Goal: Information Seeking & Learning: Check status

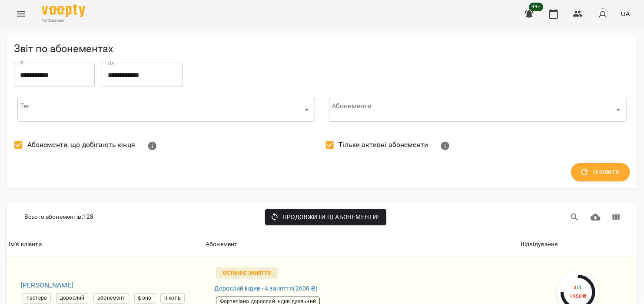
click at [24, 10] on icon "Menu" at bounding box center [21, 14] width 10 height 10
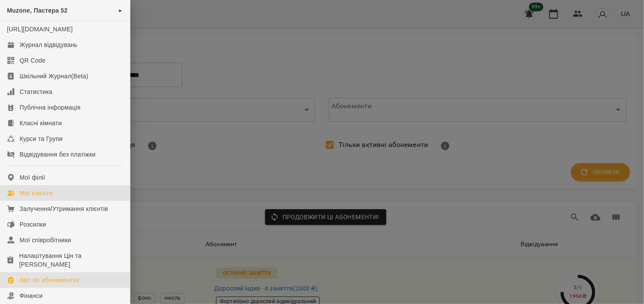
click at [56, 201] on link "Мої клієнти" at bounding box center [65, 193] width 130 height 16
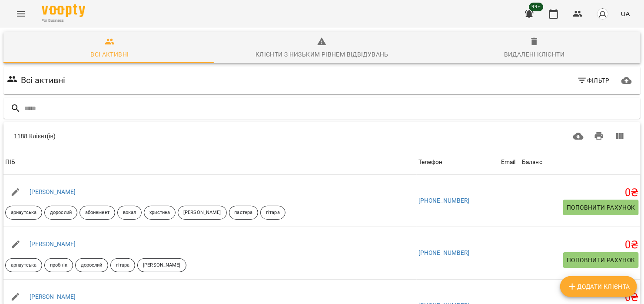
click at [313, 42] on span "Клієнти з низьким рівнем відвідувань" at bounding box center [322, 47] width 202 height 23
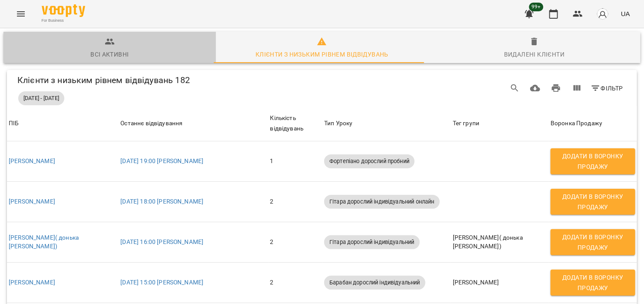
click at [116, 49] on div "Всі активні" at bounding box center [109, 54] width 38 height 10
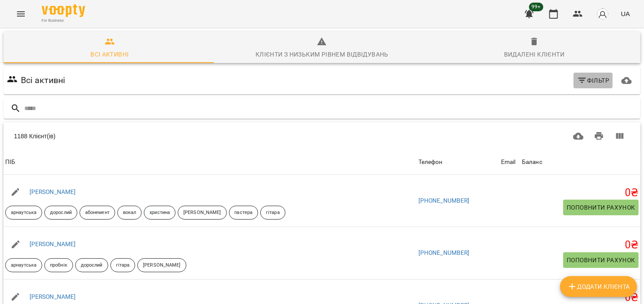
click at [588, 76] on span "Фільтр" at bounding box center [593, 80] width 33 height 10
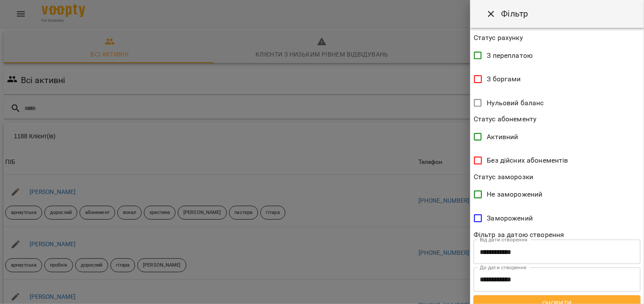
scroll to position [180, 0]
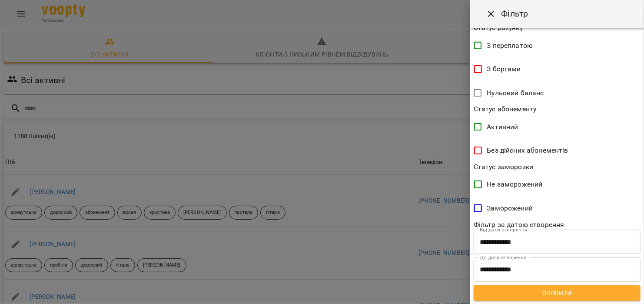
click at [516, 129] on span "Активний" at bounding box center [502, 127] width 31 height 10
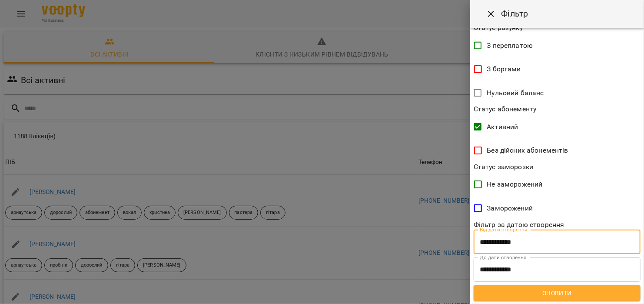
click at [535, 240] on input "**********" at bounding box center [557, 241] width 167 height 24
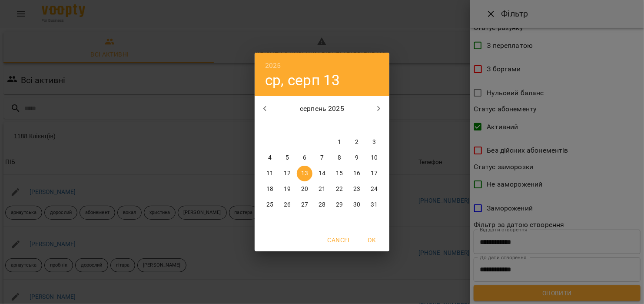
click at [349, 243] on span "Cancel" at bounding box center [339, 240] width 23 height 10
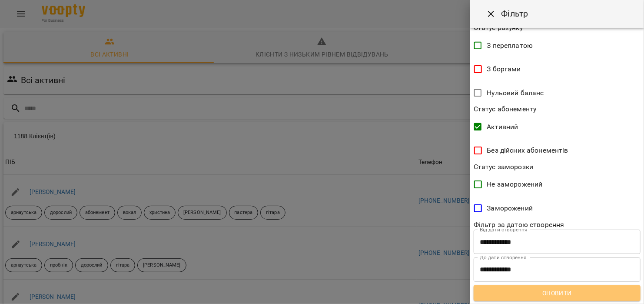
click at [597, 292] on span "Оновити" at bounding box center [557, 293] width 153 height 10
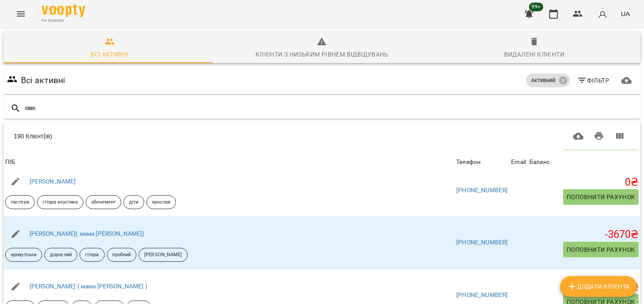
scroll to position [130, 0]
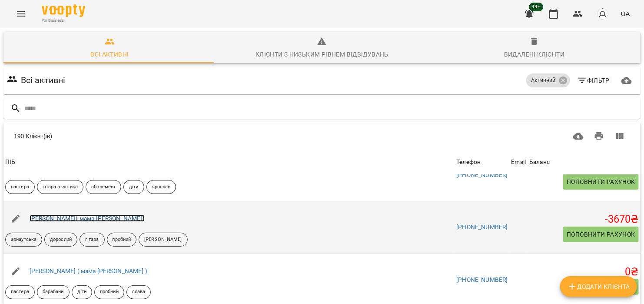
click at [103, 219] on link "Єсіпова Владислава( мама Анна)" at bounding box center [87, 218] width 115 height 7
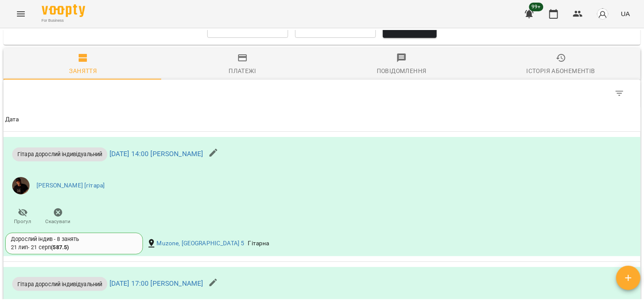
scroll to position [652, 0]
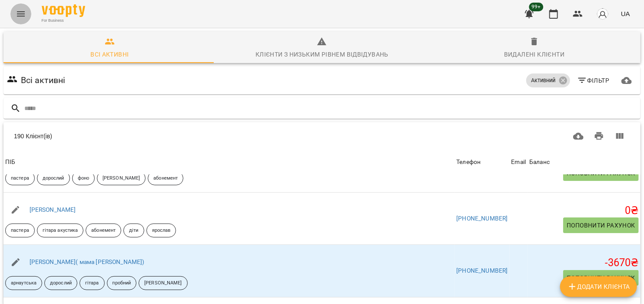
click at [12, 16] on button "Menu" at bounding box center [20, 13] width 21 height 21
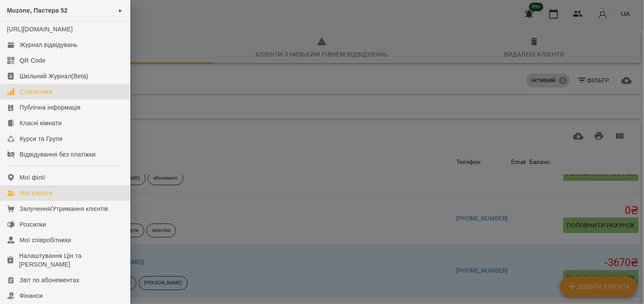
click at [62, 99] on link "Статистика" at bounding box center [65, 92] width 130 height 16
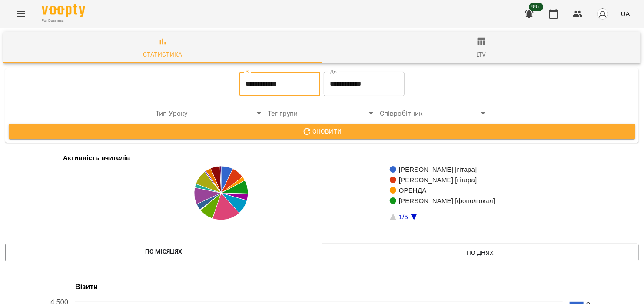
click at [291, 83] on input "**********" at bounding box center [279, 84] width 81 height 24
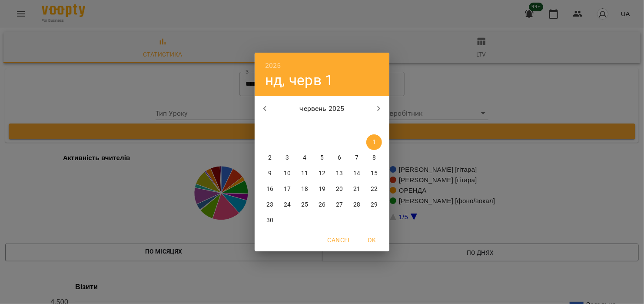
click at [266, 104] on icon "button" at bounding box center [265, 108] width 10 height 10
click at [375, 104] on icon "button" at bounding box center [379, 108] width 10 height 10
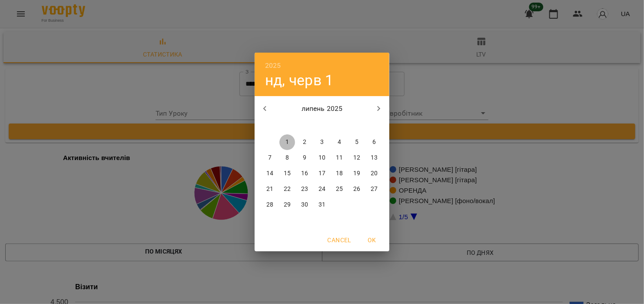
click at [293, 137] on button "1" at bounding box center [287, 142] width 16 height 16
type input "**********"
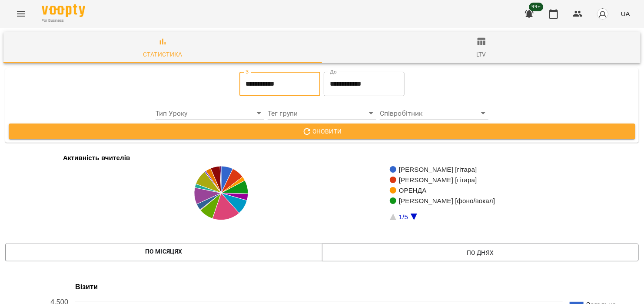
click at [354, 83] on input "**********" at bounding box center [364, 84] width 81 height 24
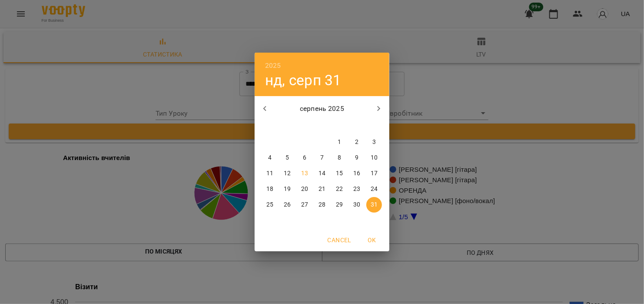
click at [264, 103] on icon "button" at bounding box center [265, 108] width 10 height 10
click at [325, 203] on p "31" at bounding box center [321, 204] width 7 height 9
type input "**********"
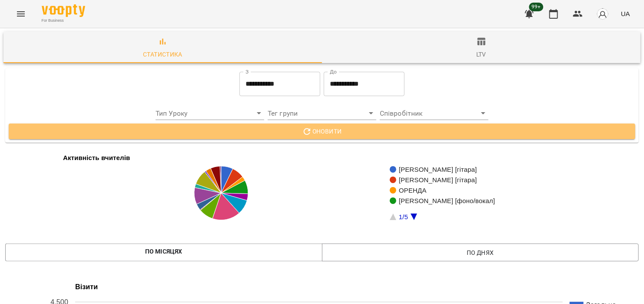
click at [500, 133] on span "Оновити" at bounding box center [322, 131] width 613 height 10
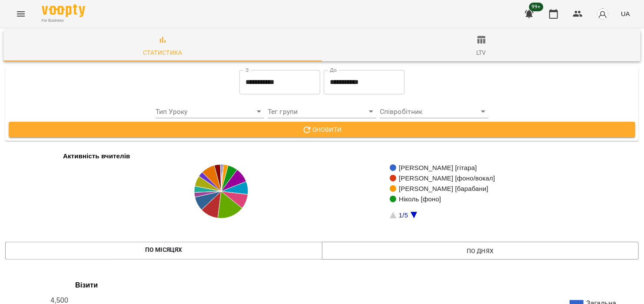
scroll to position [1086, 0]
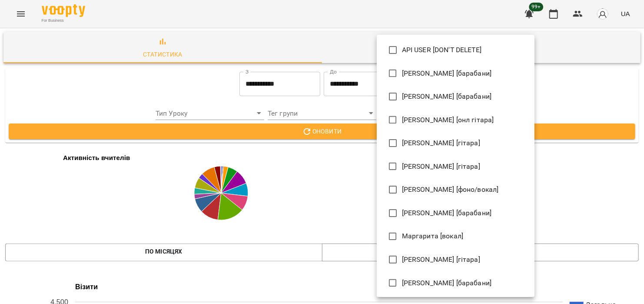
click at [450, 72] on span "Євген [барабани]" at bounding box center [447, 73] width 90 height 10
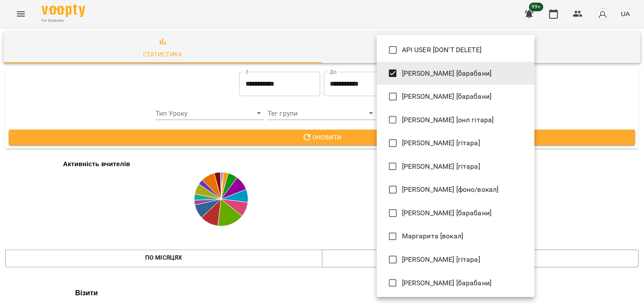
click at [335, 134] on div at bounding box center [322, 152] width 644 height 304
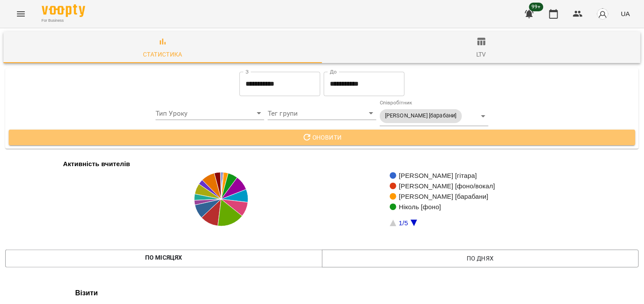
click at [360, 133] on span "Оновити" at bounding box center [322, 137] width 613 height 10
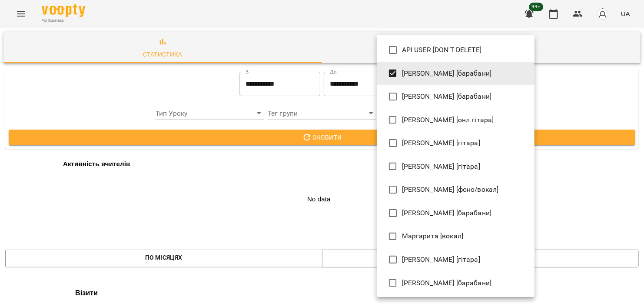
click at [451, 99] on span "Єгор [барабани]" at bounding box center [447, 96] width 90 height 10
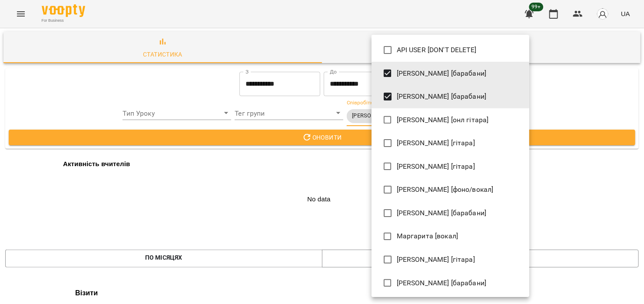
type input "**********"
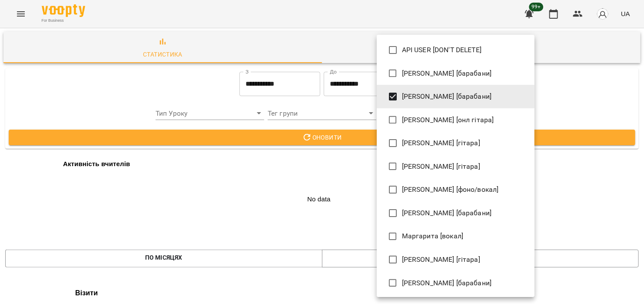
click at [352, 141] on div at bounding box center [322, 152] width 644 height 304
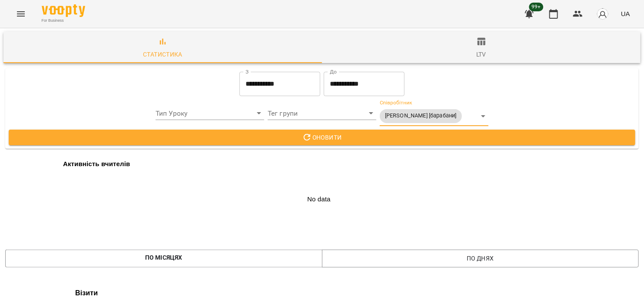
click at [351, 136] on span "Оновити" at bounding box center [322, 137] width 613 height 10
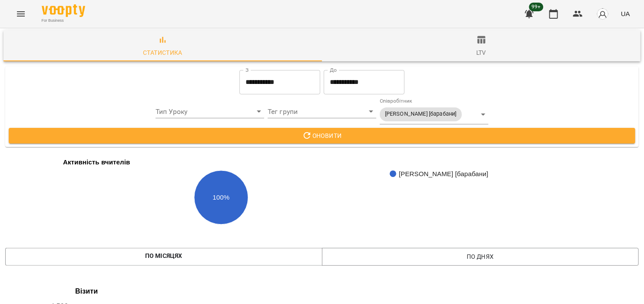
scroll to position [1260, 0]
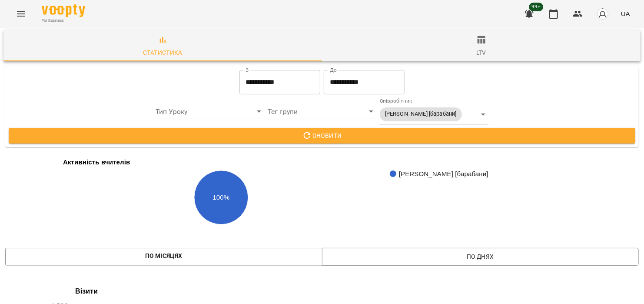
drag, startPoint x: 586, startPoint y: 93, endPoint x: 610, endPoint y: 103, distance: 25.9
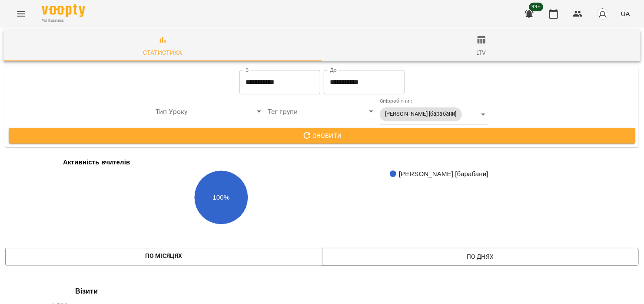
copy text "Хмарський"
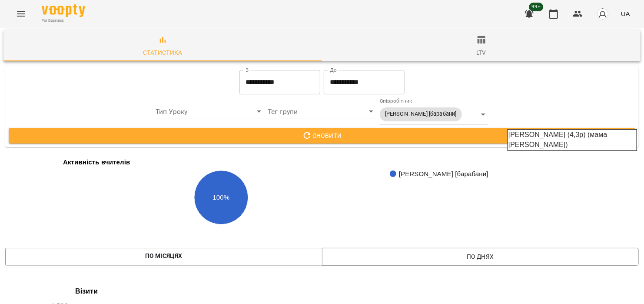
click at [614, 124] on div "Макарюк Крило (4,3р) (мама Анастасія)" at bounding box center [572, 140] width 143 height 36
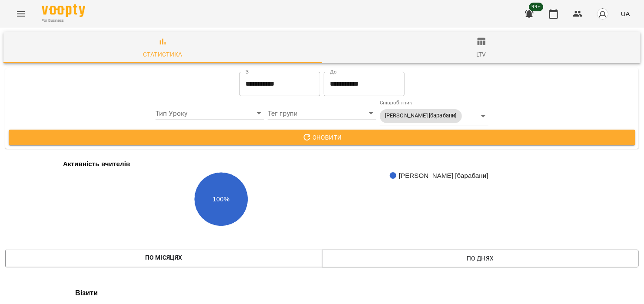
scroll to position [0, 0]
click at [467, 47] on span "ltv" at bounding box center [481, 47] width 308 height 23
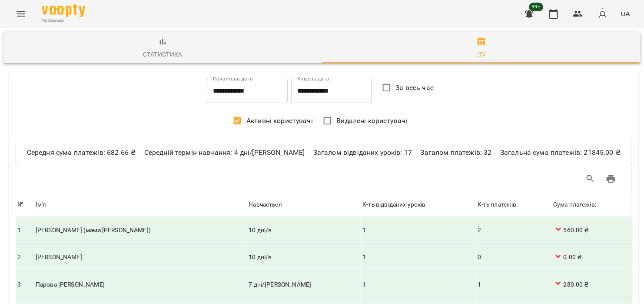
click at [17, 14] on icon "Menu" at bounding box center [21, 14] width 10 height 10
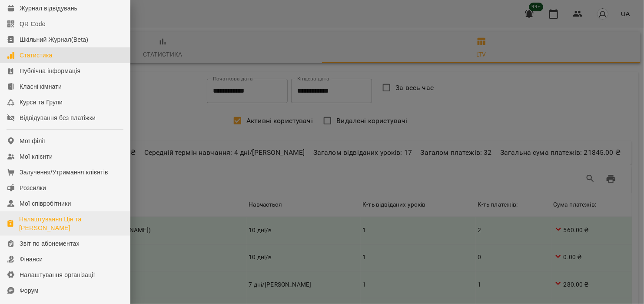
scroll to position [87, 0]
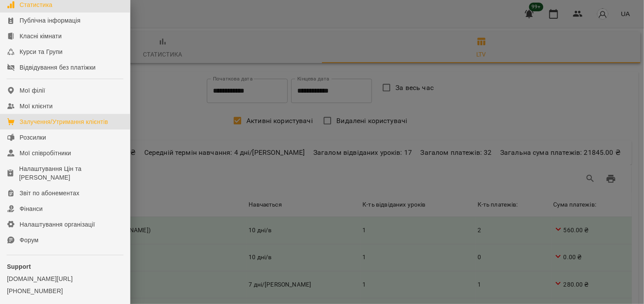
click at [62, 126] on div "Залучення/Утримання клієнтів" at bounding box center [64, 121] width 89 height 9
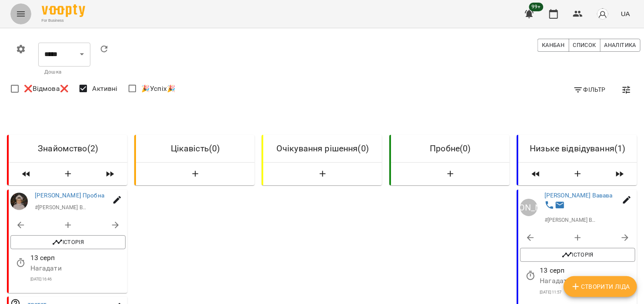
click at [22, 19] on button "Menu" at bounding box center [20, 13] width 21 height 21
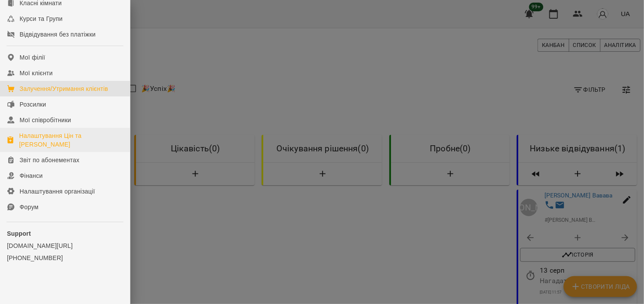
scroll to position [129, 0]
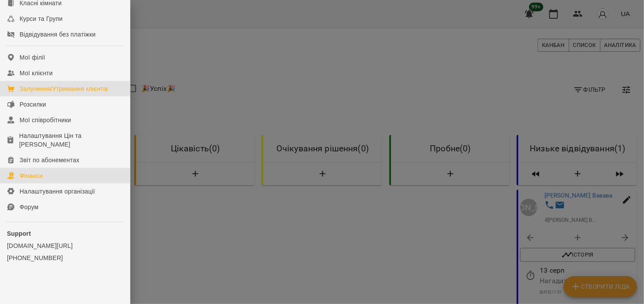
click at [68, 178] on link "Фінанси" at bounding box center [65, 176] width 130 height 16
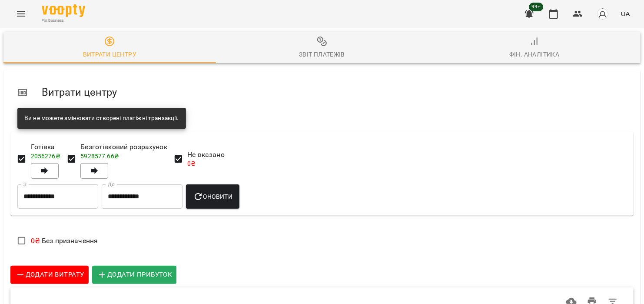
click at [20, 14] on icon "Menu" at bounding box center [21, 13] width 8 height 5
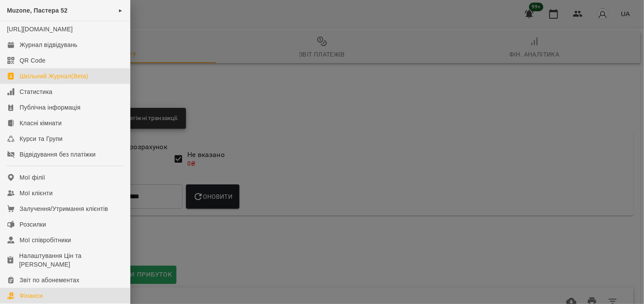
click at [86, 80] on link "Шкільний Журнал(Beta)" at bounding box center [65, 76] width 130 height 16
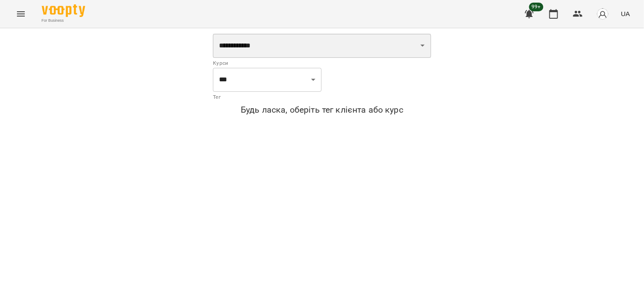
click at [341, 35] on select "**********" at bounding box center [322, 45] width 218 height 24
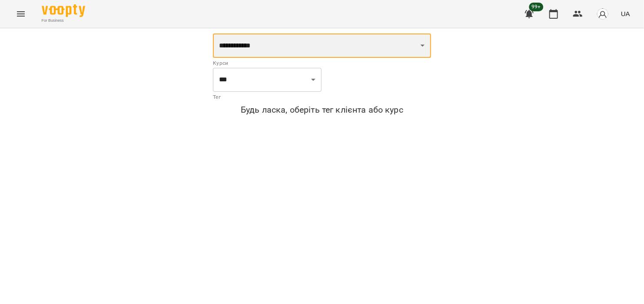
click at [332, 42] on select "**********" at bounding box center [322, 45] width 218 height 24
select select "**********"
click at [213, 33] on select "**********" at bounding box center [322, 45] width 218 height 24
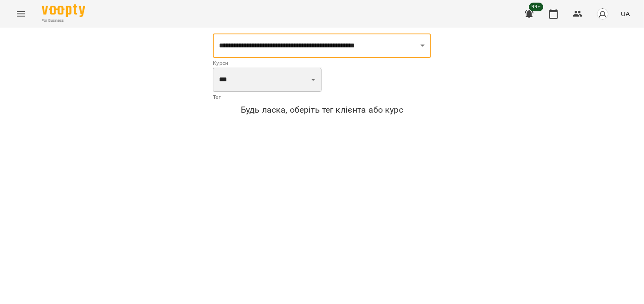
click at [319, 85] on select "**********" at bounding box center [267, 79] width 109 height 24
click at [307, 80] on select "**********" at bounding box center [267, 79] width 109 height 24
click at [317, 78] on select "**********" at bounding box center [267, 79] width 109 height 24
click at [318, 78] on select "**********" at bounding box center [267, 79] width 109 height 24
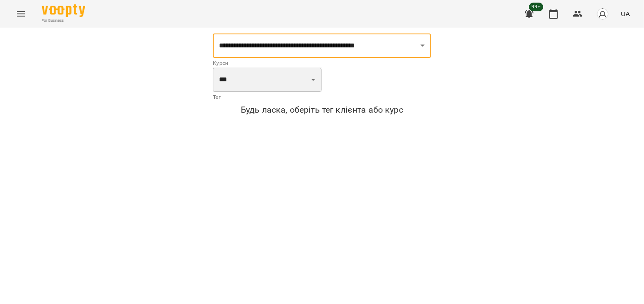
click at [318, 78] on select "**********" at bounding box center [267, 79] width 109 height 24
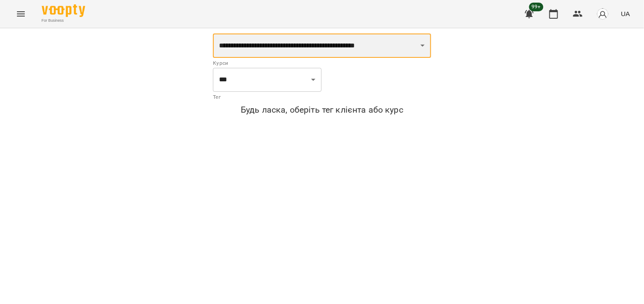
click at [383, 45] on select "**********" at bounding box center [322, 45] width 218 height 24
click at [375, 49] on select "**********" at bounding box center [322, 45] width 218 height 24
select select "**********"
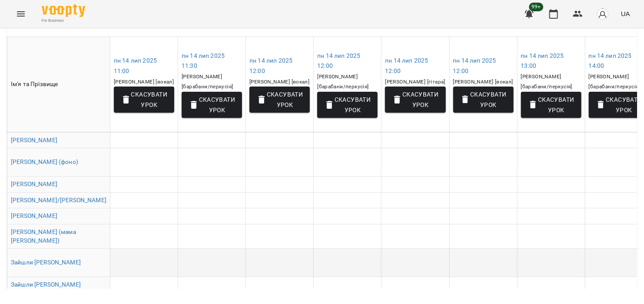
scroll to position [261, 0]
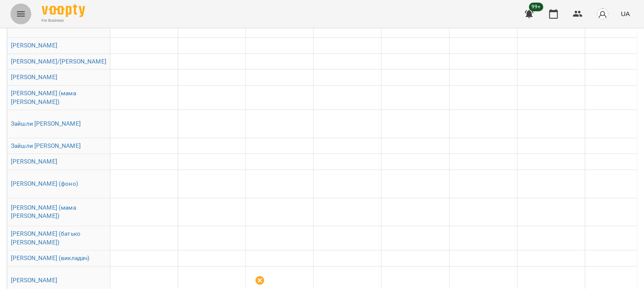
click at [20, 12] on icon "Menu" at bounding box center [21, 13] width 8 height 5
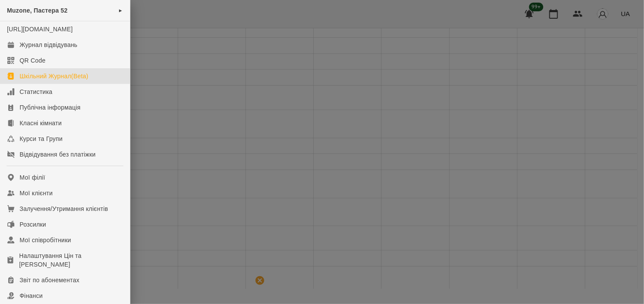
click at [550, 7] on div at bounding box center [322, 152] width 644 height 304
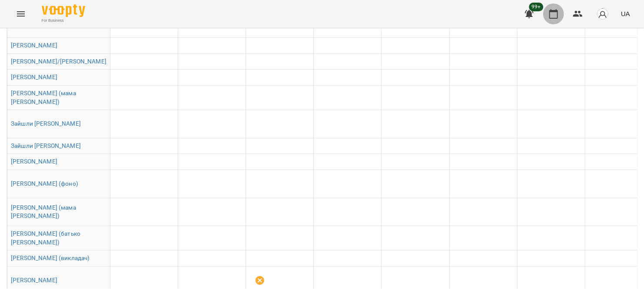
click at [557, 13] on icon "button" at bounding box center [553, 14] width 9 height 10
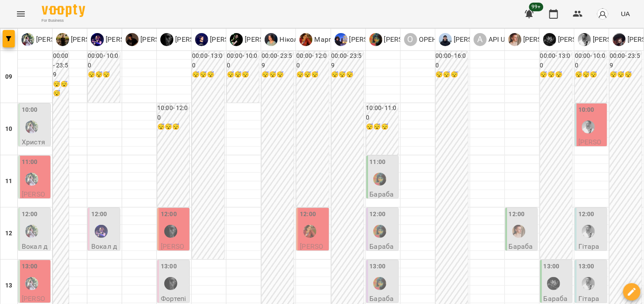
scroll to position [482, 0]
type input "**********"
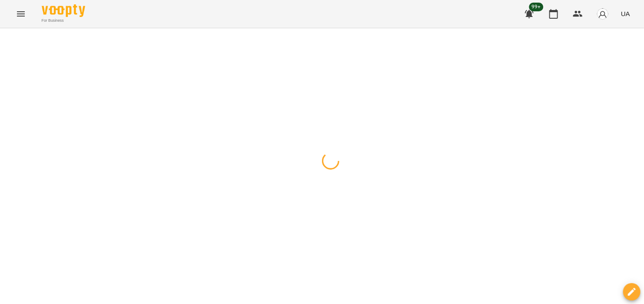
click at [265, 28] on div at bounding box center [322, 28] width 644 height 0
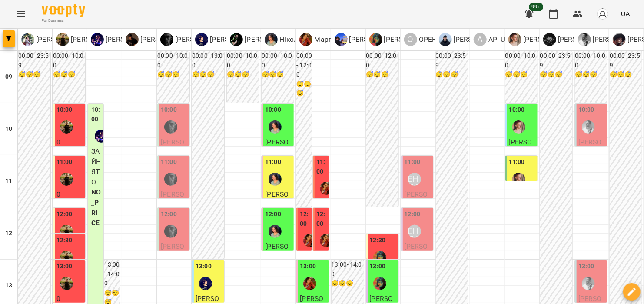
type input "**********"
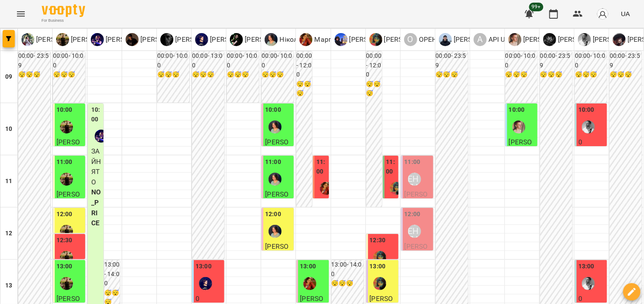
drag, startPoint x: 283, startPoint y: 132, endPoint x: 281, endPoint y: 137, distance: 5.6
drag, startPoint x: 281, startPoint y: 137, endPoint x: 272, endPoint y: 133, distance: 9.5
click at [272, 134] on div at bounding box center [275, 127] width 20 height 20
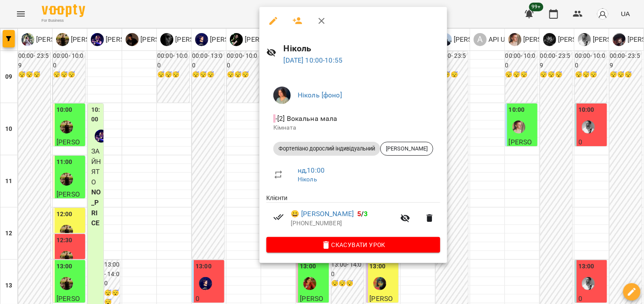
click at [267, 131] on li "- [2] Вокальна мала Кімната" at bounding box center [353, 122] width 174 height 31
click at [232, 125] on div at bounding box center [322, 152] width 644 height 304
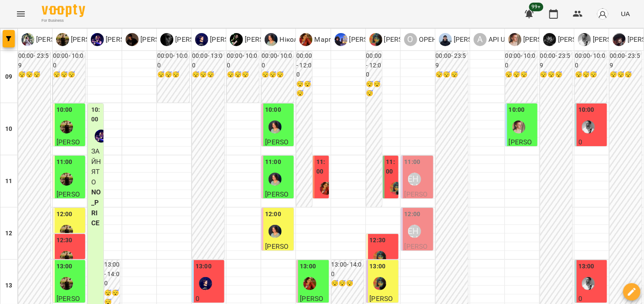
click at [284, 179] on div "11:00" at bounding box center [278, 173] width 27 height 32
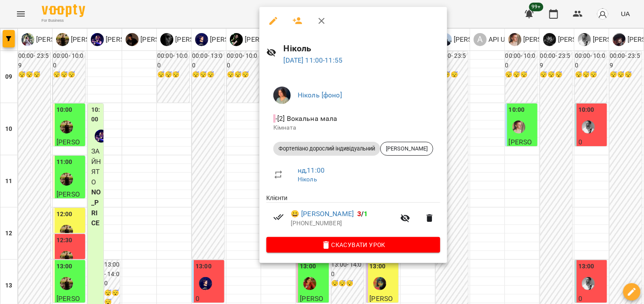
click at [234, 163] on div at bounding box center [322, 152] width 644 height 304
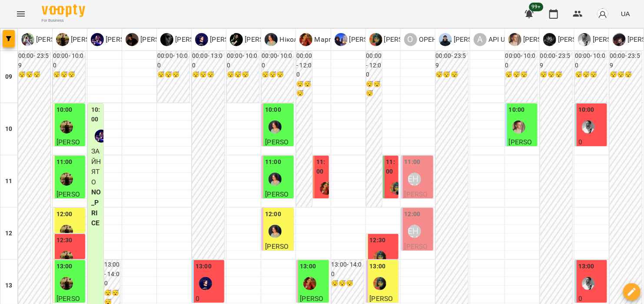
scroll to position [87, 0]
click at [282, 221] on div at bounding box center [275, 231] width 20 height 20
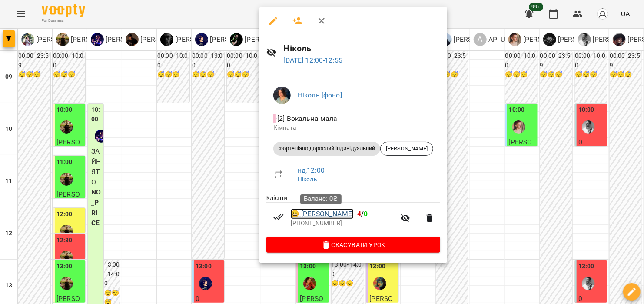
click at [341, 212] on link "😀 Мкртчян Ліана" at bounding box center [322, 214] width 63 height 10
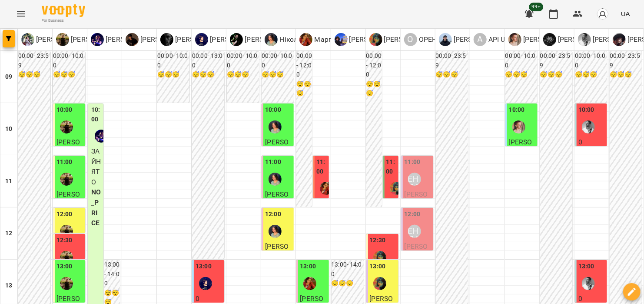
scroll to position [217, 0]
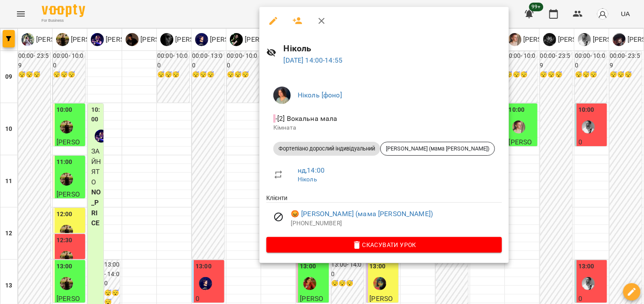
click at [516, 141] on div at bounding box center [322, 152] width 644 height 304
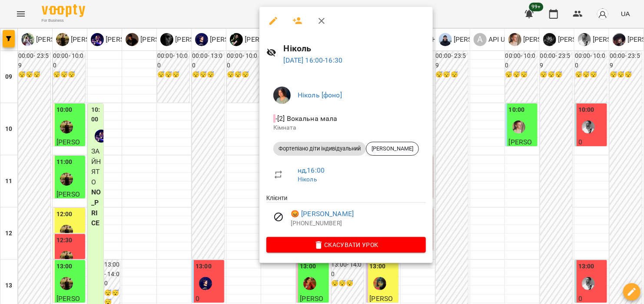
click at [442, 111] on div at bounding box center [322, 152] width 644 height 304
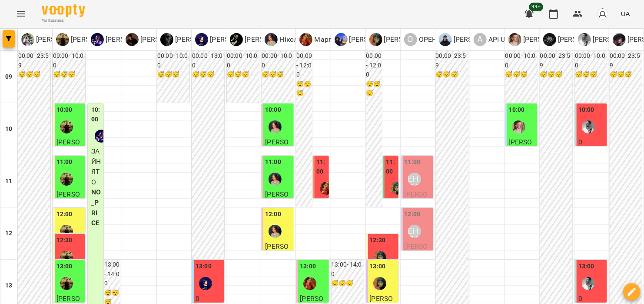
scroll to position [261, 0]
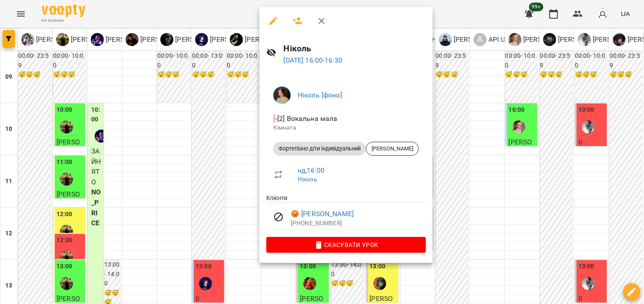
click at [460, 68] on div at bounding box center [322, 152] width 644 height 304
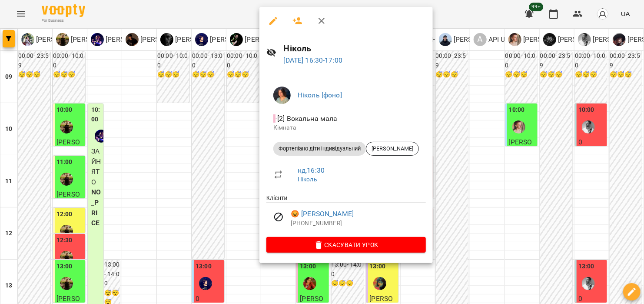
click at [508, 175] on div at bounding box center [322, 152] width 644 height 304
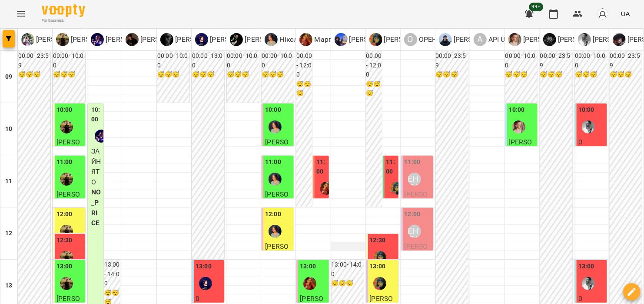
scroll to position [304, 0]
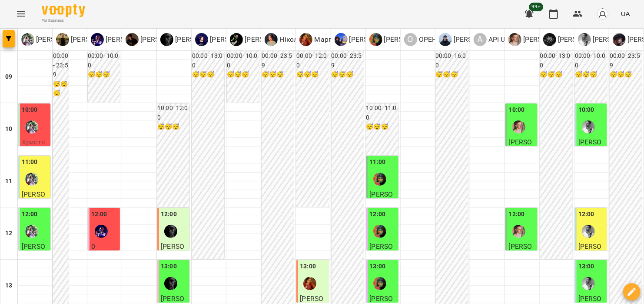
scroll to position [43, 0]
click at [31, 120] on img "Ткач Христя [вокал]" at bounding box center [31, 126] width 13 height 13
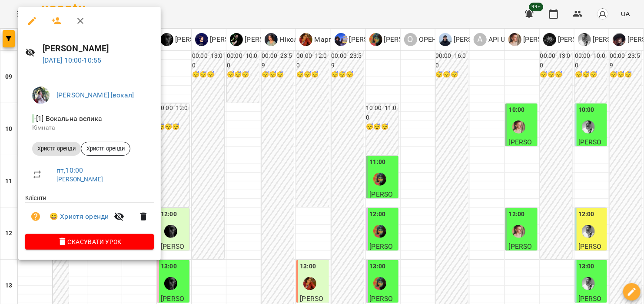
click at [223, 12] on div at bounding box center [322, 152] width 644 height 304
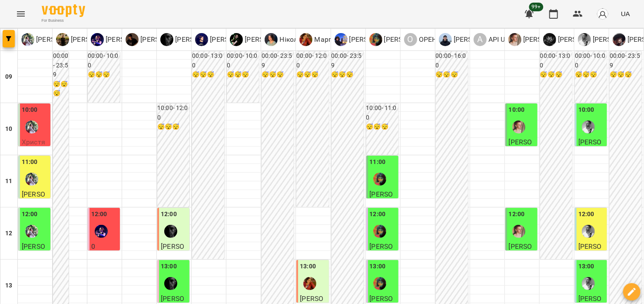
scroll to position [482, 0]
click at [25, 17] on icon "Menu" at bounding box center [21, 14] width 10 height 10
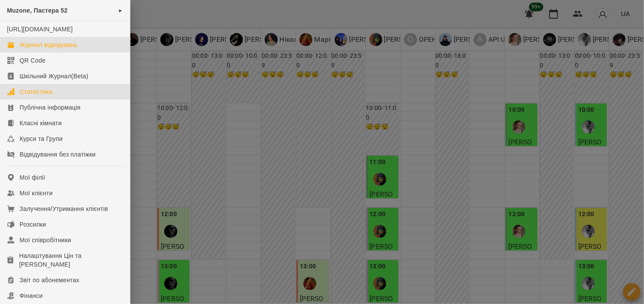
click at [44, 95] on link "Статистика" at bounding box center [65, 92] width 130 height 16
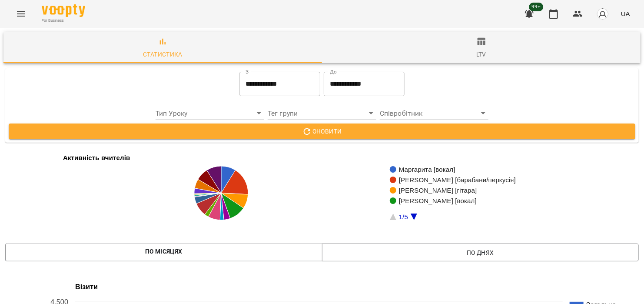
click at [281, 84] on input "**********" at bounding box center [279, 84] width 81 height 24
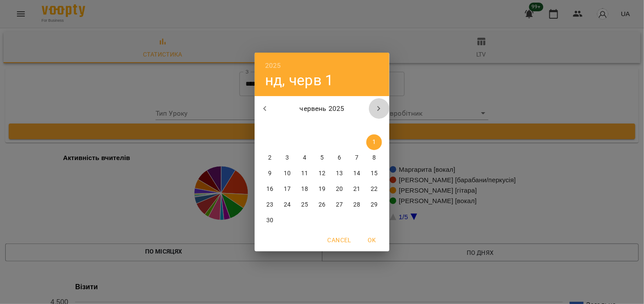
click at [375, 105] on icon "button" at bounding box center [379, 108] width 10 height 10
click at [368, 109] on p "липень 2025" at bounding box center [321, 108] width 93 height 10
click at [373, 107] on button "button" at bounding box center [378, 108] width 21 height 21
click at [337, 140] on span "1" at bounding box center [340, 142] width 16 height 9
type input "**********"
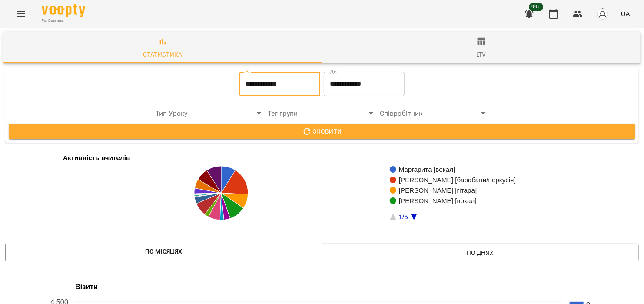
click at [354, 81] on input "**********" at bounding box center [364, 84] width 81 height 24
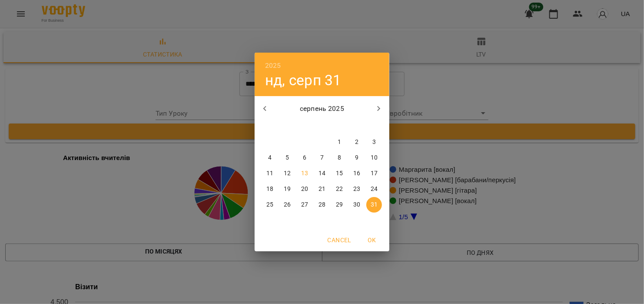
click at [302, 170] on p "13" at bounding box center [304, 173] width 7 height 9
type input "**********"
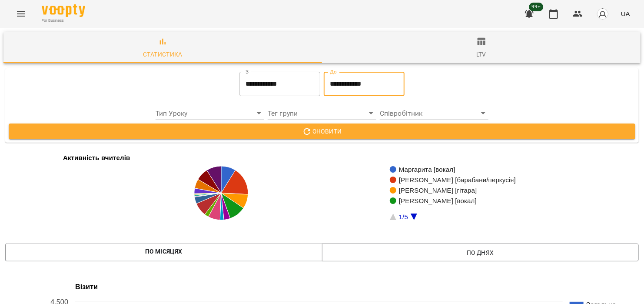
click at [443, 137] on button "Оновити" at bounding box center [322, 131] width 627 height 16
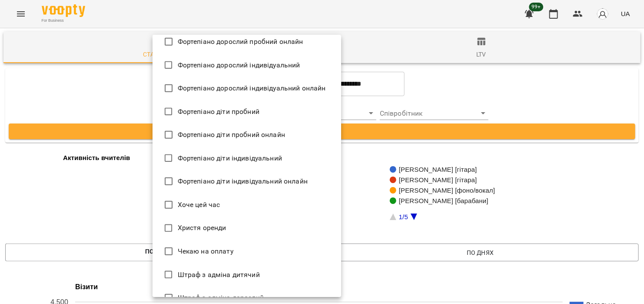
scroll to position [1933, 0]
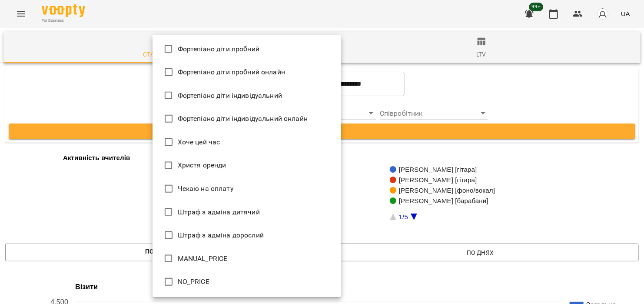
click at [455, 77] on div at bounding box center [322, 152] width 644 height 304
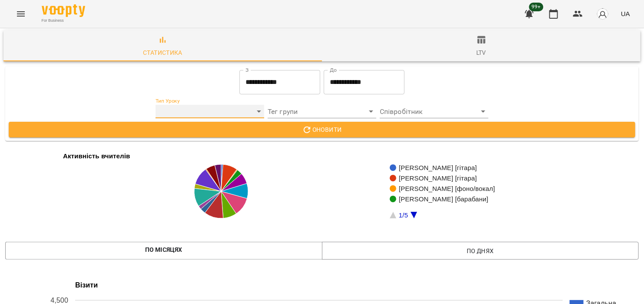
scroll to position [0, 0]
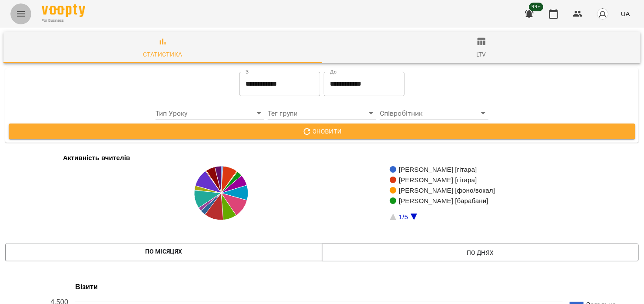
click at [24, 14] on icon "Menu" at bounding box center [21, 14] width 10 height 10
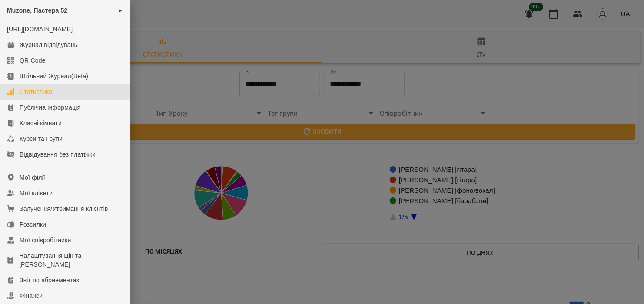
click at [556, 16] on div at bounding box center [322, 152] width 644 height 304
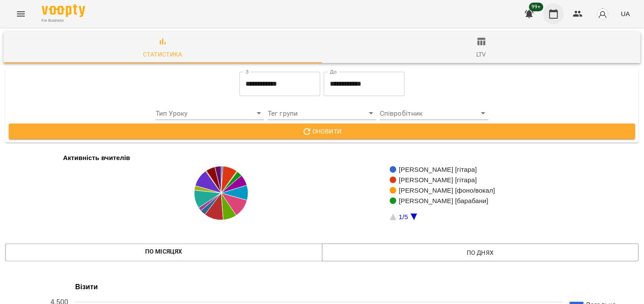
click at [556, 14] on icon "button" at bounding box center [553, 14] width 10 height 10
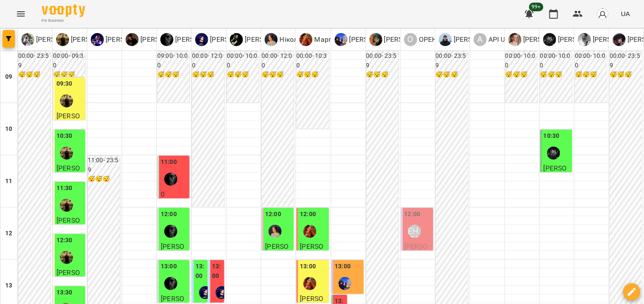
click at [78, 111] on p "[PERSON_NAME]" at bounding box center [69, 126] width 27 height 31
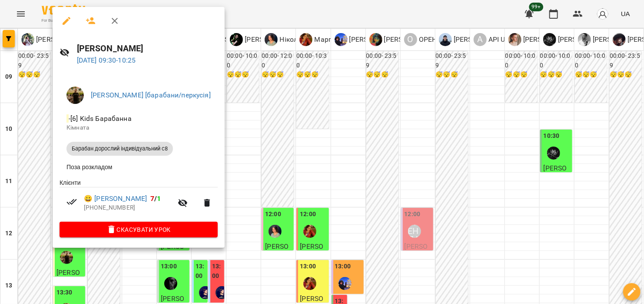
click at [236, 154] on div at bounding box center [322, 152] width 644 height 304
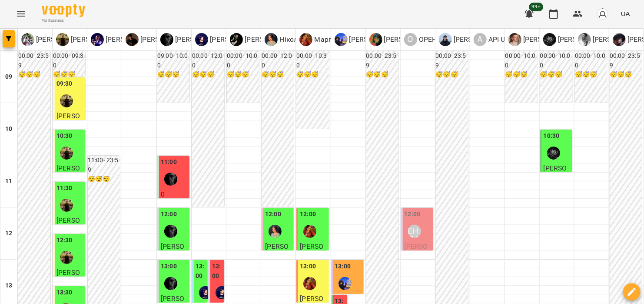
click at [68, 143] on div at bounding box center [66, 153] width 20 height 20
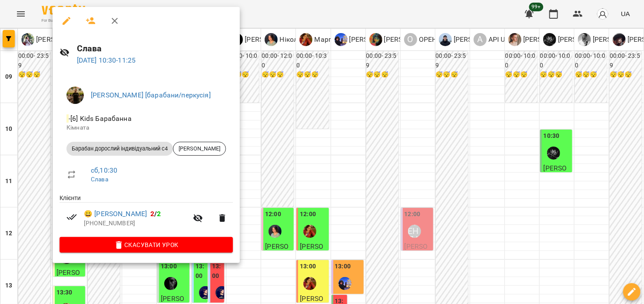
click at [324, 158] on div at bounding box center [322, 152] width 644 height 304
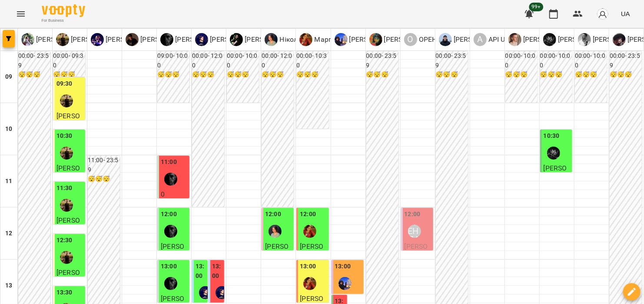
click at [67, 195] on div at bounding box center [66, 205] width 20 height 20
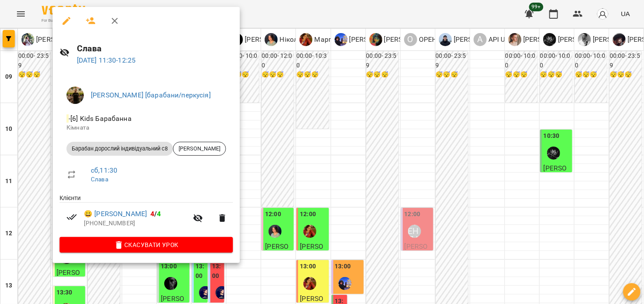
click at [341, 168] on div at bounding box center [322, 152] width 644 height 304
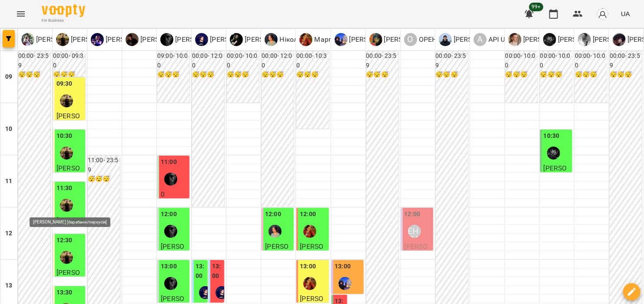
click at [62, 201] on img "Слава Болбі [барабани/перкусія]" at bounding box center [66, 205] width 13 height 13
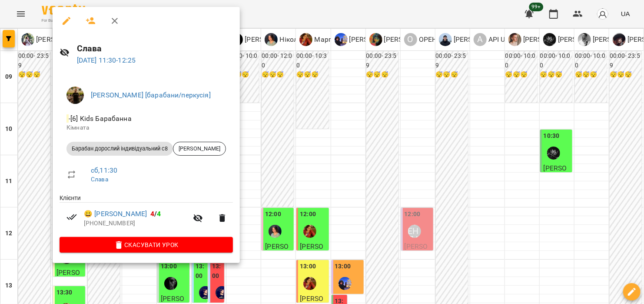
click at [342, 161] on div at bounding box center [322, 152] width 644 height 304
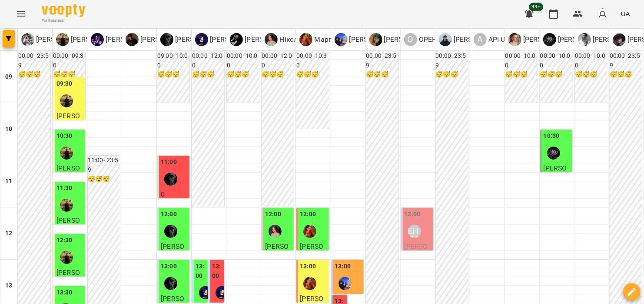
scroll to position [87, 0]
click at [81, 235] on div "12:30" at bounding box center [69, 251] width 27 height 32
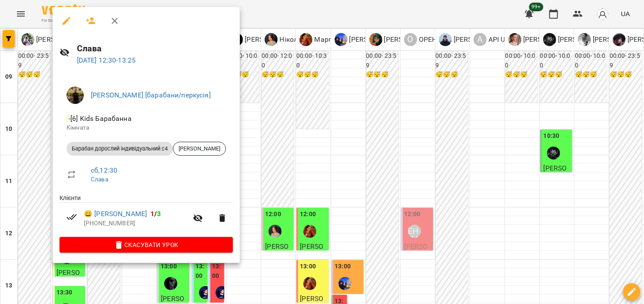
click at [323, 97] on div at bounding box center [322, 152] width 644 height 304
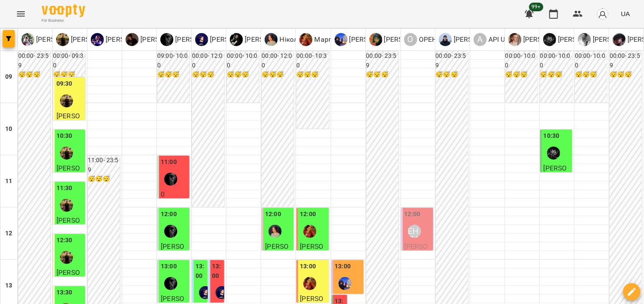
scroll to position [174, 0]
click at [73, 299] on div at bounding box center [66, 309] width 20 height 20
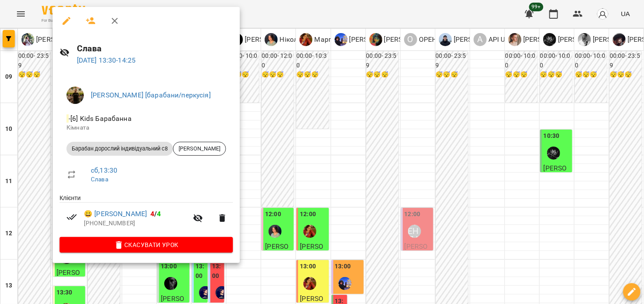
click at [314, 170] on div at bounding box center [322, 152] width 644 height 304
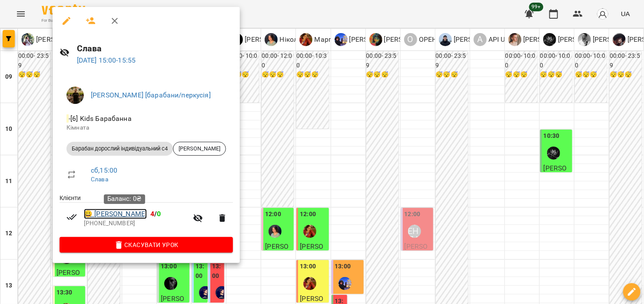
click at [123, 213] on link "😀 Тимосевич Людмила" at bounding box center [115, 214] width 63 height 10
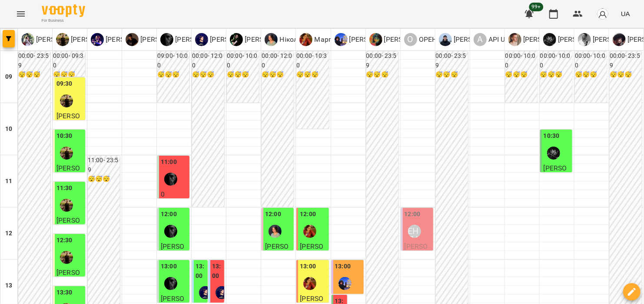
scroll to position [261, 0]
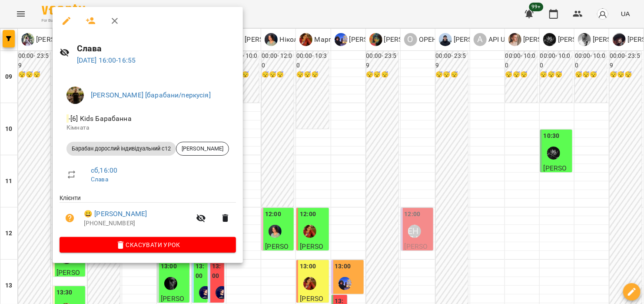
click at [319, 216] on div at bounding box center [322, 152] width 644 height 304
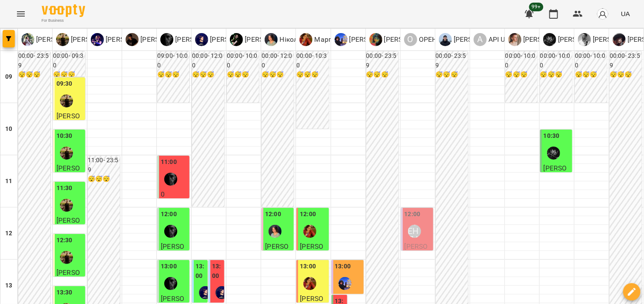
scroll to position [348, 0]
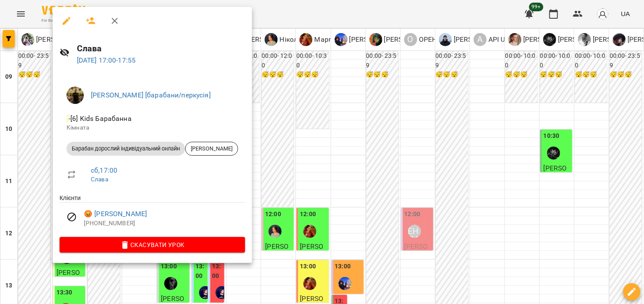
click at [370, 148] on div at bounding box center [322, 152] width 644 height 304
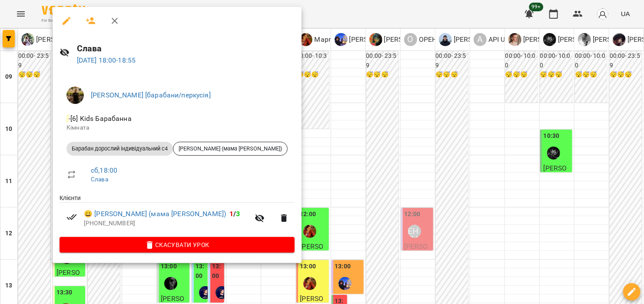
click at [309, 184] on div at bounding box center [322, 152] width 644 height 304
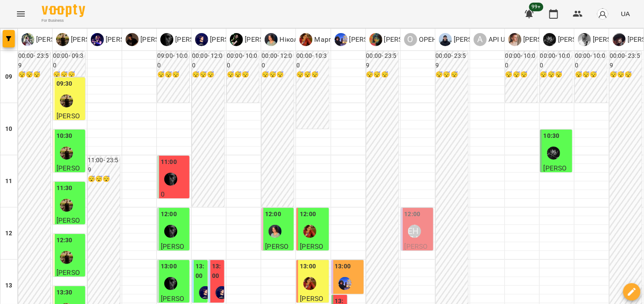
scroll to position [43, 0]
click at [176, 169] on div at bounding box center [171, 179] width 20 height 20
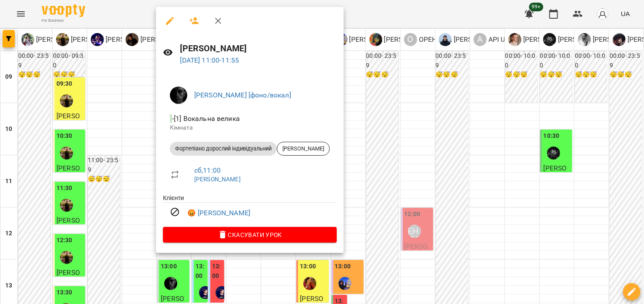
click at [356, 102] on div at bounding box center [322, 152] width 644 height 304
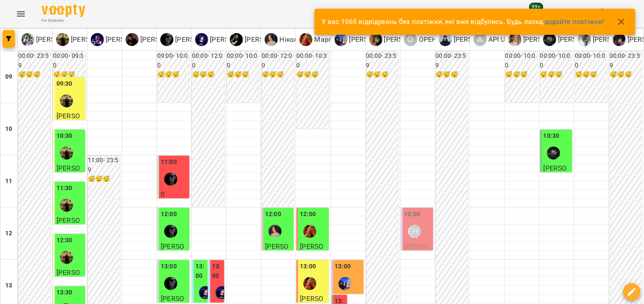
drag, startPoint x: 570, startPoint y: 21, endPoint x: 590, endPoint y: 15, distance: 21.0
click at [590, 15] on div "У вас 1065 відвідувань без платіжки, які вже відбулись. Будь ласка, додайте пла…" at bounding box center [463, 21] width 282 height 17
click at [588, 23] on link "додайте платіжки!" at bounding box center [574, 21] width 60 height 8
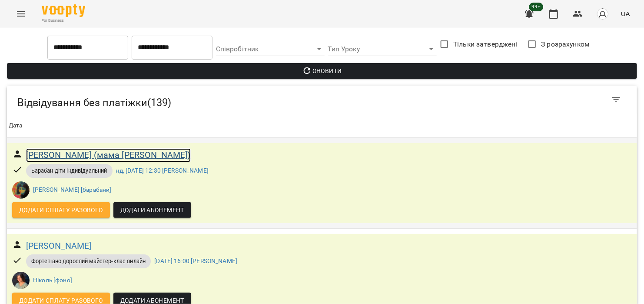
click at [132, 156] on h6 "Груздевич Тимофій (мама Марина)" at bounding box center [108, 154] width 165 height 13
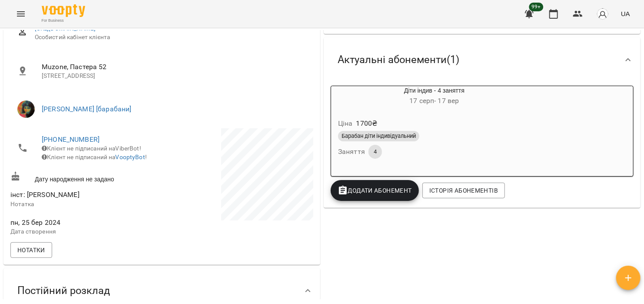
scroll to position [261, 0]
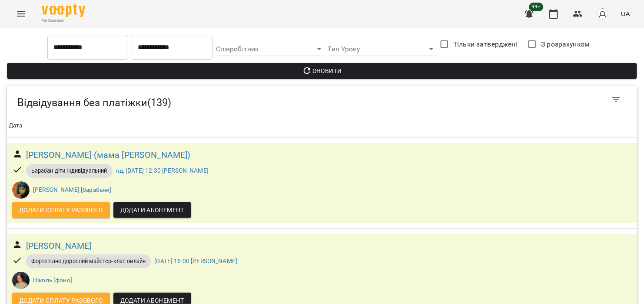
scroll to position [478, 0]
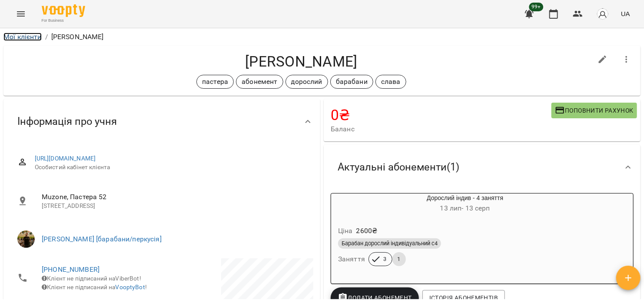
click at [33, 35] on link "Мої клієнти" at bounding box center [22, 37] width 38 height 8
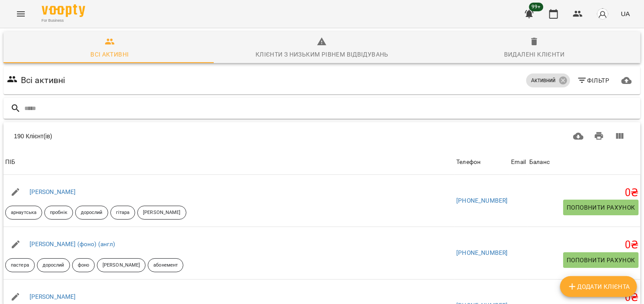
click at [148, 109] on input "text" at bounding box center [330, 108] width 613 height 14
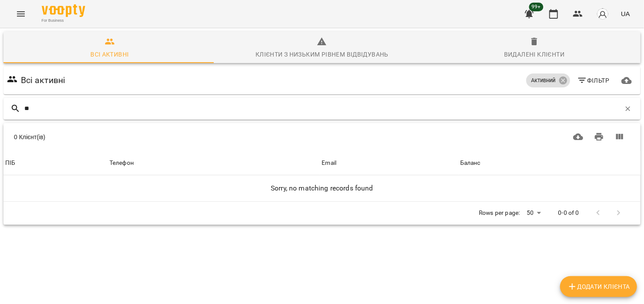
type input "*"
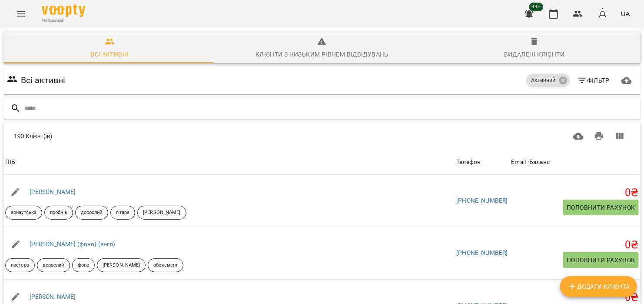
type input "*"
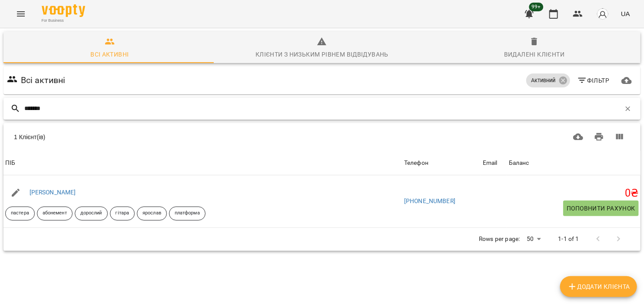
click at [40, 106] on input "*******" at bounding box center [322, 108] width 596 height 14
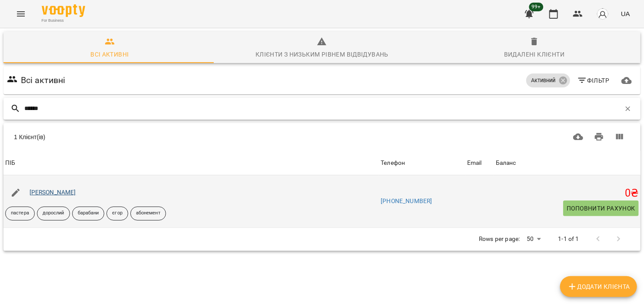
type input "******"
click at [50, 193] on link "Мовчан Віталій" at bounding box center [53, 192] width 46 height 7
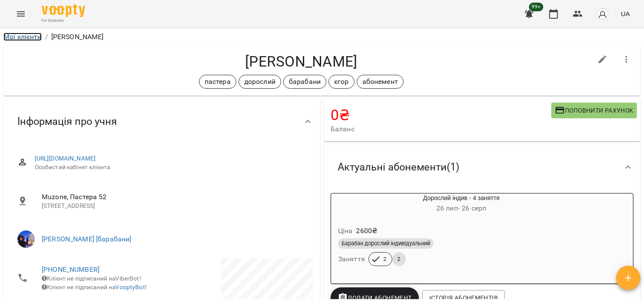
click at [24, 37] on link "Мої клієнти" at bounding box center [22, 37] width 38 height 8
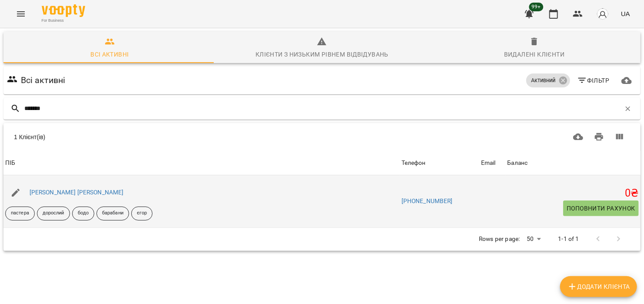
type input "*******"
click at [73, 196] on div "Спраговський Андрій" at bounding box center [77, 192] width 98 height 12
click at [76, 193] on link "Спраговський Андрій" at bounding box center [77, 192] width 94 height 7
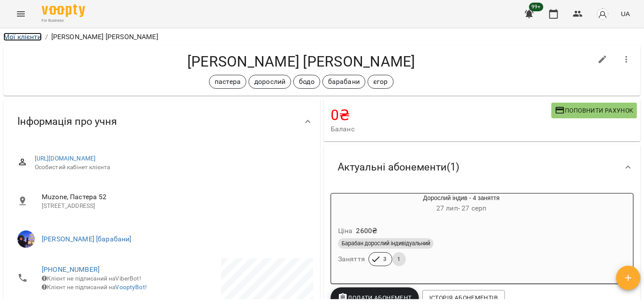
click at [31, 36] on link "Мої клієнти" at bounding box center [22, 37] width 38 height 8
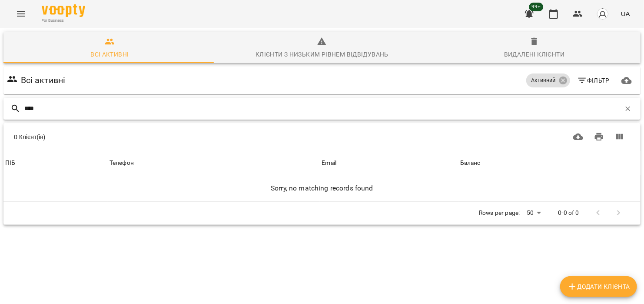
click at [99, 112] on input "****" at bounding box center [322, 108] width 596 height 14
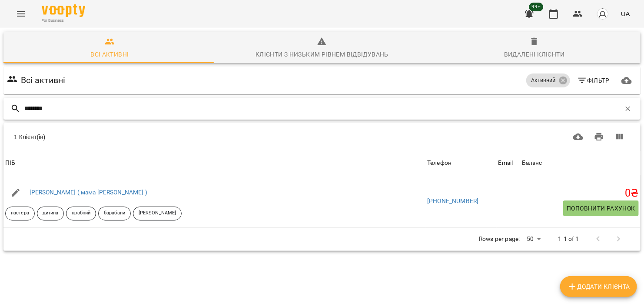
type input "********"
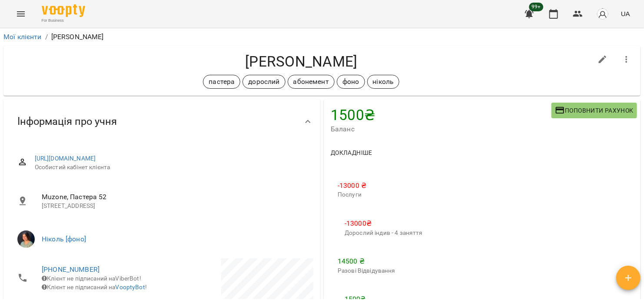
click at [16, 16] on icon "Menu" at bounding box center [21, 14] width 10 height 10
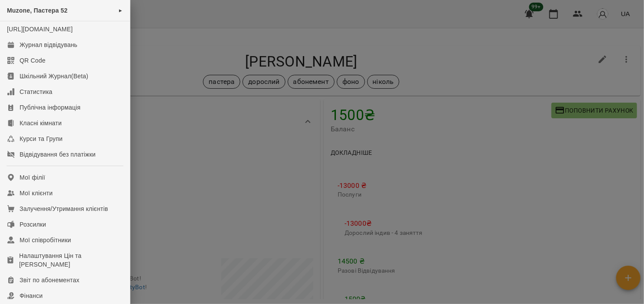
click at [542, 12] on div at bounding box center [322, 152] width 644 height 304
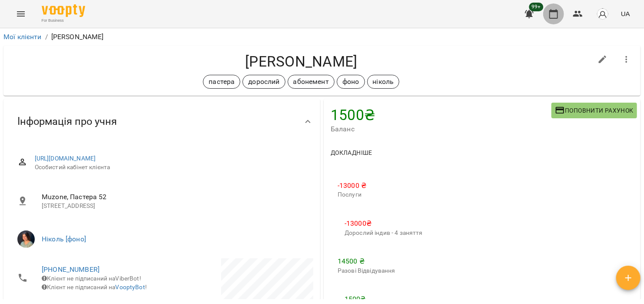
click at [554, 14] on icon "button" at bounding box center [553, 14] width 10 height 10
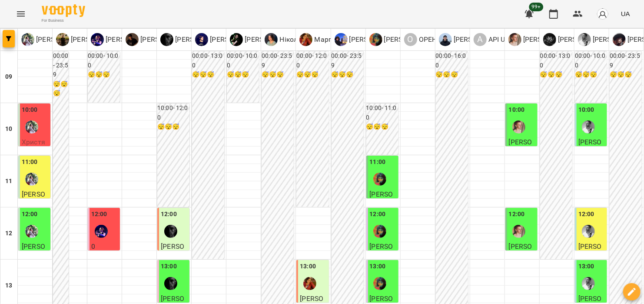
scroll to position [178, 0]
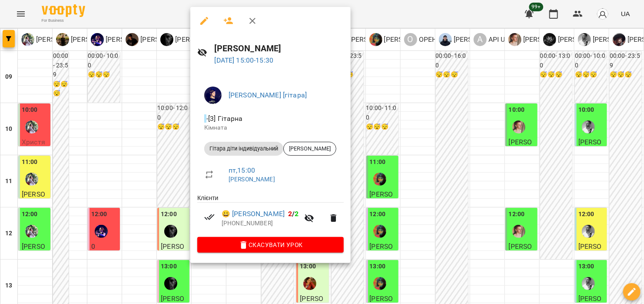
click at [424, 57] on div at bounding box center [322, 152] width 644 height 304
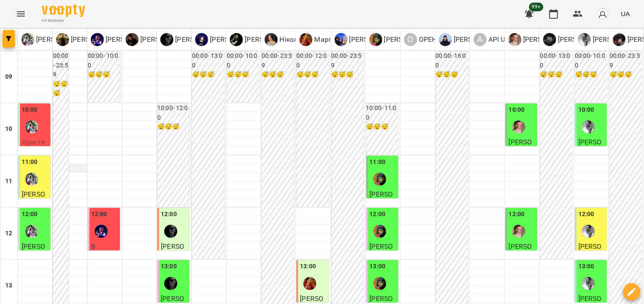
scroll to position [217, 0]
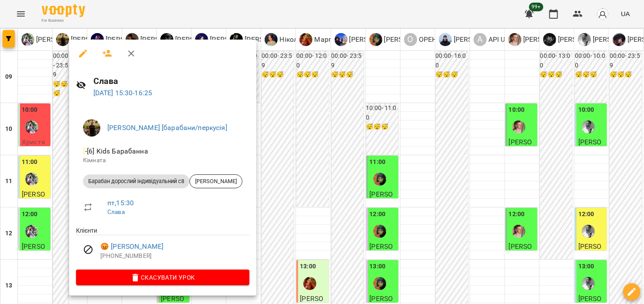
click at [279, 53] on div at bounding box center [322, 152] width 644 height 304
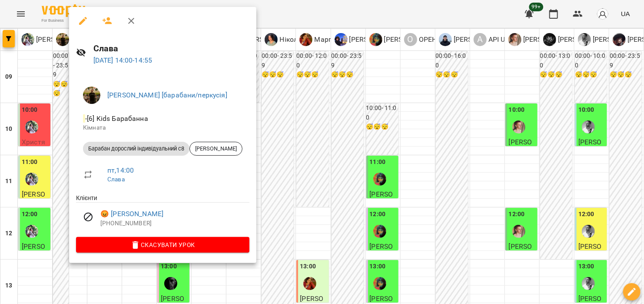
click at [290, 101] on div at bounding box center [322, 152] width 644 height 304
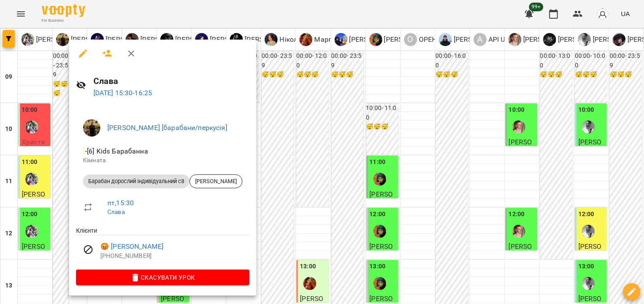
click at [298, 110] on div at bounding box center [322, 152] width 644 height 304
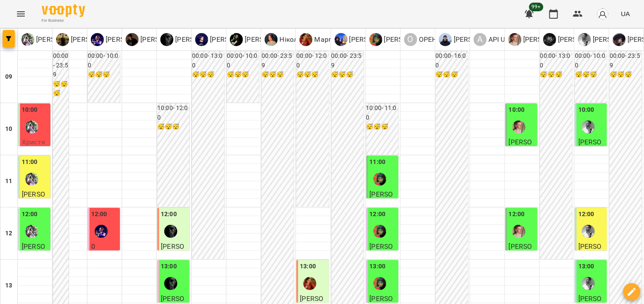
scroll to position [434, 0]
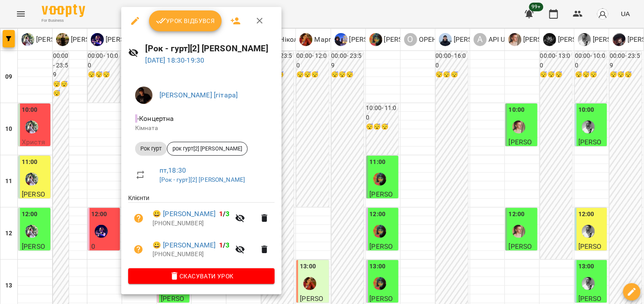
click at [325, 23] on div at bounding box center [322, 152] width 644 height 304
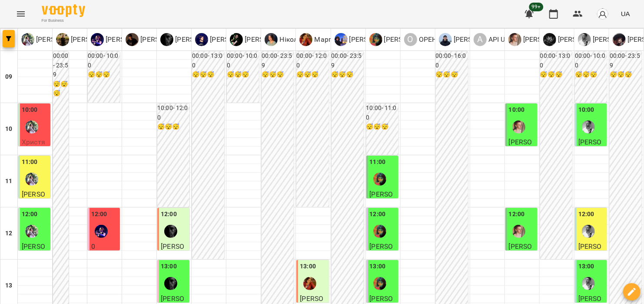
scroll to position [87, 0]
drag, startPoint x: 171, startPoint y: 136, endPoint x: 173, endPoint y: 140, distance: 5.2
click at [173, 221] on div at bounding box center [171, 231] width 20 height 20
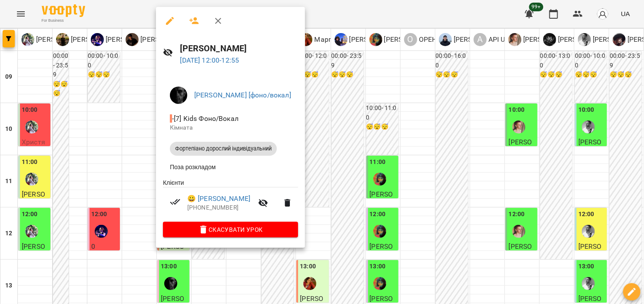
click at [304, 143] on div at bounding box center [322, 152] width 644 height 304
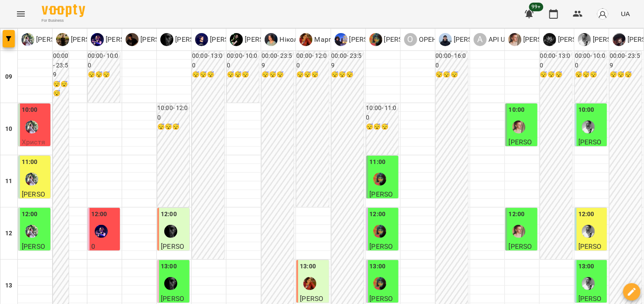
click at [179, 262] on div "13:00" at bounding box center [174, 278] width 27 height 32
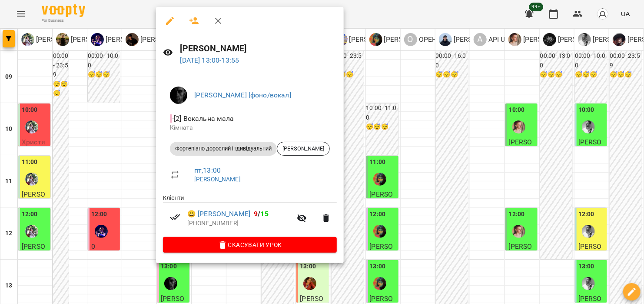
click at [418, 142] on div at bounding box center [322, 152] width 644 height 304
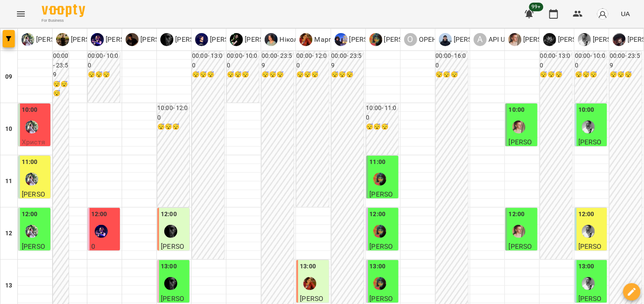
scroll to position [352, 0]
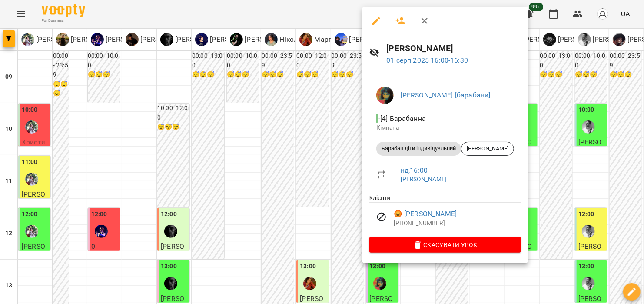
click at [546, 96] on div at bounding box center [322, 152] width 644 height 304
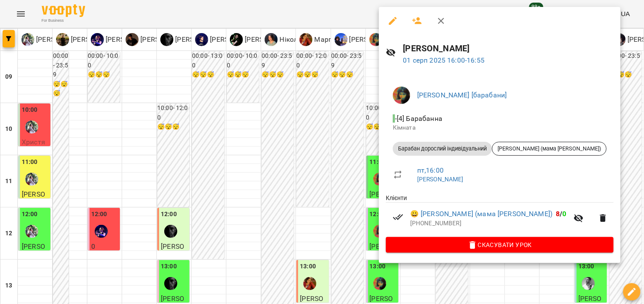
click at [371, 127] on div at bounding box center [322, 152] width 644 height 304
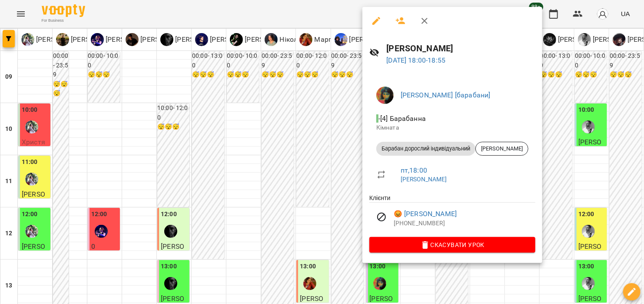
click at [551, 87] on div at bounding box center [322, 152] width 644 height 304
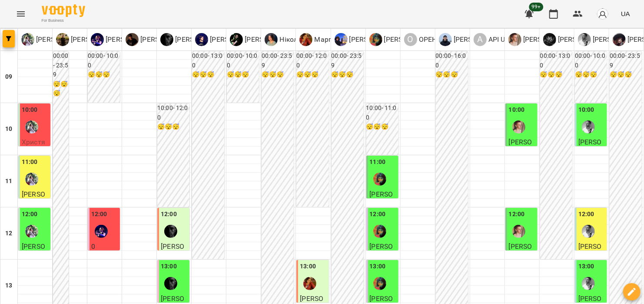
scroll to position [217, 0]
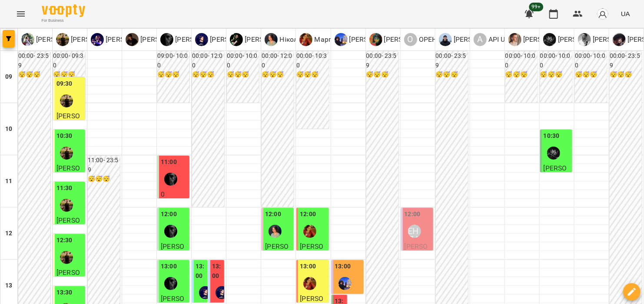
scroll to position [304, 0]
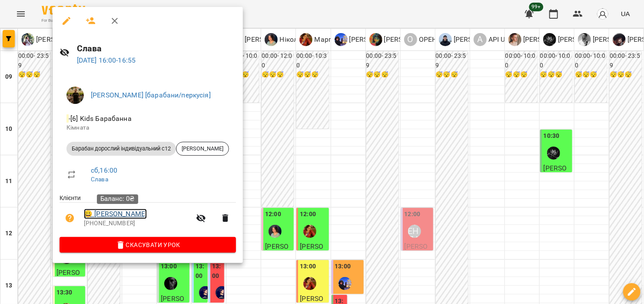
click at [127, 215] on link "😀 Старова Вікторія" at bounding box center [115, 214] width 63 height 10
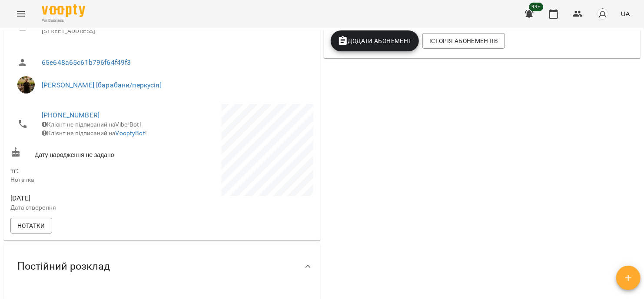
scroll to position [174, 0]
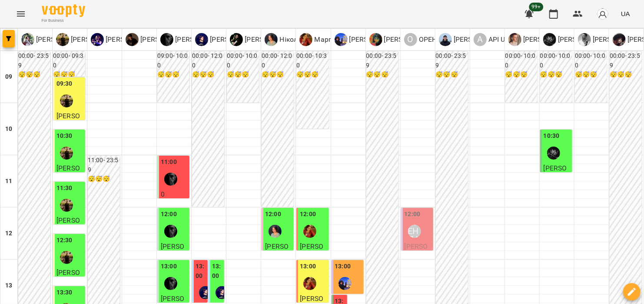
scroll to position [130, 0]
click at [199, 262] on label "13:00" at bounding box center [201, 271] width 10 height 19
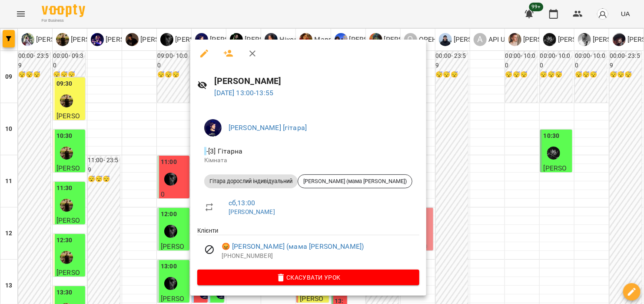
click at [450, 116] on div at bounding box center [322, 152] width 644 height 304
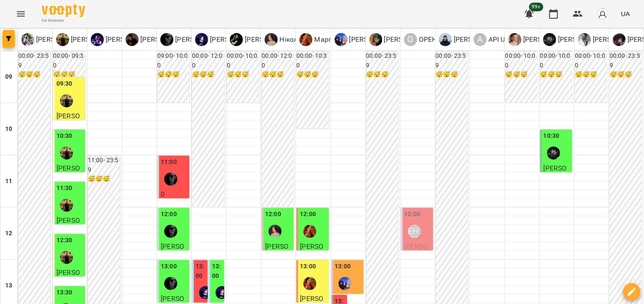
click at [214, 262] on label "13:00" at bounding box center [217, 271] width 10 height 19
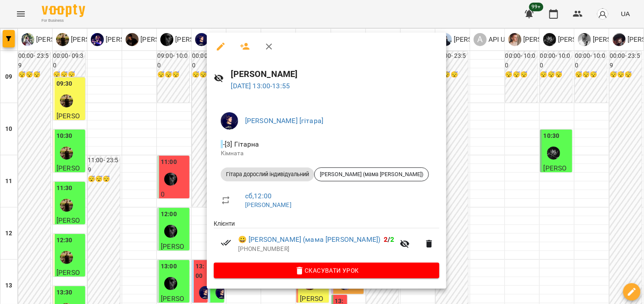
click at [458, 155] on div at bounding box center [322, 152] width 644 height 304
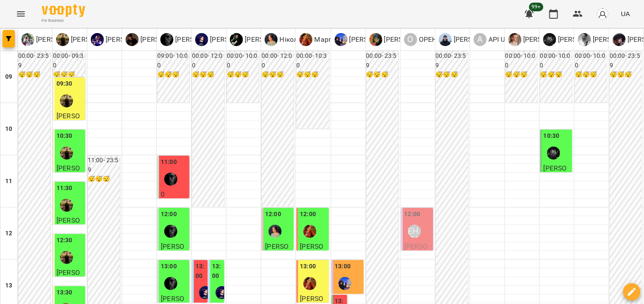
scroll to position [217, 0]
click at [16, 10] on icon "Menu" at bounding box center [21, 14] width 10 height 10
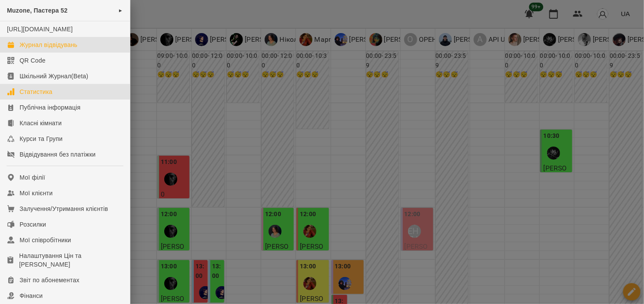
click at [51, 96] on div "Статистика" at bounding box center [36, 91] width 33 height 9
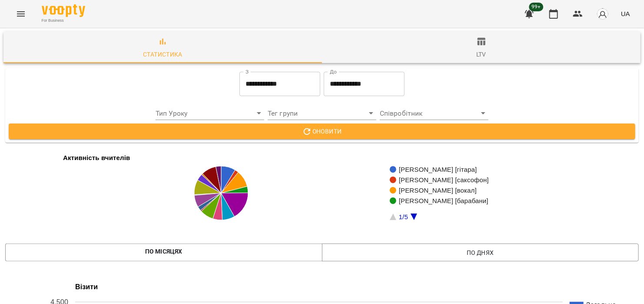
click at [261, 85] on input "**********" at bounding box center [279, 84] width 81 height 24
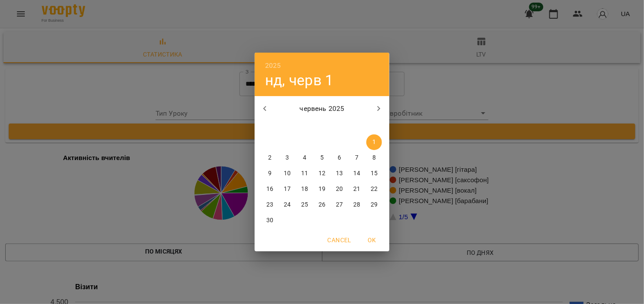
click at [376, 110] on icon "button" at bounding box center [379, 108] width 10 height 10
click at [338, 139] on p "1" at bounding box center [339, 142] width 3 height 9
type input "**********"
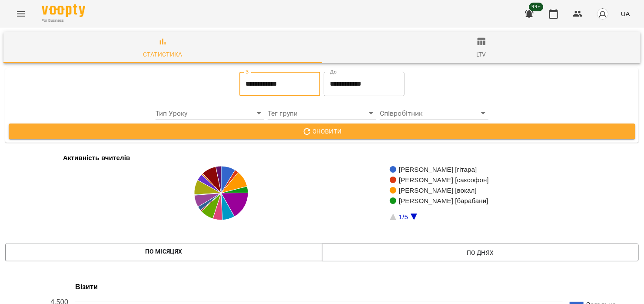
click at [375, 83] on input "**********" at bounding box center [364, 84] width 81 height 24
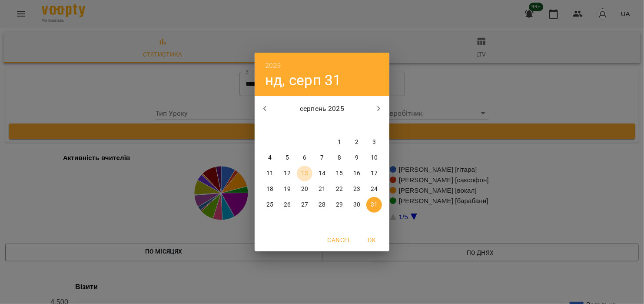
click at [302, 176] on p "13" at bounding box center [304, 173] width 7 height 9
type input "**********"
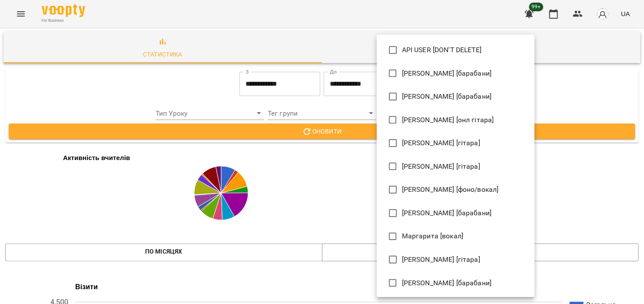
click at [433, 70] on span "Євген [барабани]" at bounding box center [447, 73] width 90 height 10
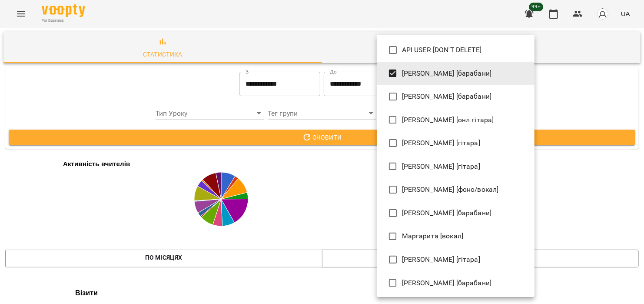
click at [558, 137] on div at bounding box center [322, 152] width 644 height 304
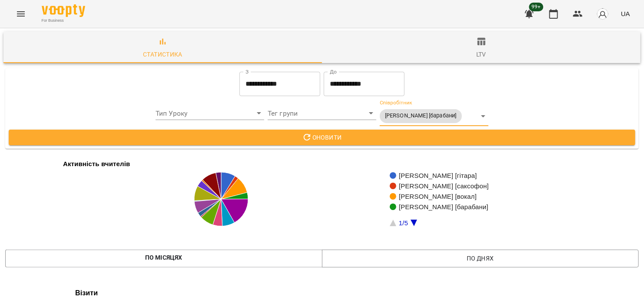
click at [544, 141] on span "Оновити" at bounding box center [322, 137] width 613 height 10
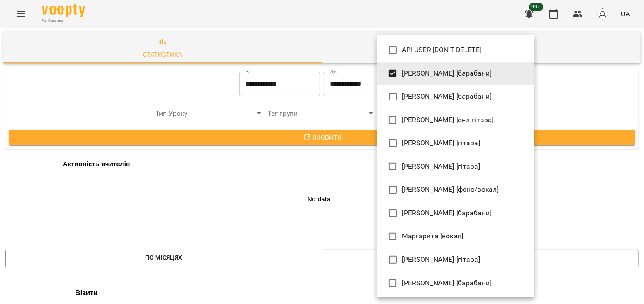
drag, startPoint x: 422, startPoint y: 96, endPoint x: 417, endPoint y: 96, distance: 5.7
click at [422, 96] on span "[PERSON_NAME] [барабани]" at bounding box center [447, 96] width 90 height 10
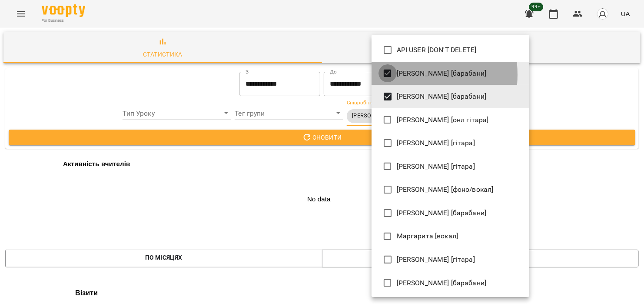
type input "**********"
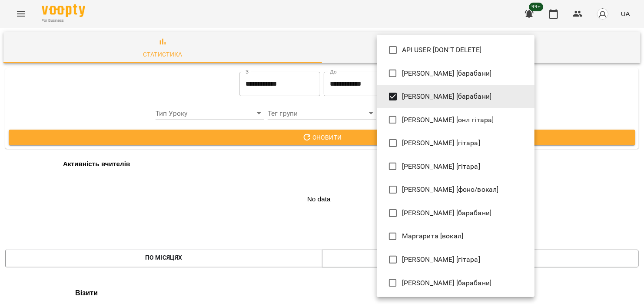
click at [568, 97] on div at bounding box center [322, 152] width 644 height 304
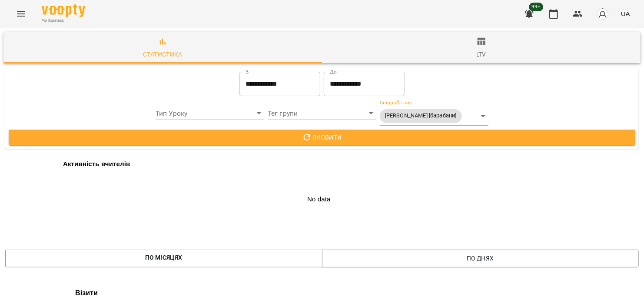
click at [466, 255] on span "По днях" at bounding box center [480, 258] width 303 height 10
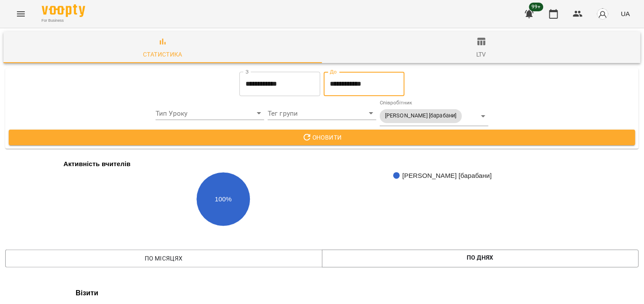
click at [389, 82] on input "**********" at bounding box center [364, 84] width 81 height 24
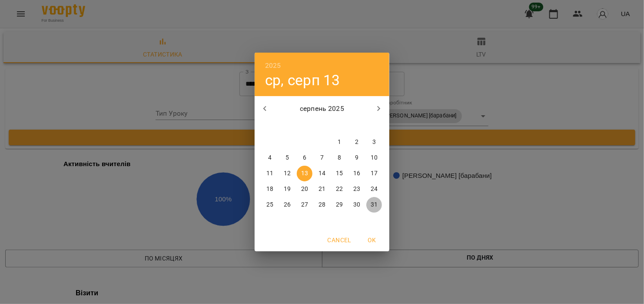
click at [373, 200] on p "31" at bounding box center [374, 204] width 7 height 9
type input "**********"
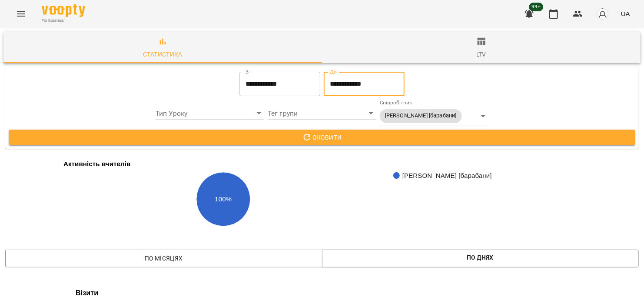
click at [391, 131] on button "Оновити" at bounding box center [322, 137] width 627 height 16
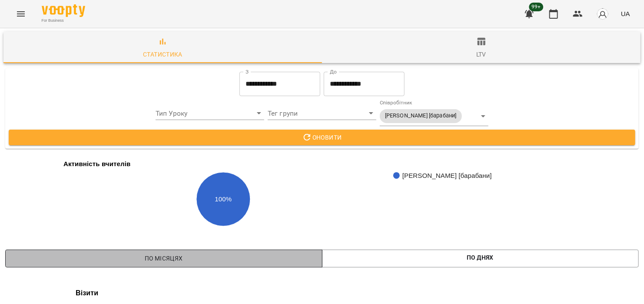
click at [241, 255] on span "По місяцях" at bounding box center [163, 258] width 303 height 10
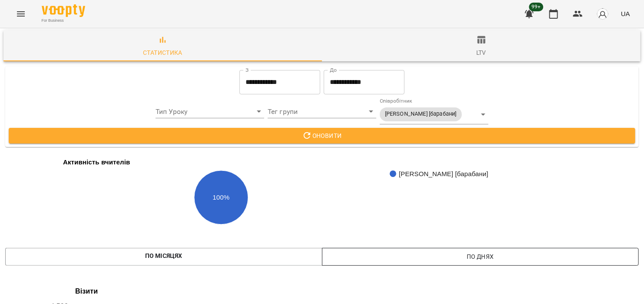
scroll to position [217, 0]
click at [5, 248] on button "По місяцях" at bounding box center [163, 257] width 317 height 18
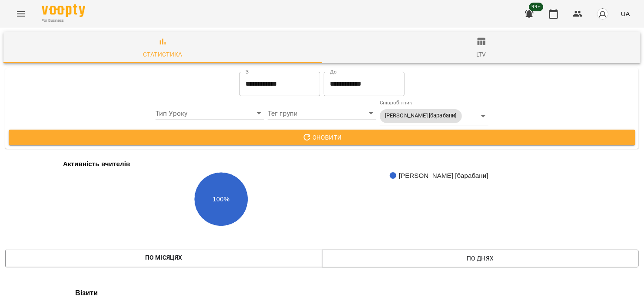
scroll to position [0, 0]
click at [14, 7] on button "Menu" at bounding box center [20, 13] width 21 height 21
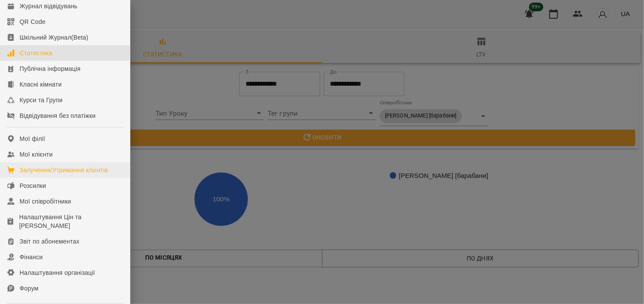
scroll to position [87, 0]
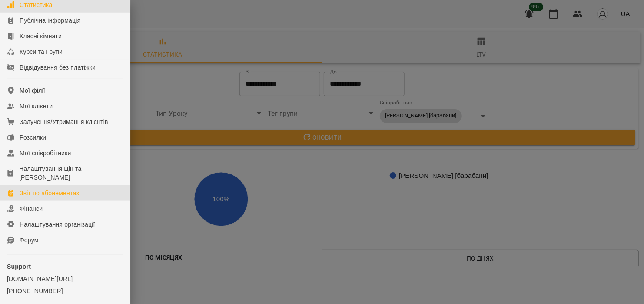
click at [67, 197] on div "Звіт по абонементах" at bounding box center [50, 193] width 60 height 9
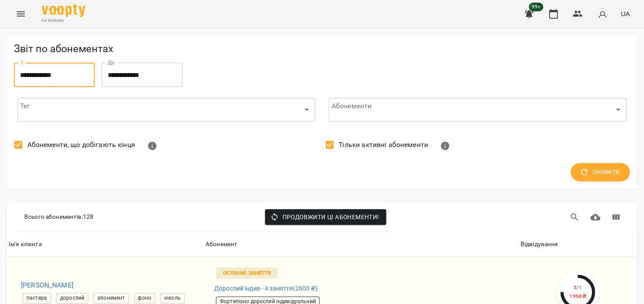
click at [70, 73] on input "**********" at bounding box center [54, 75] width 81 height 24
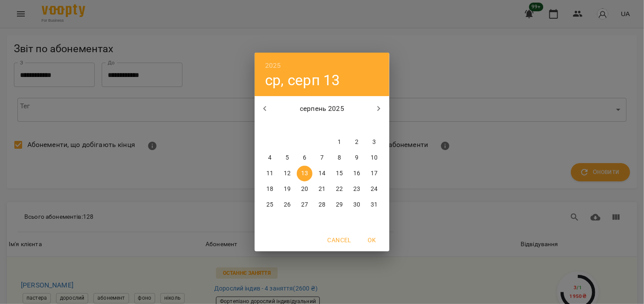
click at [266, 107] on icon "button" at bounding box center [265, 108] width 10 height 10
click at [285, 138] on p "1" at bounding box center [286, 142] width 3 height 9
type input "**********"
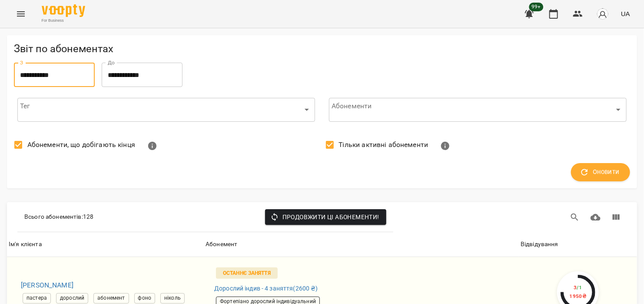
click at [173, 82] on input "**********" at bounding box center [142, 75] width 81 height 24
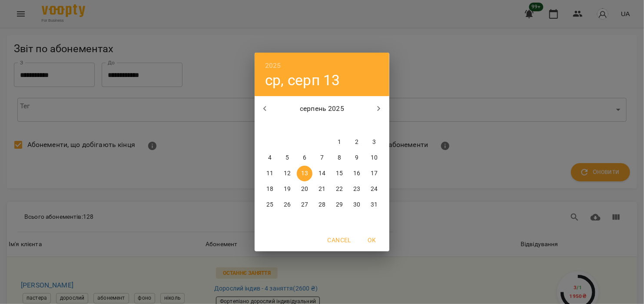
click at [375, 208] on p "31" at bounding box center [374, 204] width 7 height 9
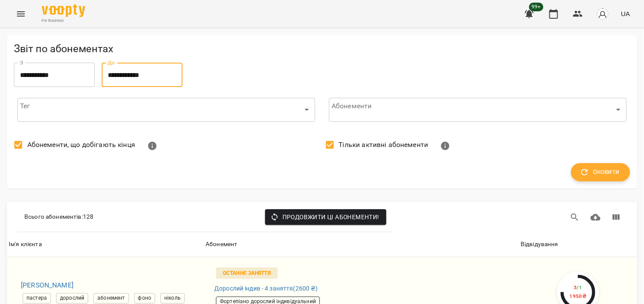
click at [610, 172] on span "Оновити" at bounding box center [600, 171] width 38 height 11
click at [55, 72] on input "**********" at bounding box center [54, 75] width 81 height 24
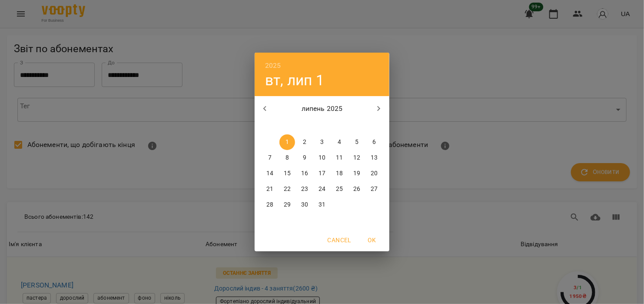
click at [265, 109] on icon "button" at bounding box center [265, 108] width 10 height 10
click at [378, 108] on icon "button" at bounding box center [379, 108] width 10 height 10
click at [374, 238] on span "OK" at bounding box center [371, 240] width 21 height 10
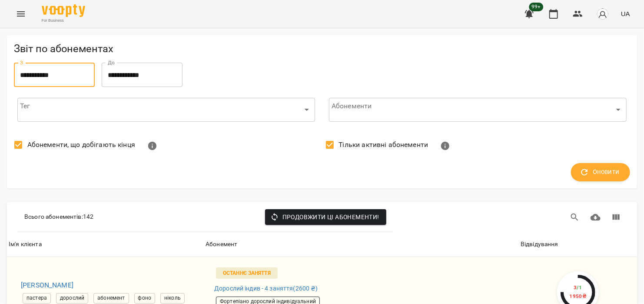
click at [145, 75] on input "**********" at bounding box center [142, 75] width 81 height 24
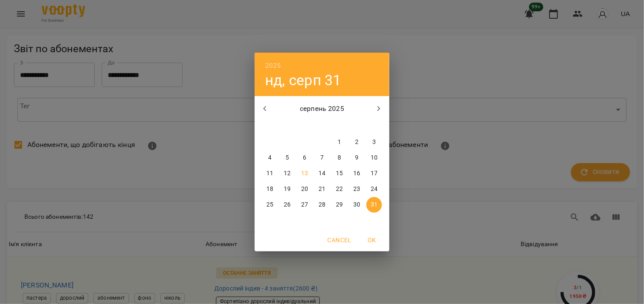
click at [267, 112] on icon "button" at bounding box center [265, 108] width 10 height 10
click at [323, 207] on p "31" at bounding box center [321, 204] width 7 height 9
type input "**********"
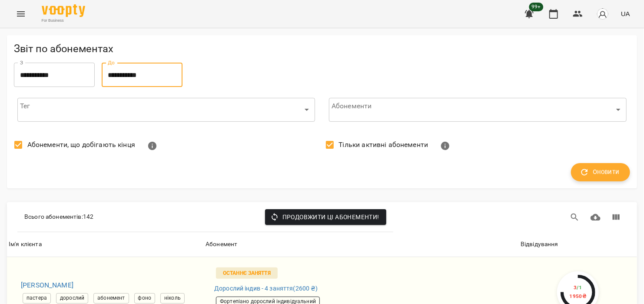
click at [599, 176] on span "Оновити" at bounding box center [600, 171] width 38 height 11
click at [56, 80] on input "**********" at bounding box center [54, 75] width 81 height 24
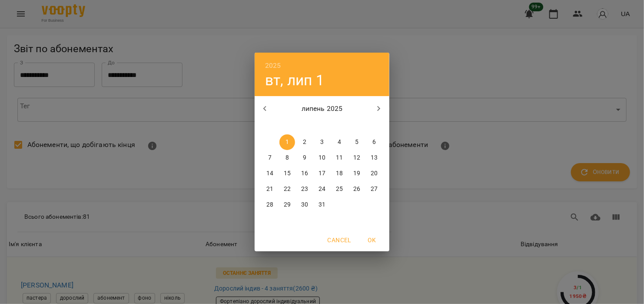
click at [263, 109] on icon "button" at bounding box center [265, 108] width 10 height 10
click at [374, 139] on p "1" at bounding box center [373, 142] width 3 height 9
type input "**********"
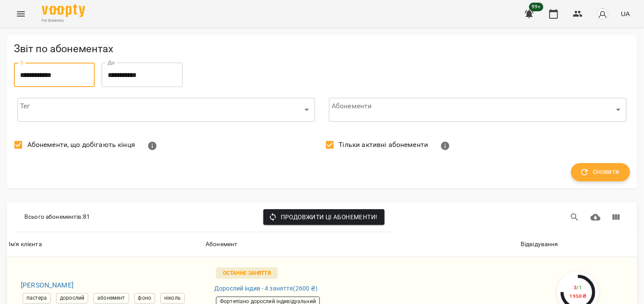
click at [580, 176] on icon "button" at bounding box center [585, 172] width 10 height 10
click at [593, 172] on span "Оновити" at bounding box center [600, 171] width 38 height 11
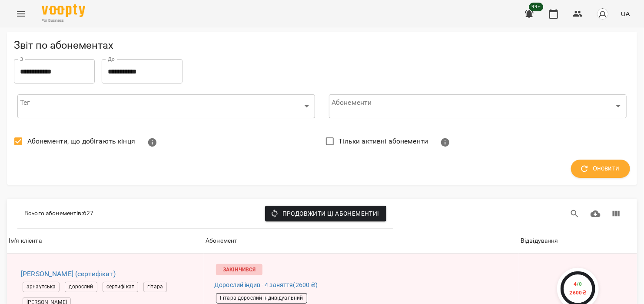
scroll to position [956, 0]
drag, startPoint x: 271, startPoint y: 184, endPoint x: 48, endPoint y: 172, distance: 223.2
click at [22, 11] on icon "Menu" at bounding box center [21, 13] width 8 height 5
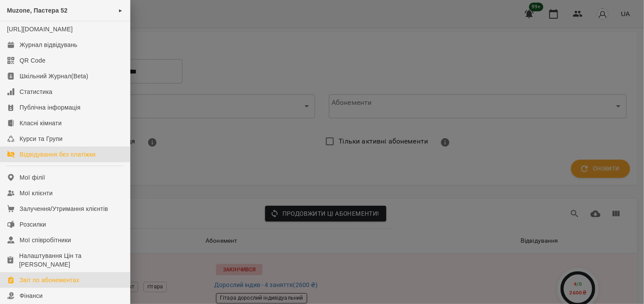
click at [81, 159] on div "Відвідування без платіжки" at bounding box center [58, 154] width 76 height 9
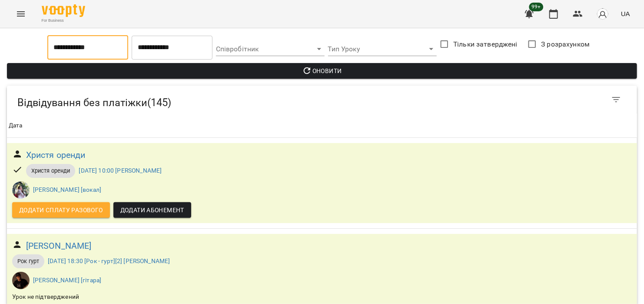
click at [57, 45] on input "**********" at bounding box center [87, 47] width 81 height 24
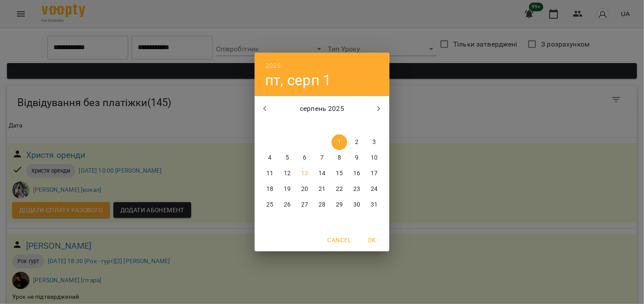
click at [263, 109] on icon "button" at bounding box center [265, 108] width 10 height 10
click at [286, 139] on p "1" at bounding box center [286, 142] width 3 height 9
type input "**********"
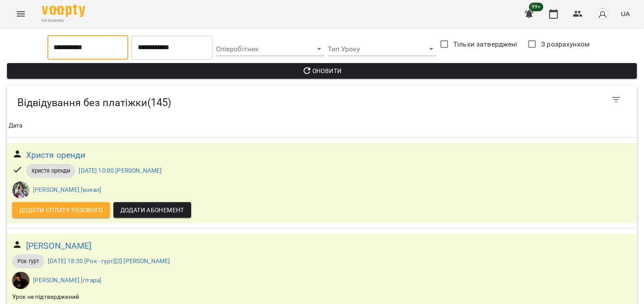
click at [378, 65] on button "Оновити" at bounding box center [322, 71] width 630 height 16
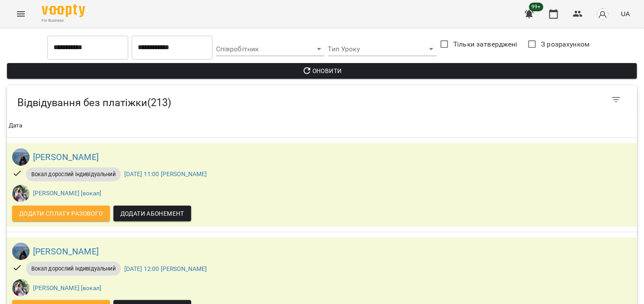
scroll to position [130, 0]
click at [17, 11] on icon "Menu" at bounding box center [21, 14] width 10 height 10
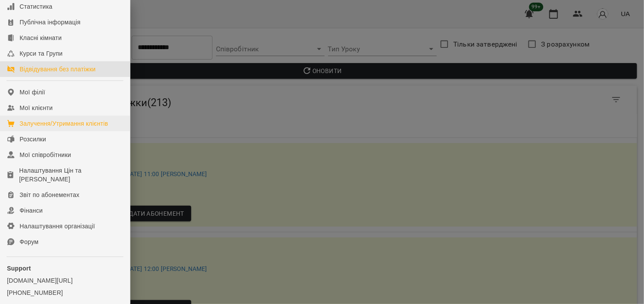
scroll to position [0, 0]
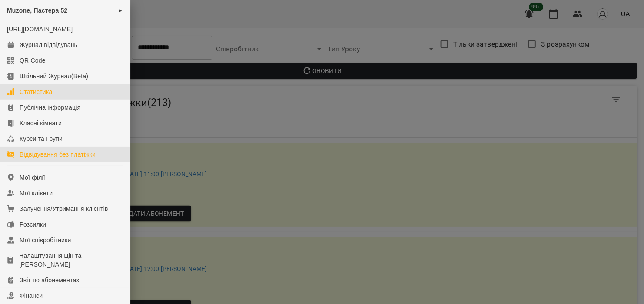
click at [47, 96] on div "Статистика" at bounding box center [36, 91] width 33 height 9
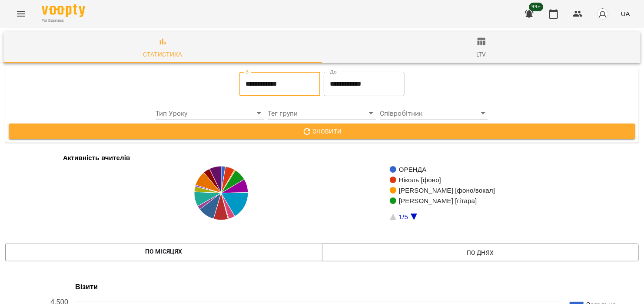
click at [259, 83] on input "**********" at bounding box center [279, 84] width 81 height 24
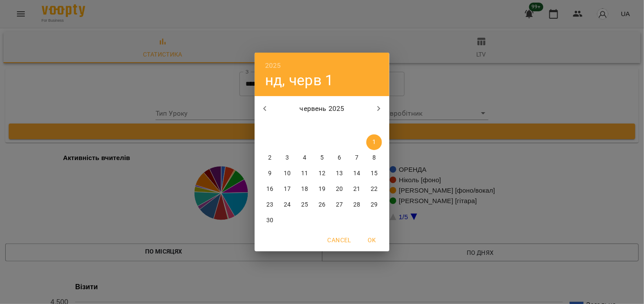
click at [377, 109] on icon "button" at bounding box center [379, 108] width 10 height 10
click at [262, 106] on icon "button" at bounding box center [265, 108] width 10 height 10
drag, startPoint x: 377, startPoint y: 140, endPoint x: 381, endPoint y: 214, distance: 74.0
click at [377, 140] on span "1" at bounding box center [374, 142] width 16 height 9
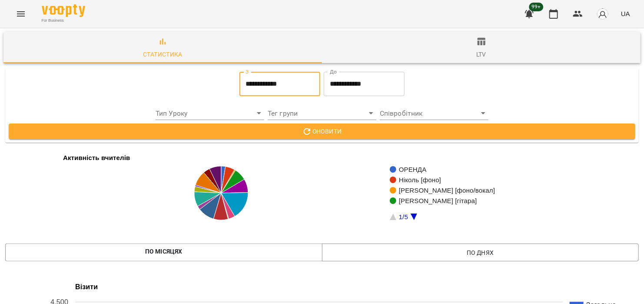
click at [366, 73] on input "**********" at bounding box center [364, 84] width 81 height 24
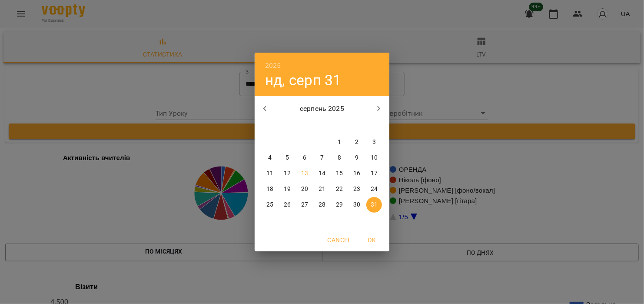
click at [263, 106] on icon "button" at bounding box center [265, 108] width 10 height 10
click at [269, 222] on p "30" at bounding box center [269, 220] width 7 height 9
type input "**********"
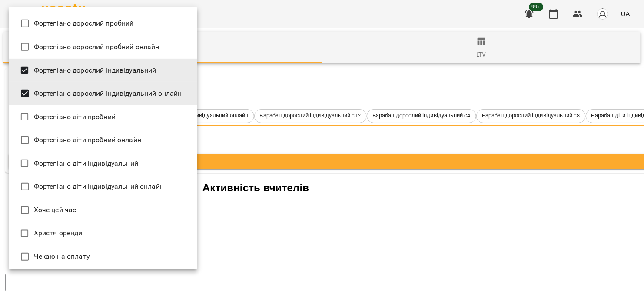
scroll to position [1846, 0]
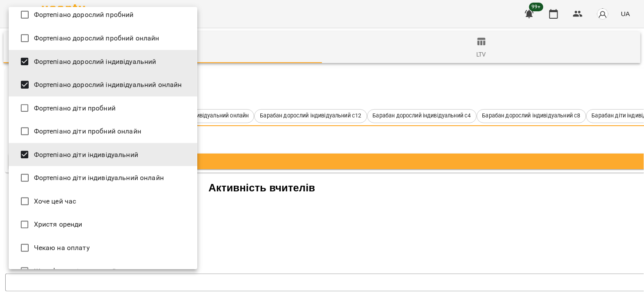
type input "**********"
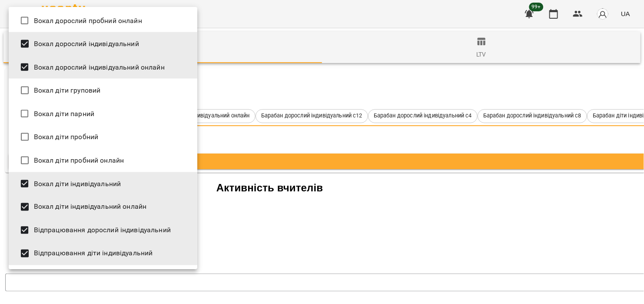
scroll to position [608, 0]
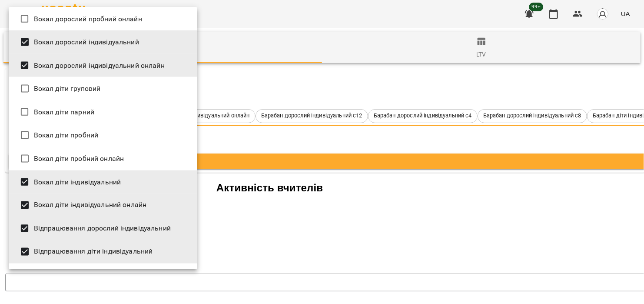
click at [368, 95] on div at bounding box center [322, 152] width 644 height 304
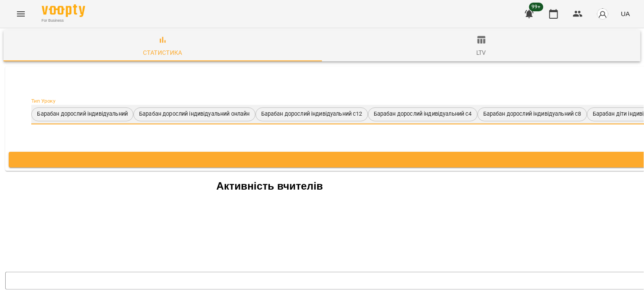
scroll to position [21, 0]
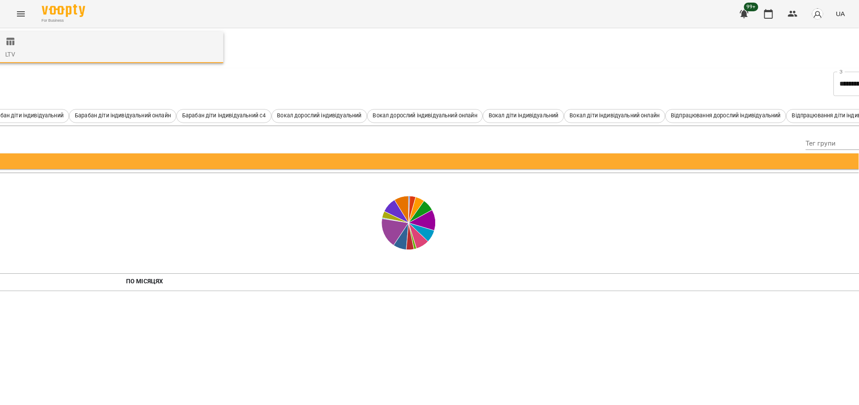
scroll to position [0, 632]
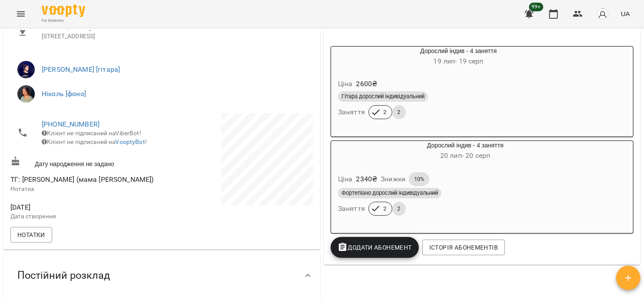
scroll to position [174, 0]
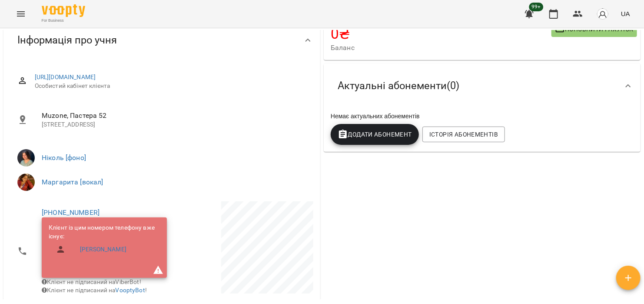
scroll to position [87, 0]
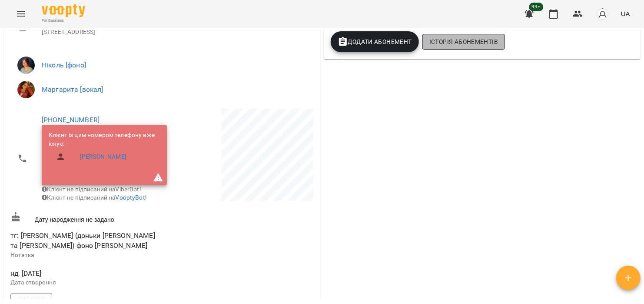
click at [471, 45] on span "Історія абонементів" at bounding box center [463, 41] width 69 height 10
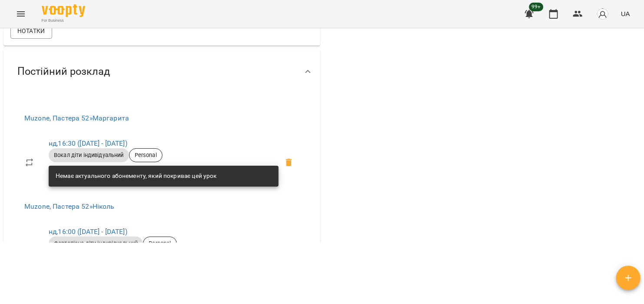
scroll to position [386, 0]
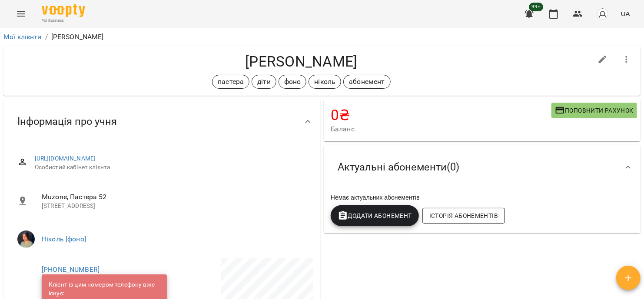
click at [462, 217] on span "Історія абонементів" at bounding box center [463, 215] width 69 height 10
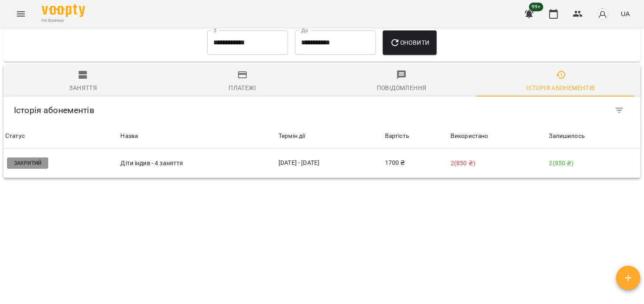
scroll to position [709, 0]
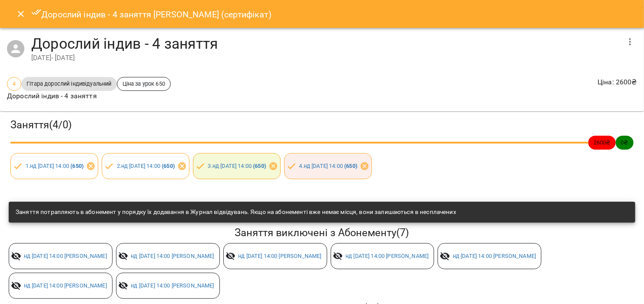
click at [16, 12] on icon "Close" at bounding box center [21, 14] width 10 height 10
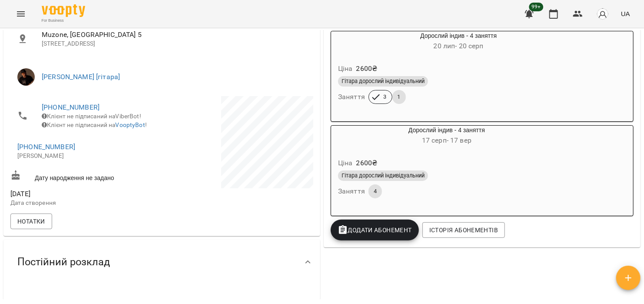
scroll to position [177, 0]
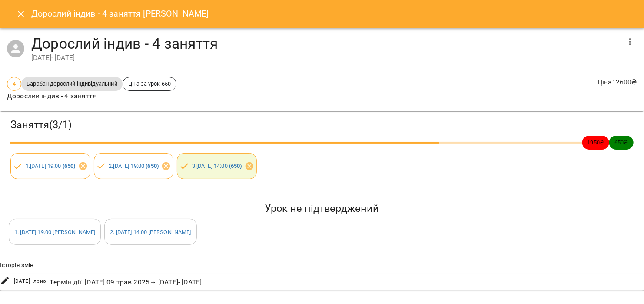
click at [20, 12] on icon "Close" at bounding box center [21, 14] width 10 height 10
click at [15, 8] on button "Close" at bounding box center [20, 13] width 21 height 21
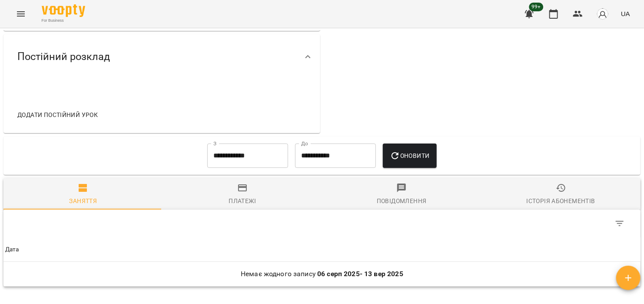
scroll to position [490, 0]
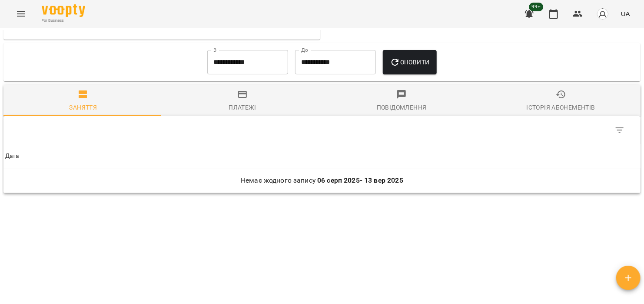
click at [248, 102] on span "Платежі" at bounding box center [242, 100] width 149 height 23
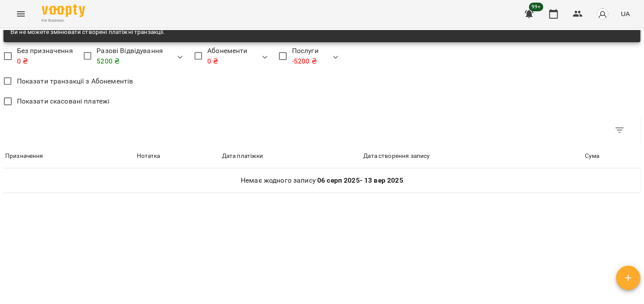
scroll to position [367, 0]
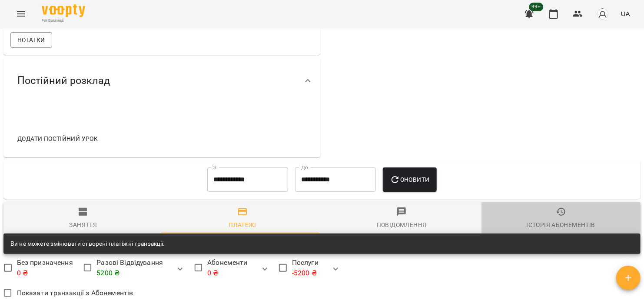
click at [556, 217] on icon "button" at bounding box center [561, 211] width 10 height 10
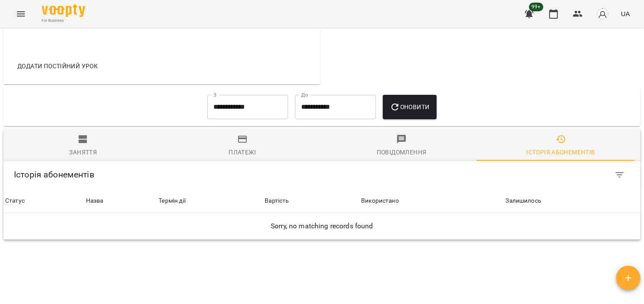
scroll to position [492, 0]
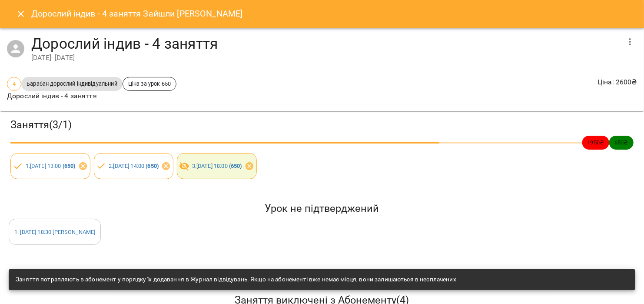
click at [19, 9] on icon "Close" at bounding box center [21, 14] width 10 height 10
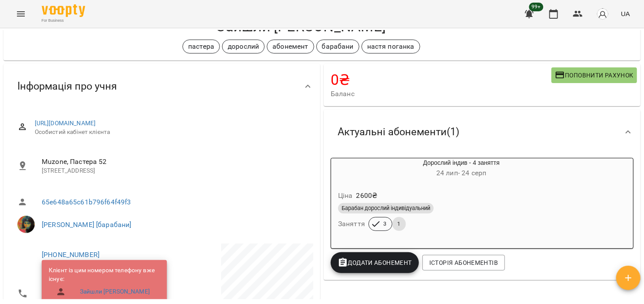
scroll to position [130, 0]
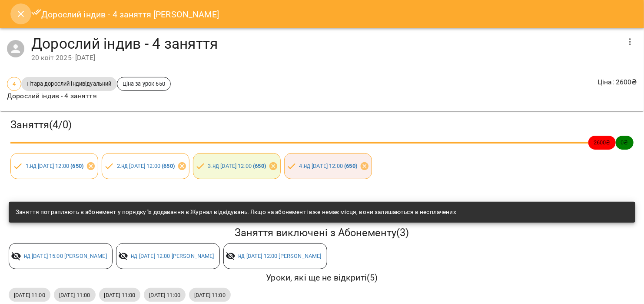
click at [15, 14] on button "Close" at bounding box center [20, 13] width 21 height 21
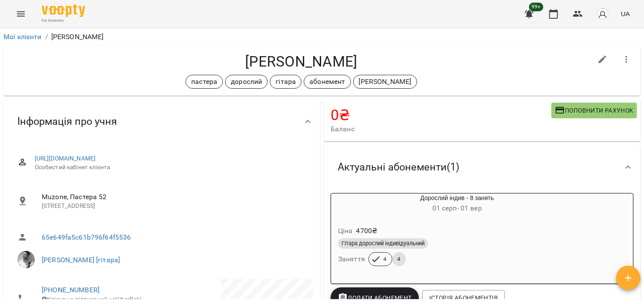
scroll to position [130, 0]
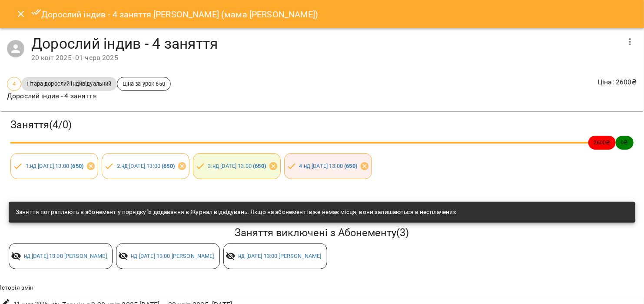
click at [18, 16] on icon "Close" at bounding box center [21, 14] width 10 height 10
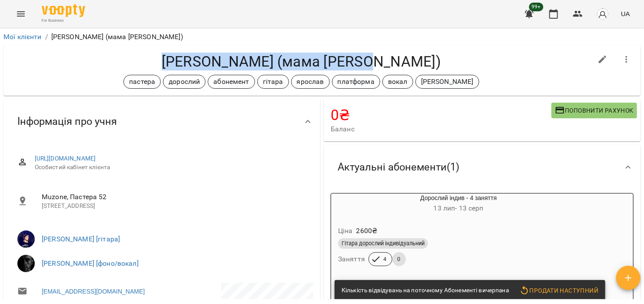
drag, startPoint x: 197, startPoint y: 63, endPoint x: 412, endPoint y: 50, distance: 215.9
click at [412, 50] on div "Монько Давид (мама Оксана) пастера дорослий абонемент гітара ярослав платформа …" at bounding box center [321, 71] width 637 height 50
copy h4 "Монько Давид (мама Оксана)"
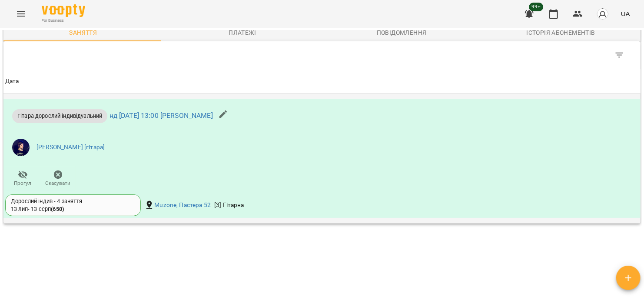
scroll to position [677, 0]
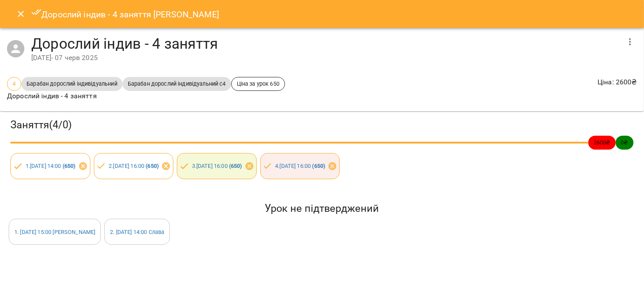
click at [24, 13] on icon "Close" at bounding box center [21, 14] width 10 height 10
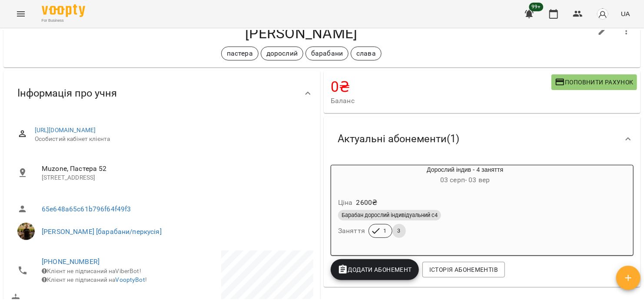
scroll to position [43, 0]
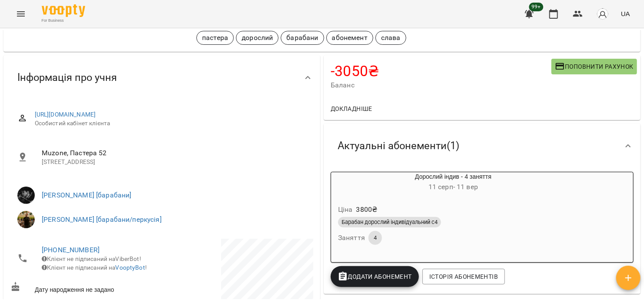
scroll to position [43, 0]
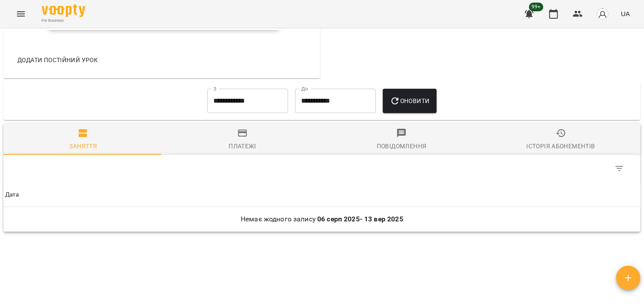
click at [535, 151] on div "Історія абонементів" at bounding box center [561, 146] width 69 height 10
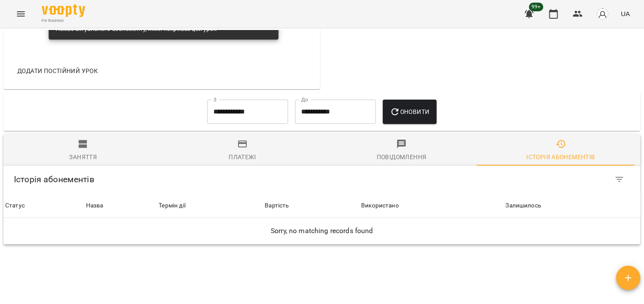
scroll to position [652, 0]
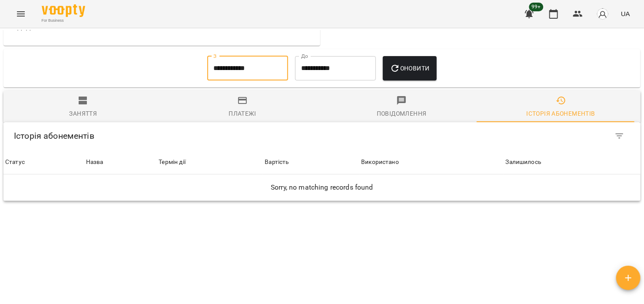
click at [271, 74] on input "**********" at bounding box center [247, 68] width 81 height 24
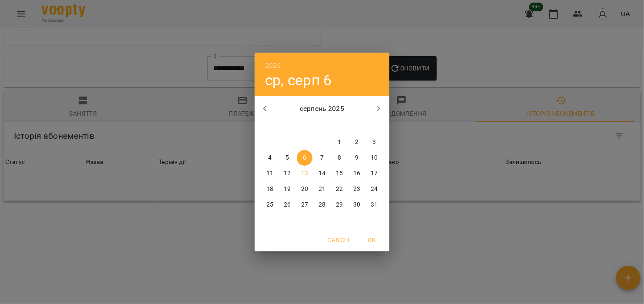
click at [269, 111] on icon "button" at bounding box center [265, 108] width 10 height 10
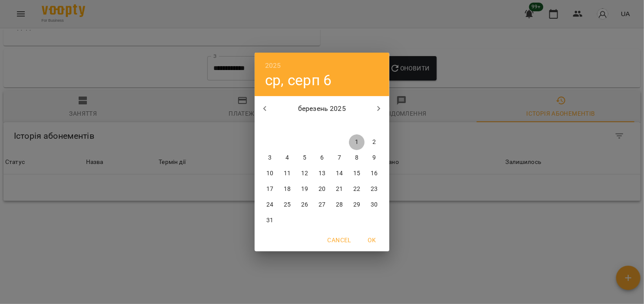
click at [356, 143] on p "1" at bounding box center [356, 142] width 3 height 9
type input "**********"
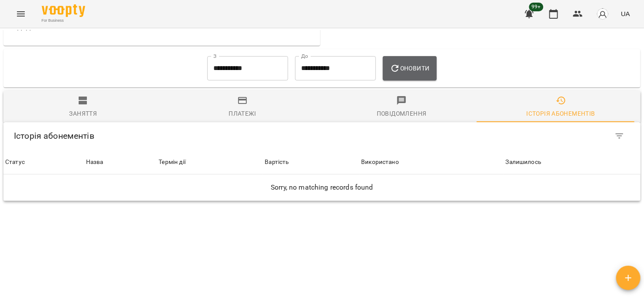
click at [419, 71] on span "Оновити" at bounding box center [410, 68] width 40 height 10
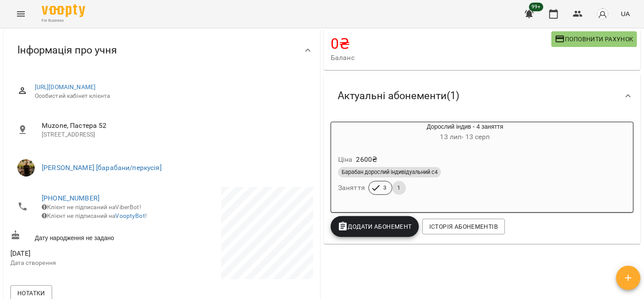
scroll to position [87, 0]
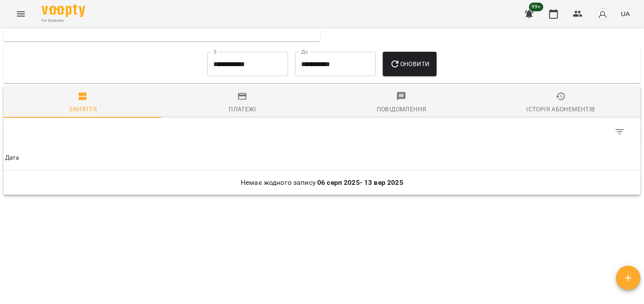
scroll to position [550, 0]
click at [240, 57] on input "**********" at bounding box center [247, 62] width 81 height 24
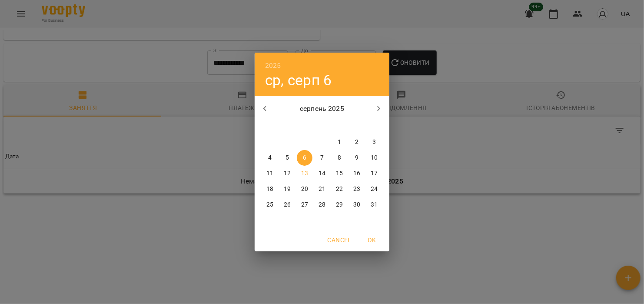
click at [268, 104] on icon "button" at bounding box center [265, 108] width 10 height 10
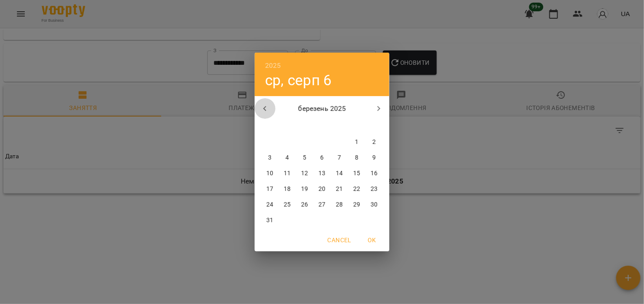
click at [268, 104] on icon "button" at bounding box center [265, 108] width 10 height 10
click at [267, 105] on icon "button" at bounding box center [265, 108] width 10 height 10
click at [305, 141] on p "1" at bounding box center [304, 142] width 3 height 9
type input "**********"
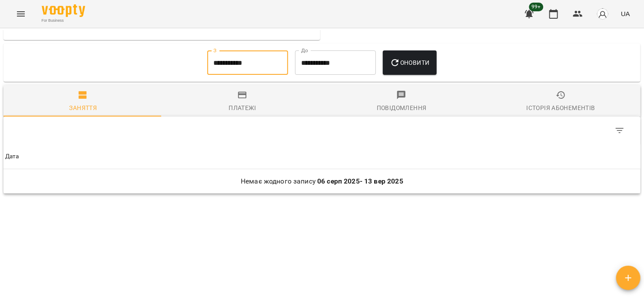
click at [424, 68] on button "Оновити" at bounding box center [409, 62] width 53 height 24
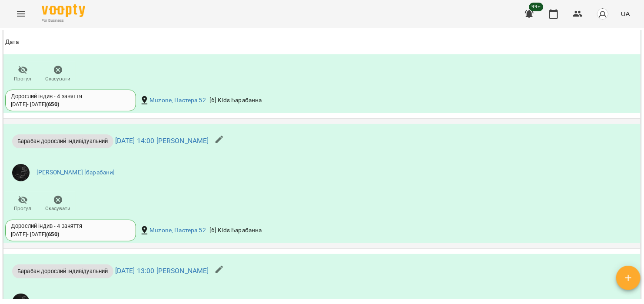
scroll to position [767, 0]
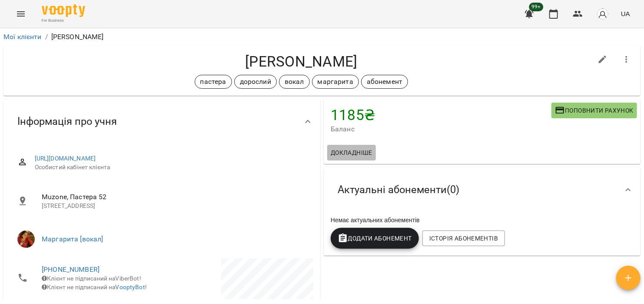
click at [355, 153] on span "Докладніше" at bounding box center [352, 152] width 42 height 10
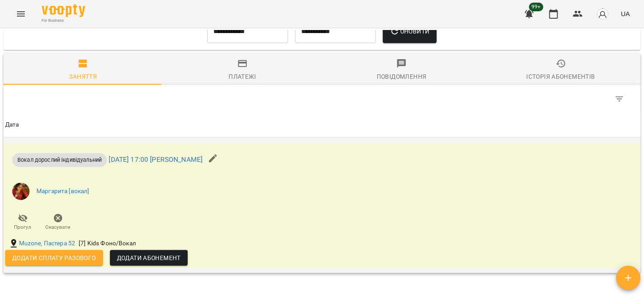
scroll to position [565, 0]
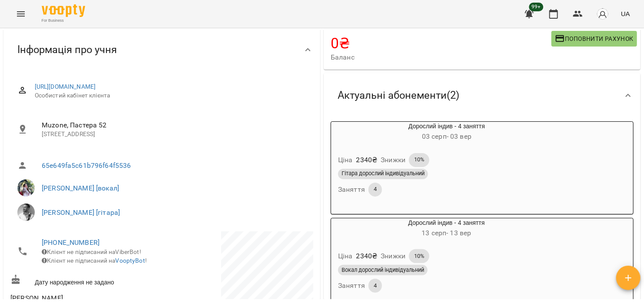
scroll to position [130, 0]
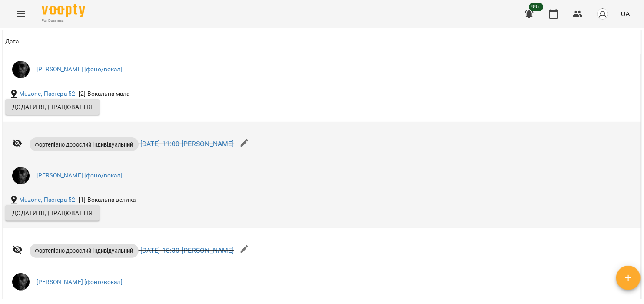
scroll to position [1043, 0]
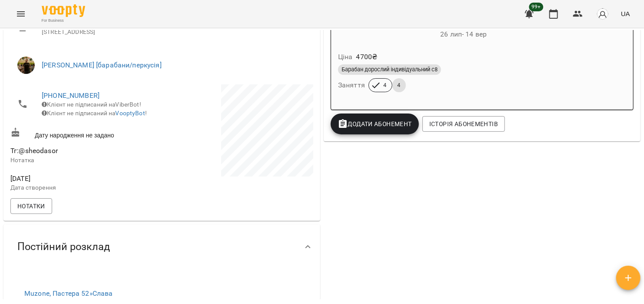
scroll to position [130, 0]
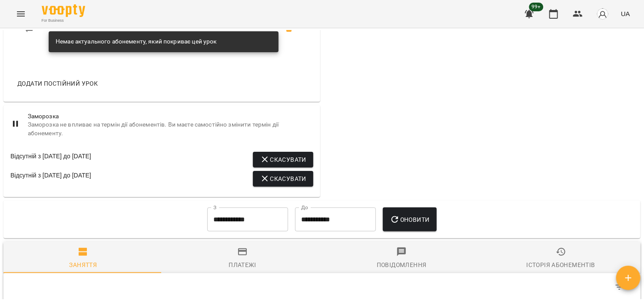
scroll to position [608, 0]
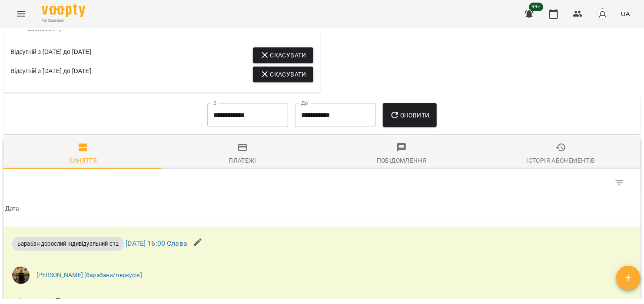
click at [560, 161] on div "Історія абонементів" at bounding box center [561, 160] width 69 height 10
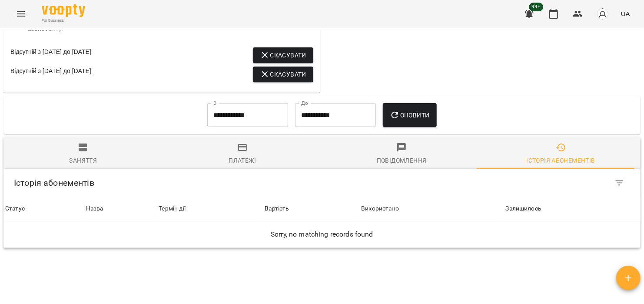
click at [221, 125] on input "**********" at bounding box center [247, 115] width 81 height 24
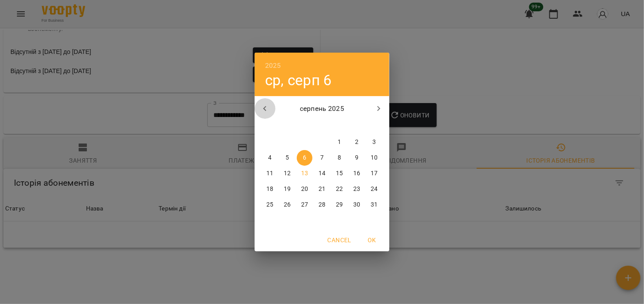
click at [265, 100] on button "button" at bounding box center [265, 108] width 21 height 21
click at [267, 107] on icon "button" at bounding box center [265, 108] width 10 height 10
click at [318, 143] on span "1" at bounding box center [322, 142] width 16 height 9
type input "**********"
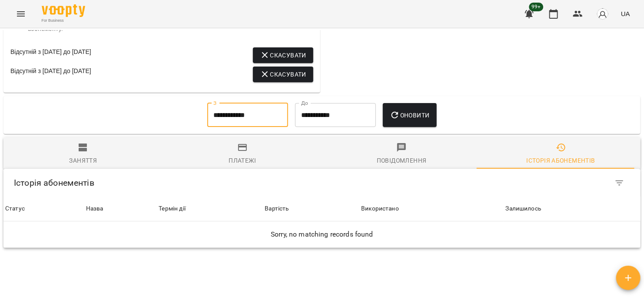
click at [407, 120] on span "Оновити" at bounding box center [410, 115] width 40 height 10
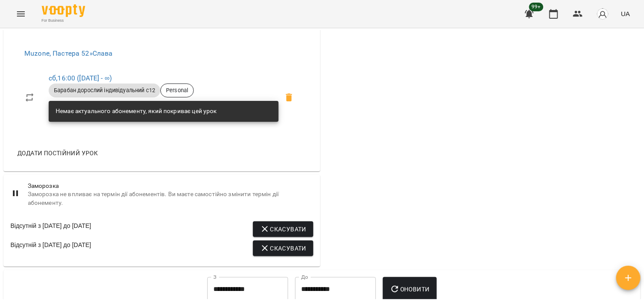
scroll to position [671, 0]
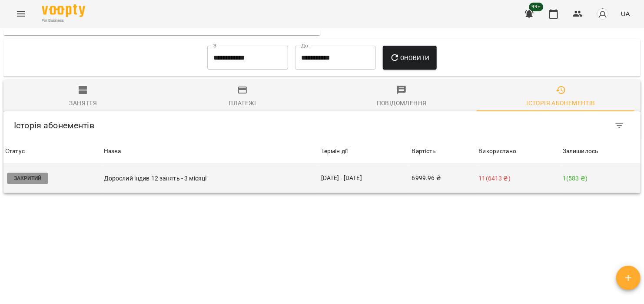
click at [486, 174] on p "11 ( 6413 ₴ )" at bounding box center [519, 178] width 80 height 9
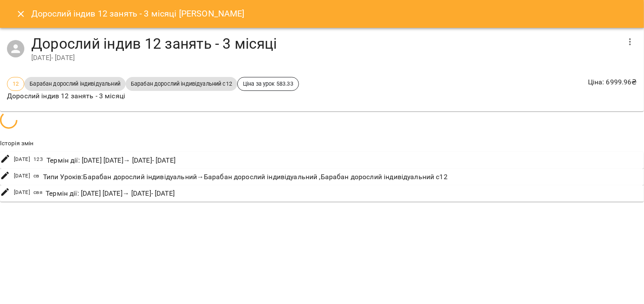
click at [488, 179] on div "Дорослий індив 12 занять - 3 місяці 22 бер 2025 - 26 лип 2025 12 Барабан доросл…" at bounding box center [322, 114] width 644 height 172
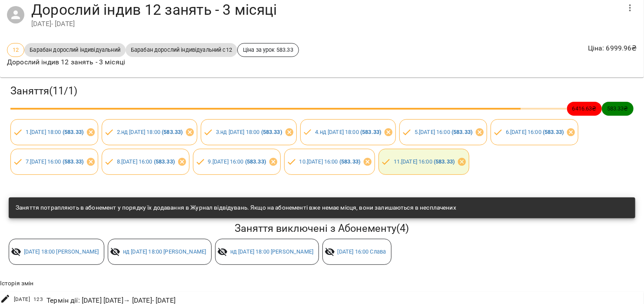
scroll to position [87, 0]
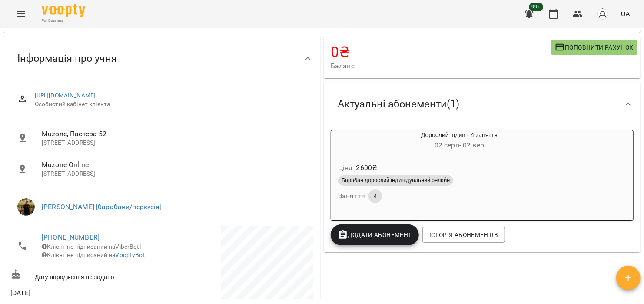
scroll to position [130, 0]
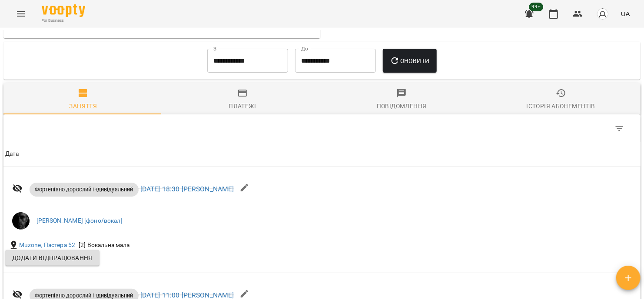
scroll to position [695, 0]
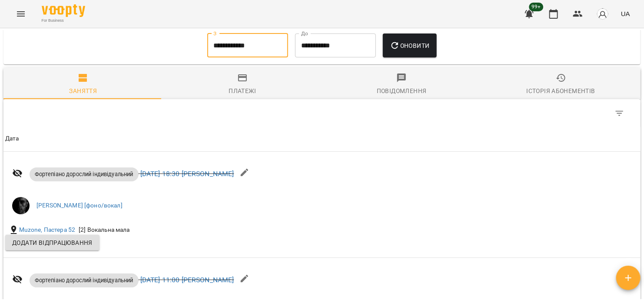
click at [252, 42] on input "**********" at bounding box center [247, 45] width 81 height 24
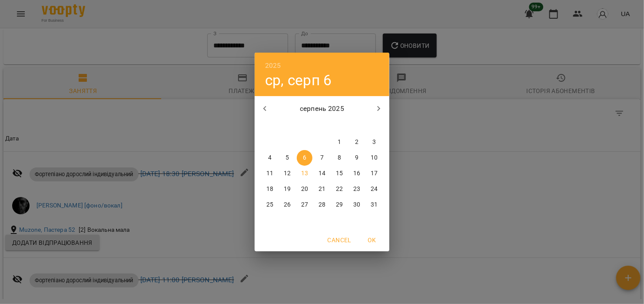
click at [265, 104] on icon "button" at bounding box center [265, 108] width 10 height 10
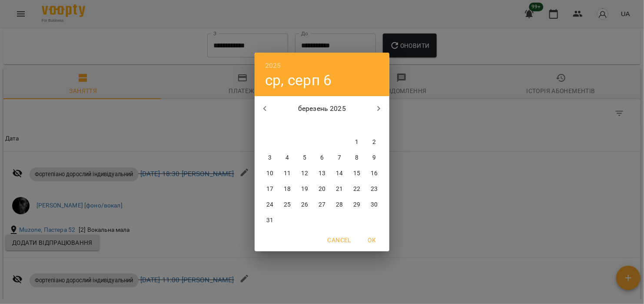
click at [359, 143] on span "1" at bounding box center [357, 142] width 16 height 9
type input "**********"
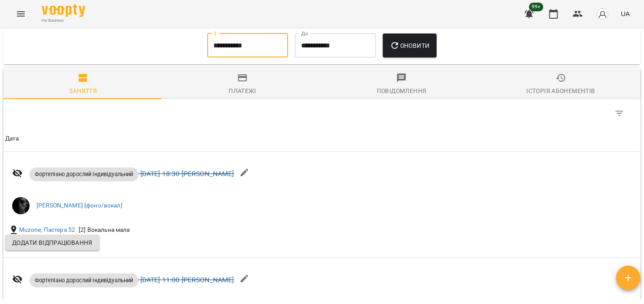
click at [423, 45] on span "Оновити" at bounding box center [410, 45] width 40 height 10
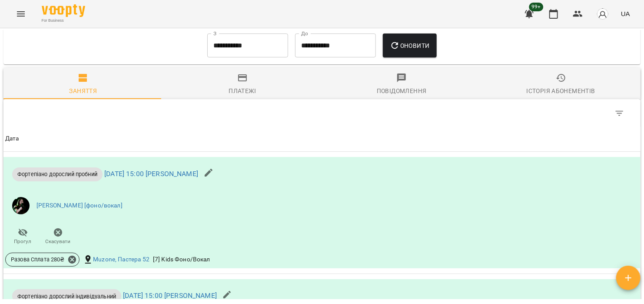
click at [574, 86] on div "Історія абонементів" at bounding box center [561, 91] width 69 height 10
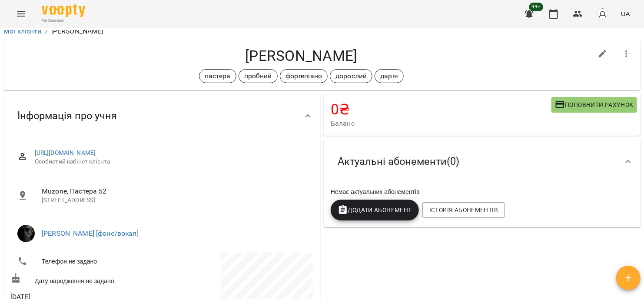
scroll to position [0, 0]
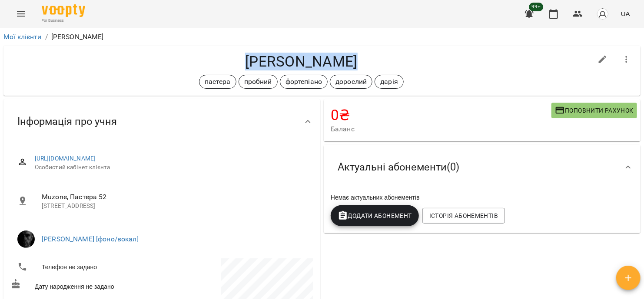
drag, startPoint x: 349, startPoint y: 63, endPoint x: 250, endPoint y: 64, distance: 99.1
click at [250, 64] on h4 "Jamila Akhter" at bounding box center [301, 62] width 582 height 18
copy h4 "Jamila Akhter"
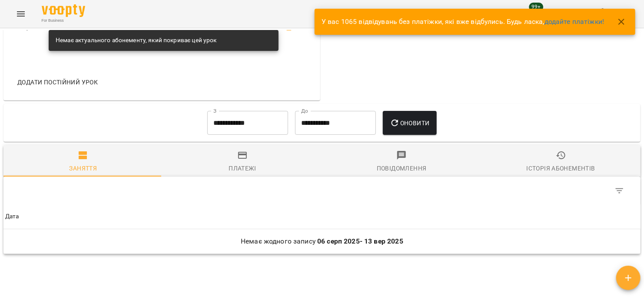
scroll to position [554, 0]
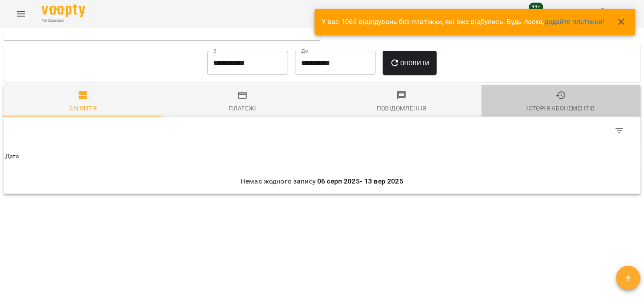
click at [570, 100] on span "Історія абонементів" at bounding box center [561, 101] width 149 height 23
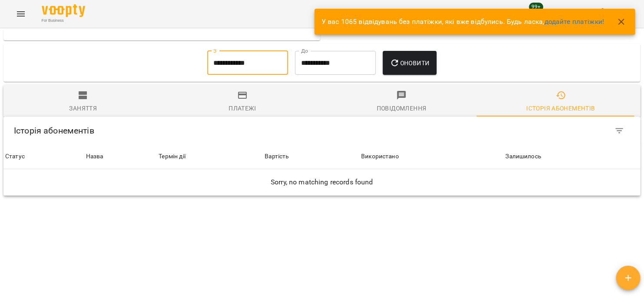
click at [248, 64] on input "**********" at bounding box center [247, 63] width 81 height 24
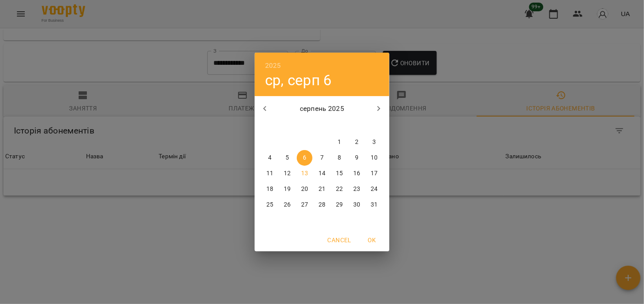
click at [267, 108] on icon "button" at bounding box center [265, 108] width 10 height 10
click at [318, 143] on span "1" at bounding box center [322, 142] width 16 height 9
type input "**********"
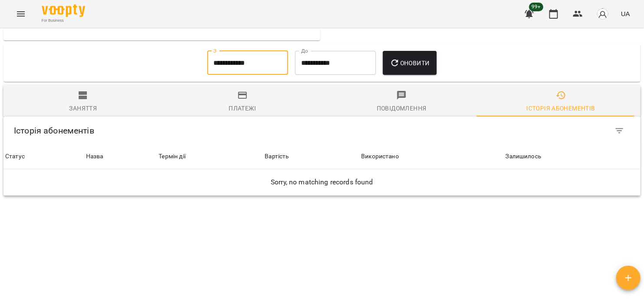
click at [418, 64] on span "Оновити" at bounding box center [410, 63] width 40 height 10
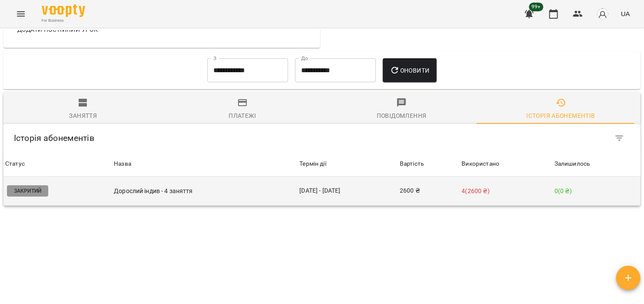
scroll to position [558, 0]
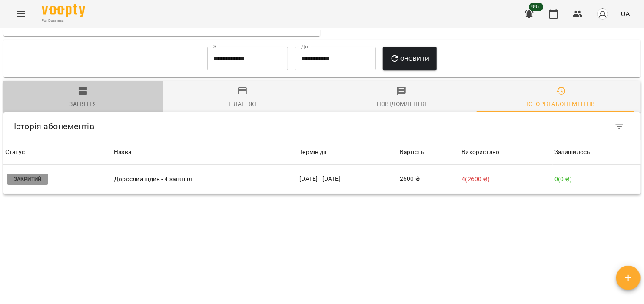
click at [88, 89] on span "Заняття" at bounding box center [83, 97] width 149 height 23
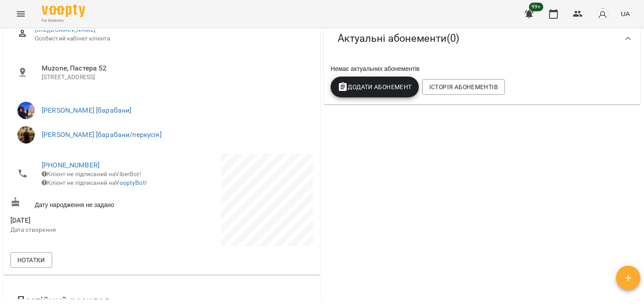
scroll to position [0, 0]
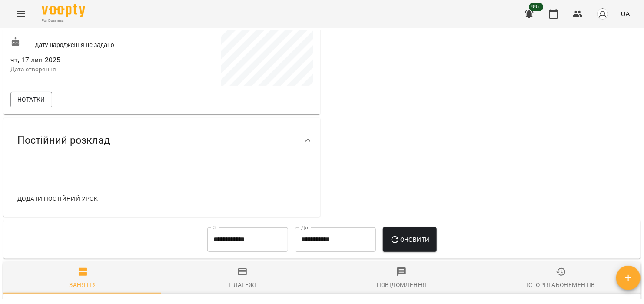
scroll to position [391, 0]
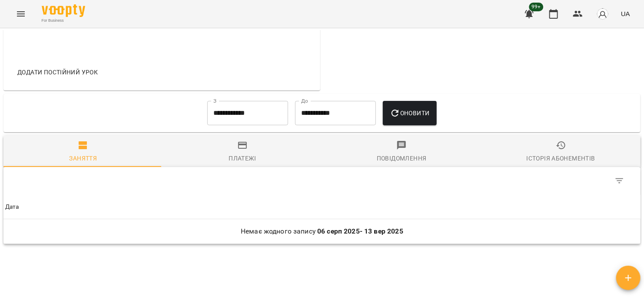
click at [410, 157] on div "Повідомлення" at bounding box center [402, 158] width 50 height 10
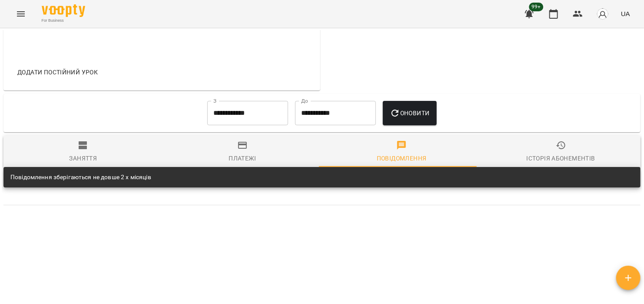
click at [94, 154] on div "Заняття" at bounding box center [83, 158] width 28 height 10
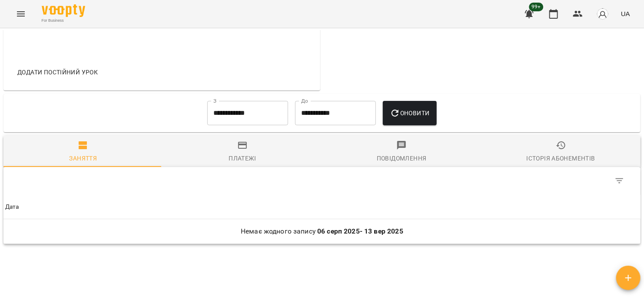
click at [255, 111] on input "**********" at bounding box center [247, 113] width 81 height 24
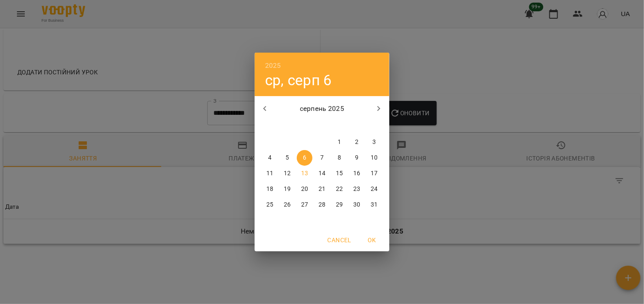
click at [261, 111] on icon "button" at bounding box center [265, 108] width 10 height 10
click at [287, 142] on p "1" at bounding box center [286, 142] width 3 height 9
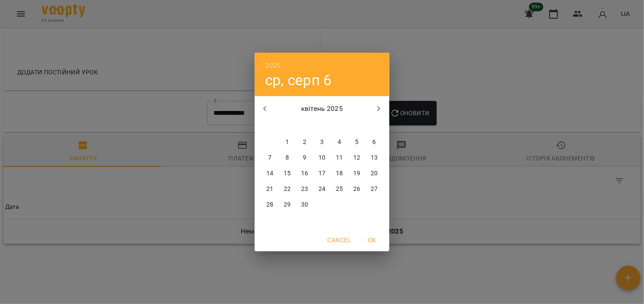
type input "**********"
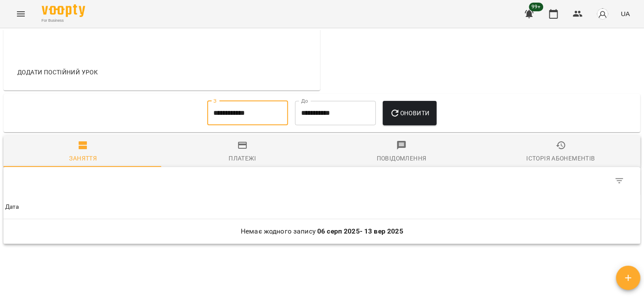
click at [418, 114] on span "Оновити" at bounding box center [410, 113] width 40 height 10
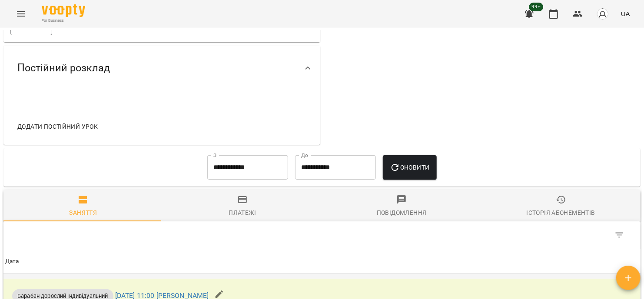
scroll to position [335, 0]
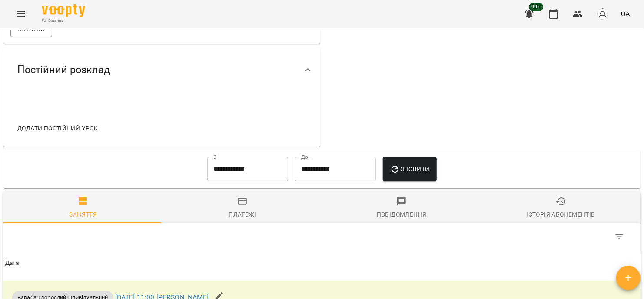
click at [547, 210] on div "Історія абонементів" at bounding box center [561, 214] width 69 height 10
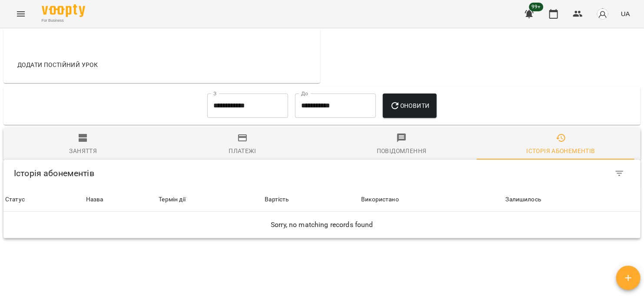
scroll to position [443, 0]
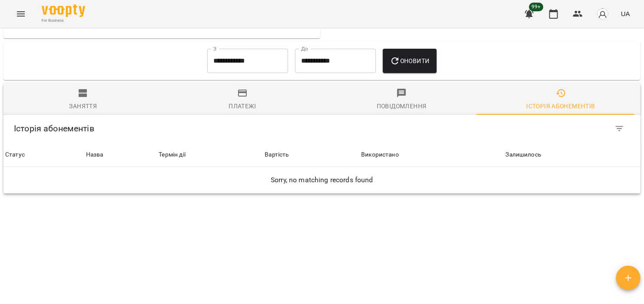
click at [81, 97] on icon "button" at bounding box center [83, 93] width 10 height 10
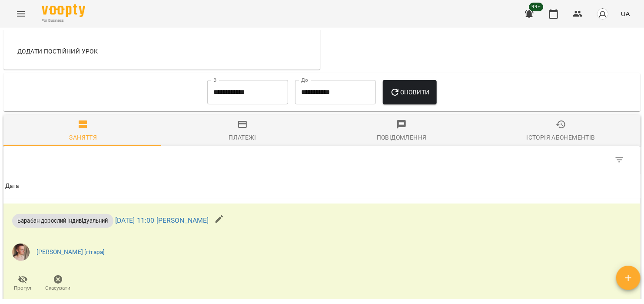
scroll to position [552, 0]
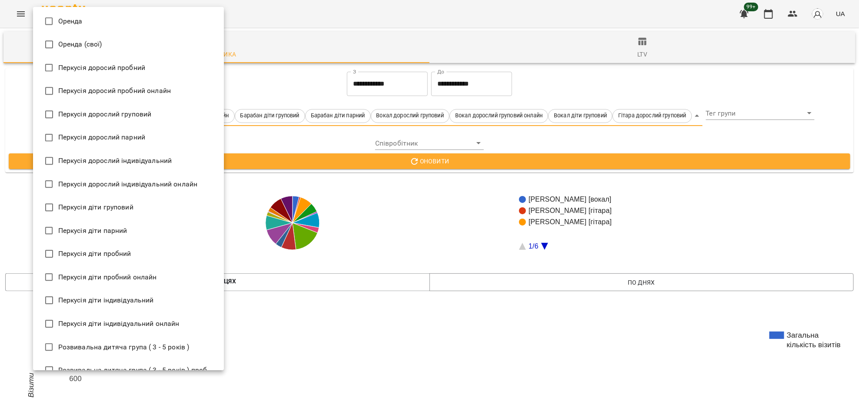
scroll to position [1217, 0]
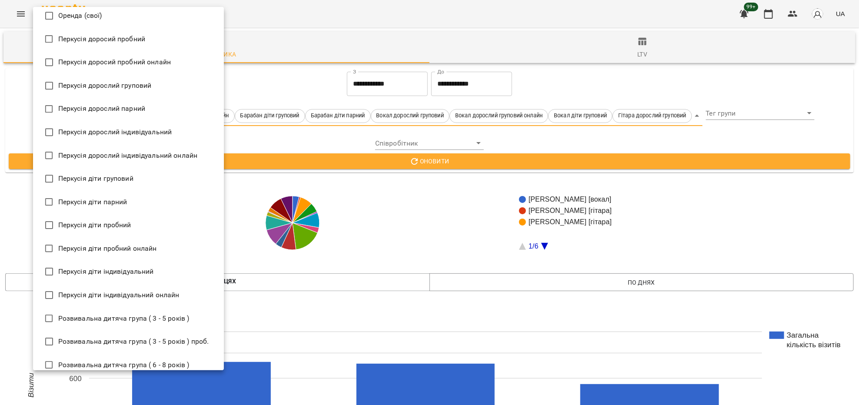
type input "**********"
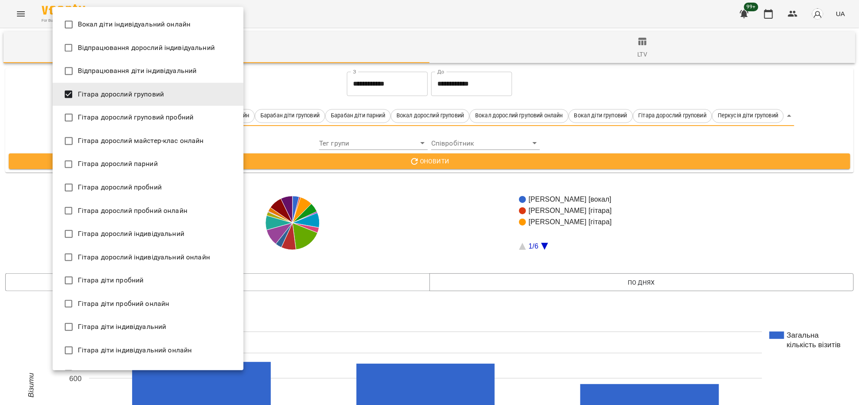
scroll to position [325, 0]
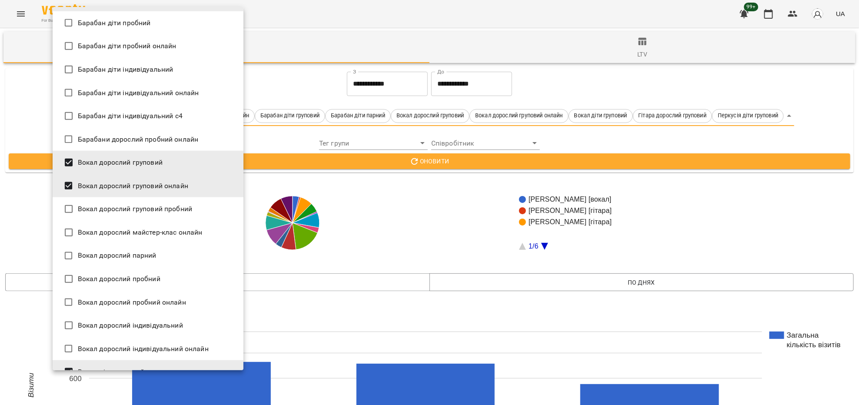
click at [498, 169] on div at bounding box center [429, 202] width 859 height 405
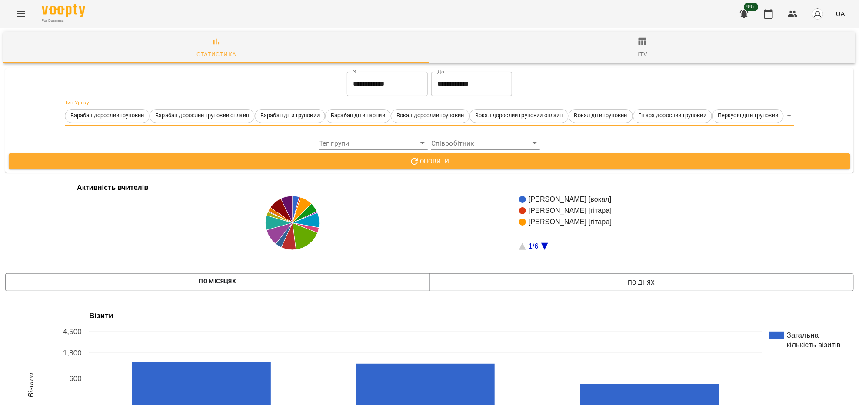
click at [449, 162] on span "Оновити" at bounding box center [429, 161] width 827 height 10
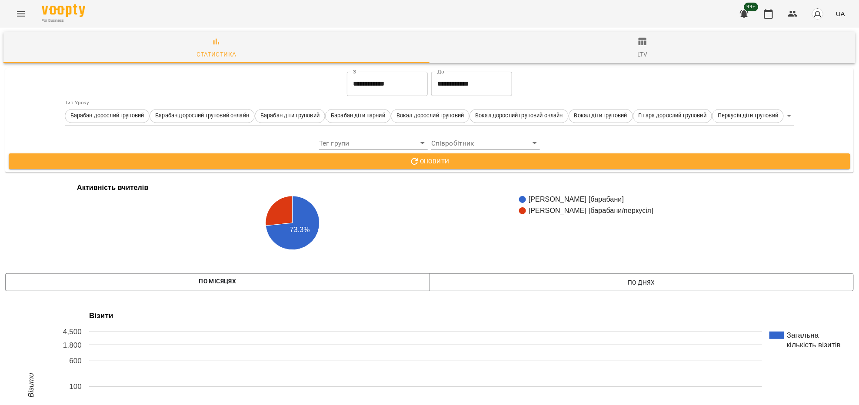
click at [462, 79] on input "**********" at bounding box center [471, 84] width 81 height 24
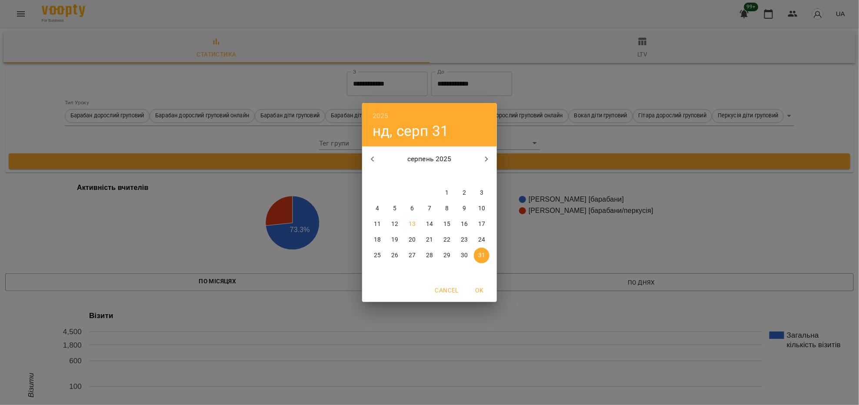
click at [371, 156] on icon "button" at bounding box center [372, 159] width 10 height 10
click at [378, 269] on p "30" at bounding box center [377, 271] width 7 height 9
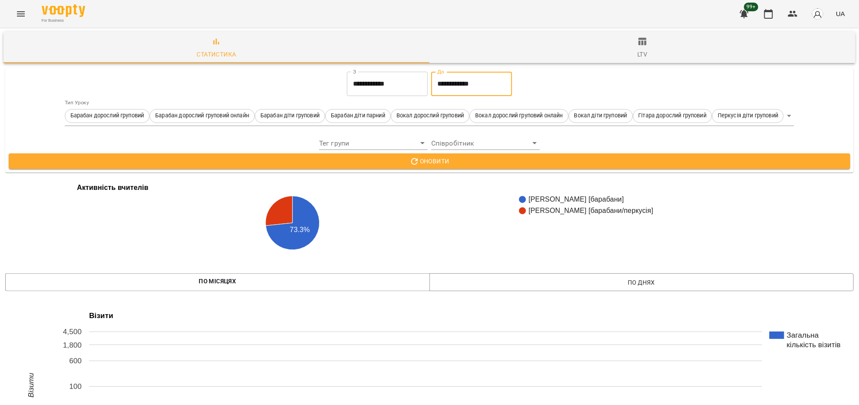
type input "**********"
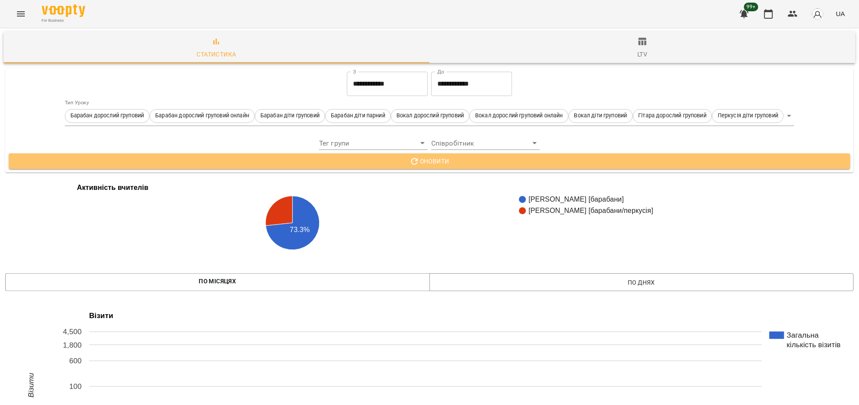
click at [476, 161] on span "Оновити" at bounding box center [429, 161] width 827 height 10
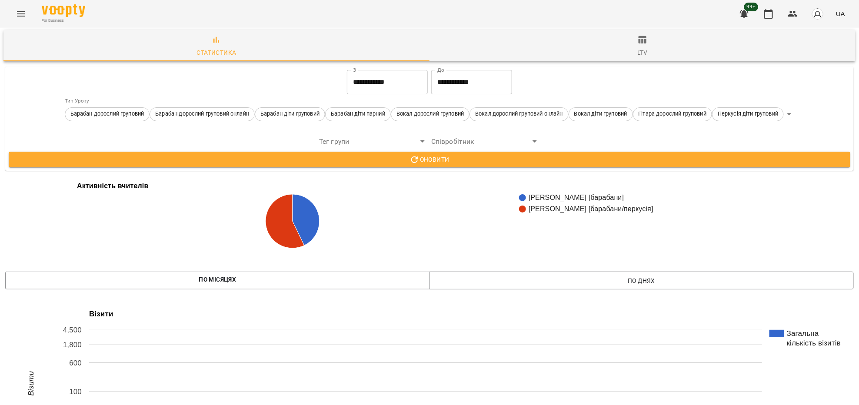
scroll to position [0, 0]
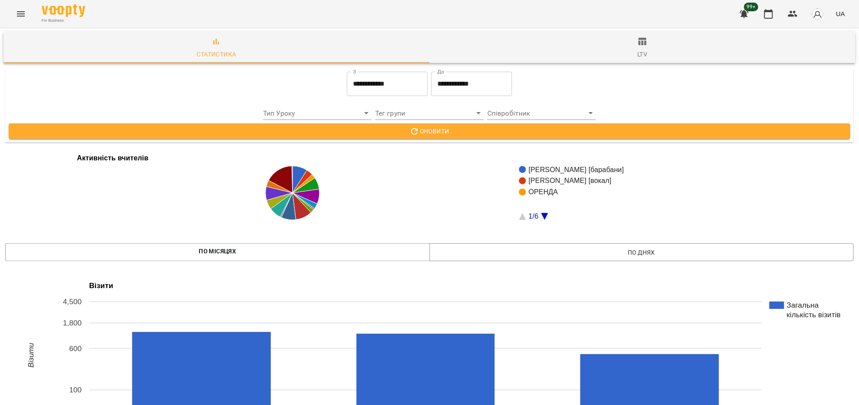
click at [469, 89] on input "**********" at bounding box center [471, 84] width 81 height 24
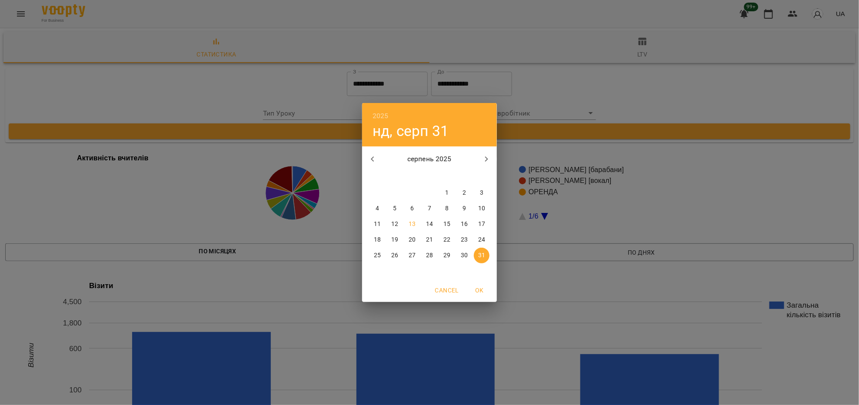
click at [368, 160] on icon "button" at bounding box center [372, 159] width 10 height 10
click at [376, 272] on p "30" at bounding box center [377, 271] width 7 height 9
type input "**********"
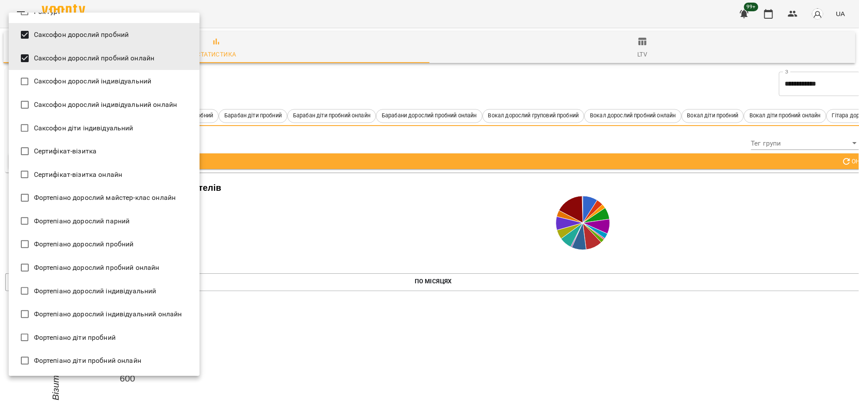
scroll to position [1680, 0]
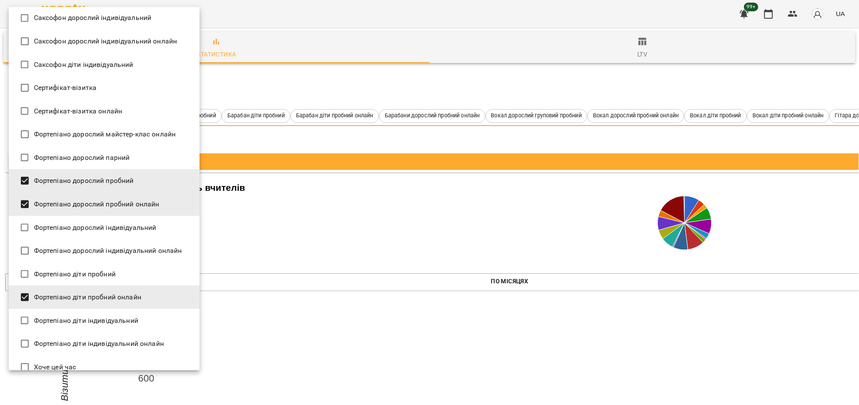
type input "**********"
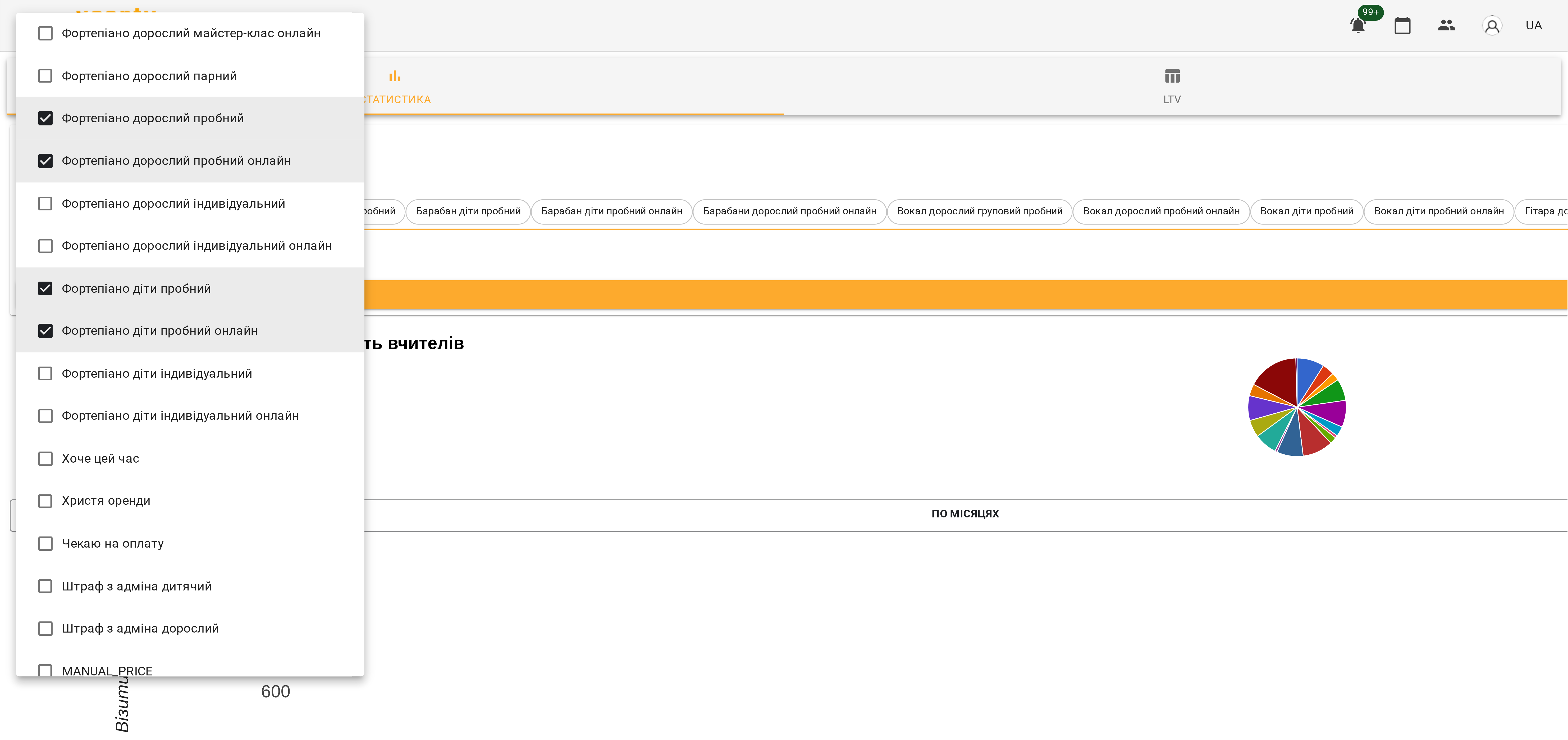
scroll to position [1115, 0]
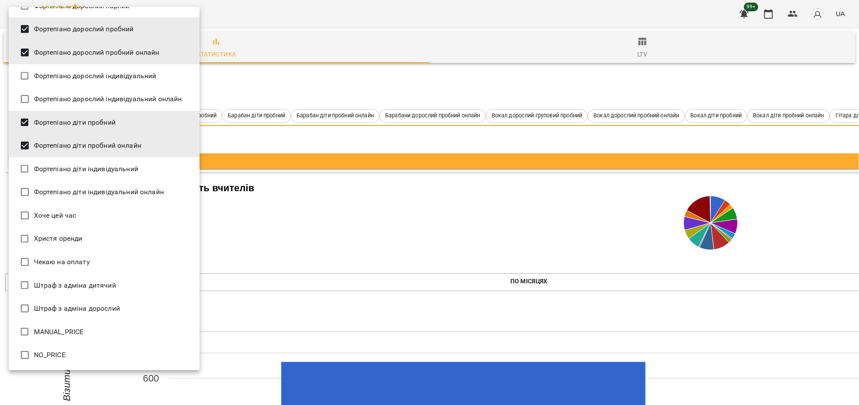
click at [450, 87] on div at bounding box center [429, 202] width 859 height 405
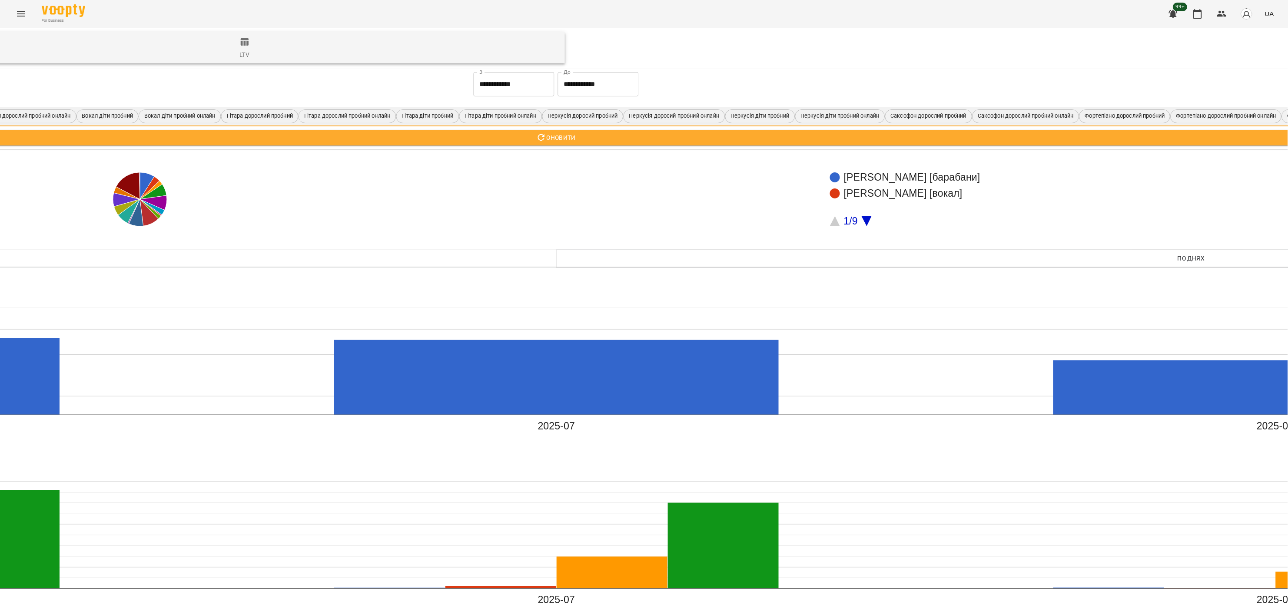
scroll to position [0, 466]
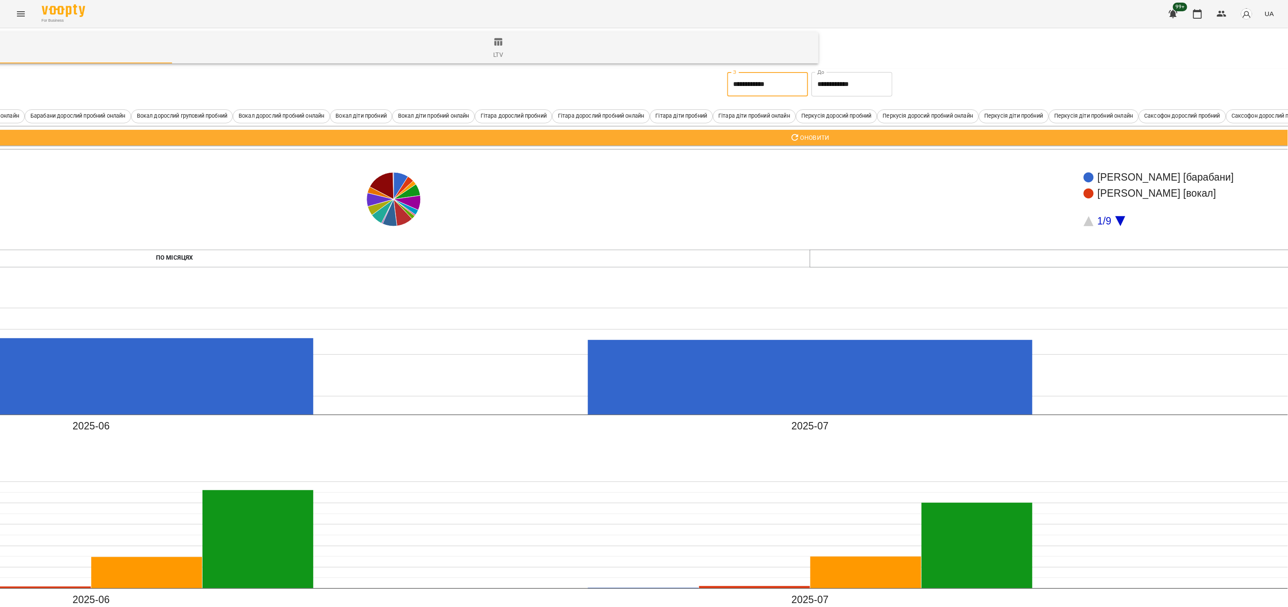
click at [762, 85] on input "**********" at bounding box center [767, 84] width 81 height 24
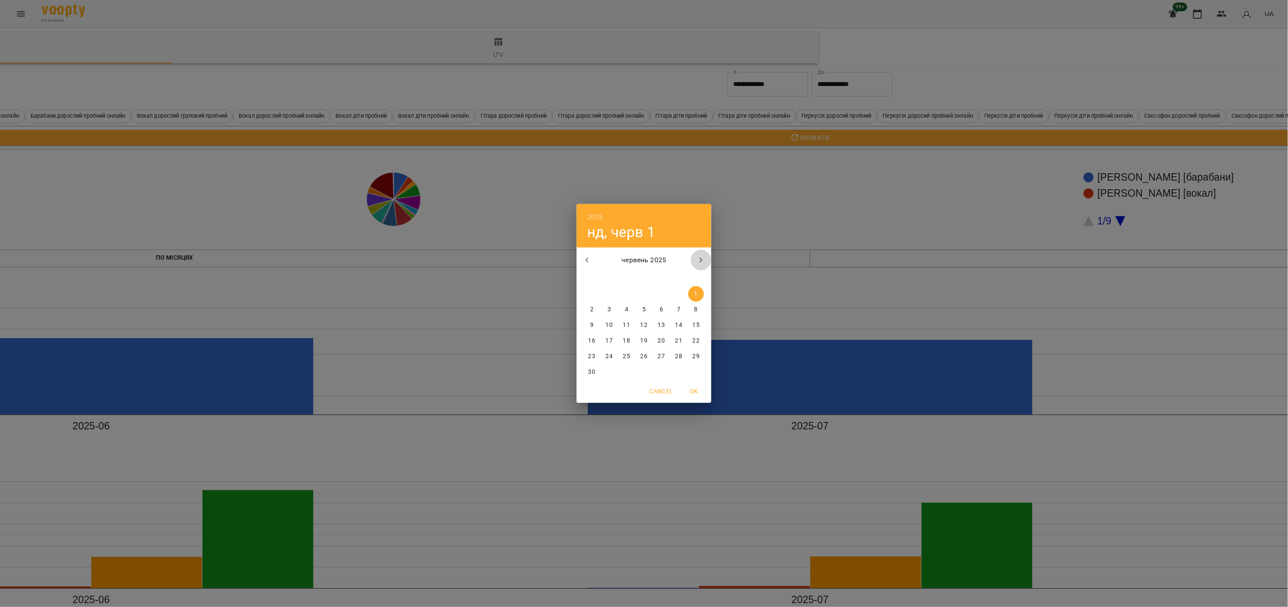
click at [701, 259] on icon "button" at bounding box center [701, 260] width 3 height 5
click at [607, 290] on p "1" at bounding box center [608, 294] width 3 height 9
type input "**********"
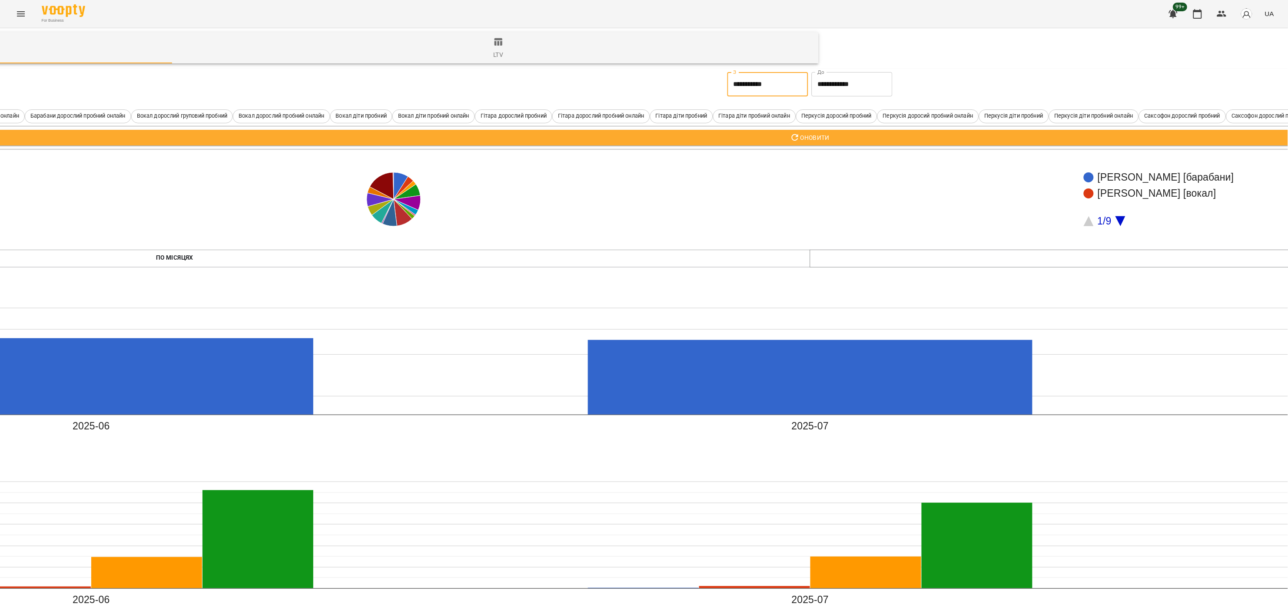
click at [846, 83] on input "**********" at bounding box center [852, 84] width 81 height 24
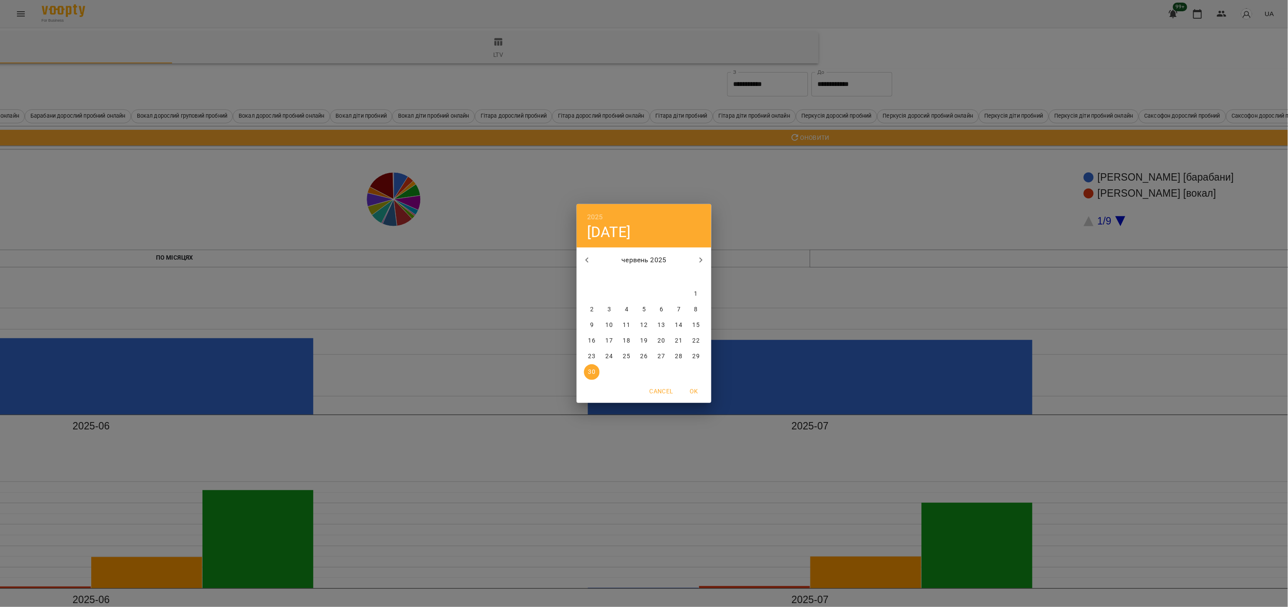
click at [698, 262] on icon "button" at bounding box center [701, 260] width 10 height 10
click at [640, 359] on p "31" at bounding box center [643, 356] width 7 height 9
type input "**********"
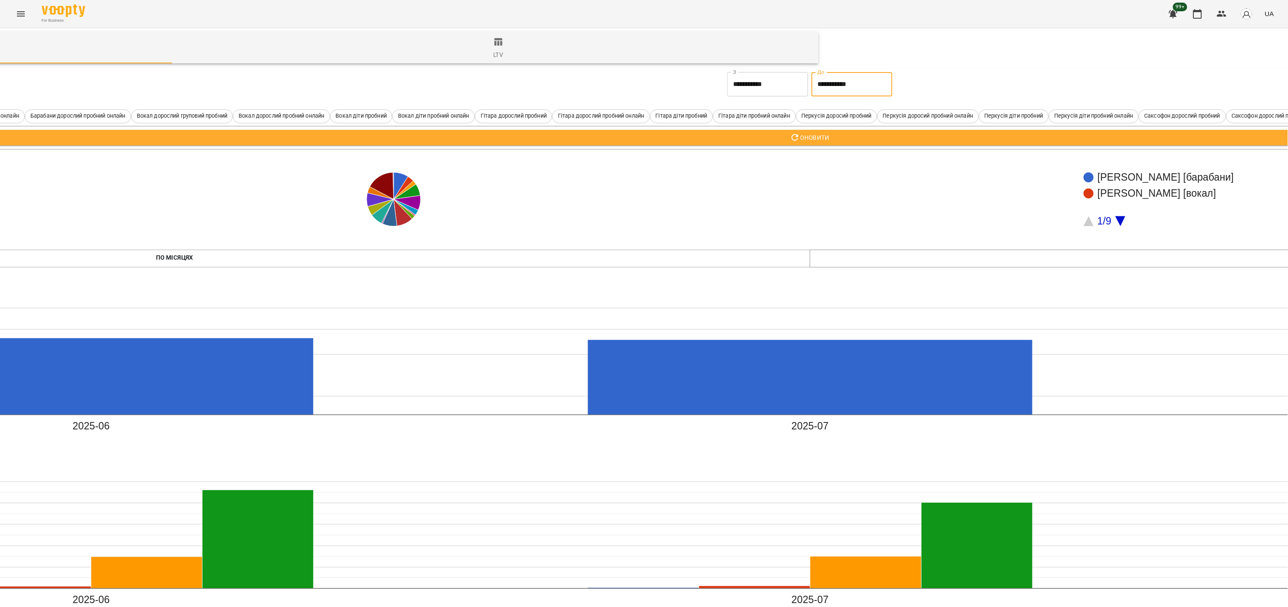
click at [838, 134] on span "Оновити" at bounding box center [810, 138] width 2520 height 10
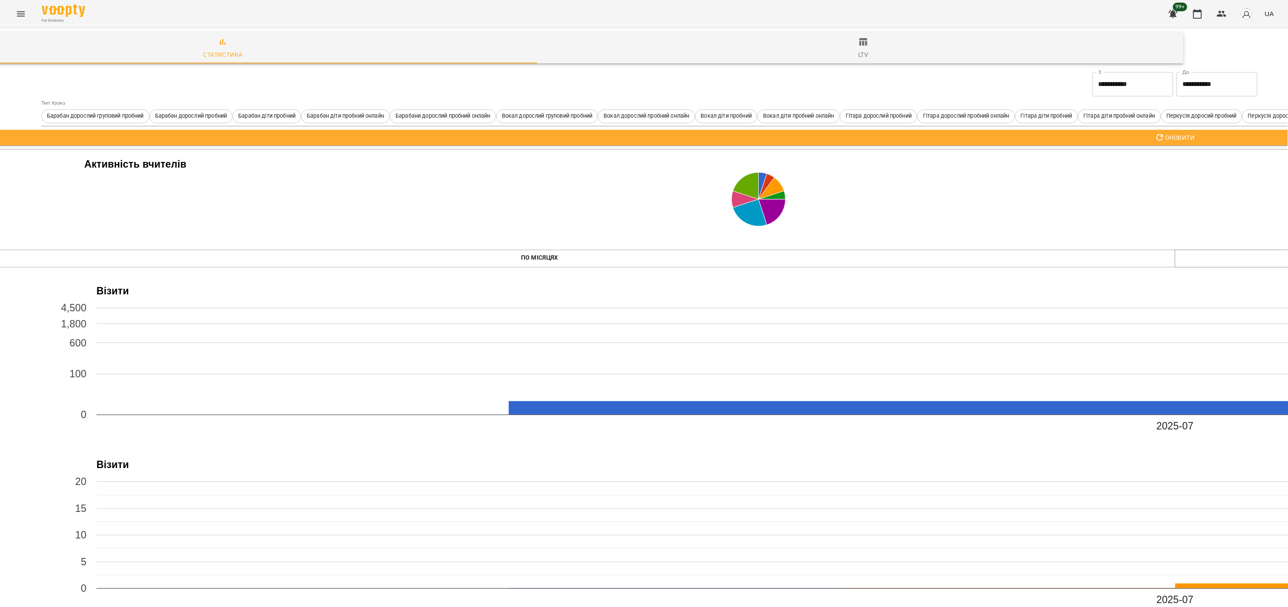
scroll to position [0, 0]
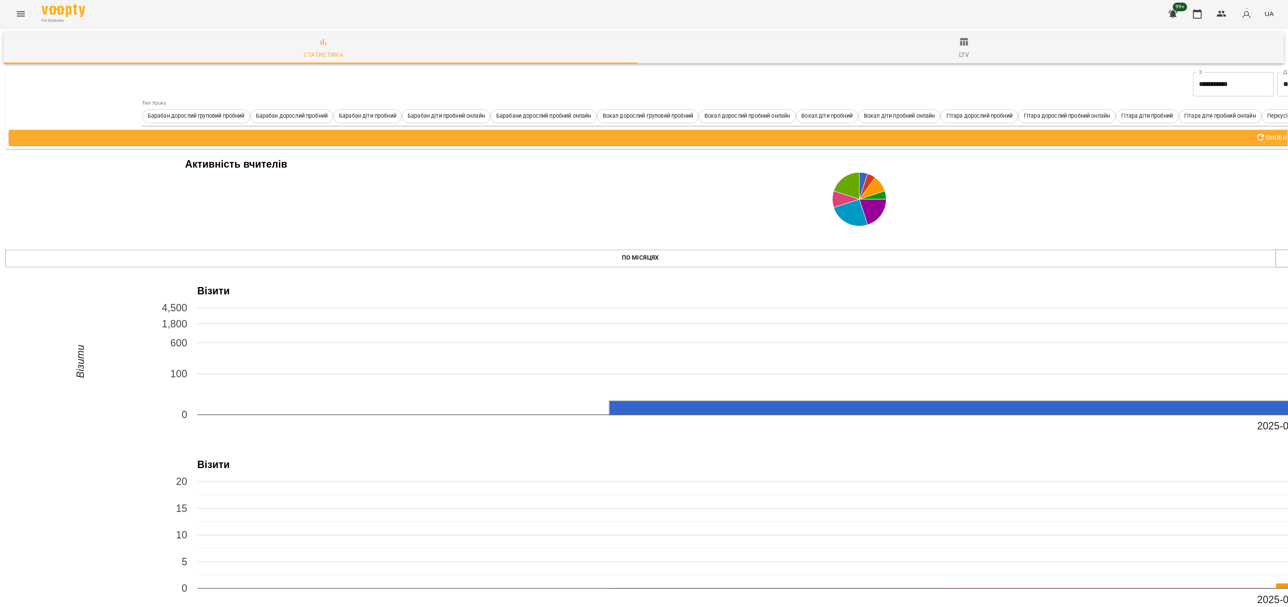
click at [686, 404] on rect "A chart." at bounding box center [1276, 407] width 1333 height 13
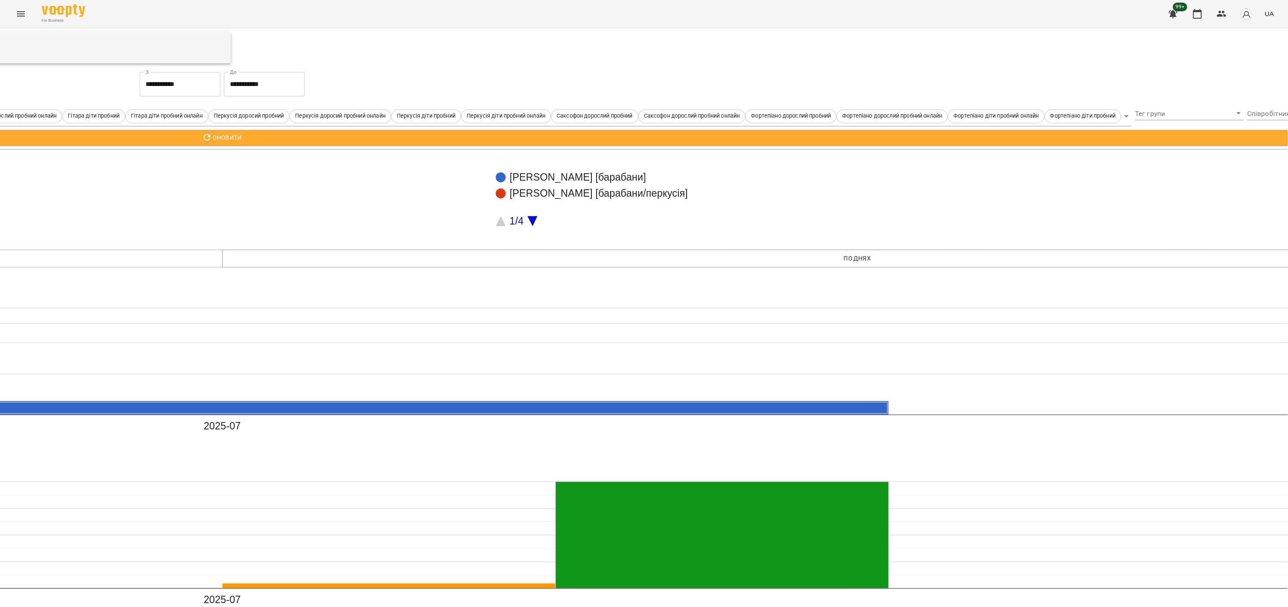
scroll to position [0, 1056]
click at [169, 90] on input "**********" at bounding box center [177, 84] width 81 height 24
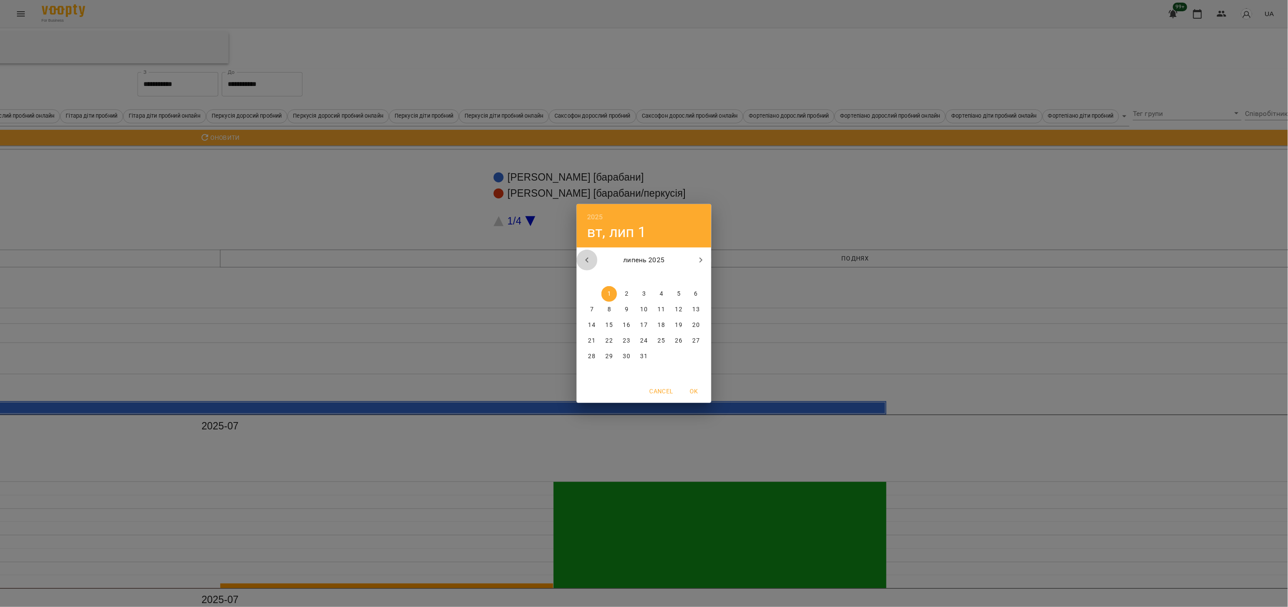
click at [590, 259] on icon "button" at bounding box center [587, 260] width 10 height 10
click at [693, 290] on span "1" at bounding box center [696, 294] width 16 height 9
type input "**********"
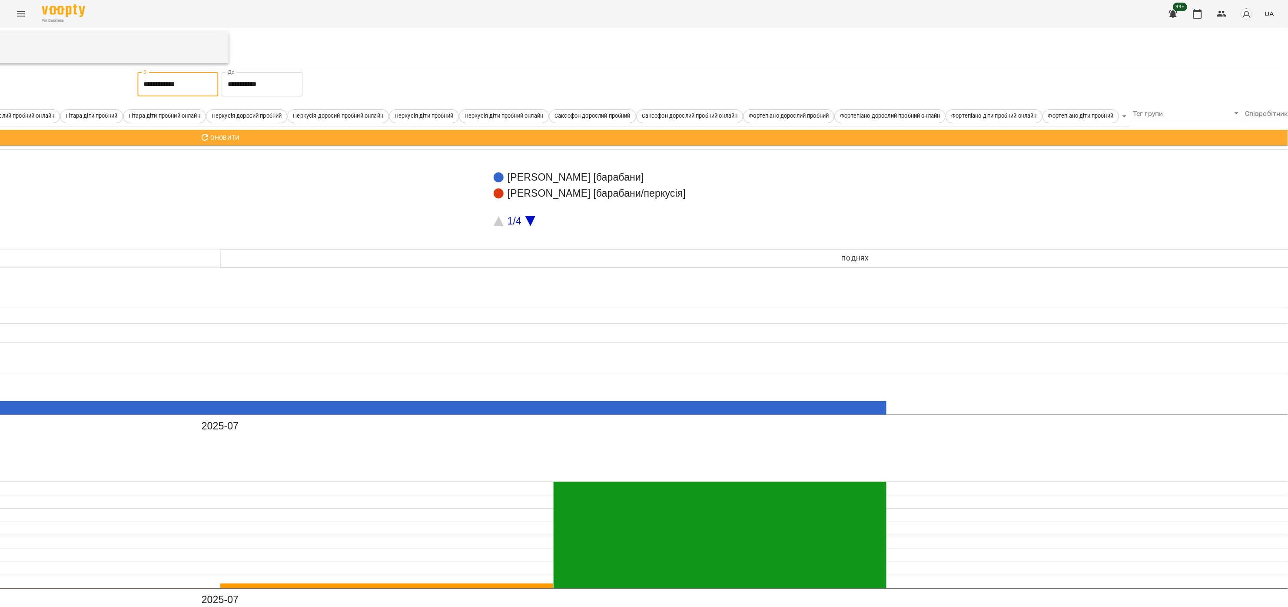
click at [267, 83] on input "**********" at bounding box center [262, 84] width 81 height 24
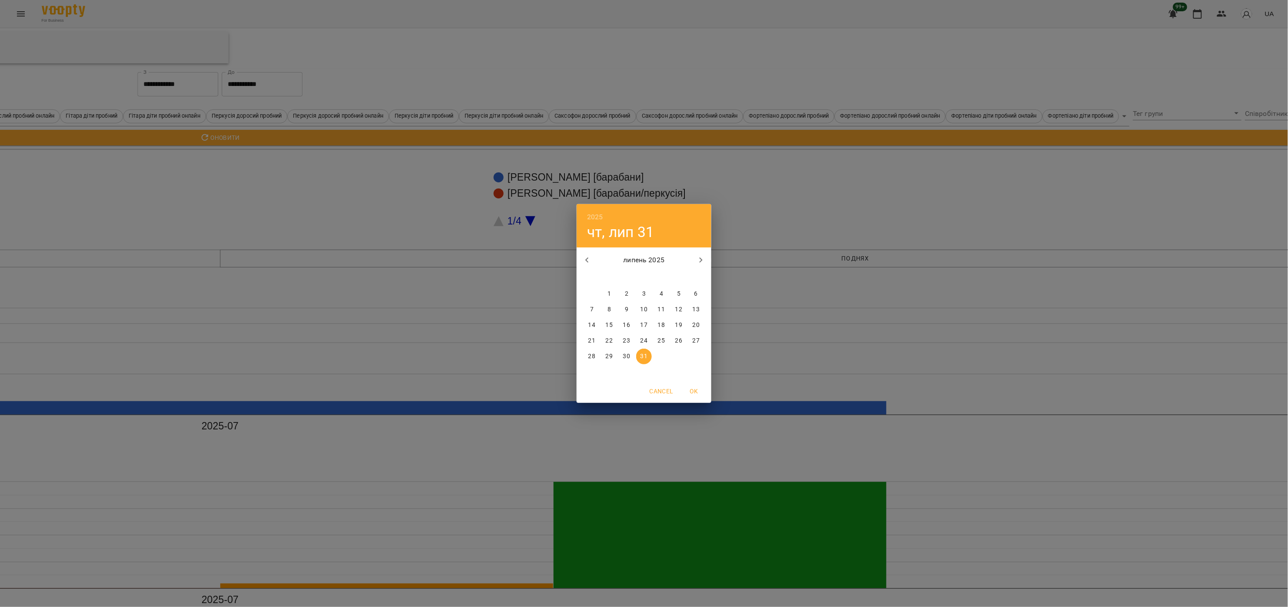
click at [584, 260] on icon "button" at bounding box center [587, 260] width 10 height 10
click at [592, 376] on p "30" at bounding box center [591, 372] width 7 height 9
type input "**********"
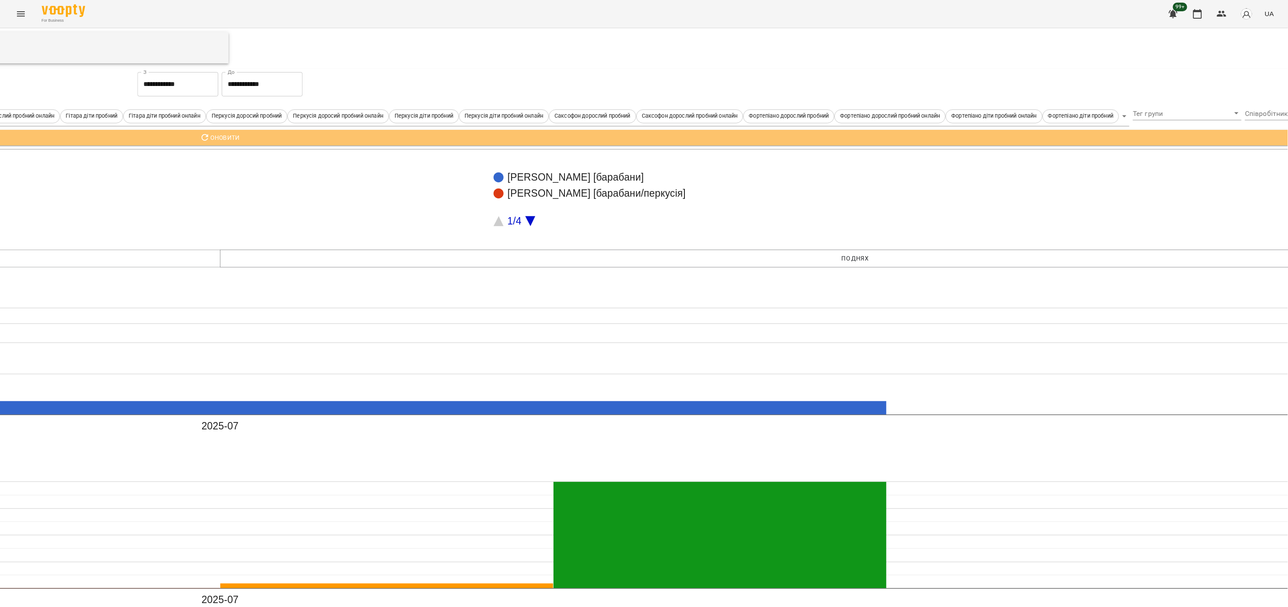
click at [733, 139] on span "Оновити" at bounding box center [220, 138] width 2520 height 10
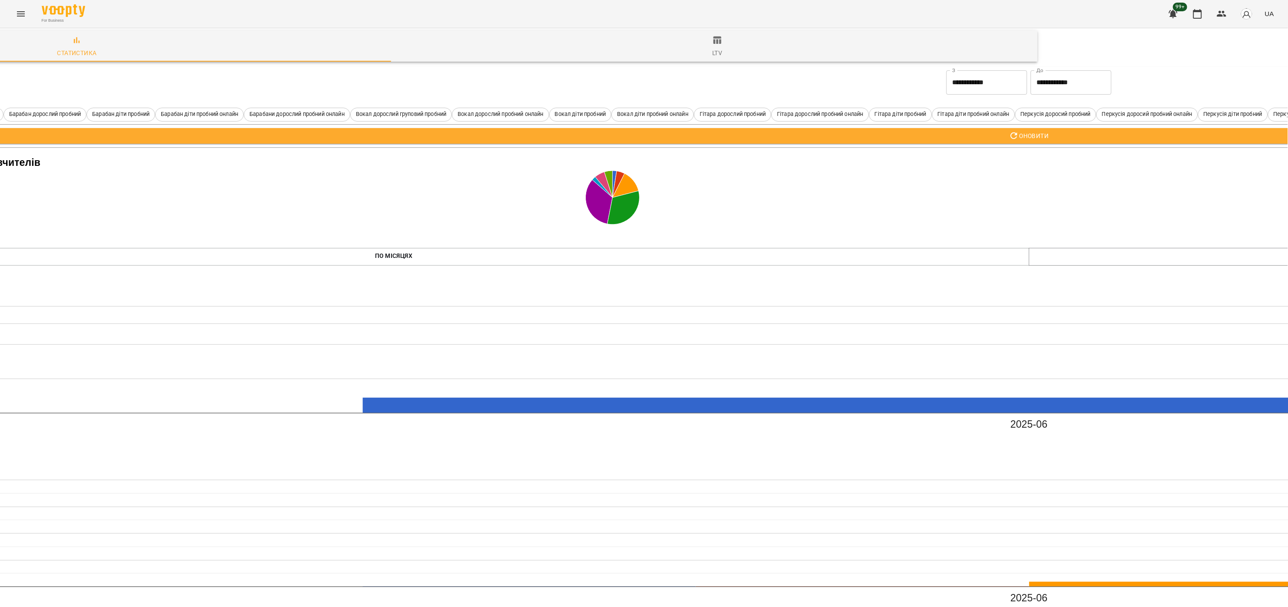
scroll to position [0, 247]
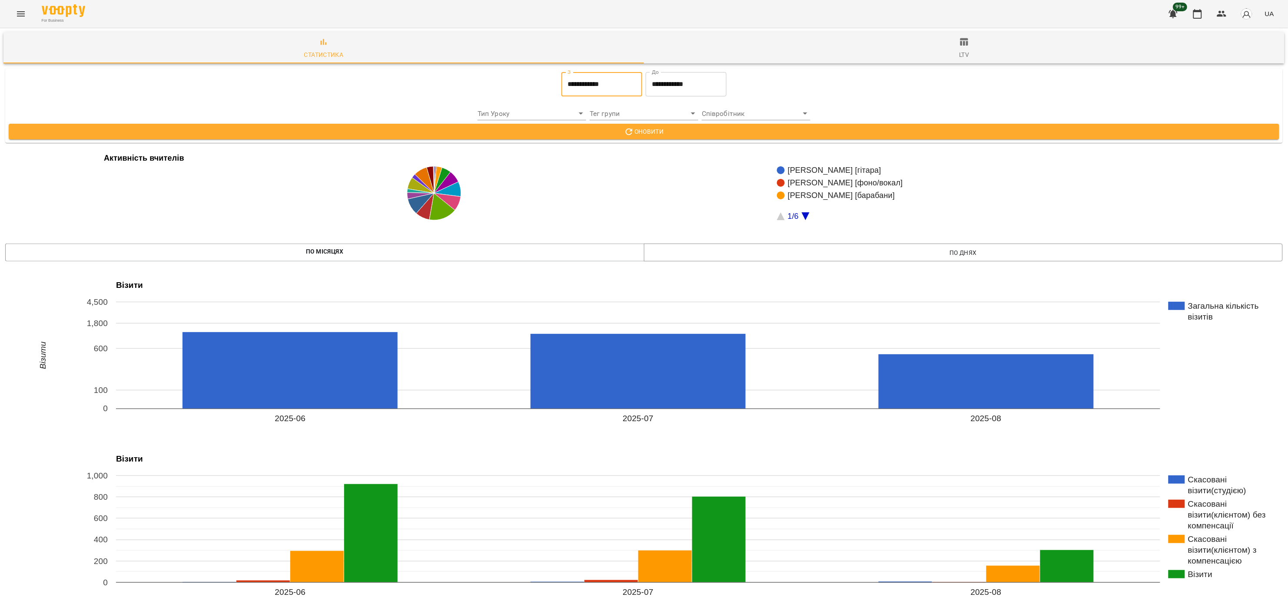
click at [612, 90] on input "**********" at bounding box center [601, 84] width 81 height 24
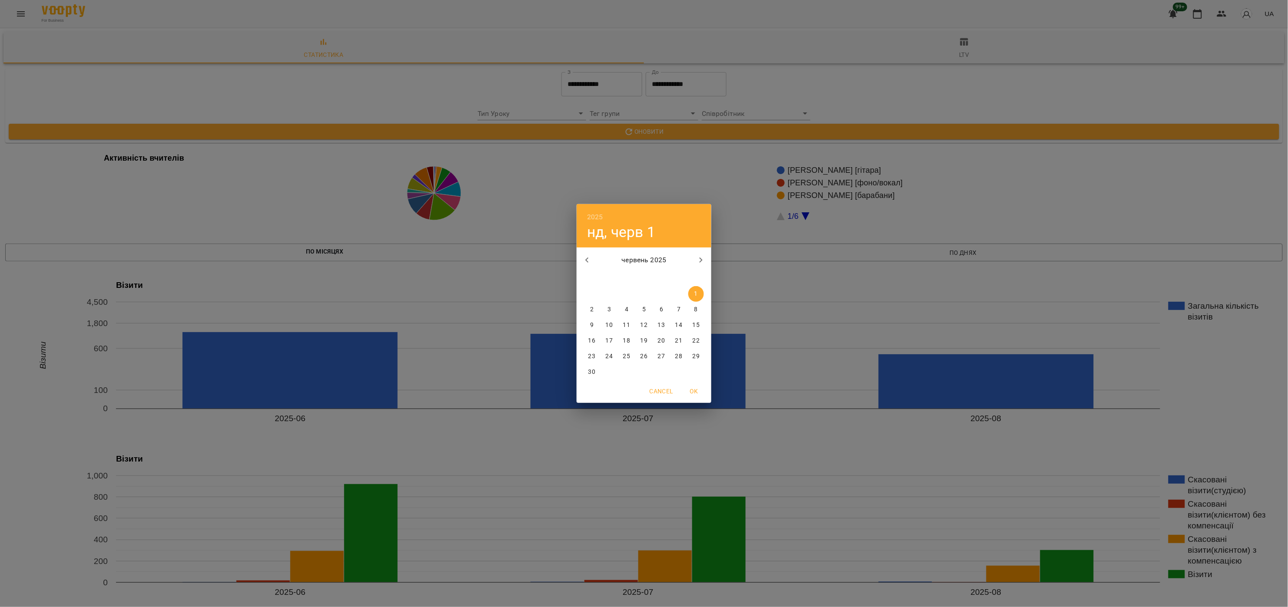
click at [700, 260] on icon "button" at bounding box center [701, 260] width 10 height 10
click at [606, 293] on span "1" at bounding box center [609, 294] width 16 height 9
type input "**********"
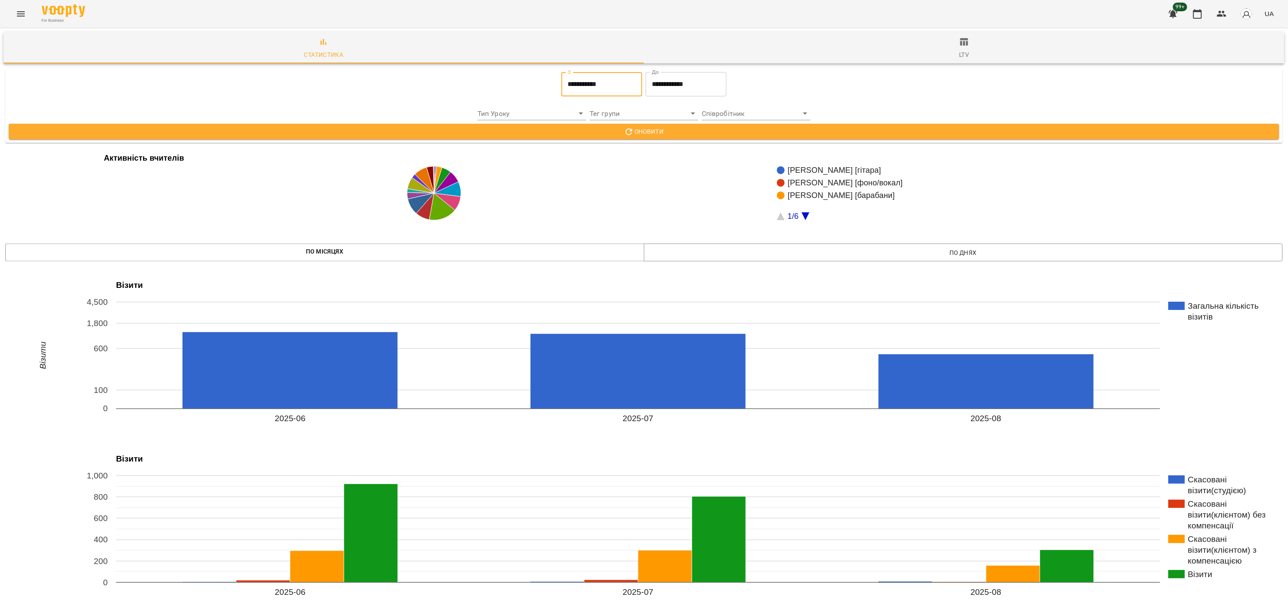
click at [671, 76] on input "**********" at bounding box center [686, 84] width 81 height 24
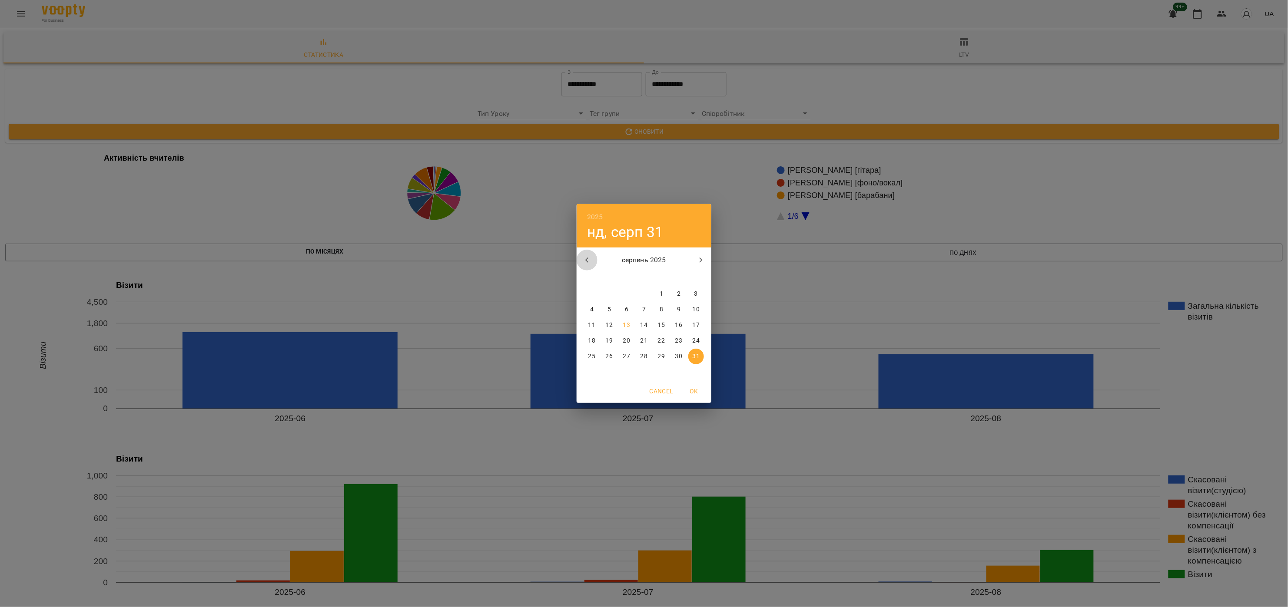
click at [589, 262] on icon "button" at bounding box center [587, 260] width 10 height 10
click at [647, 356] on span "31" at bounding box center [644, 356] width 16 height 9
type input "**********"
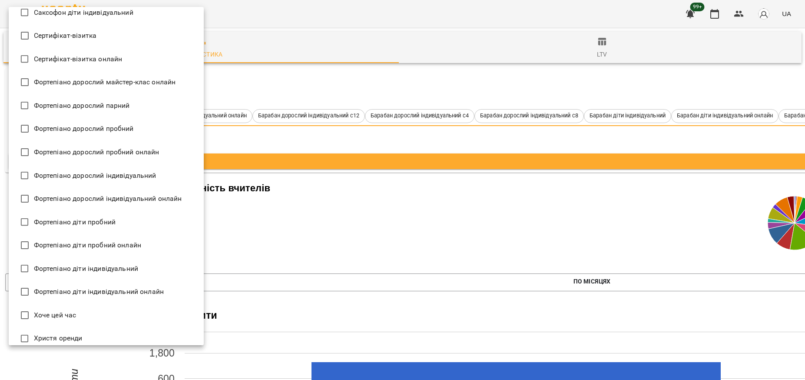
scroll to position [1738, 0]
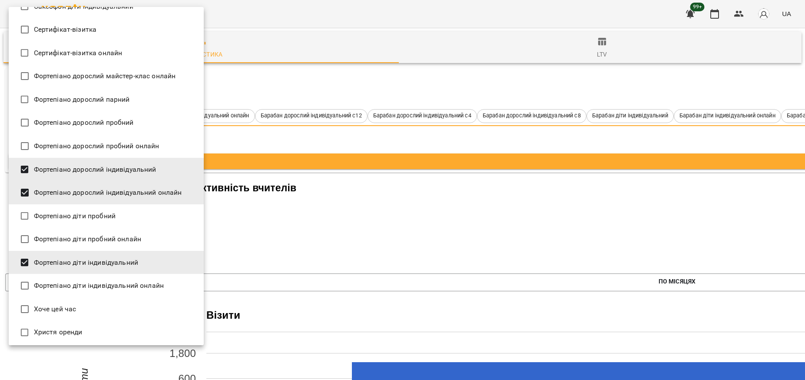
type input "**********"
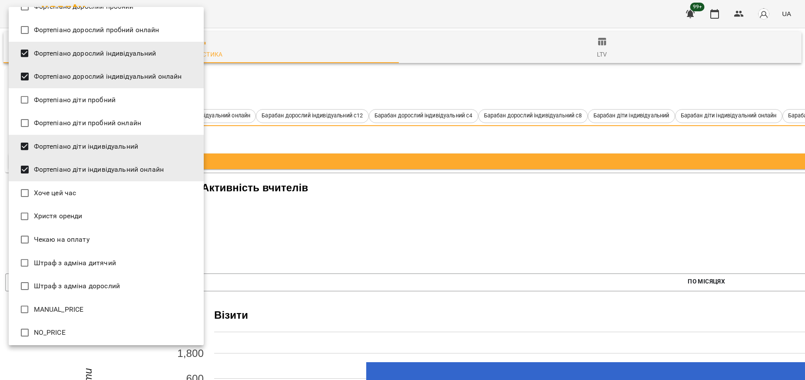
scroll to position [1857, 0]
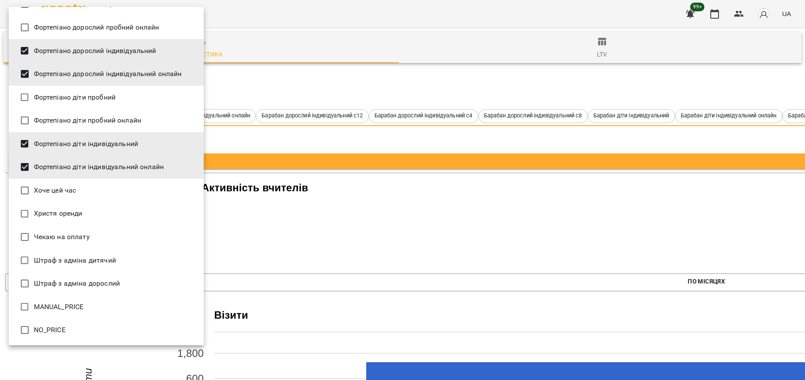
click at [431, 165] on div at bounding box center [402, 190] width 805 height 380
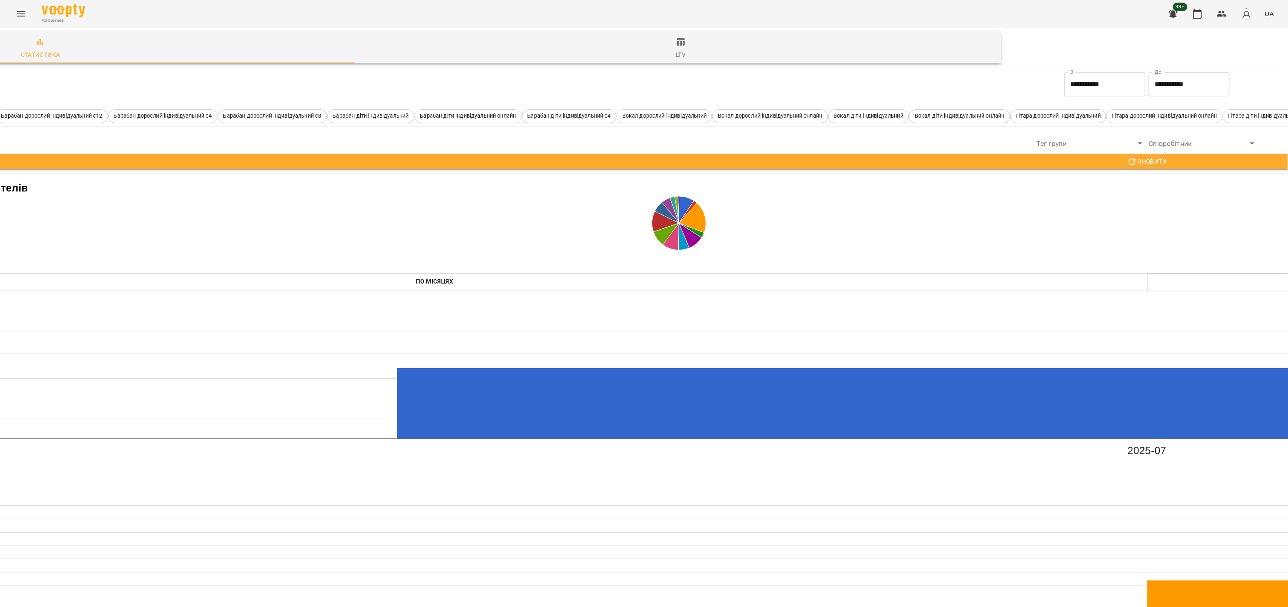
scroll to position [0, 210]
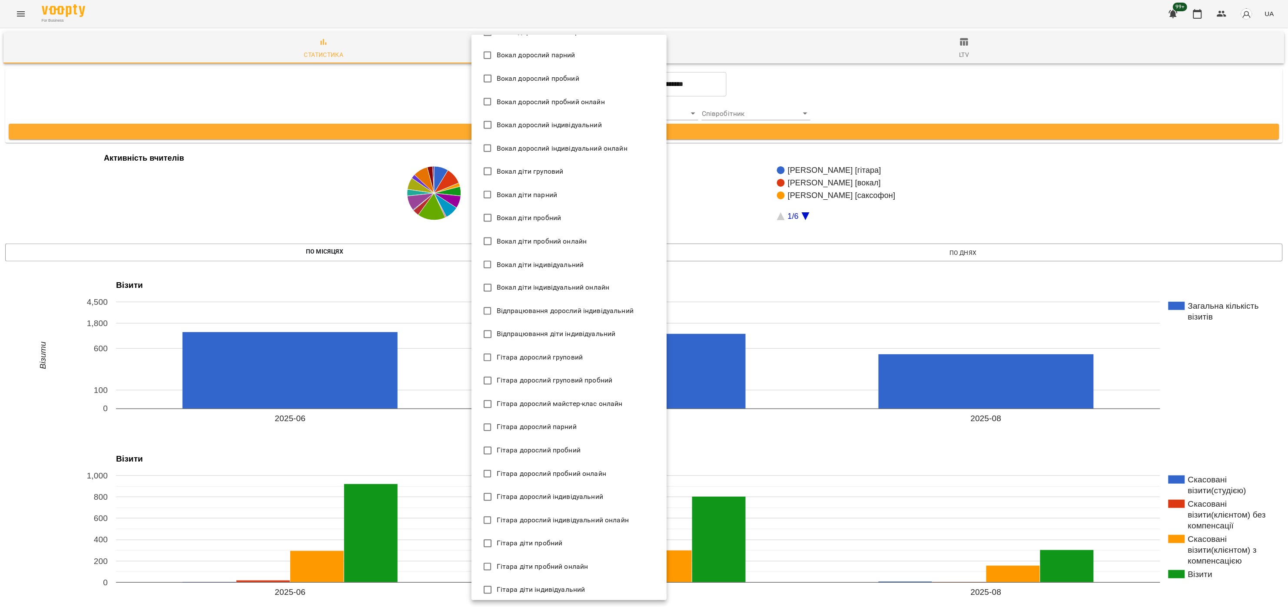
scroll to position [544, 0]
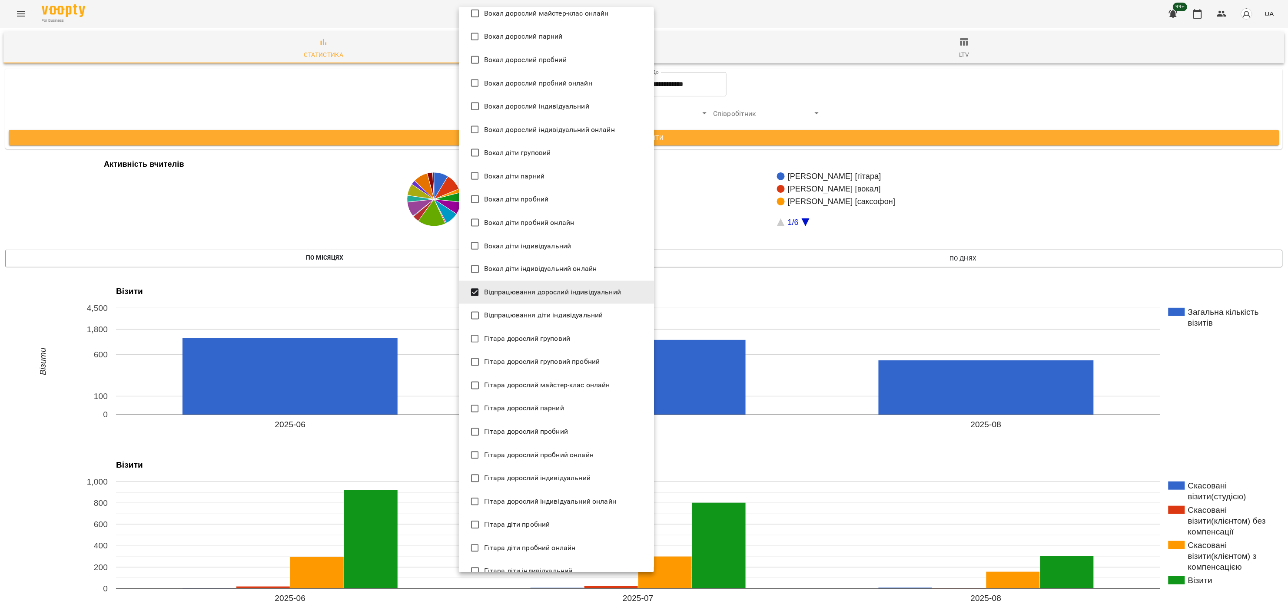
type input "**********"
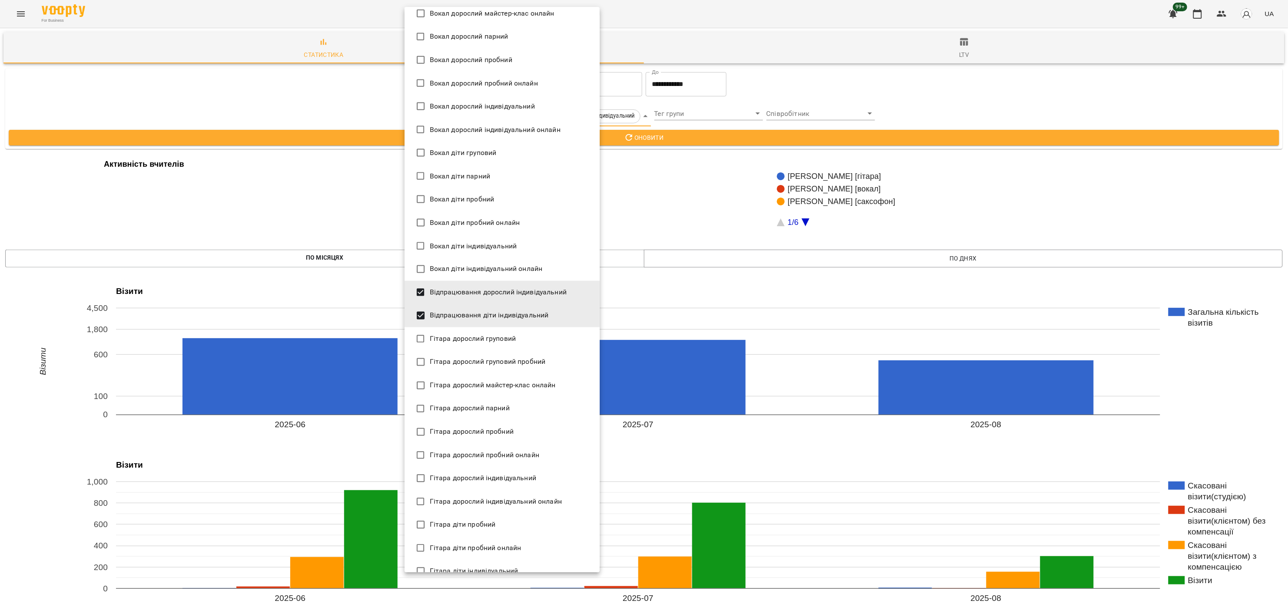
scroll to position [49, 0]
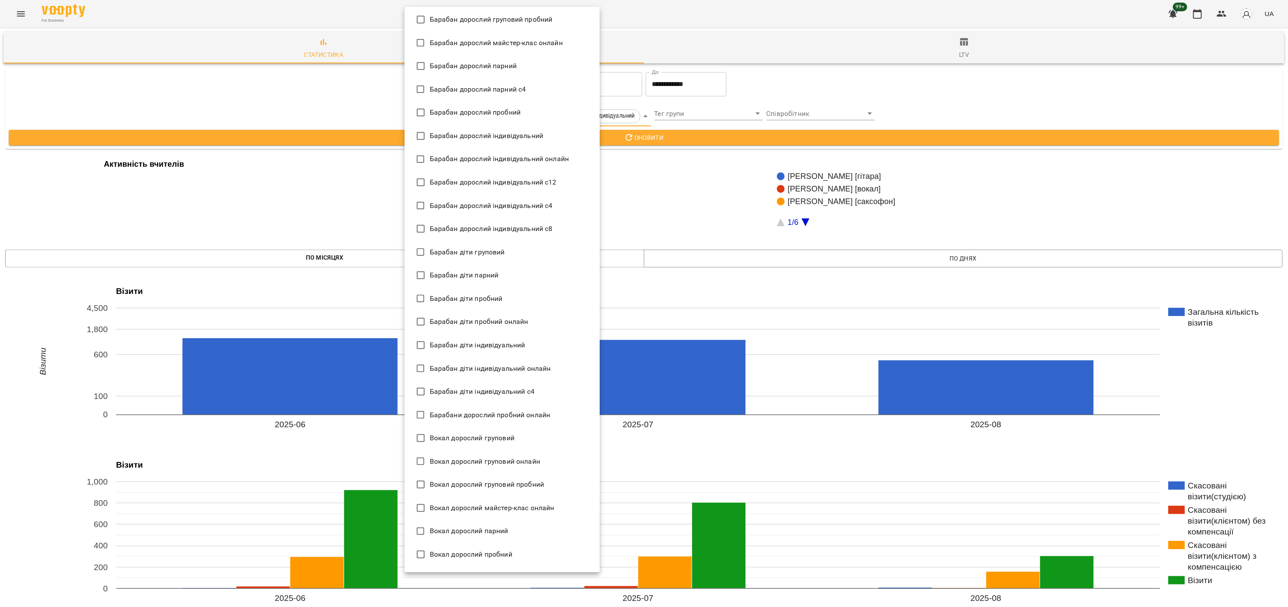
click at [611, 81] on div at bounding box center [644, 303] width 1288 height 607
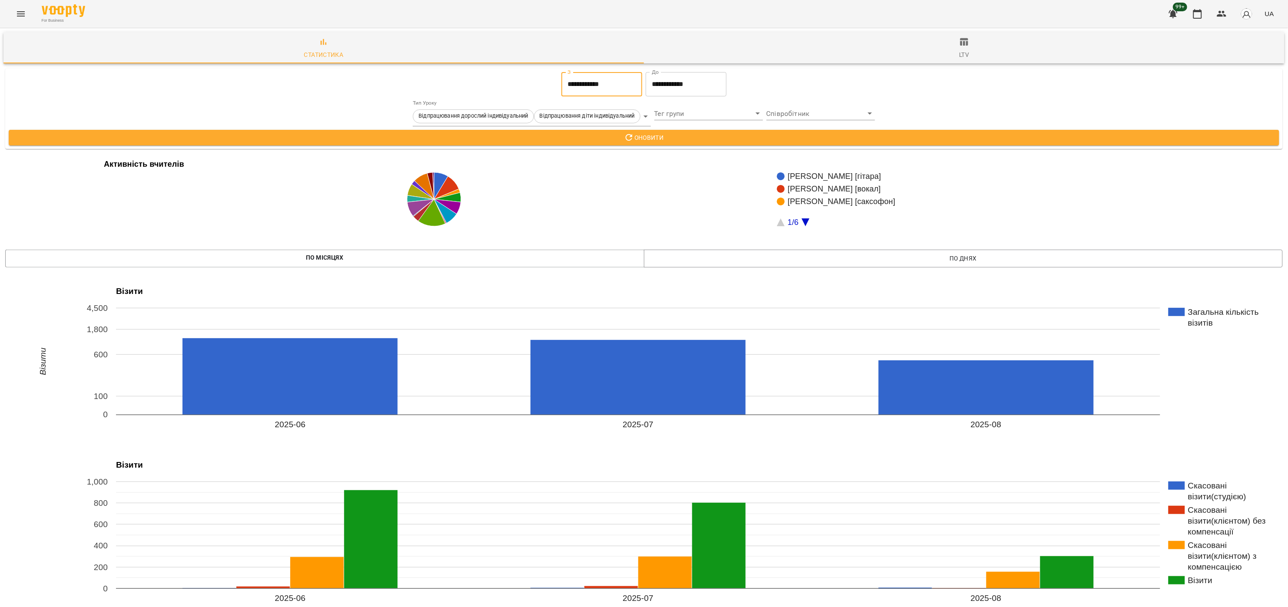
click at [624, 82] on input "**********" at bounding box center [601, 84] width 81 height 24
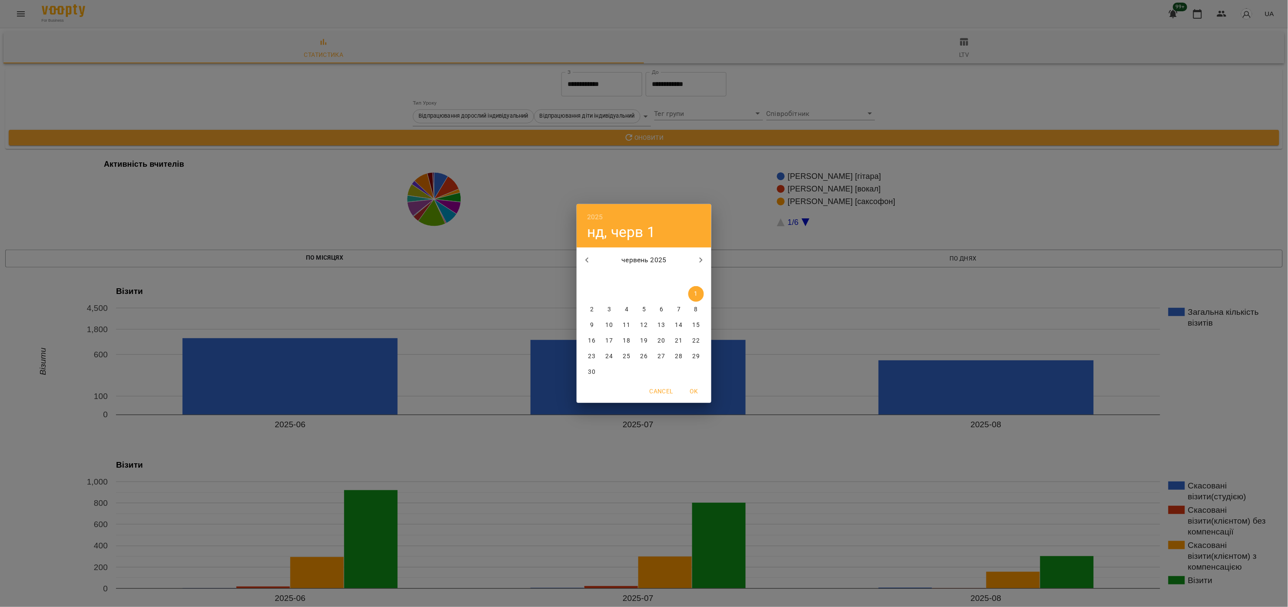
click at [702, 256] on icon "button" at bounding box center [701, 260] width 10 height 10
click at [609, 292] on p "1" at bounding box center [608, 294] width 3 height 9
type input "**********"
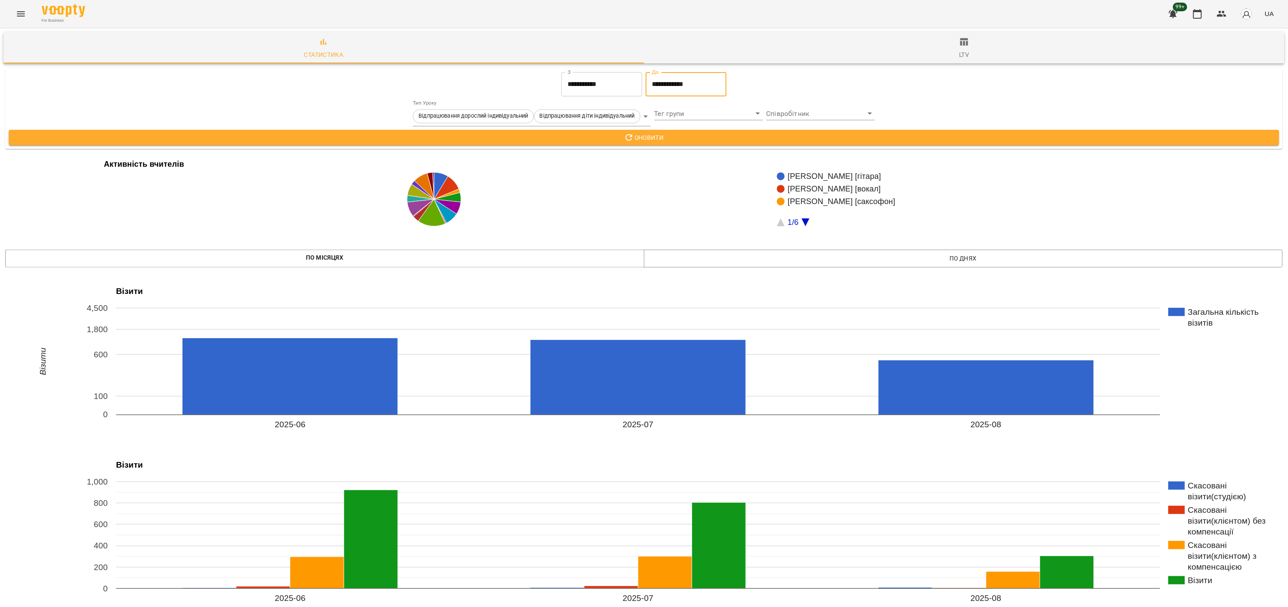
click at [679, 86] on input "**********" at bounding box center [686, 84] width 81 height 24
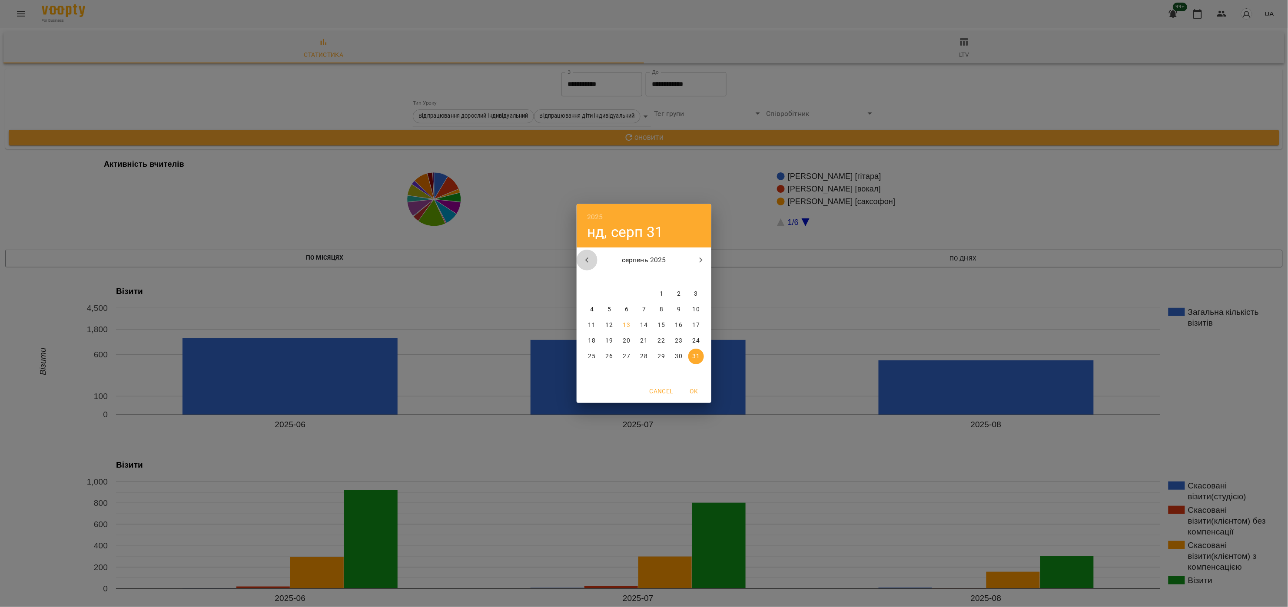
click at [590, 255] on icon "button" at bounding box center [587, 260] width 10 height 10
click at [645, 358] on p "31" at bounding box center [643, 356] width 7 height 9
type input "**********"
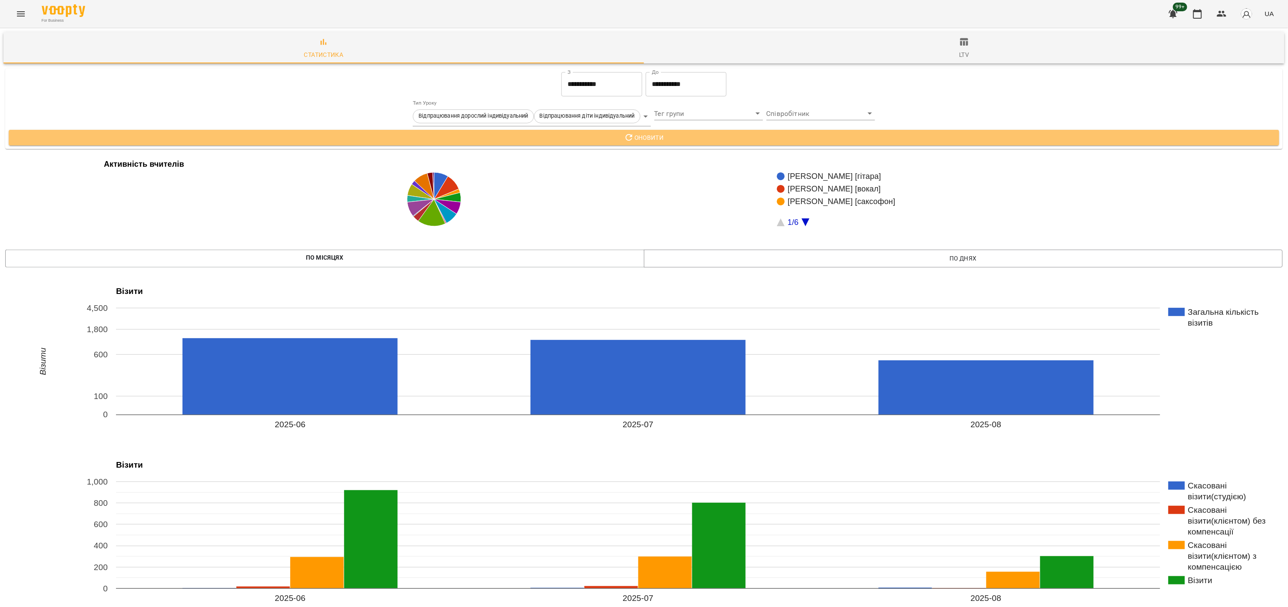
click at [692, 131] on button "Оновити" at bounding box center [644, 138] width 1270 height 16
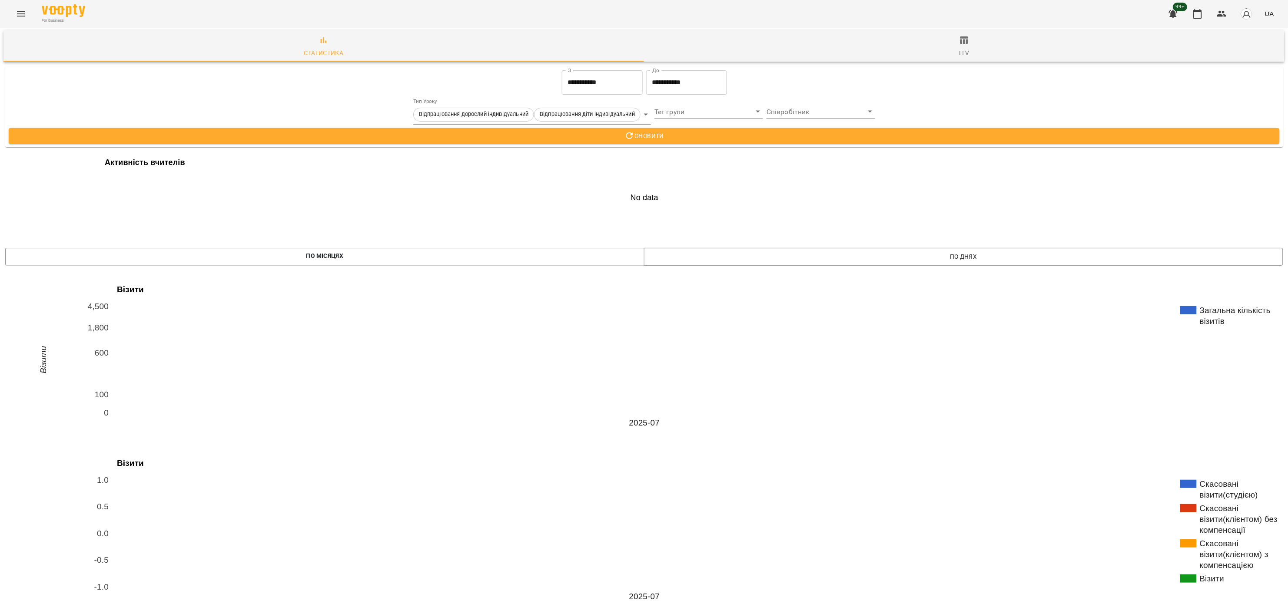
scroll to position [0, 0]
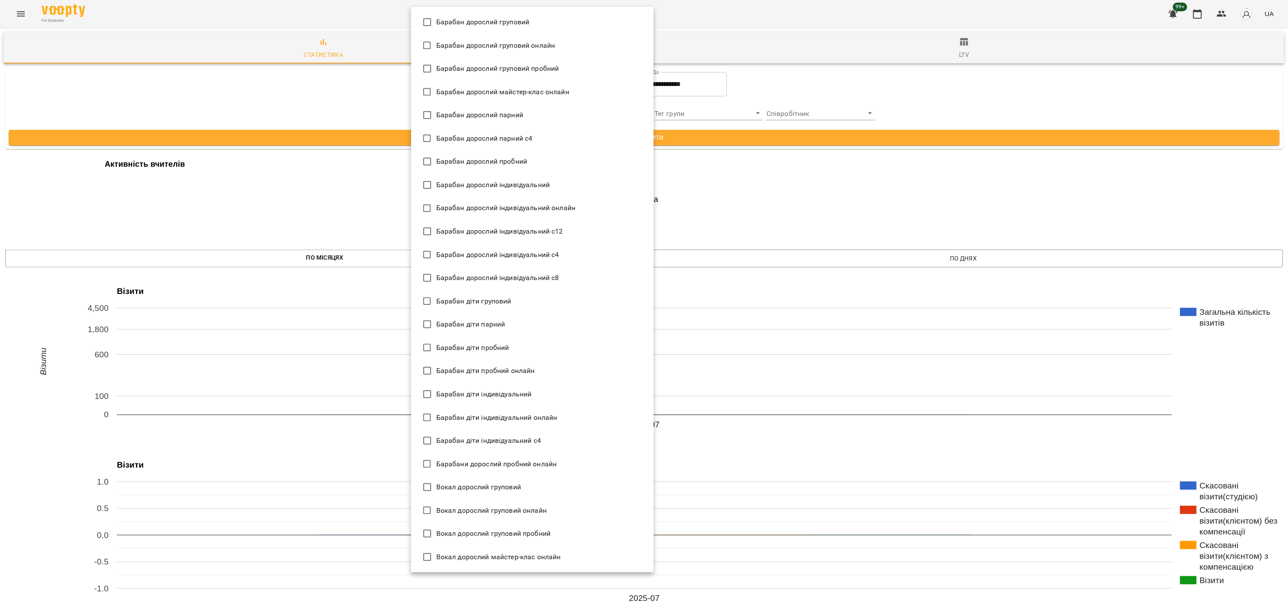
scroll to position [570, 0]
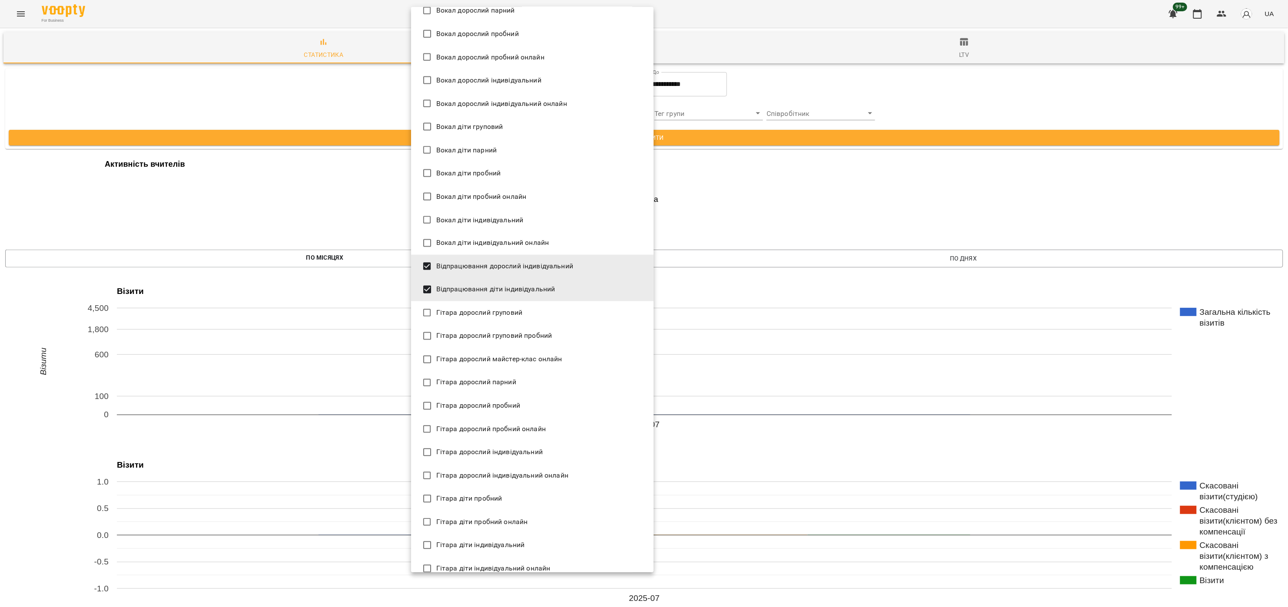
type input "**********"
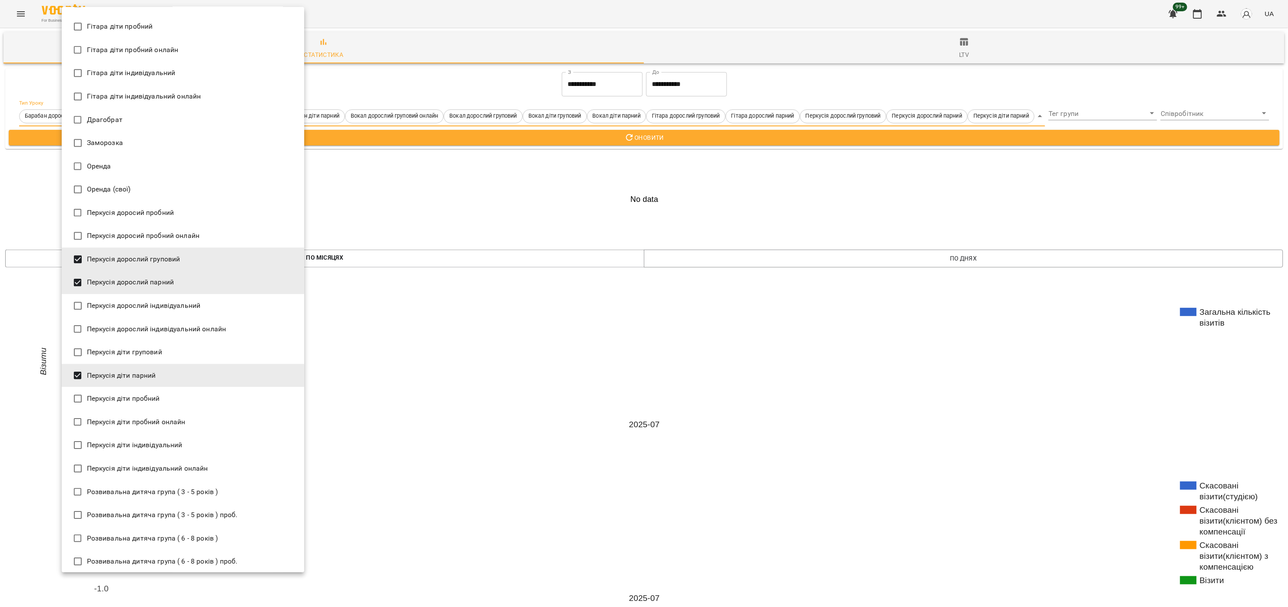
scroll to position [1130, 0]
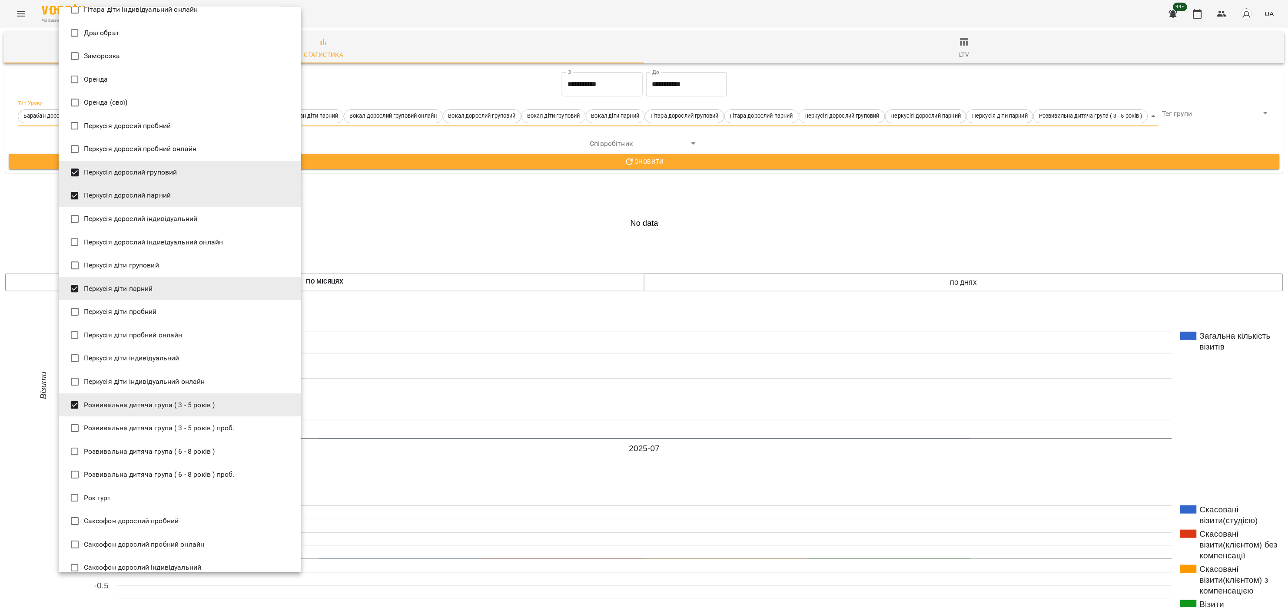
type input "**********"
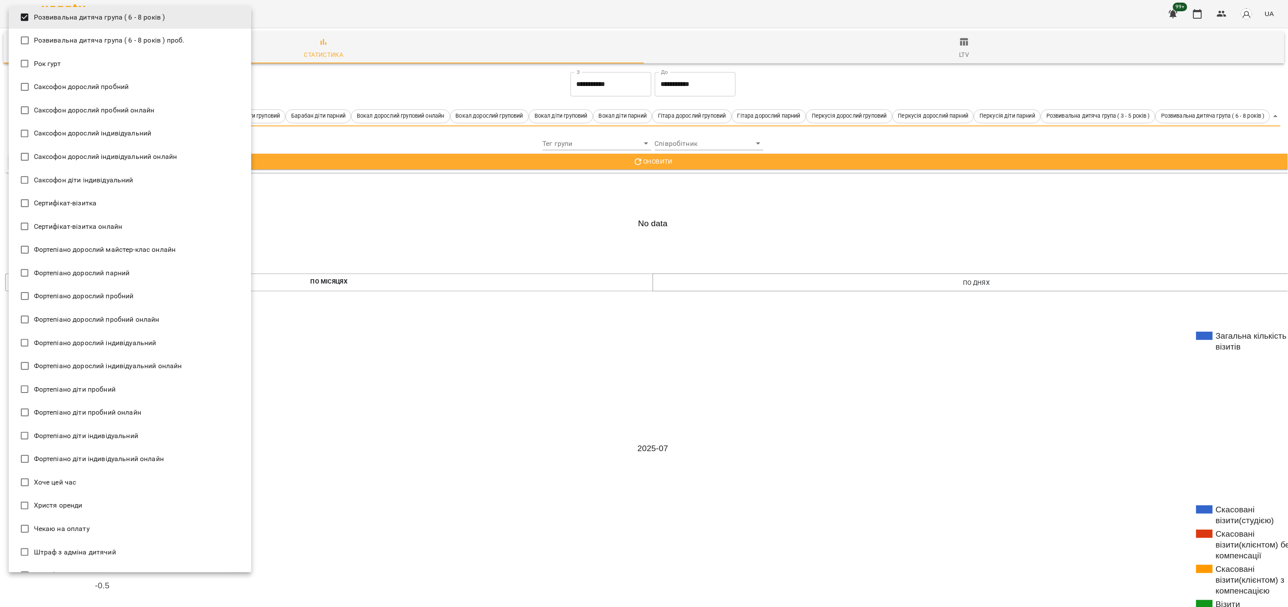
scroll to position [1628, 0]
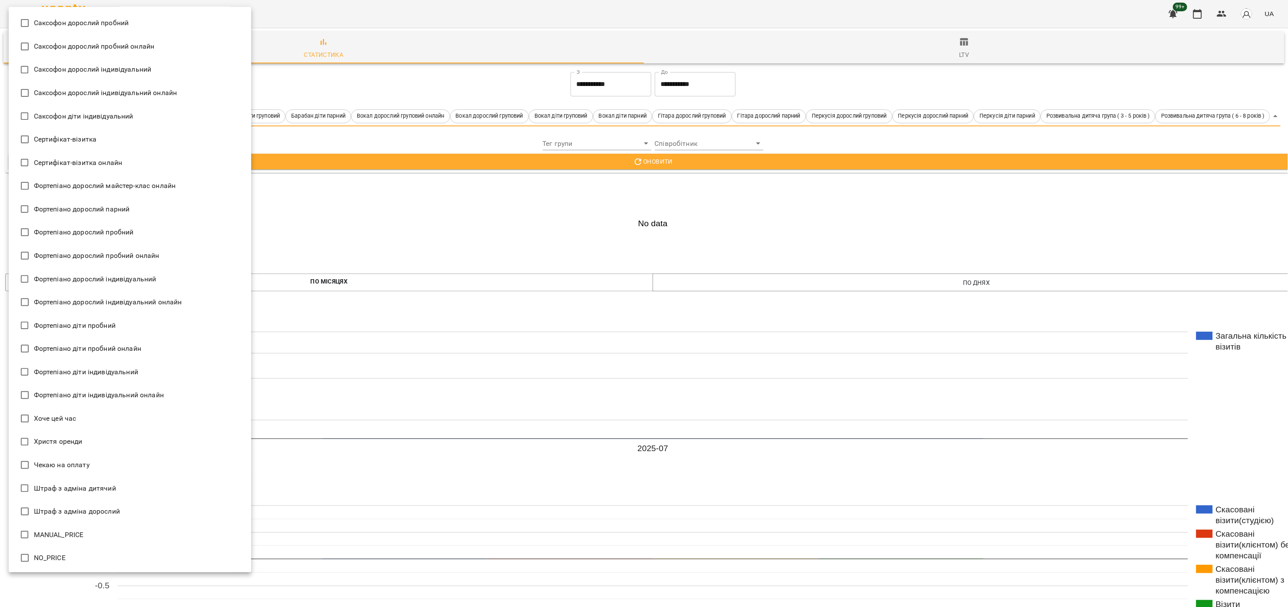
click at [675, 160] on div at bounding box center [644, 303] width 1288 height 607
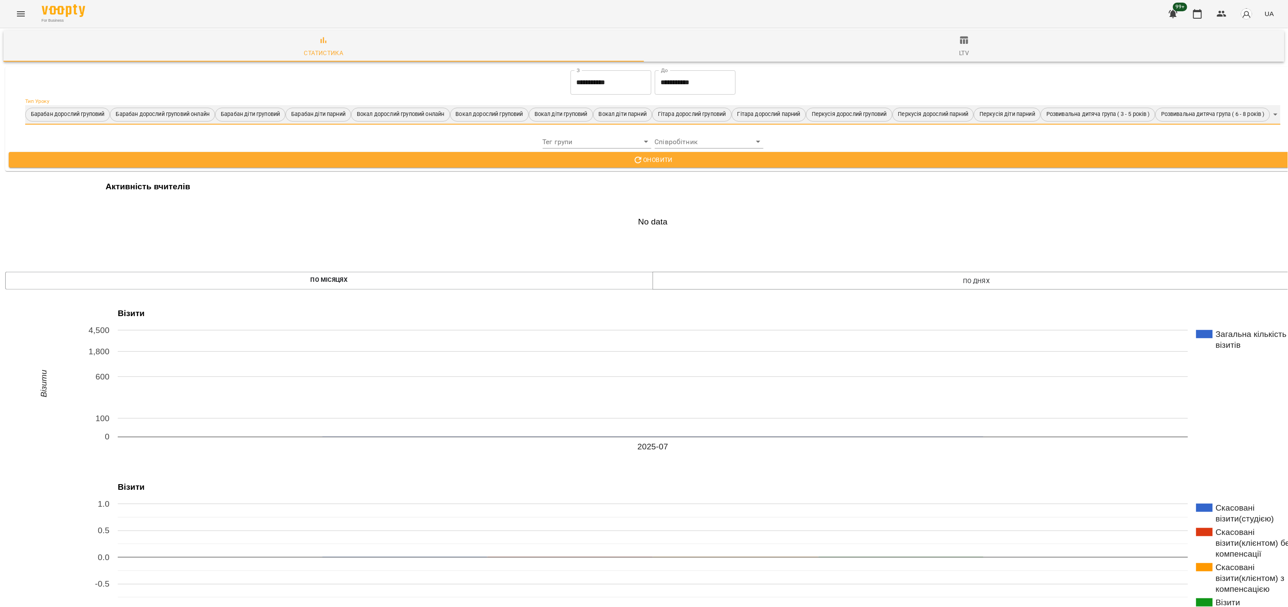
scroll to position [0, 0]
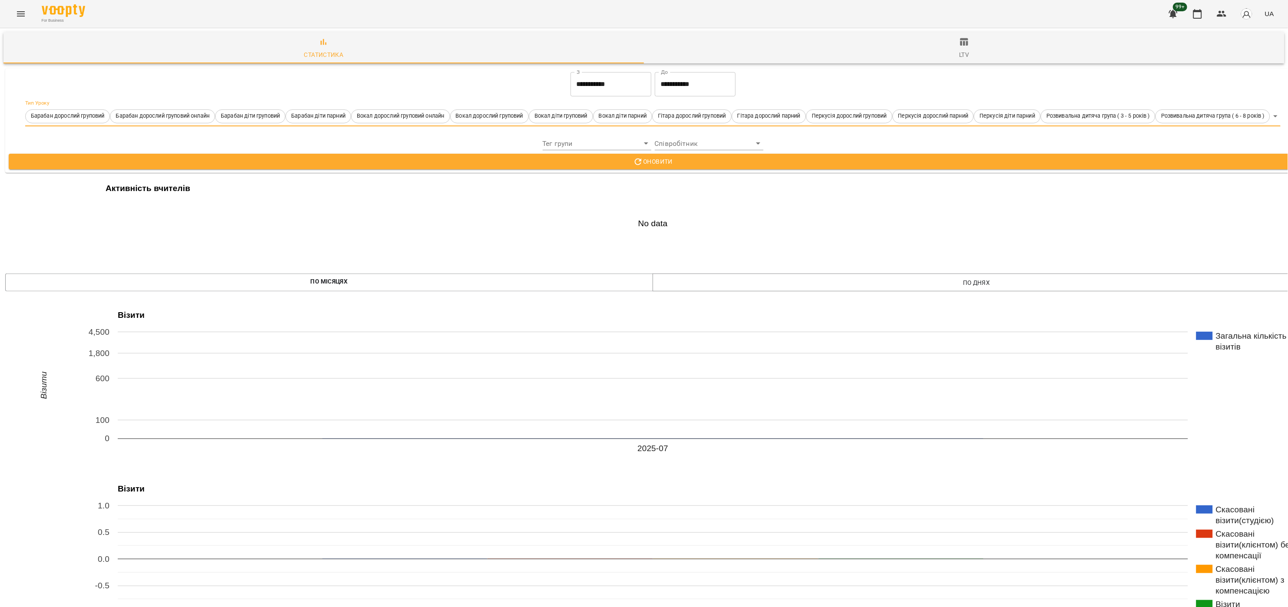
click at [687, 164] on span "Оновити" at bounding box center [653, 161] width 1274 height 10
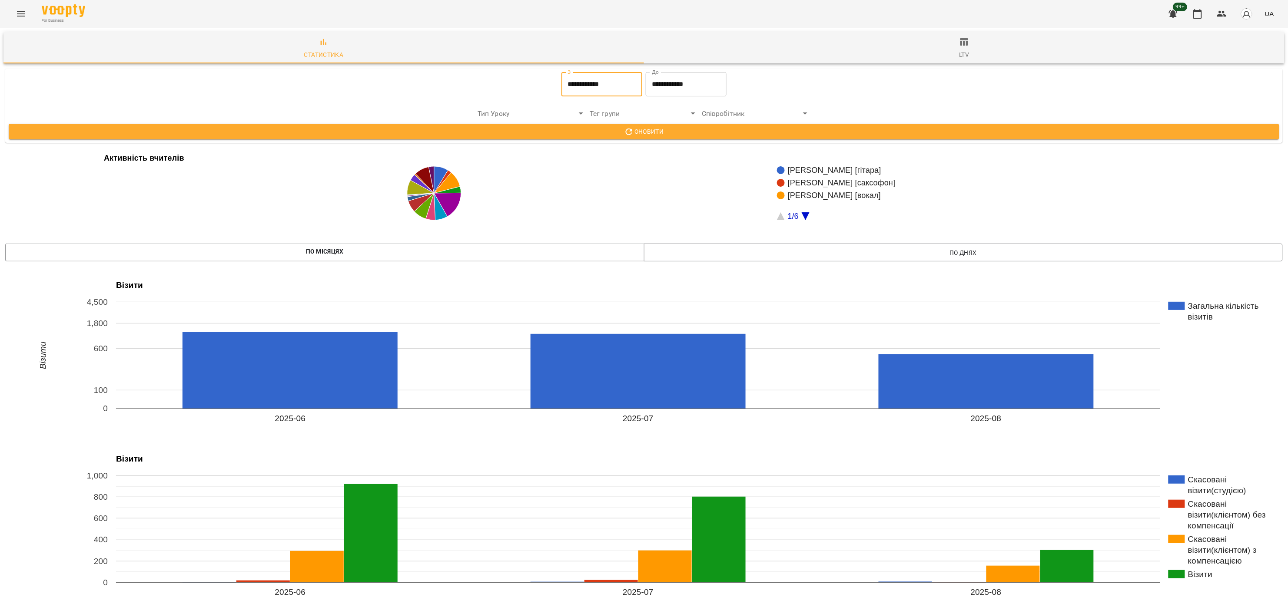
click at [608, 90] on input "**********" at bounding box center [601, 84] width 81 height 24
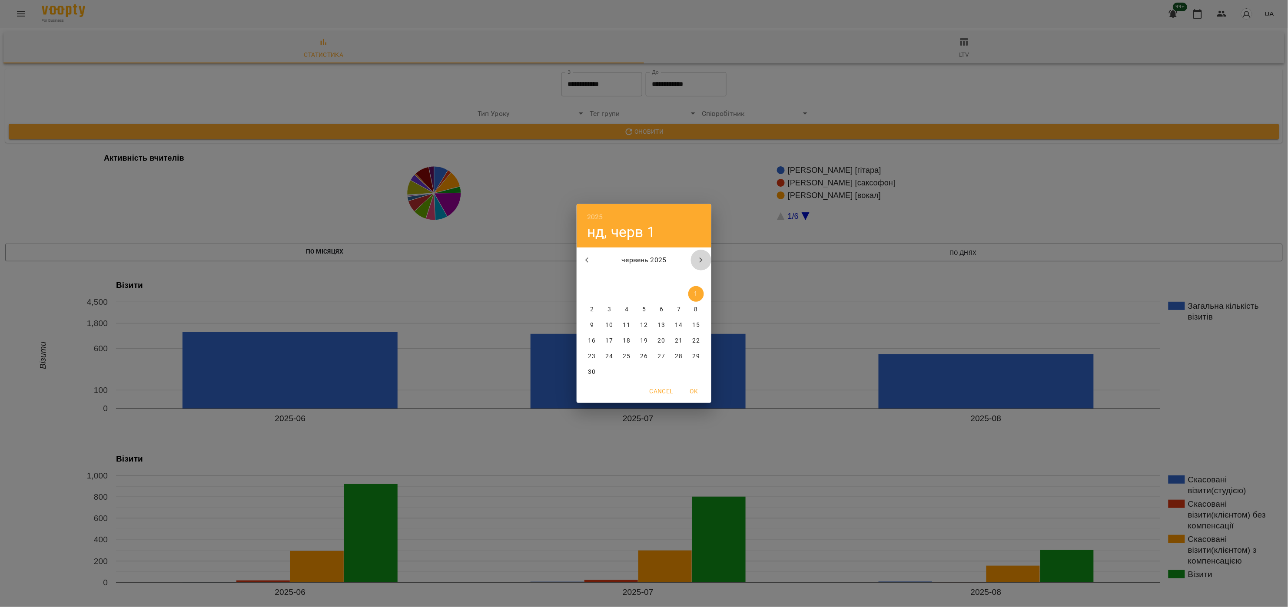
click at [702, 260] on icon "button" at bounding box center [701, 260] width 3 height 5
click at [611, 293] on p "1" at bounding box center [608, 294] width 3 height 9
type input "**********"
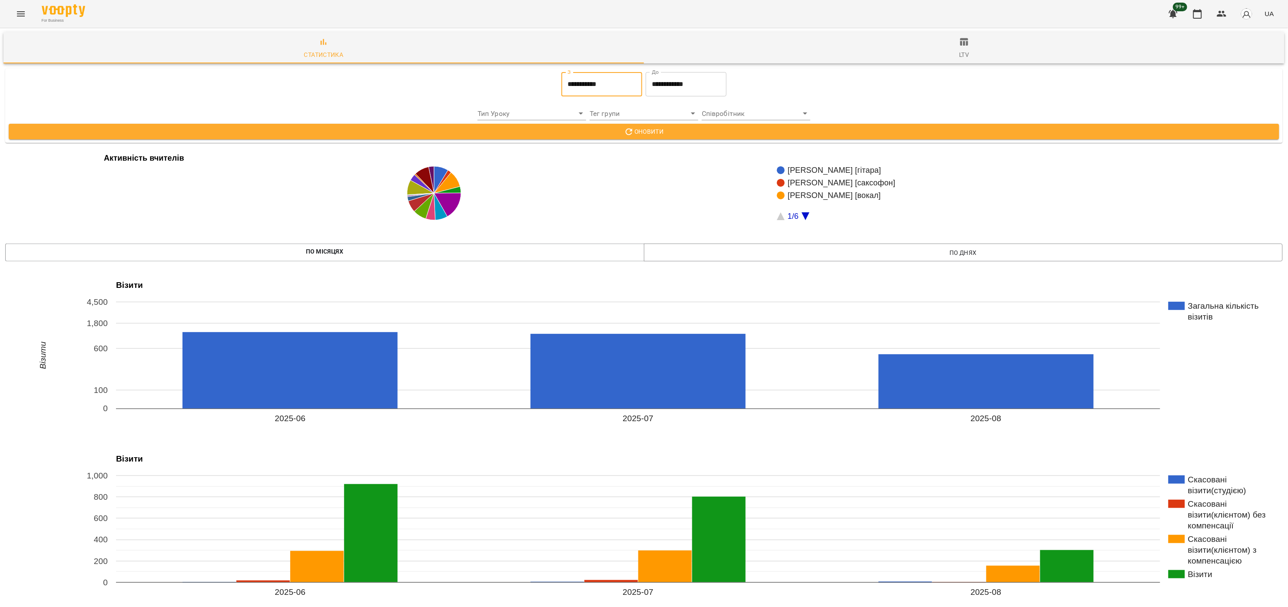
click at [696, 90] on input "**********" at bounding box center [686, 84] width 81 height 24
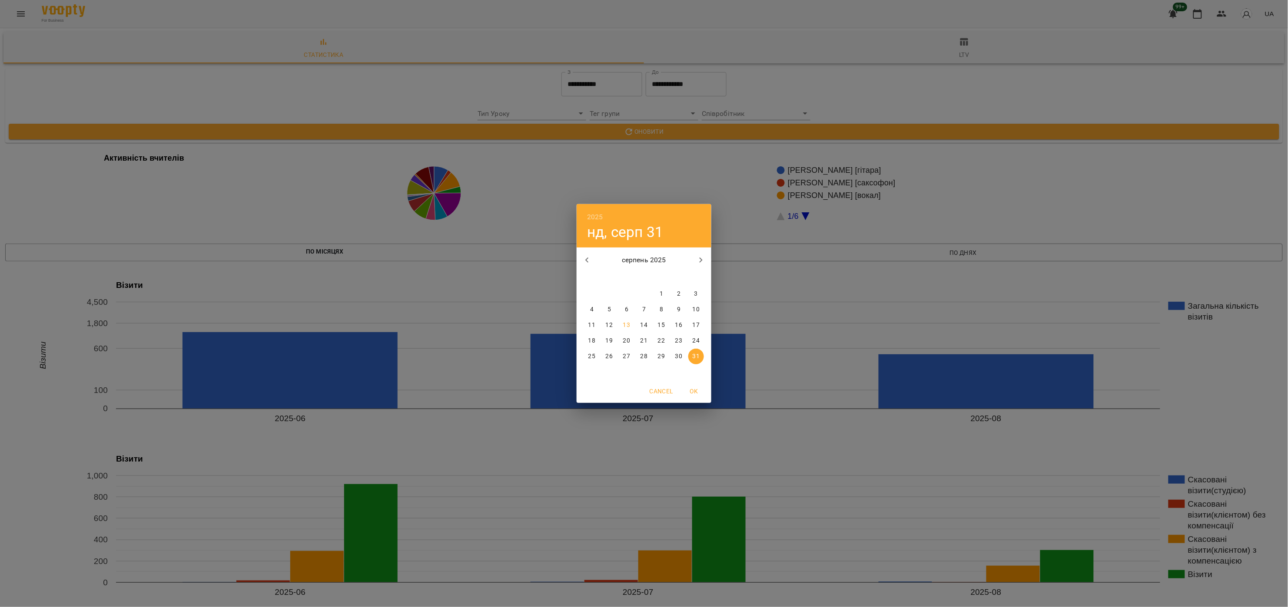
click at [585, 259] on icon "button" at bounding box center [587, 260] width 10 height 10
click at [637, 354] on span "31" at bounding box center [644, 356] width 16 height 9
type input "**********"
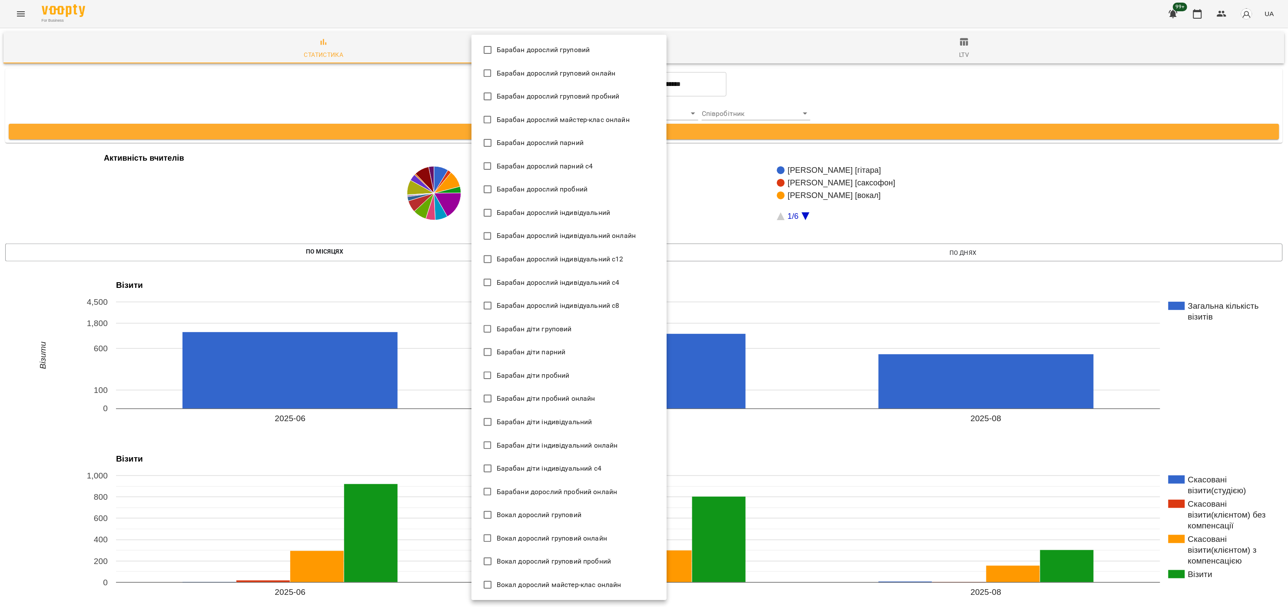
click at [619, 96] on li "Барабан дорослий груповий пробний" at bounding box center [568, 96] width 195 height 23
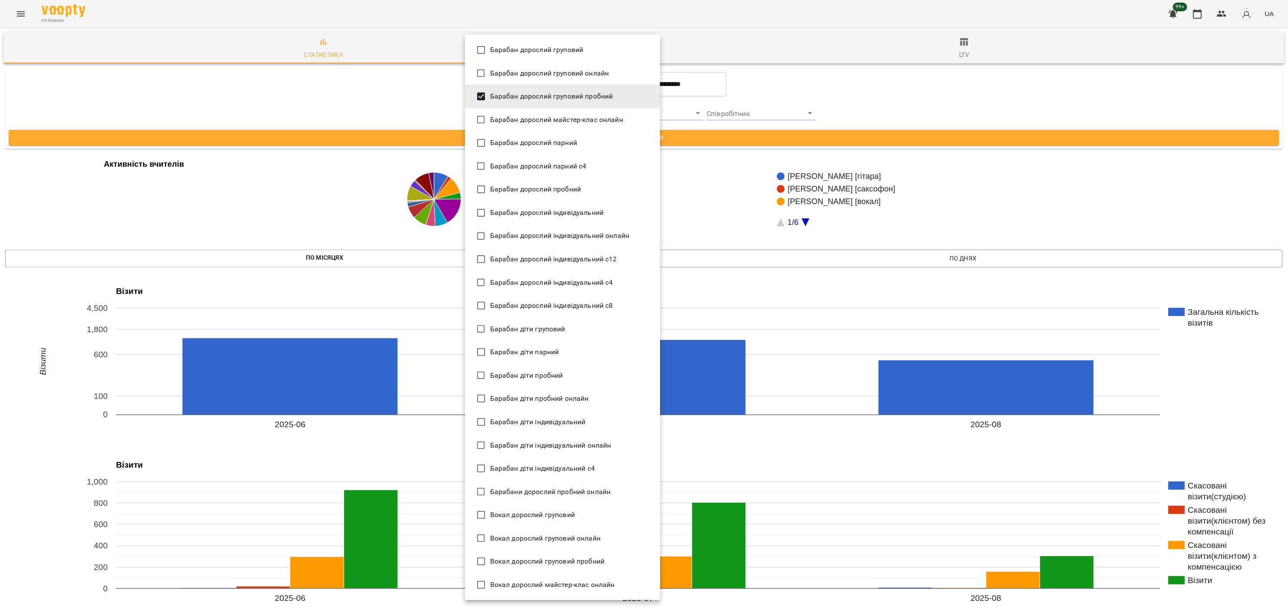
click at [559, 182] on li "Барабан дорослий пробний" at bounding box center [562, 189] width 195 height 23
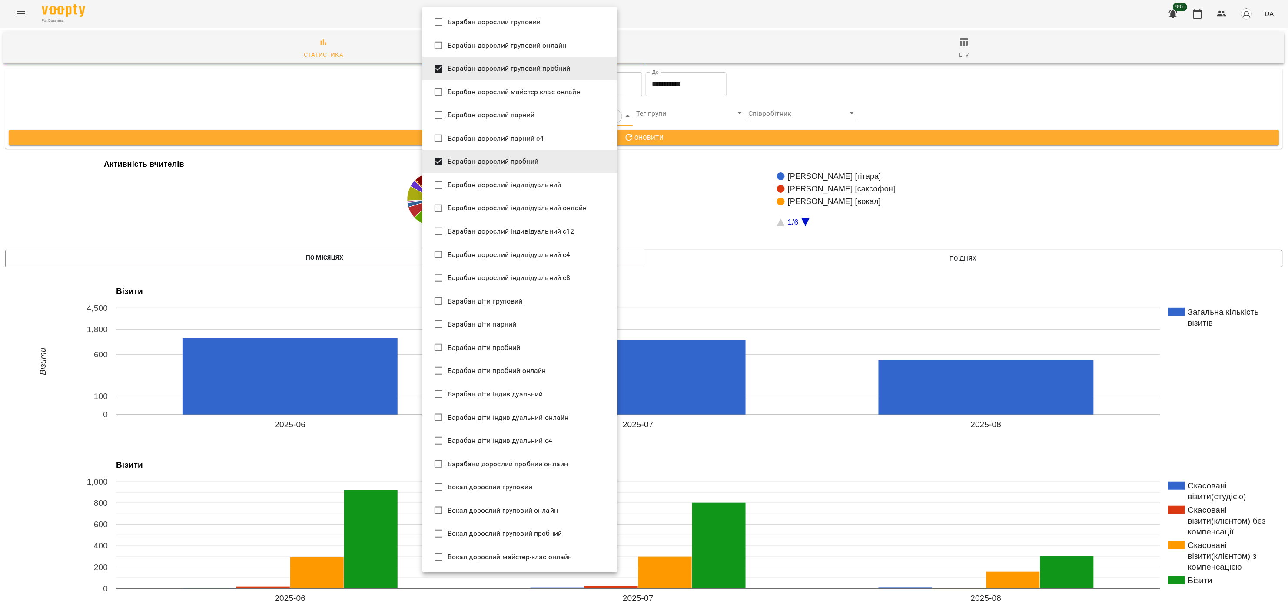
click at [522, 375] on span "Барабан діти пробний онлайн" at bounding box center [497, 371] width 99 height 10
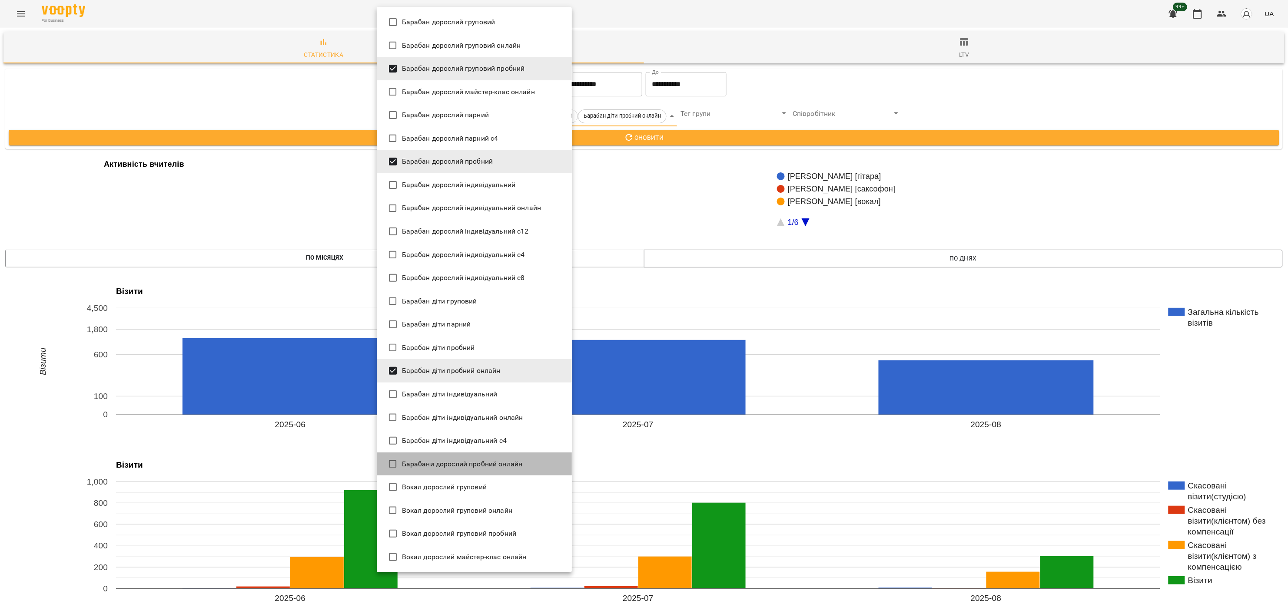
click at [504, 465] on span "Барабани дорослий пробний онлайн" at bounding box center [462, 464] width 121 height 10
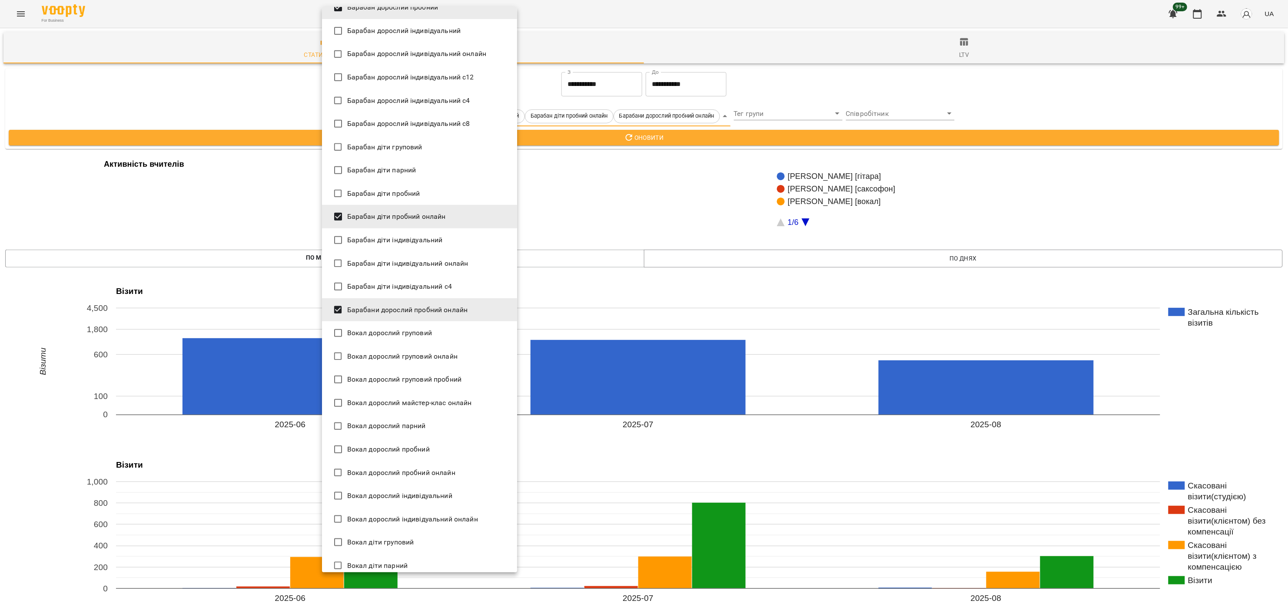
scroll to position [174, 0]
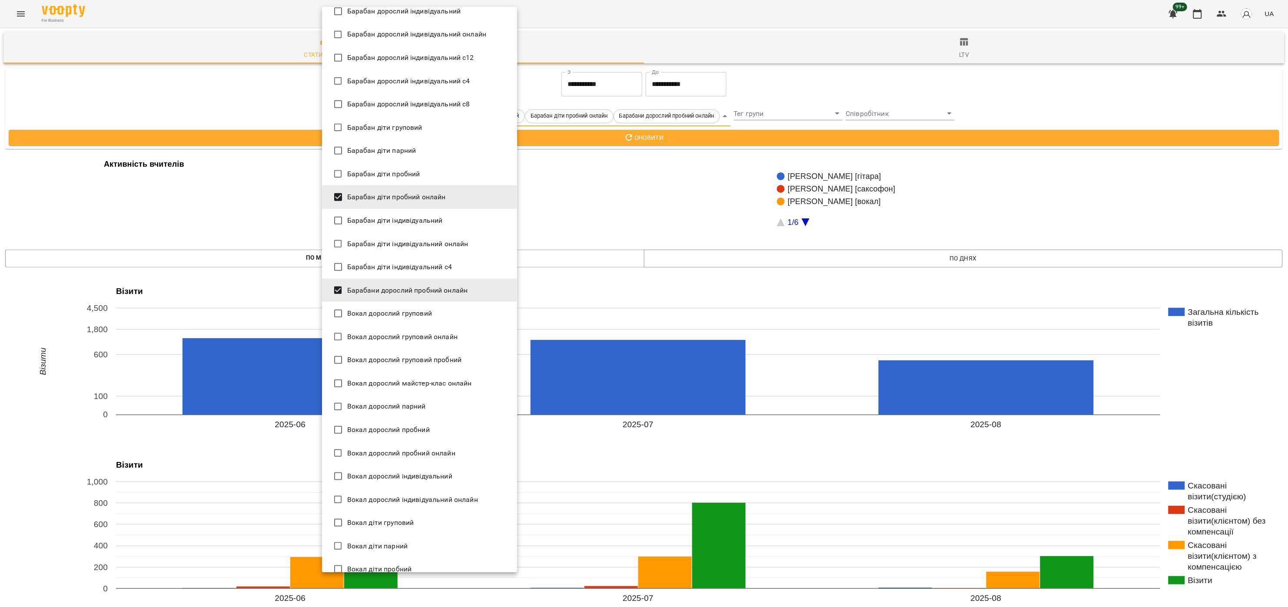
click at [441, 365] on li "Вокал дорослий груповий пробний" at bounding box center [419, 359] width 195 height 23
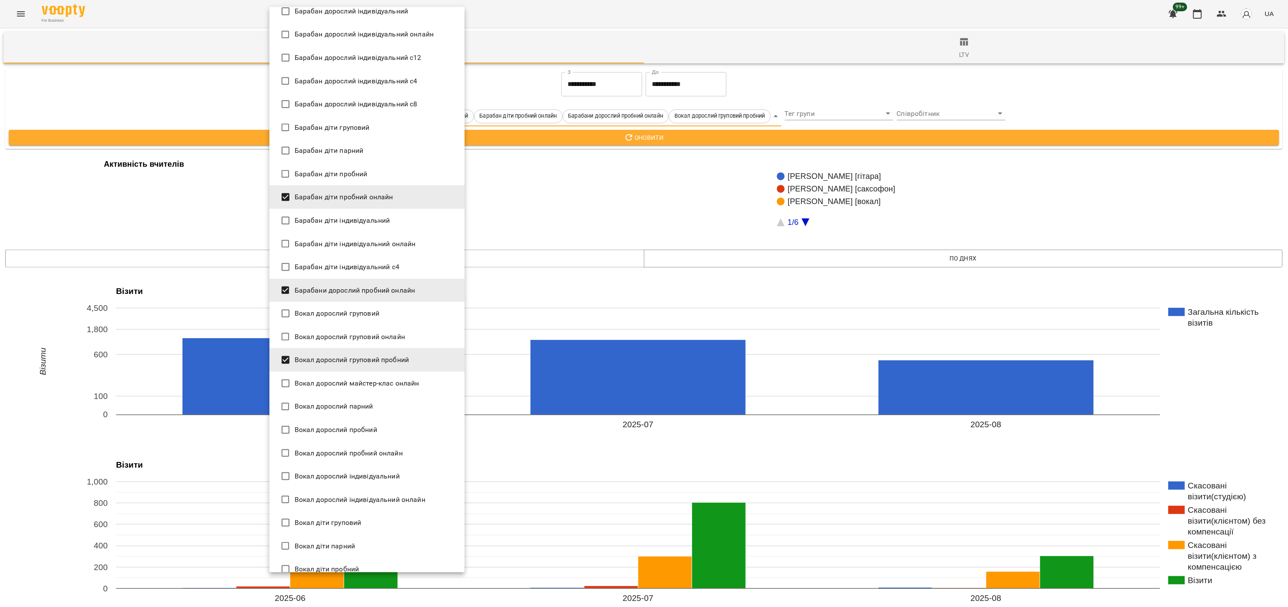
click at [391, 433] on li "Вокал дорослий пробний" at bounding box center [366, 429] width 195 height 23
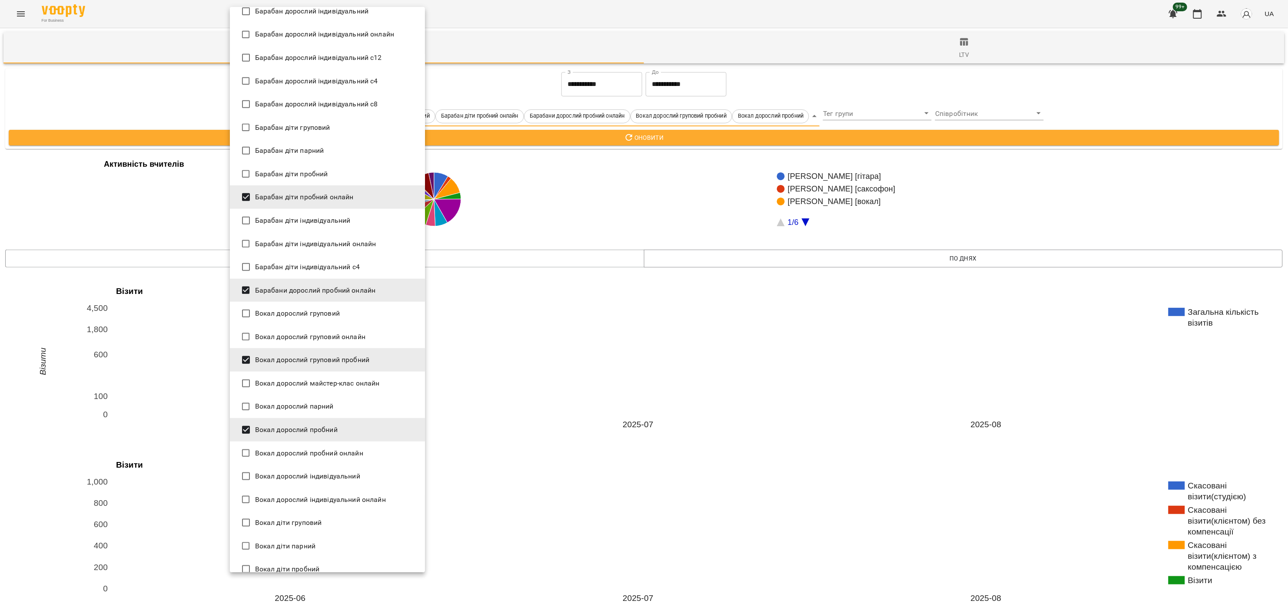
scroll to position [261, 0]
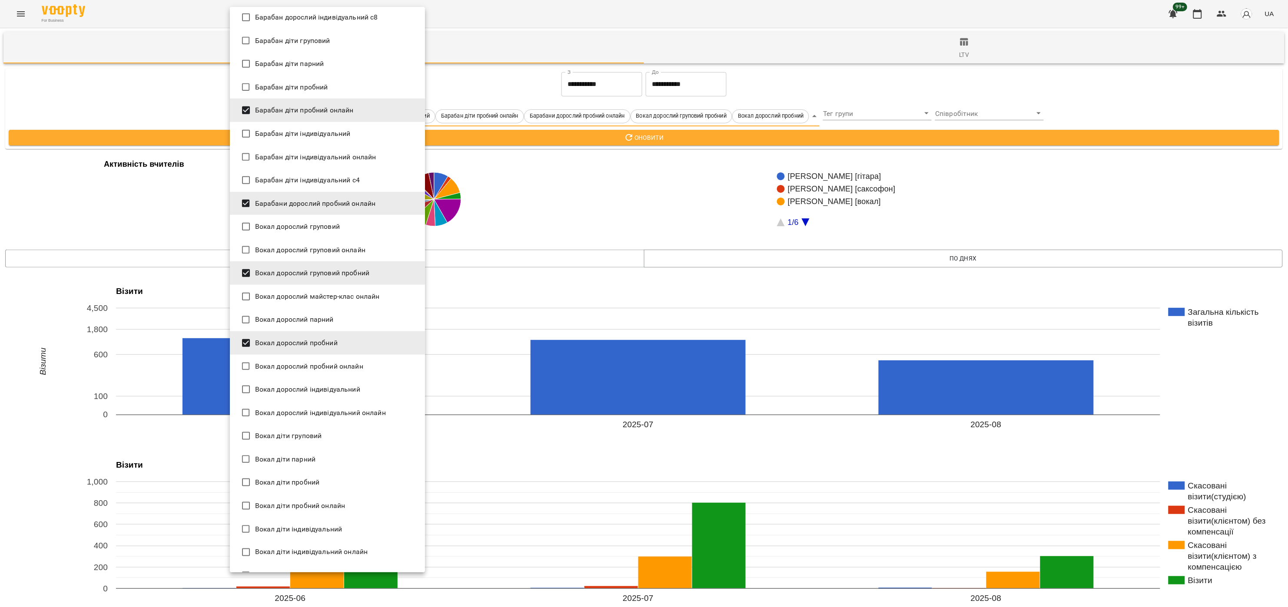
click at [326, 485] on li "Вокал діти пробний" at bounding box center [327, 482] width 195 height 23
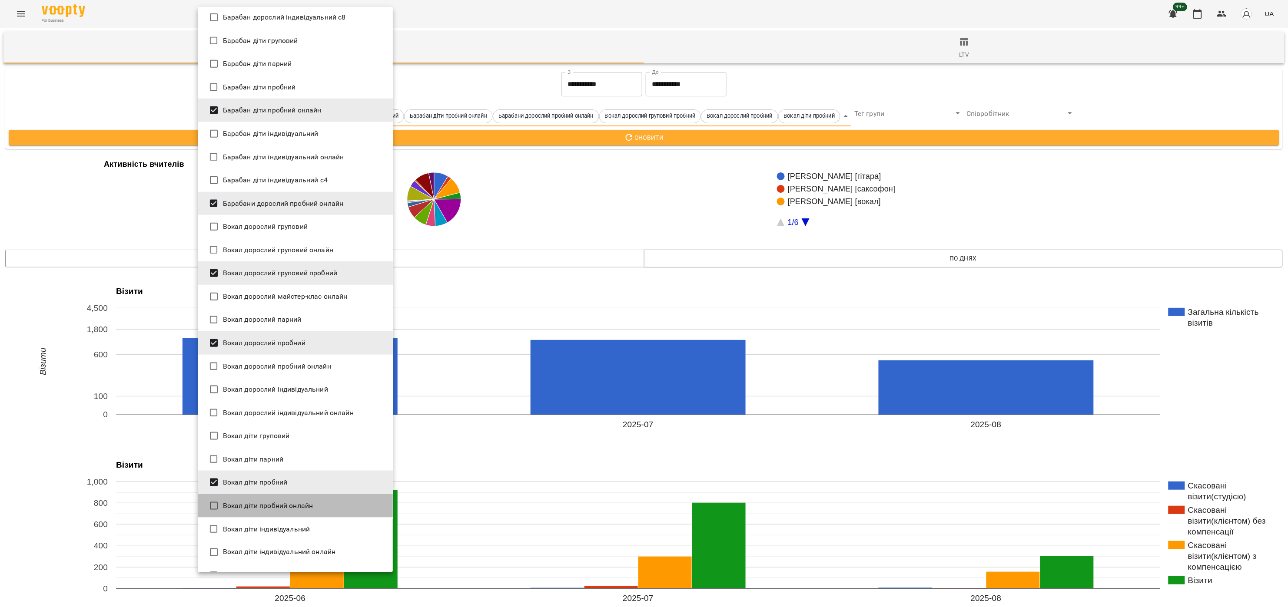
click at [333, 502] on li "Вокал діти пробний онлайн" at bounding box center [295, 505] width 195 height 23
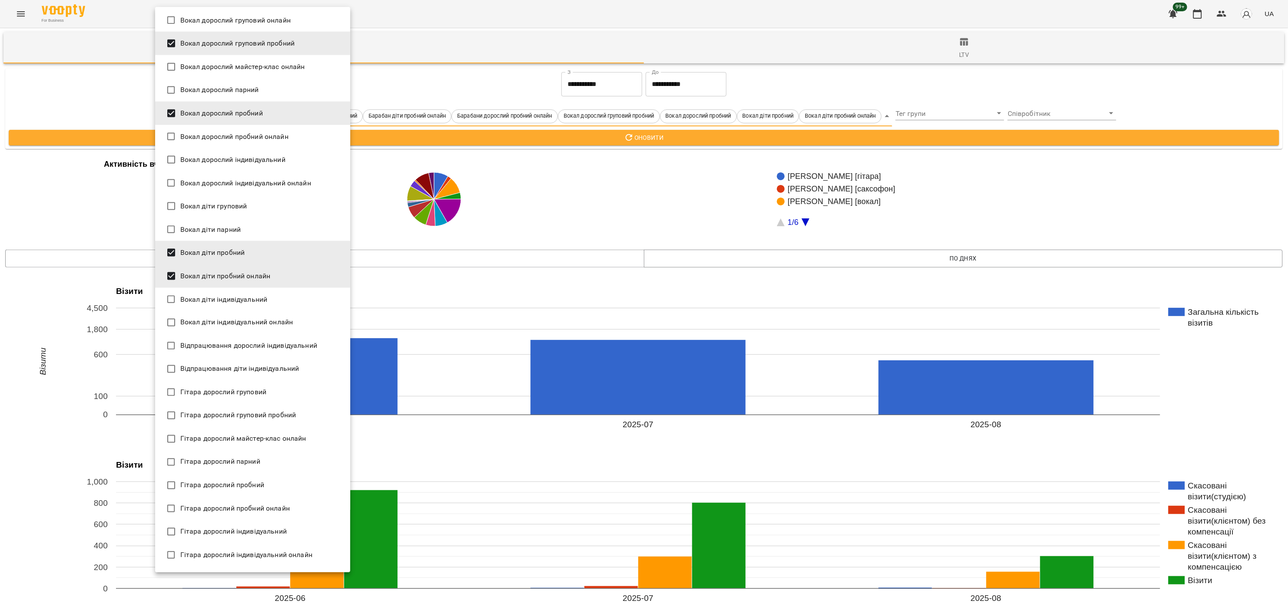
scroll to position [521, 0]
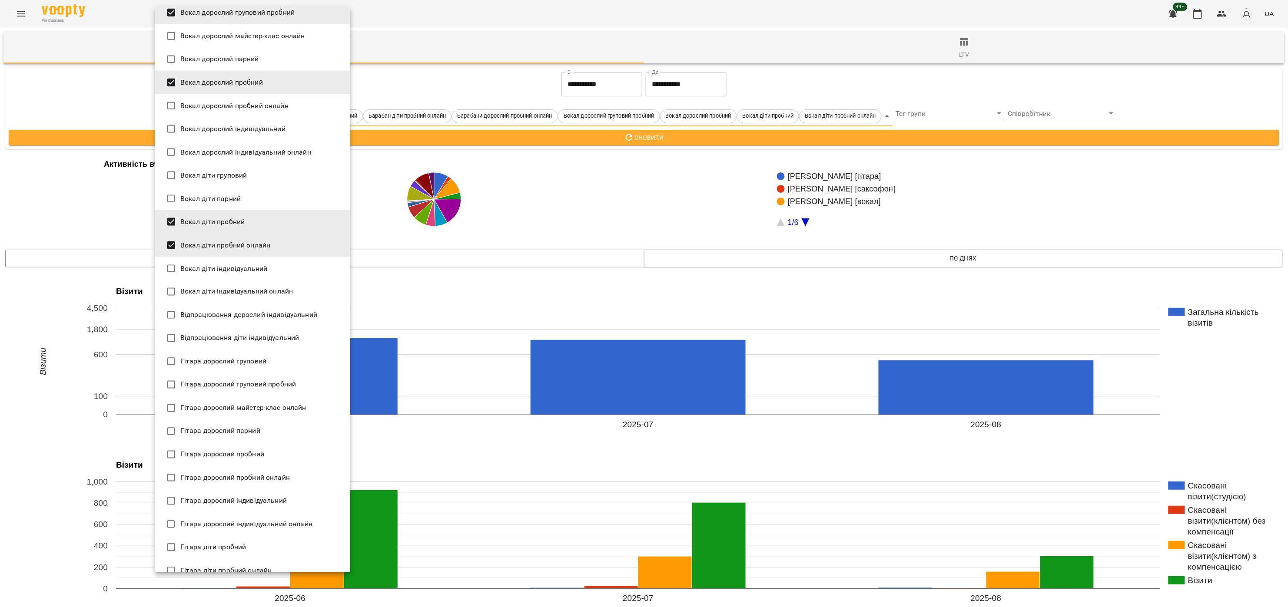
click at [265, 456] on li "Гітара дорослий пробний" at bounding box center [252, 454] width 195 height 23
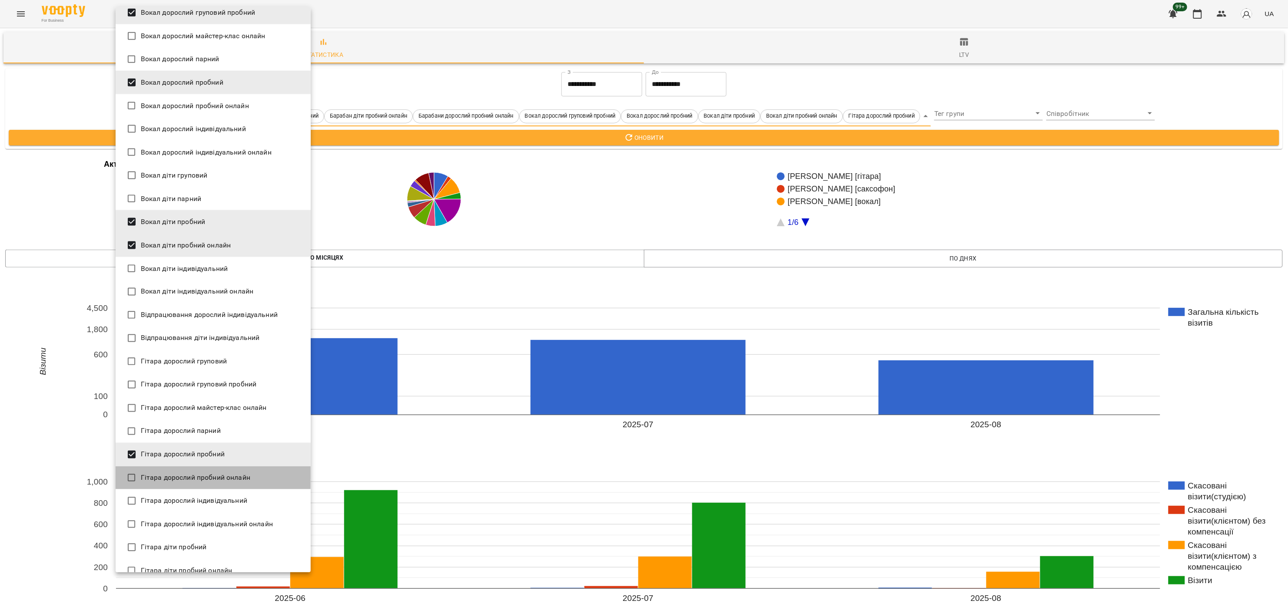
click at [246, 481] on span "Гітара дорослий пробний онлайн" at bounding box center [195, 478] width 109 height 10
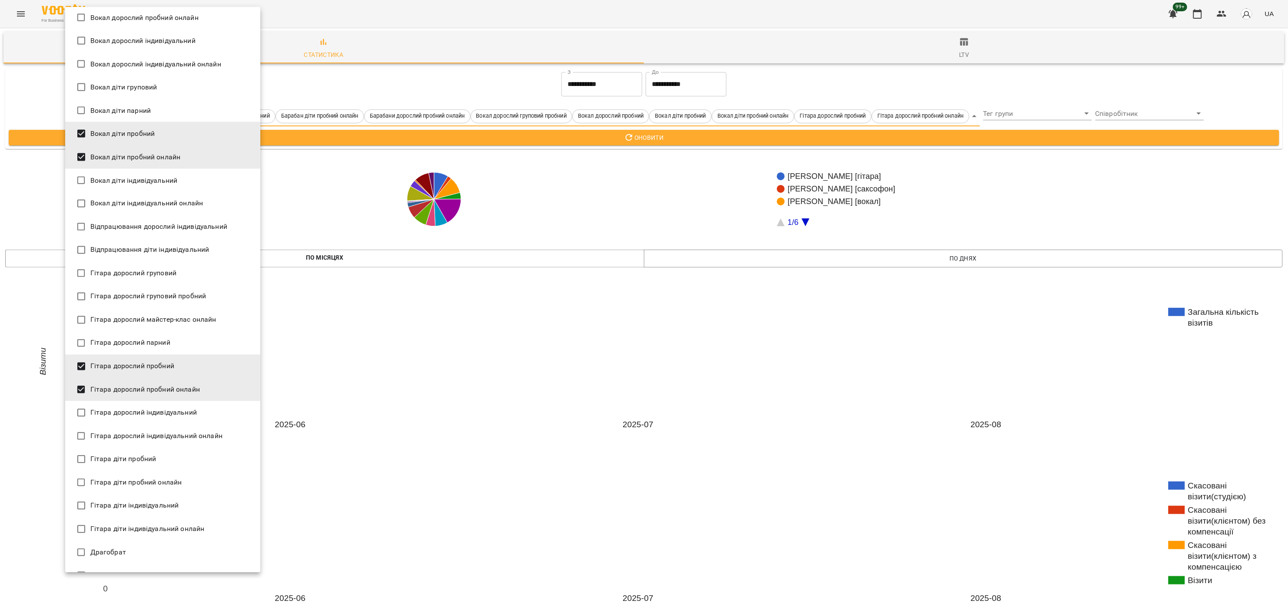
scroll to position [695, 0]
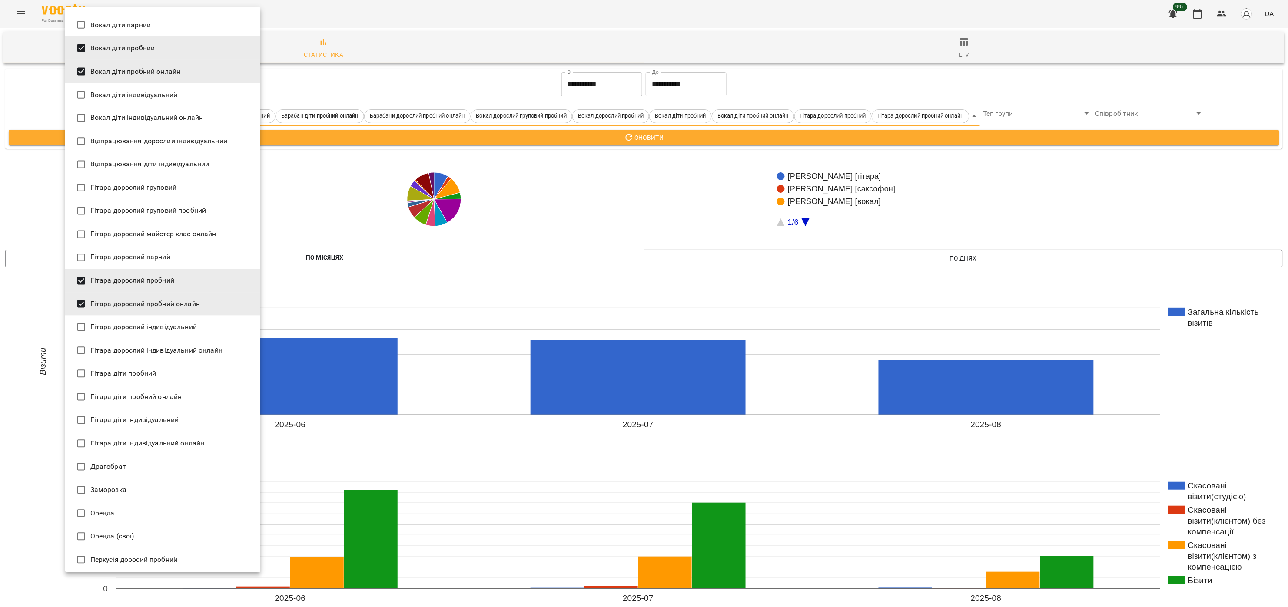
click at [189, 398] on li "Гітара діти пробний онлайн" at bounding box center [162, 397] width 195 height 23
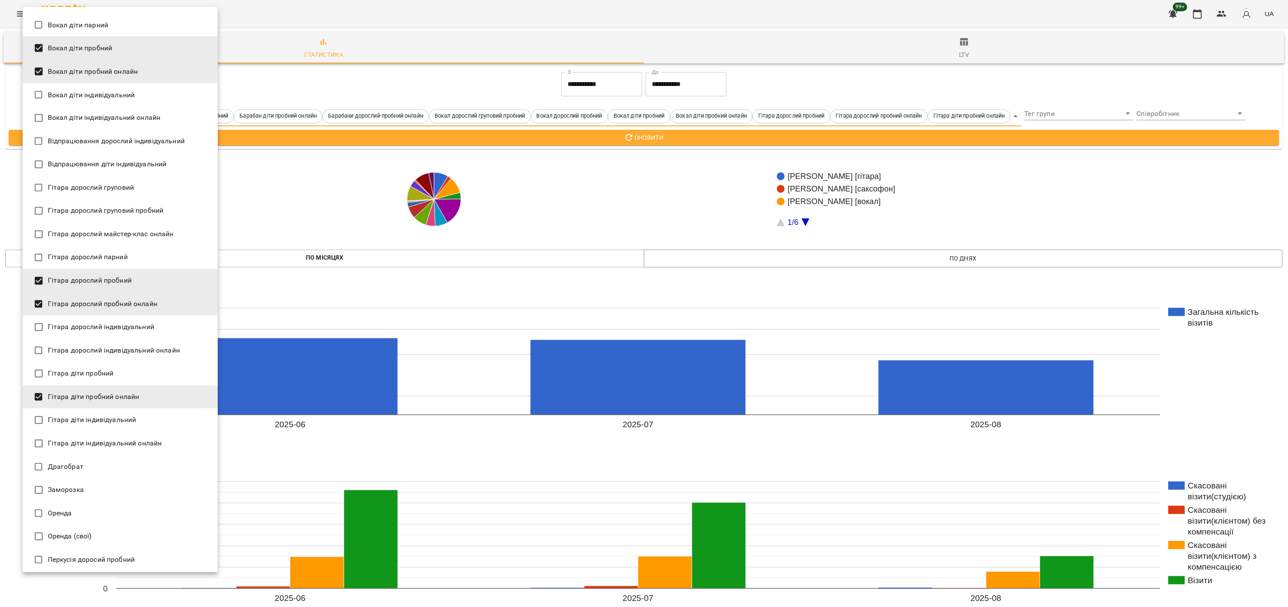
click at [153, 363] on li "Гітара діти пробний" at bounding box center [120, 373] width 195 height 23
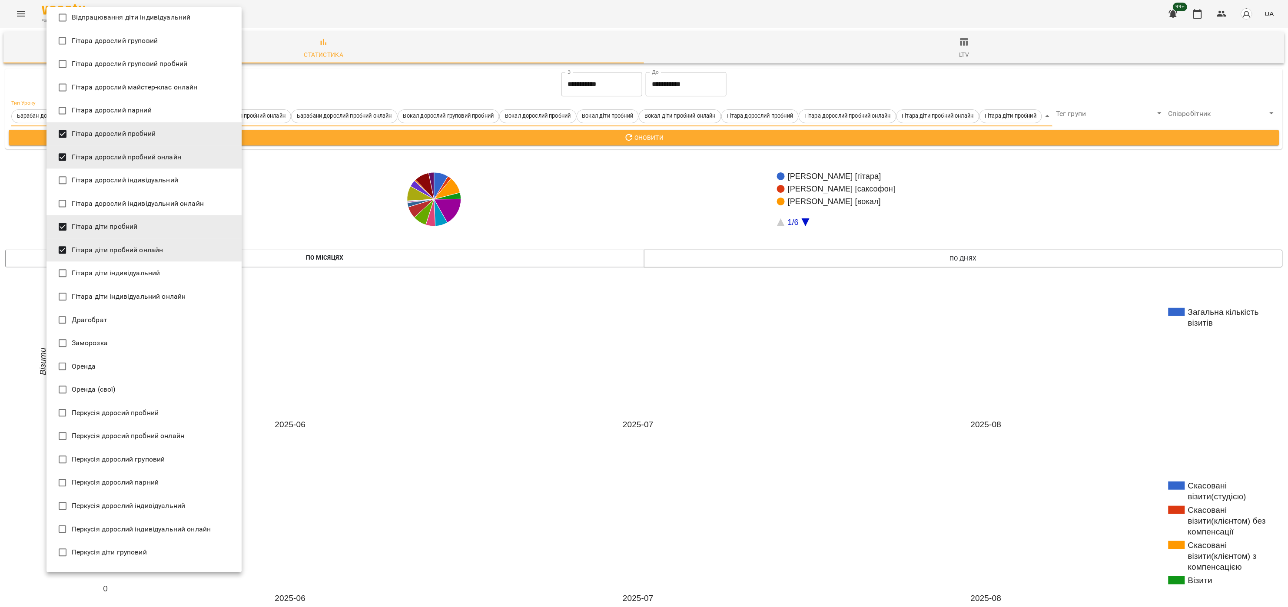
scroll to position [869, 0]
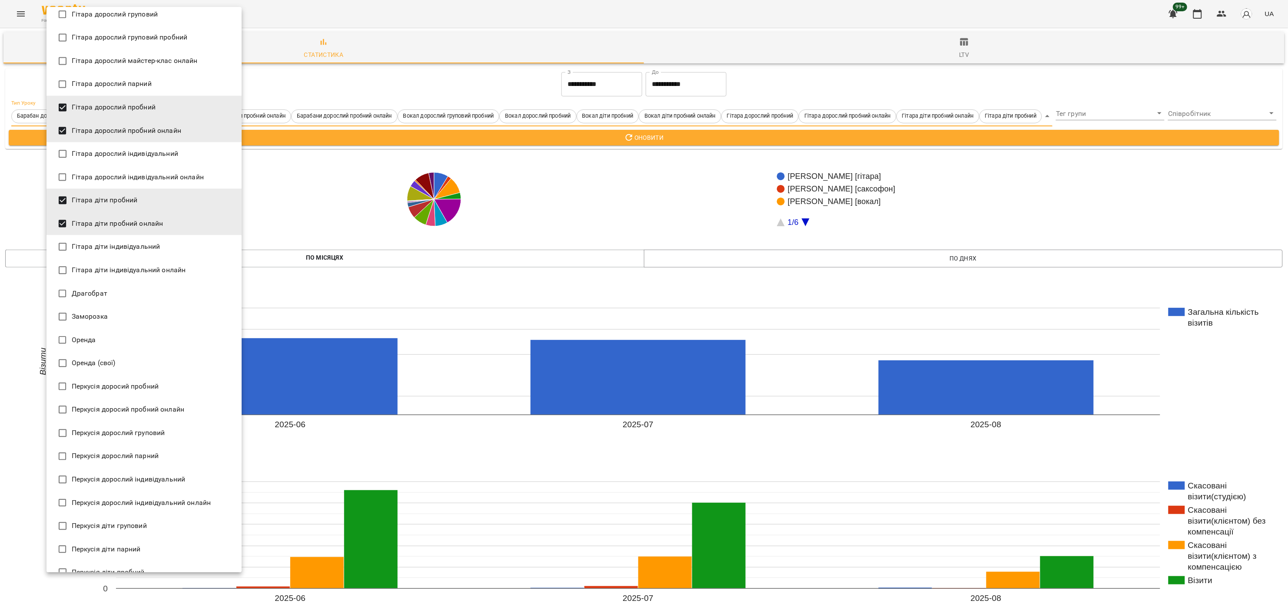
click at [162, 391] on li "Перкусія доросий пробний" at bounding box center [143, 386] width 195 height 23
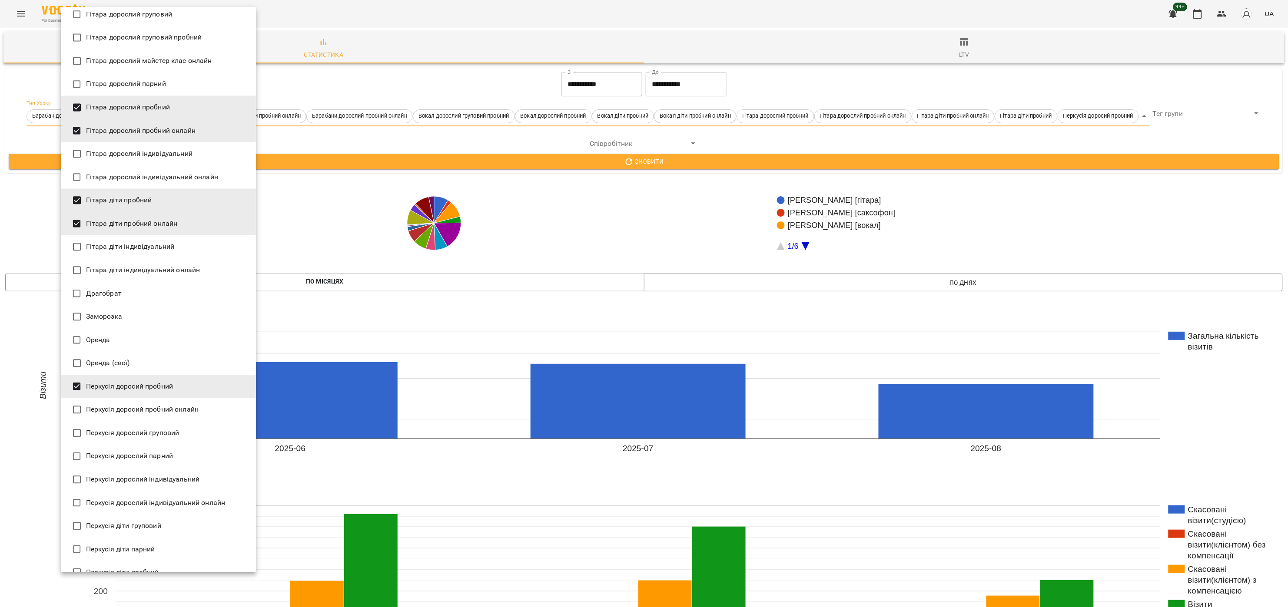
click at [160, 410] on span "Перкусія доросий пробний онлайн" at bounding box center [142, 409] width 113 height 10
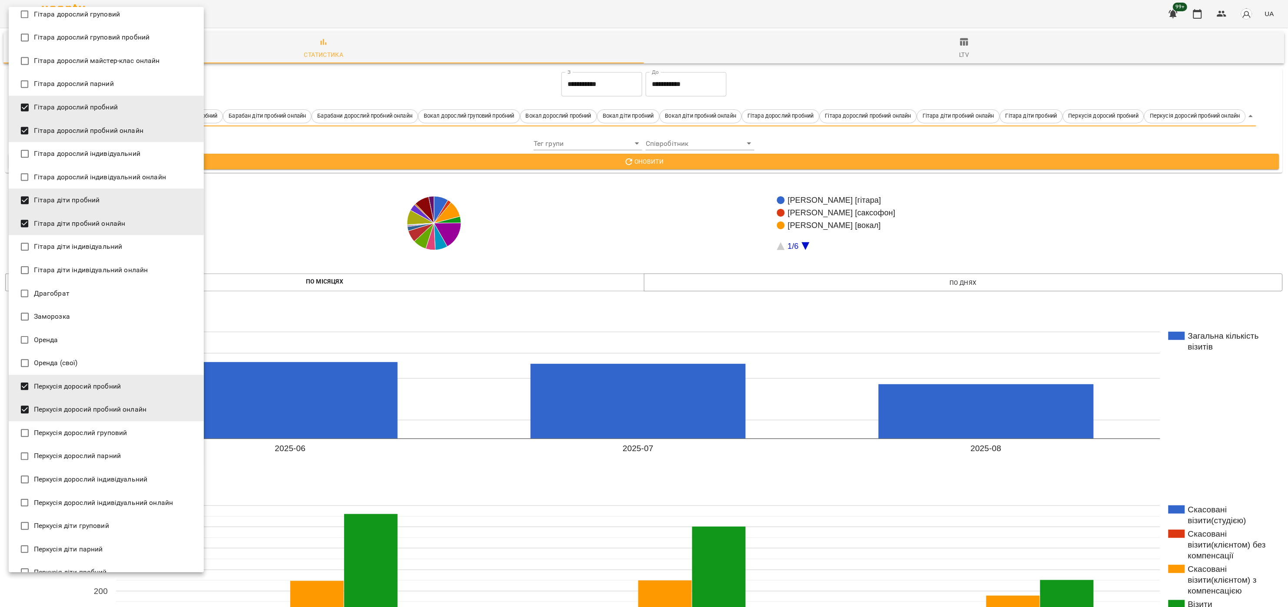
click at [121, 500] on span "Перкусія дорослий індивідуальний онлайн" at bounding box center [103, 503] width 139 height 10
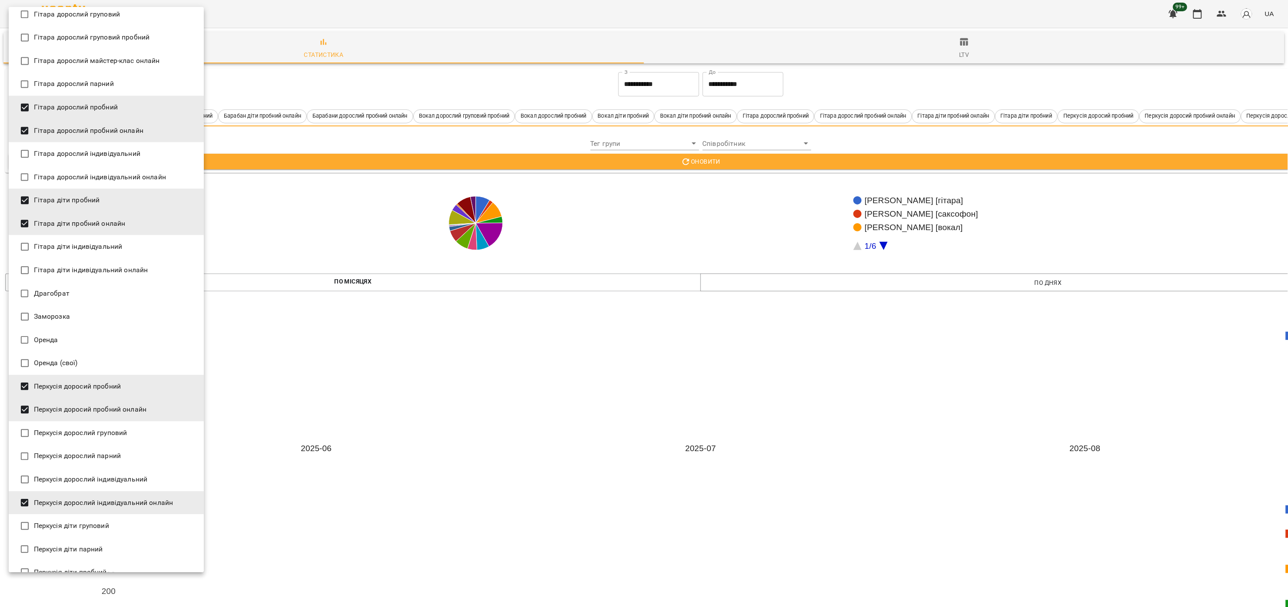
click at [121, 500] on span "Перкусія дорослий індивідуальний онлайн" at bounding box center [103, 503] width 139 height 10
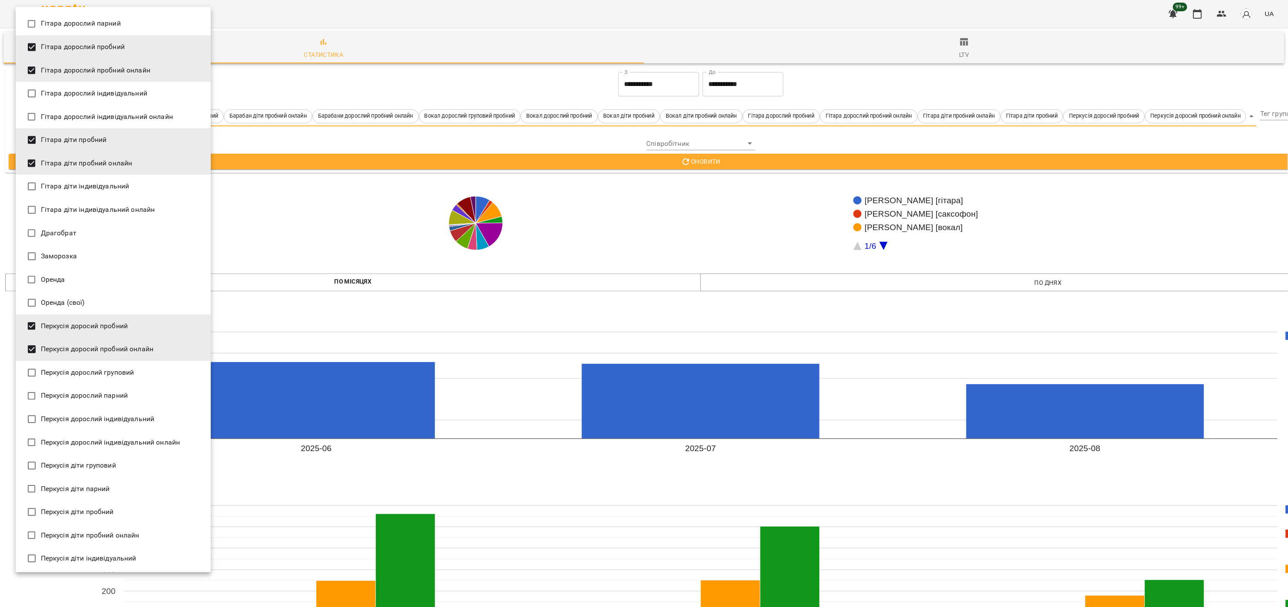
scroll to position [956, 0]
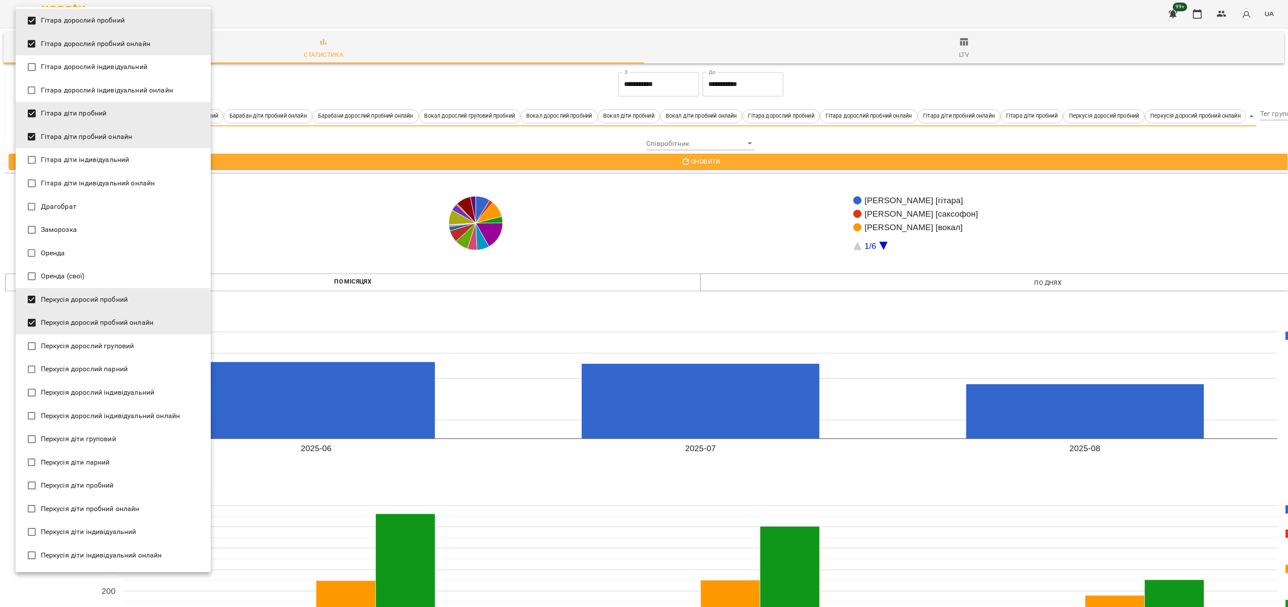
click at [153, 494] on li "Перкусія діти пробний" at bounding box center [113, 485] width 195 height 23
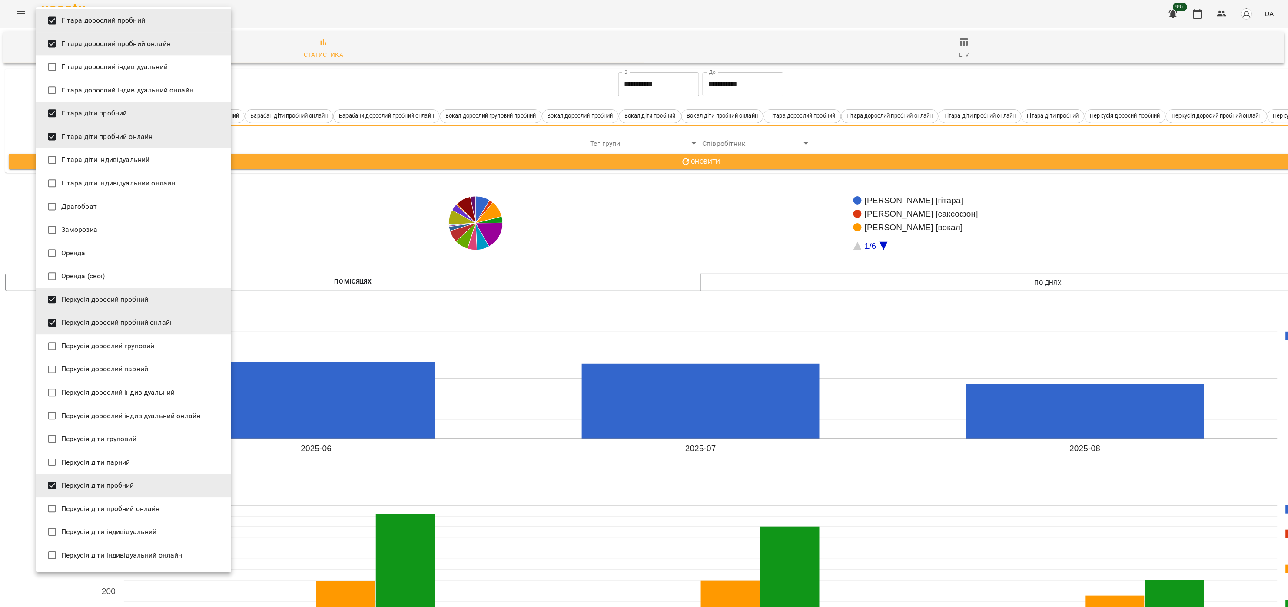
click at [162, 511] on li "Перкусія діти пробний онлайн" at bounding box center [133, 508] width 195 height 23
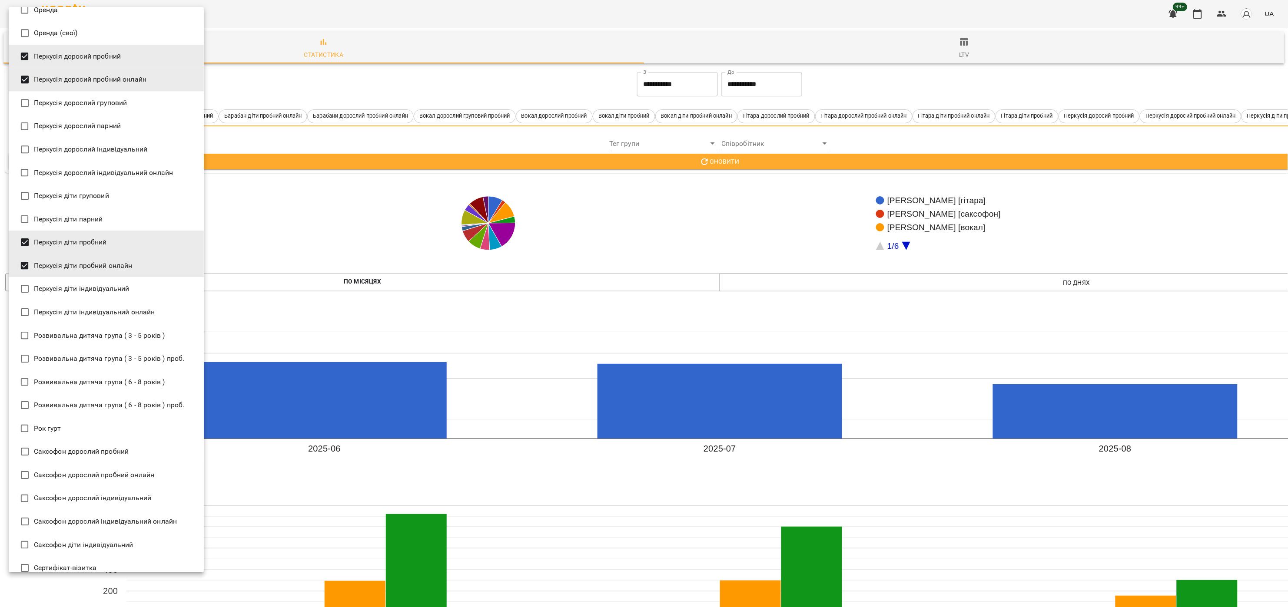
scroll to position [1217, 0]
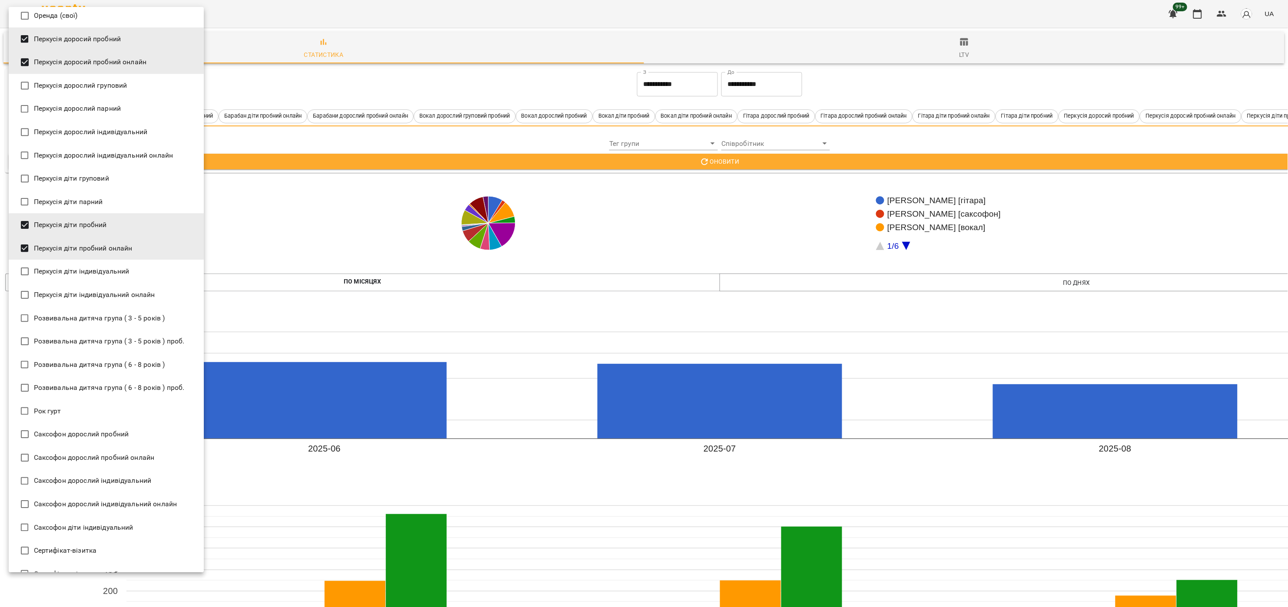
click at [139, 433] on li "Саксофон дорослий пробний" at bounding box center [106, 434] width 195 height 23
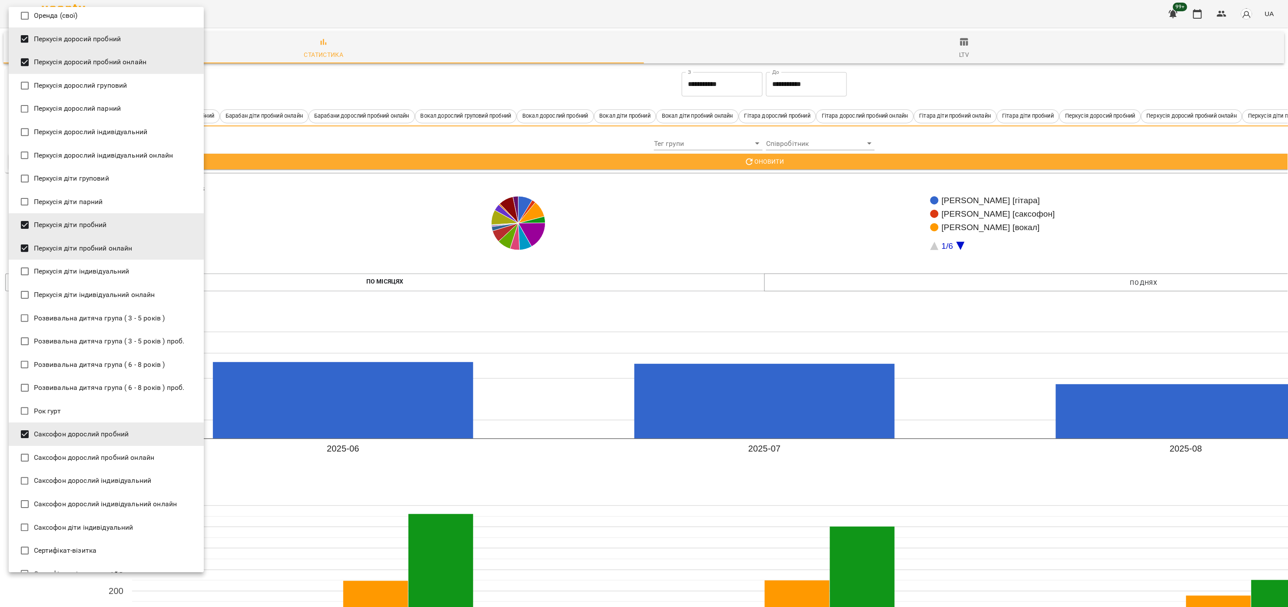
click at [147, 458] on span "Саксофон дорослий пробний онлайн" at bounding box center [94, 458] width 121 height 10
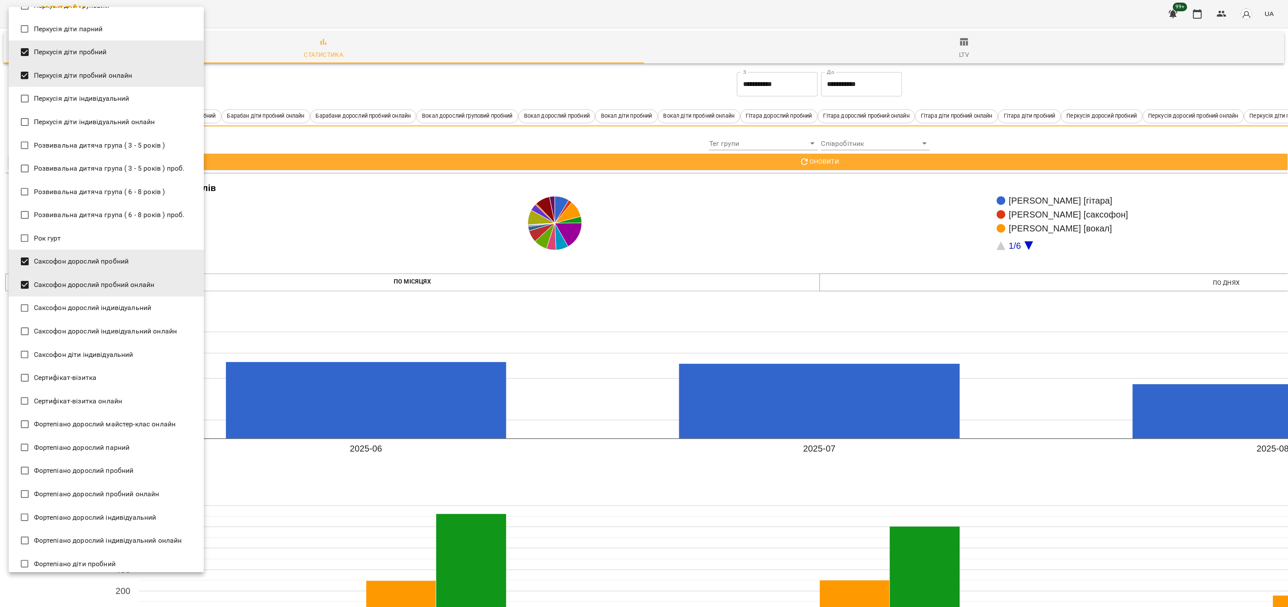
scroll to position [1477, 0]
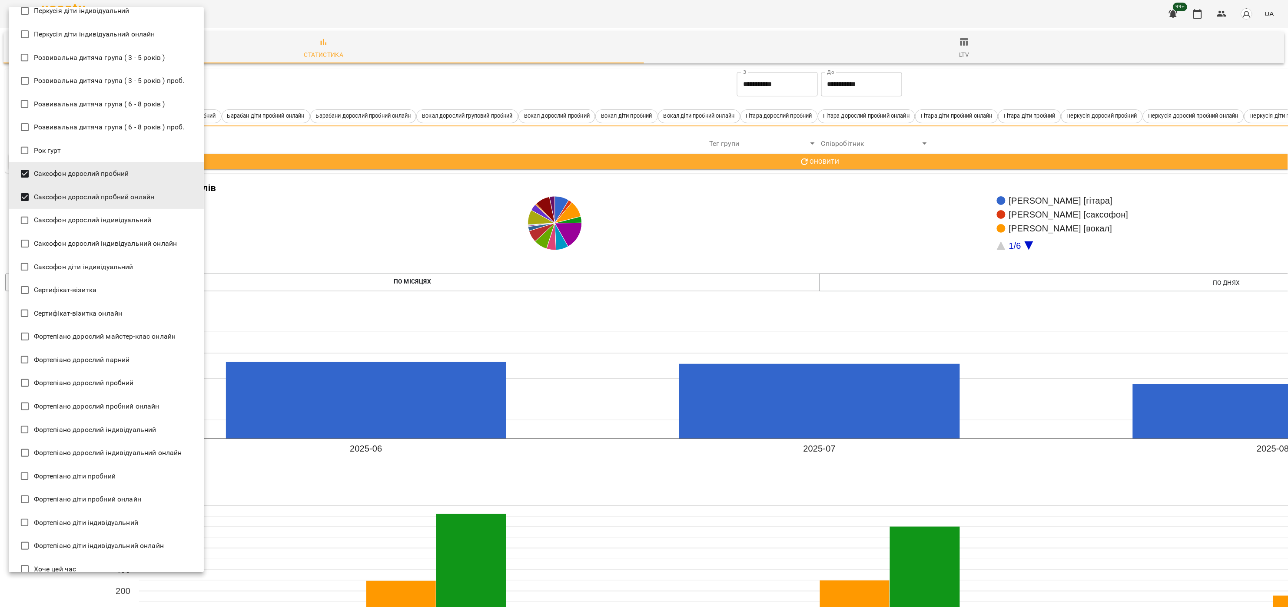
click at [162, 380] on li "Фортепіано дорослий пробний" at bounding box center [106, 382] width 195 height 23
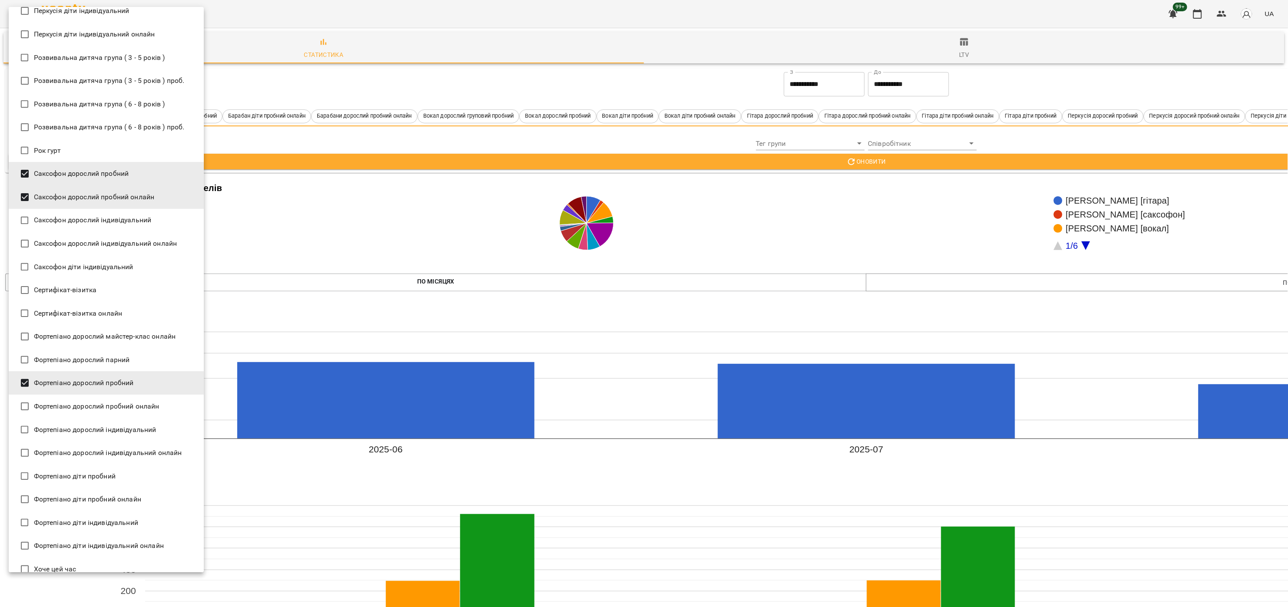
click at [149, 404] on span "Фортепіано дорослий пробний онлайн" at bounding box center [97, 406] width 126 height 10
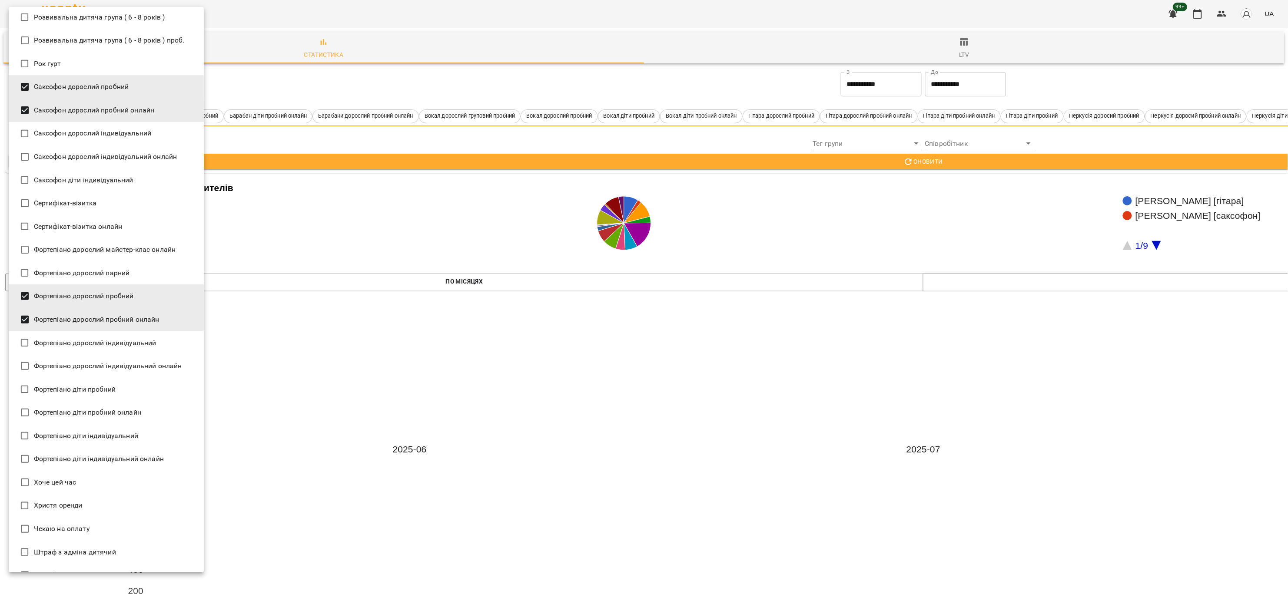
scroll to position [1628, 0]
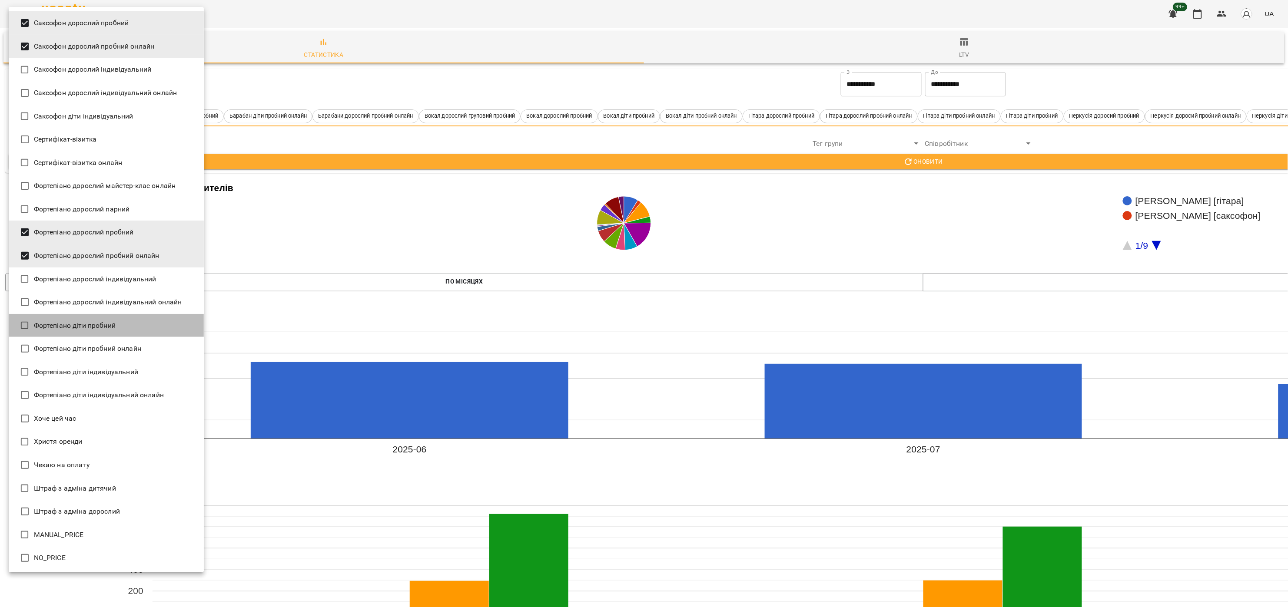
click at [155, 322] on li "Фортепіано діти пробний" at bounding box center [106, 325] width 195 height 23
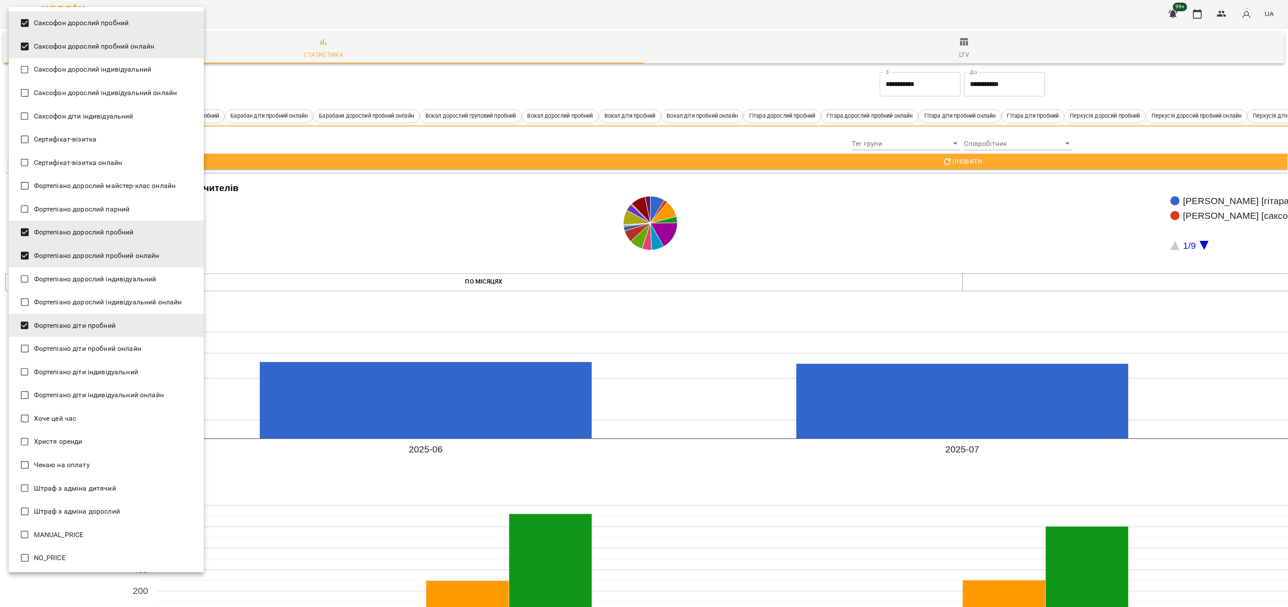
click at [143, 345] on li "Фортепіано діти пробний онлайн" at bounding box center [106, 348] width 195 height 23
type input "**********"
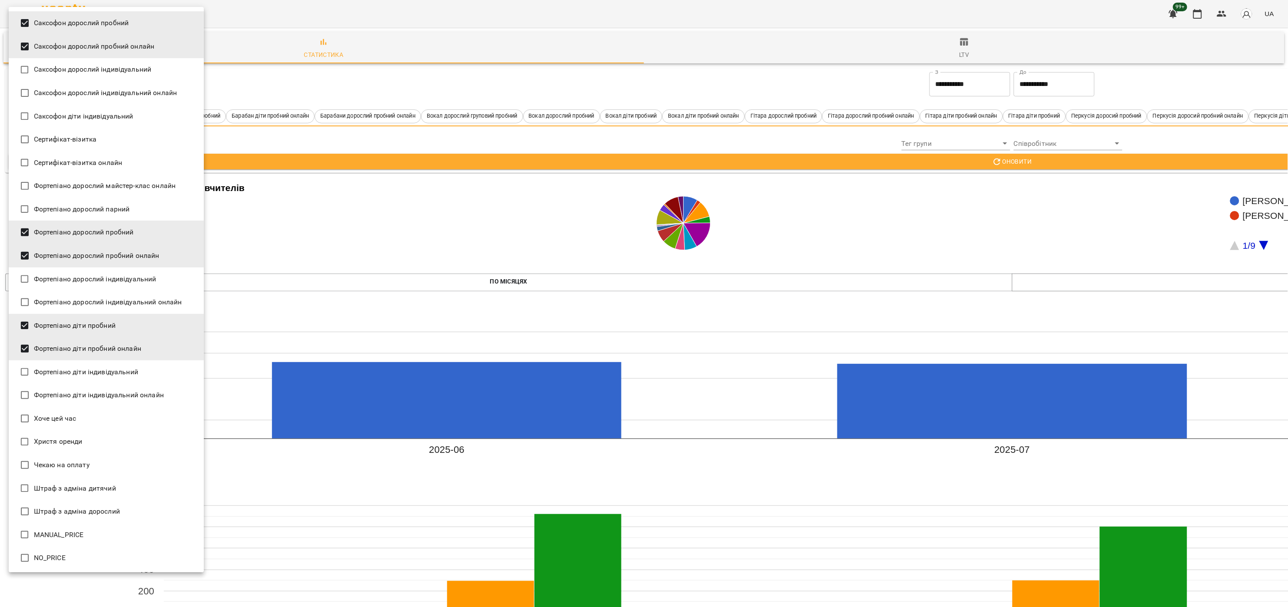
click at [939, 162] on div at bounding box center [644, 303] width 1288 height 607
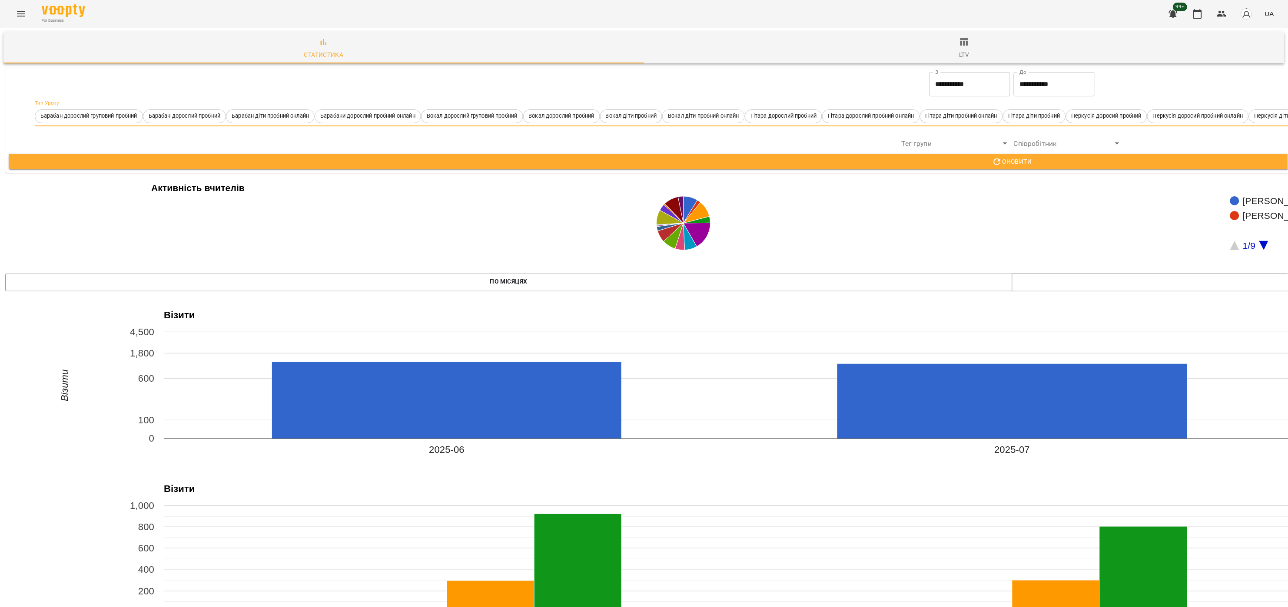
click at [989, 78] on input "**********" at bounding box center [969, 84] width 81 height 24
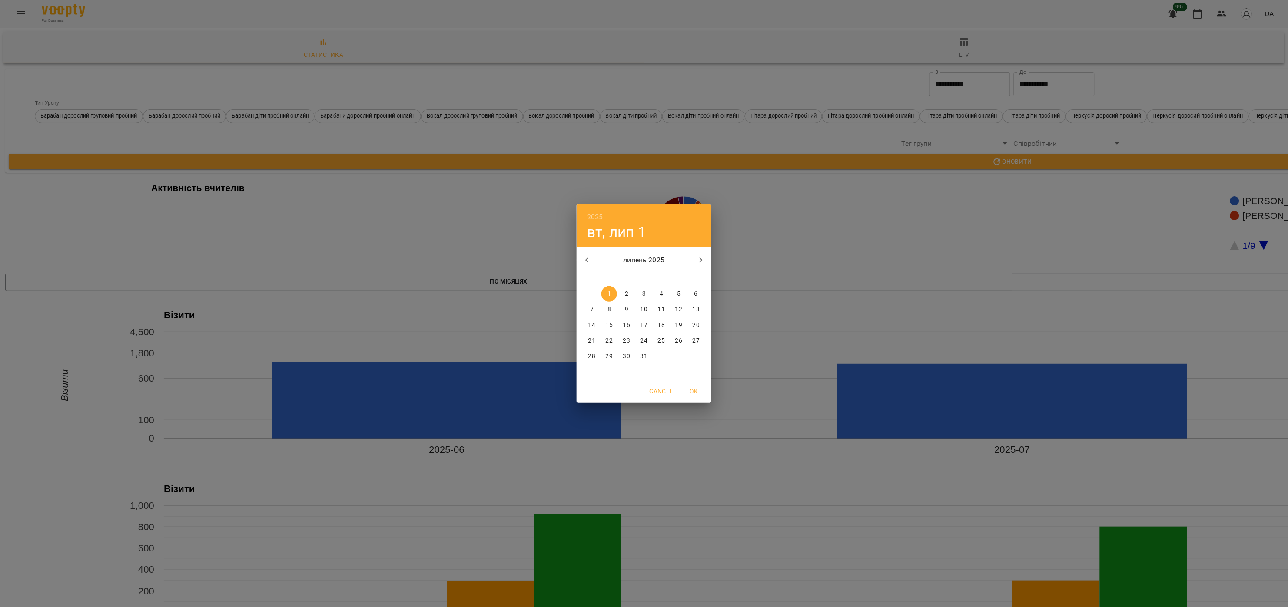
click at [612, 292] on span "1" at bounding box center [609, 294] width 16 height 9
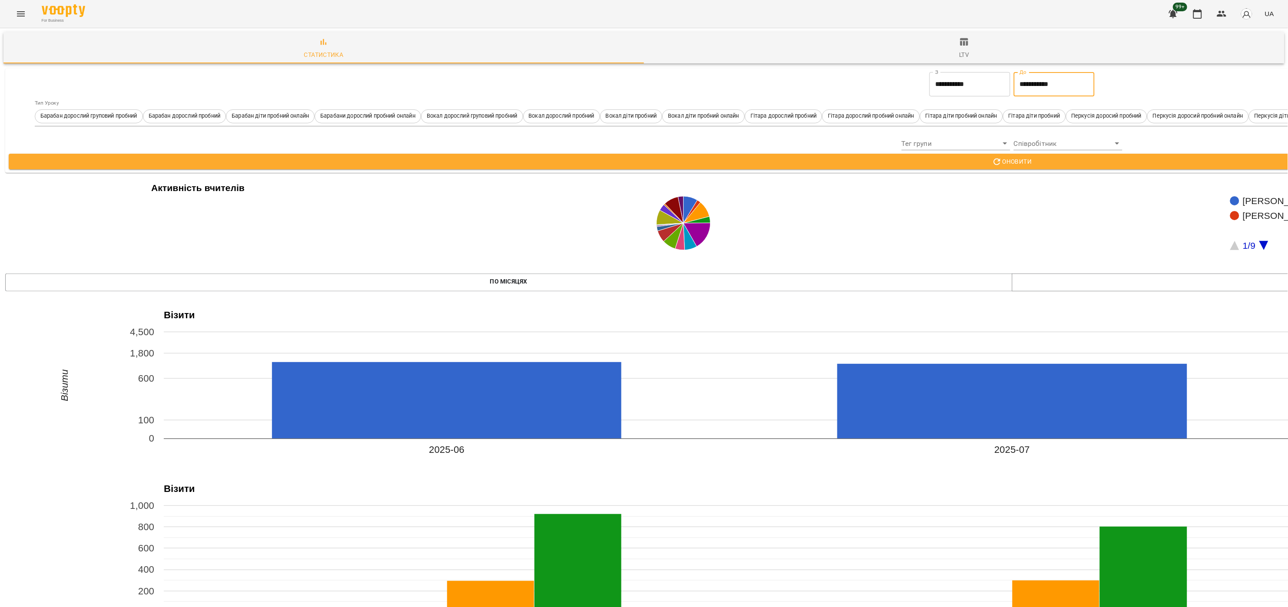
click at [1057, 88] on input "**********" at bounding box center [1054, 84] width 81 height 24
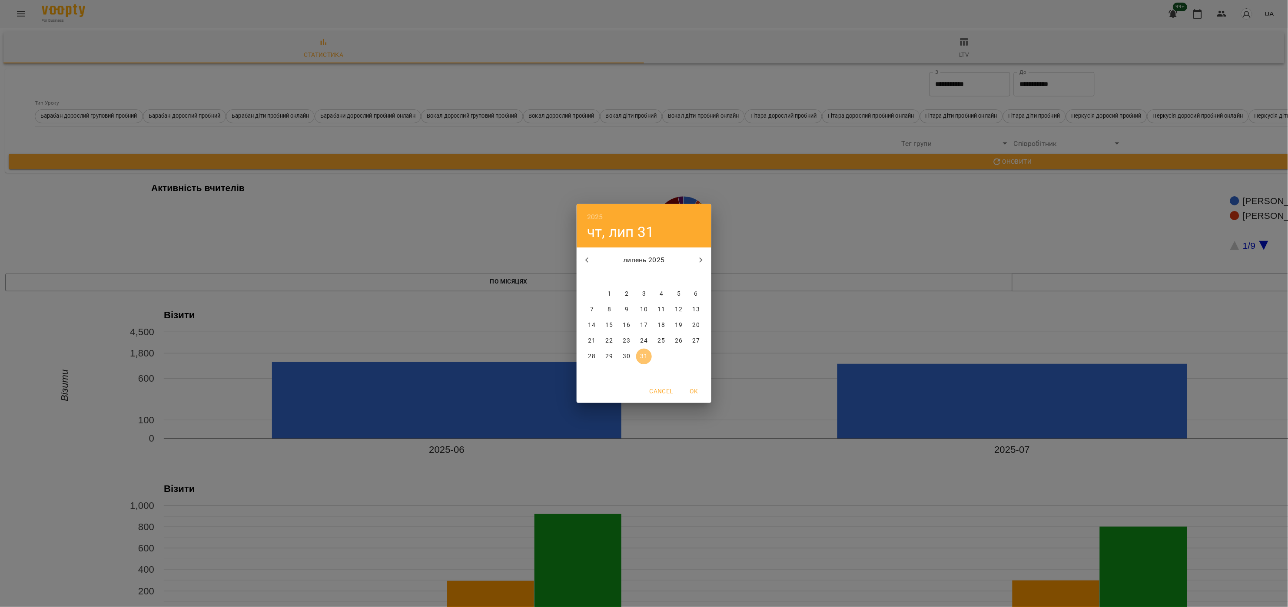
click at [642, 361] on p "31" at bounding box center [643, 356] width 7 height 9
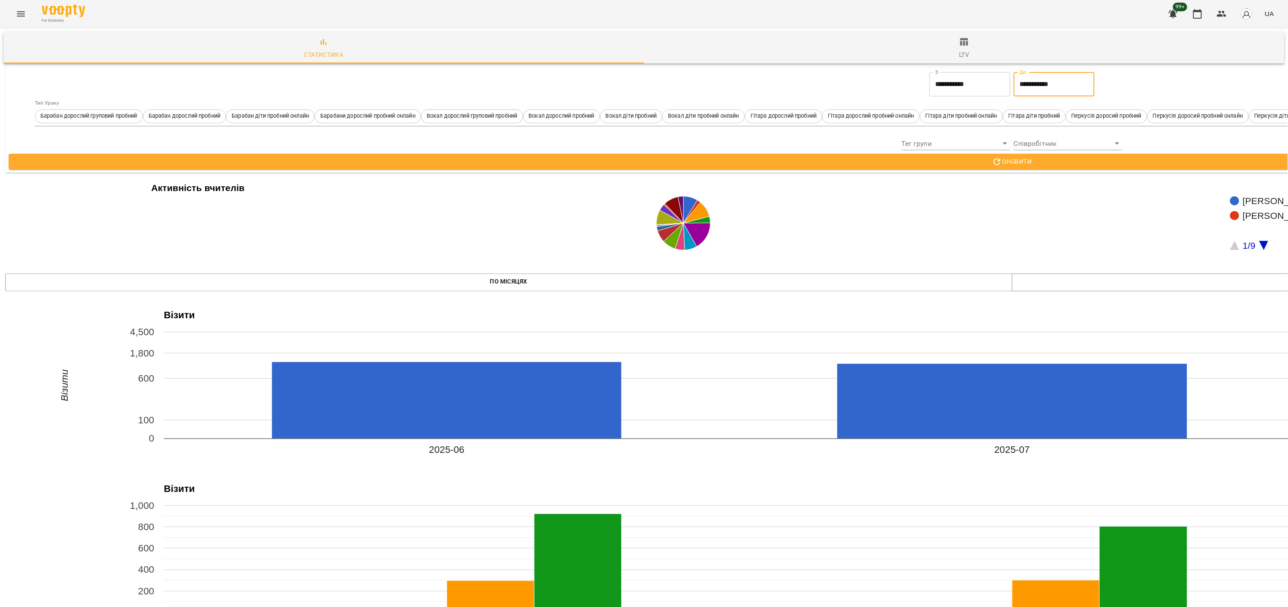
click at [1011, 158] on span "Оновити" at bounding box center [1012, 161] width 1993 height 10
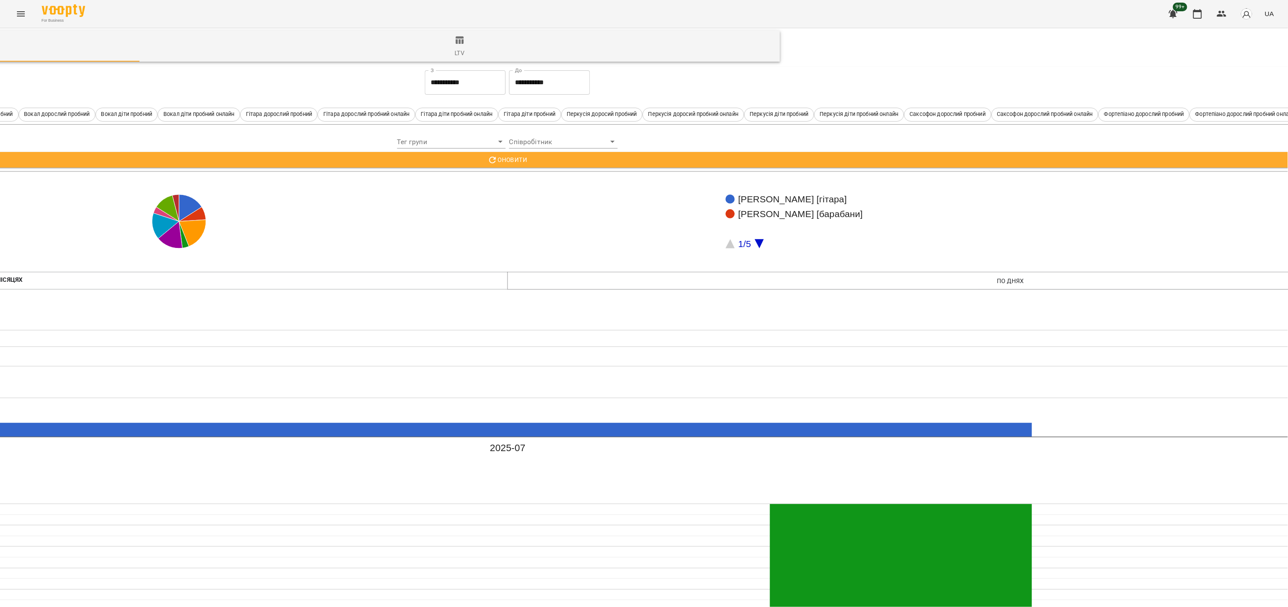
scroll to position [0, 504]
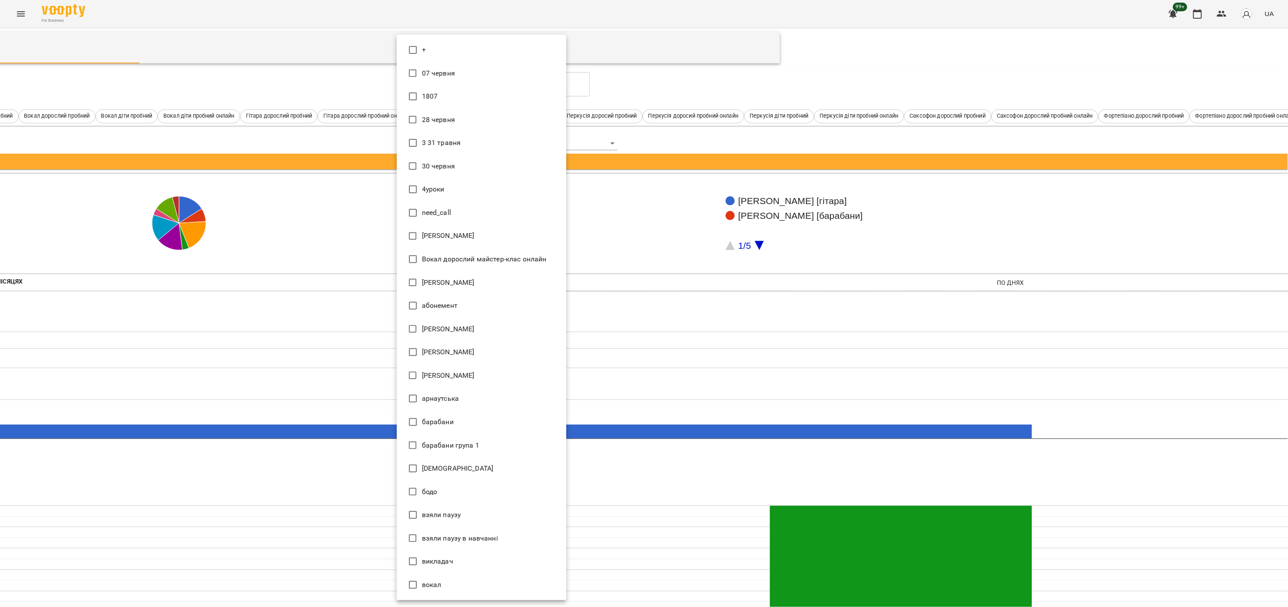
click at [1030, 84] on div at bounding box center [644, 303] width 1288 height 607
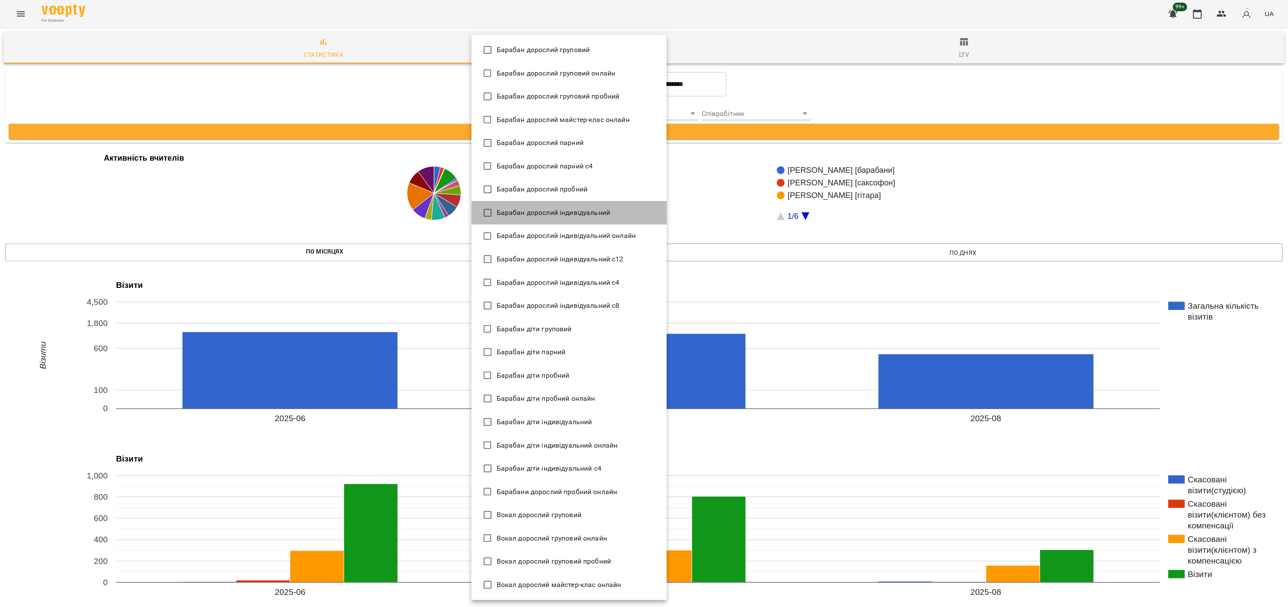
click at [573, 217] on span "Барабан дорослий індивідуальний" at bounding box center [554, 213] width 114 height 10
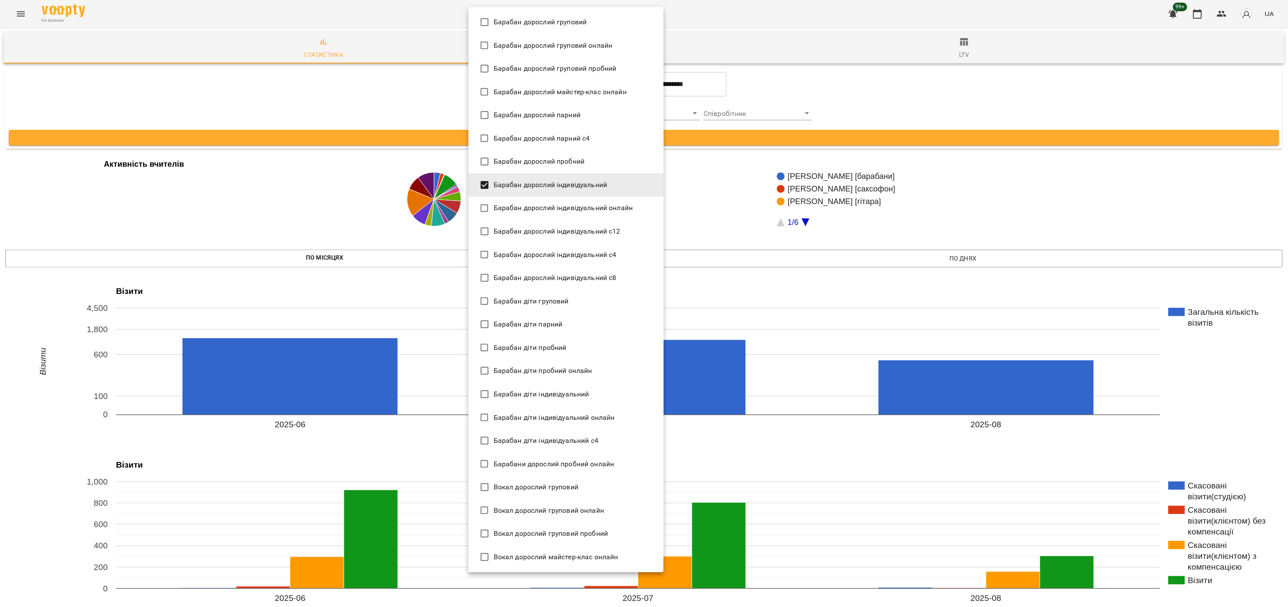
drag, startPoint x: 586, startPoint y: 210, endPoint x: 583, endPoint y: 215, distance: 5.4
click at [585, 210] on span "Барабан дорослий індивідуальний онлайн" at bounding box center [563, 208] width 139 height 10
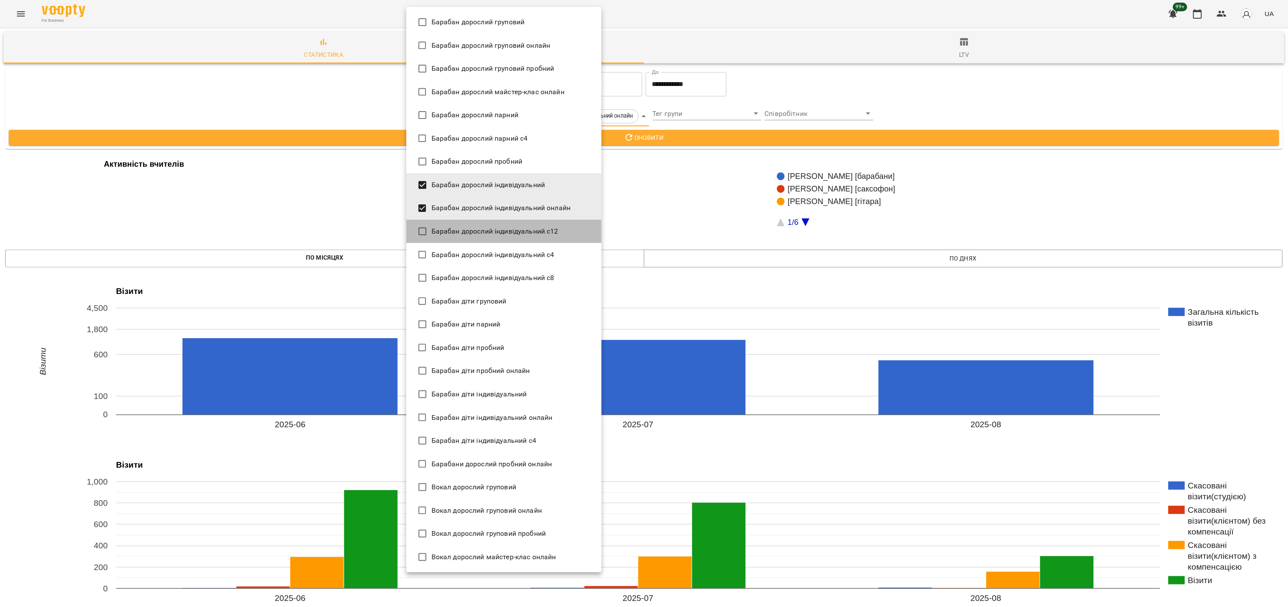
click at [550, 231] on span "Барабан дорослий індивідуальний с12" at bounding box center [494, 231] width 127 height 10
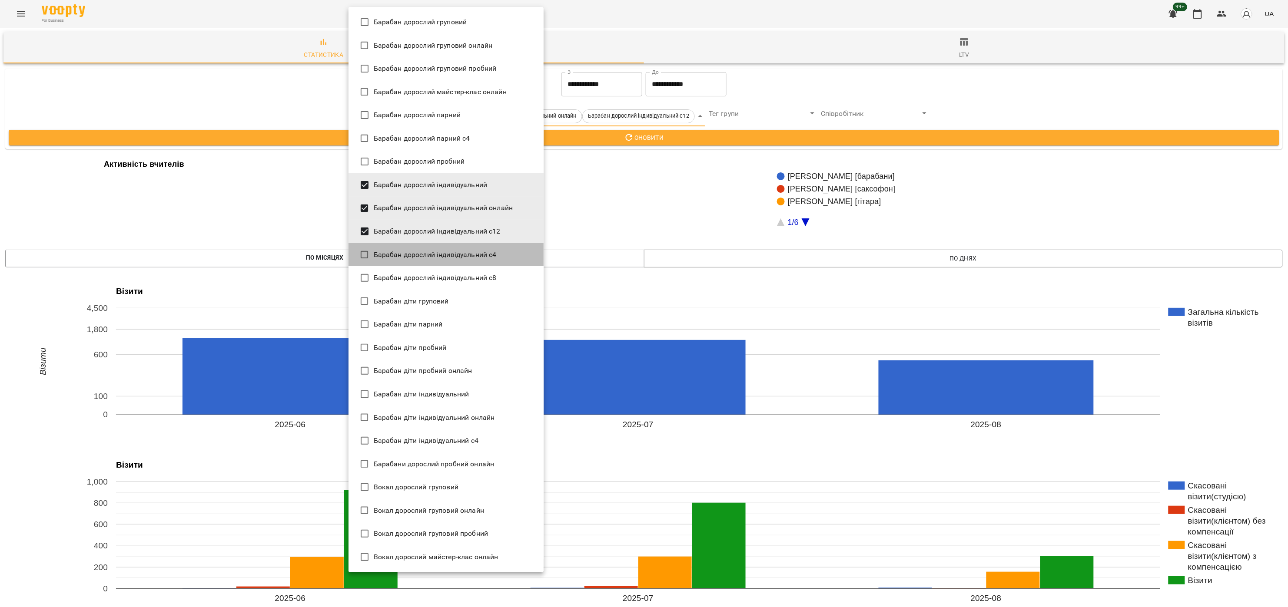
click at [539, 255] on li "Барабан дорослий індивідуальний с4" at bounding box center [445, 254] width 195 height 23
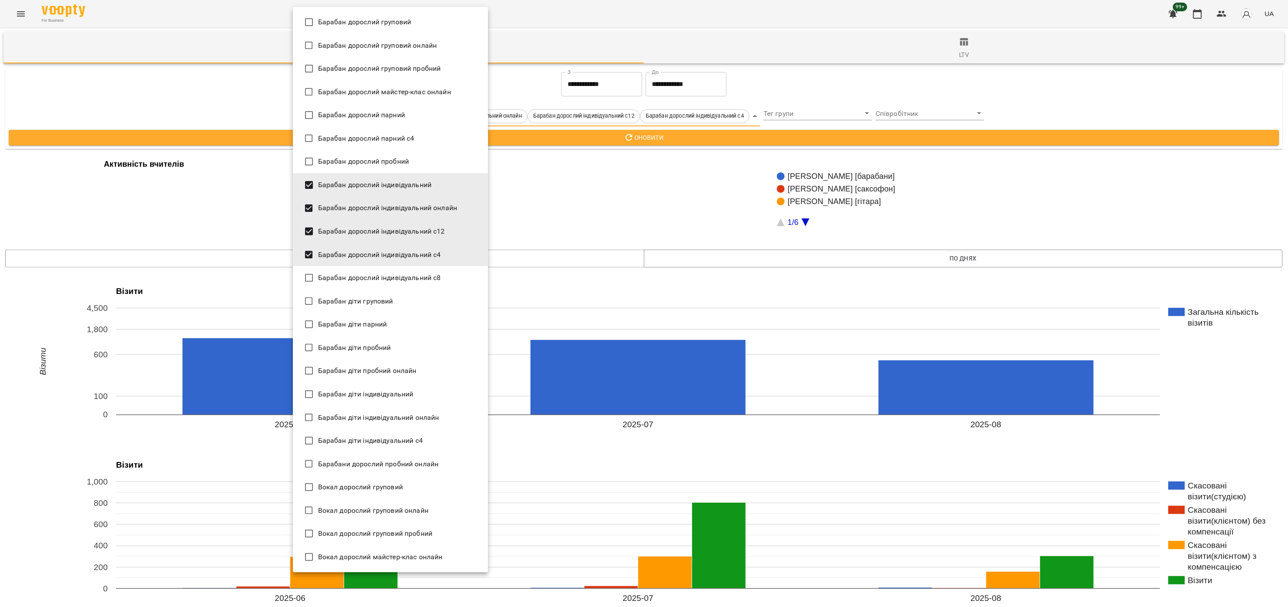
click at [406, 271] on li "Барабан дорослий індивідуальний с8" at bounding box center [390, 277] width 195 height 23
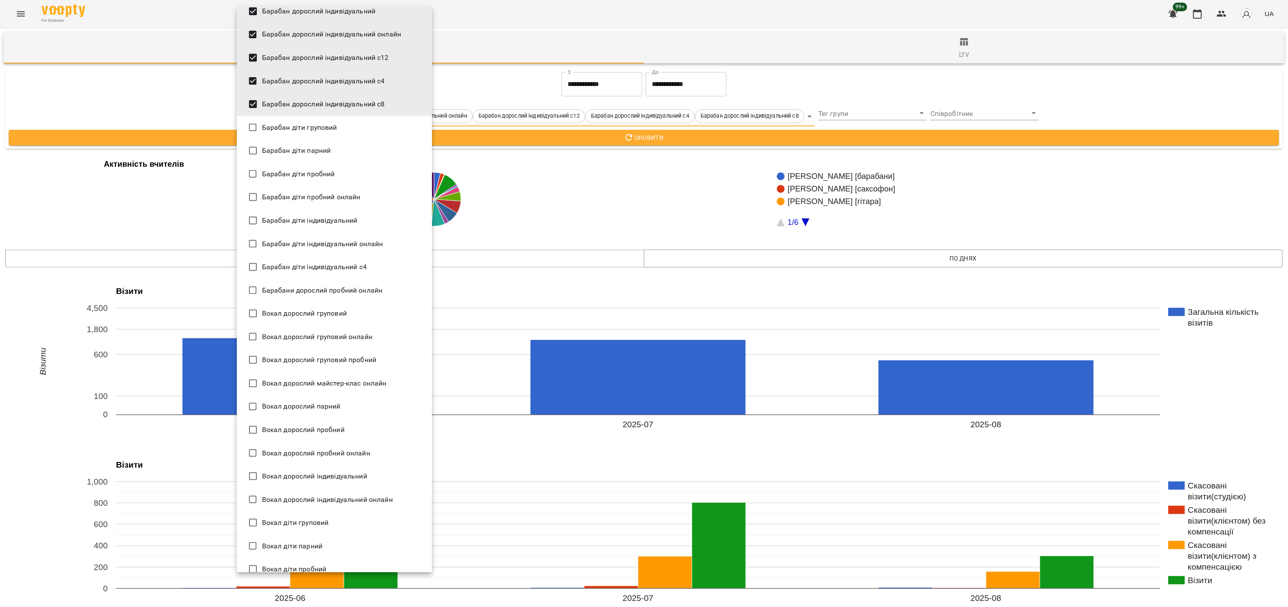
scroll to position [261, 0]
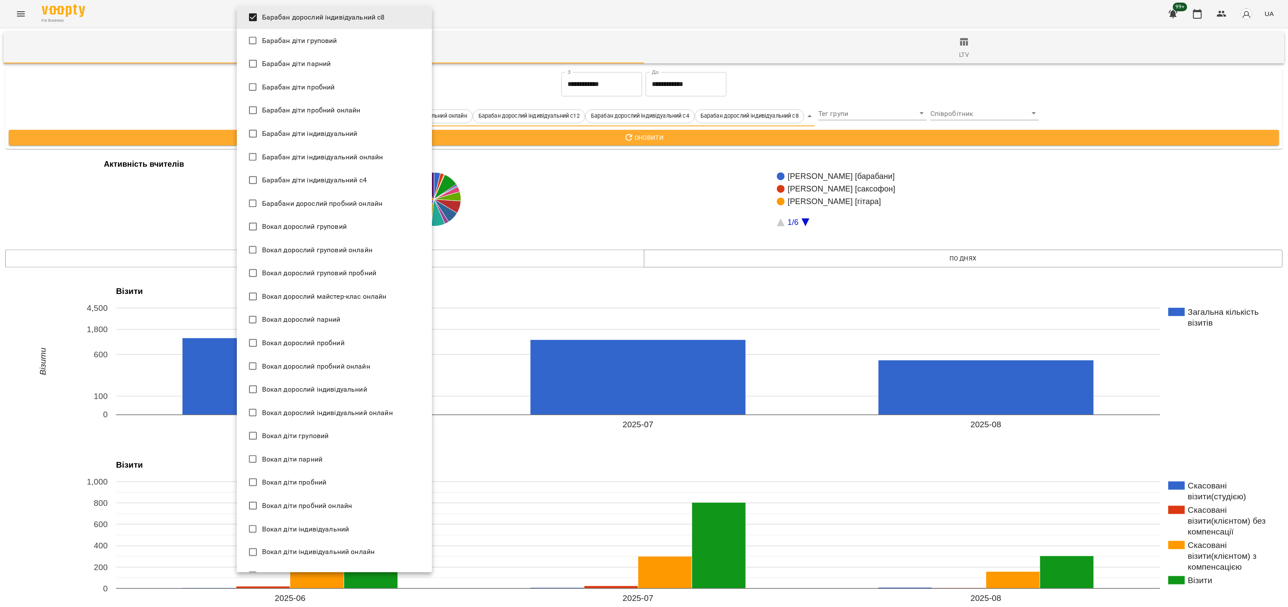
click at [362, 391] on span "Вокал дорослий індивідуальний" at bounding box center [314, 390] width 105 height 10
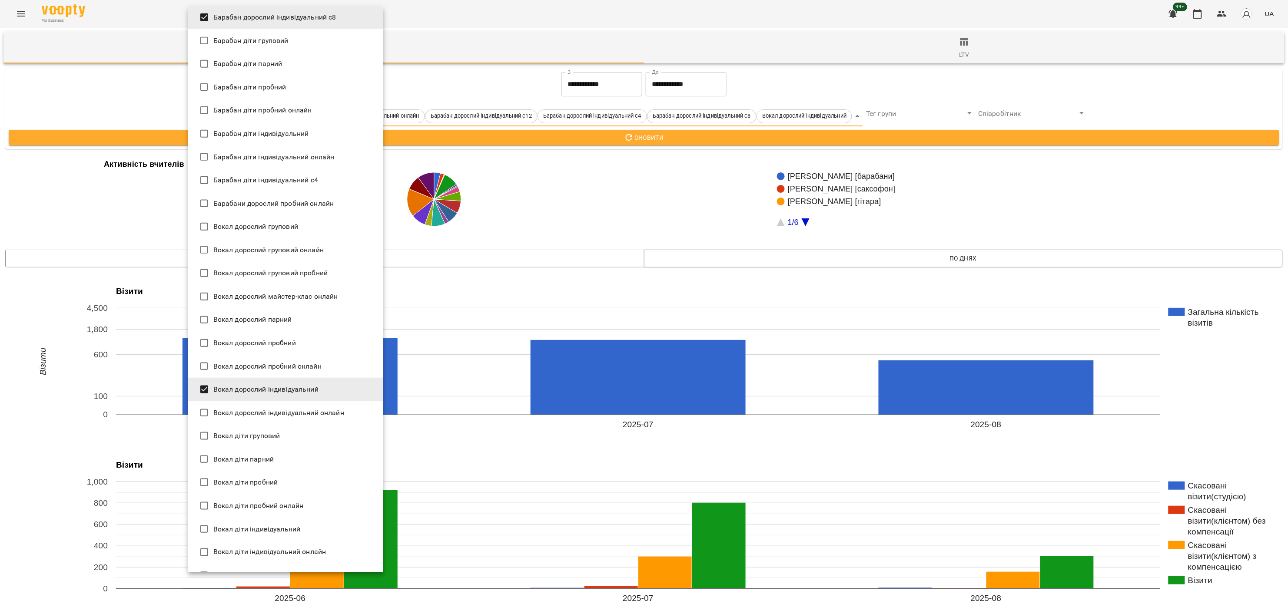
click at [338, 408] on span "Вокал дорослий індивідуальний онлайн" at bounding box center [278, 413] width 131 height 10
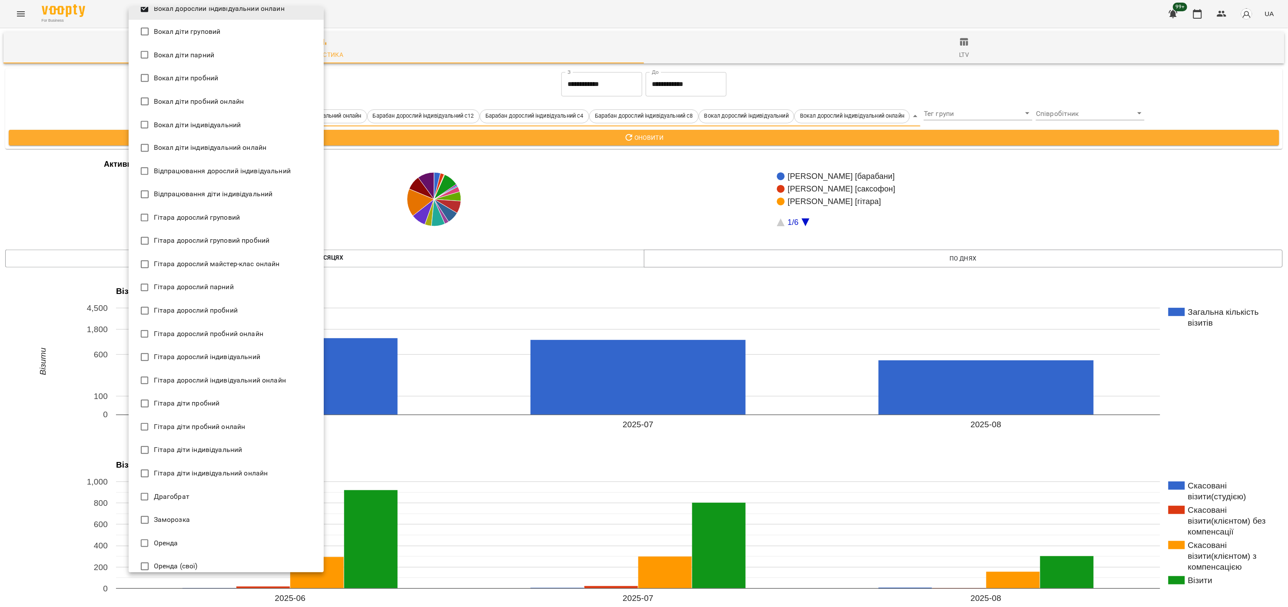
scroll to position [695, 0]
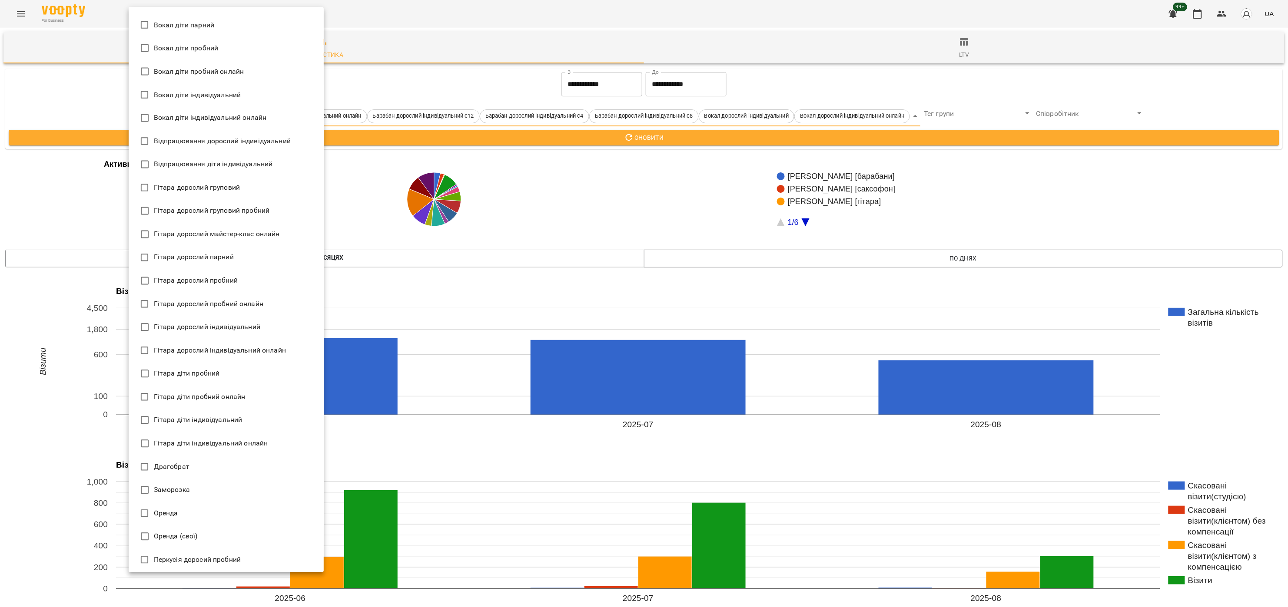
click at [232, 322] on span "Гітара дорослий індивідуальний" at bounding box center [207, 327] width 106 height 10
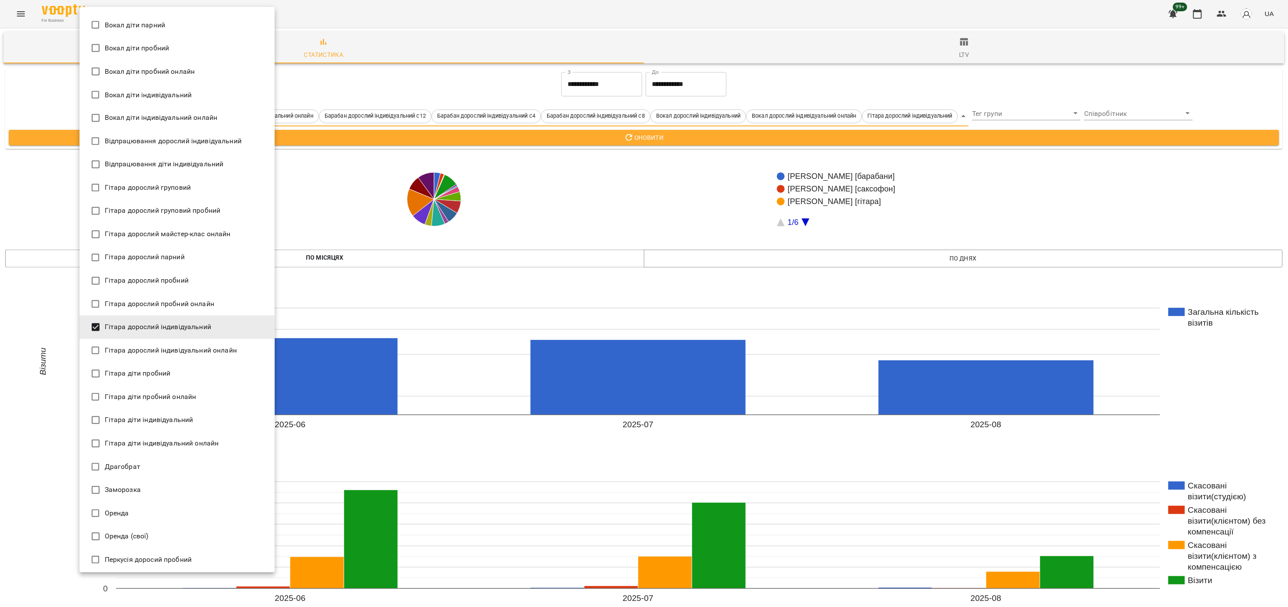
click at [213, 356] on li "Гітара дорослий індивідуальний онлайн" at bounding box center [177, 350] width 195 height 23
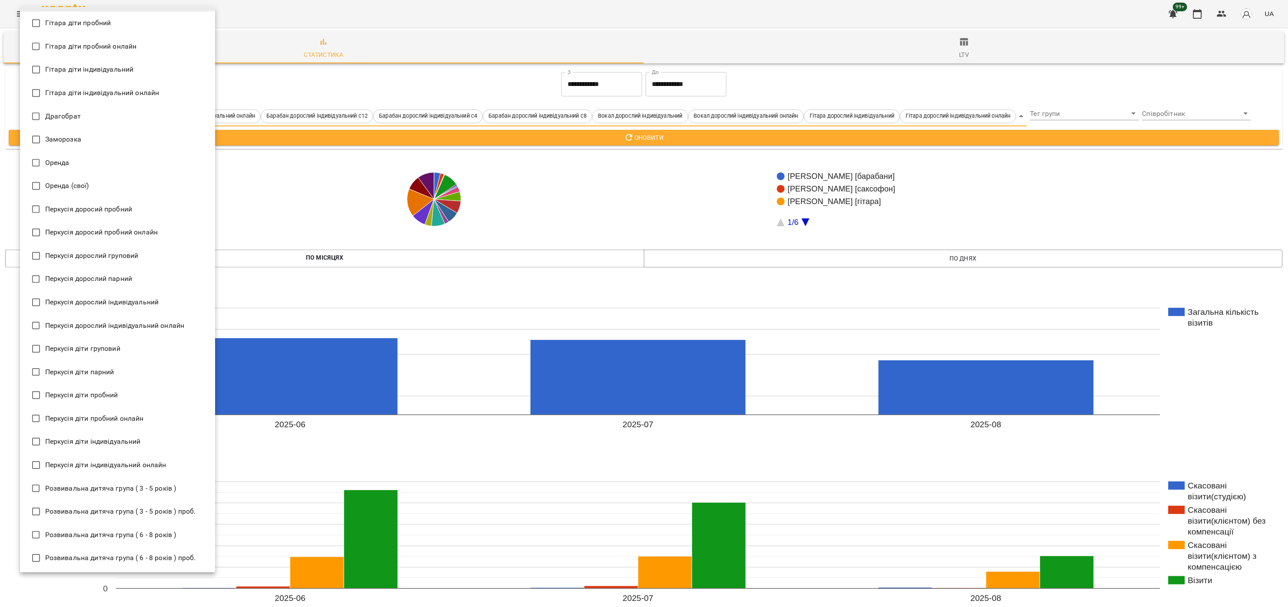
scroll to position [1130, 0]
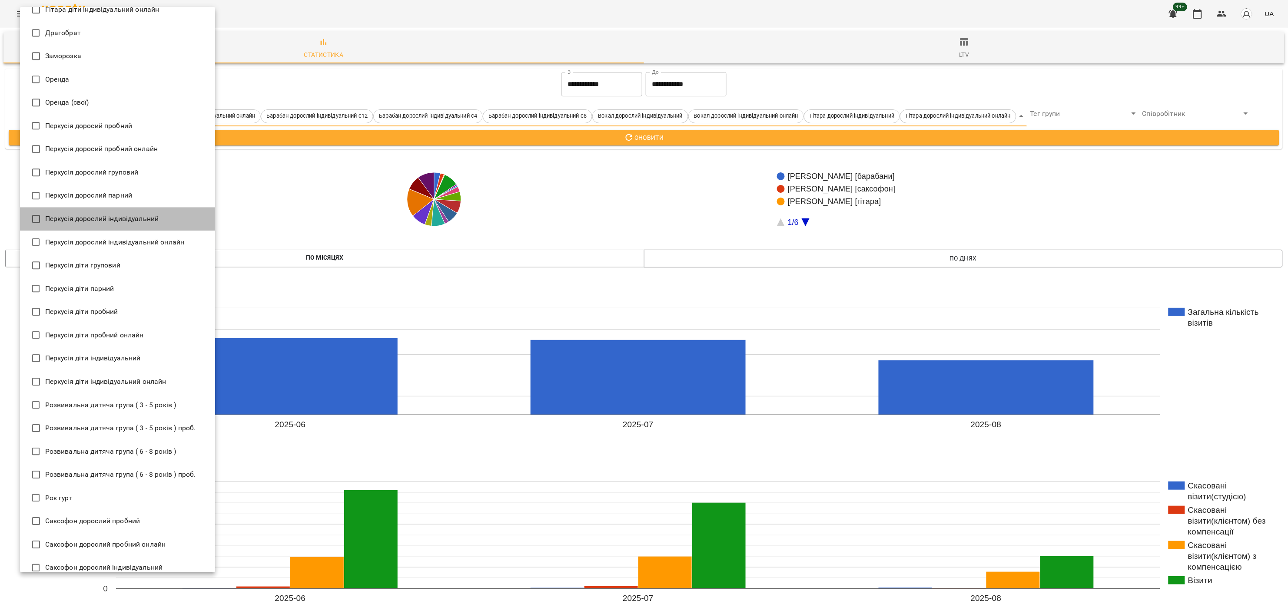
click at [143, 218] on span "Перкусія дорослий індивідуальний" at bounding box center [102, 219] width 114 height 10
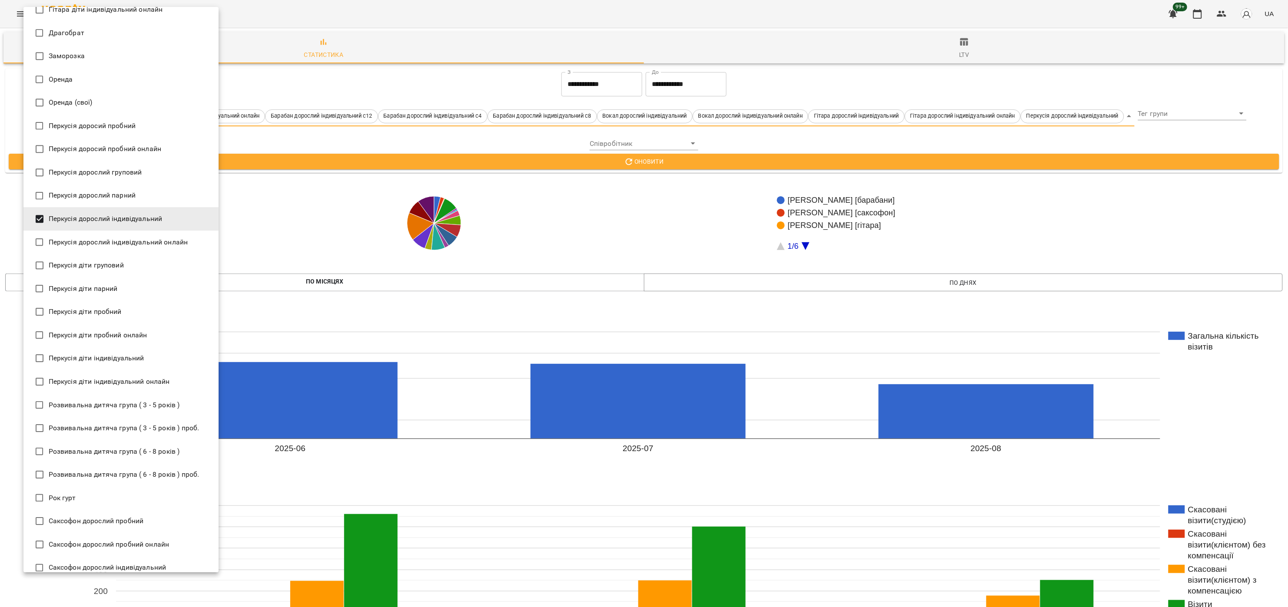
click at [130, 242] on span "Перкусія дорослий індивідуальний онлайн" at bounding box center [118, 242] width 139 height 10
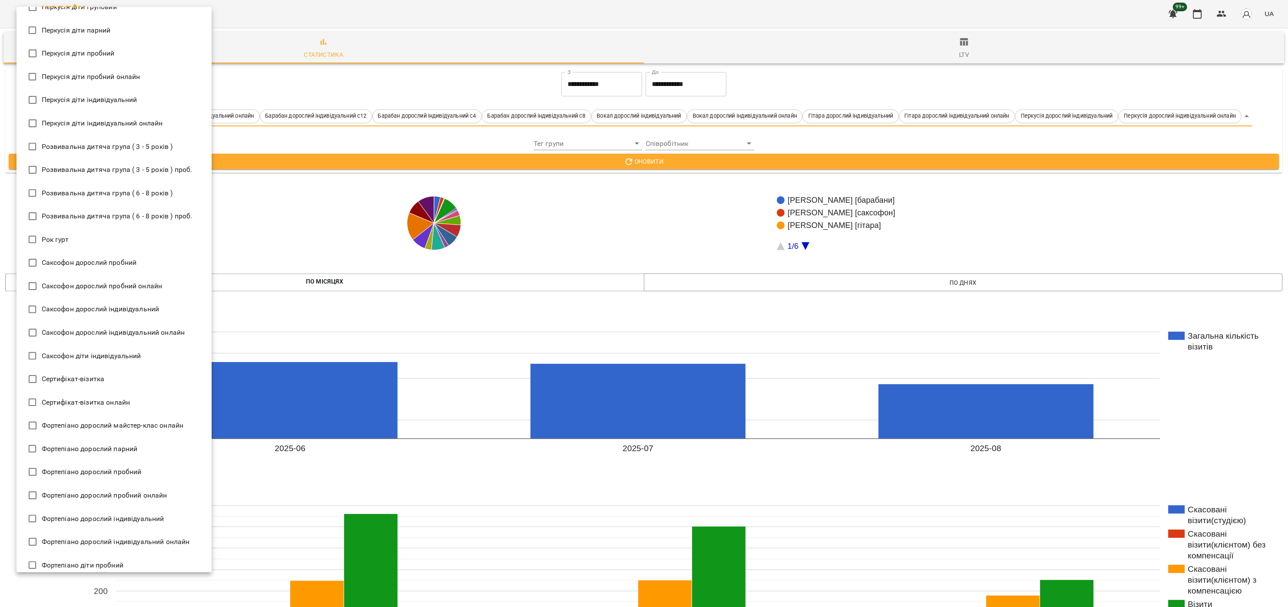
scroll to position [1390, 0]
click at [144, 306] on span "Саксофон дорослий індивідуальний" at bounding box center [101, 307] width 118 height 10
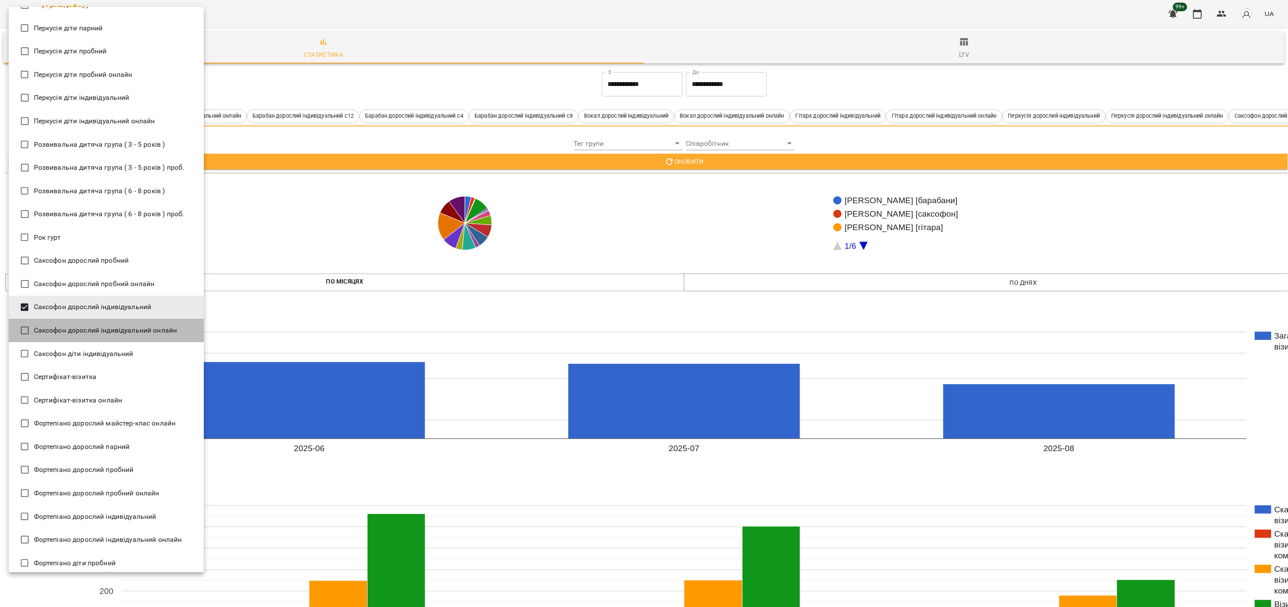
click at [131, 331] on span "Саксофон дорослий індивідуальний онлайн" at bounding box center [105, 330] width 143 height 10
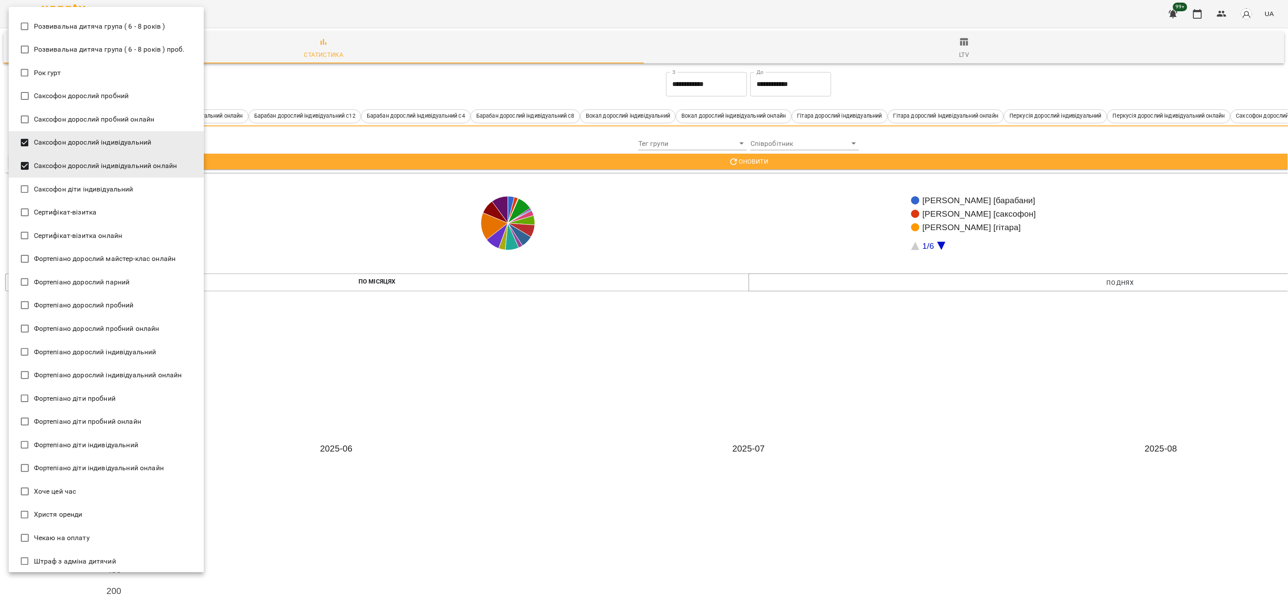
scroll to position [1564, 0]
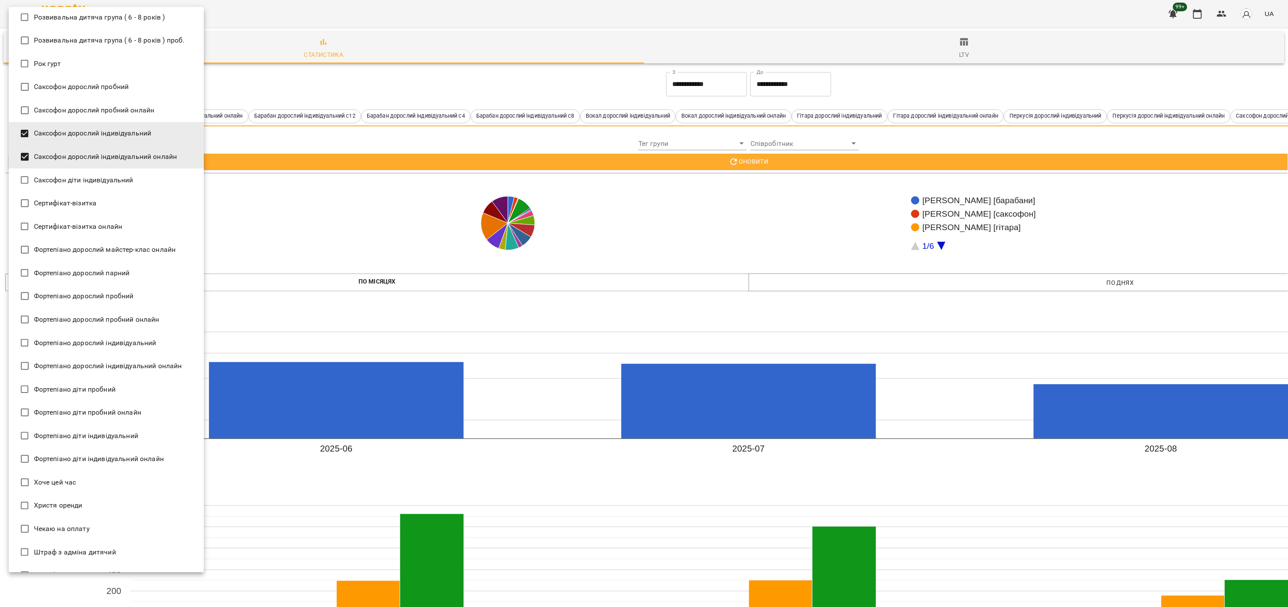
click at [142, 338] on span "Фортепіано дорослий індивідуальний" at bounding box center [95, 343] width 123 height 10
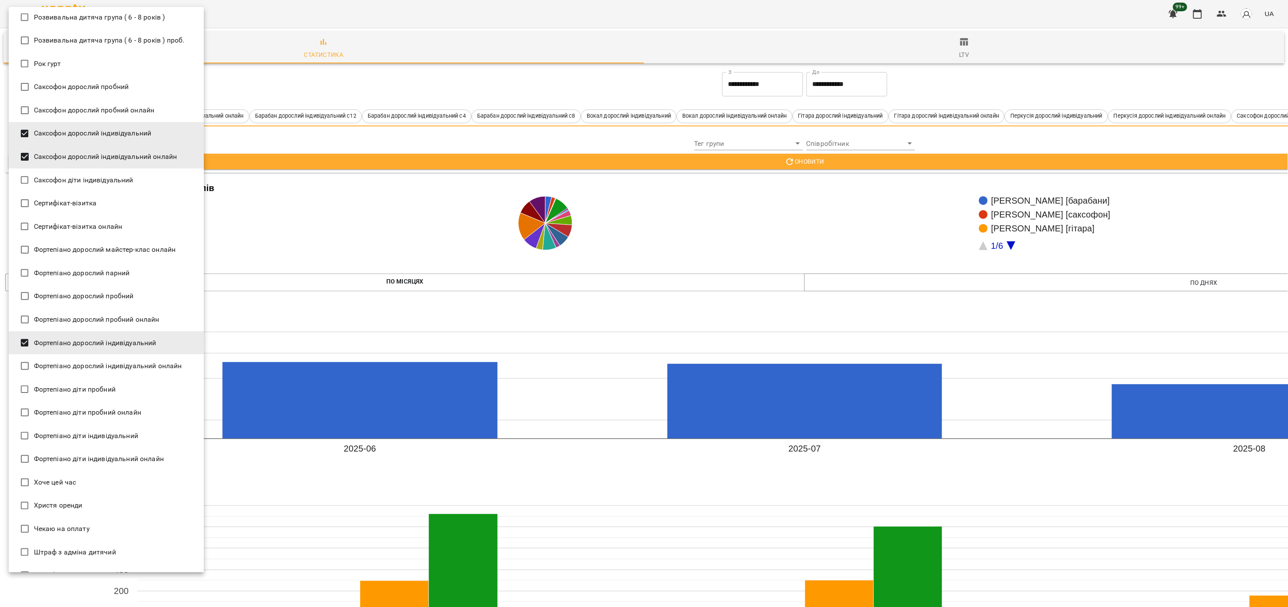
click at [150, 365] on span "Фортепіано дорослий індивідуальний онлайн" at bounding box center [108, 366] width 148 height 10
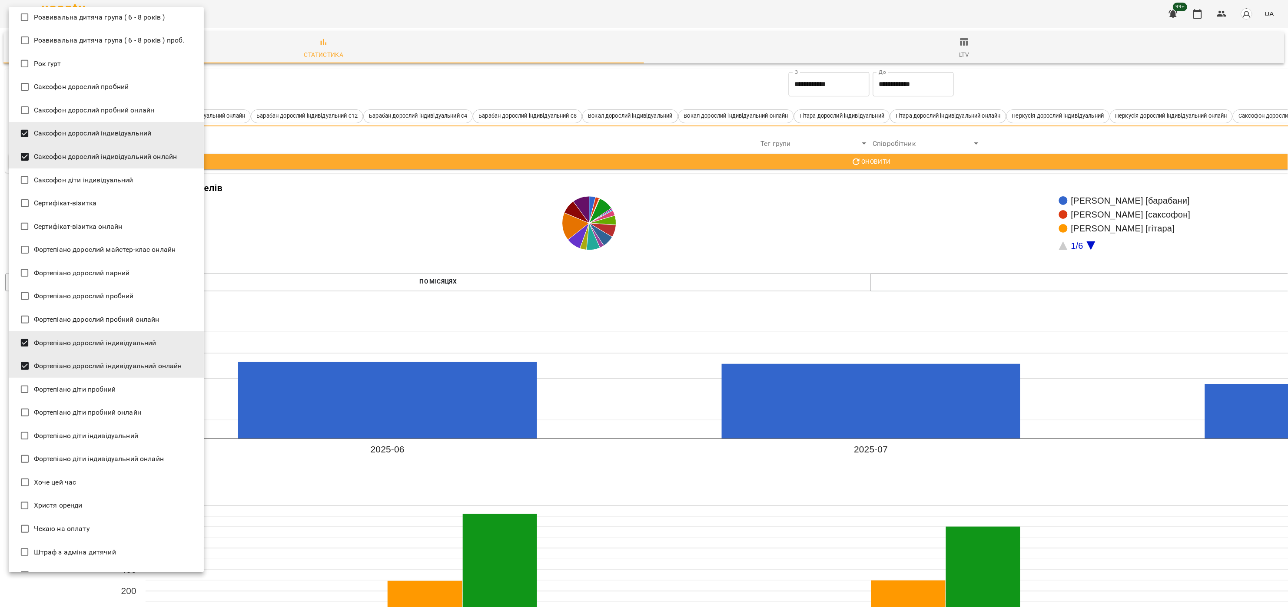
type input "**********"
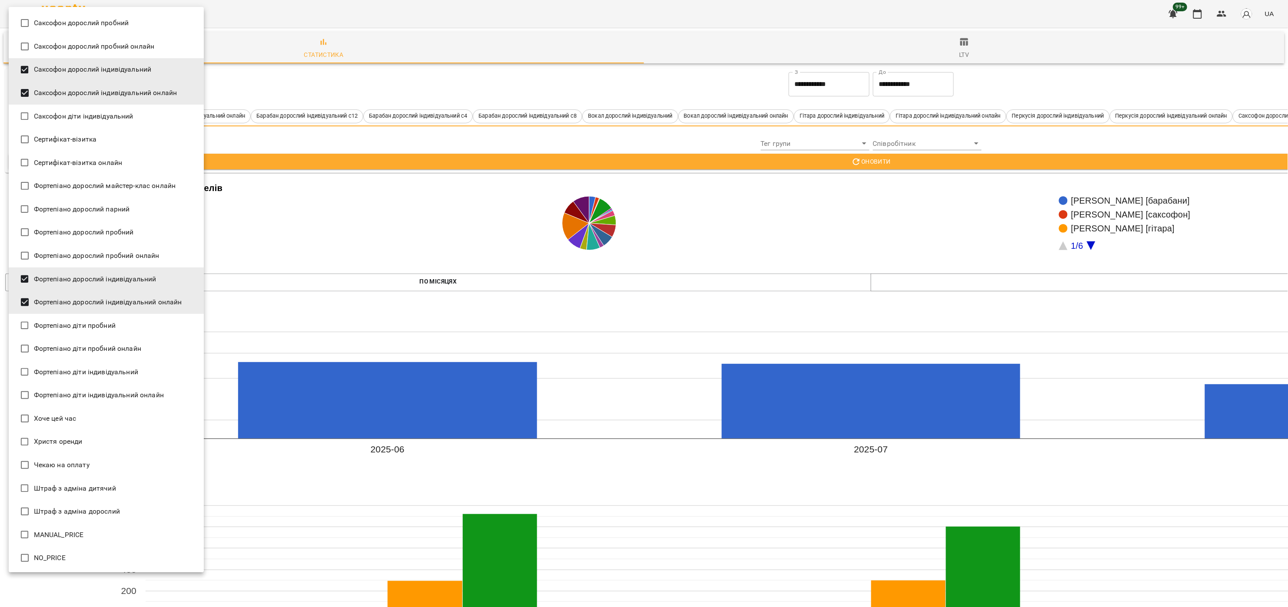
click at [826, 85] on div at bounding box center [644, 303] width 1288 height 607
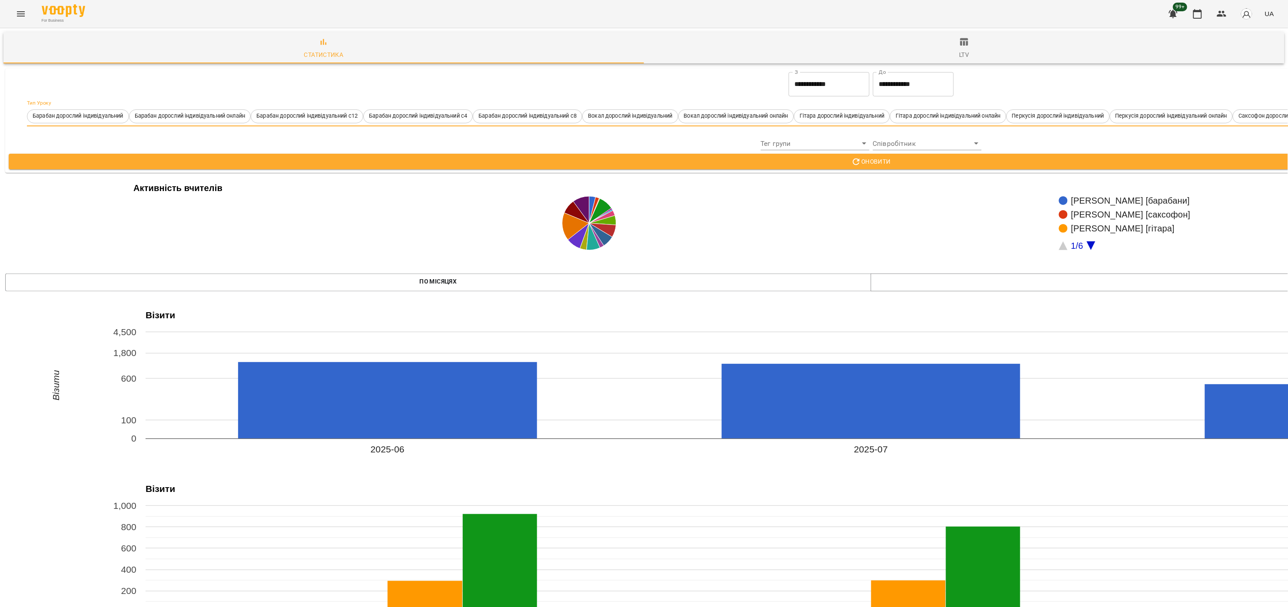
click at [814, 89] on input "**********" at bounding box center [829, 84] width 81 height 24
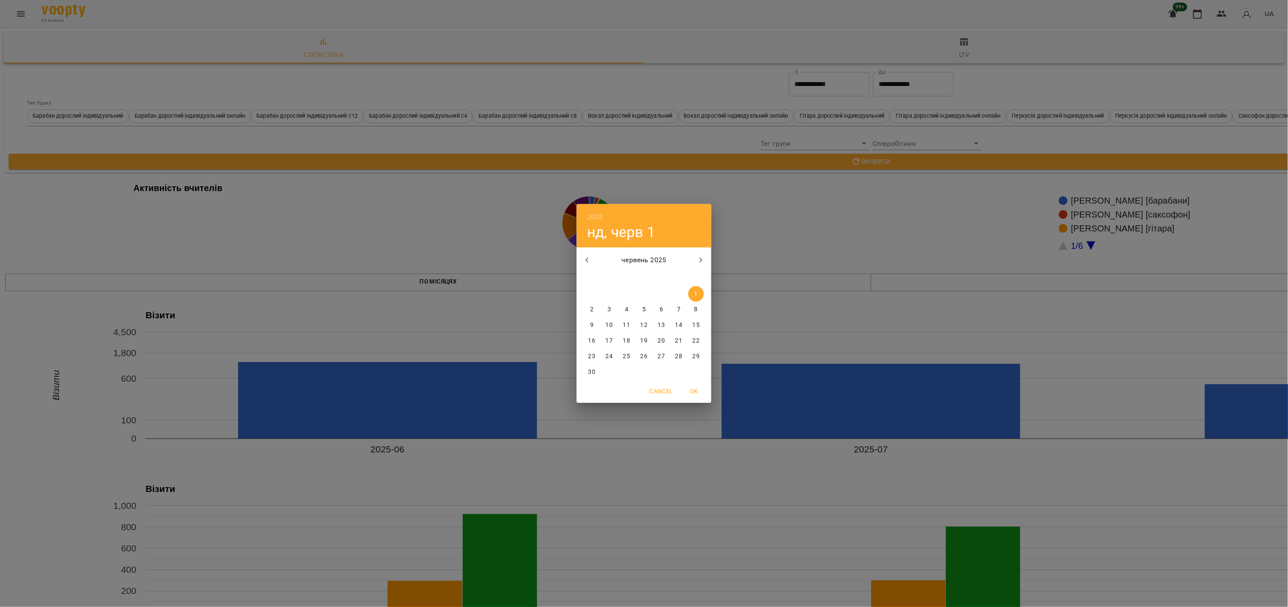
click at [699, 260] on icon "button" at bounding box center [701, 260] width 10 height 10
click at [609, 288] on button "1" at bounding box center [609, 294] width 16 height 16
type input "**********"
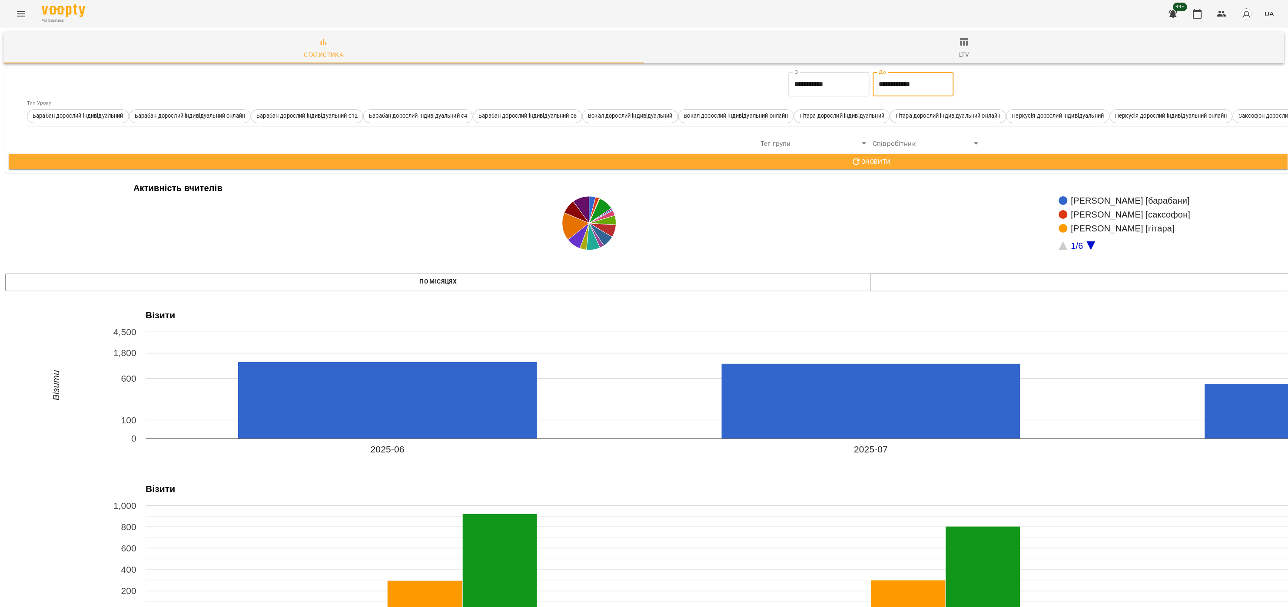
click at [923, 87] on input "**********" at bounding box center [913, 84] width 81 height 24
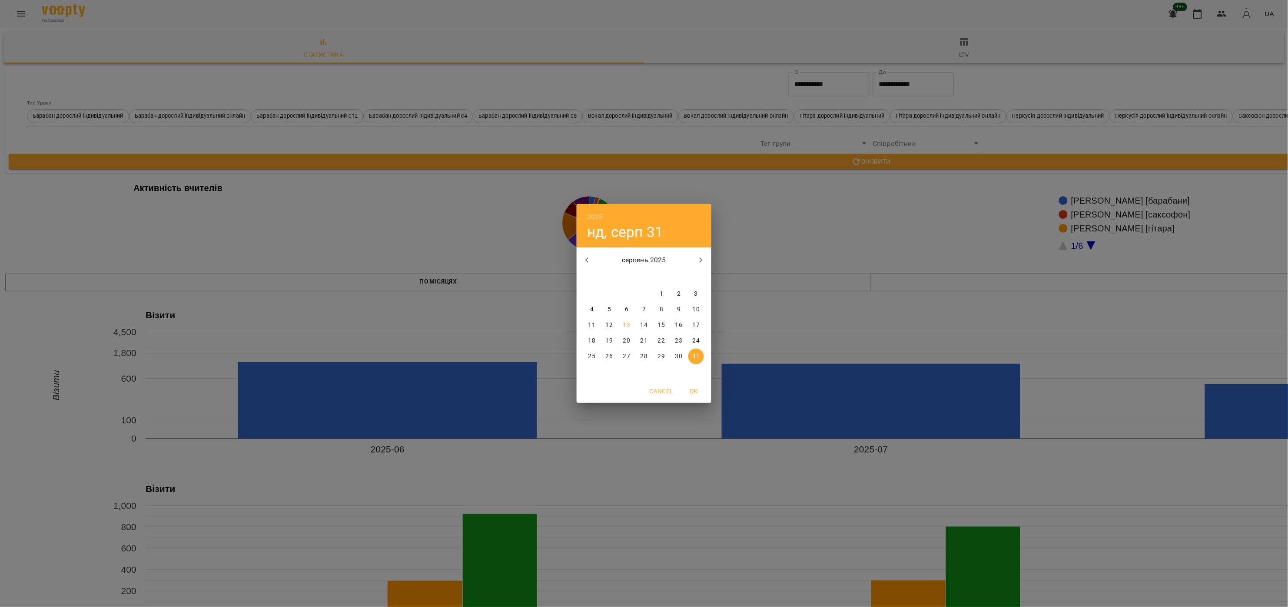
click at [586, 261] on icon "button" at bounding box center [586, 260] width 3 height 5
click at [646, 361] on p "31" at bounding box center [643, 356] width 7 height 9
type input "**********"
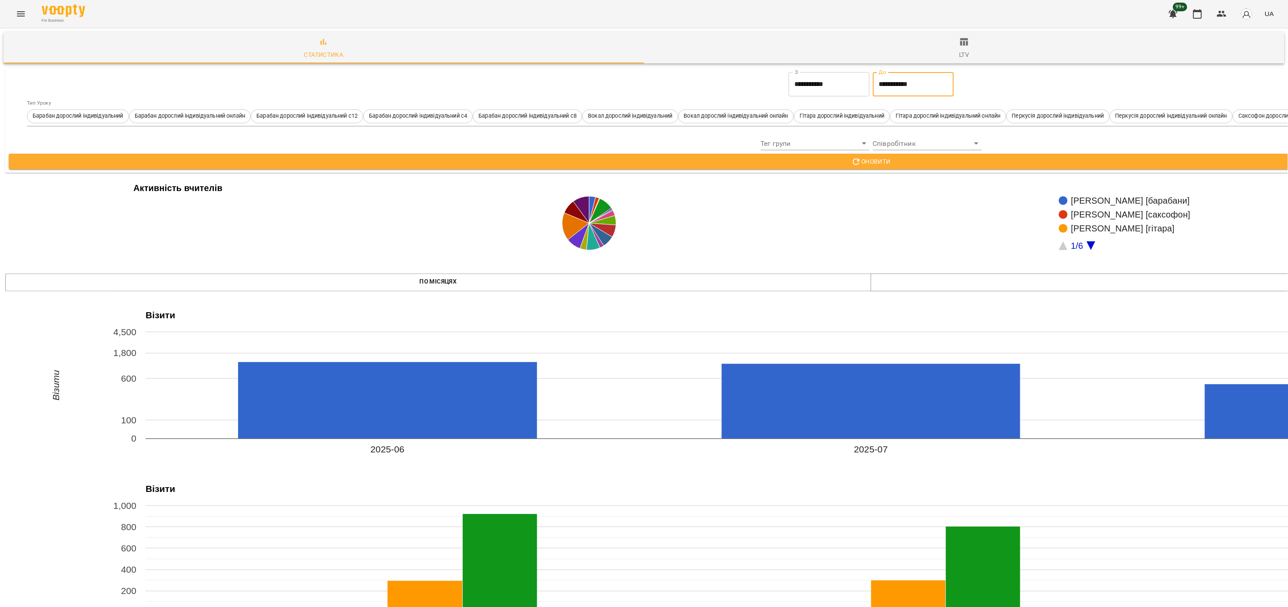
click at [902, 165] on span "Оновити" at bounding box center [871, 161] width 1711 height 10
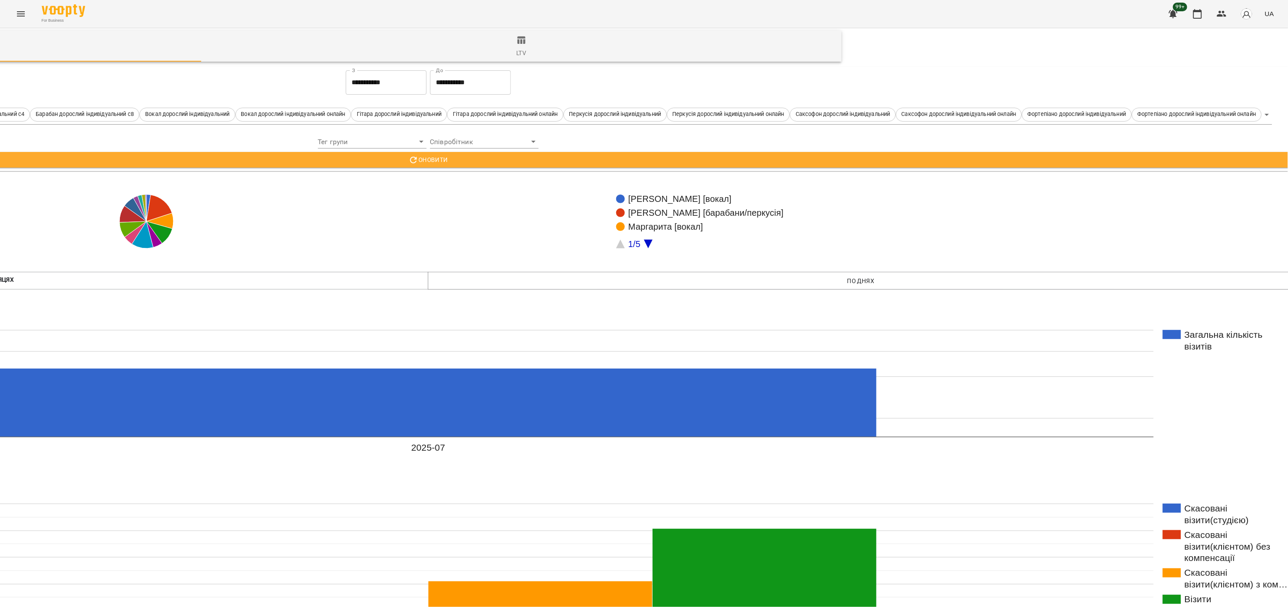
scroll to position [0, 443]
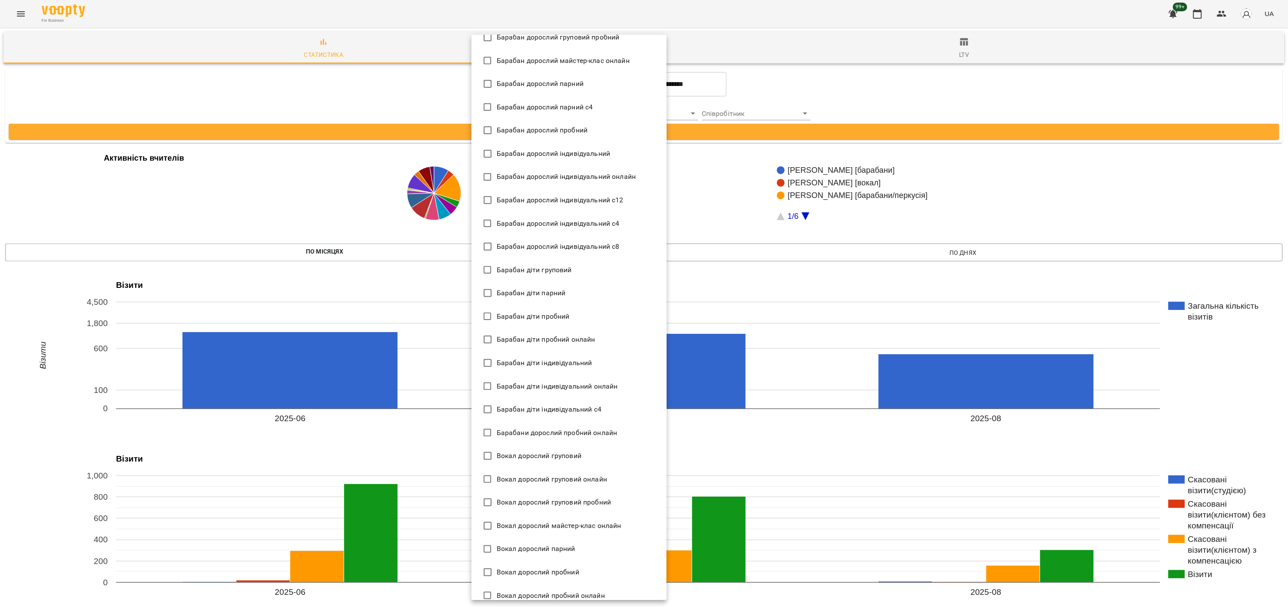
scroll to position [87, 0]
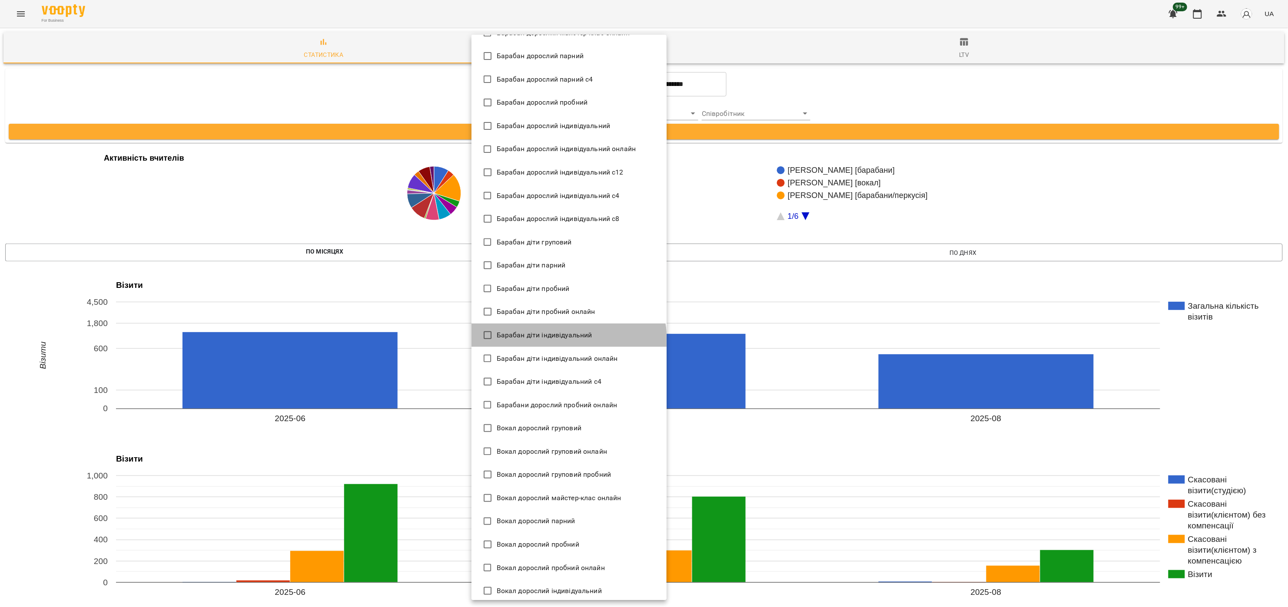
click at [560, 341] on li "Барабан діти індивідуальний" at bounding box center [568, 335] width 195 height 23
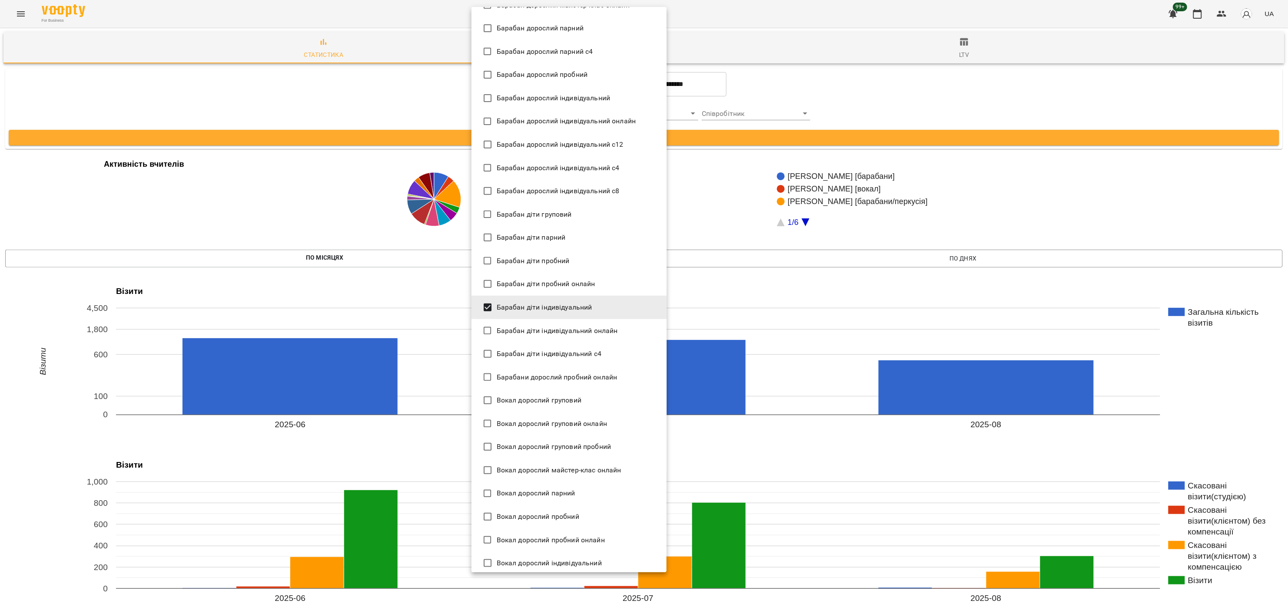
click at [583, 330] on span "Барабан діти індивідуальний онлайн" at bounding box center [557, 331] width 121 height 10
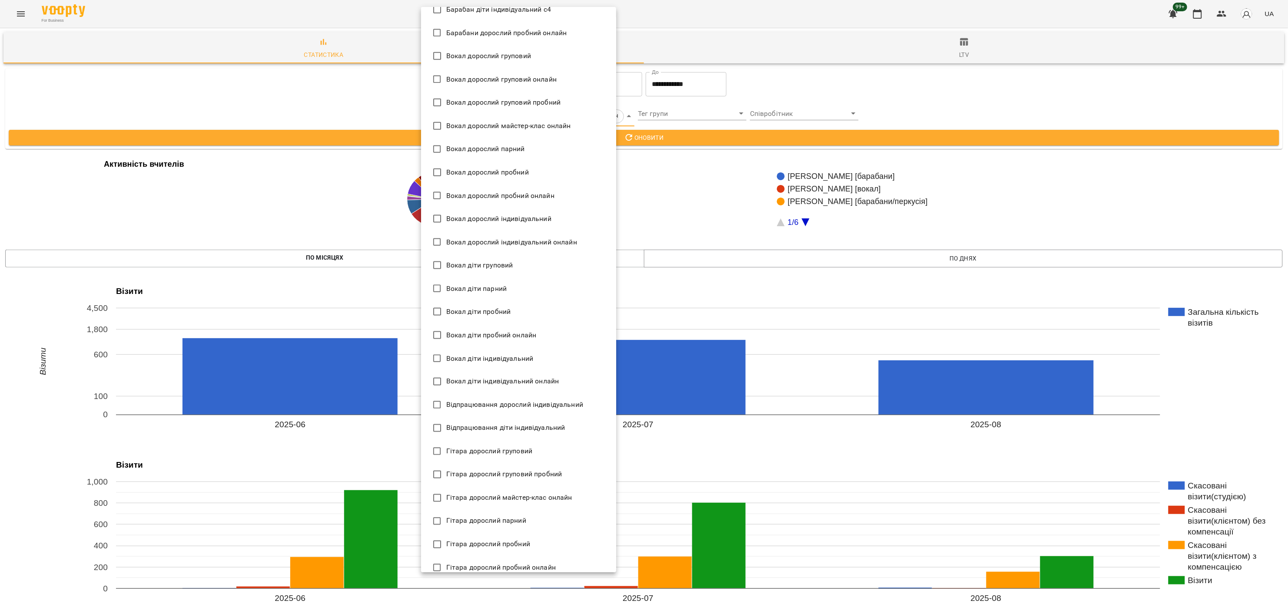
scroll to position [434, 0]
click at [521, 355] on span "Вокал діти індивідуальний" at bounding box center [489, 356] width 87 height 10
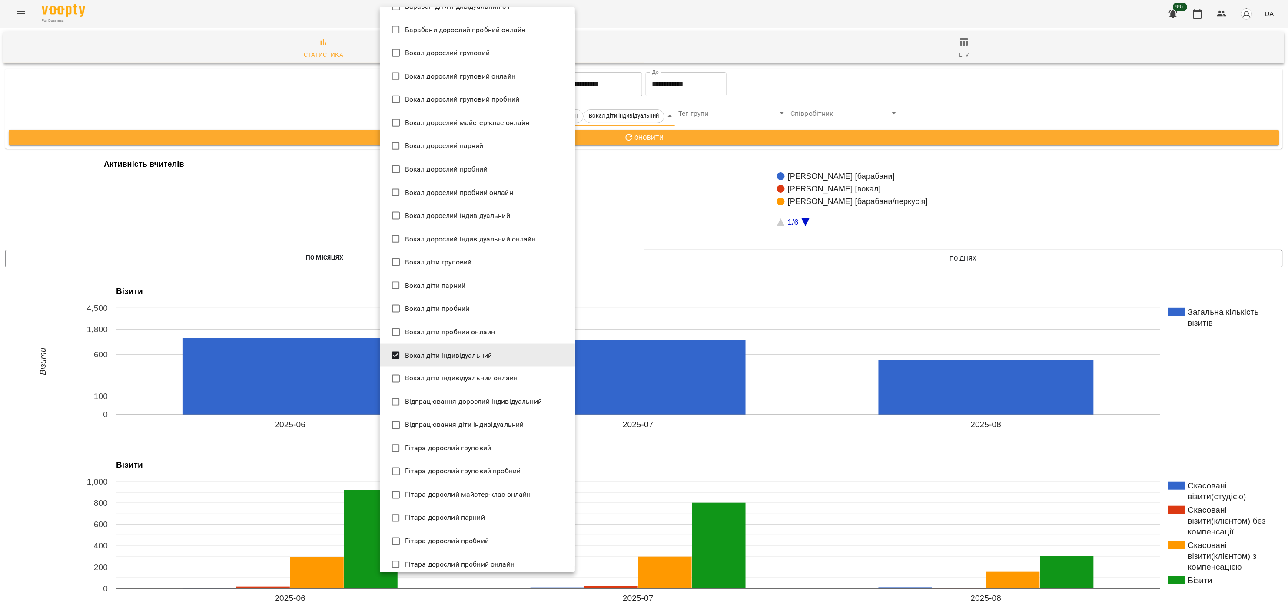
click at [511, 377] on span "Вокал діти індивідуальний онлайн" at bounding box center [461, 379] width 113 height 10
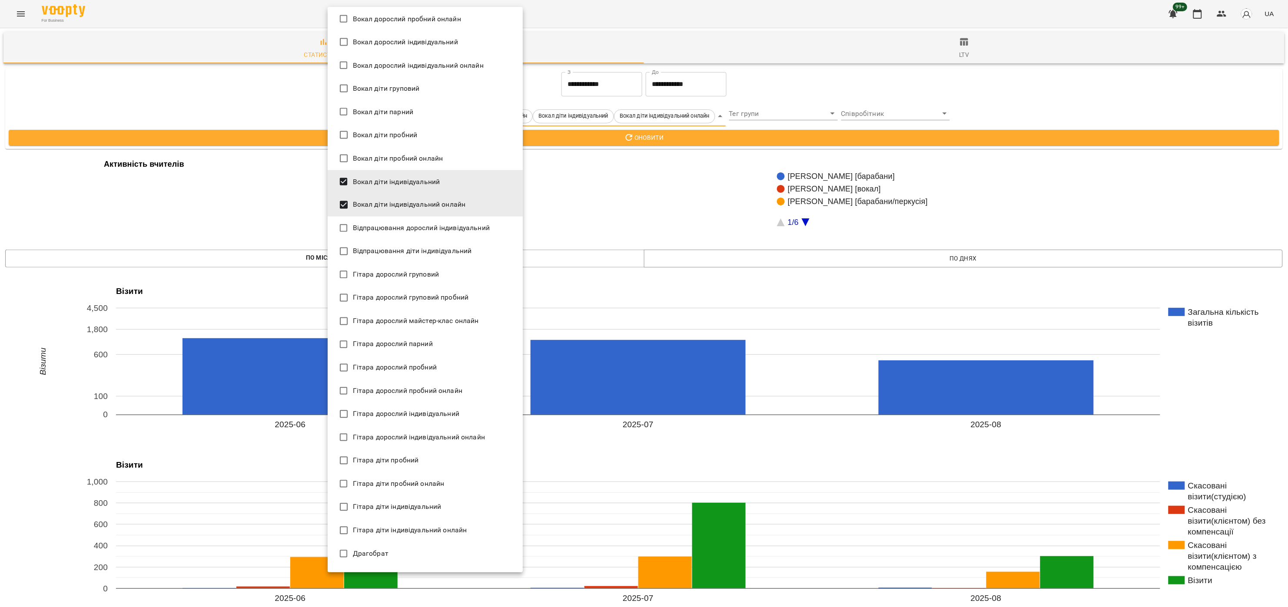
scroll to position [782, 0]
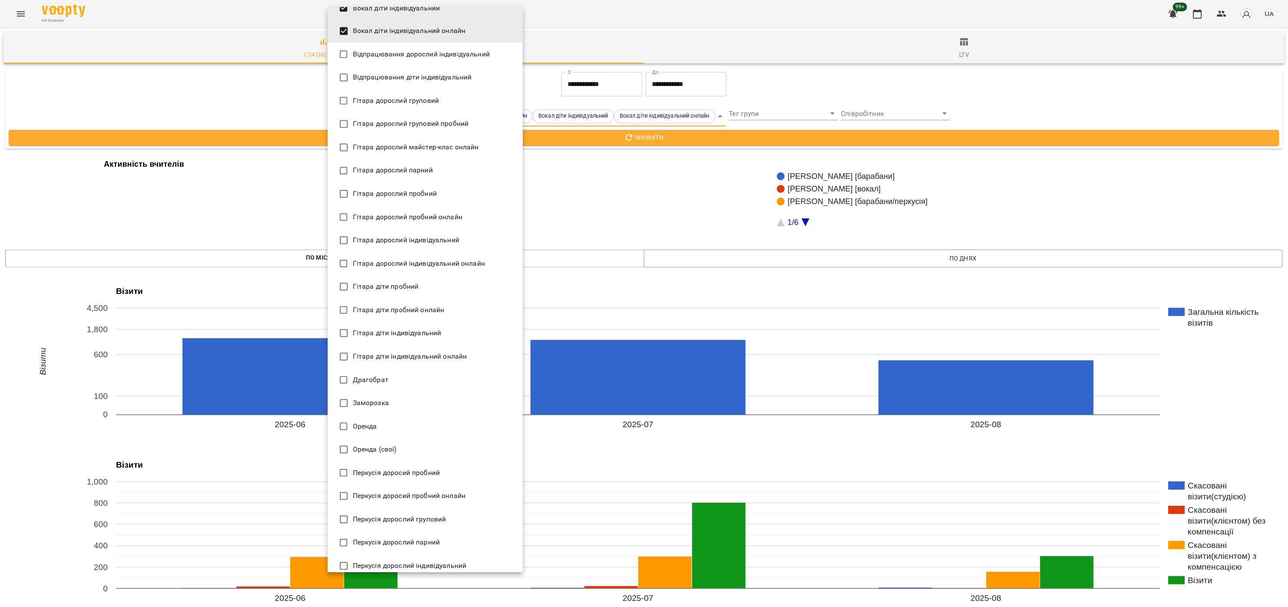
click at [440, 334] on span "Гітара діти індивідуальний" at bounding box center [397, 333] width 89 height 10
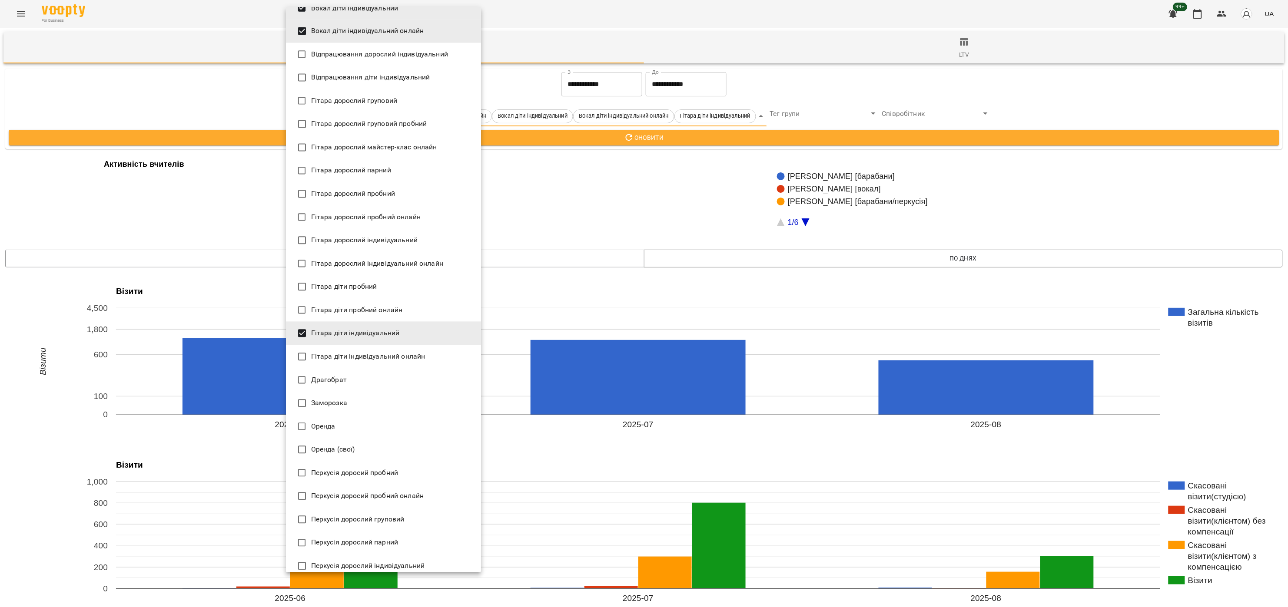
click at [428, 355] on li "Гітара діти індивідуальний онлайн" at bounding box center [383, 356] width 195 height 23
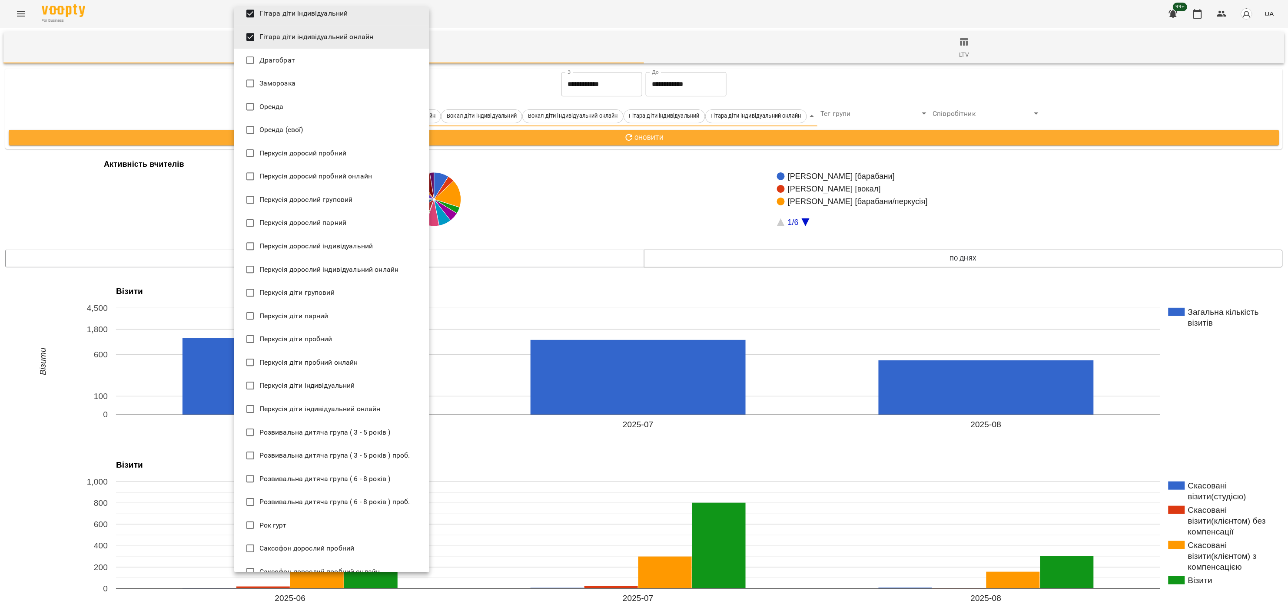
scroll to position [1130, 0]
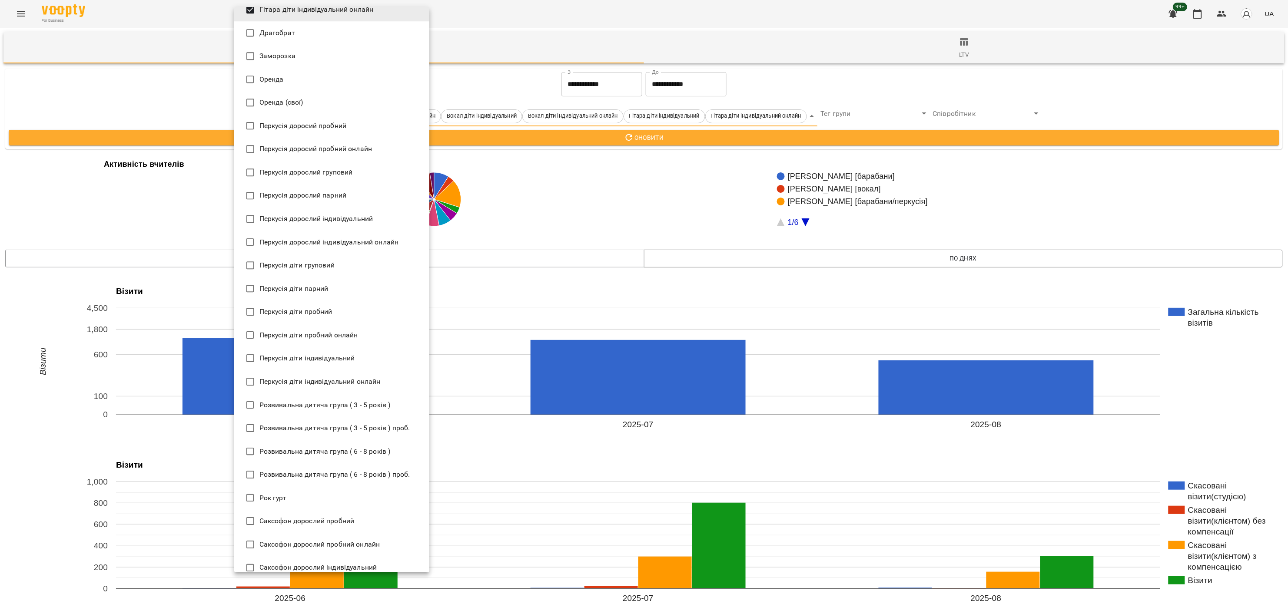
click at [338, 353] on span "Перкусія діти індивідуальний" at bounding box center [307, 358] width 96 height 10
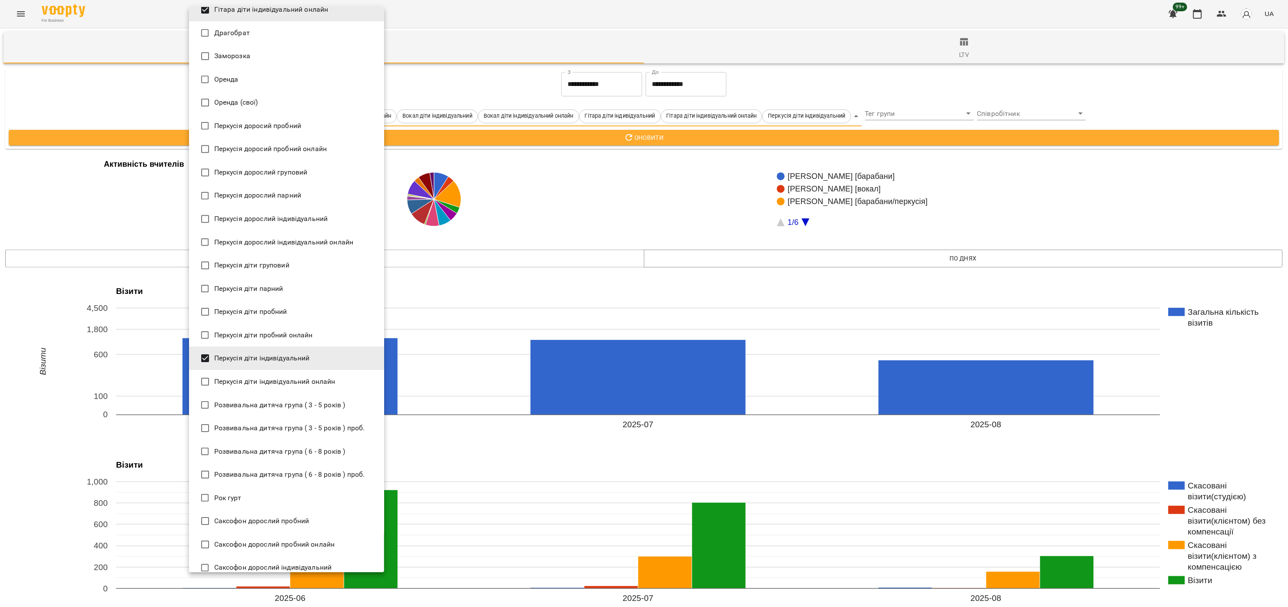
click at [328, 381] on span "Перкусія діти індивідуальний онлайн" at bounding box center [274, 382] width 121 height 10
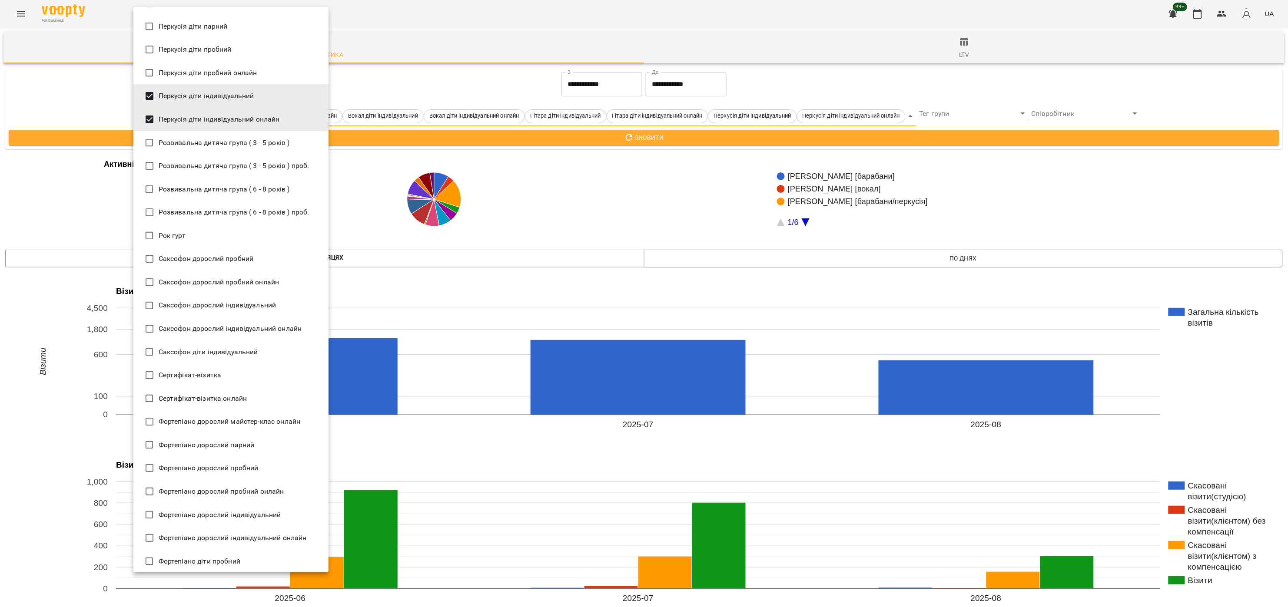
scroll to position [1477, 0]
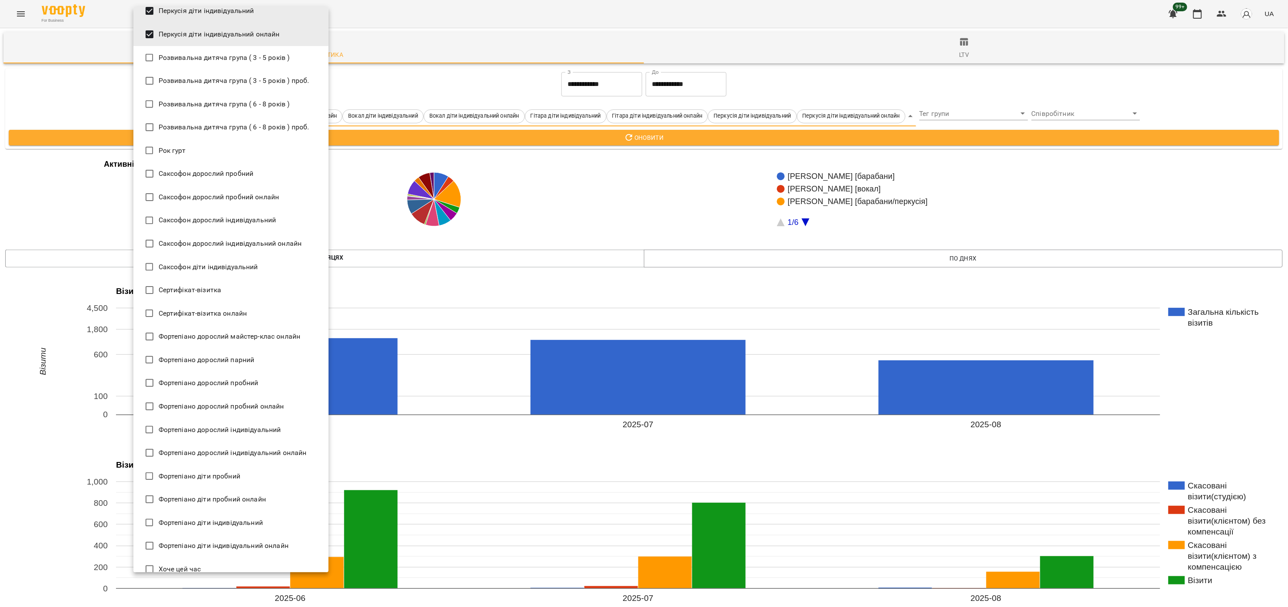
click at [230, 269] on span "Саксофон діти індивідуальний" at bounding box center [208, 267] width 99 height 10
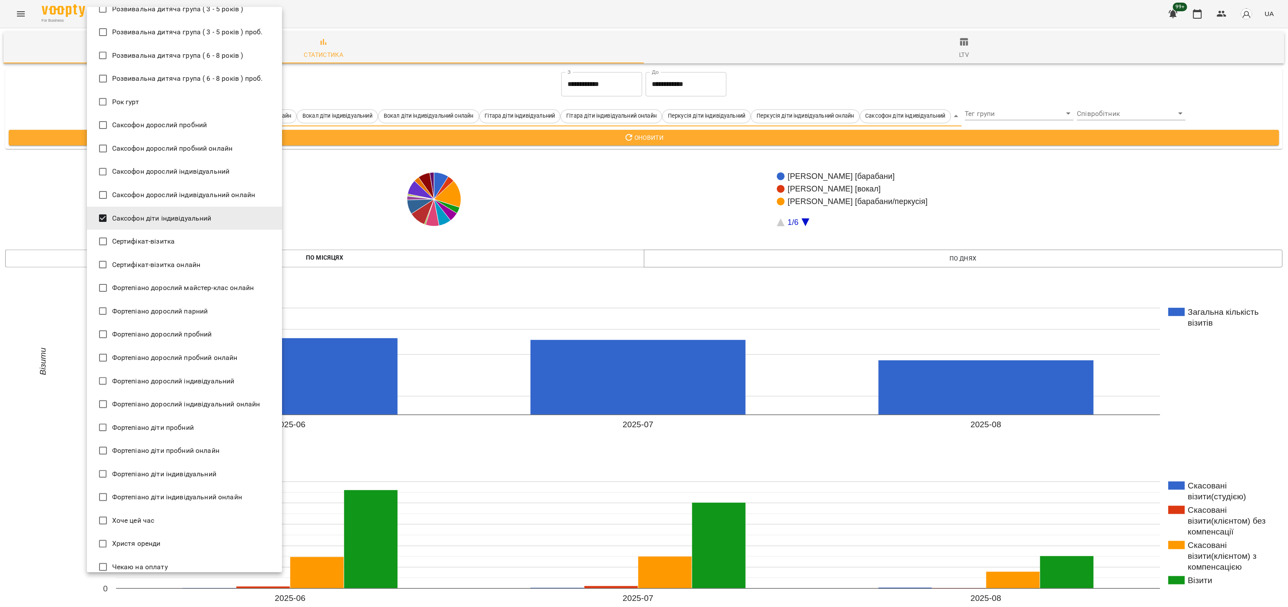
scroll to position [1564, 0]
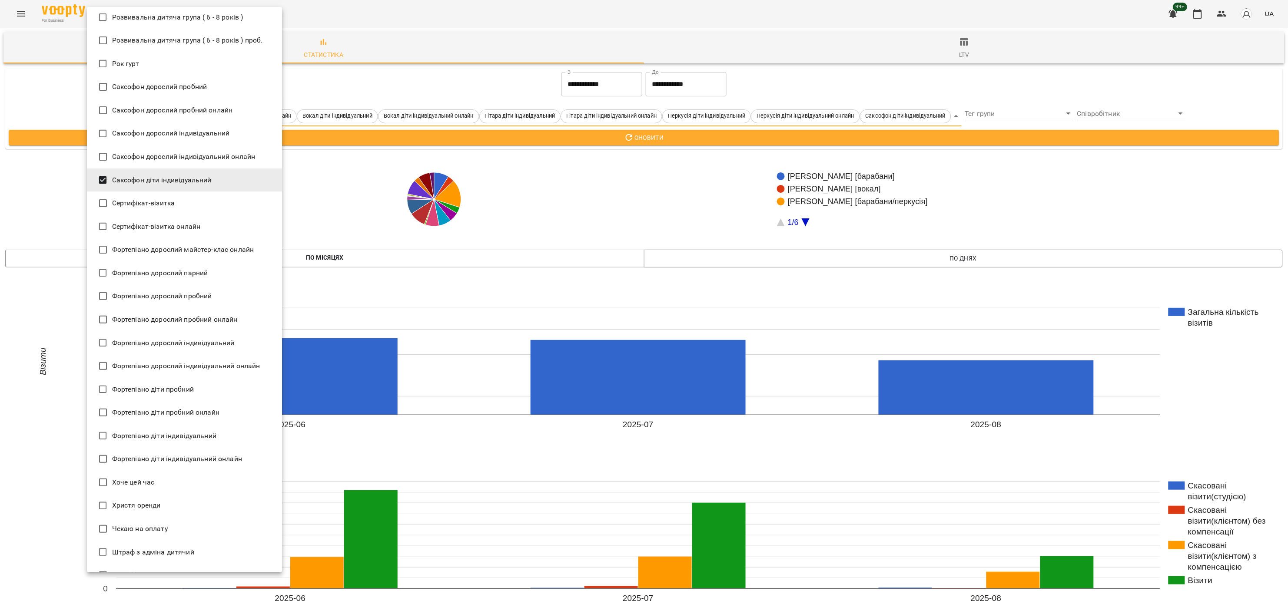
click at [212, 435] on span "Фортепіано діти індивідуальний" at bounding box center [164, 436] width 104 height 10
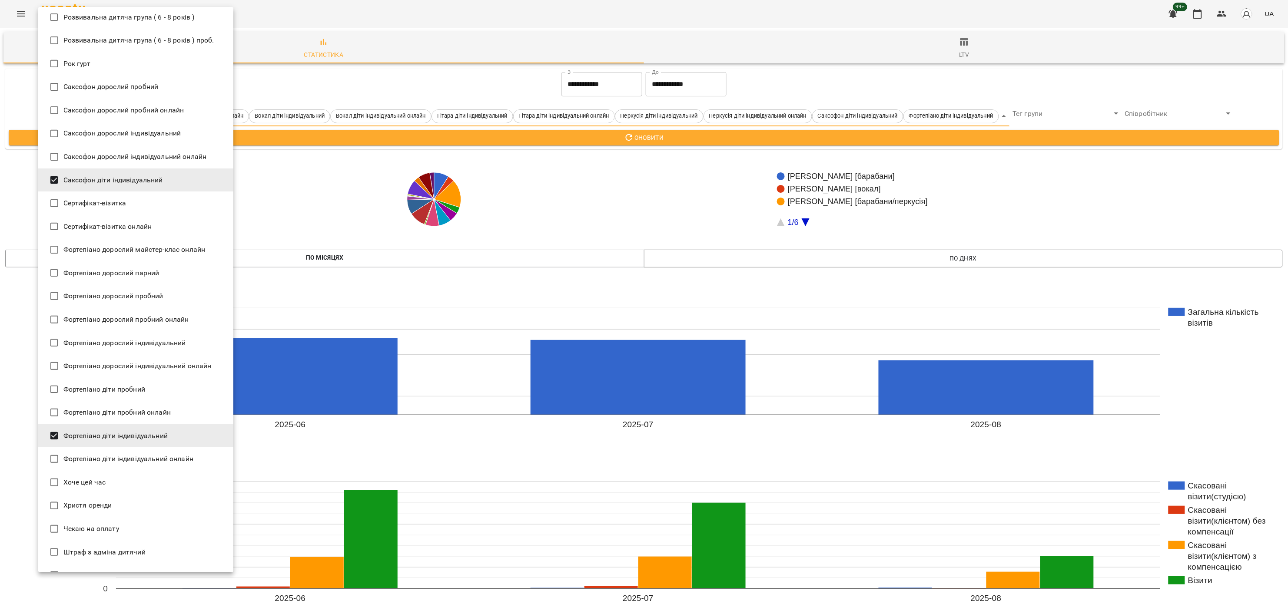
click at [189, 463] on span "Фортепіано діти індивідуальний онлайн" at bounding box center [128, 459] width 130 height 10
type input "**********"
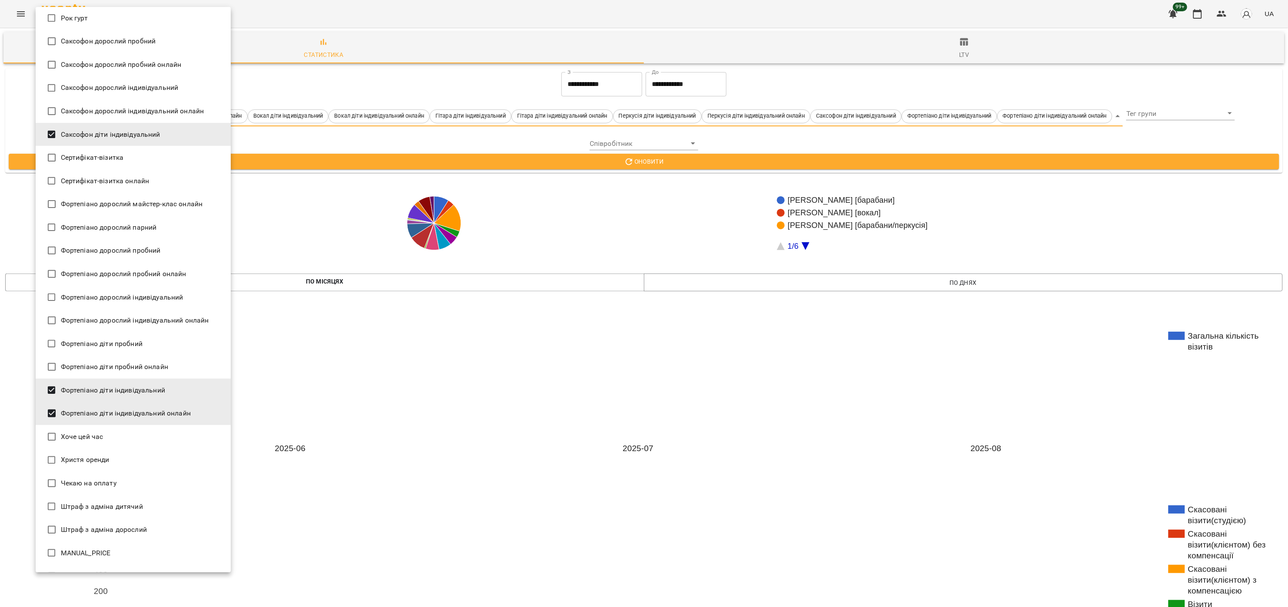
scroll to position [1628, 0]
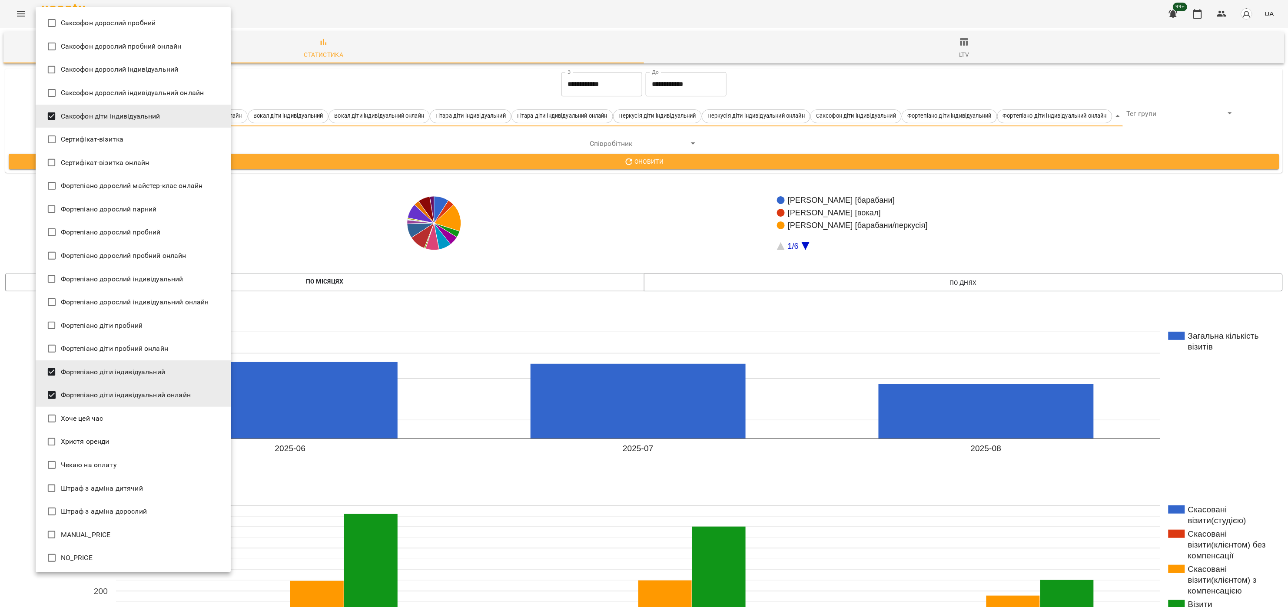
click at [601, 79] on div at bounding box center [644, 303] width 1288 height 607
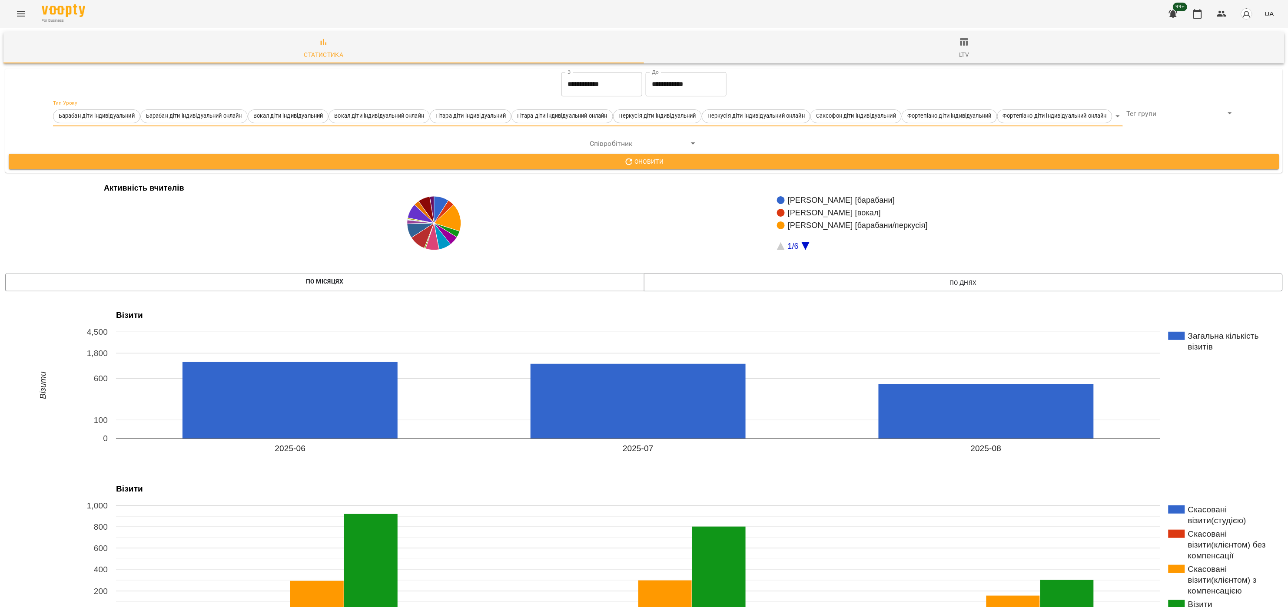
click at [611, 80] on input "**********" at bounding box center [601, 84] width 81 height 24
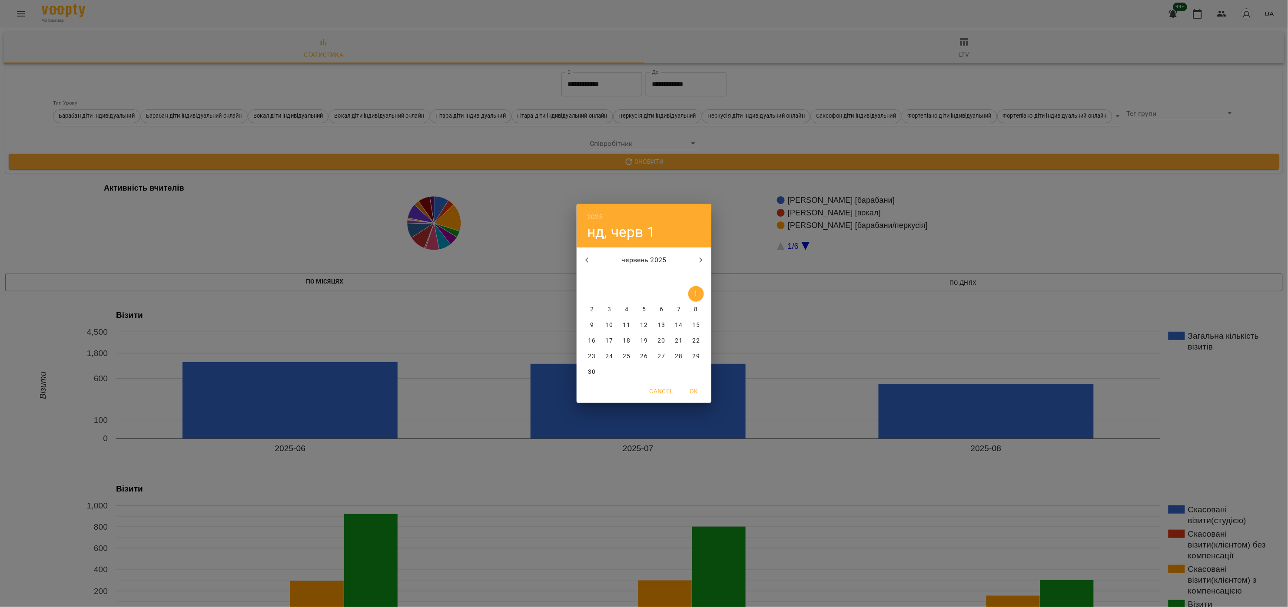
click at [698, 261] on icon "button" at bounding box center [701, 260] width 10 height 10
click at [609, 292] on p "1" at bounding box center [608, 294] width 3 height 9
type input "**********"
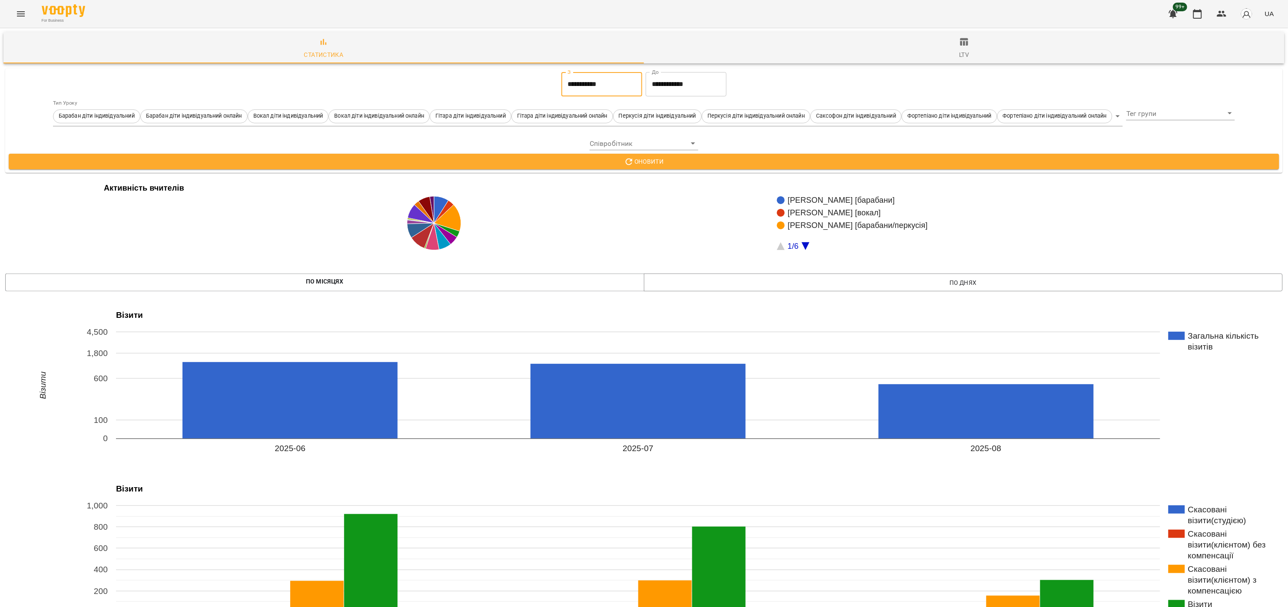
click at [656, 82] on input "**********" at bounding box center [686, 84] width 81 height 24
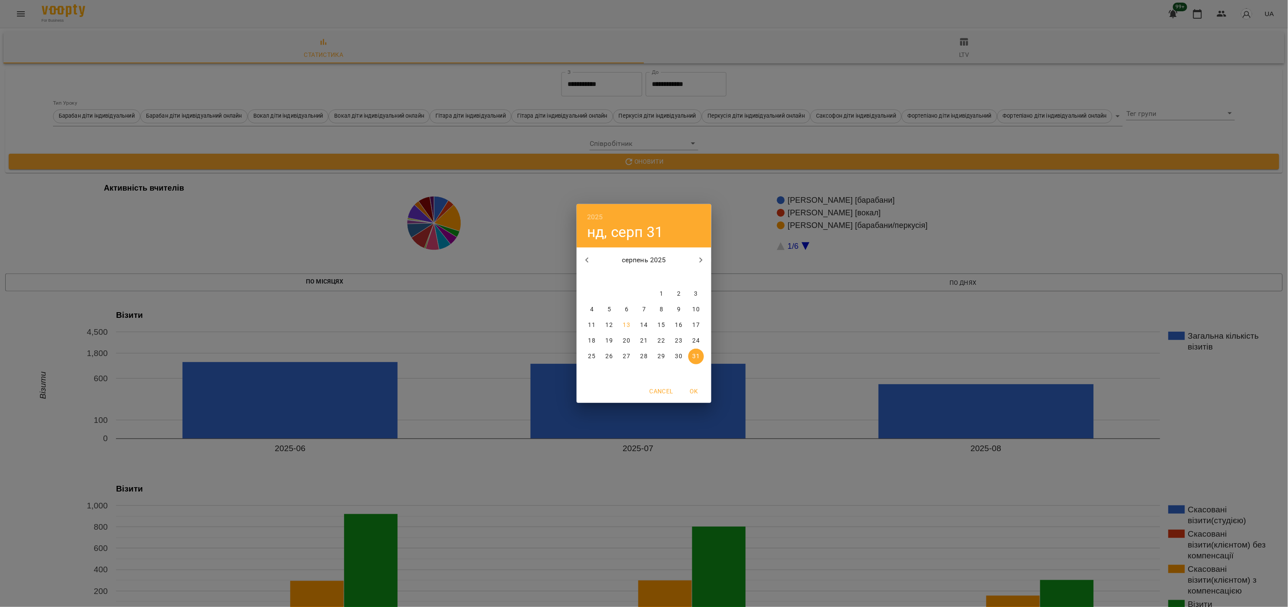
click at [590, 260] on icon "button" at bounding box center [587, 260] width 10 height 10
click at [641, 352] on p "31" at bounding box center [643, 356] width 7 height 9
type input "**********"
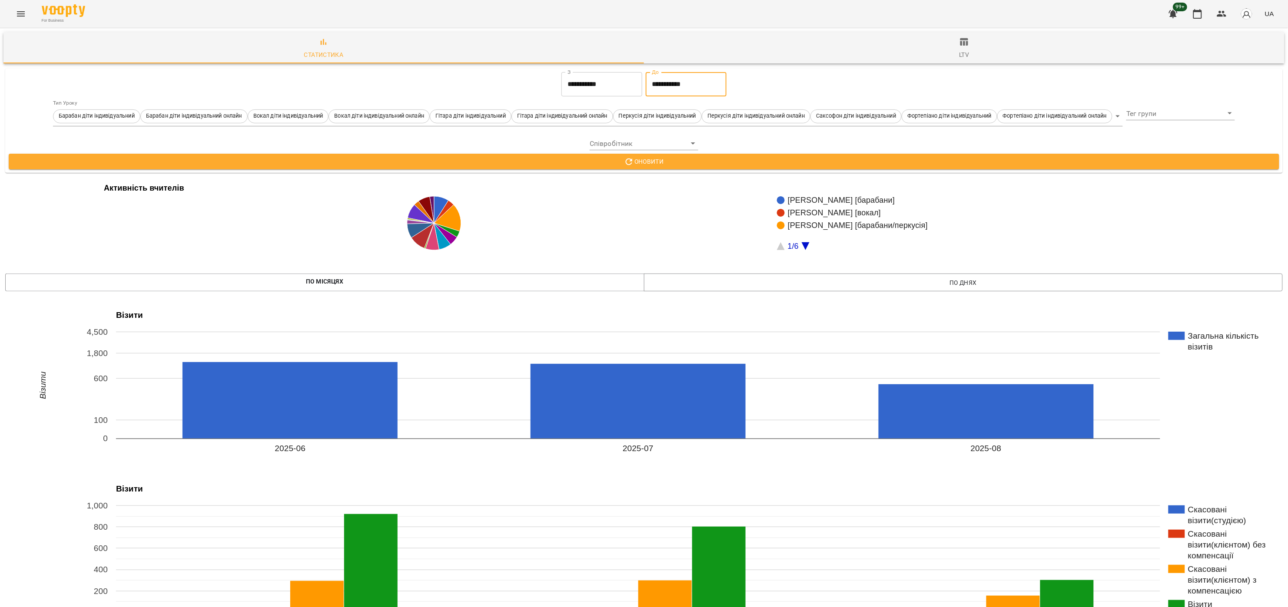
click at [668, 155] on button "Оновити" at bounding box center [644, 162] width 1270 height 16
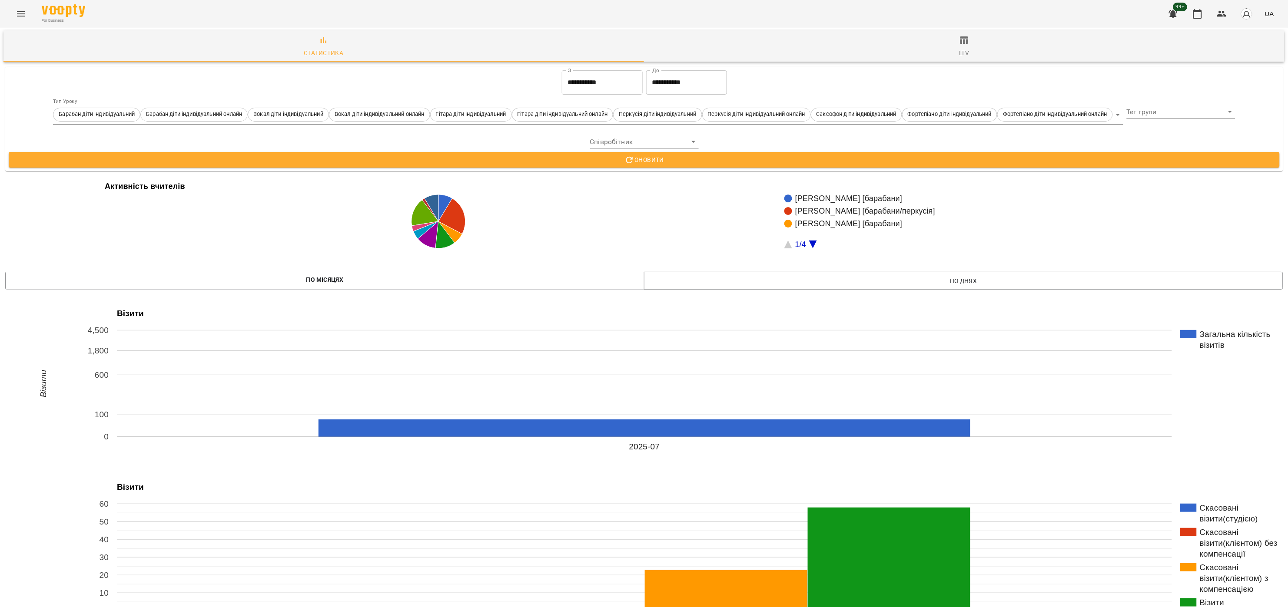
scroll to position [0, 0]
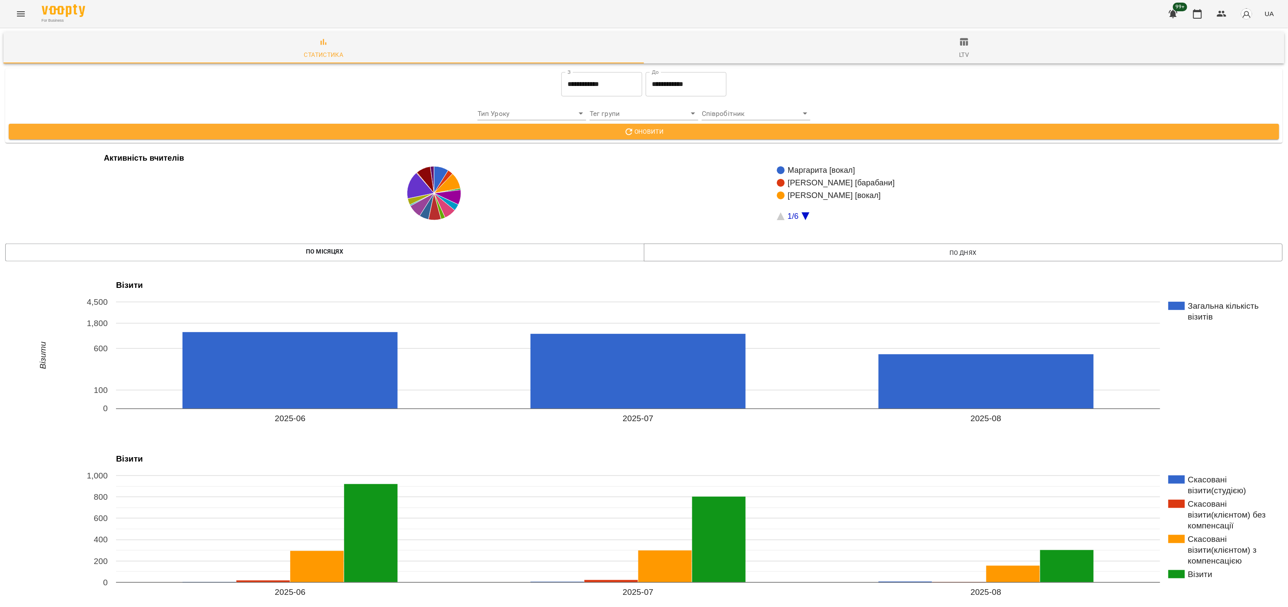
click at [333, 83] on div "**********" at bounding box center [644, 84] width 1274 height 28
click at [586, 74] on input "**********" at bounding box center [601, 84] width 81 height 24
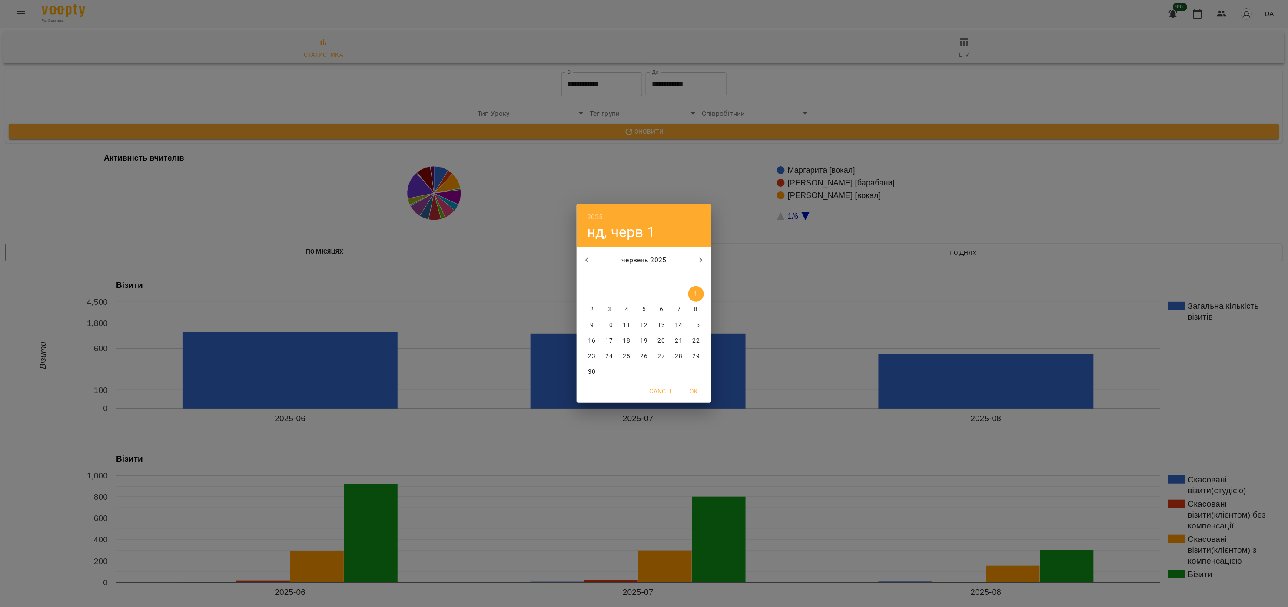
click at [696, 258] on icon "button" at bounding box center [701, 260] width 10 height 10
click at [608, 295] on p "1" at bounding box center [608, 294] width 3 height 9
type input "**********"
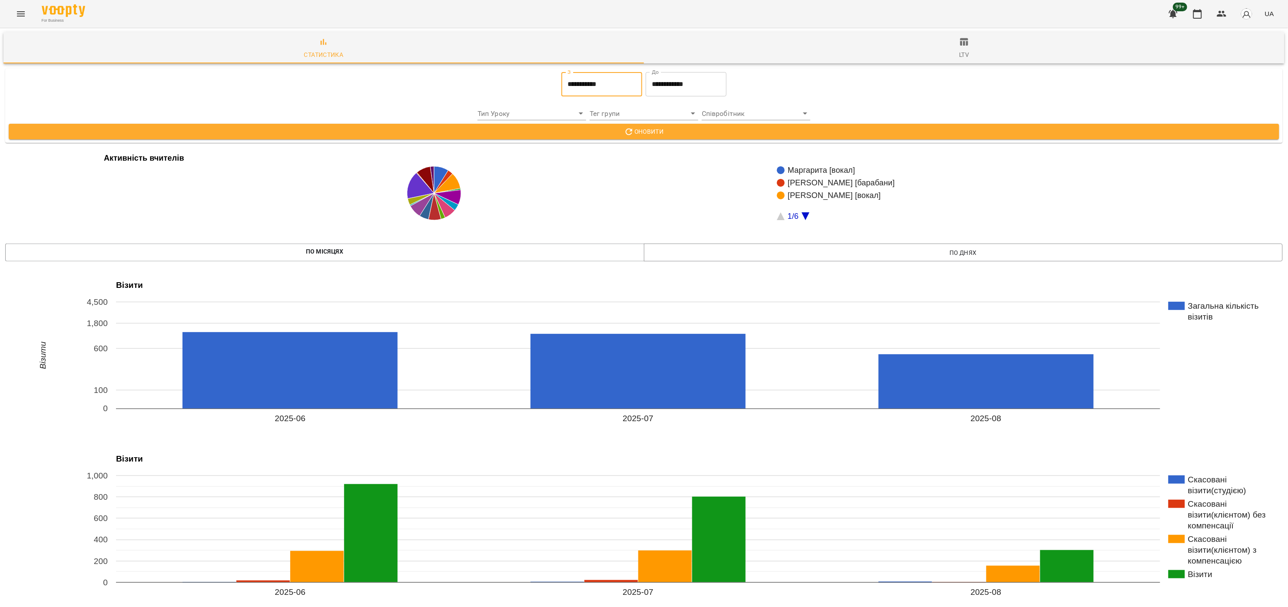
click at [677, 80] on input "**********" at bounding box center [686, 84] width 81 height 24
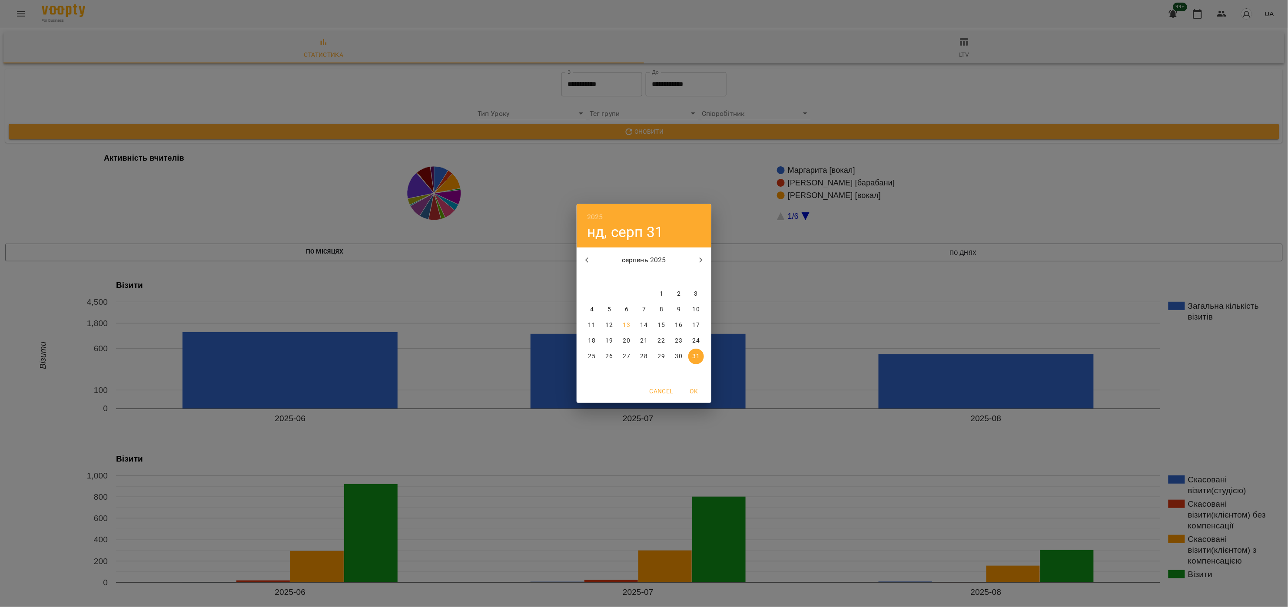
click at [595, 259] on button "button" at bounding box center [587, 260] width 21 height 21
click at [648, 358] on span "31" at bounding box center [644, 356] width 16 height 9
type input "**********"
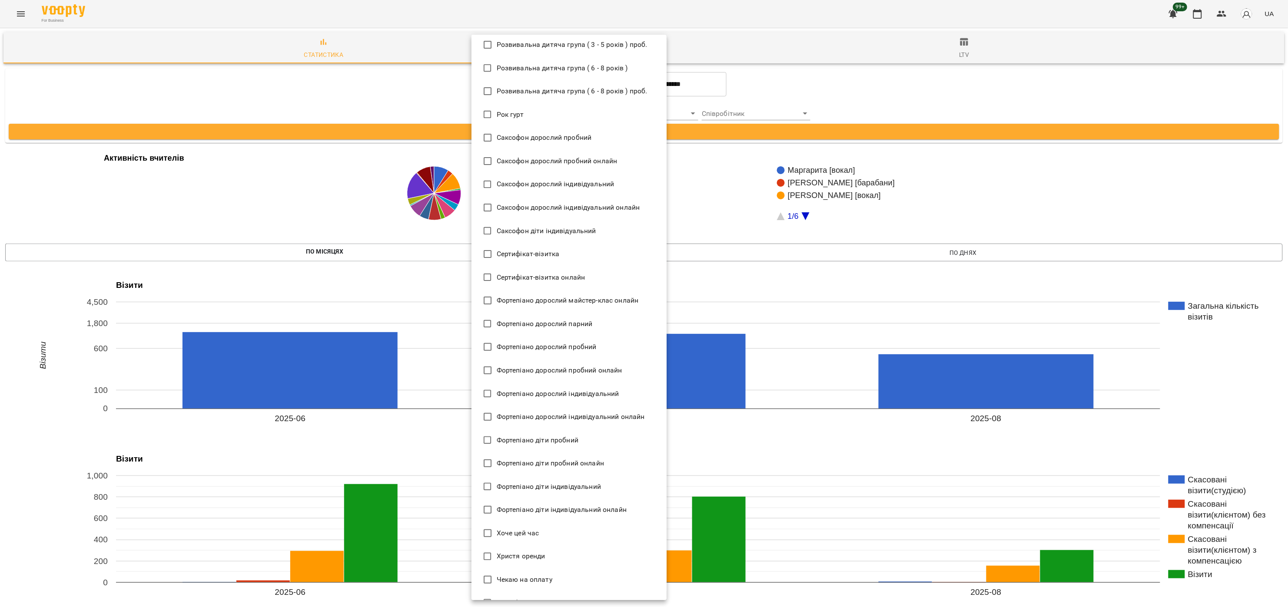
scroll to position [1628, 0]
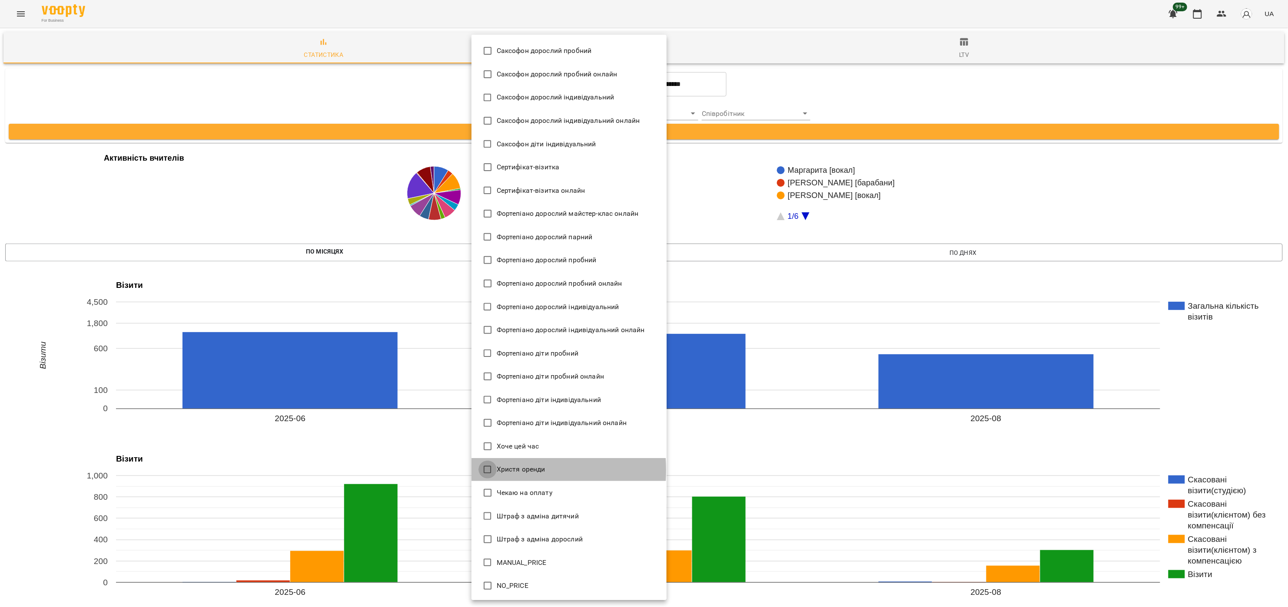
type input "**********"
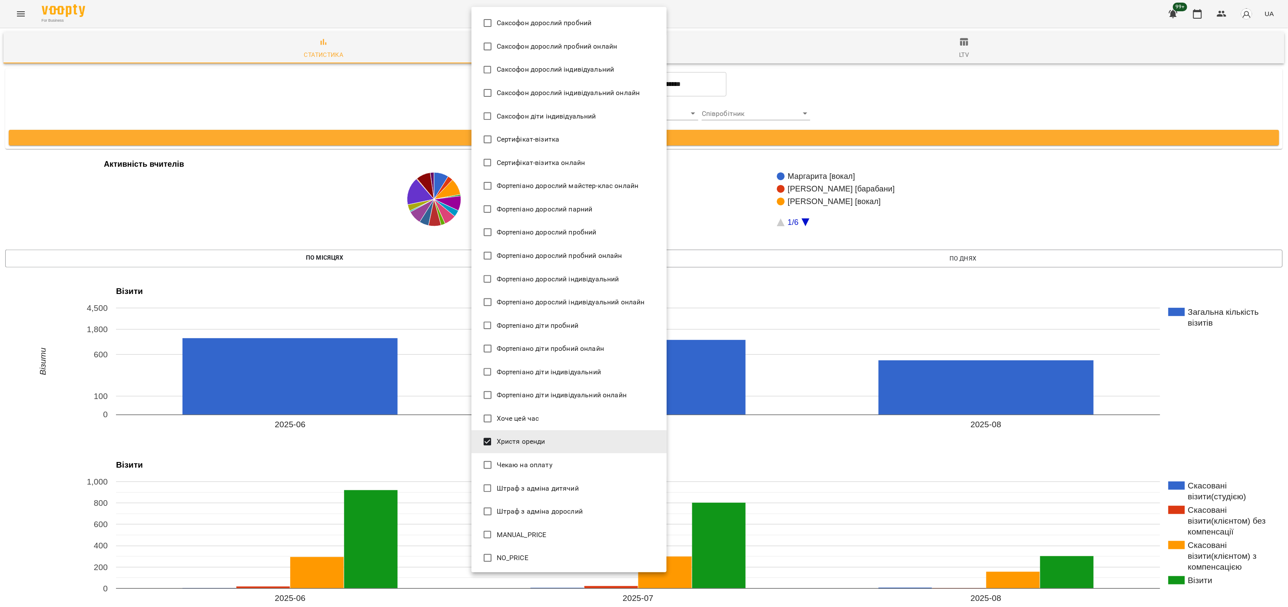
click at [782, 140] on div at bounding box center [644, 303] width 1288 height 607
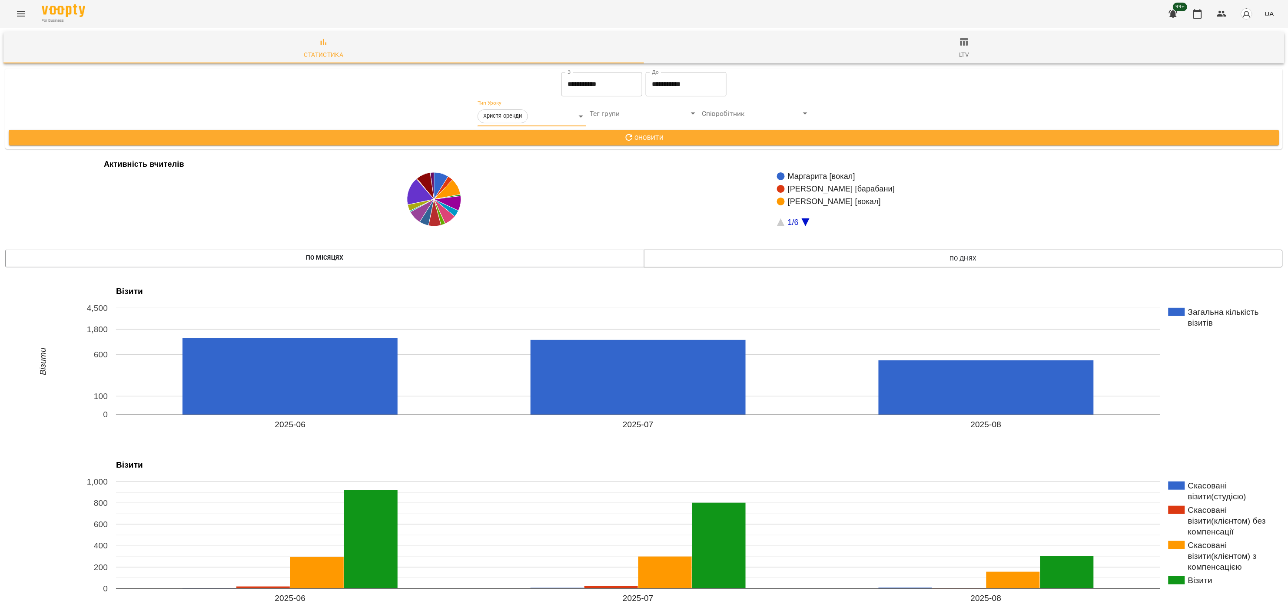
click at [672, 137] on span "Оновити" at bounding box center [644, 138] width 1257 height 10
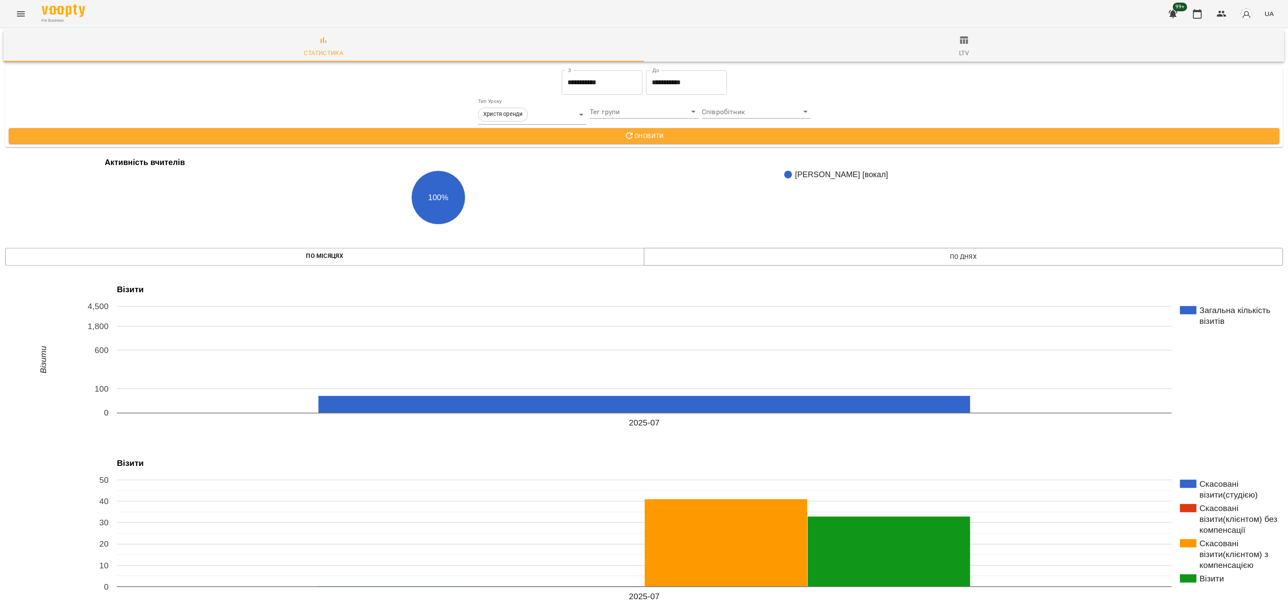
scroll to position [0, 0]
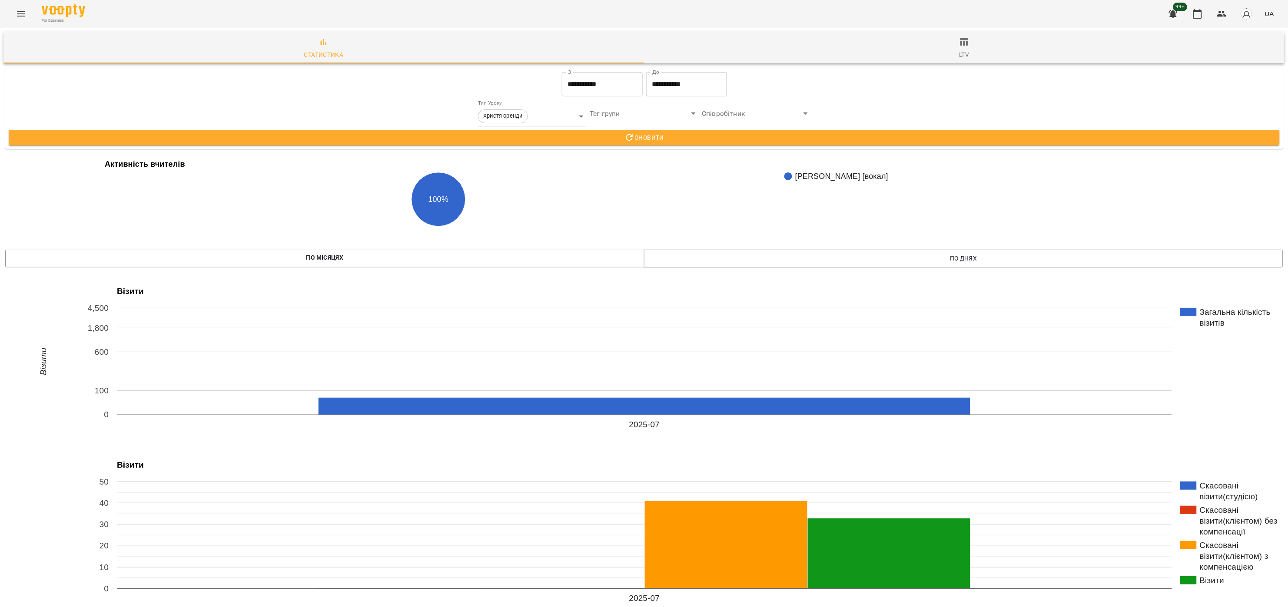
click at [602, 78] on input "**********" at bounding box center [602, 84] width 81 height 24
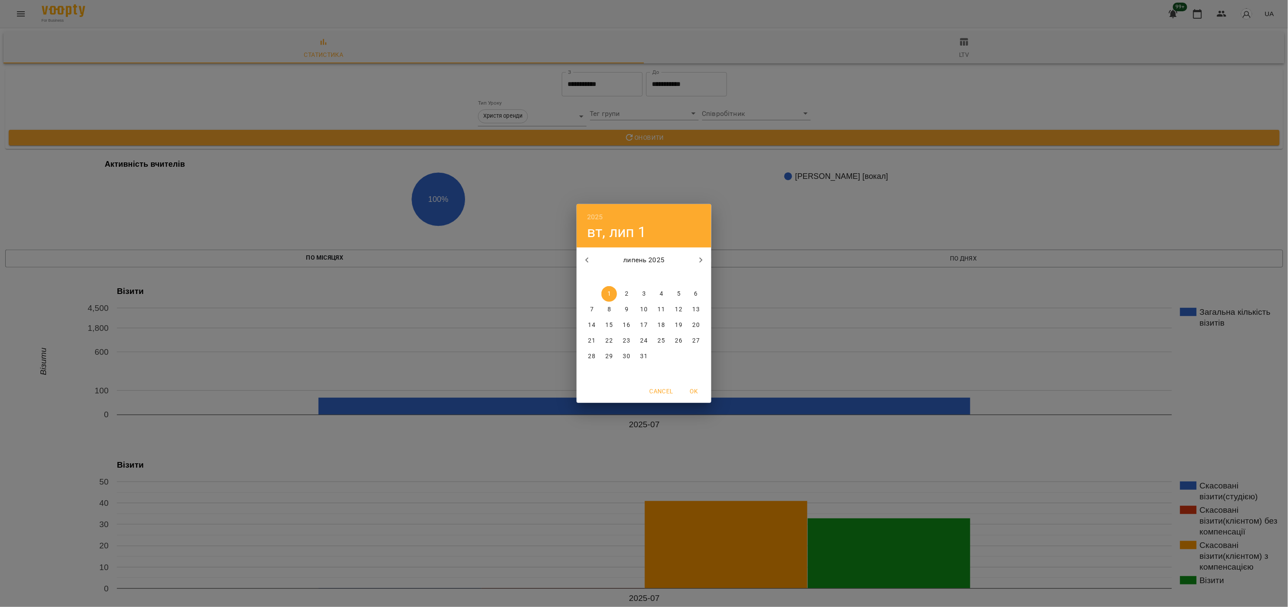
click at [589, 259] on icon "button" at bounding box center [587, 260] width 10 height 10
click at [698, 295] on p "1" at bounding box center [695, 294] width 3 height 9
type input "**********"
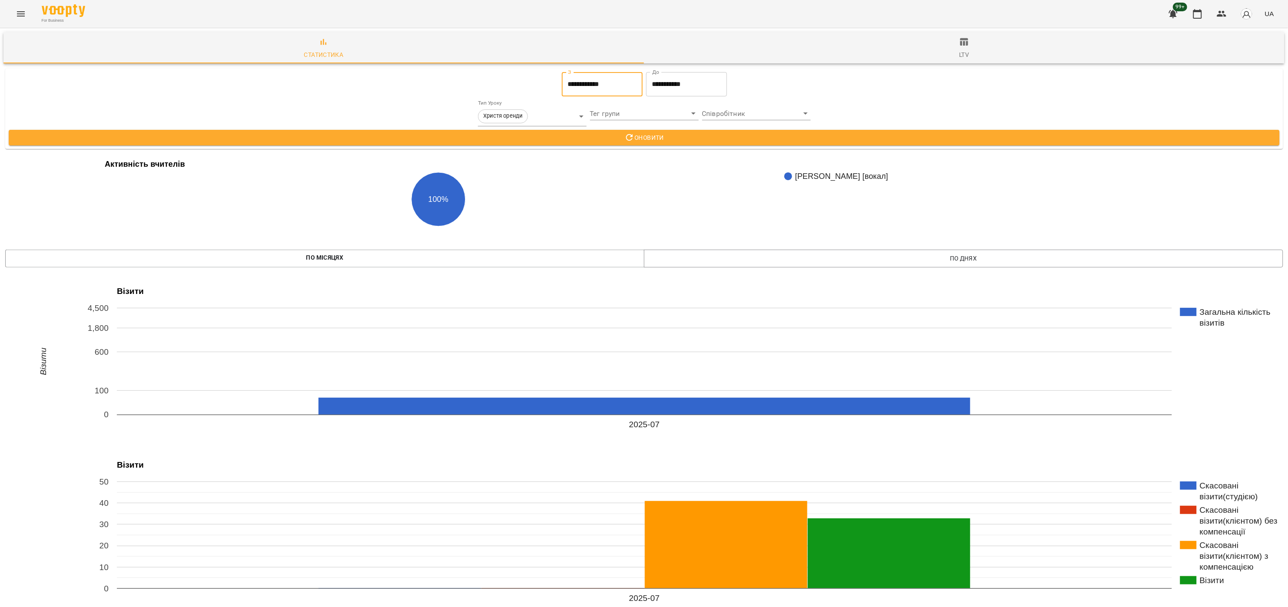
click at [693, 86] on input "**********" at bounding box center [686, 84] width 81 height 24
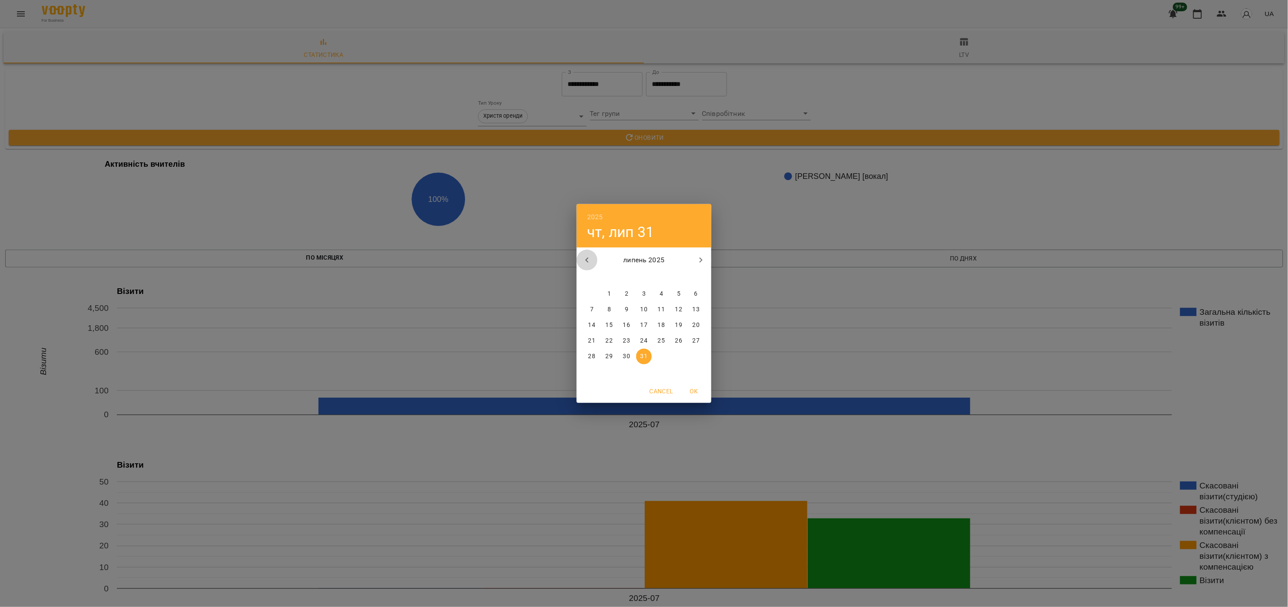
click at [594, 259] on button "button" at bounding box center [587, 260] width 21 height 21
click at [595, 374] on span "30" at bounding box center [592, 372] width 16 height 9
type input "**********"
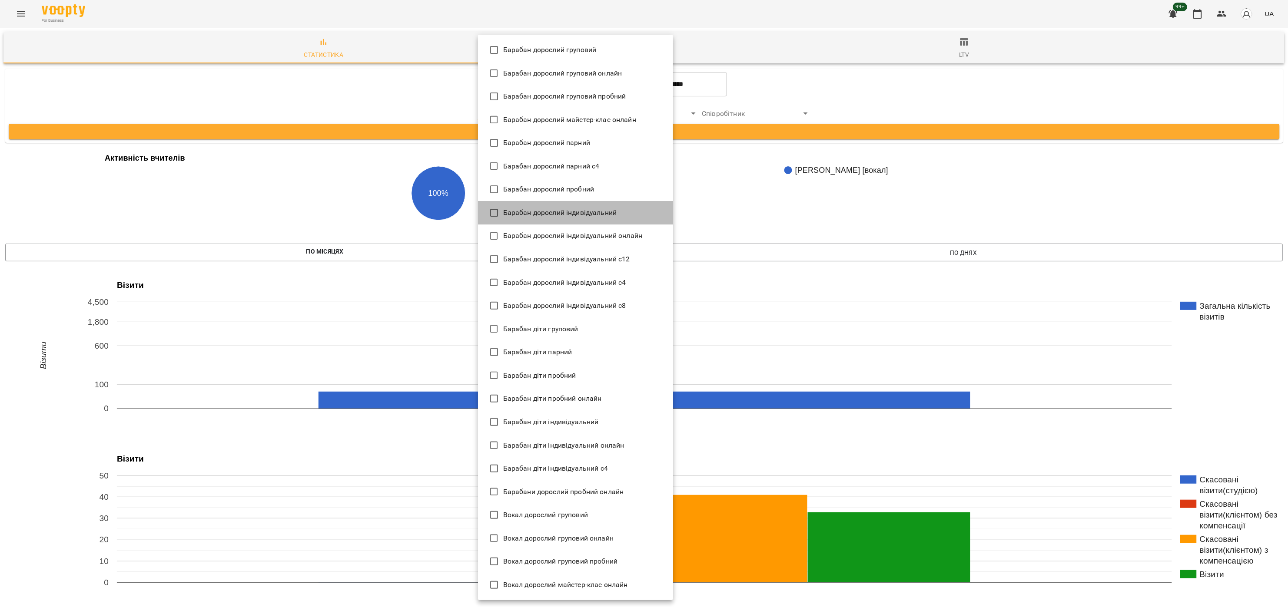
click at [592, 218] on li "Барабан дорослий індивідуальний" at bounding box center [575, 212] width 195 height 23
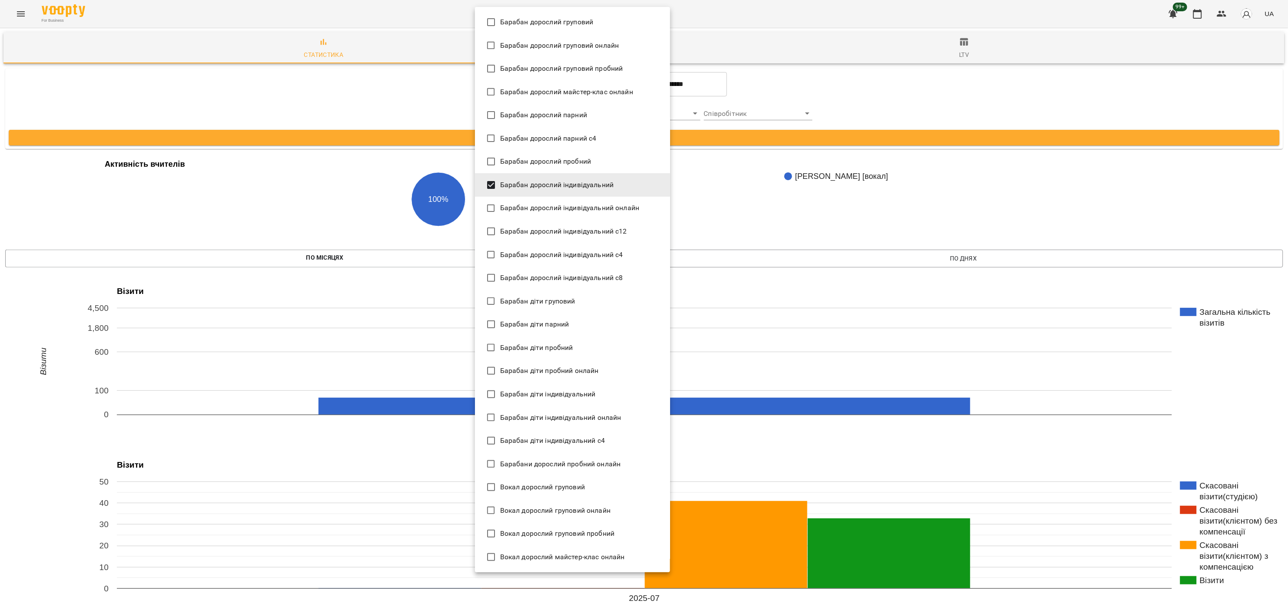
click at [602, 208] on span "Барабан дорослий індивідуальний онлайн" at bounding box center [569, 208] width 139 height 10
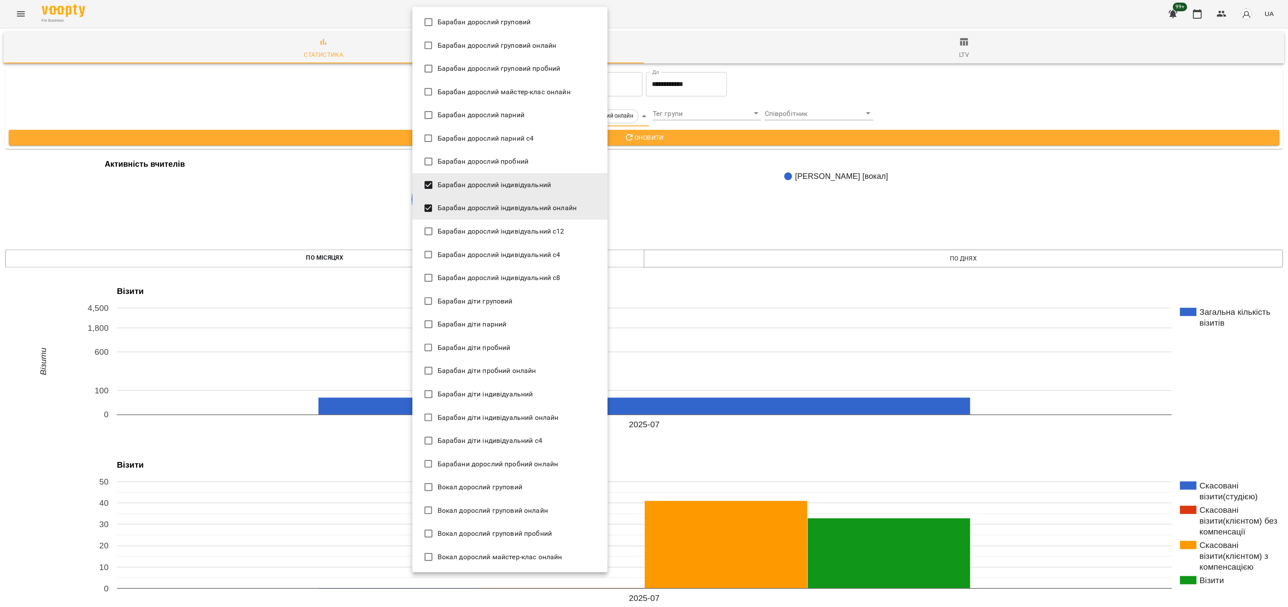
click at [575, 229] on li "Барабан дорослий індивідуальний с12" at bounding box center [509, 231] width 195 height 23
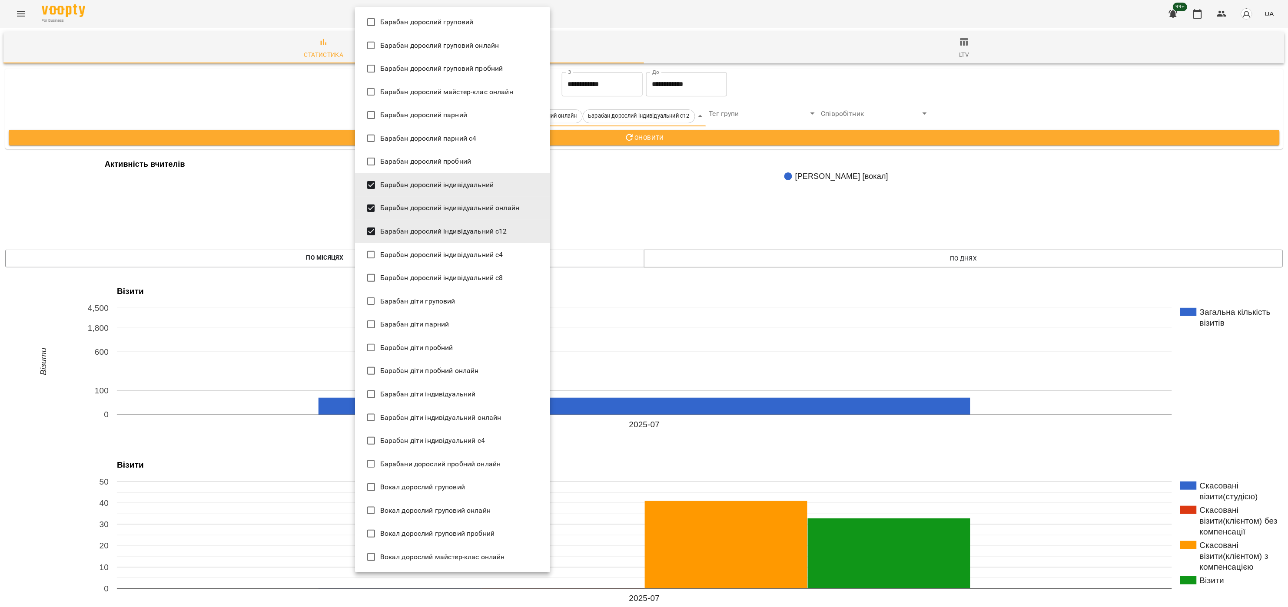
click at [511, 258] on li "Барабан дорослий індивідуальний с4" at bounding box center [452, 254] width 195 height 23
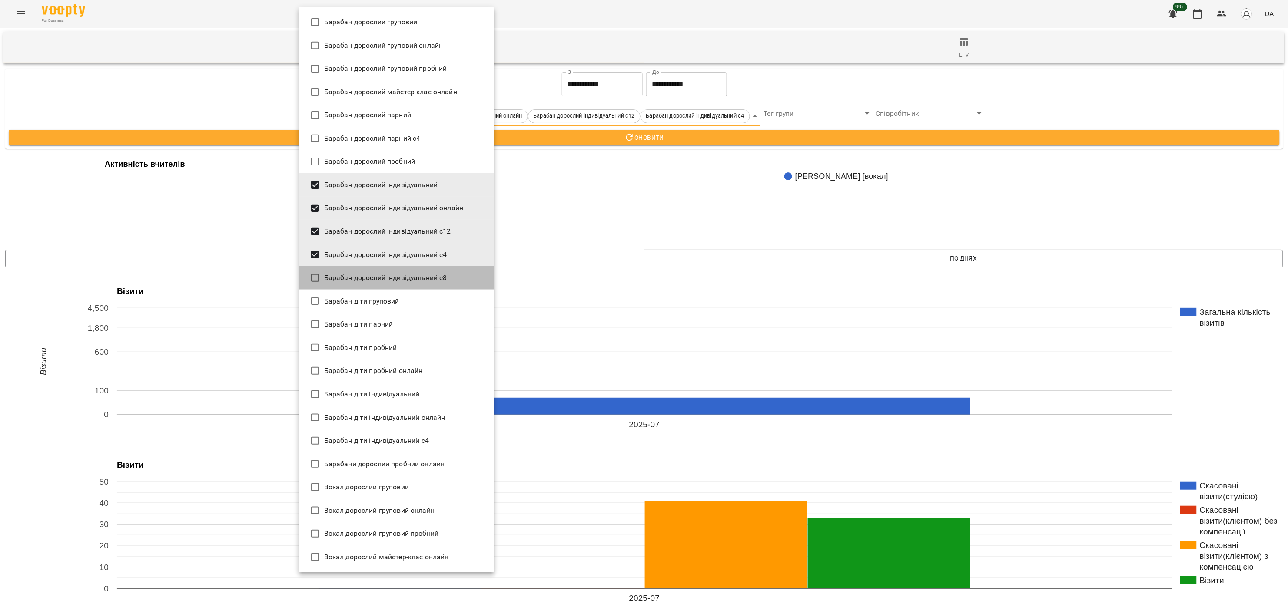
click at [458, 274] on li "Барабан дорослий індивідуальний с8" at bounding box center [396, 277] width 195 height 23
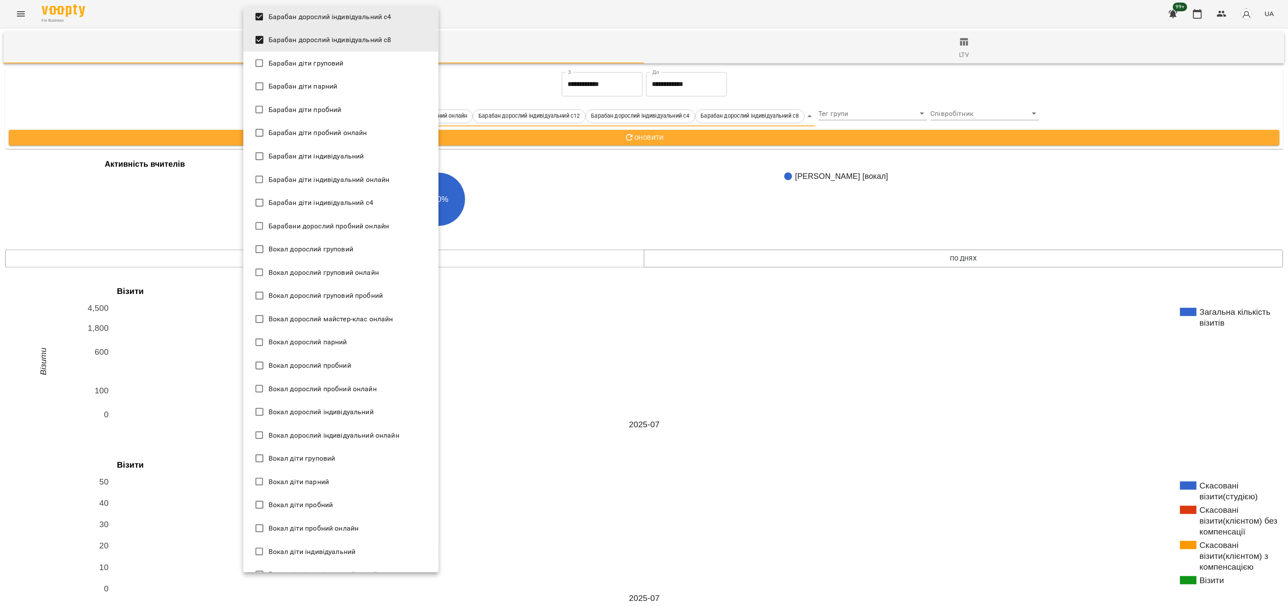
scroll to position [261, 0]
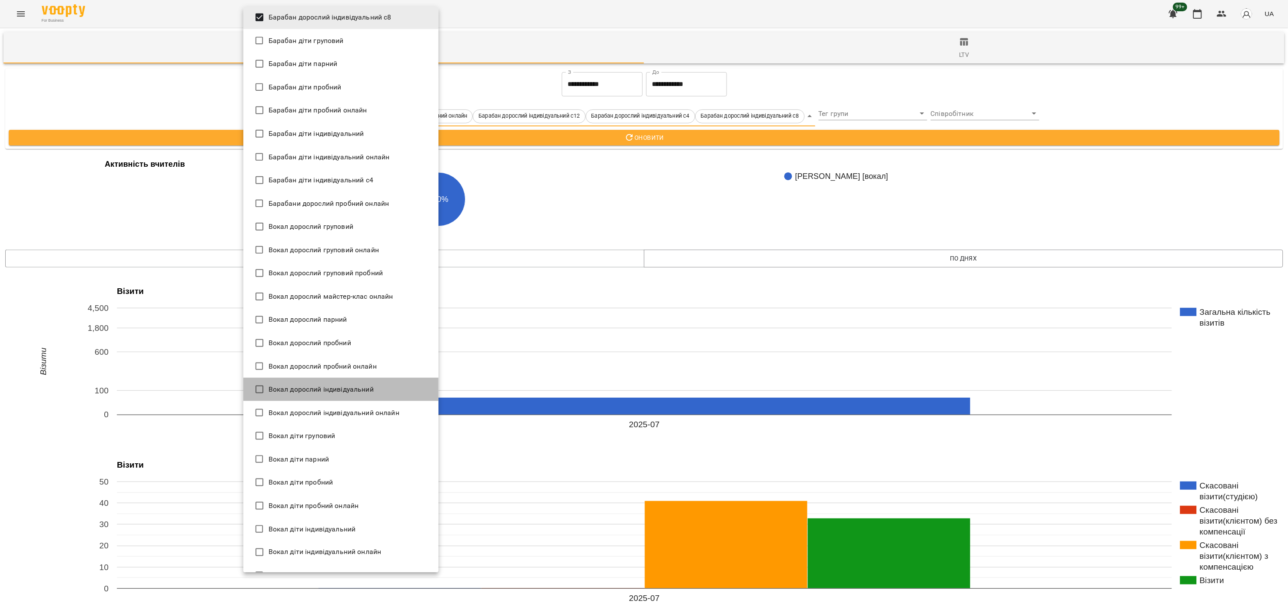
click at [351, 391] on span "Вокал дорослий індивідуальний" at bounding box center [321, 390] width 105 height 10
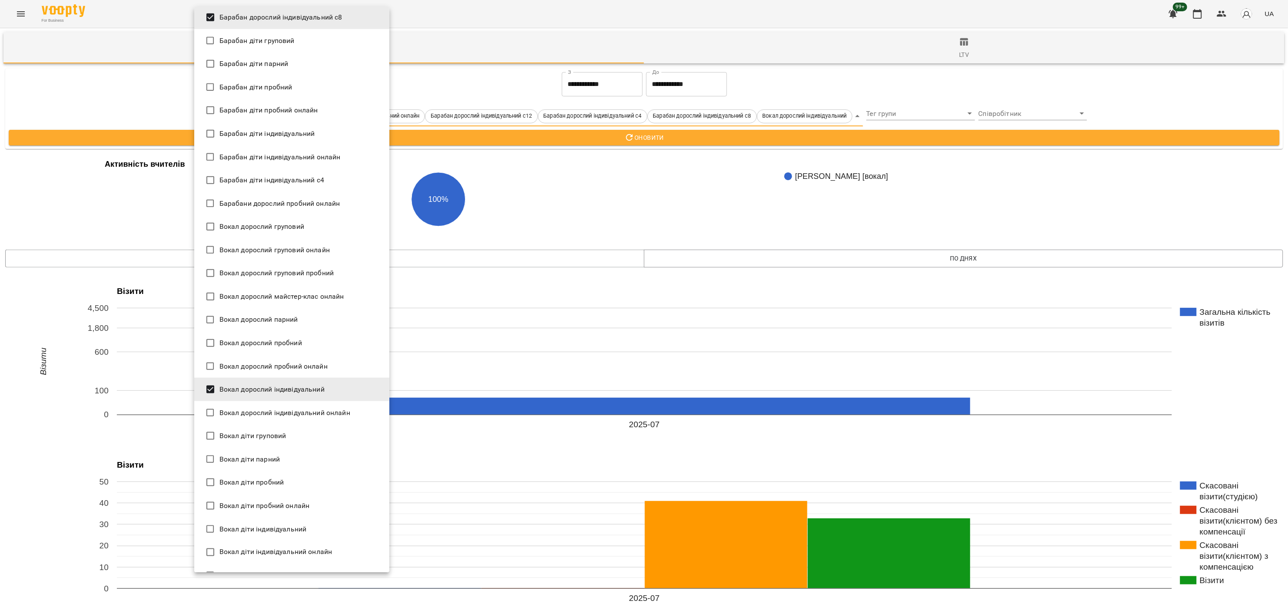
click at [340, 415] on span "Вокал дорослий індивідуальний онлайн" at bounding box center [284, 413] width 131 height 10
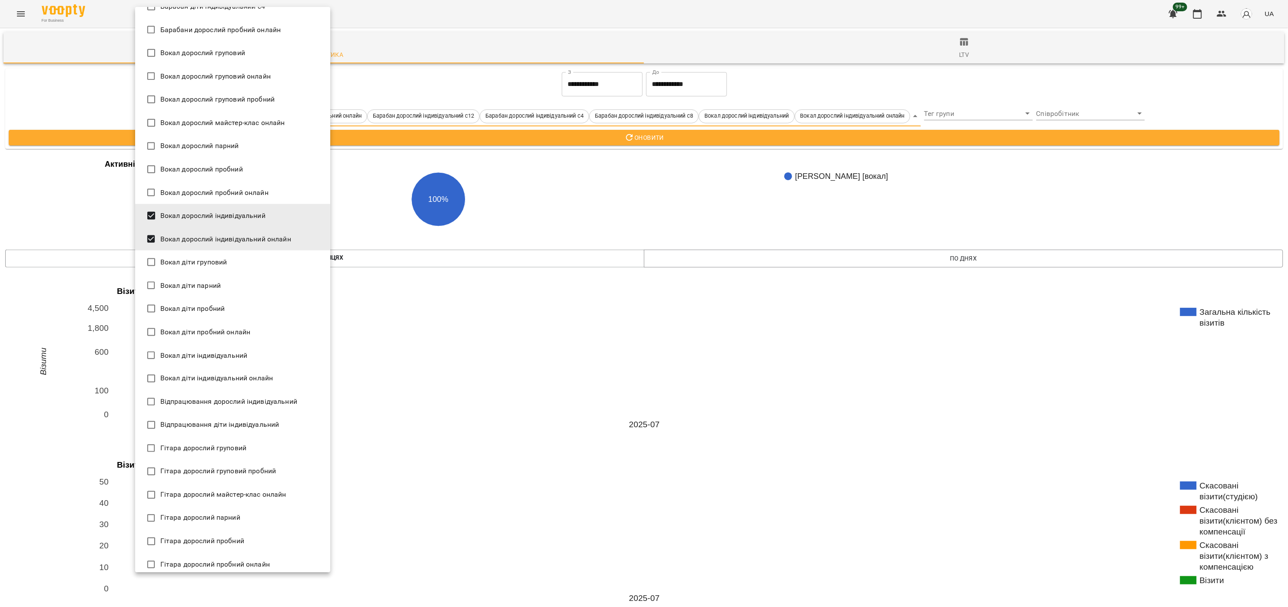
scroll to position [521, 0]
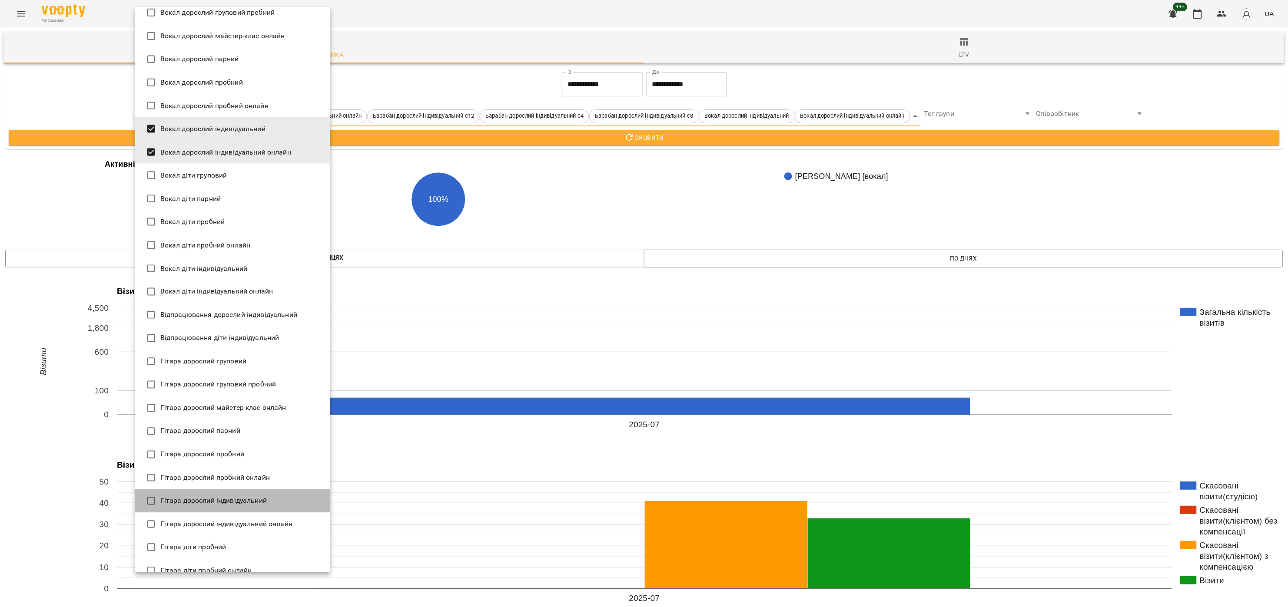
click at [260, 497] on span "Гітара дорослий індивідуальний" at bounding box center [213, 501] width 106 height 10
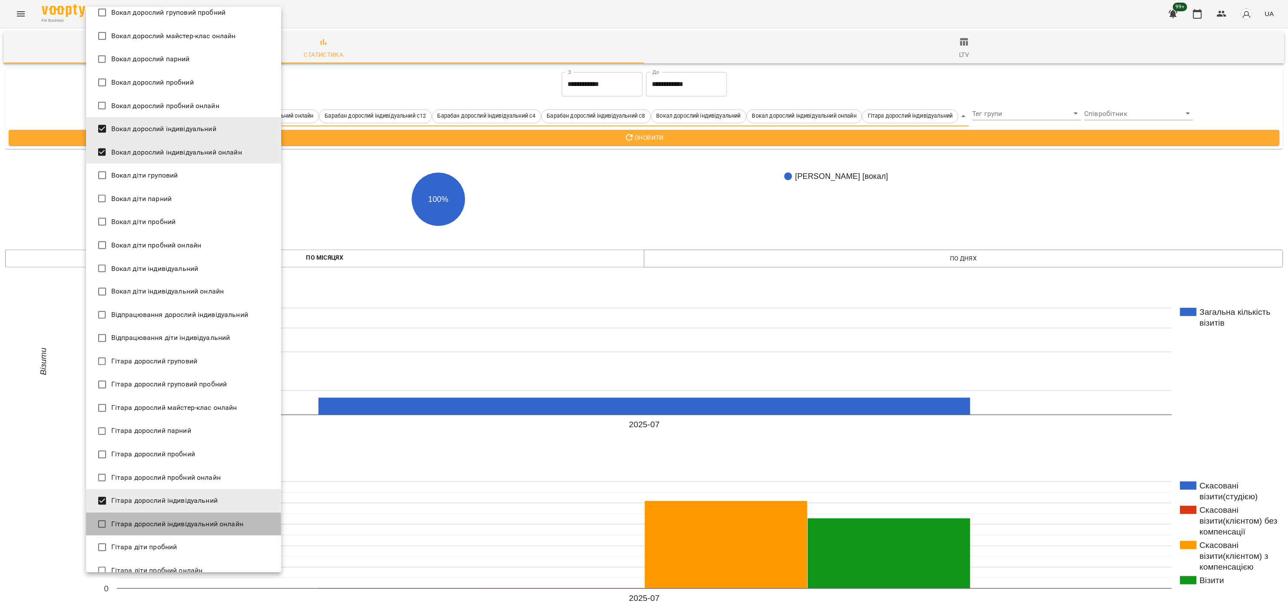
click at [253, 521] on li "Гітара дорослий індивідуальний онлайн" at bounding box center [183, 524] width 195 height 23
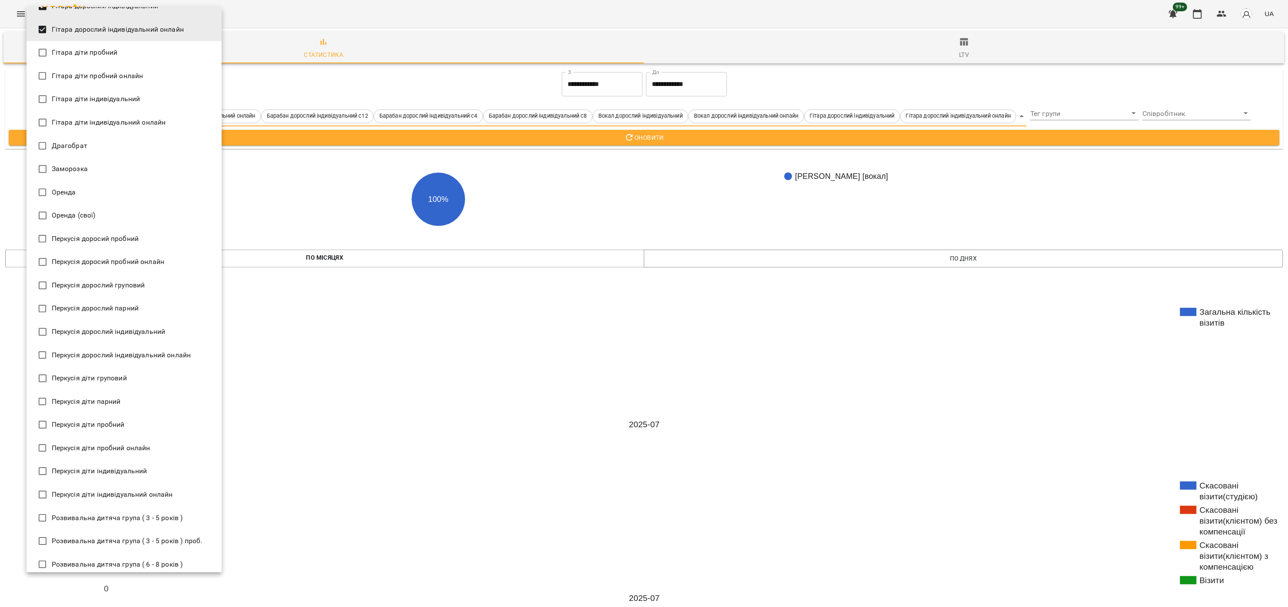
scroll to position [1043, 0]
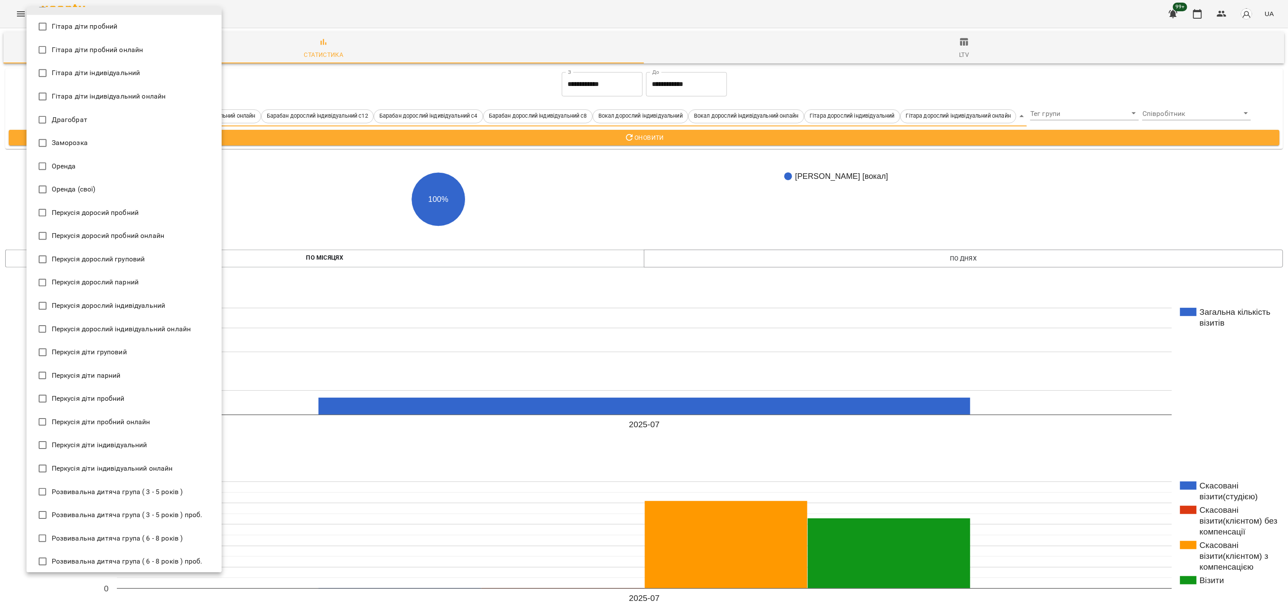
click at [134, 297] on li "Перкусія дорослий індивідуальний" at bounding box center [124, 305] width 195 height 23
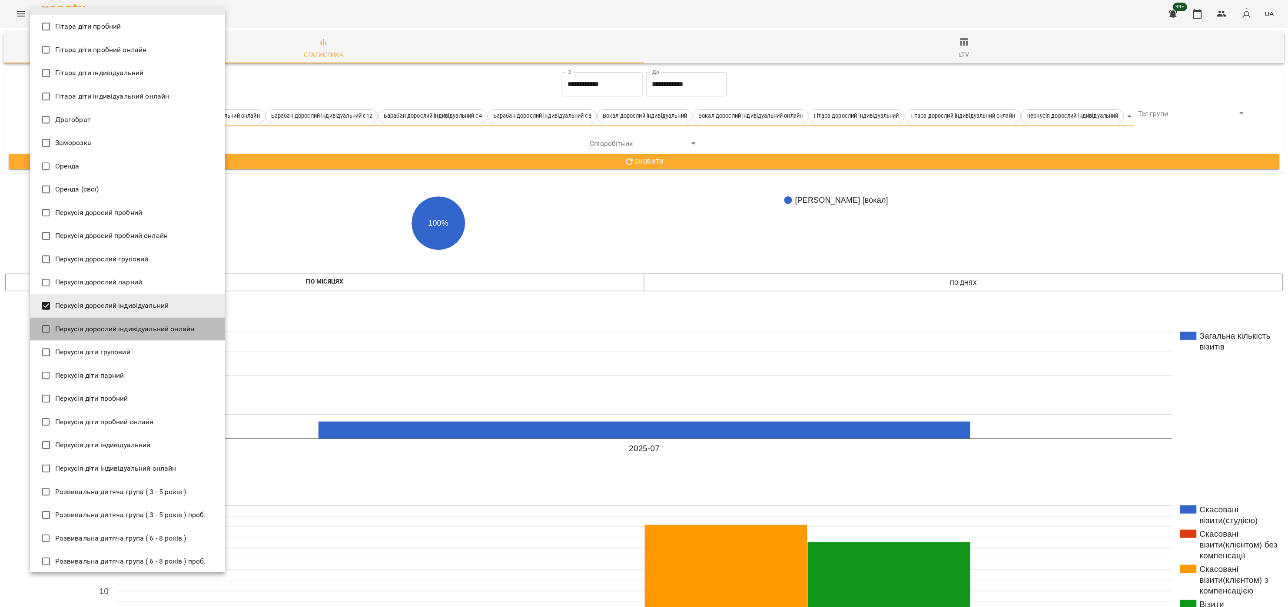
click at [138, 331] on span "Перкусія дорослий індивідуальний онлайн" at bounding box center [124, 329] width 139 height 10
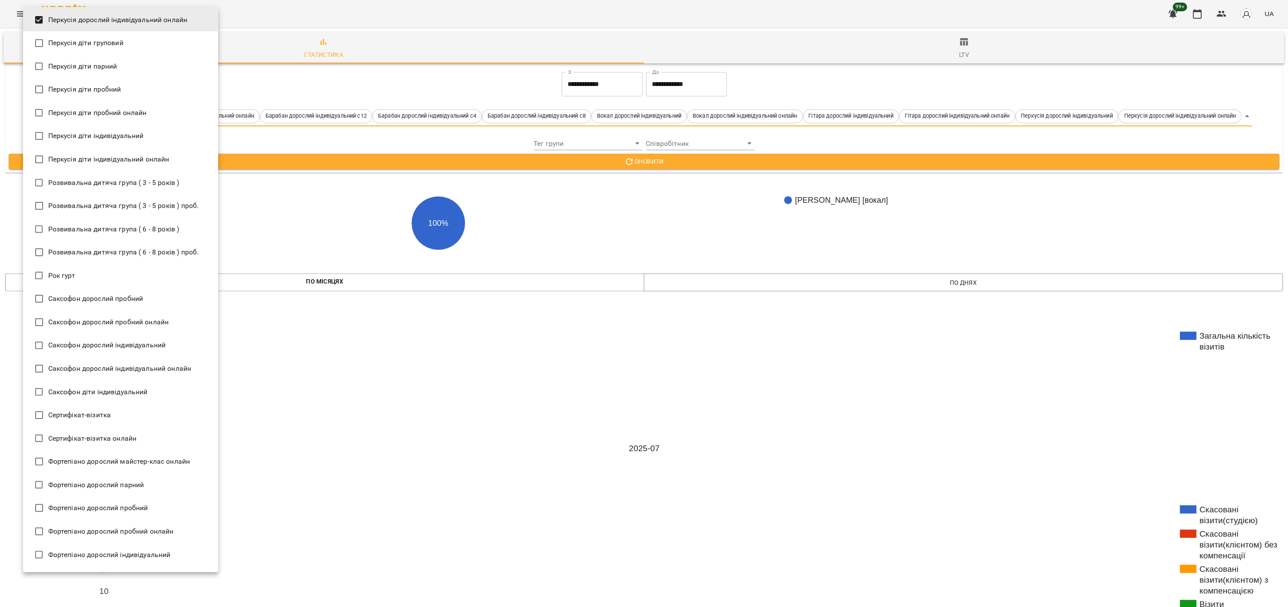
scroll to position [1390, 0]
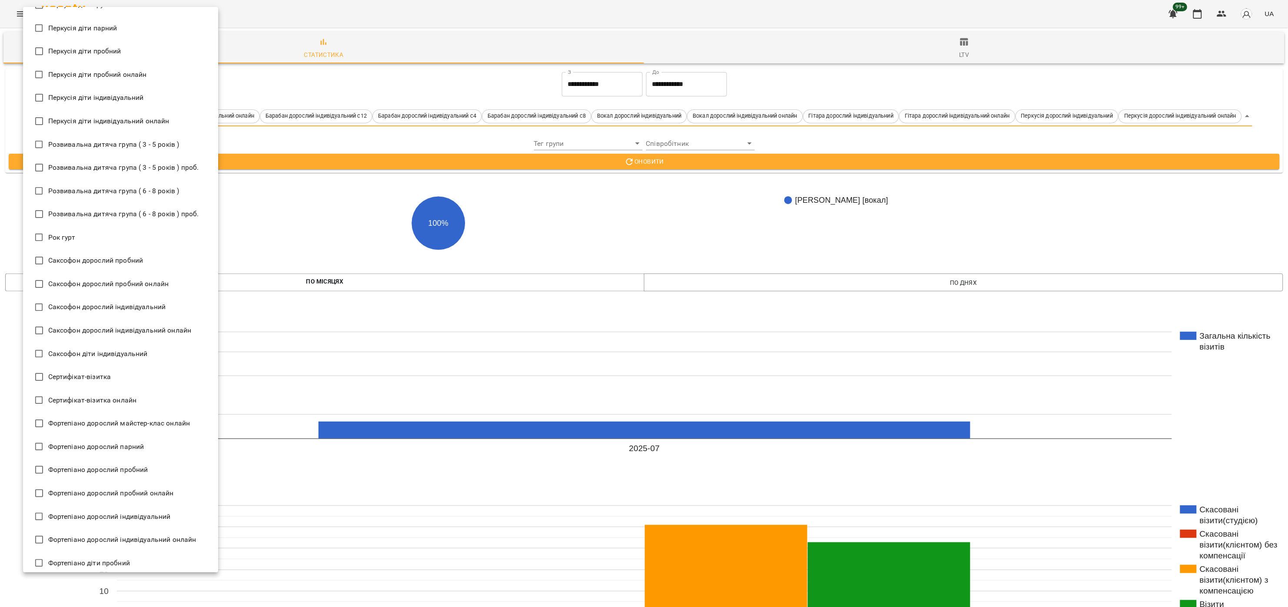
click at [158, 311] on span "Саксофон дорослий індивідуальний" at bounding box center [107, 307] width 118 height 10
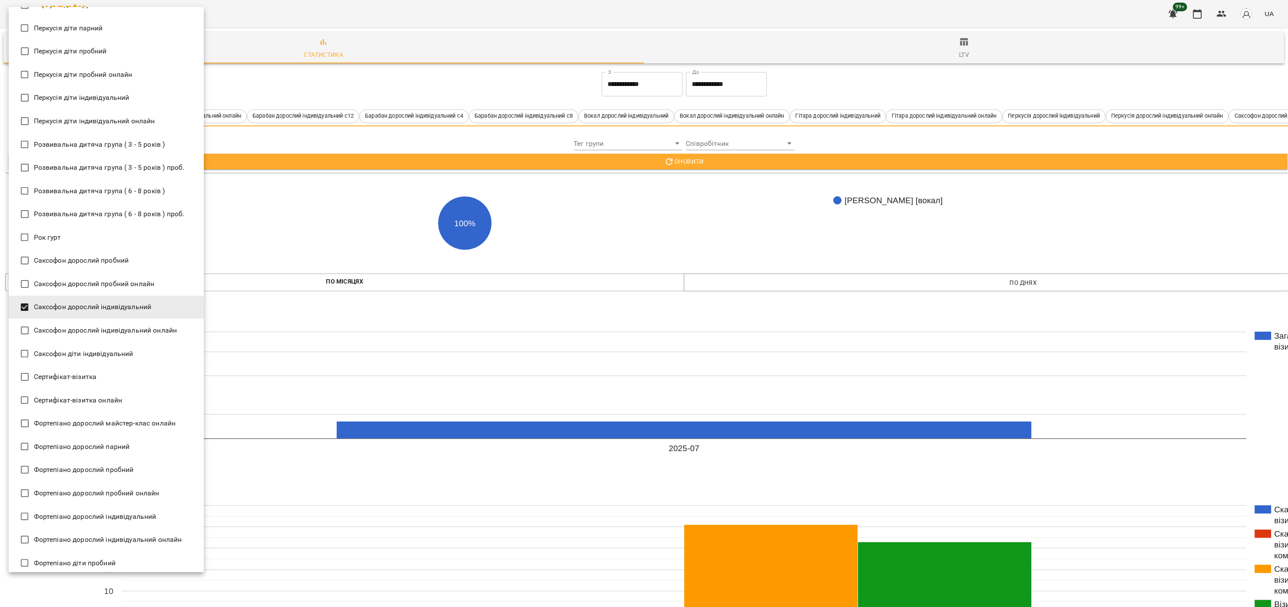
click at [156, 332] on span "Саксофон дорослий індивідуальний онлайн" at bounding box center [105, 330] width 143 height 10
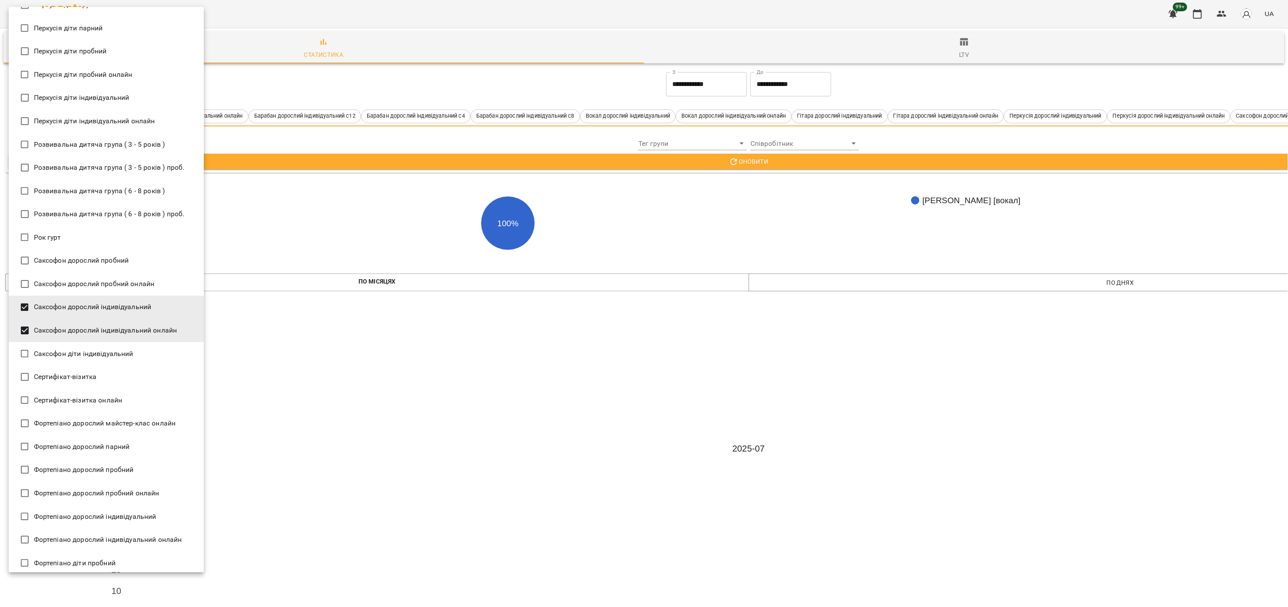
scroll to position [1477, 0]
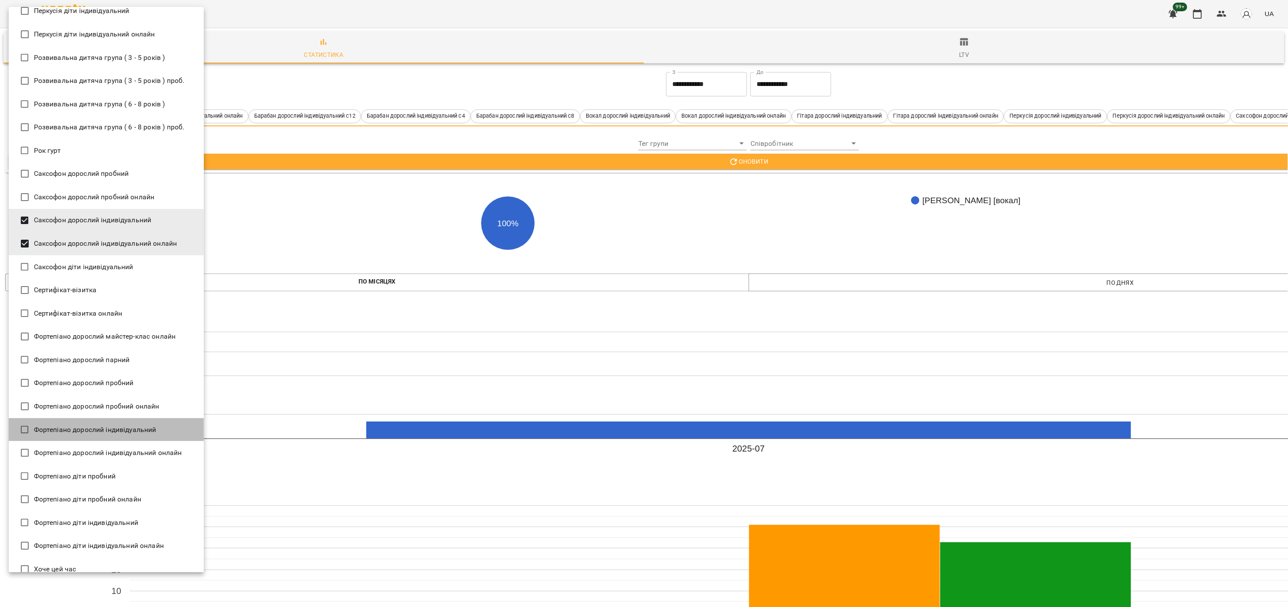
click at [158, 418] on li "Фортепіано дорослий індивідуальний" at bounding box center [106, 429] width 195 height 23
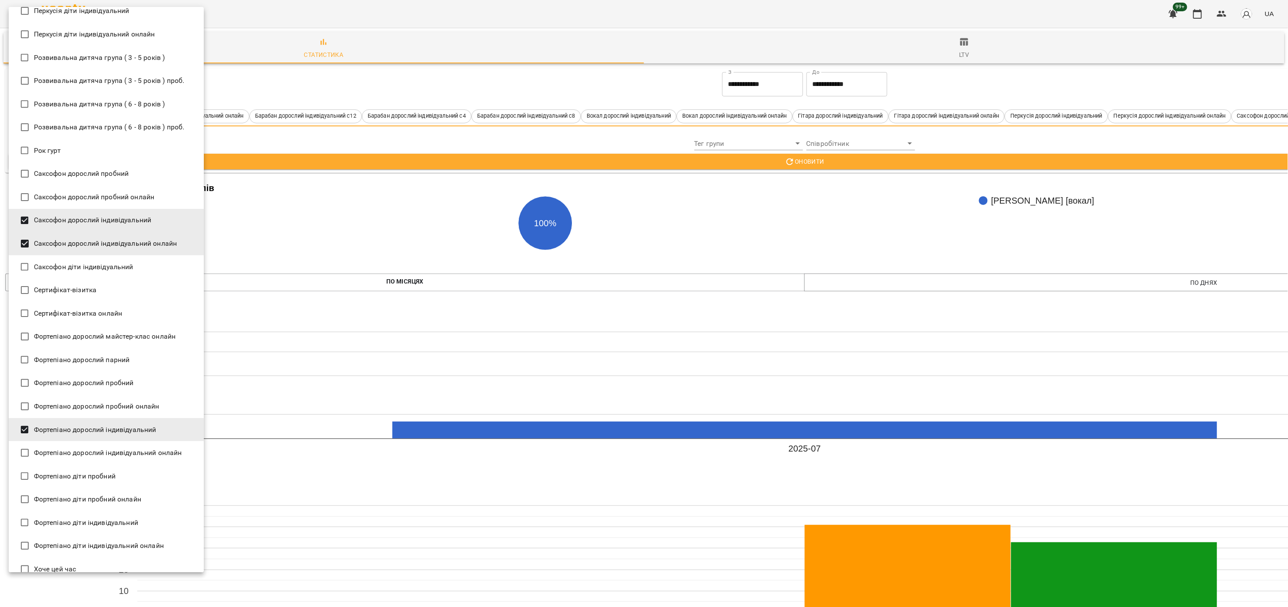
click at [149, 452] on span "Фортепіано дорослий індивідуальний онлайн" at bounding box center [108, 453] width 148 height 10
type input "**********"
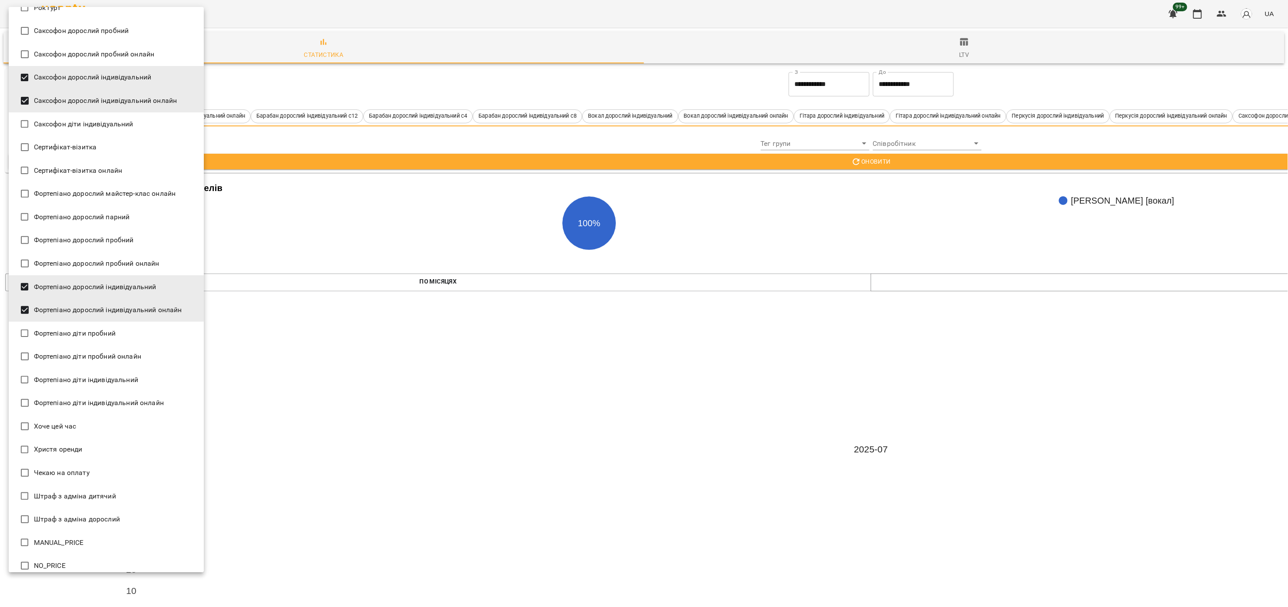
scroll to position [1628, 0]
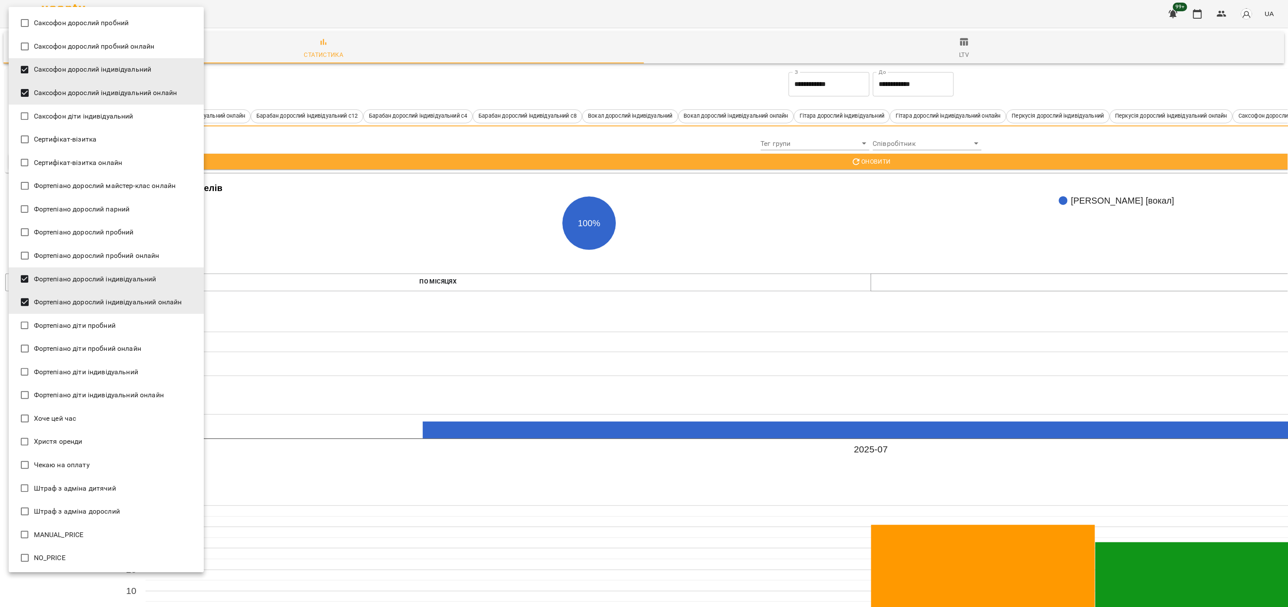
click at [881, 161] on div at bounding box center [644, 303] width 1288 height 607
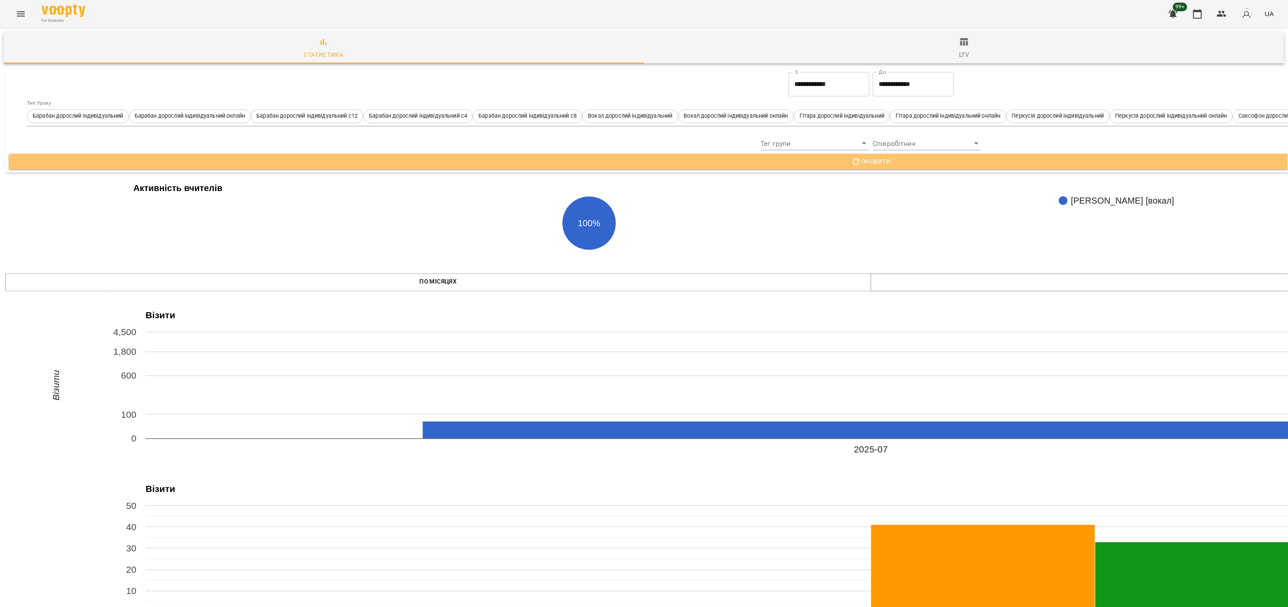
click at [882, 162] on span "Оновити" at bounding box center [871, 161] width 1711 height 10
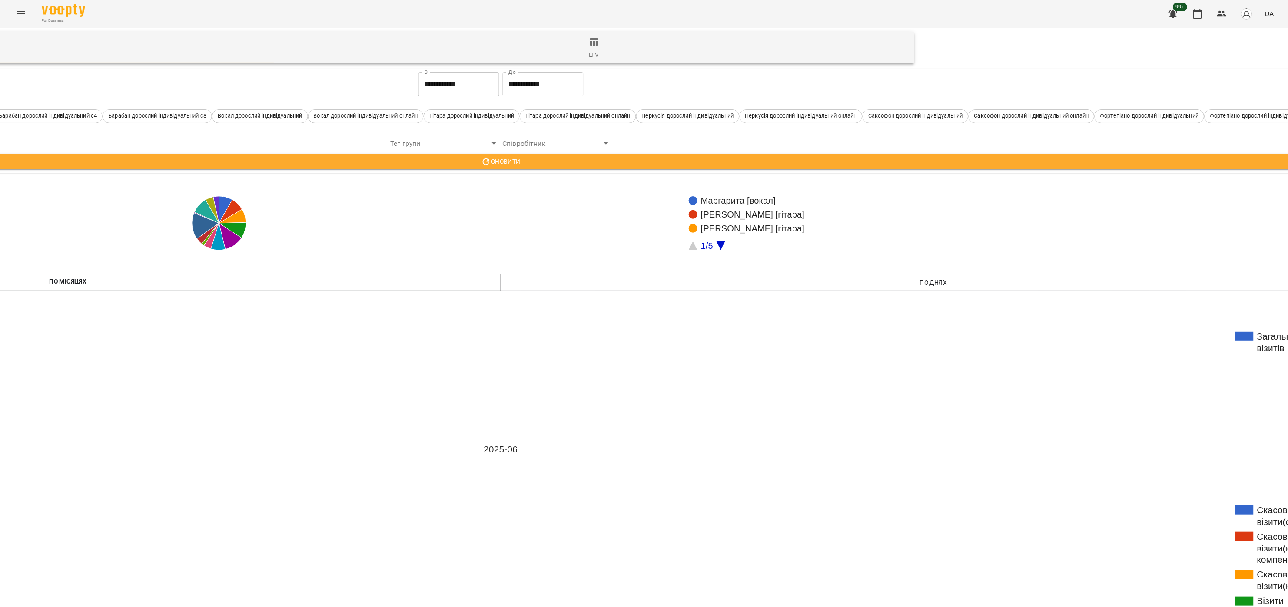
scroll to position [0, 372]
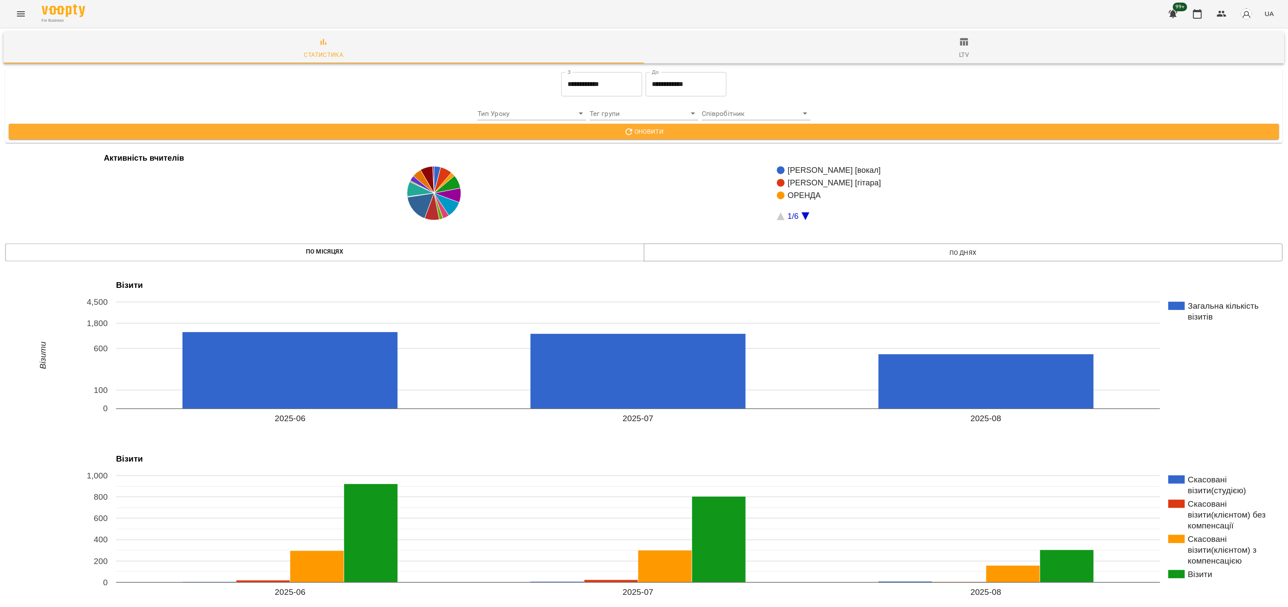
click at [574, 85] on input "**********" at bounding box center [601, 84] width 81 height 24
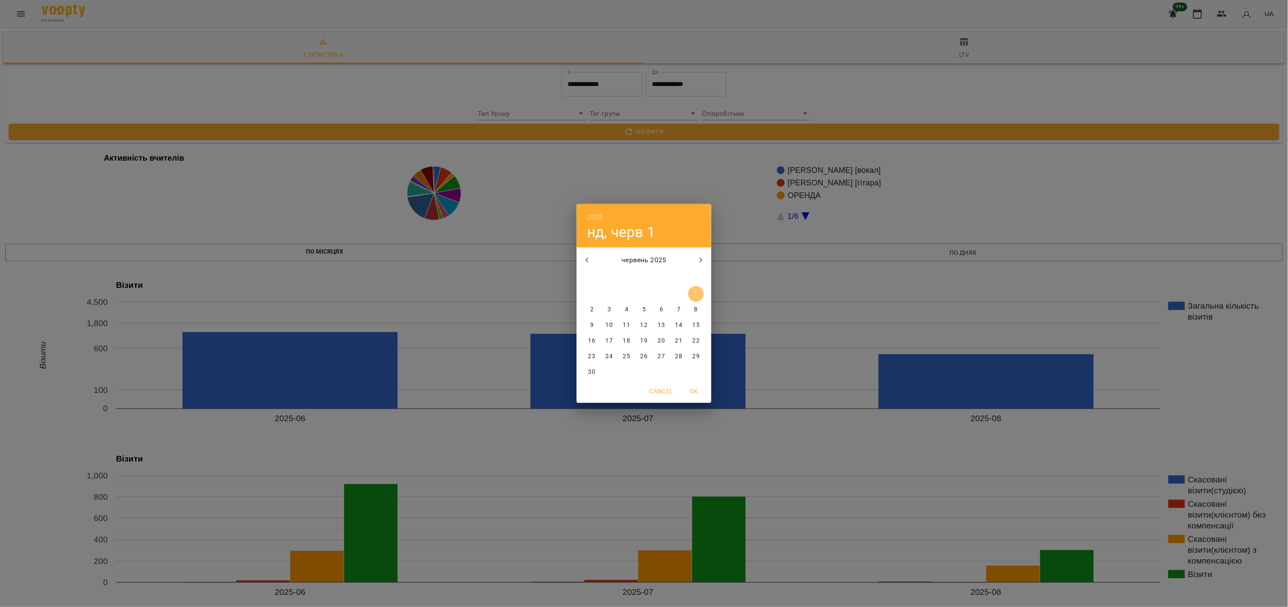
click at [691, 297] on span "1" at bounding box center [696, 294] width 16 height 9
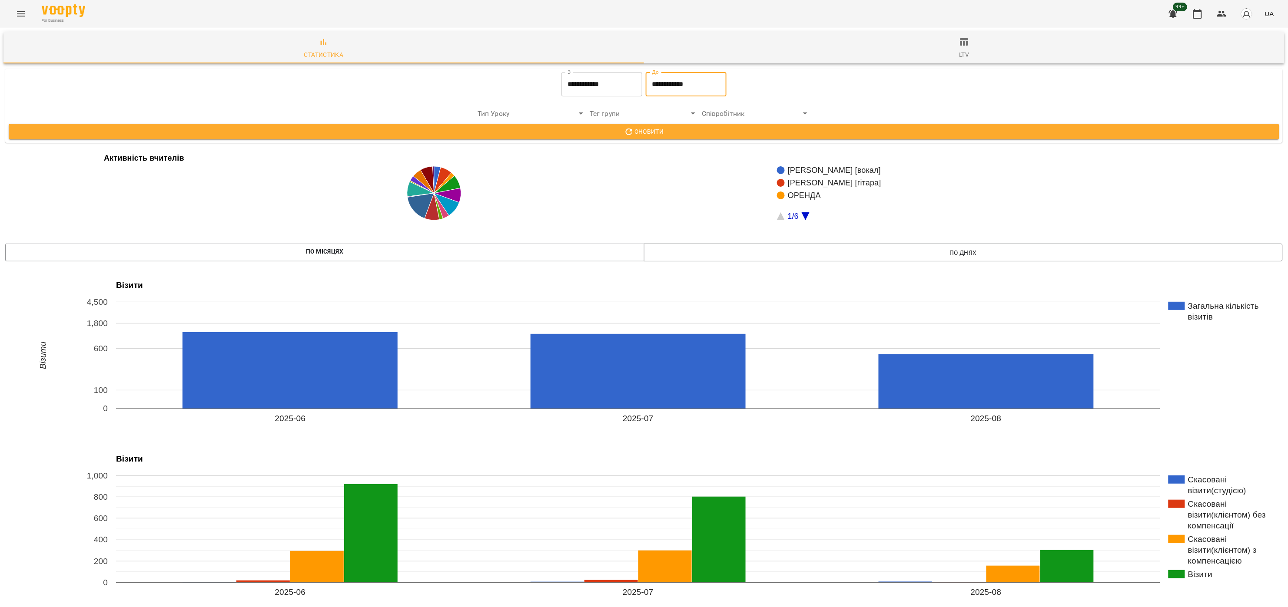
click at [656, 90] on input "**********" at bounding box center [686, 84] width 81 height 24
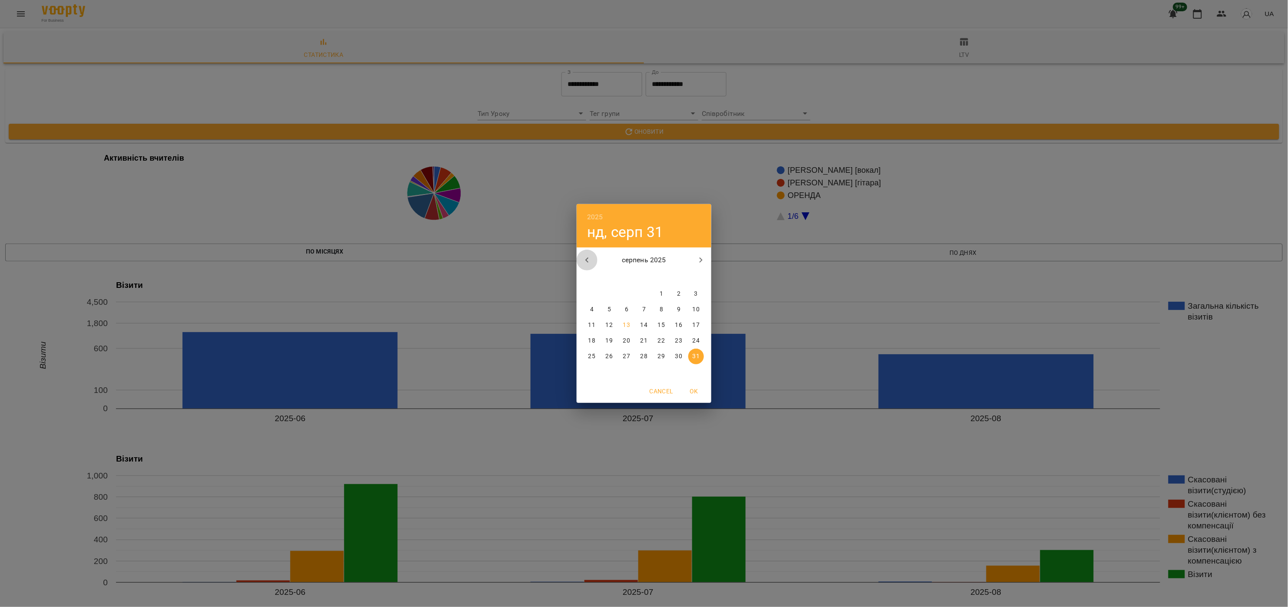
click at [587, 257] on icon "button" at bounding box center [587, 260] width 10 height 10
click at [601, 372] on div "1" at bounding box center [608, 373] width 17 height 16
click at [595, 372] on p "30" at bounding box center [591, 372] width 7 height 9
type input "**********"
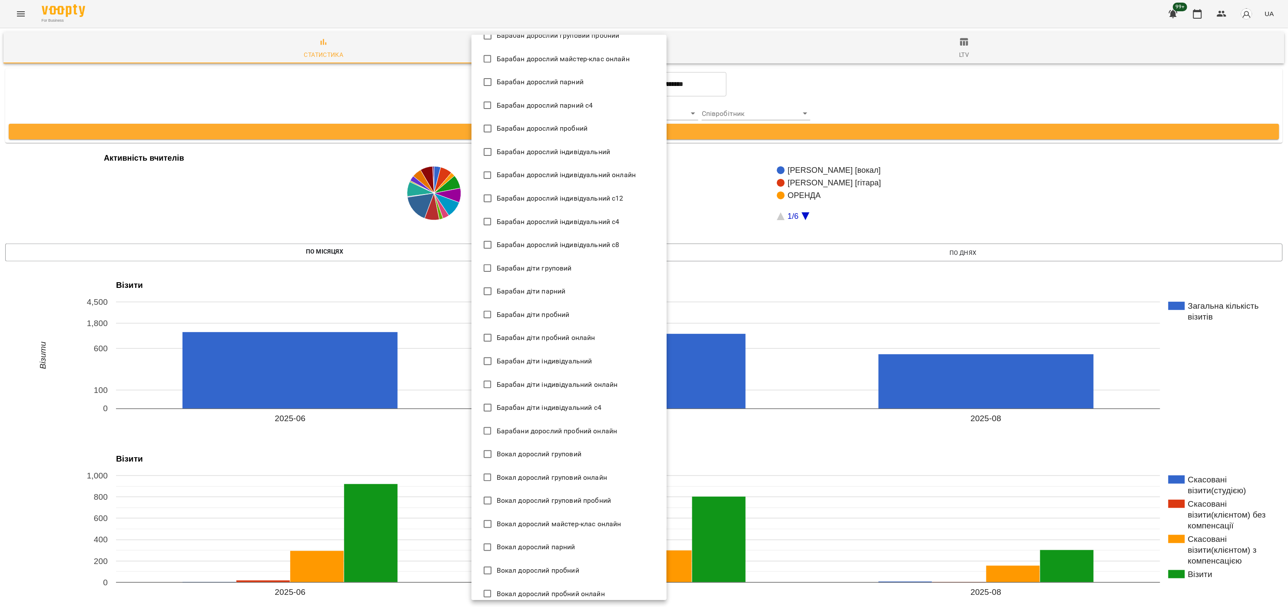
scroll to position [87, 0]
click at [581, 338] on span "Барабан діти індивідуальний" at bounding box center [545, 335] width 96 height 10
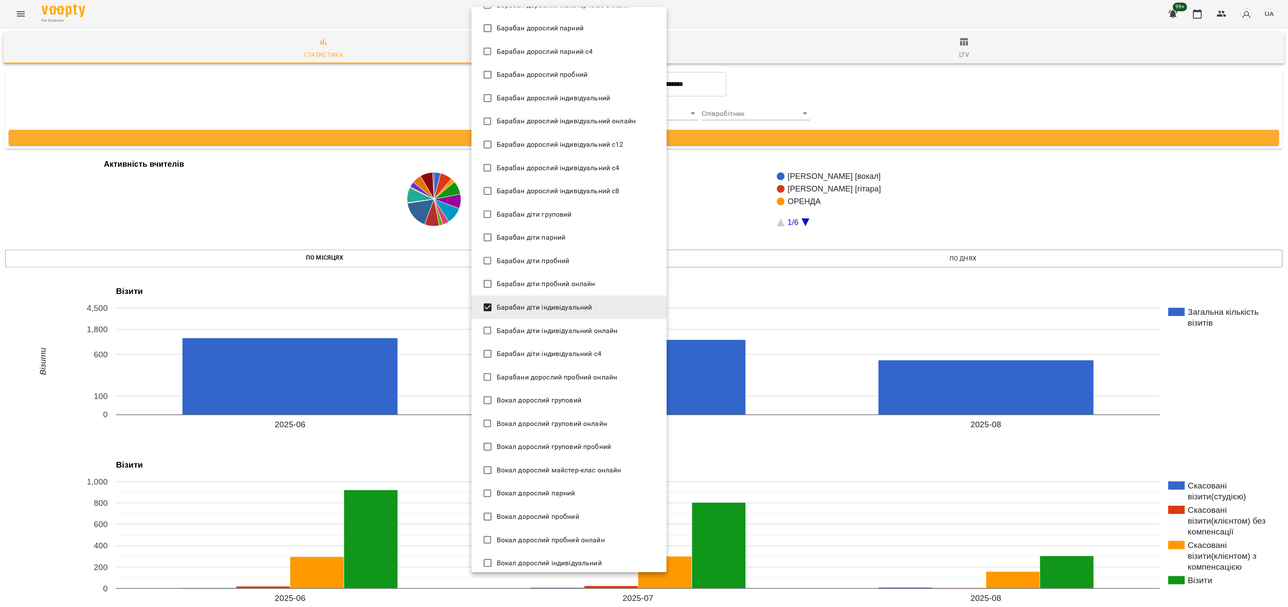
click at [592, 327] on span "Барабан діти індивідуальний онлайн" at bounding box center [557, 331] width 121 height 10
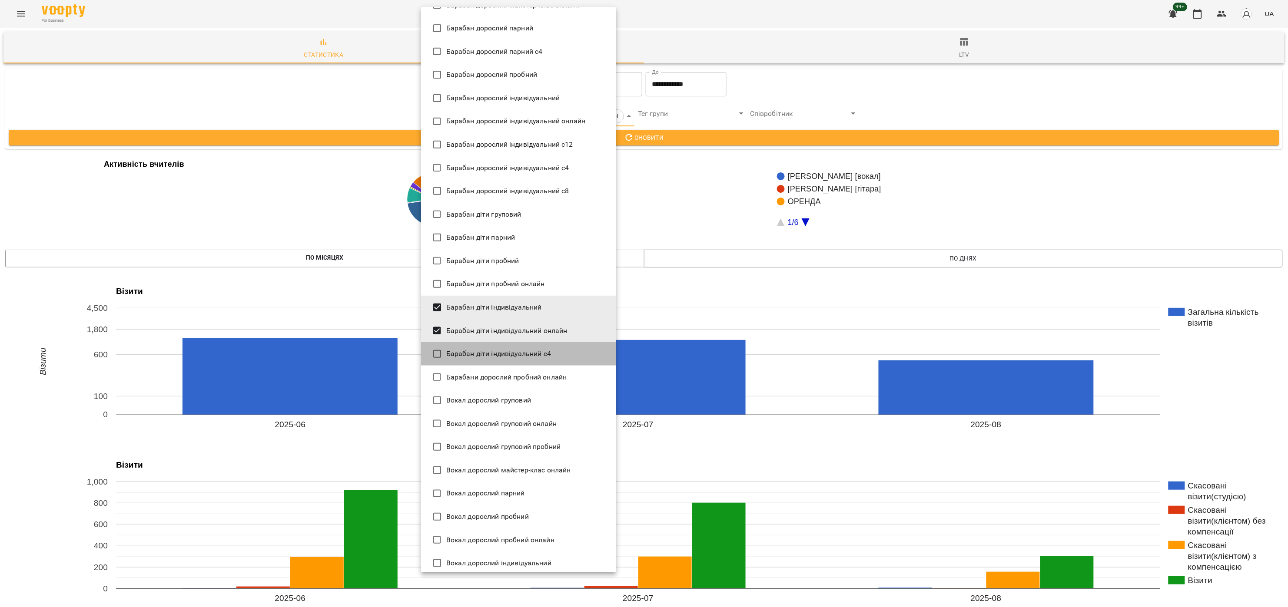
click at [560, 354] on li "Барабан діти індивідуальний с4" at bounding box center [518, 353] width 195 height 23
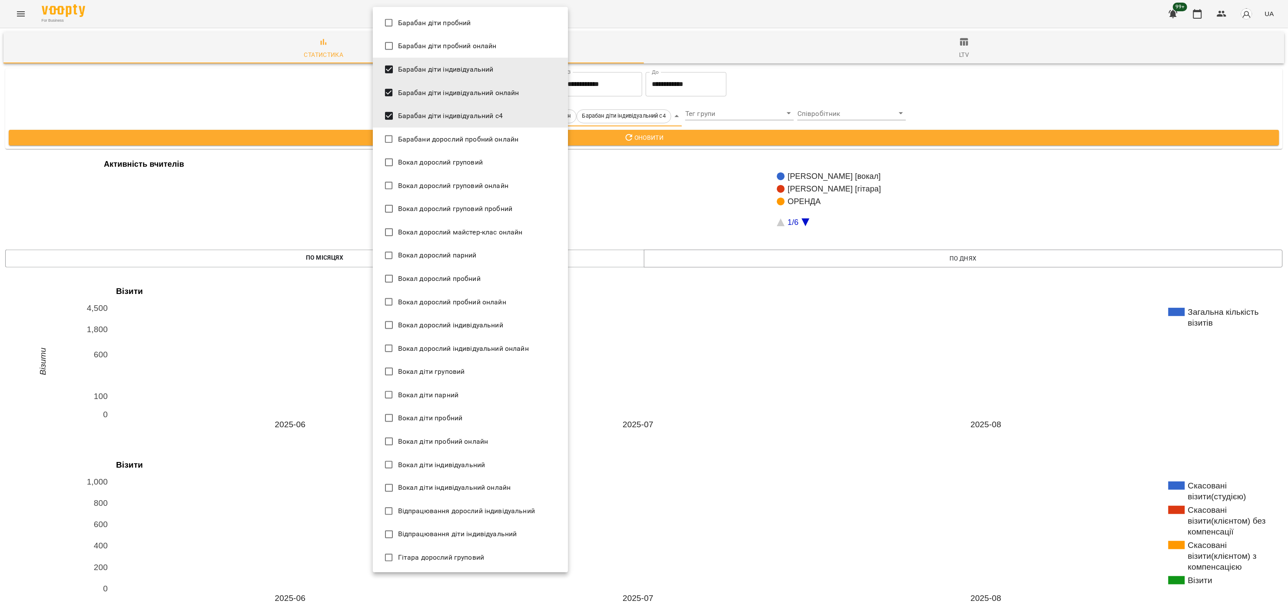
scroll to position [348, 0]
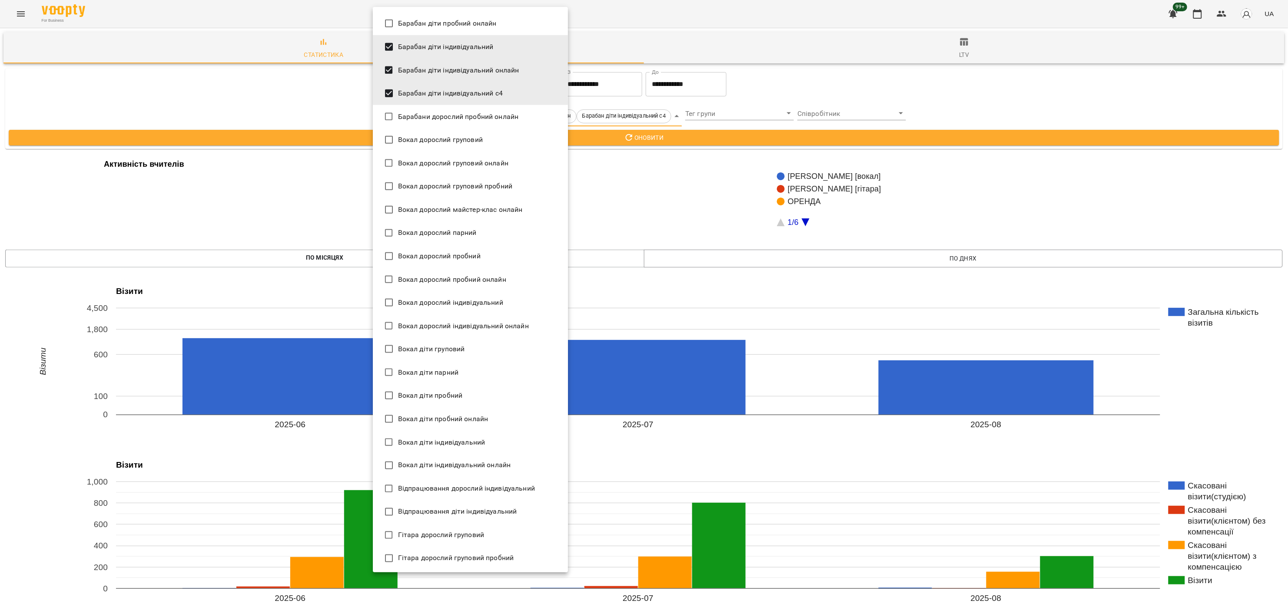
click at [487, 436] on li "Вокал діти індивідуальний" at bounding box center [470, 442] width 195 height 23
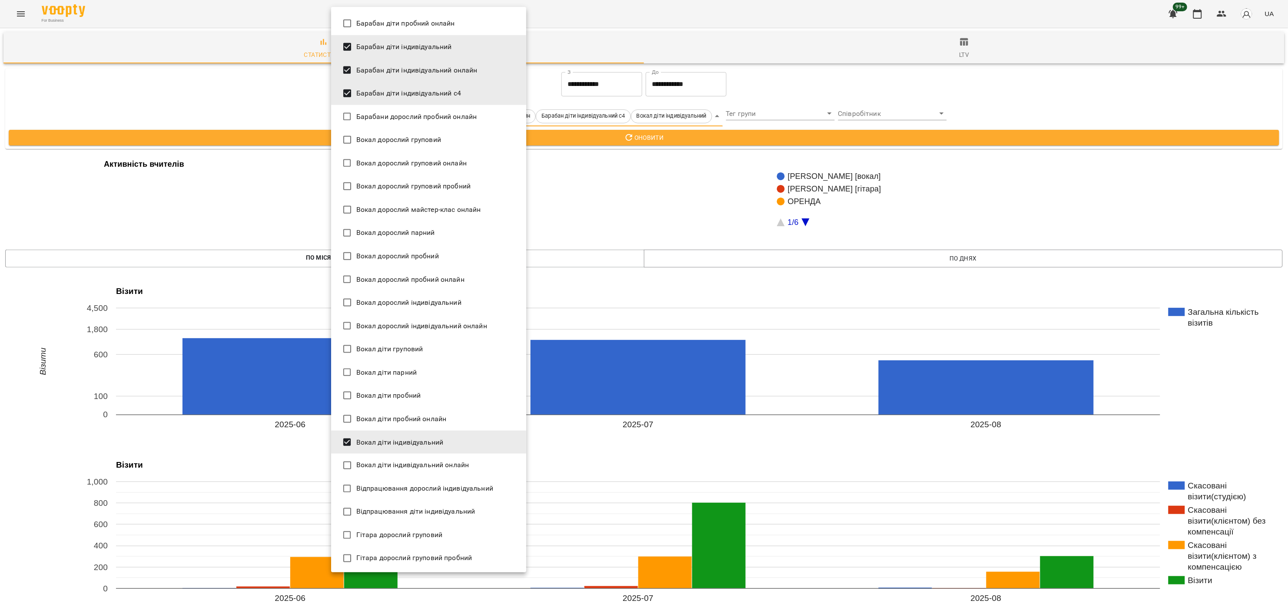
click at [479, 466] on li "Вокал діти індивідуальний онлайн" at bounding box center [428, 465] width 195 height 23
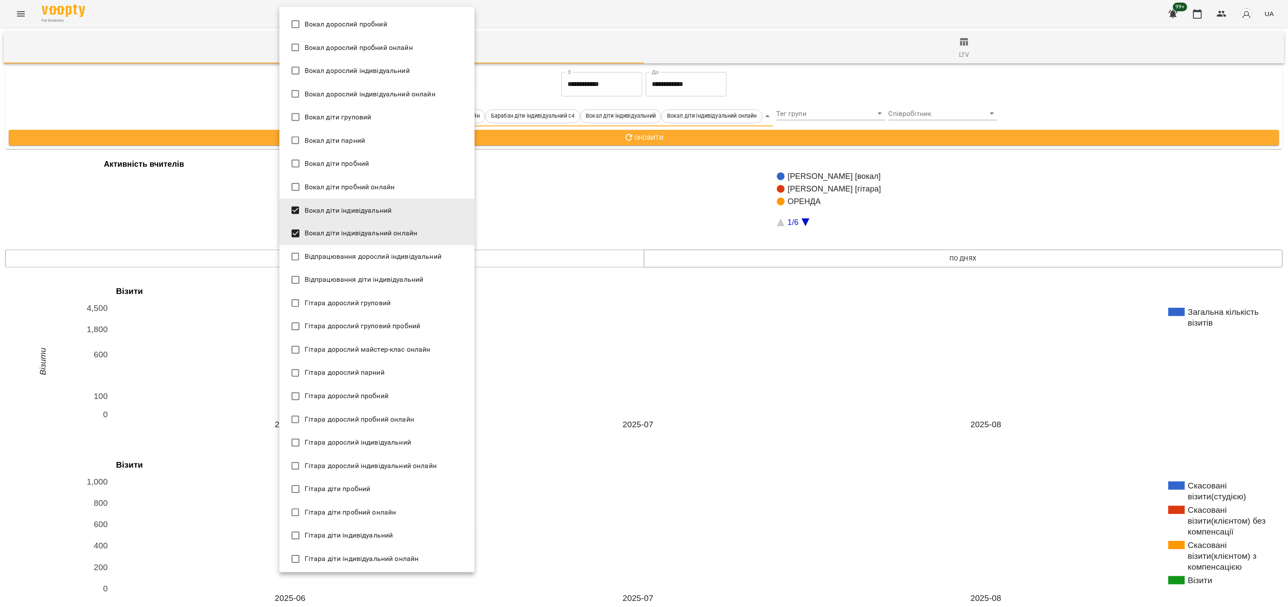
scroll to position [608, 0]
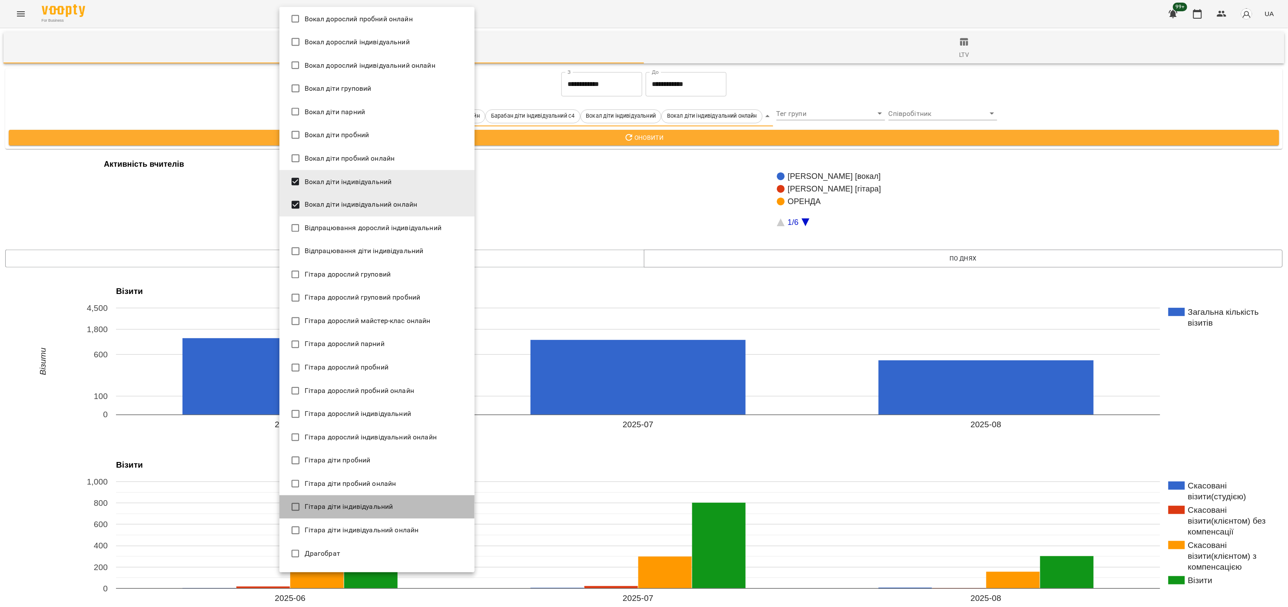
click at [406, 513] on li "Гітара діти індивідуальний" at bounding box center [376, 507] width 195 height 23
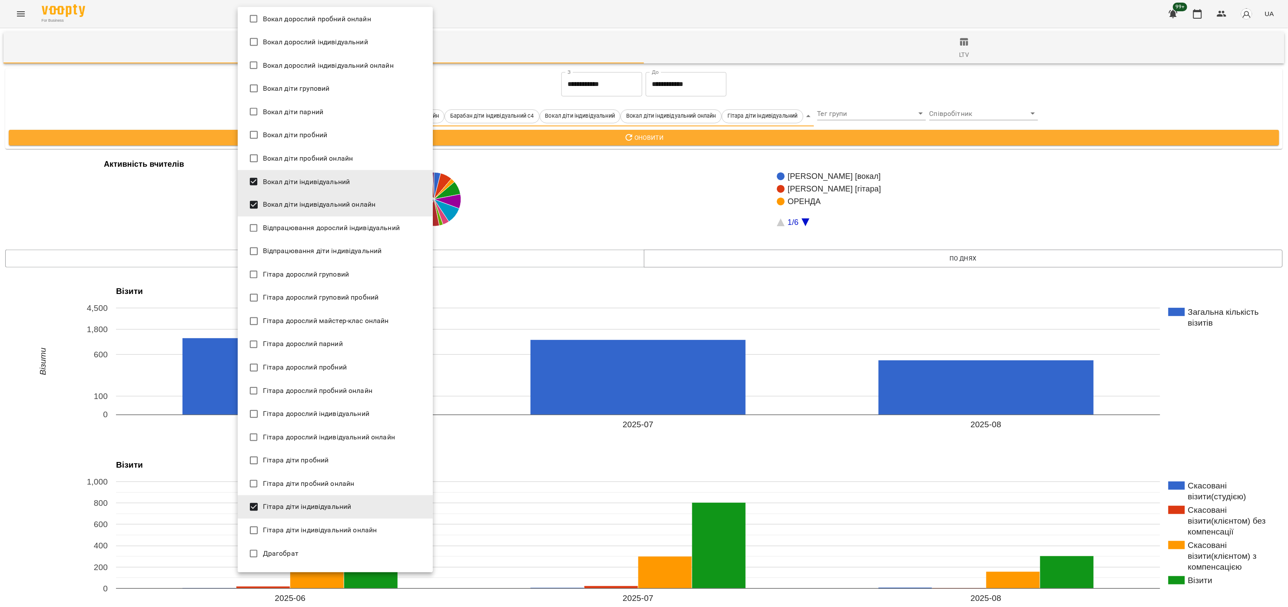
click at [393, 530] on li "Гітара діти індивідуальний онлайн" at bounding box center [335, 530] width 195 height 23
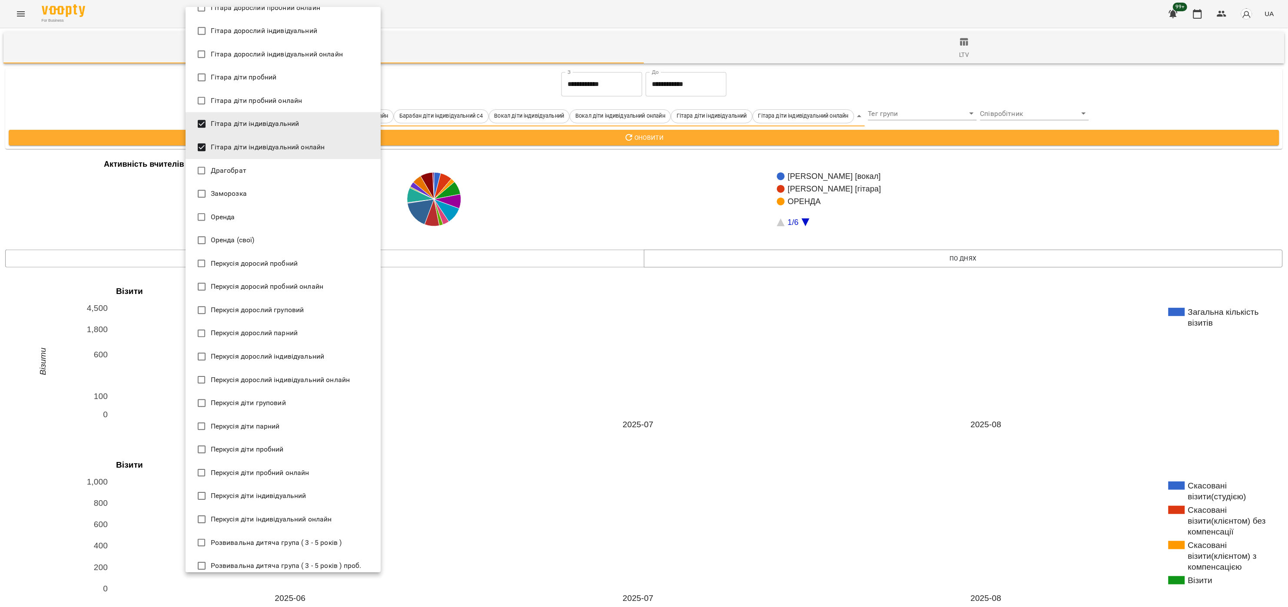
scroll to position [1043, 0]
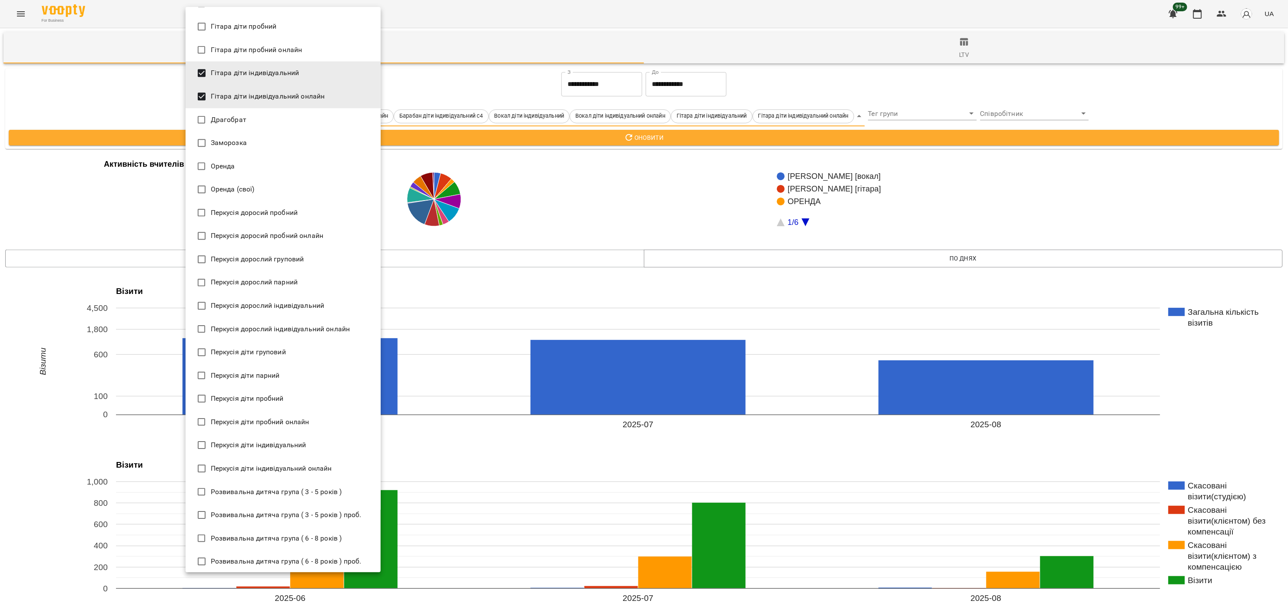
click at [292, 445] on span "Перкусія діти індивідуальний" at bounding box center [259, 445] width 96 height 10
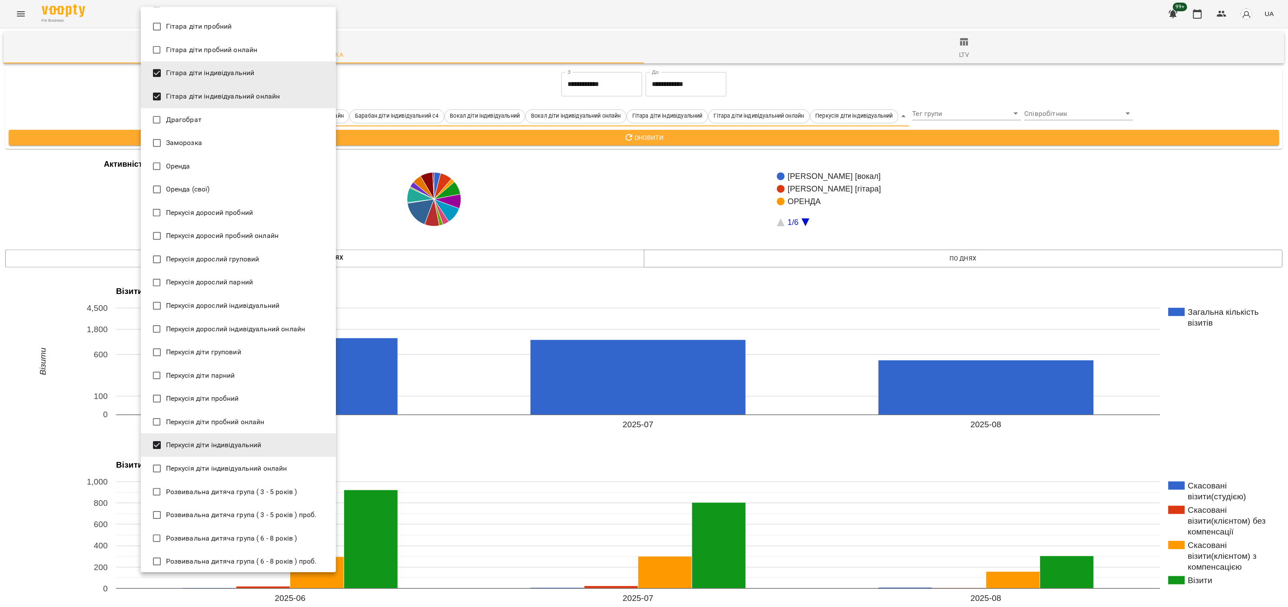
click at [291, 466] on li "Перкусія діти індивідуальний онлайн" at bounding box center [238, 468] width 195 height 23
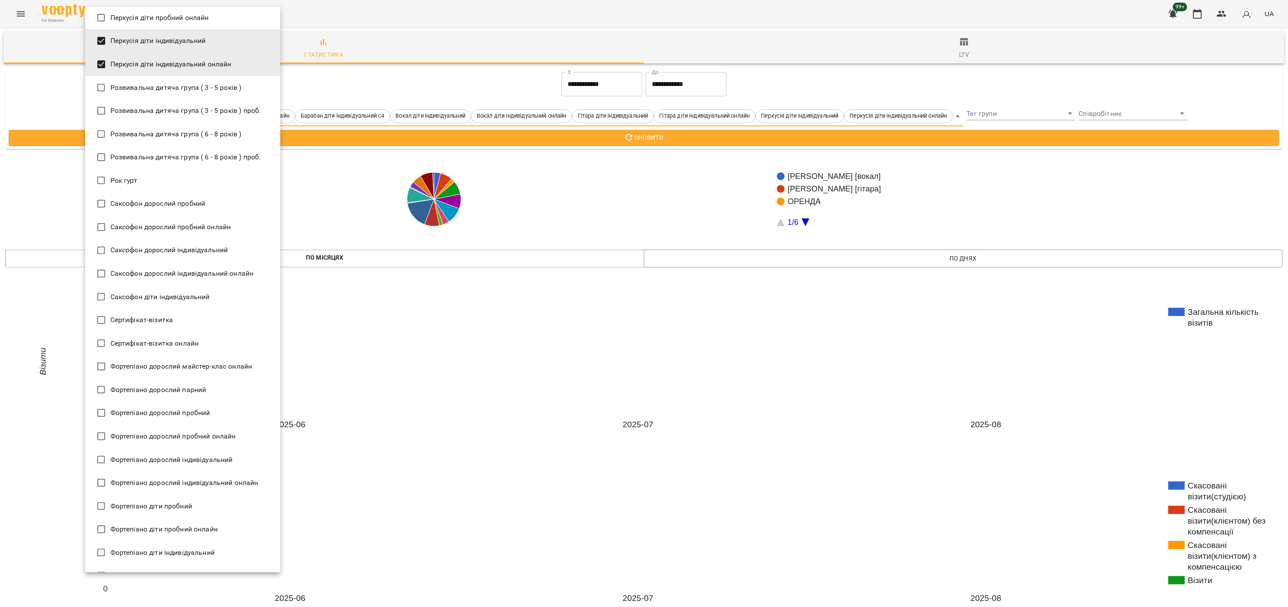
scroll to position [1477, 0]
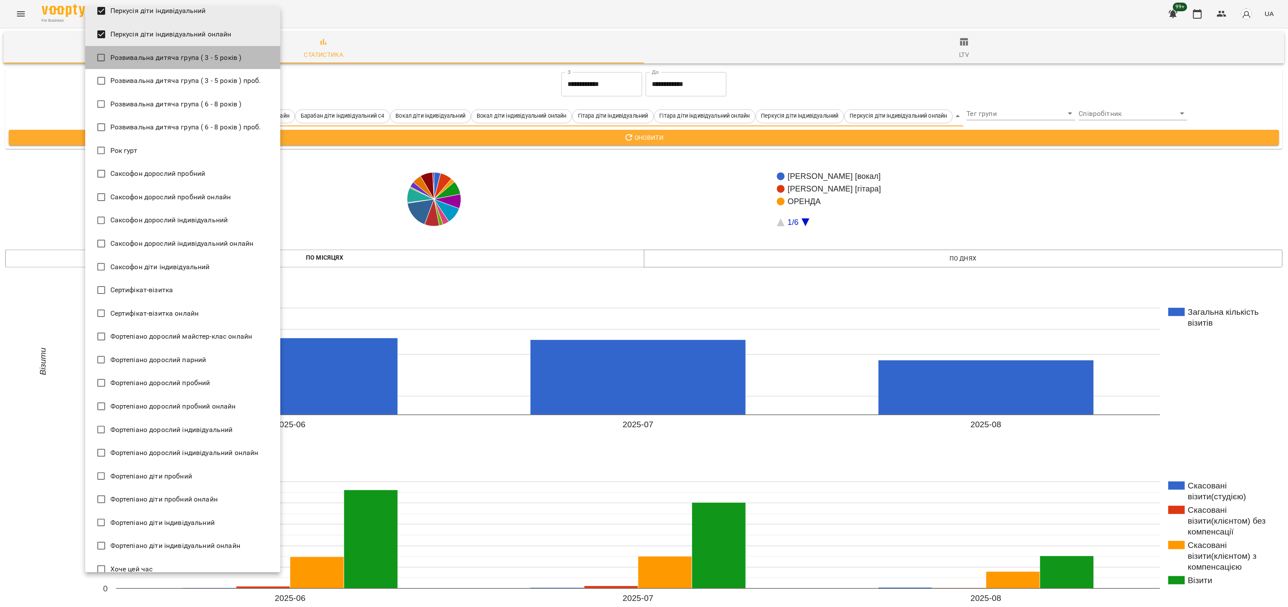
click at [253, 57] on li "Розвивальна дитяча група ( 3 - 5 років )" at bounding box center [182, 57] width 195 height 23
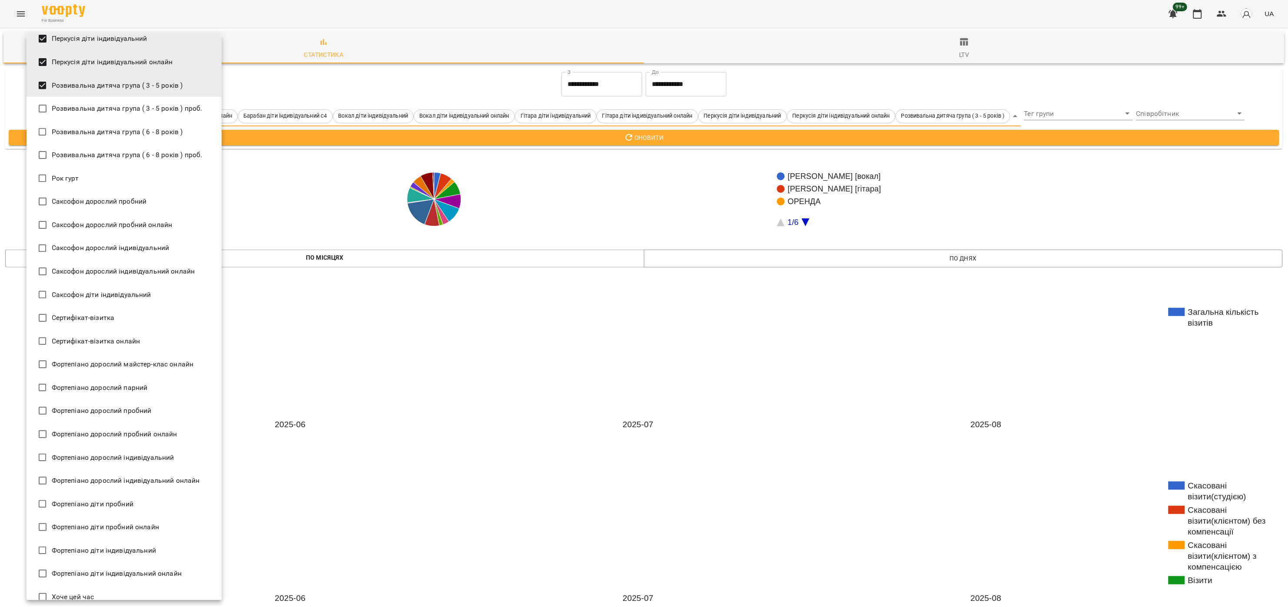
drag, startPoint x: 166, startPoint y: 84, endPoint x: 168, endPoint y: 107, distance: 23.1
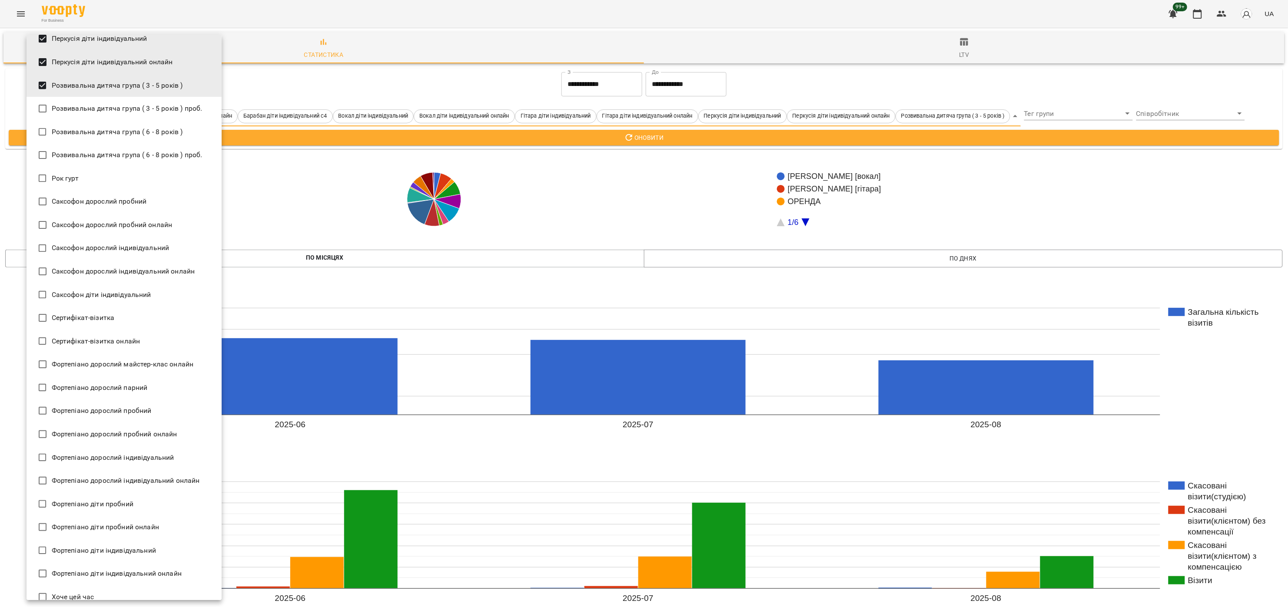
click at [166, 84] on span "Розвивальна дитяча група ( 3 - 5 років )" at bounding box center [117, 85] width 131 height 10
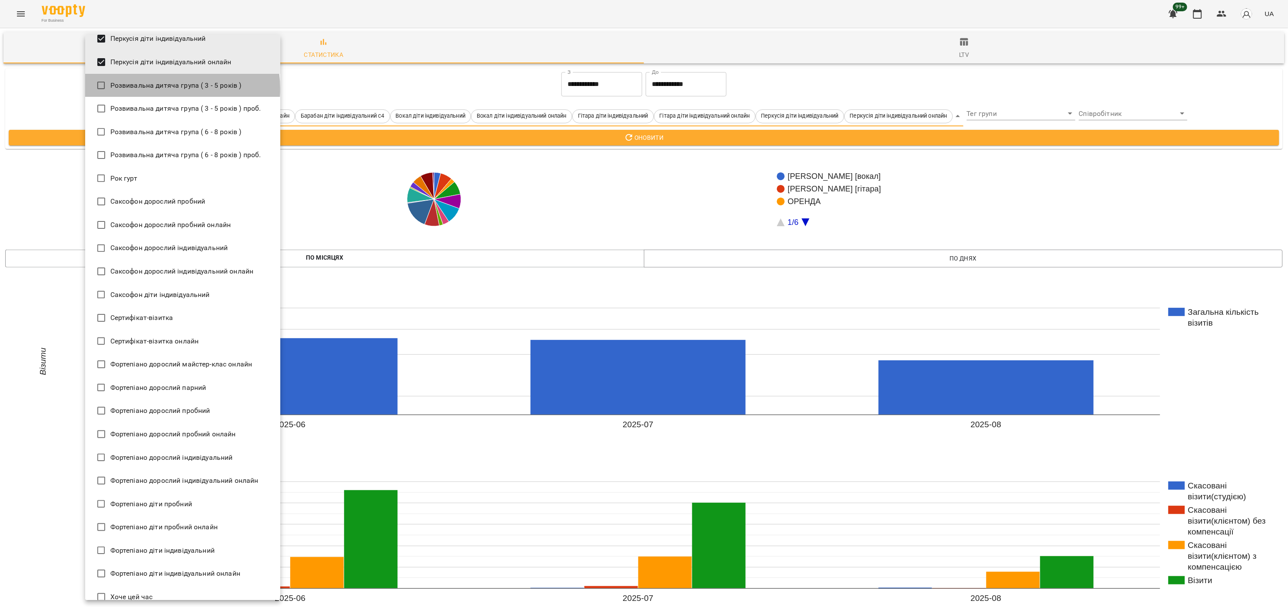
click at [166, 89] on span "Розвивальна дитяча група ( 3 - 5 років )" at bounding box center [175, 85] width 131 height 10
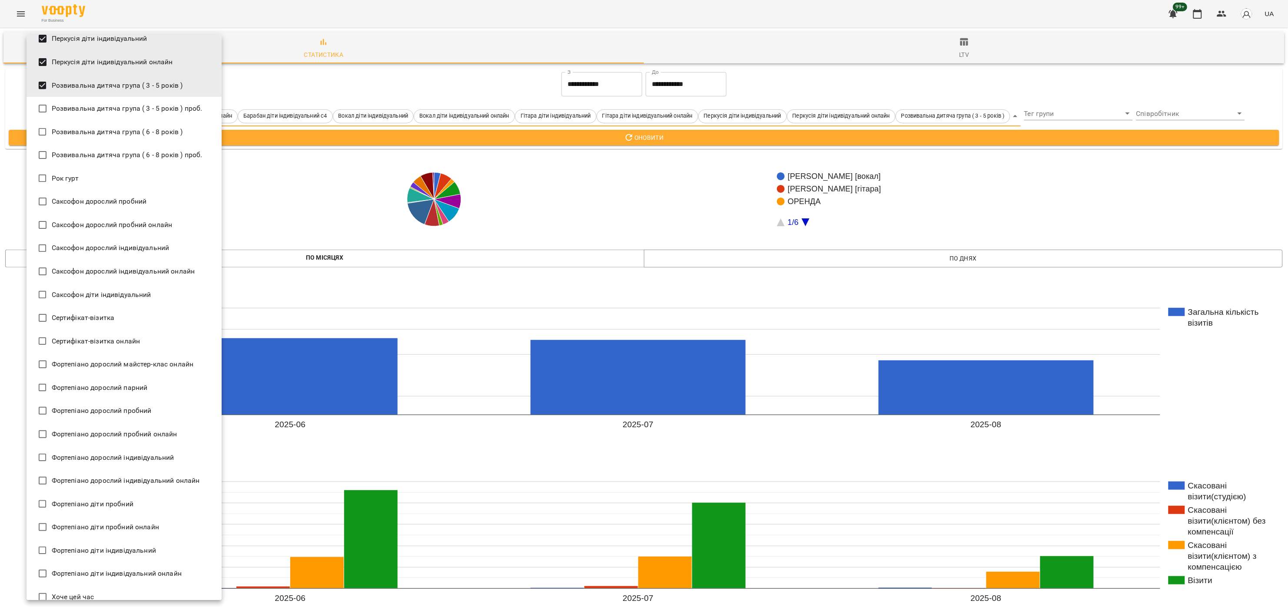
click at [137, 103] on span "Розвивальна дитяча група ( 3 - 5 років ) проб." at bounding box center [127, 108] width 151 height 10
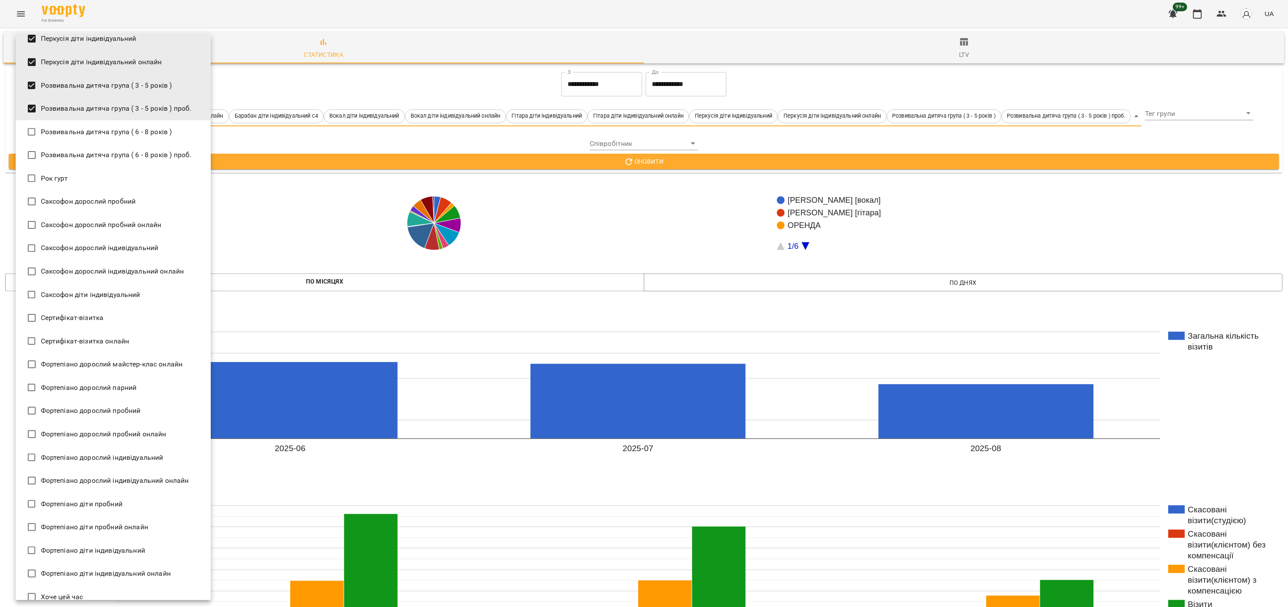
click at [127, 127] on span "Розвивальна дитяча група ( 6 - 8 років )" at bounding box center [106, 132] width 131 height 10
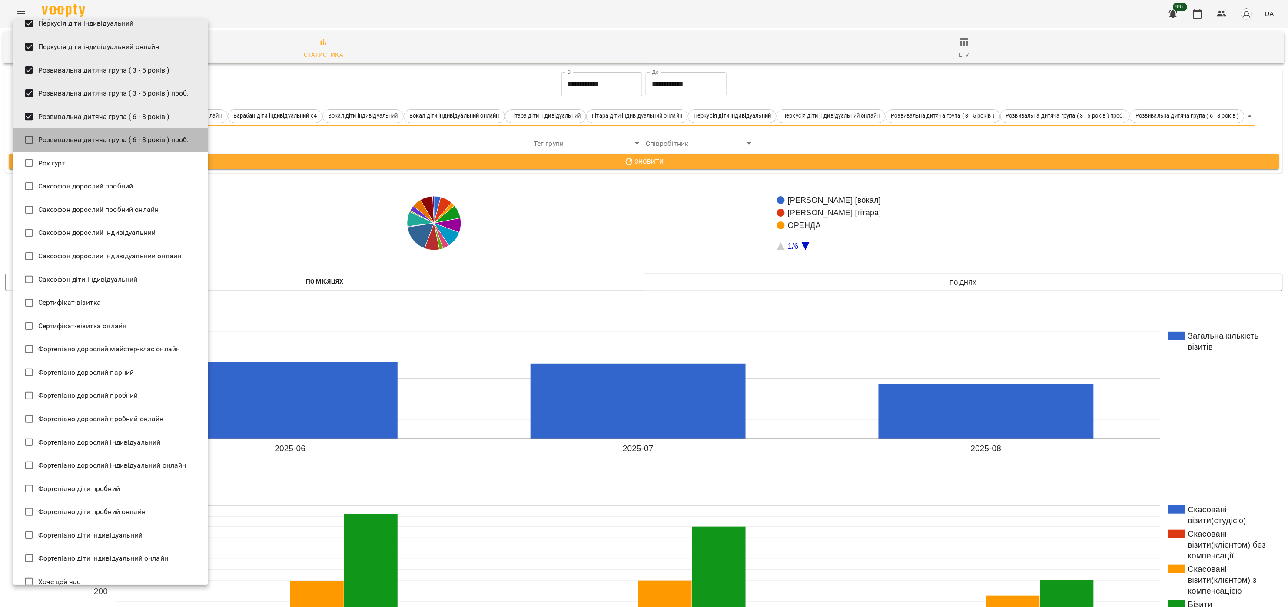
click at [116, 133] on li "Розвивальна дитяча група ( 6 - 8 років ) проб." at bounding box center [110, 139] width 195 height 23
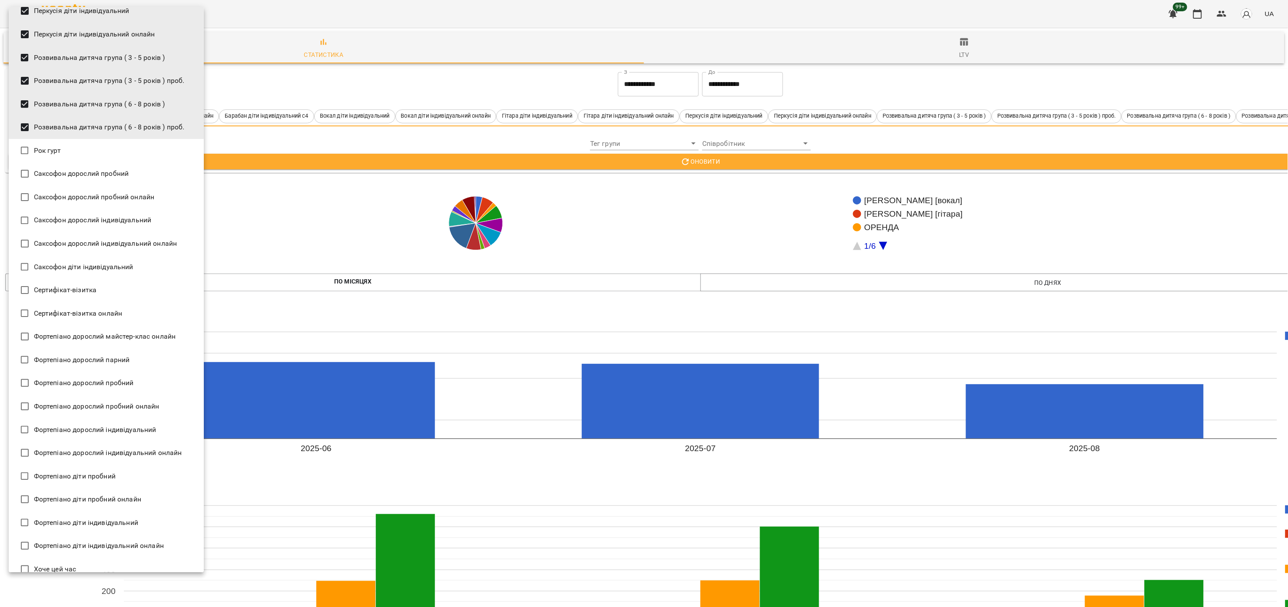
click at [100, 269] on span "Саксофон діти індивідуальний" at bounding box center [83, 267] width 99 height 10
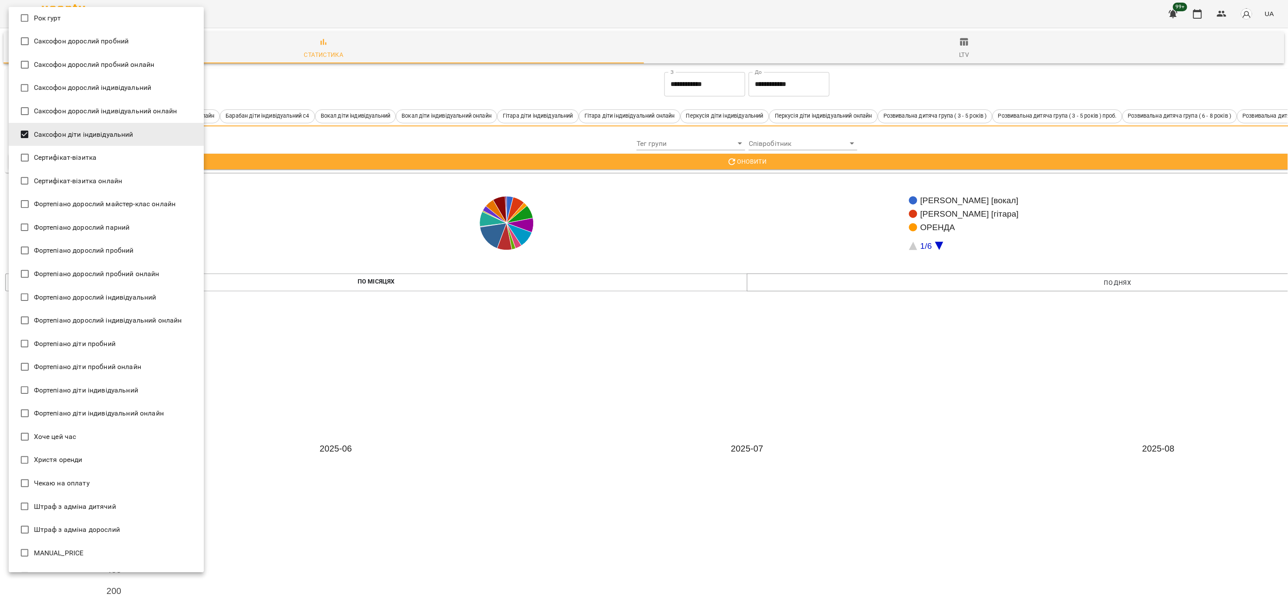
scroll to position [1628, 0]
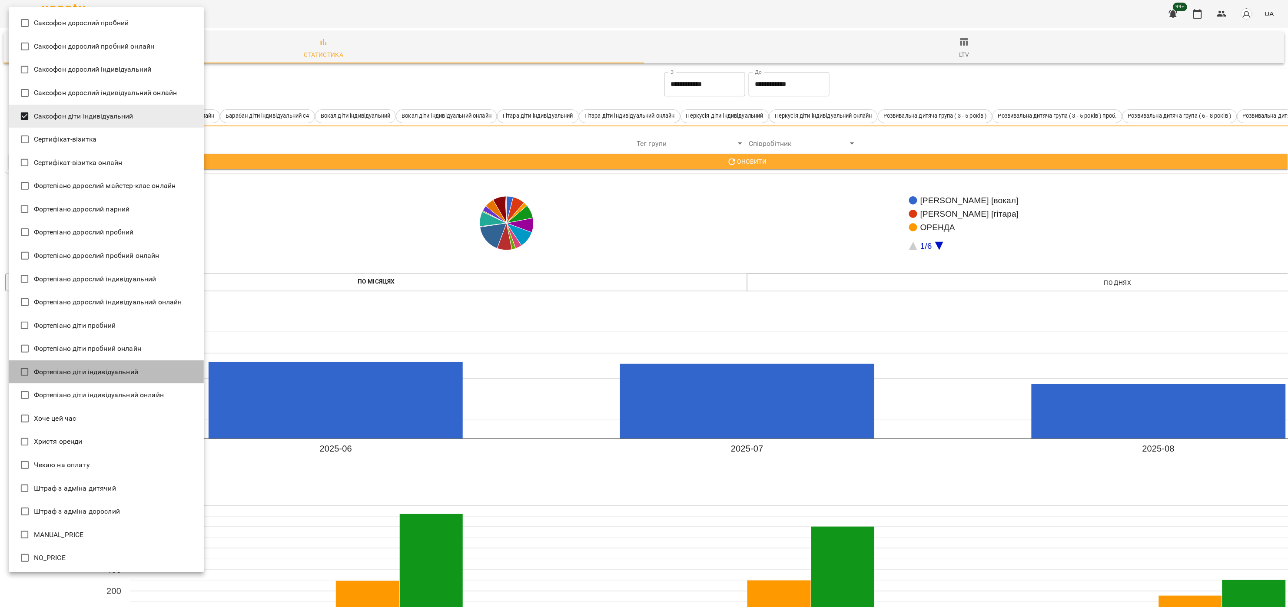
click at [122, 372] on span "Фортепіано діти індивідуальний" at bounding box center [86, 372] width 104 height 10
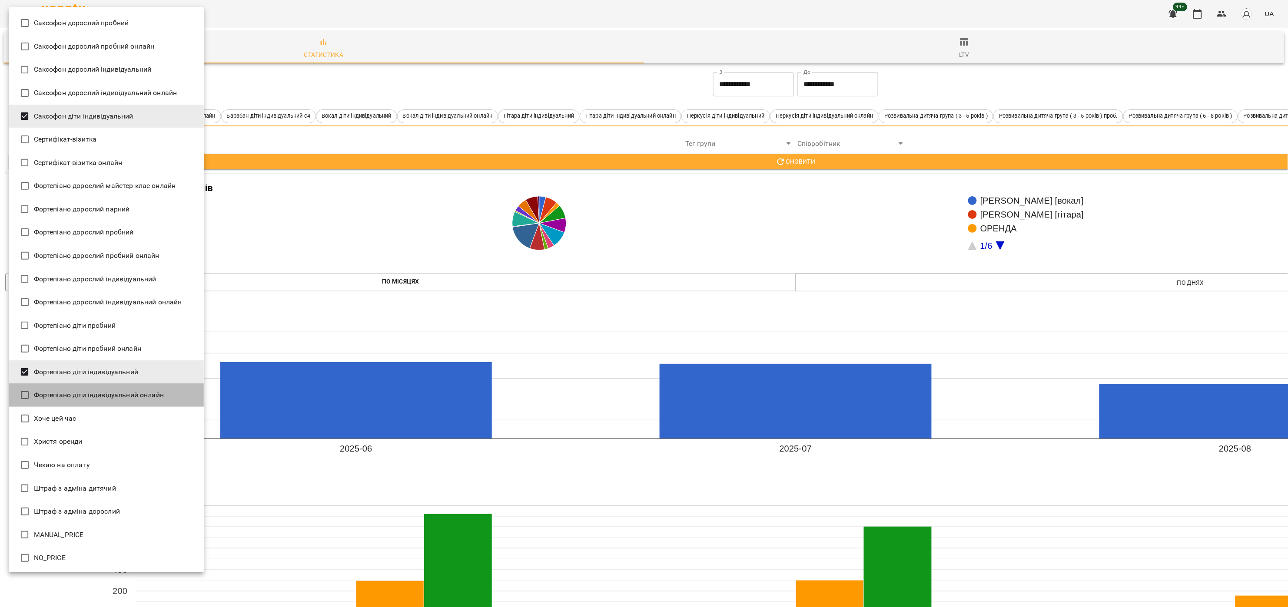
click at [113, 396] on span "Фортепіано діти індивідуальний онлайн" at bounding box center [99, 395] width 130 height 10
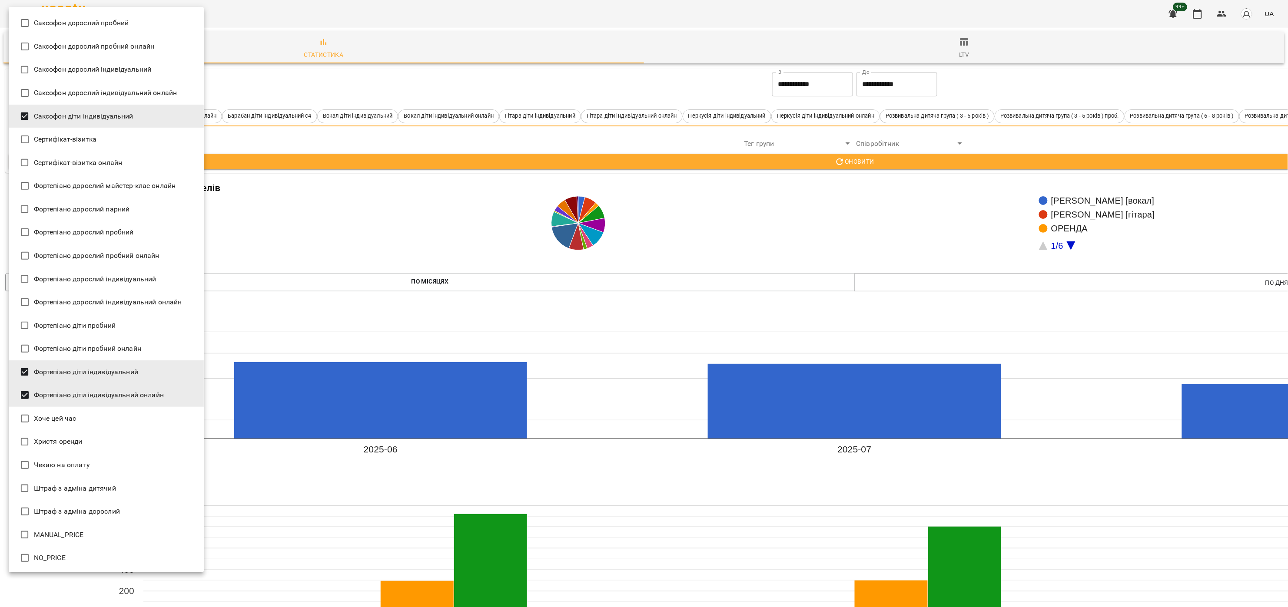
click at [869, 162] on div at bounding box center [644, 303] width 1288 height 607
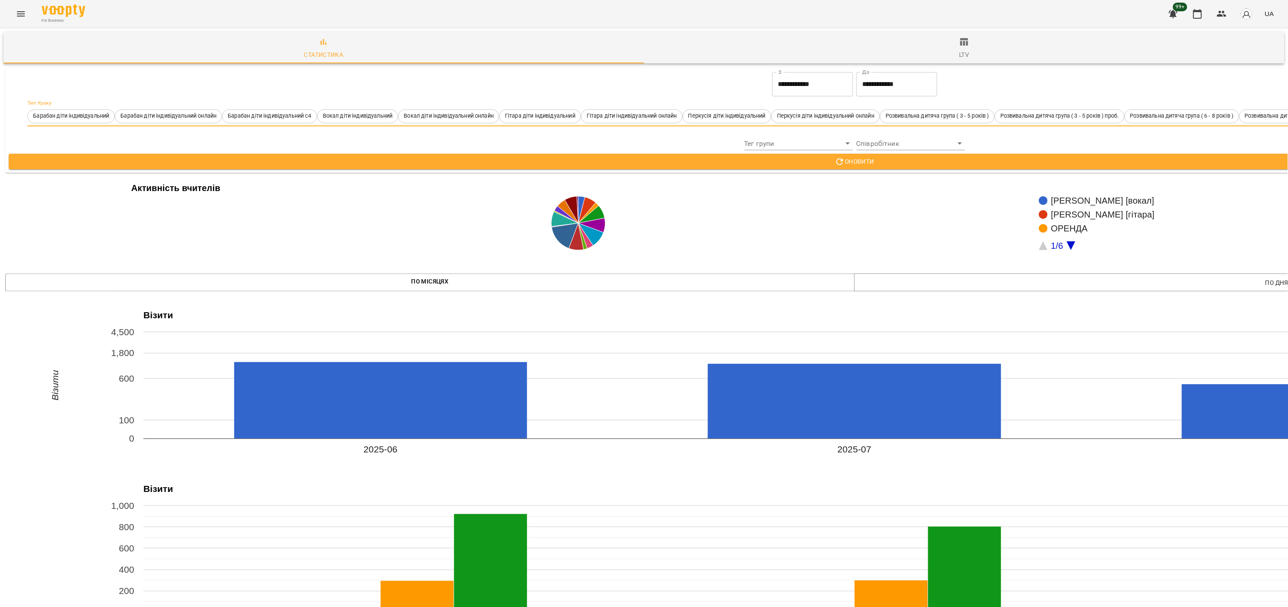
click at [827, 85] on input "**********" at bounding box center [812, 84] width 81 height 24
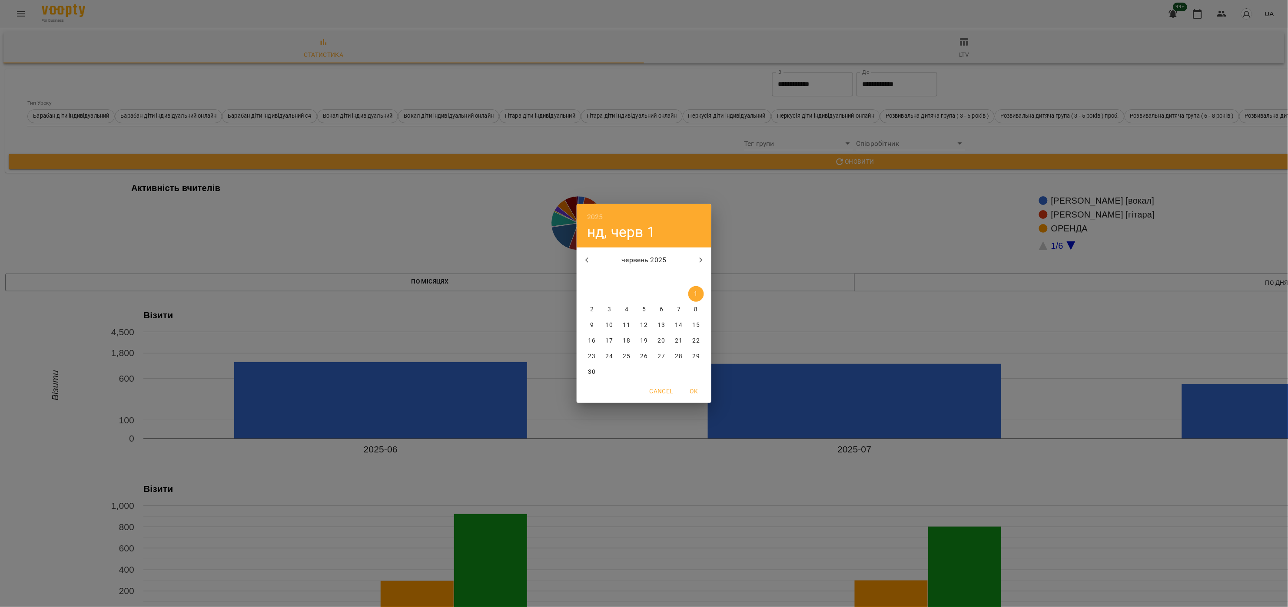
click at [697, 293] on p "1" at bounding box center [695, 294] width 3 height 9
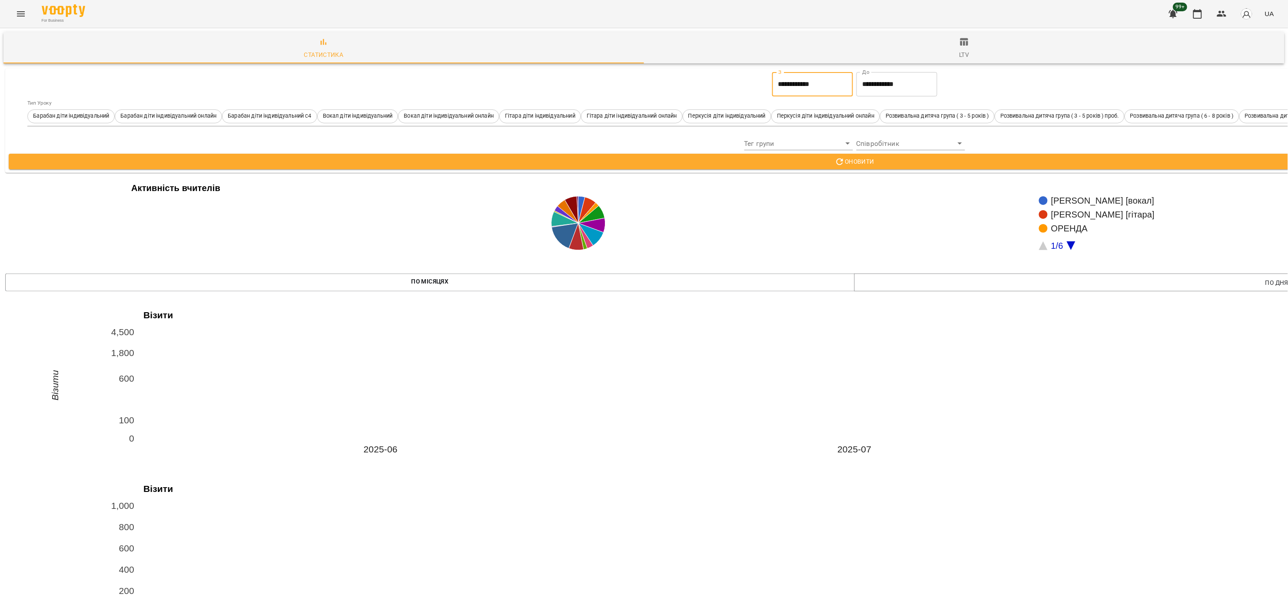
click at [893, 90] on input "**********" at bounding box center [896, 84] width 81 height 24
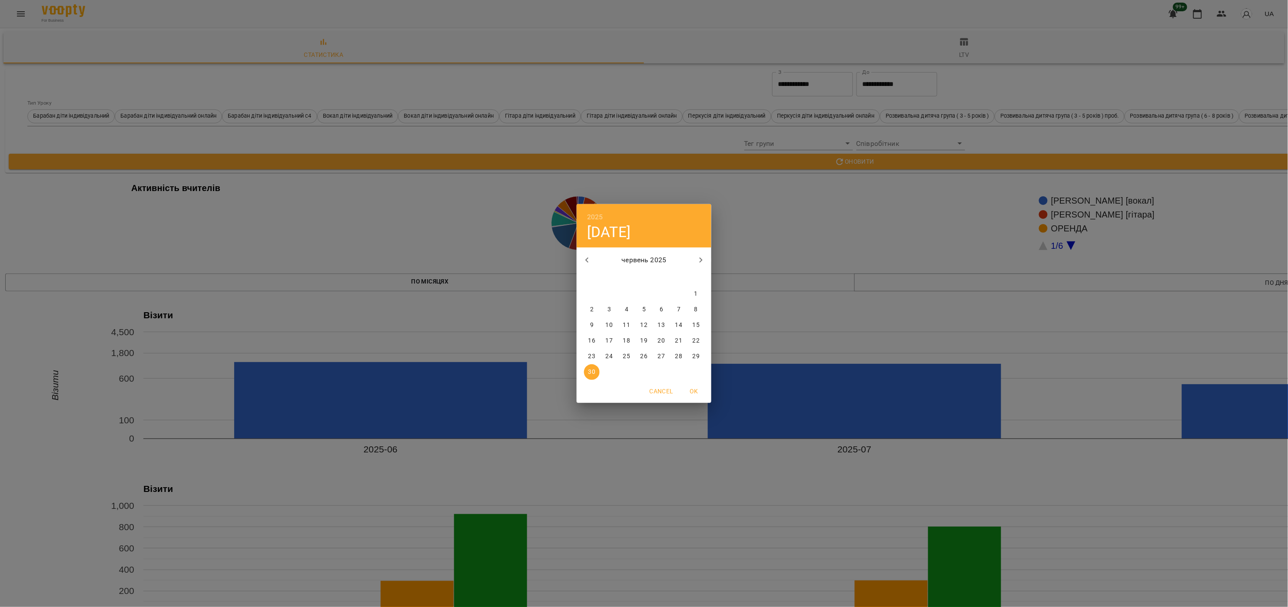
click at [589, 374] on p "30" at bounding box center [591, 372] width 7 height 9
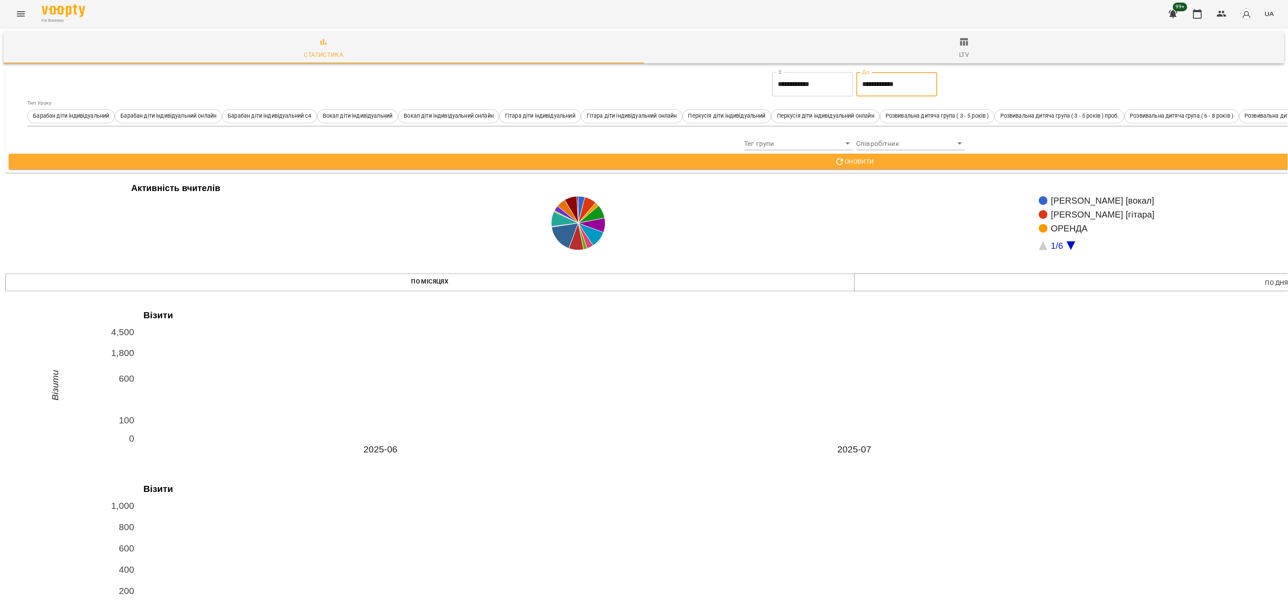
click at [885, 163] on span "Оновити" at bounding box center [855, 161] width 1678 height 10
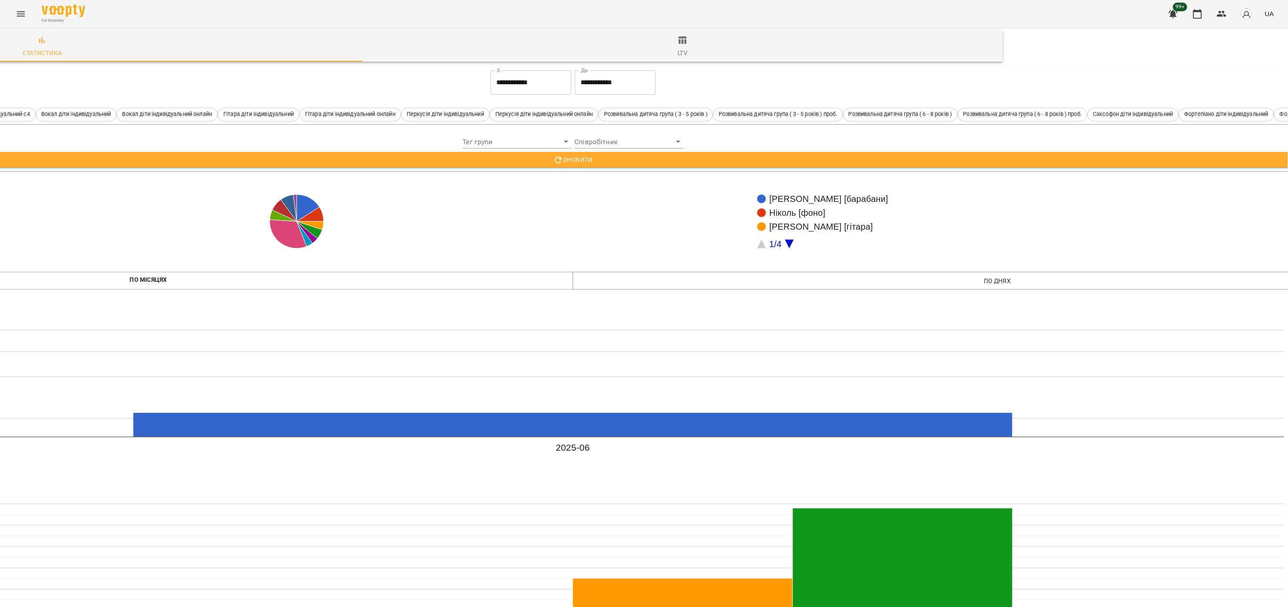
scroll to position [0, 282]
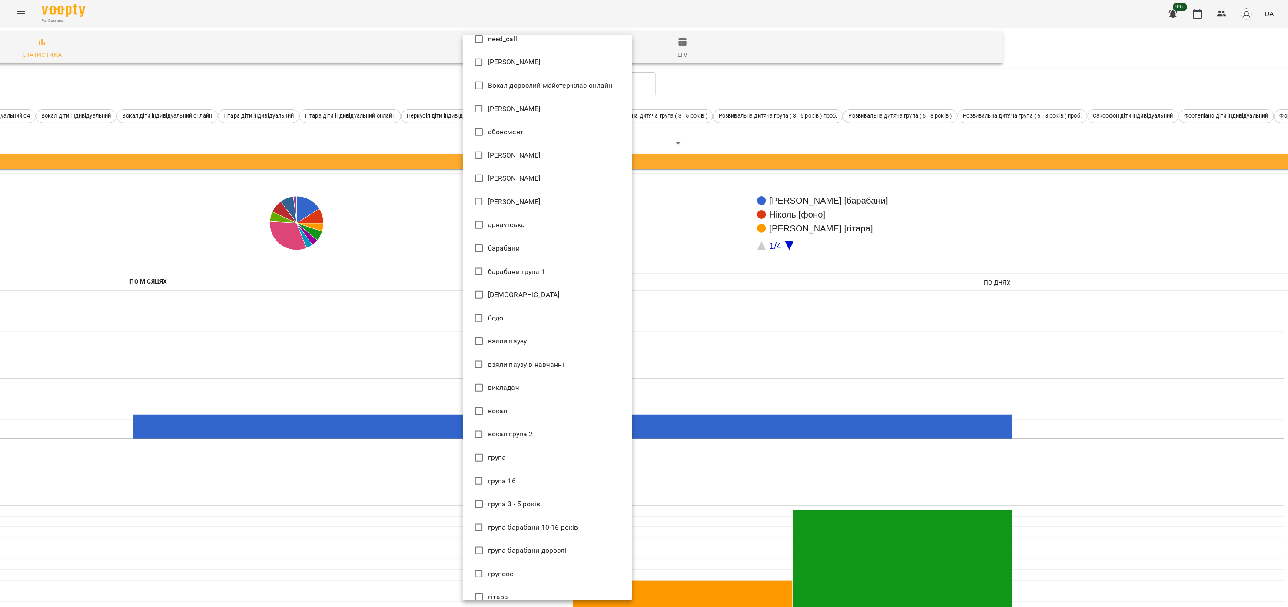
scroll to position [0, 0]
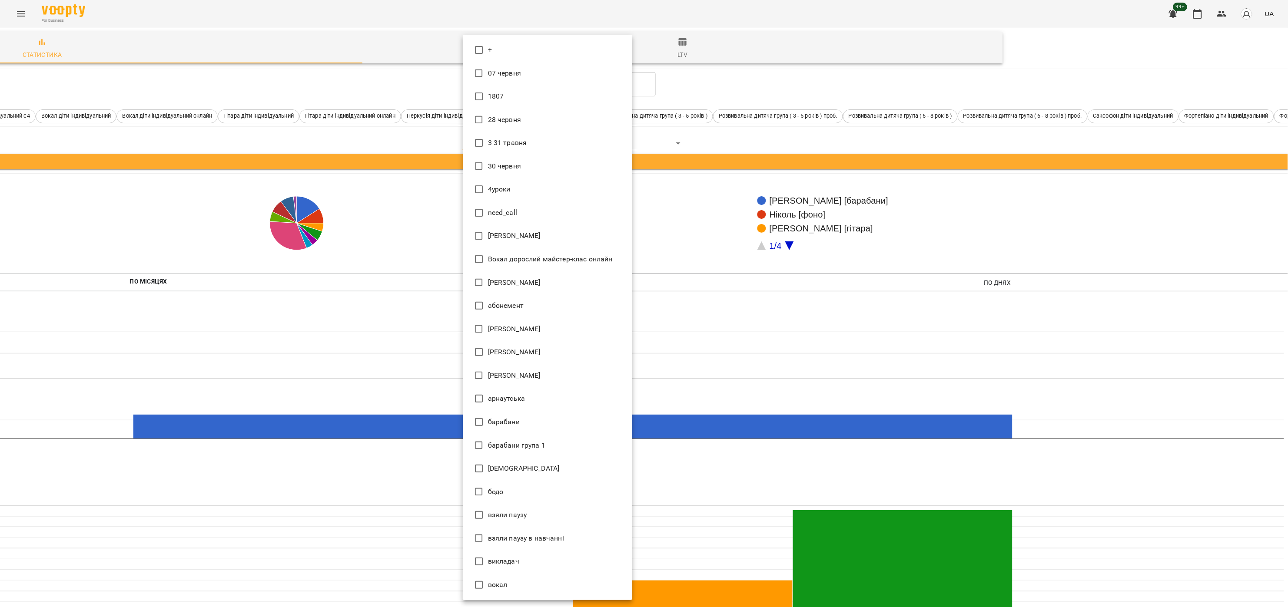
click at [739, 85] on div at bounding box center [644, 303] width 1288 height 607
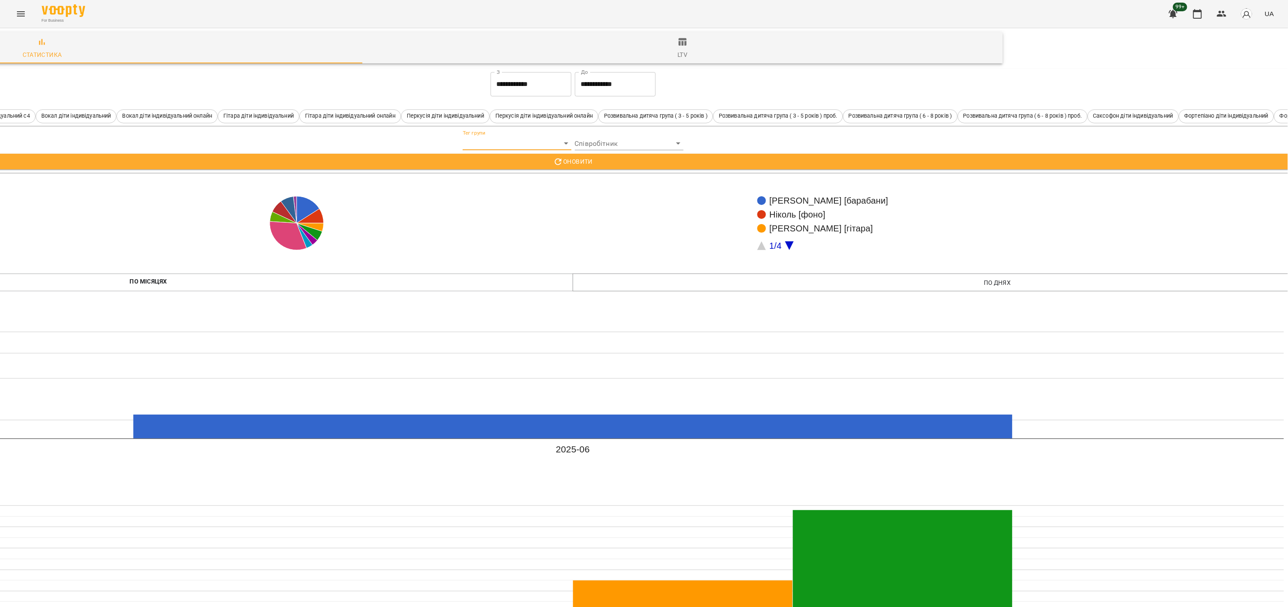
click at [1086, 101] on div "Тип Уроку Барабан діти індивідуальний Барабан діти індивідуальний онлайн Бараба…" at bounding box center [573, 113] width 1654 height 27
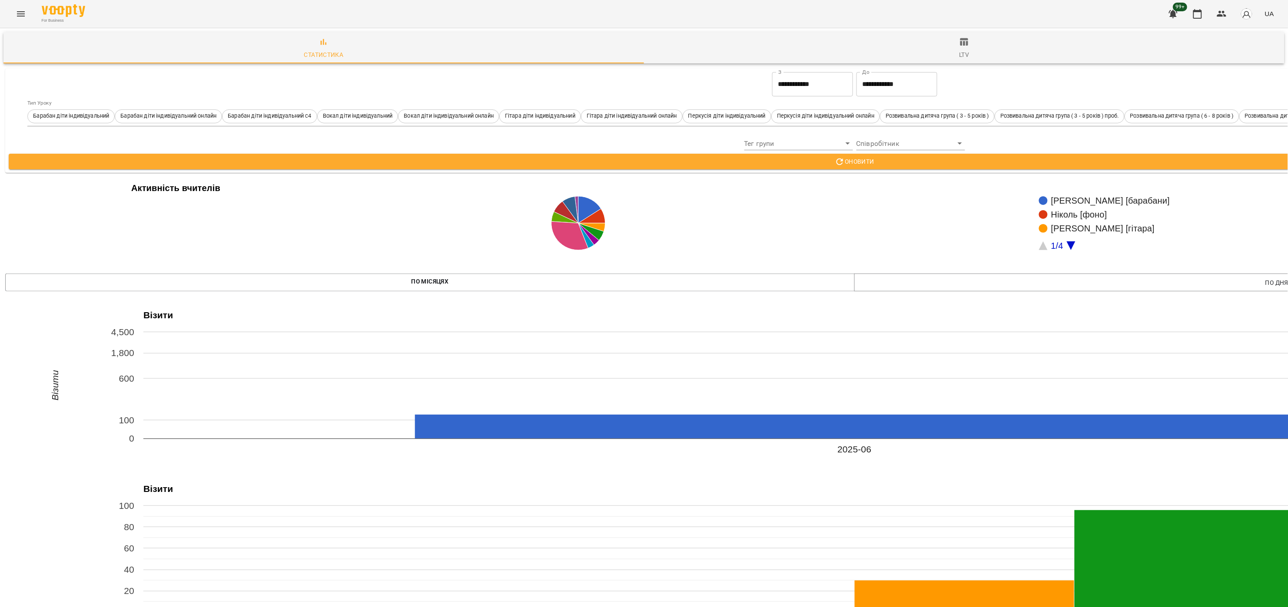
click at [27, 101] on label "Тип Уроку" at bounding box center [39, 102] width 24 height 5
click at [31, 104] on label "Тип Уроку" at bounding box center [39, 102] width 24 height 5
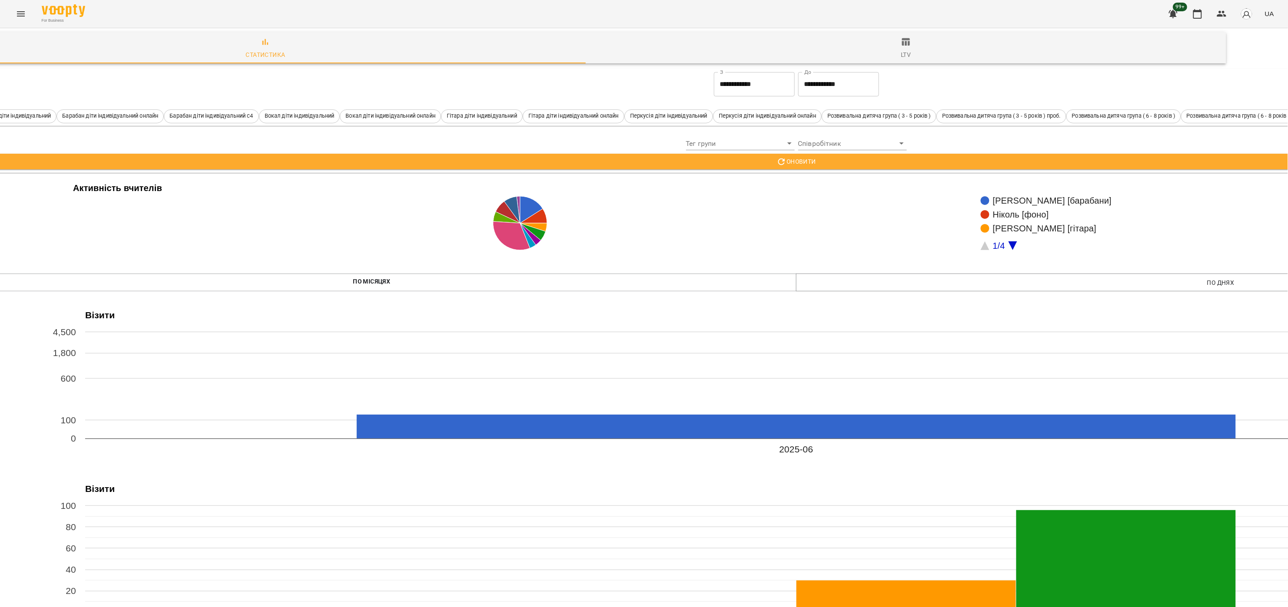
scroll to position [0, 434]
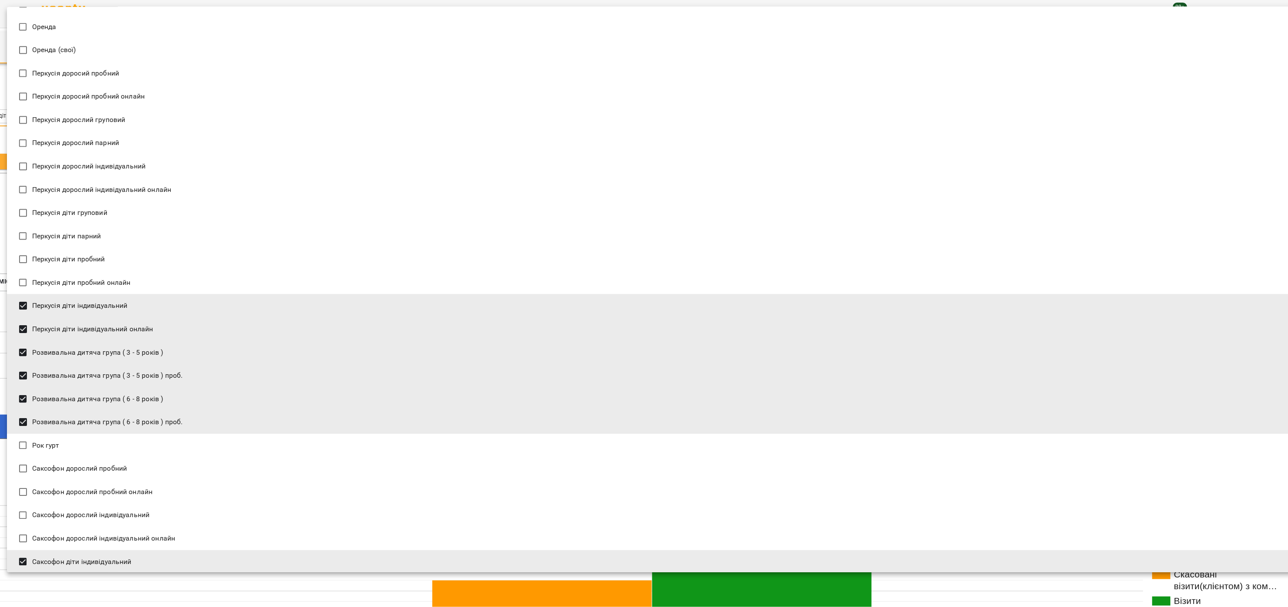
scroll to position [1107, 0]
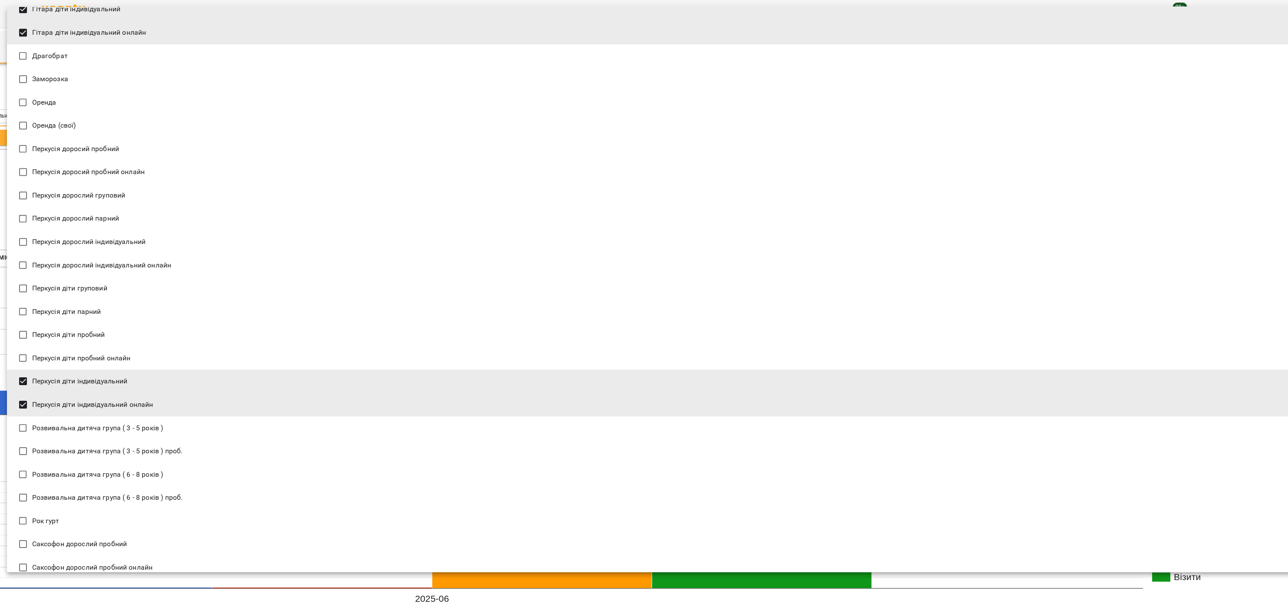
click at [583, 7] on li "Гітара діти індивідуальний" at bounding box center [852, 8] width 1691 height 23
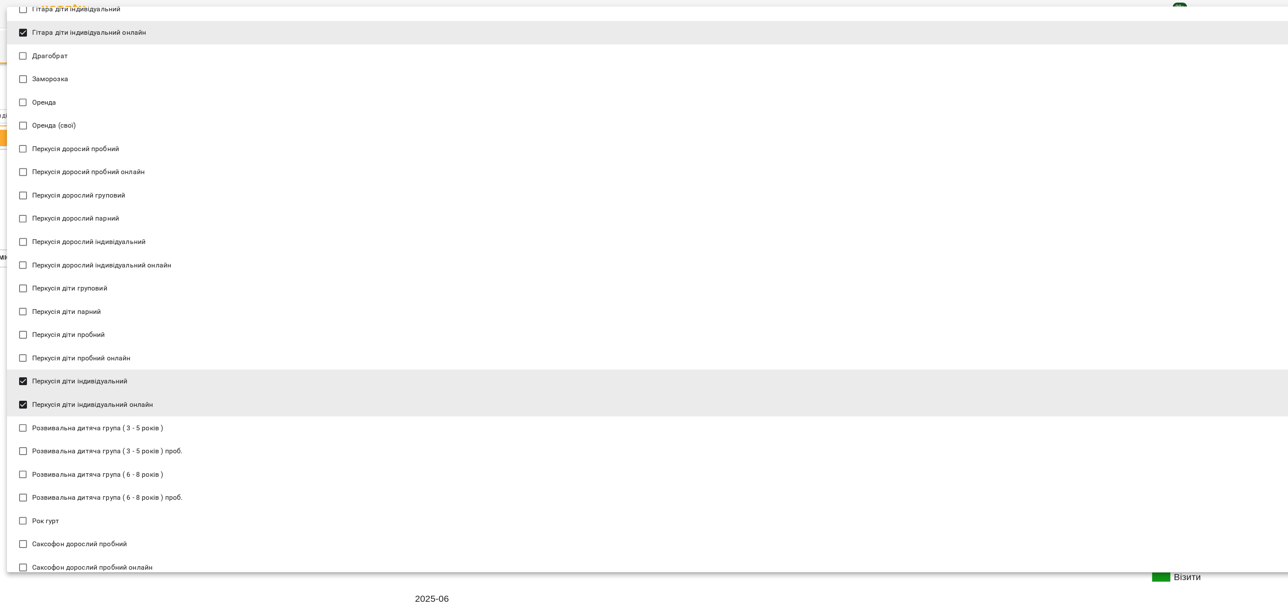
scroll to position [933, 0]
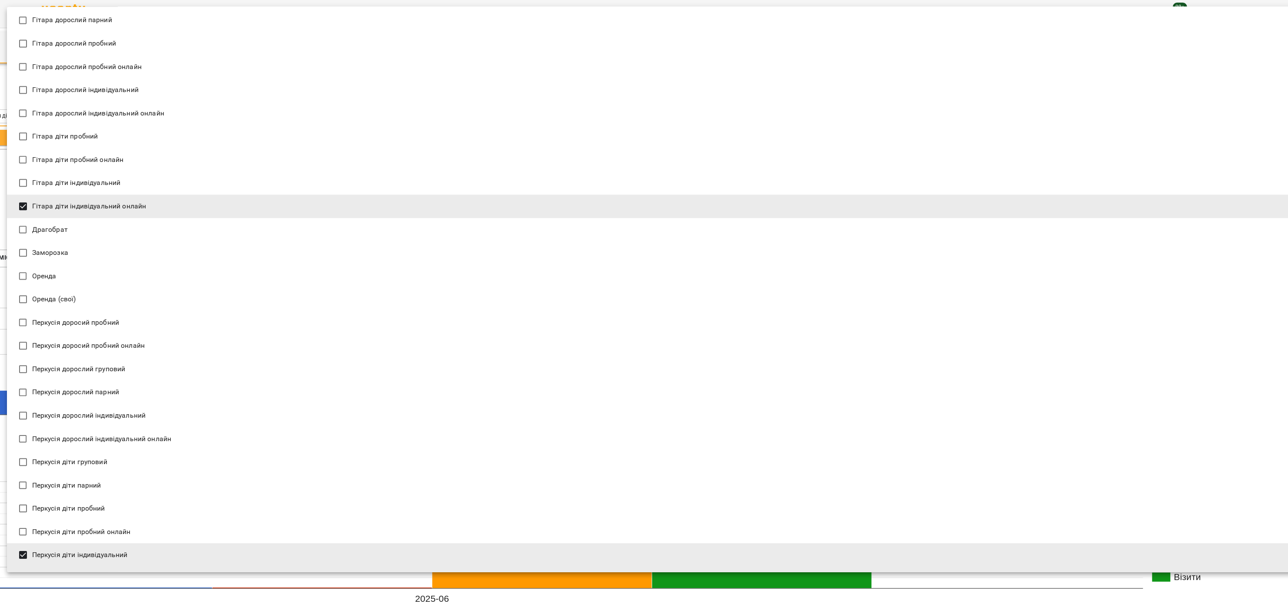
click at [105, 186] on span "Гітара діти індивідуальний" at bounding box center [76, 183] width 89 height 10
type input "**********"
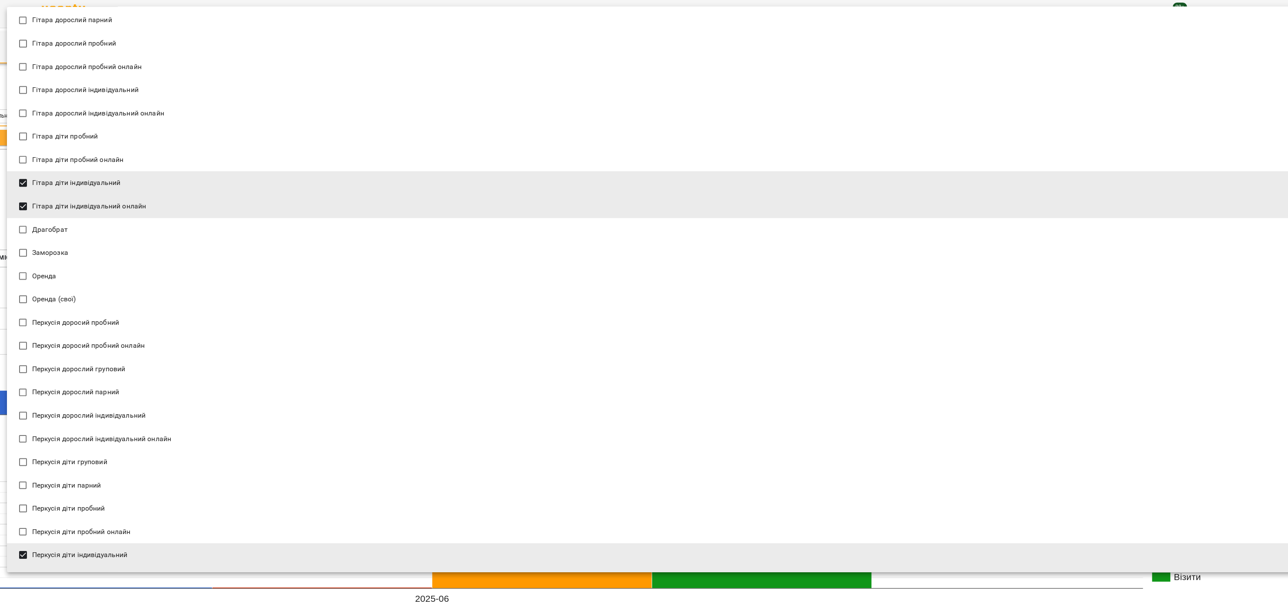
click at [1021, 581] on div at bounding box center [644, 303] width 1288 height 607
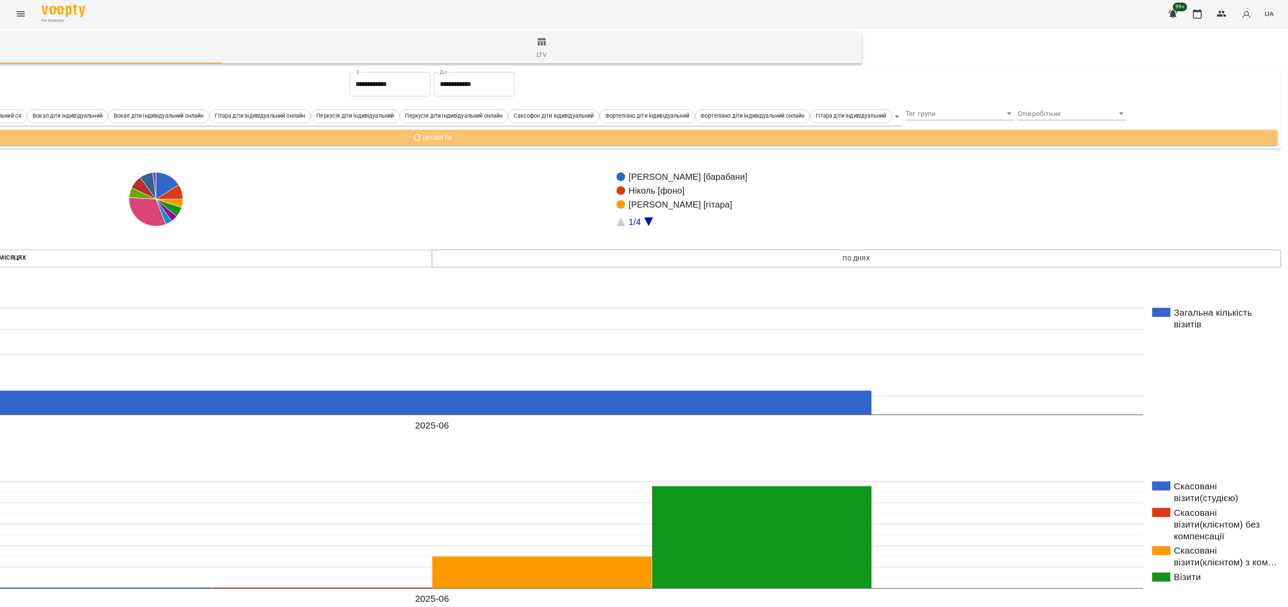
click at [693, 139] on span "Оновити" at bounding box center [432, 138] width 1678 height 10
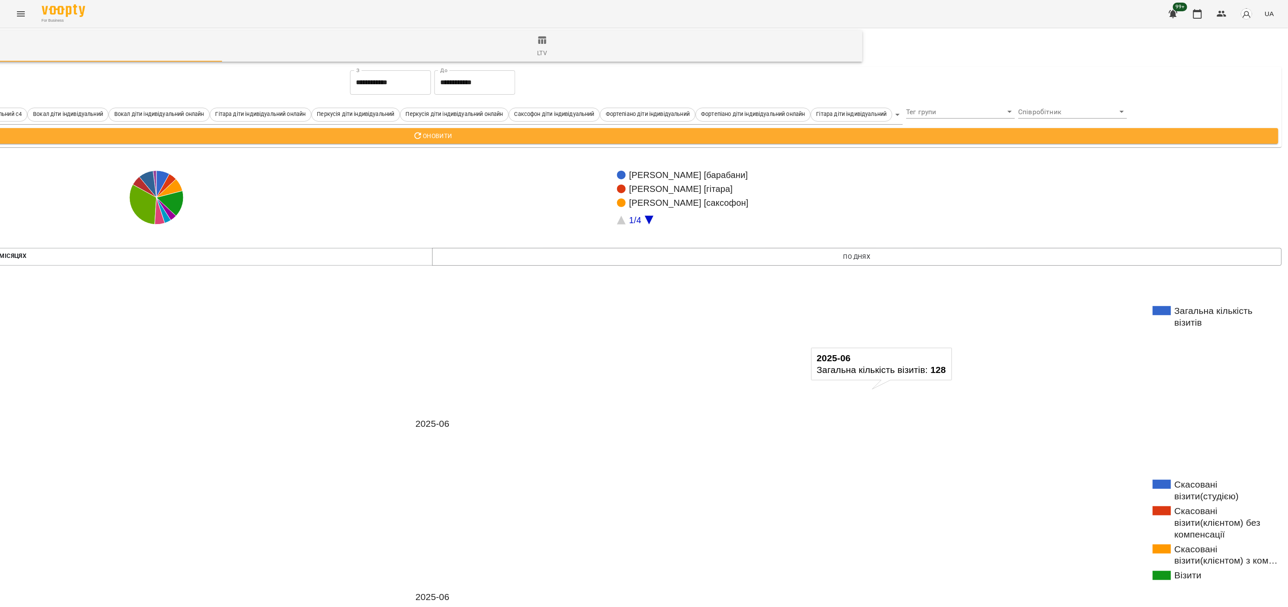
scroll to position [0, 422]
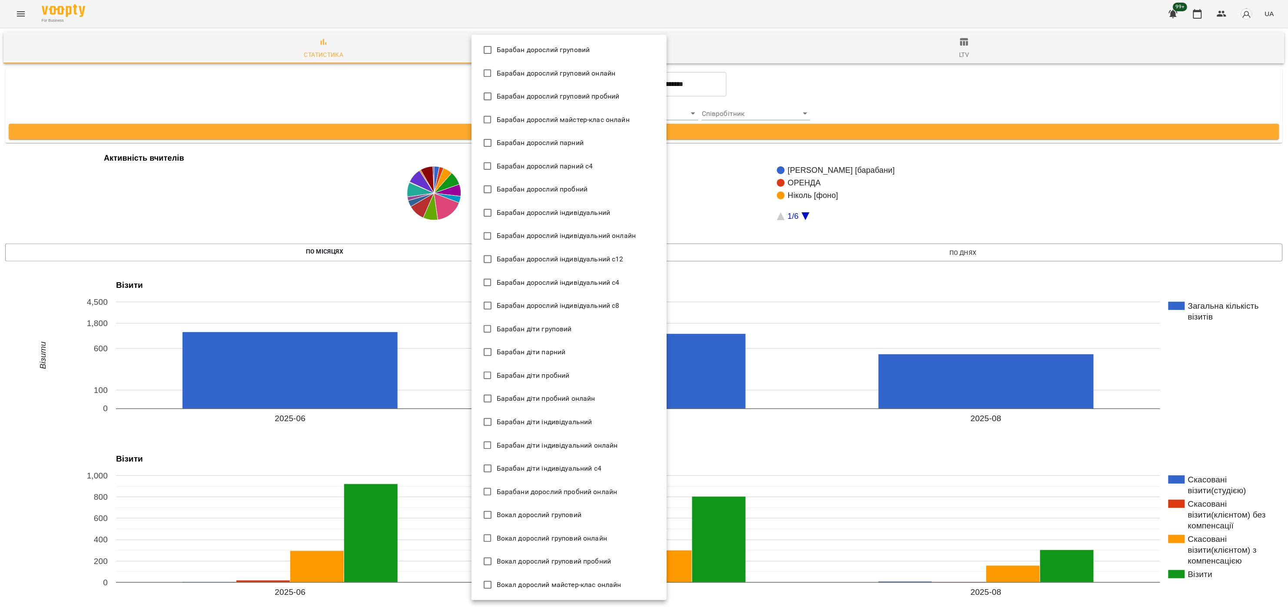
click at [574, 46] on span "Барабан дорослий груповий" at bounding box center [543, 50] width 93 height 10
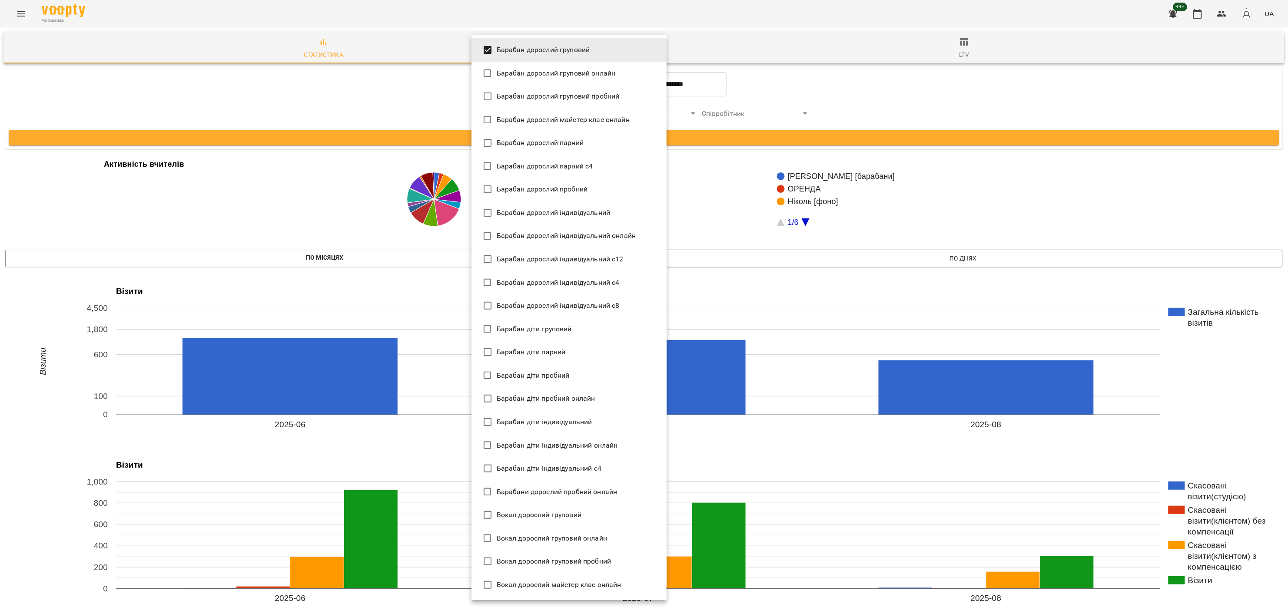
click at [570, 69] on span "Барабан дорослий груповий онлайн" at bounding box center [556, 73] width 119 height 10
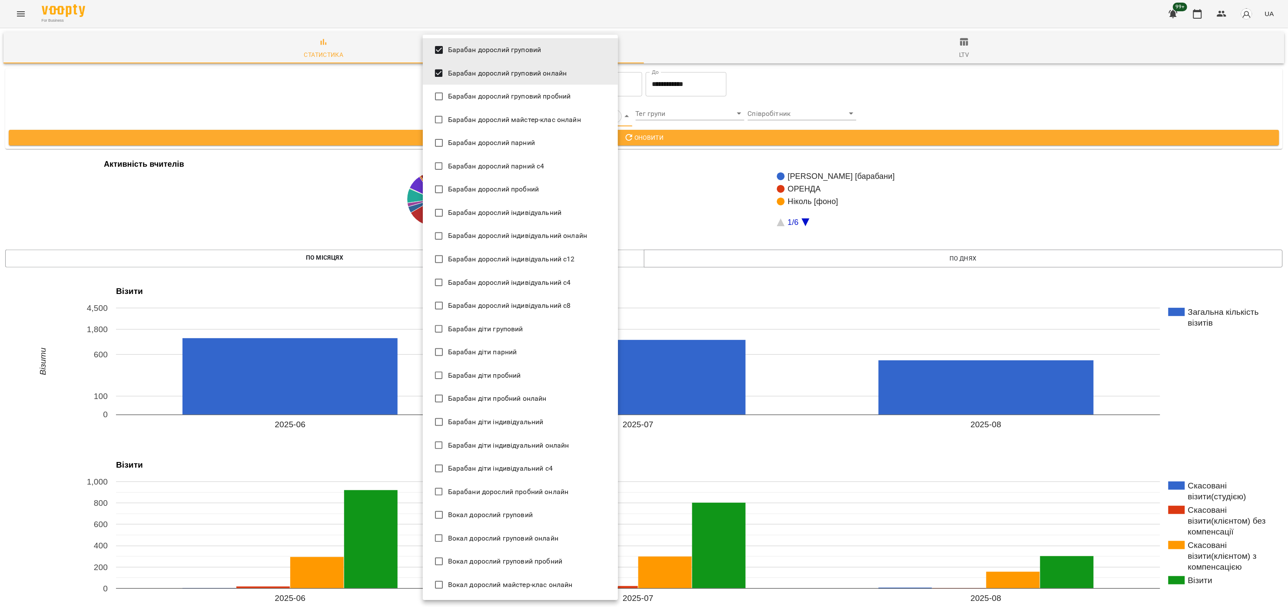
click at [520, 332] on span "Барабан діти груповий" at bounding box center [485, 329] width 75 height 10
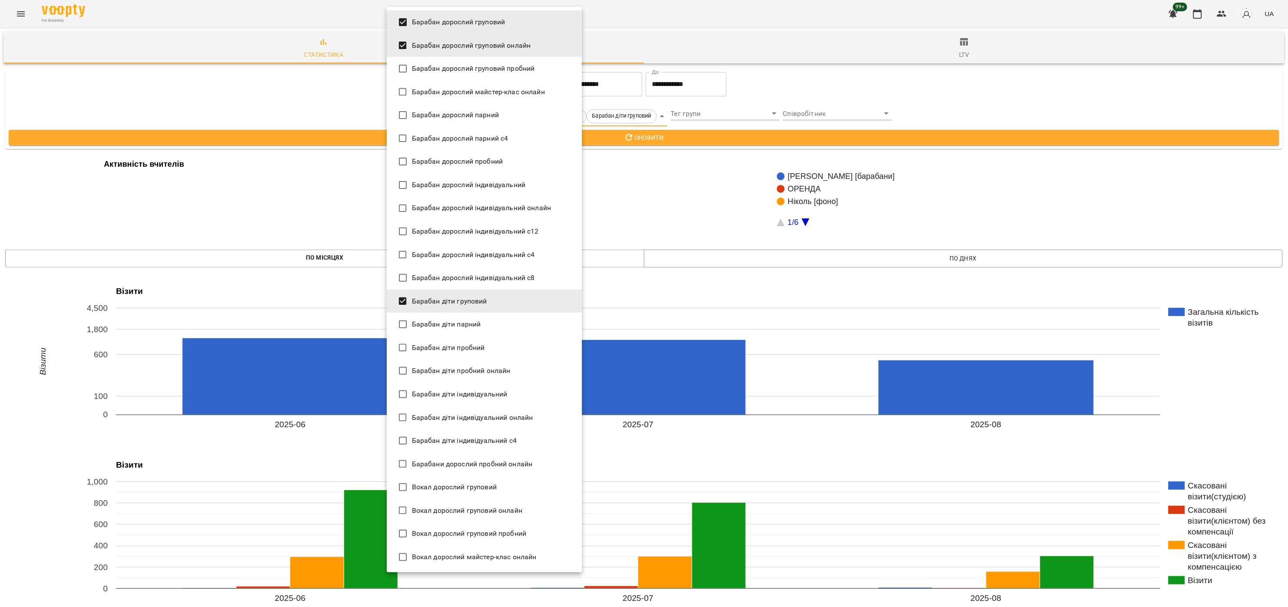
click at [487, 327] on li "Барабан діти парний" at bounding box center [484, 324] width 195 height 23
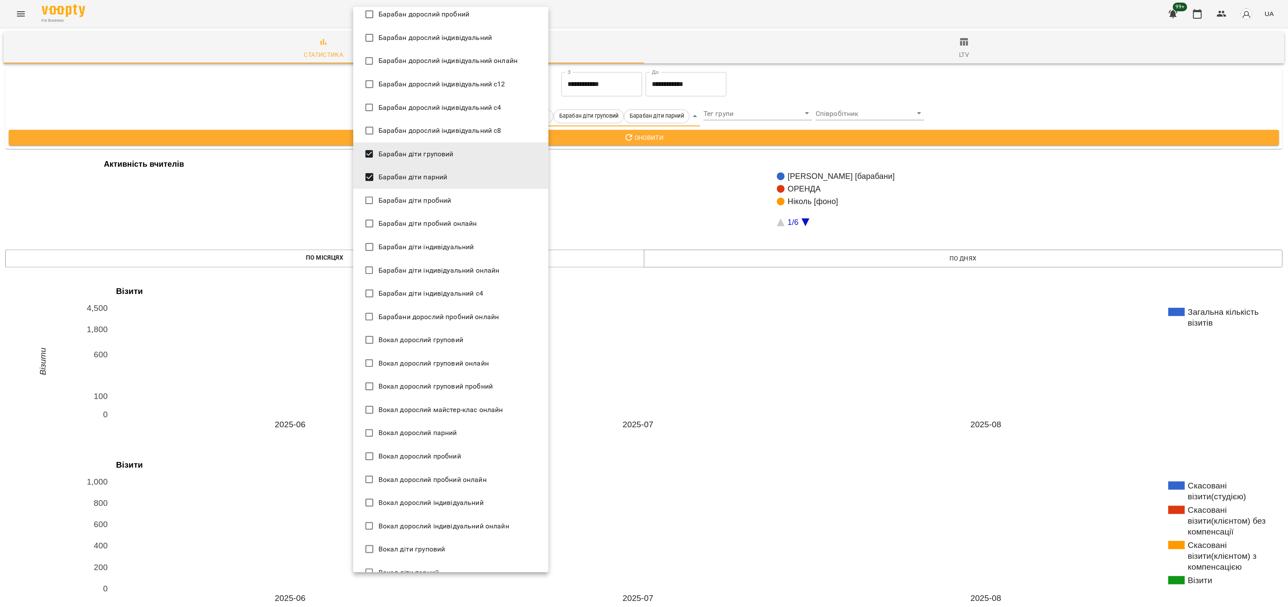
scroll to position [174, 0]
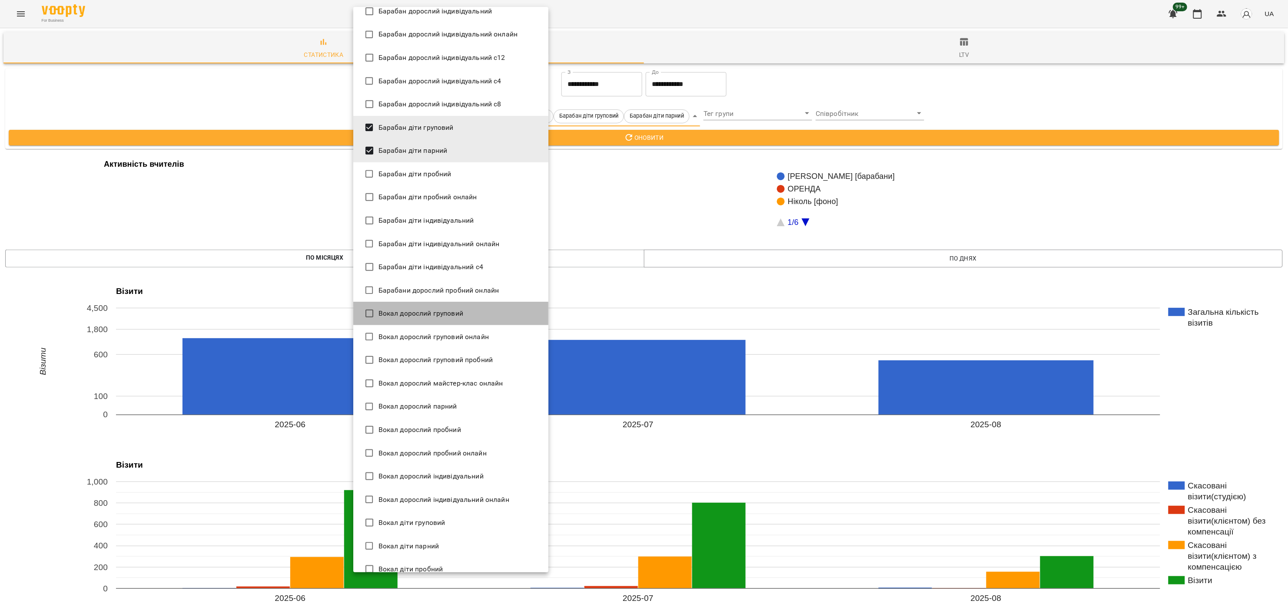
click at [474, 317] on li "Вокал дорослий груповий" at bounding box center [450, 313] width 195 height 23
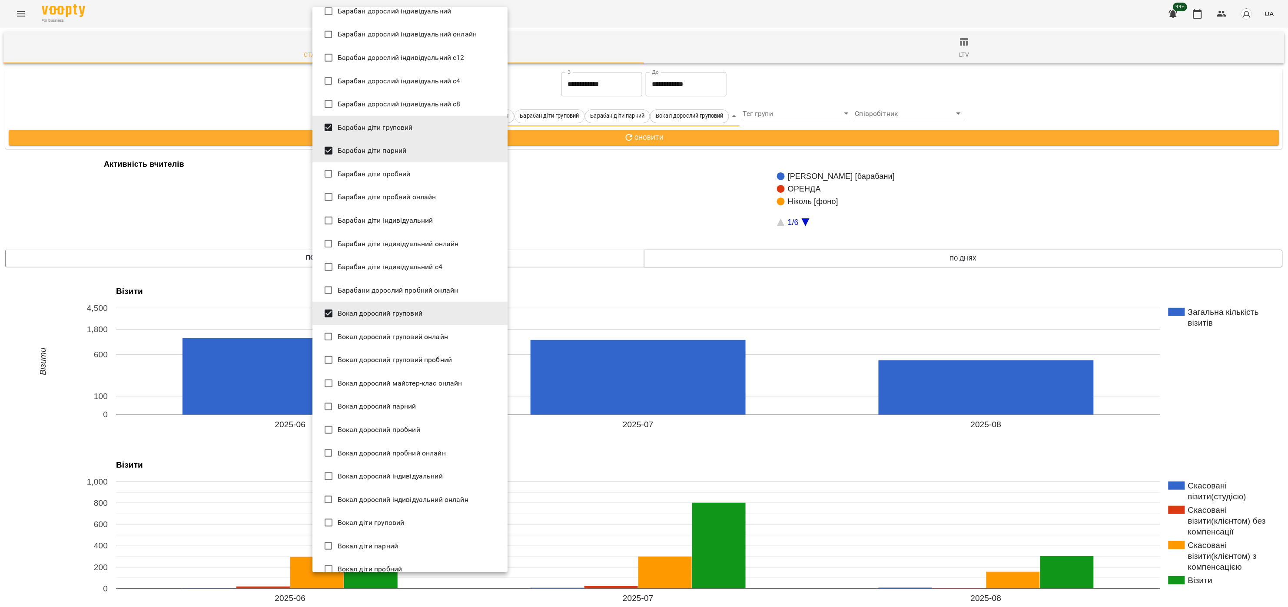
drag, startPoint x: 465, startPoint y: 340, endPoint x: 461, endPoint y: 342, distance: 5.1
click at [465, 339] on li "Вокал дорослий груповий онлайн" at bounding box center [409, 336] width 195 height 23
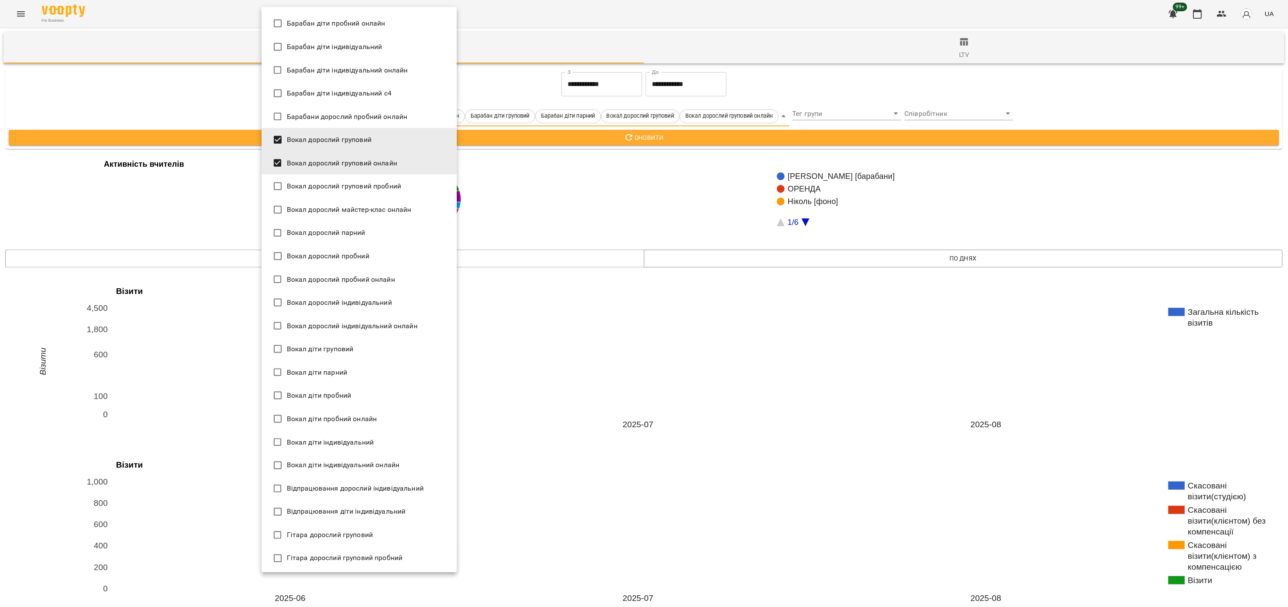
scroll to position [434, 0]
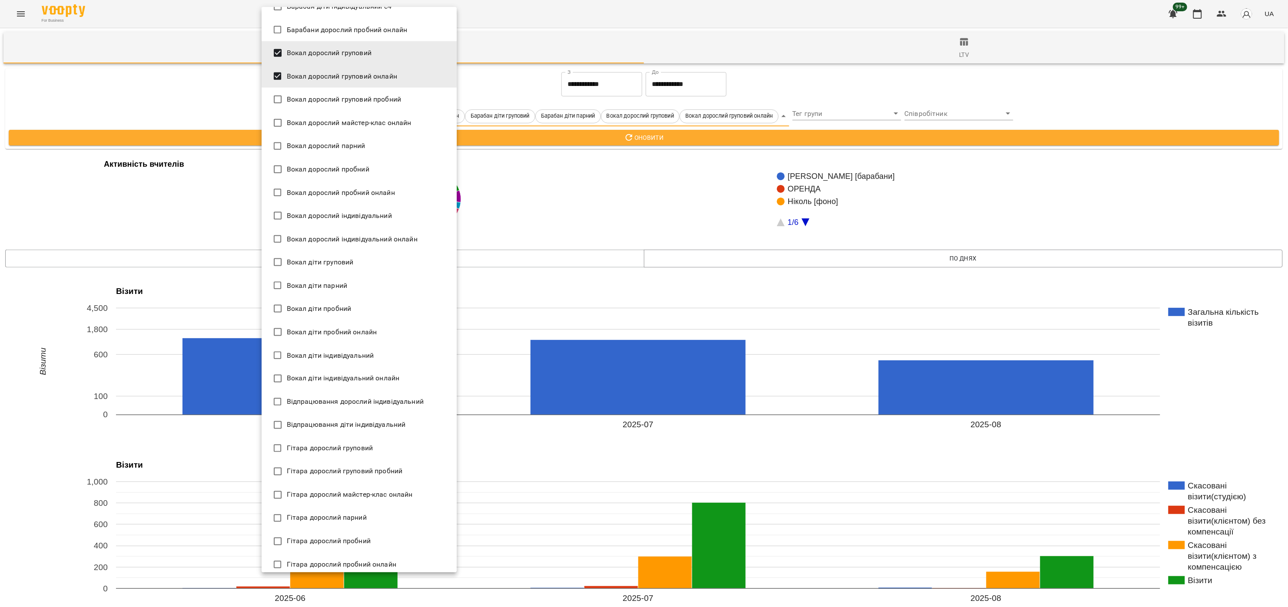
click at [346, 259] on span "Вокал діти груповий" at bounding box center [320, 262] width 67 height 10
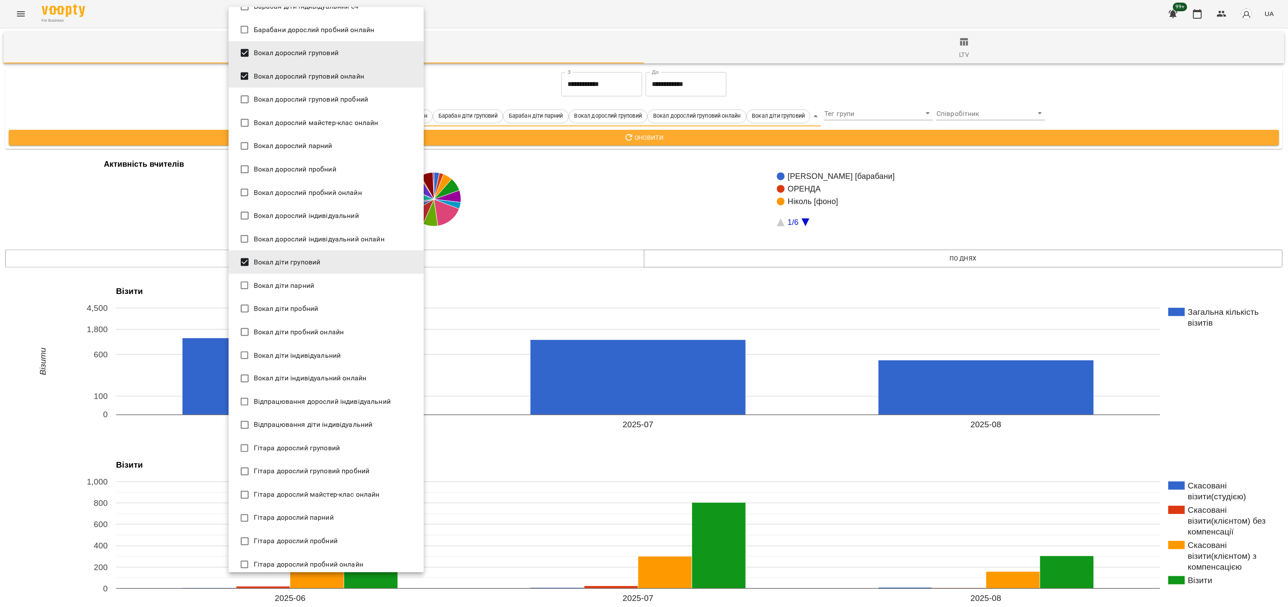
click at [341, 443] on li "Гітара дорослий груповий" at bounding box center [326, 448] width 195 height 23
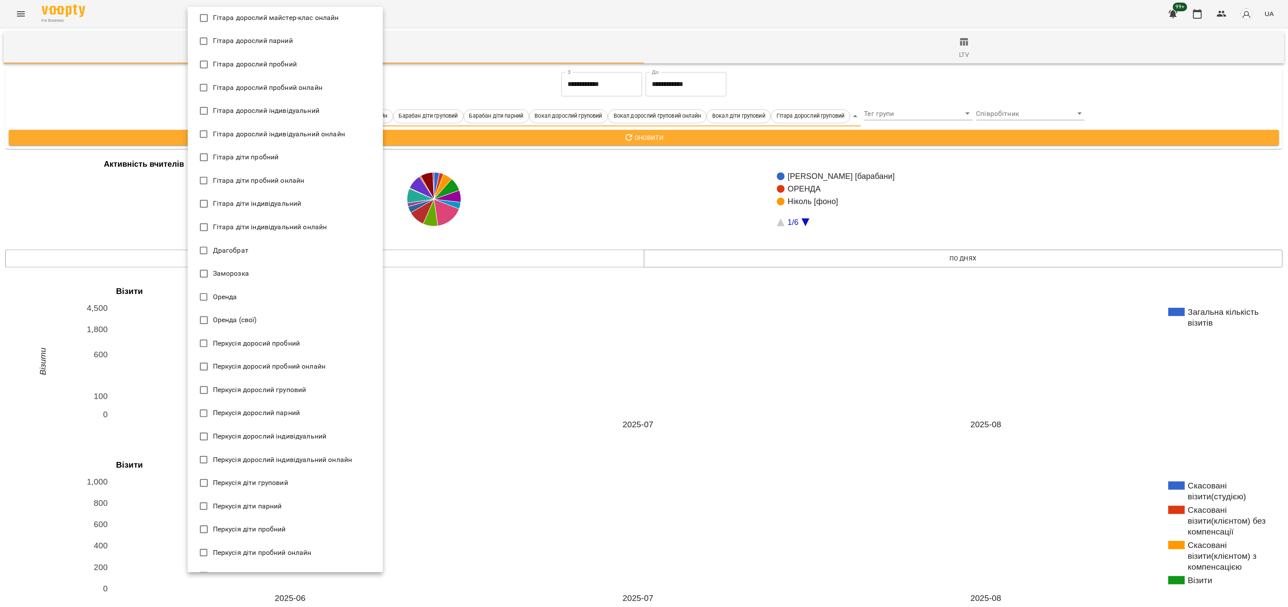
scroll to position [956, 0]
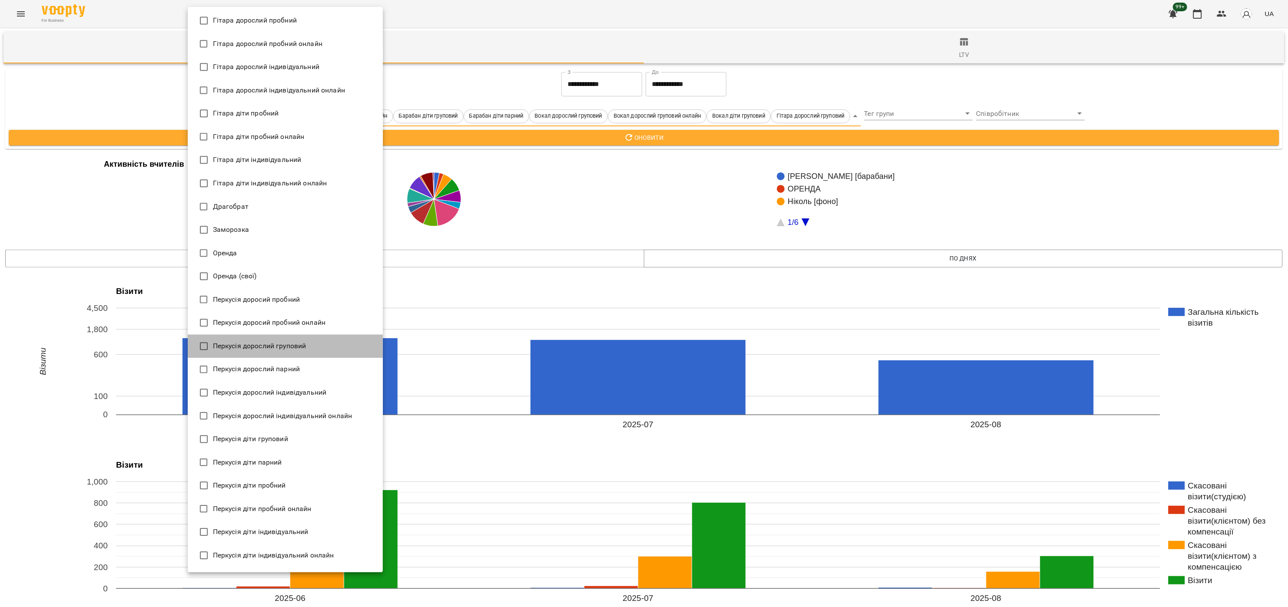
drag, startPoint x: 304, startPoint y: 342, endPoint x: 303, endPoint y: 348, distance: 5.8
click at [303, 342] on span "Перкусія дорослий груповий" at bounding box center [259, 346] width 93 height 10
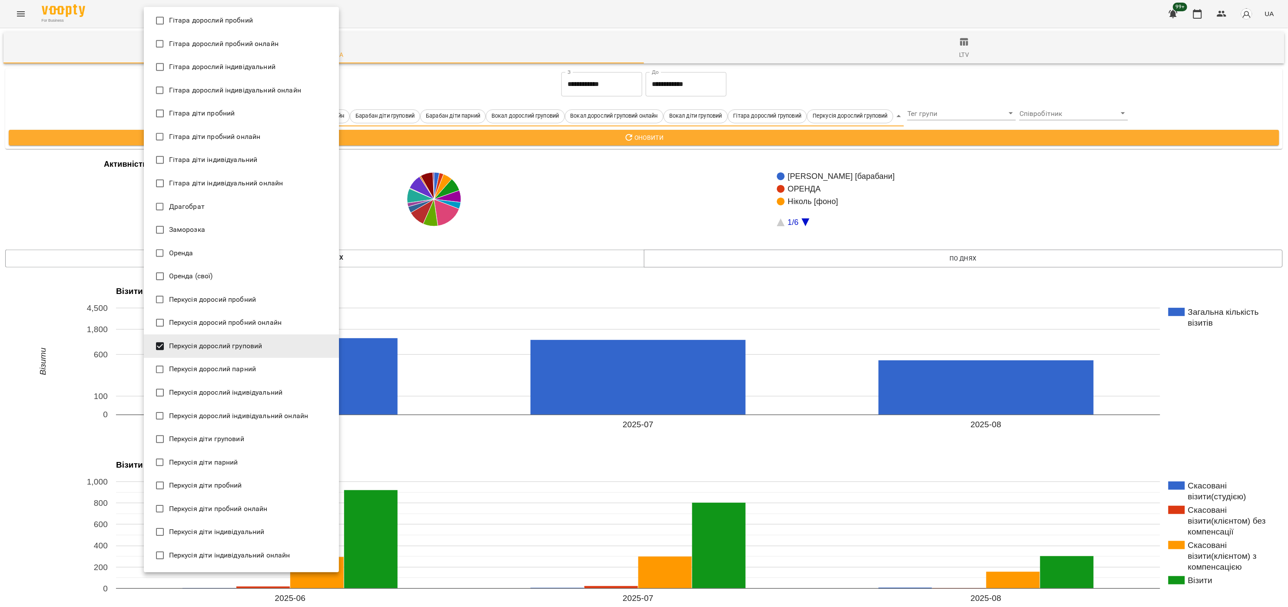
click at [259, 438] on li "Перкусія діти груповий" at bounding box center [241, 439] width 195 height 23
type input "**********"
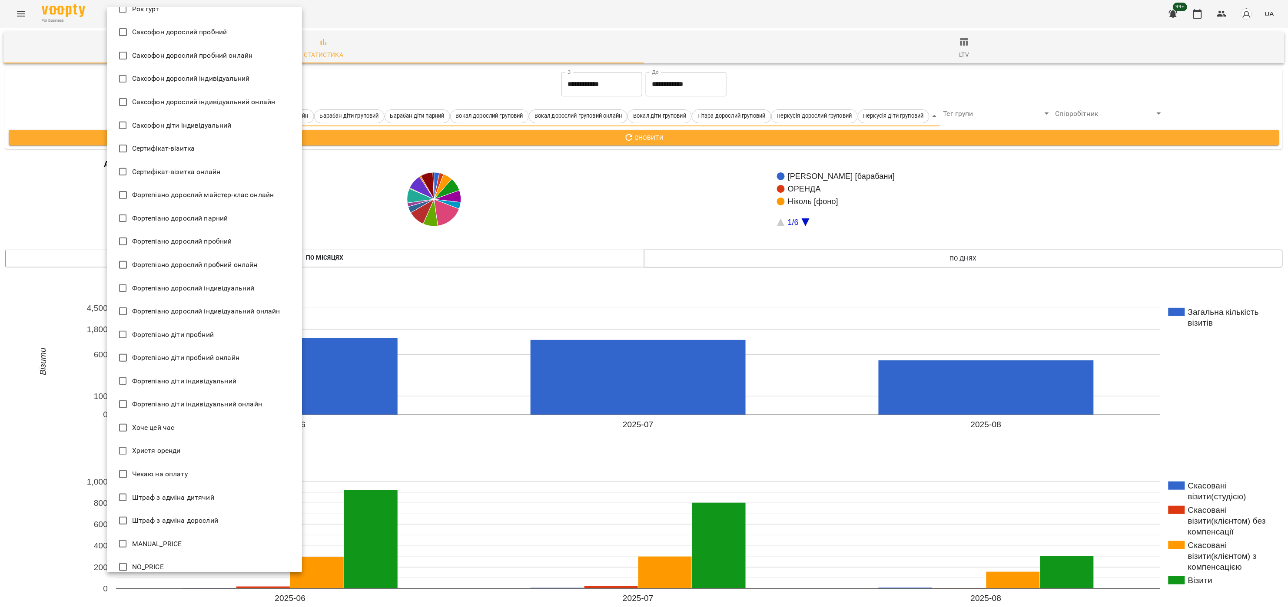
scroll to position [1628, 0]
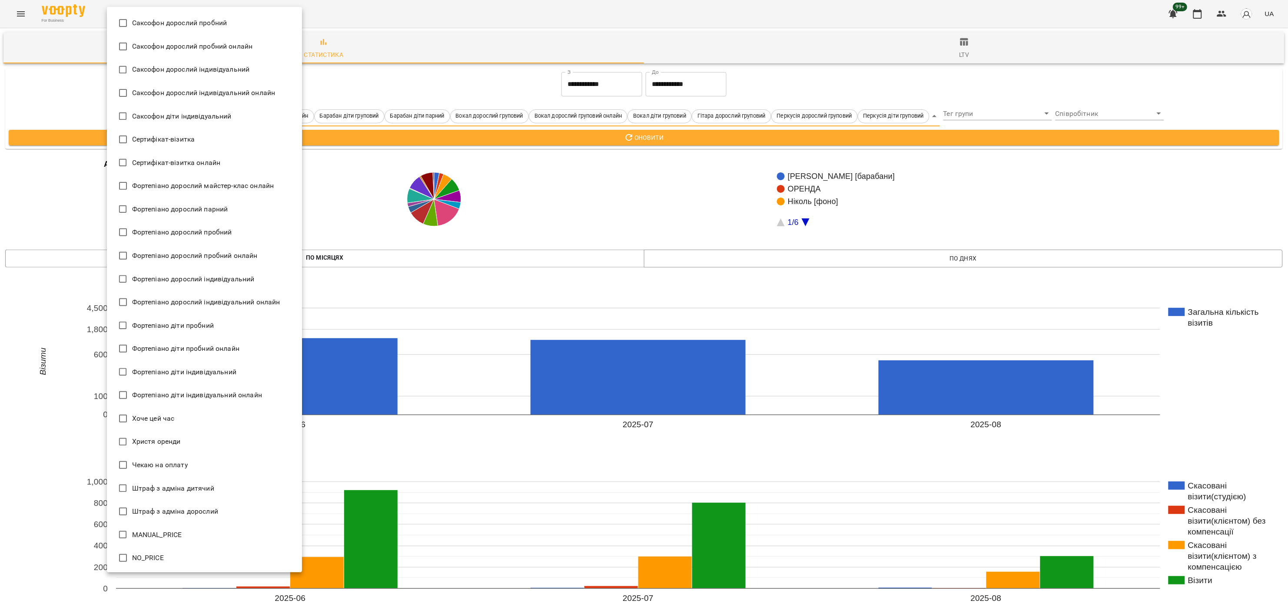
click at [802, 137] on div at bounding box center [644, 303] width 1288 height 607
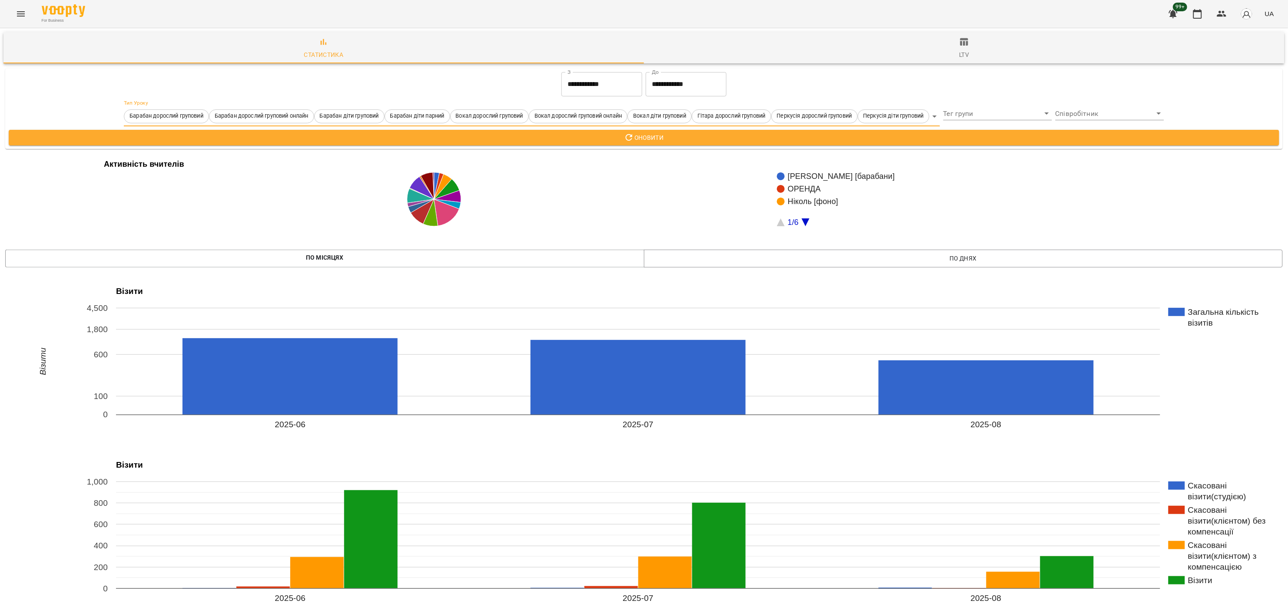
click at [799, 139] on span "Оновити" at bounding box center [644, 138] width 1257 height 10
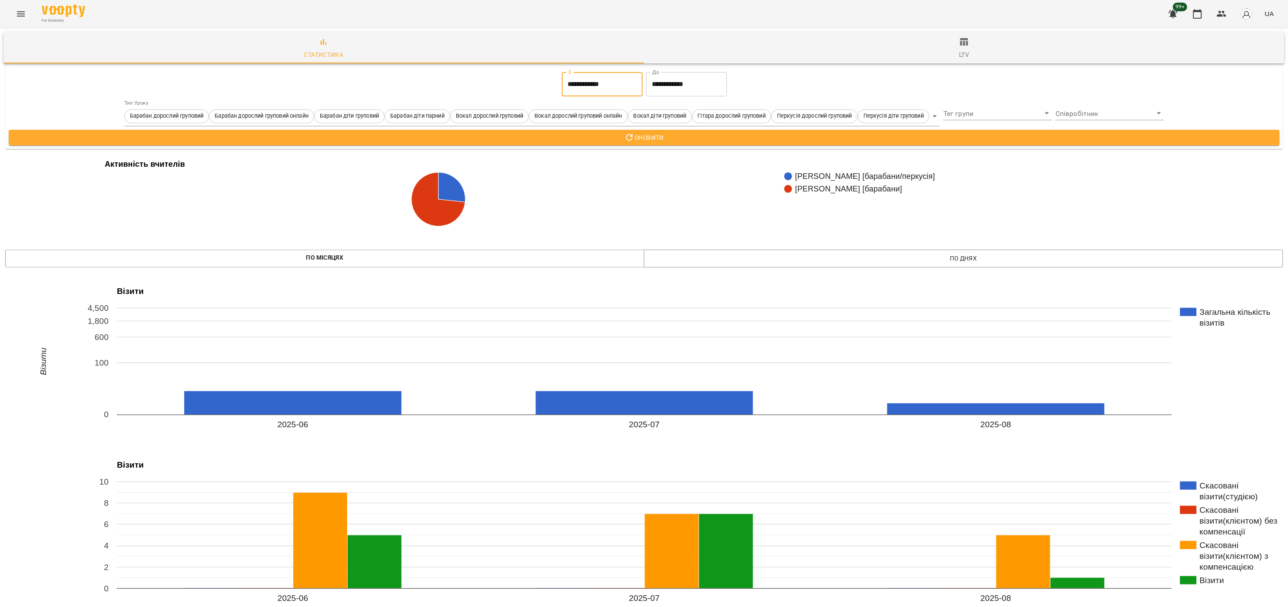
click at [592, 82] on input "**********" at bounding box center [602, 84] width 81 height 24
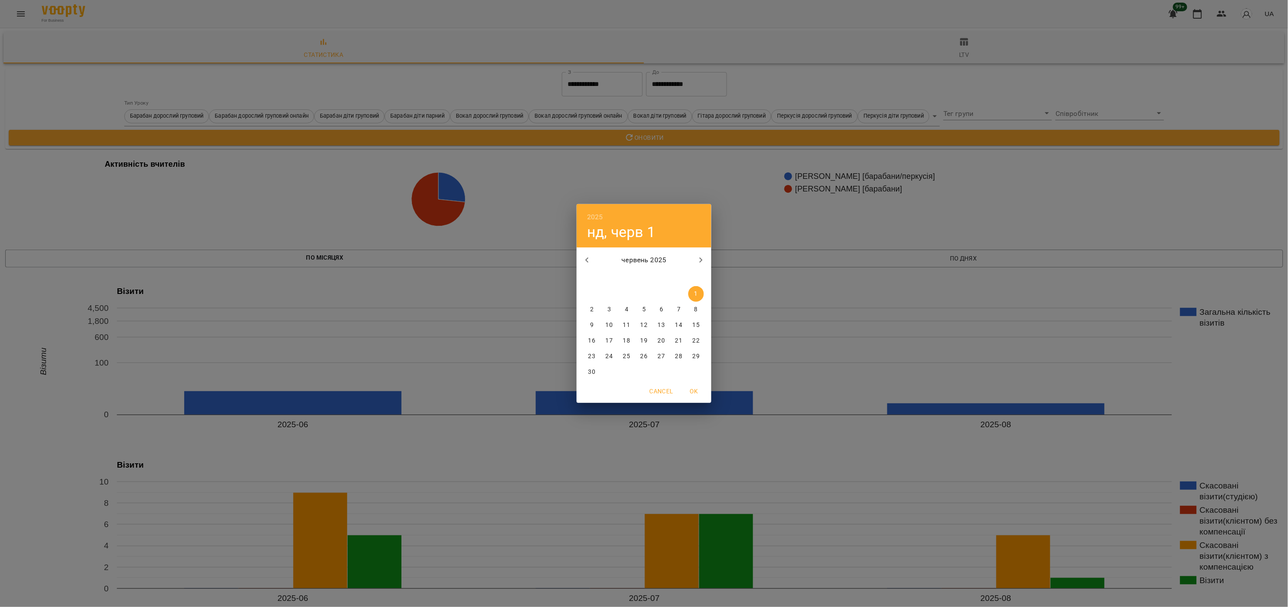
click at [698, 292] on span "1" at bounding box center [696, 294] width 16 height 9
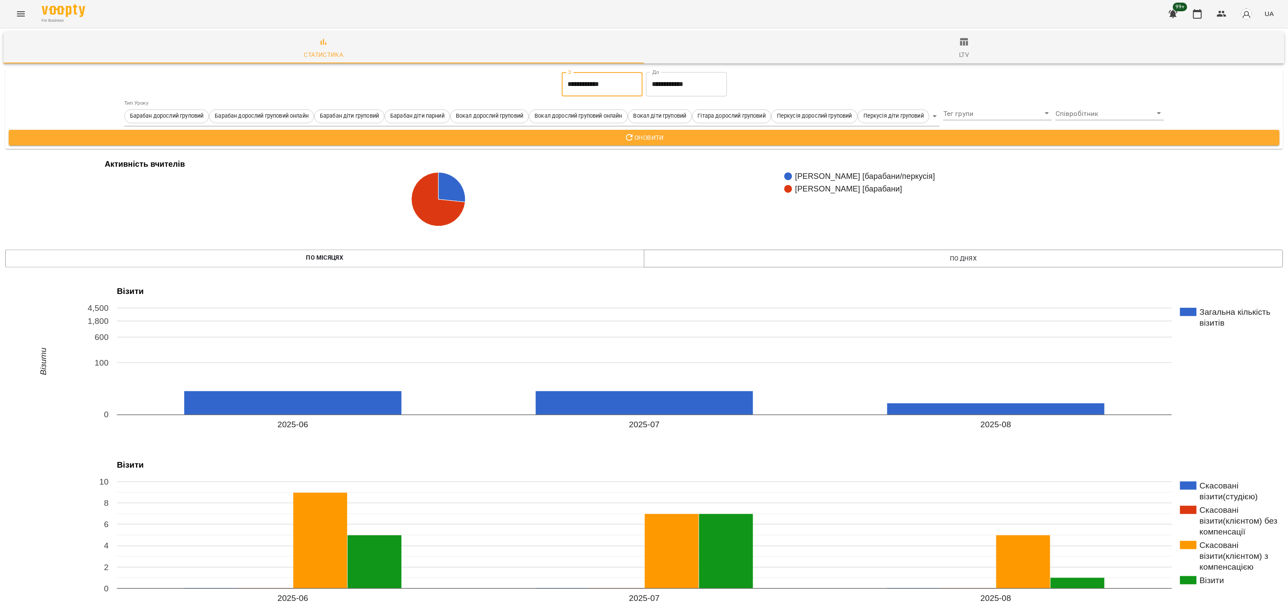
click at [680, 78] on input "**********" at bounding box center [686, 84] width 81 height 24
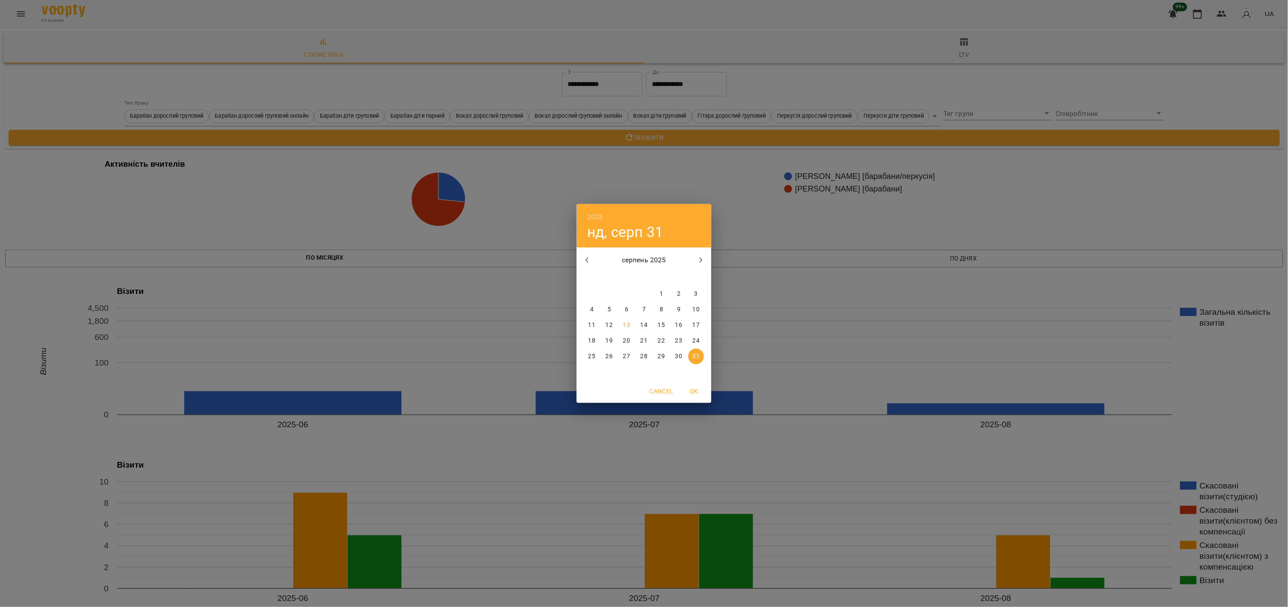
click at [588, 256] on icon "button" at bounding box center [587, 260] width 10 height 10
click at [590, 258] on icon "button" at bounding box center [587, 260] width 10 height 10
click at [587, 370] on span "30" at bounding box center [592, 372] width 16 height 9
type input "**********"
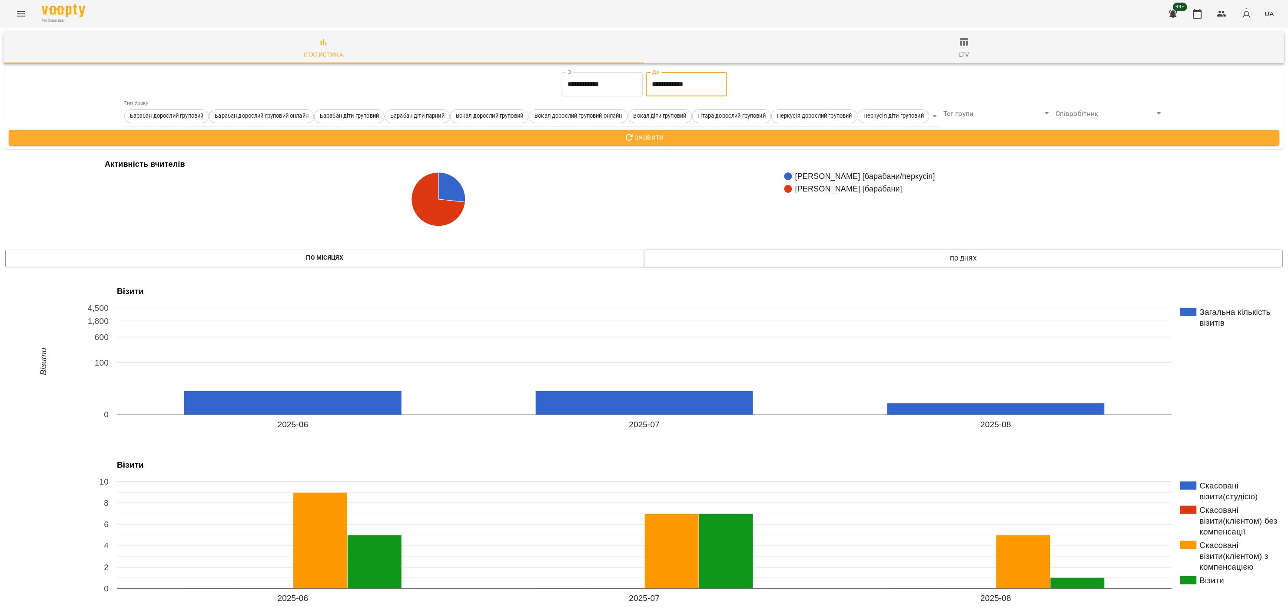
click at [750, 136] on span "Оновити" at bounding box center [644, 138] width 1257 height 10
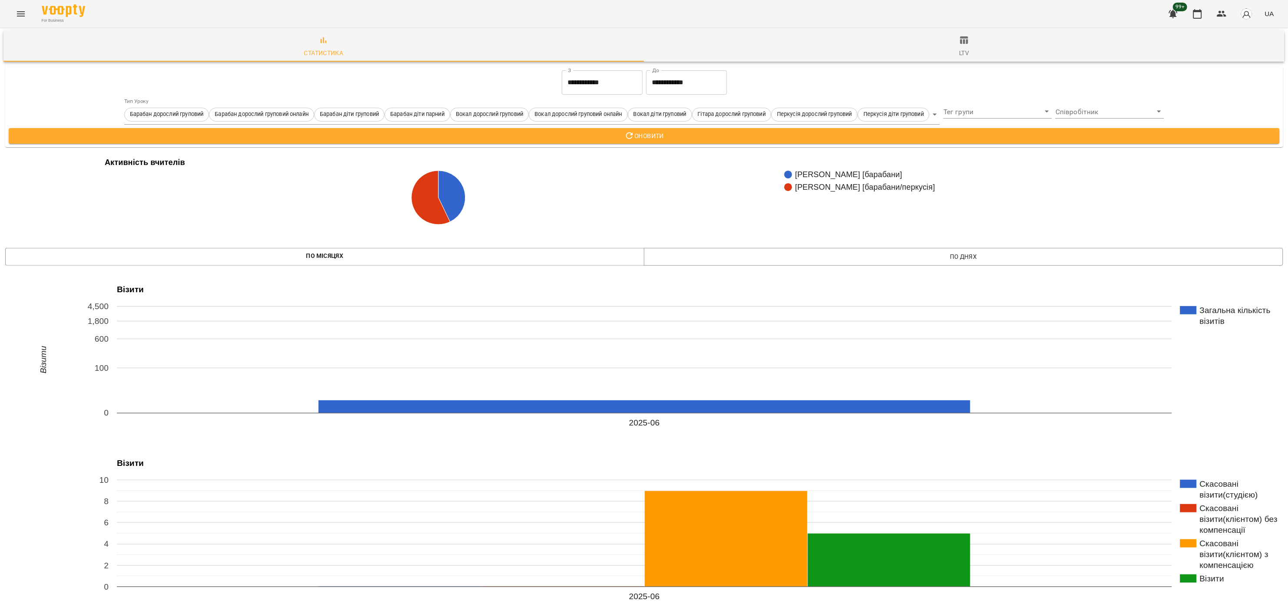
scroll to position [0, 0]
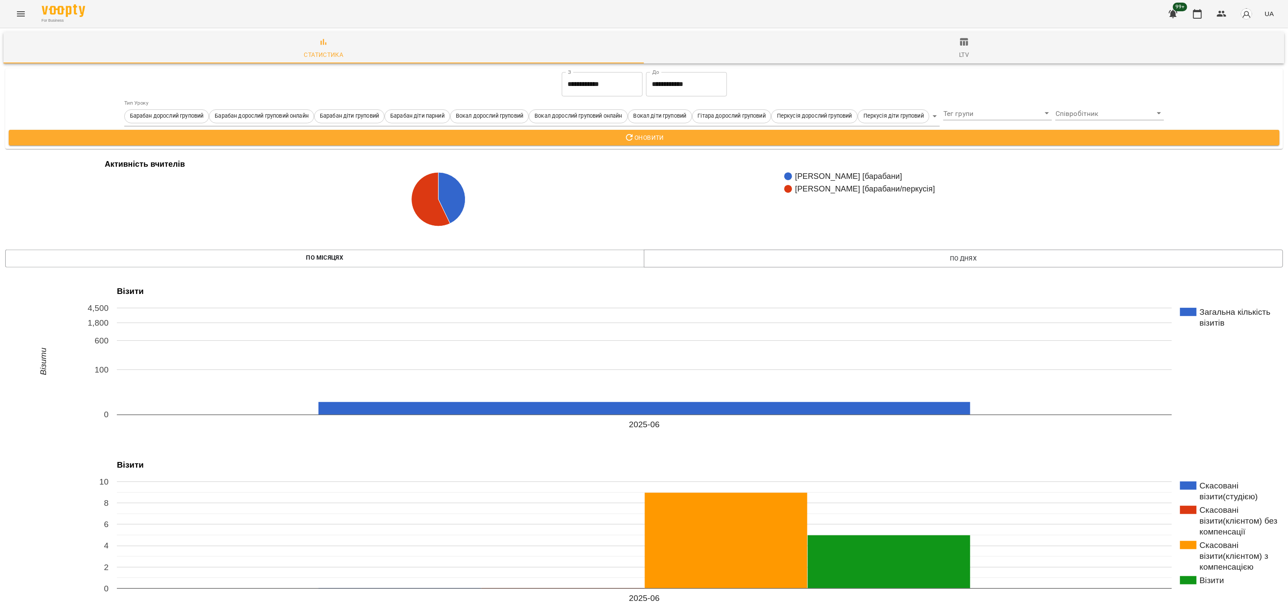
click at [132, 100] on label "Тип Уроку" at bounding box center [136, 102] width 24 height 5
click at [136, 102] on label "Тип Уроку" at bounding box center [136, 102] width 24 height 5
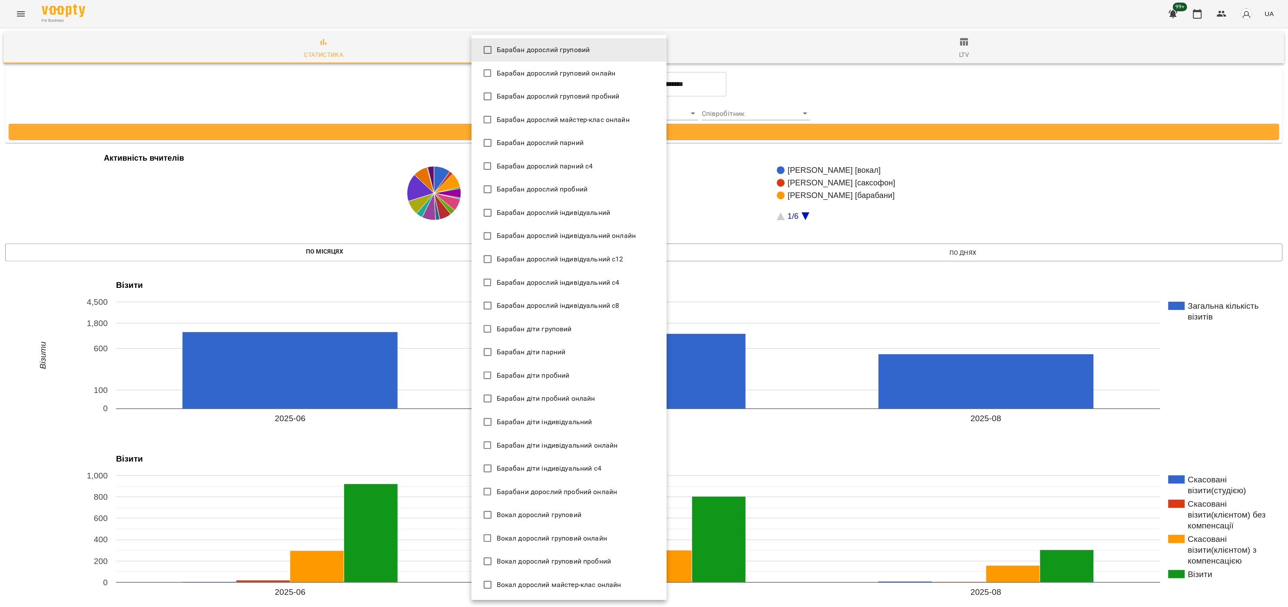
click at [588, 189] on li "Барабан дорослий пробний" at bounding box center [568, 189] width 195 height 23
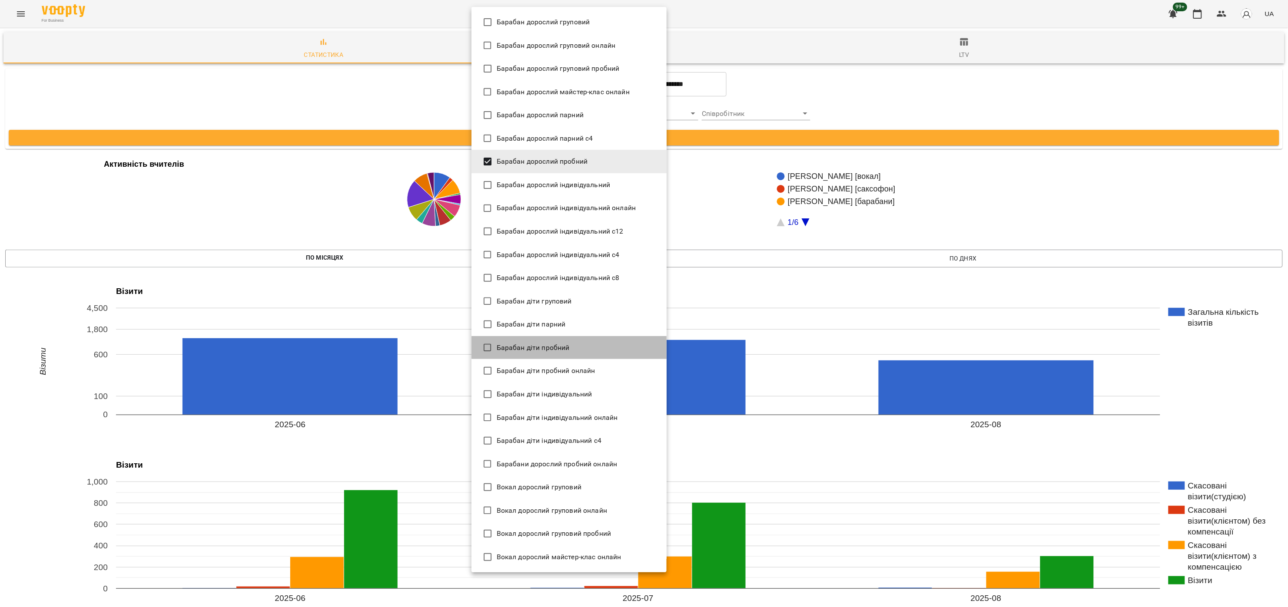
drag, startPoint x: 574, startPoint y: 354, endPoint x: 573, endPoint y: 370, distance: 16.1
click at [574, 354] on li "Барабан діти пробний" at bounding box center [568, 347] width 195 height 23
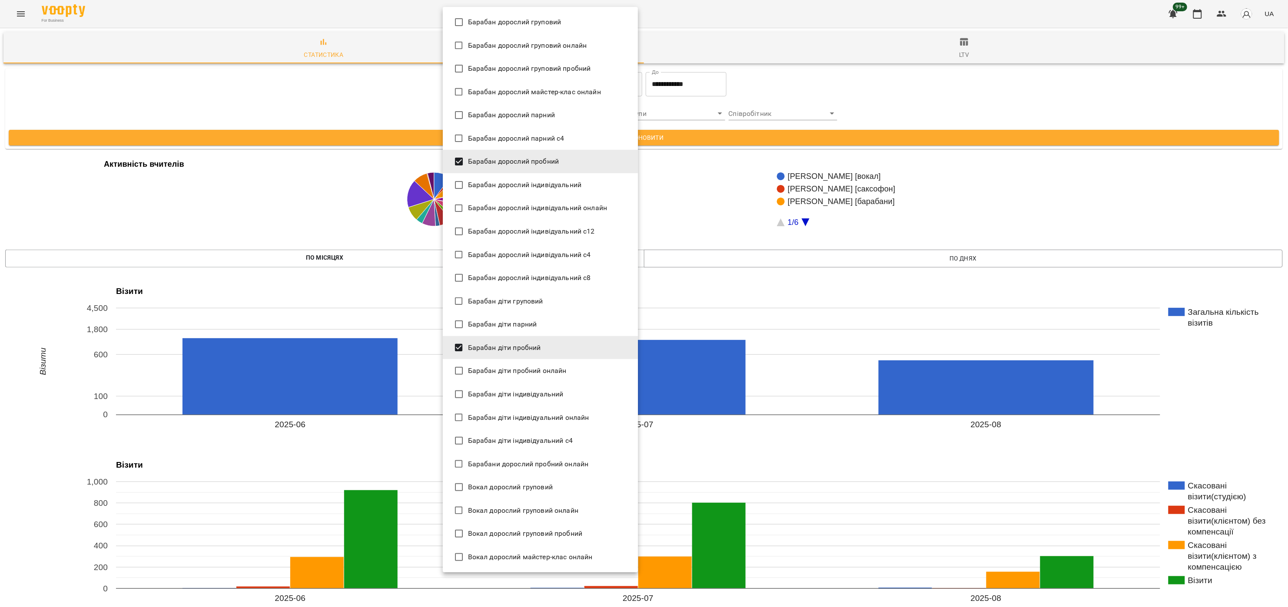
click at [573, 370] on li "Барабан діти пробний онлайн" at bounding box center [540, 370] width 195 height 23
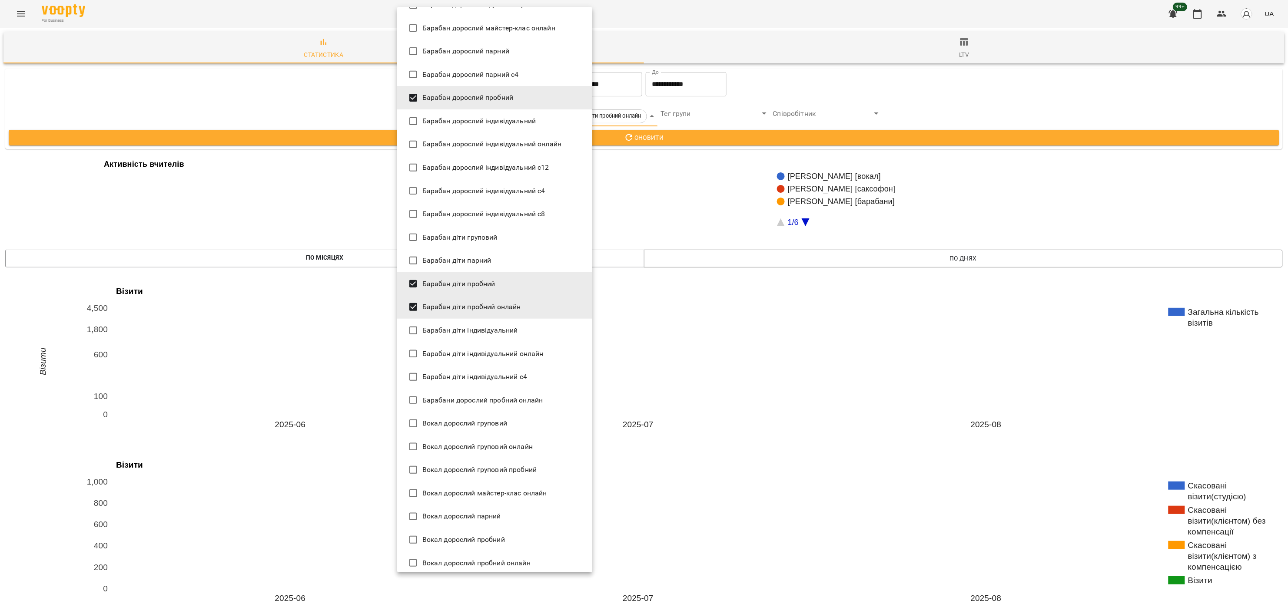
scroll to position [174, 0]
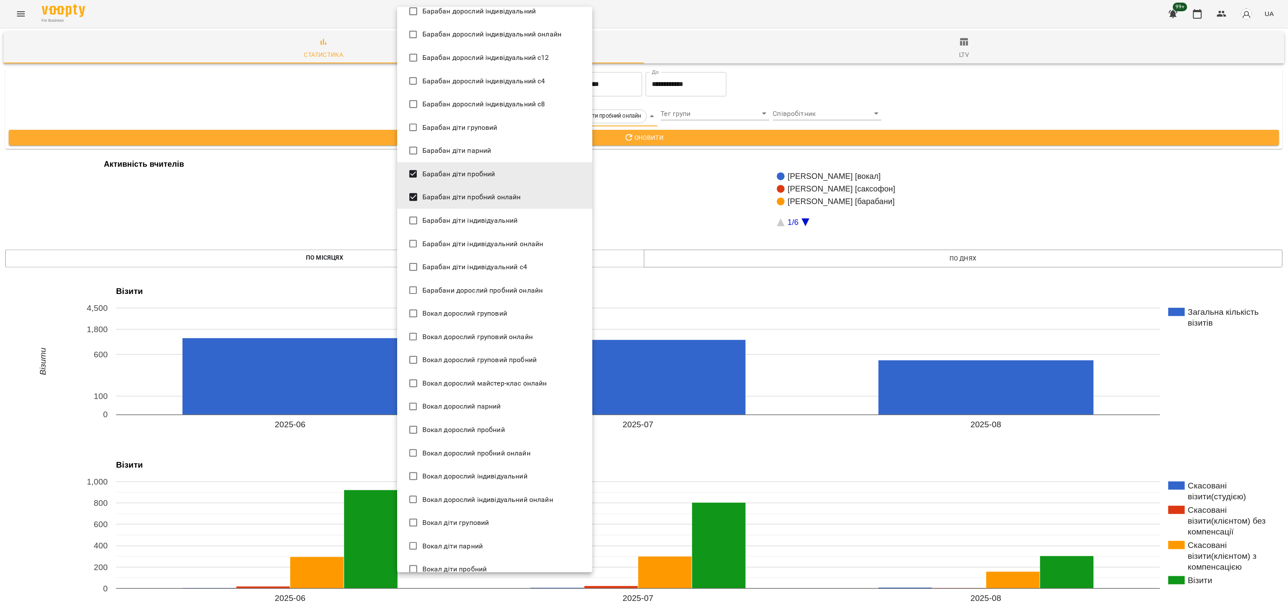
click at [517, 287] on span "Барабани дорослий пробний онлайн" at bounding box center [482, 290] width 121 height 10
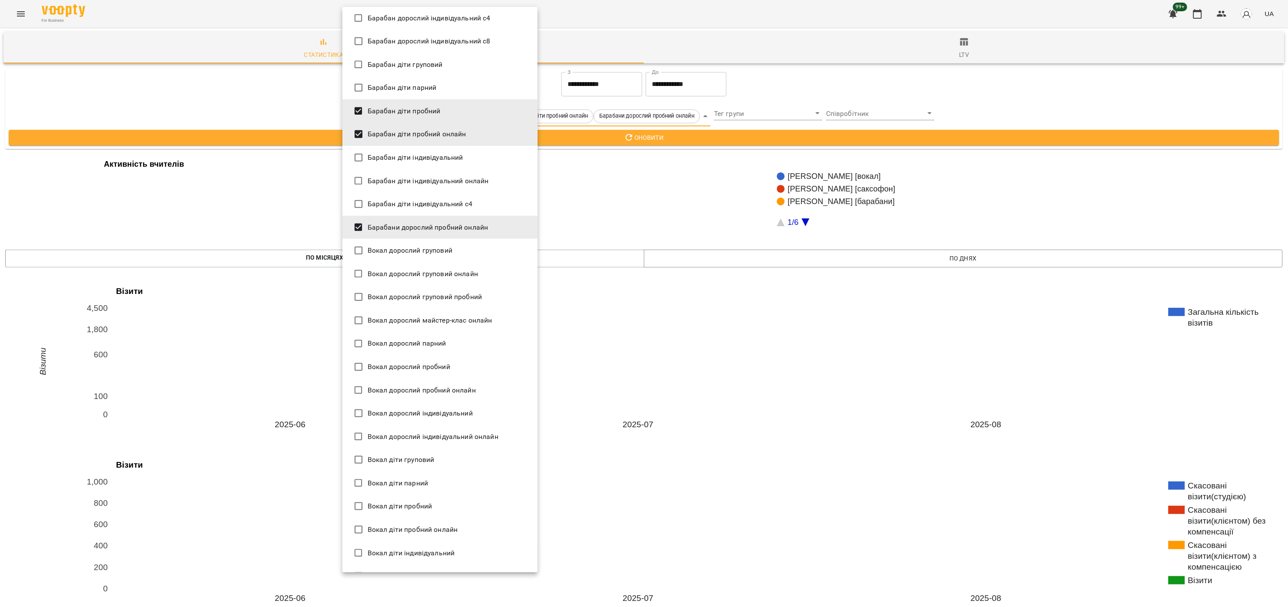
scroll to position [261, 0]
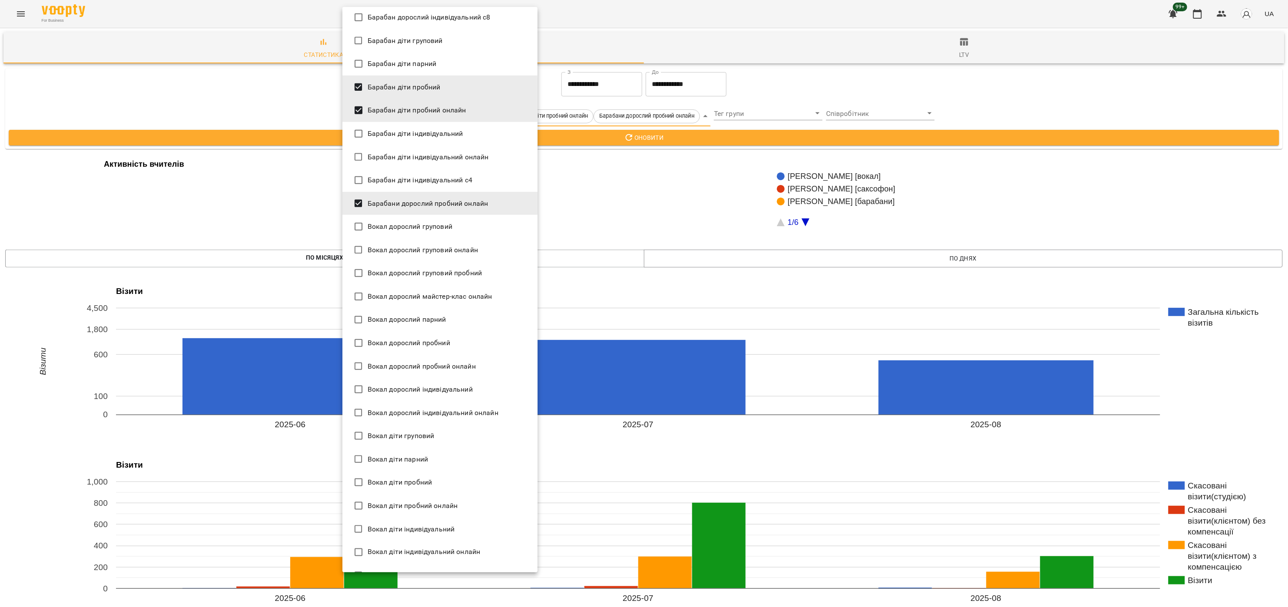
click at [465, 364] on span "Вокал дорослий пробний онлайн" at bounding box center [422, 366] width 108 height 10
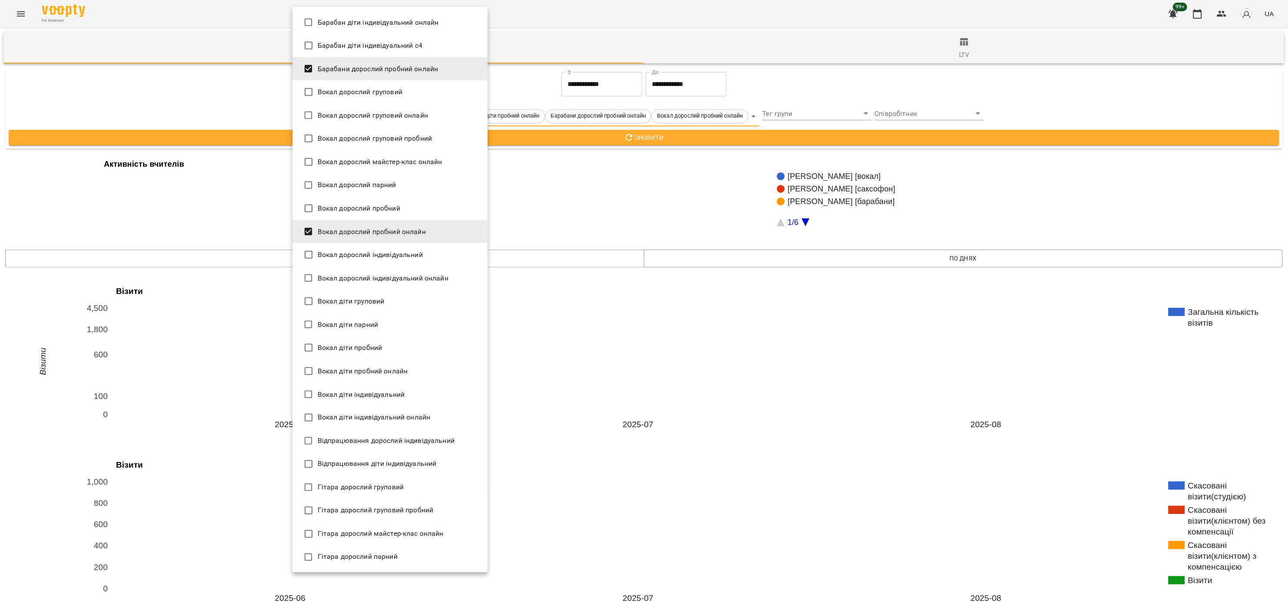
scroll to position [434, 0]
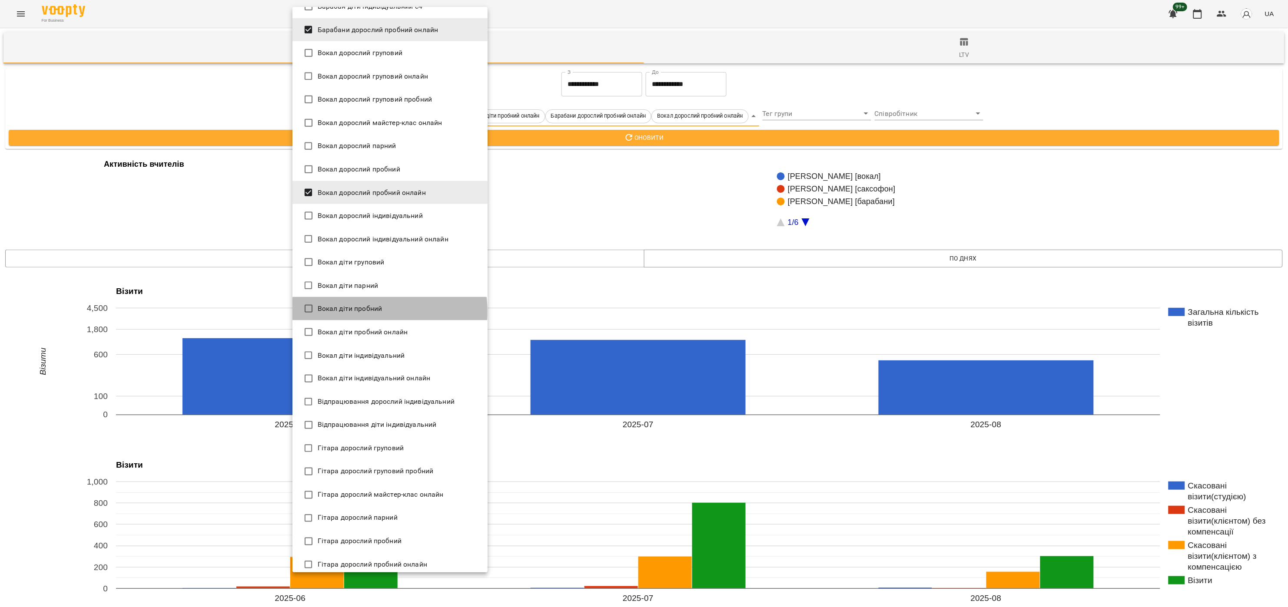
click at [371, 312] on span "Вокал діти пробний" at bounding box center [350, 309] width 65 height 10
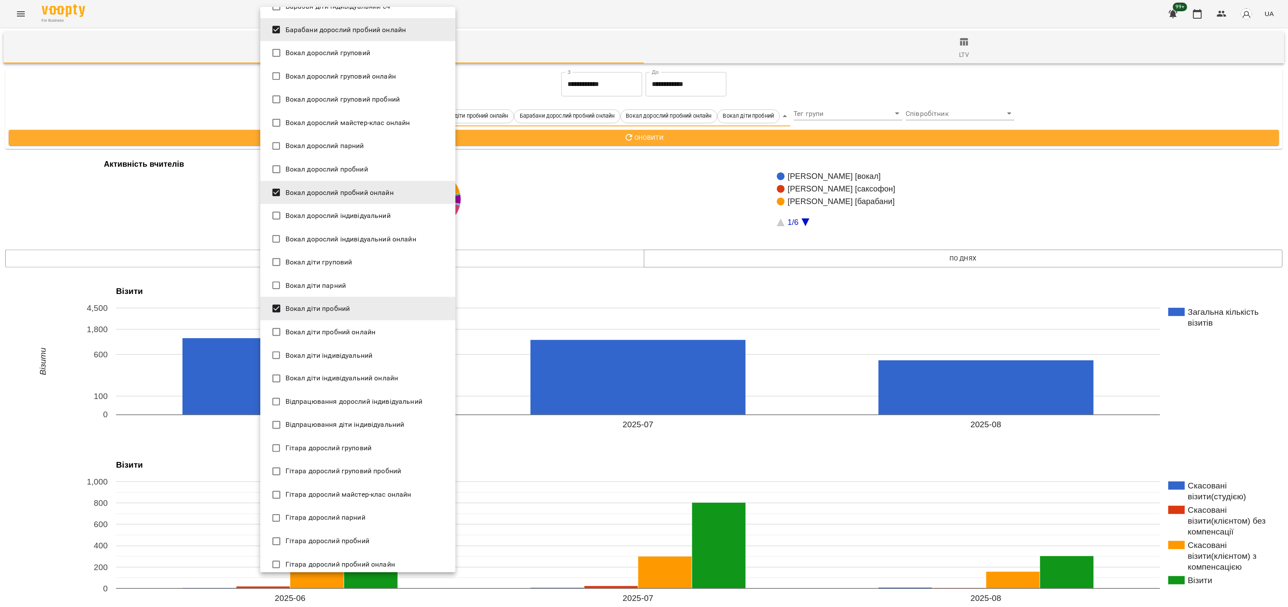
drag, startPoint x: 371, startPoint y: 322, endPoint x: 370, endPoint y: 328, distance: 6.2
click at [371, 322] on li "Вокал діти пробний онлайн" at bounding box center [357, 332] width 195 height 23
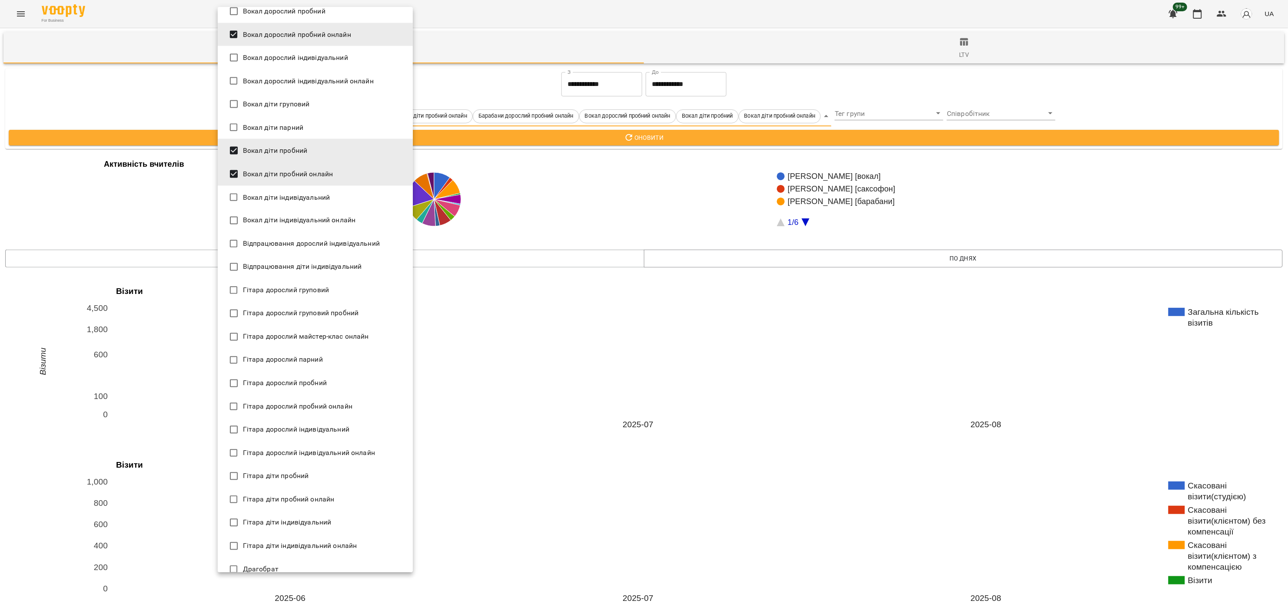
scroll to position [608, 0]
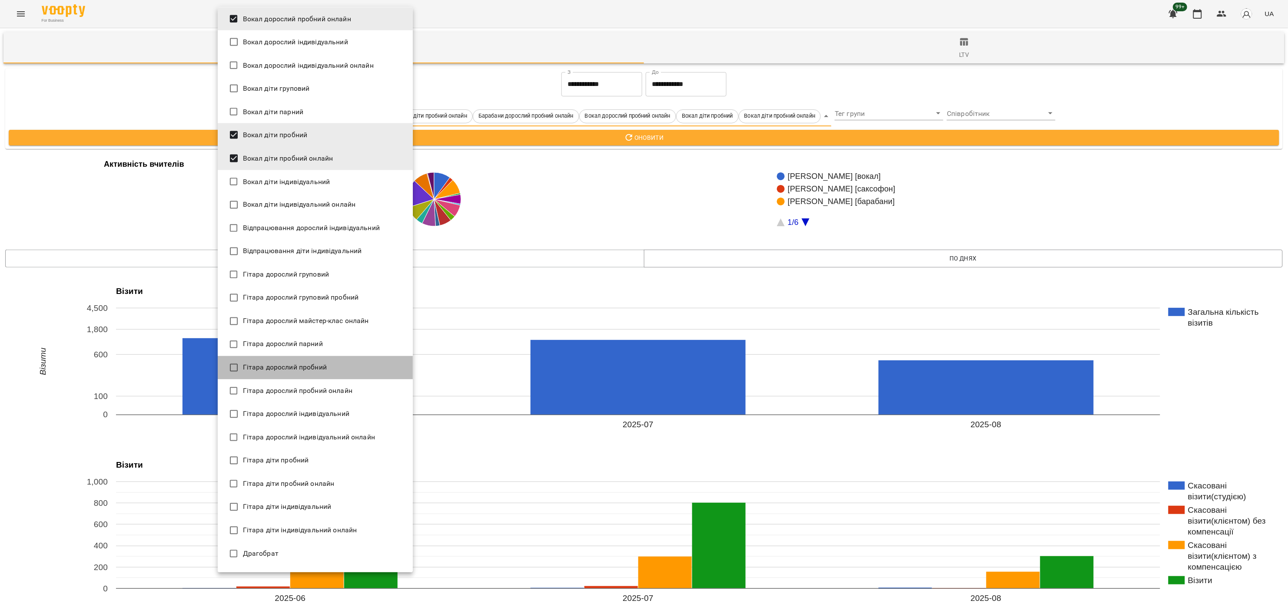
click at [317, 369] on span "Гітара дорослий пробний" at bounding box center [285, 368] width 84 height 10
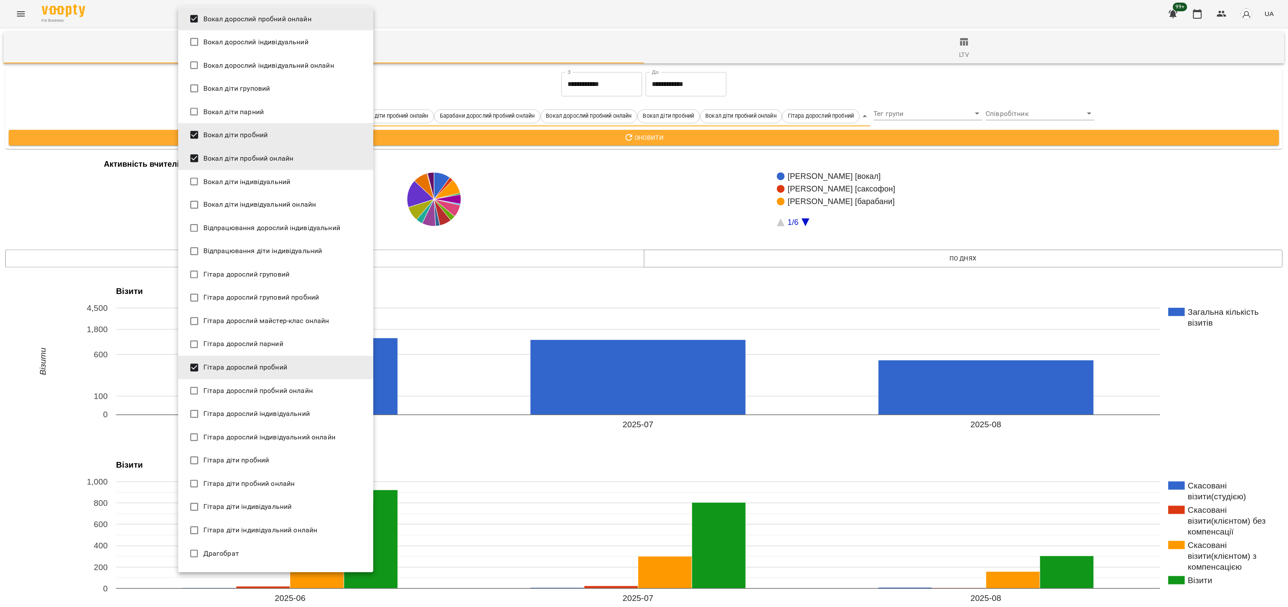
click at [316, 390] on li "Гітара дорослий пробний онлайн" at bounding box center [275, 391] width 195 height 23
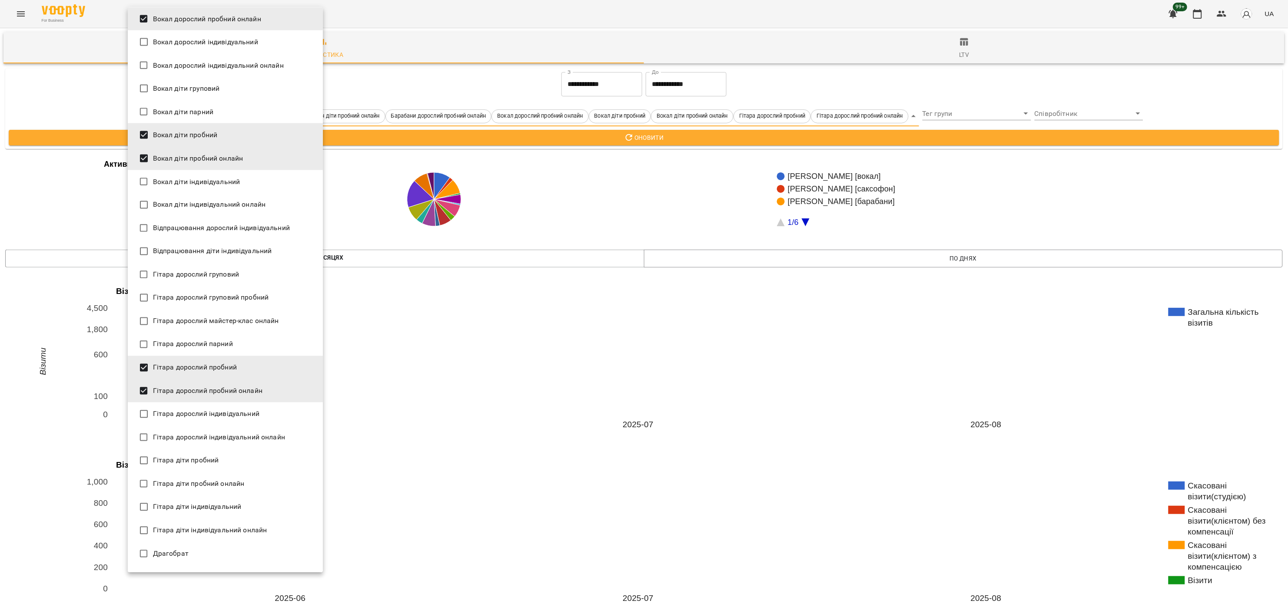
scroll to position [782, 0]
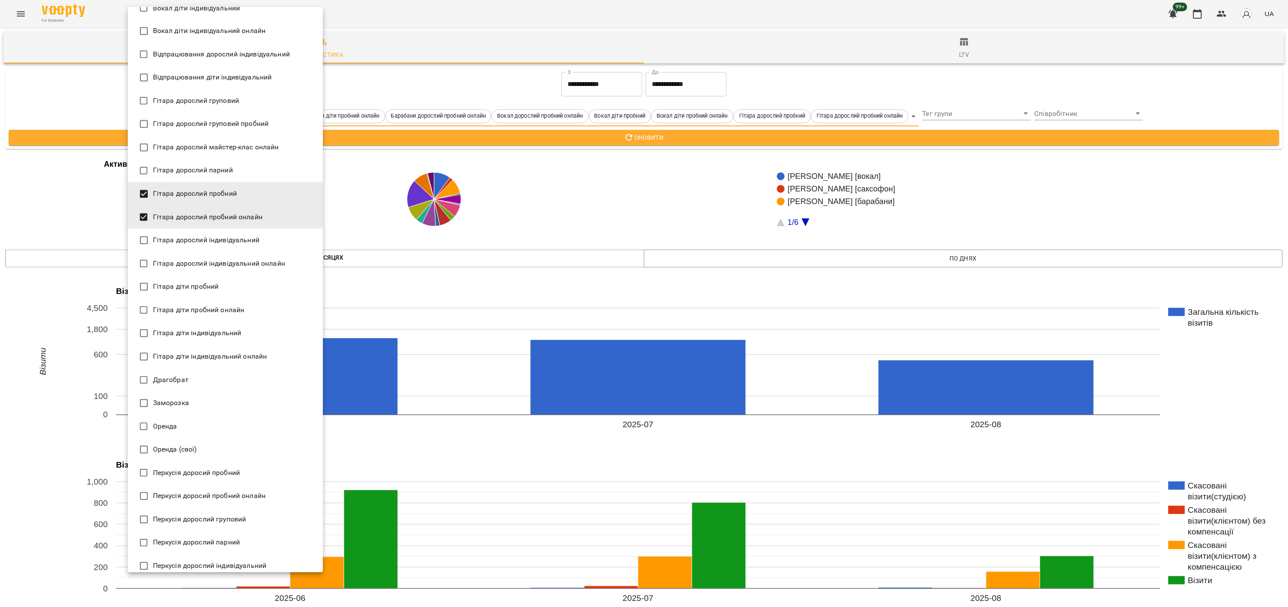
click at [222, 280] on li "Гітара діти пробний" at bounding box center [225, 286] width 195 height 23
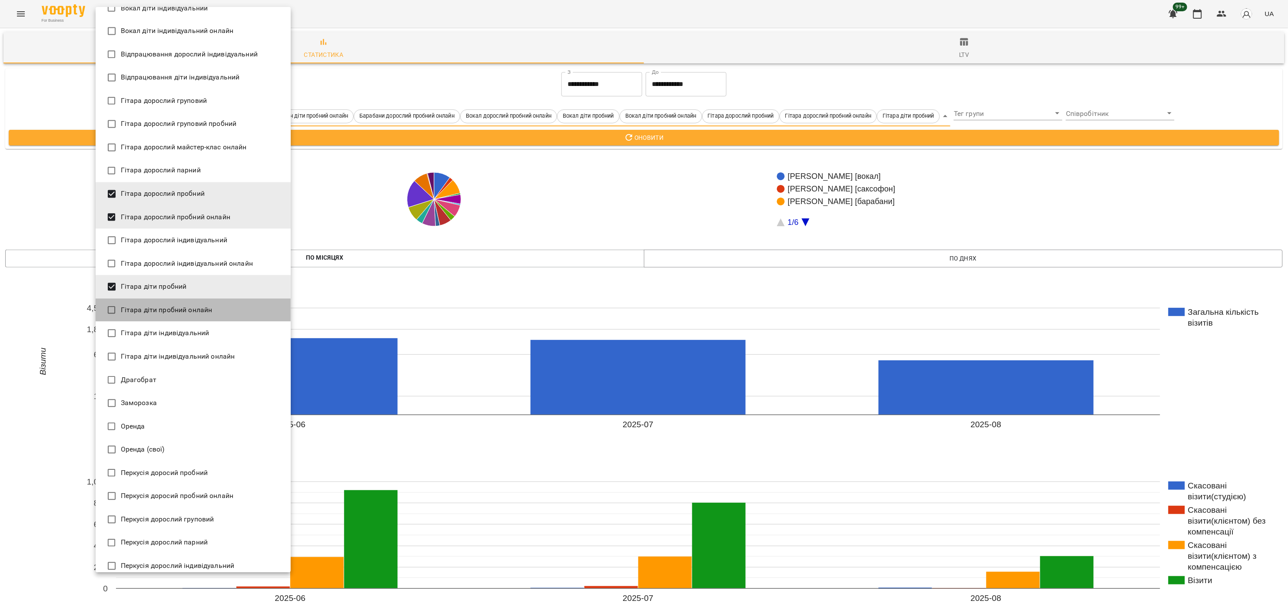
click at [222, 312] on li "Гітара діти пробний онлайн" at bounding box center [193, 310] width 195 height 23
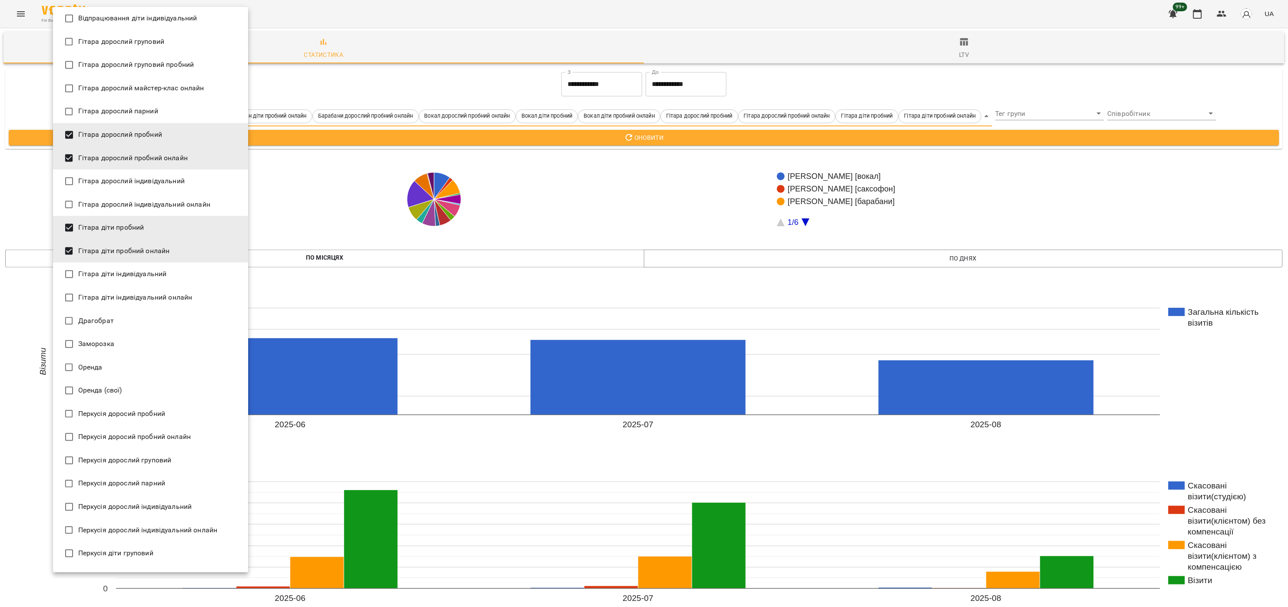
scroll to position [869, 0]
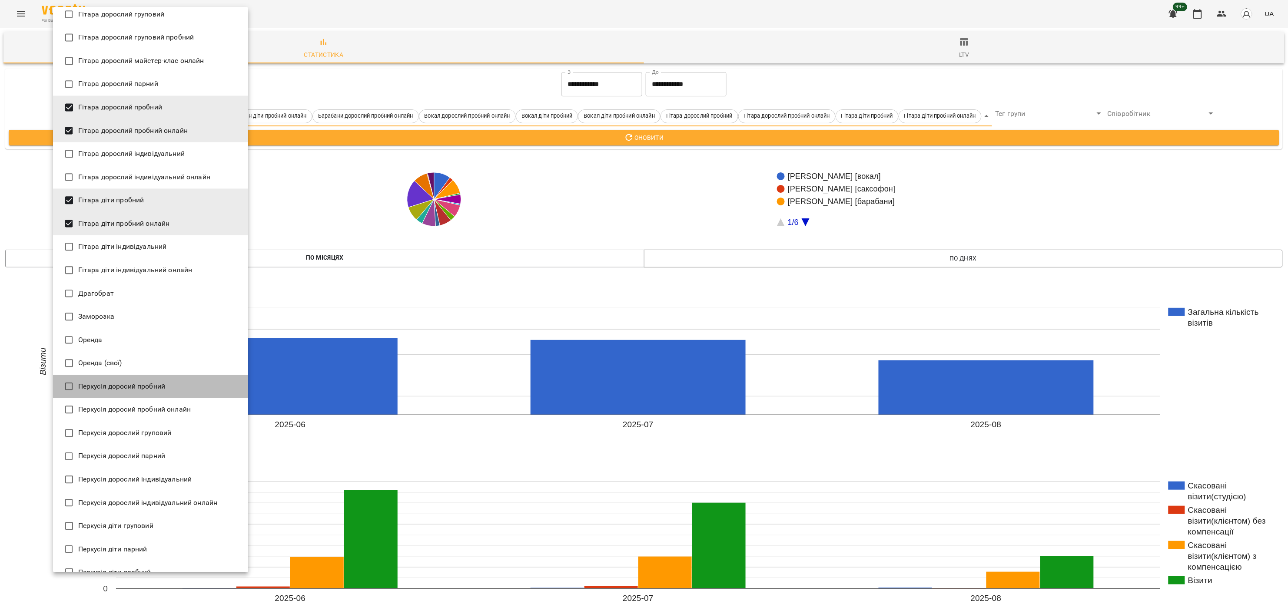
click at [155, 388] on span "Перкусія доросий пробний" at bounding box center [121, 386] width 87 height 10
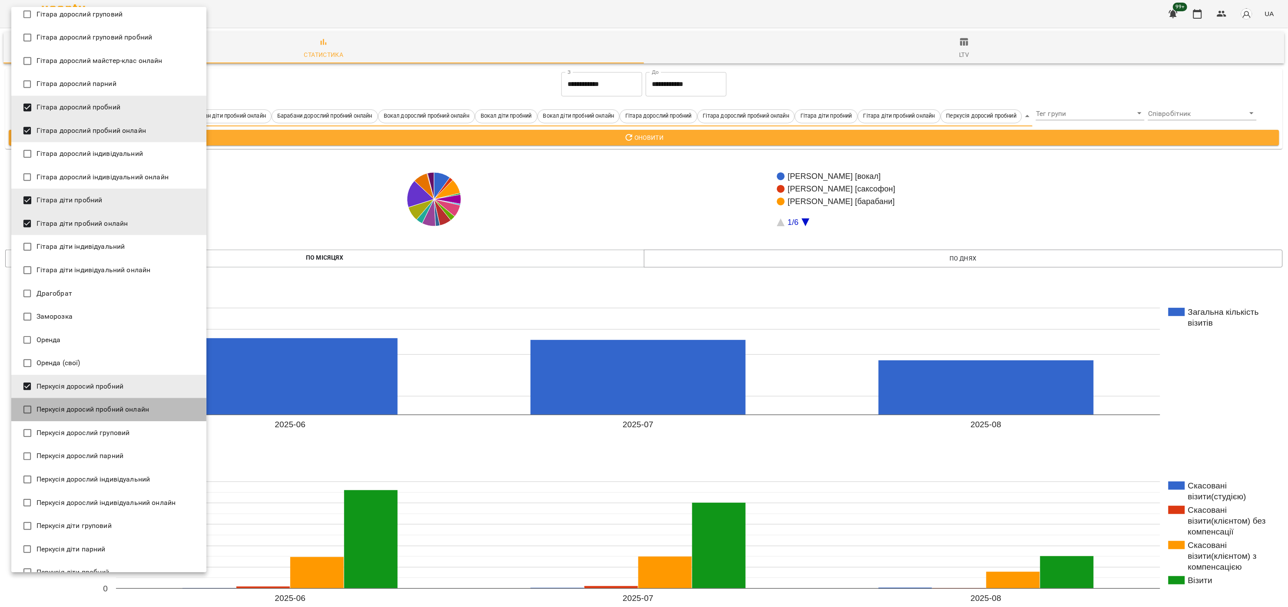
click at [142, 405] on span "Перкусія доросий пробний онлайн" at bounding box center [92, 409] width 113 height 10
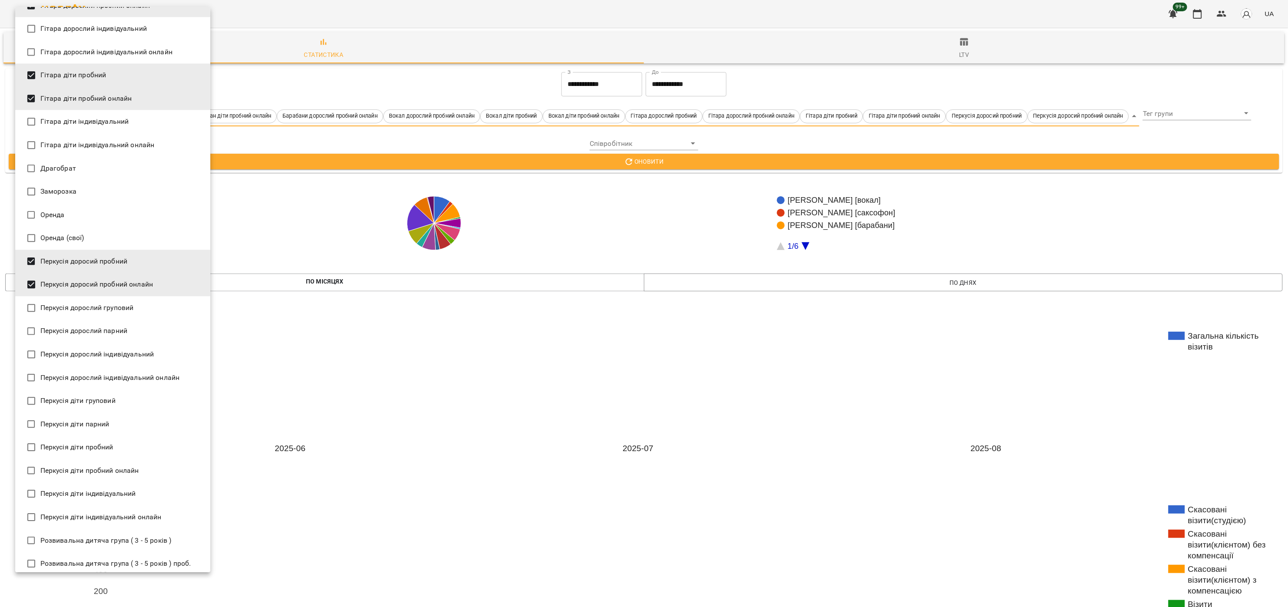
scroll to position [1043, 0]
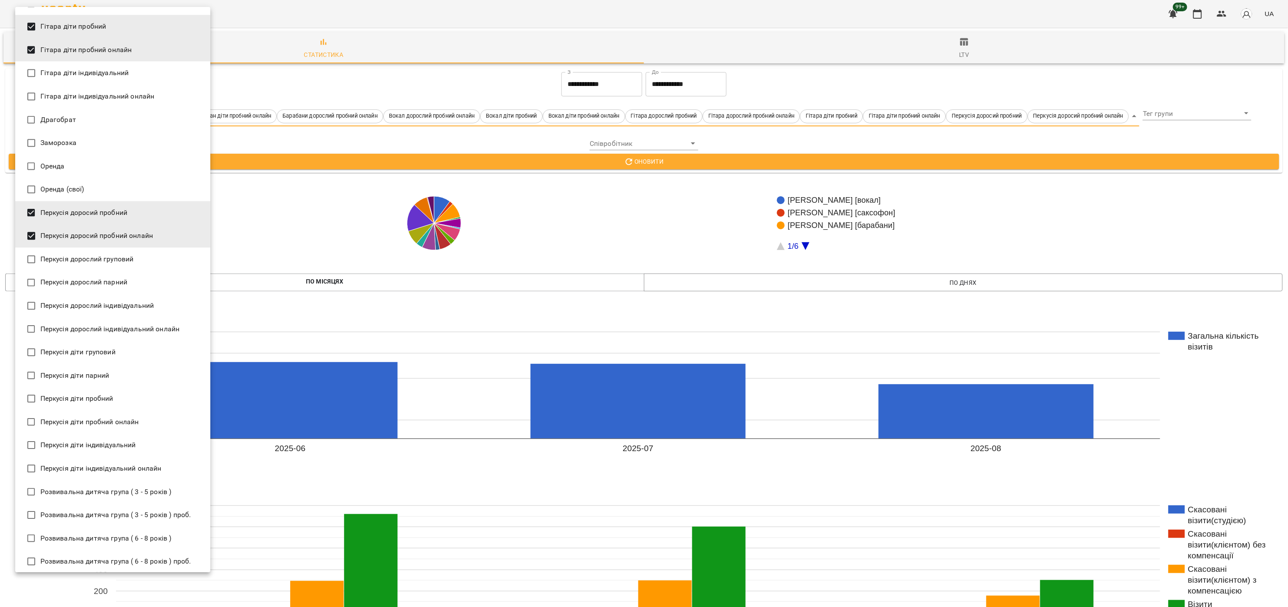
drag, startPoint x: 96, startPoint y: 402, endPoint x: 99, endPoint y: 409, distance: 7.8
click at [96, 401] on span "Перкусія діти пробний" at bounding box center [76, 399] width 73 height 10
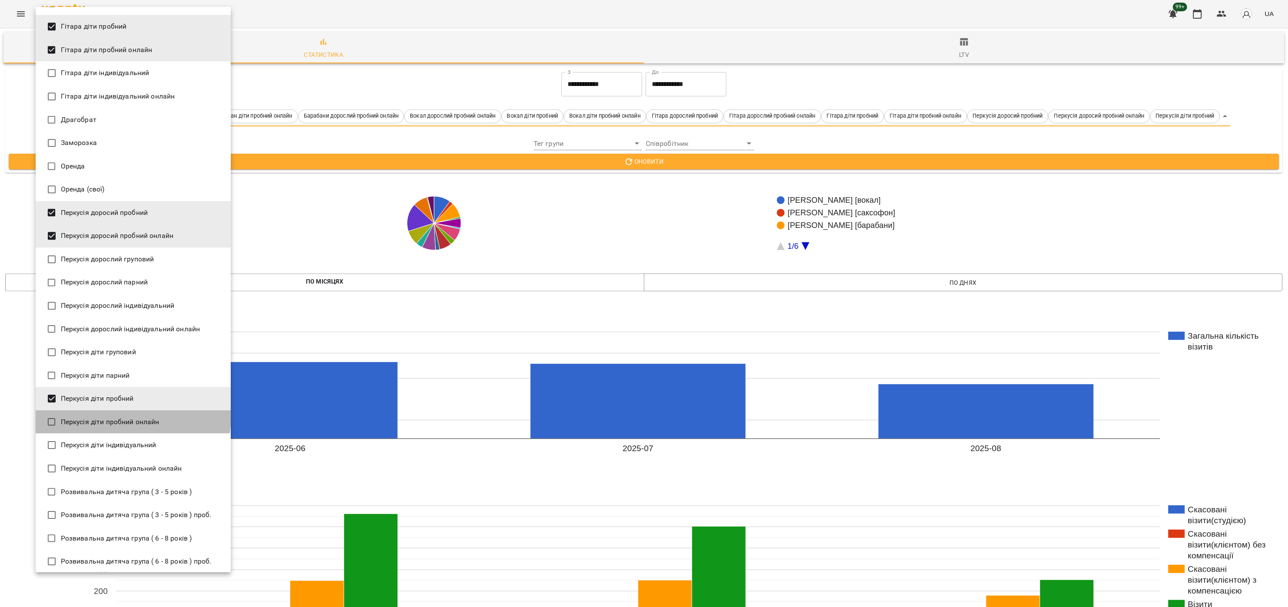
drag, startPoint x: 95, startPoint y: 414, endPoint x: 96, endPoint y: 402, distance: 11.8
click at [96, 414] on li "Перкусія діти пробний онлайн" at bounding box center [133, 422] width 195 height 23
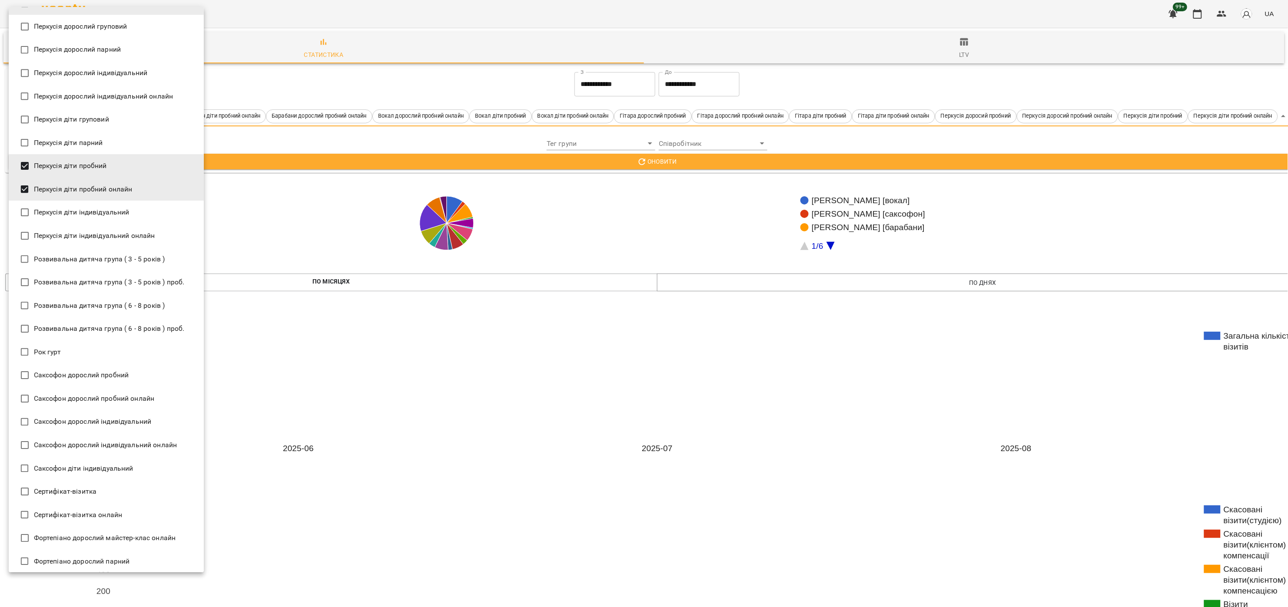
scroll to position [1303, 0]
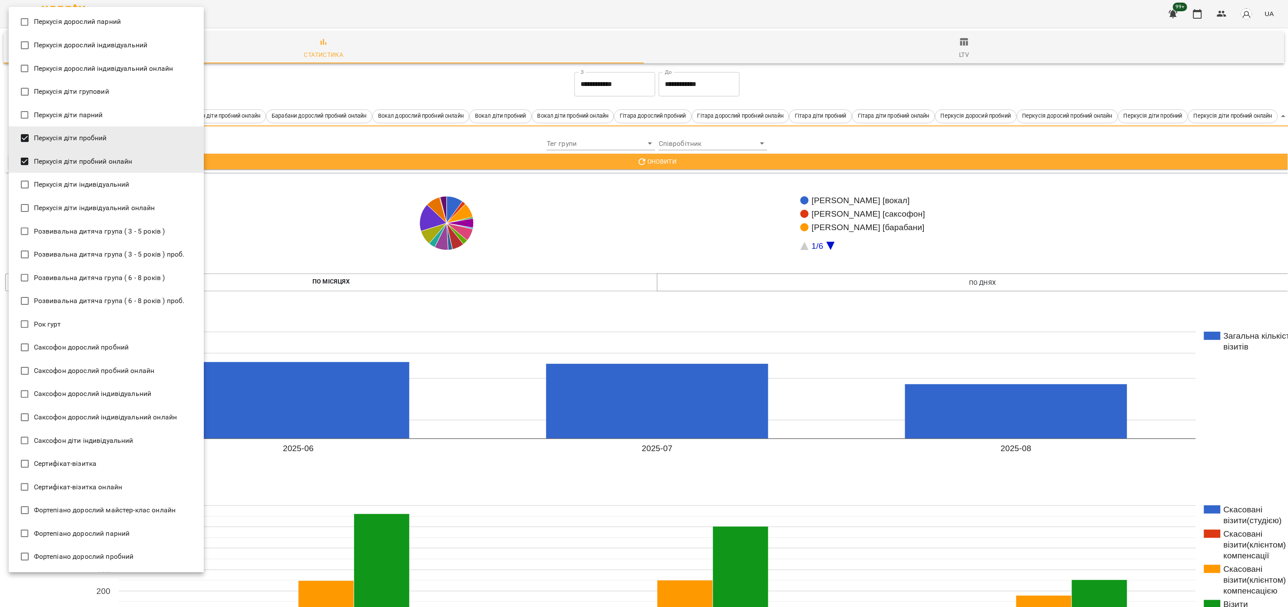
click at [153, 348] on li "Саксофон дорослий пробний" at bounding box center [106, 347] width 195 height 23
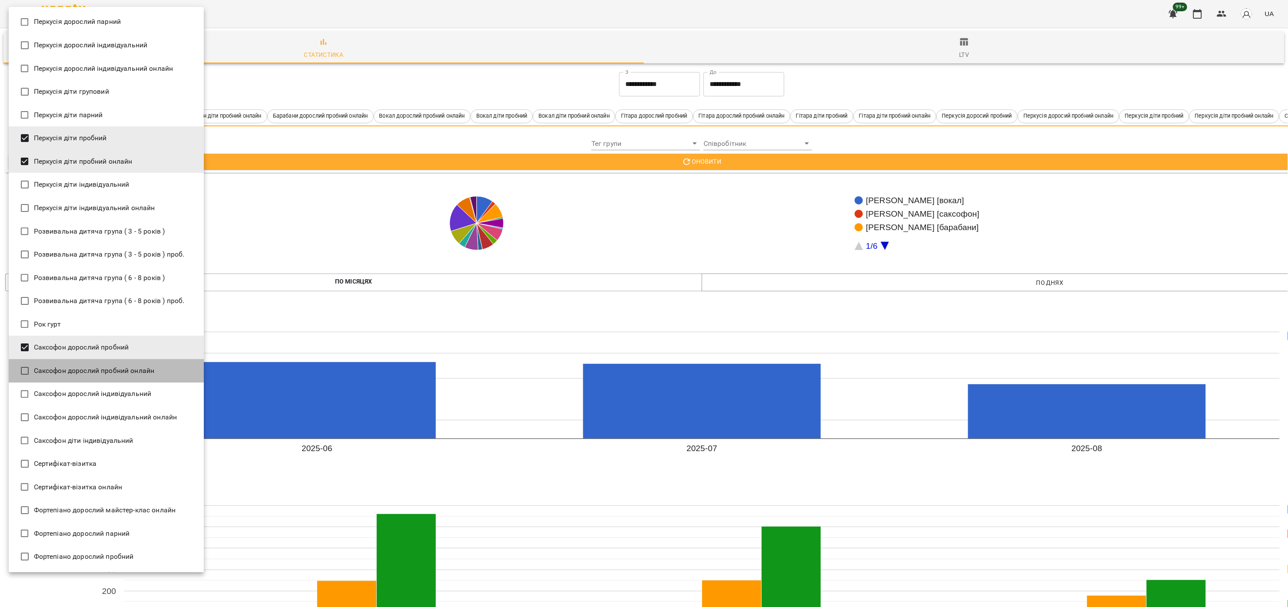
click at [153, 369] on span "Саксофон дорослий пробний онлайн" at bounding box center [94, 371] width 121 height 10
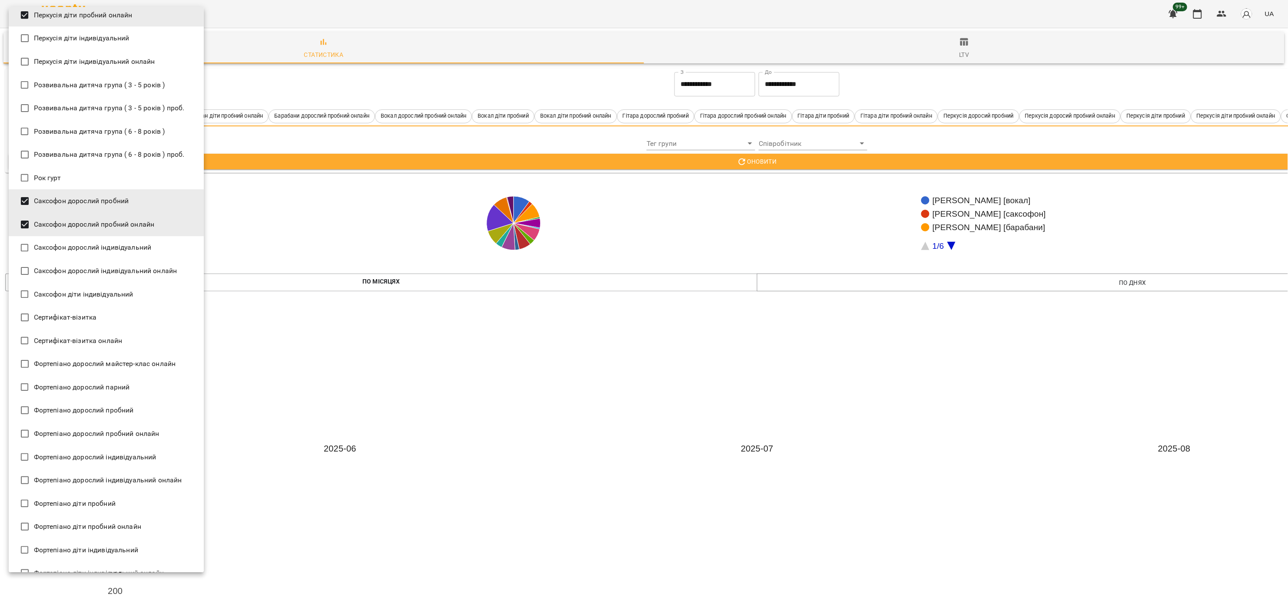
scroll to position [1477, 0]
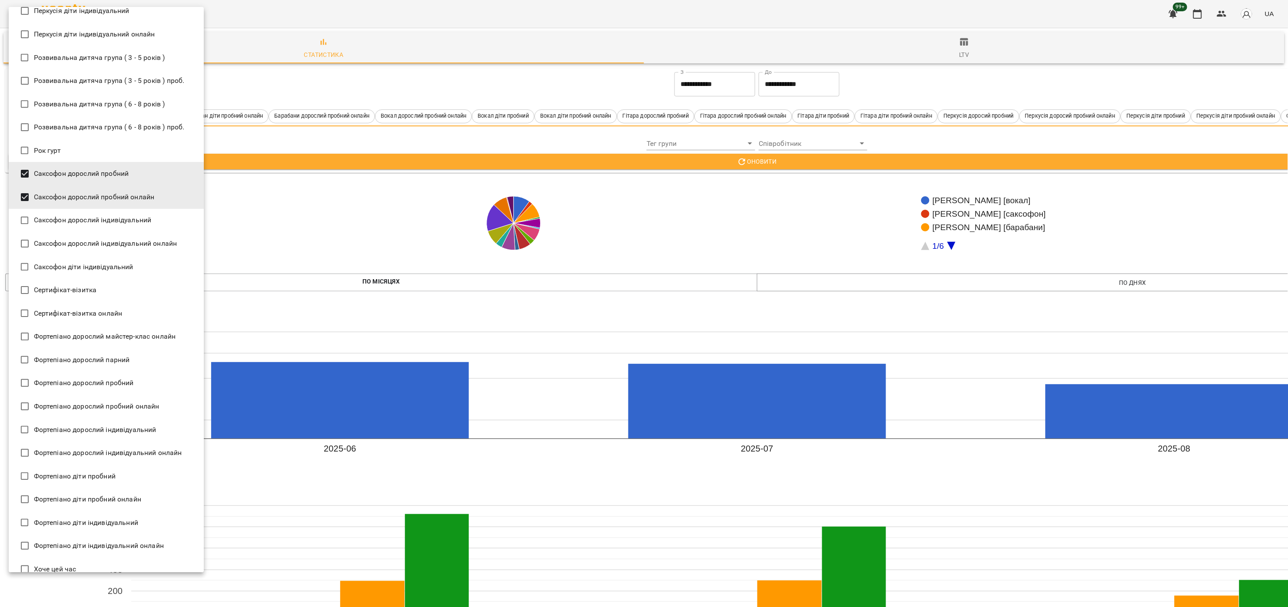
click at [148, 407] on span "Фортепіано дорослий пробний онлайн" at bounding box center [97, 406] width 126 height 10
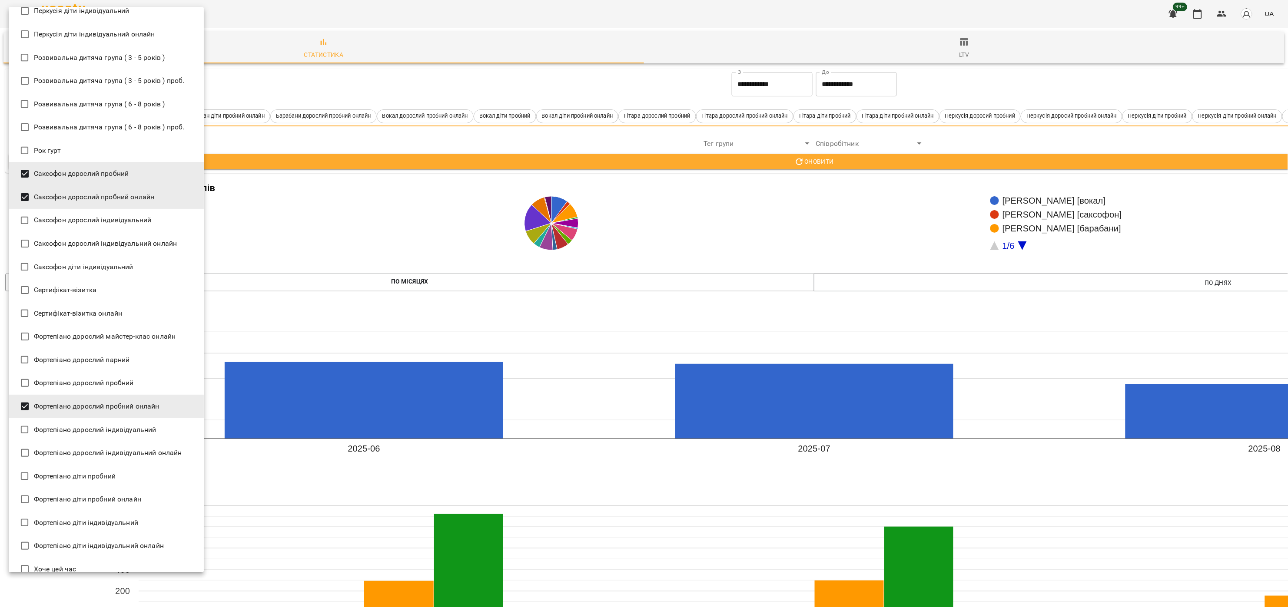
click at [131, 379] on span "Фортепіано дорослий пробний" at bounding box center [84, 383] width 100 height 10
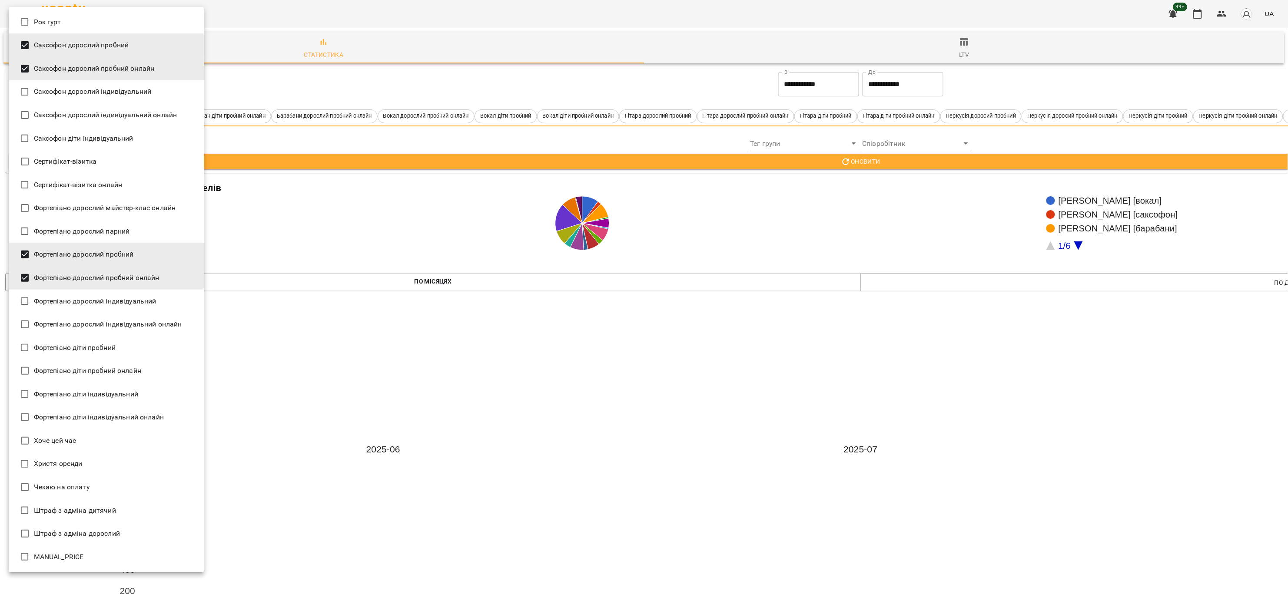
scroll to position [1628, 0]
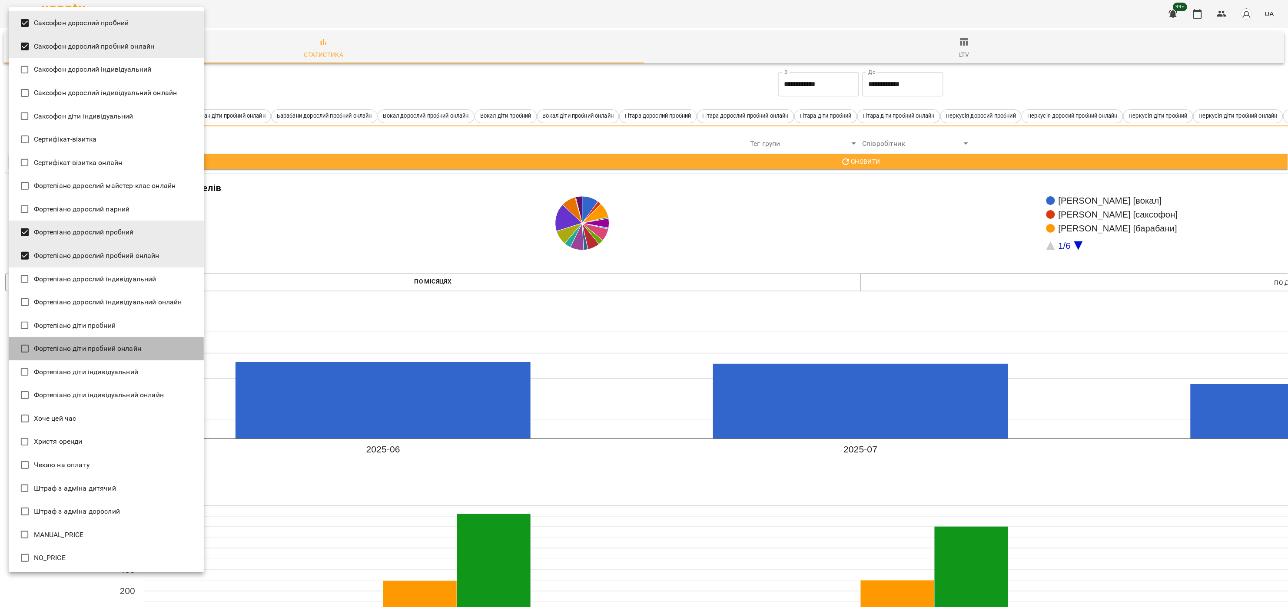
click at [128, 345] on span "Фортепіано діти пробний онлайн" at bounding box center [87, 349] width 107 height 10
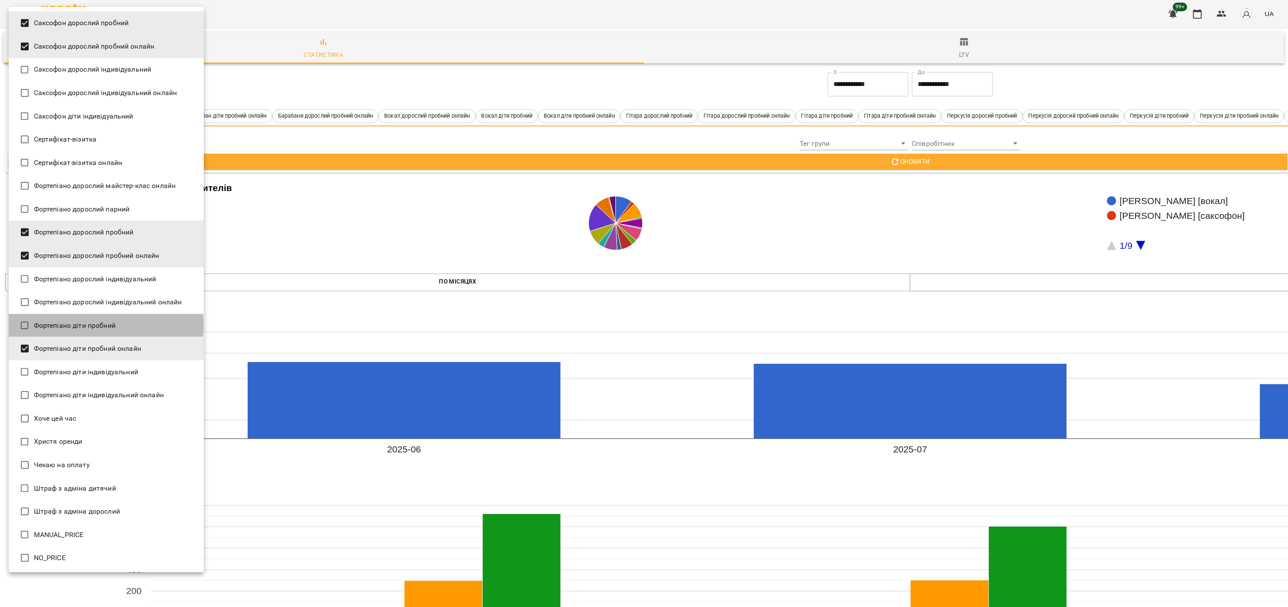
click at [99, 325] on span "Фортепіано діти пробний" at bounding box center [75, 326] width 82 height 10
type input "**********"
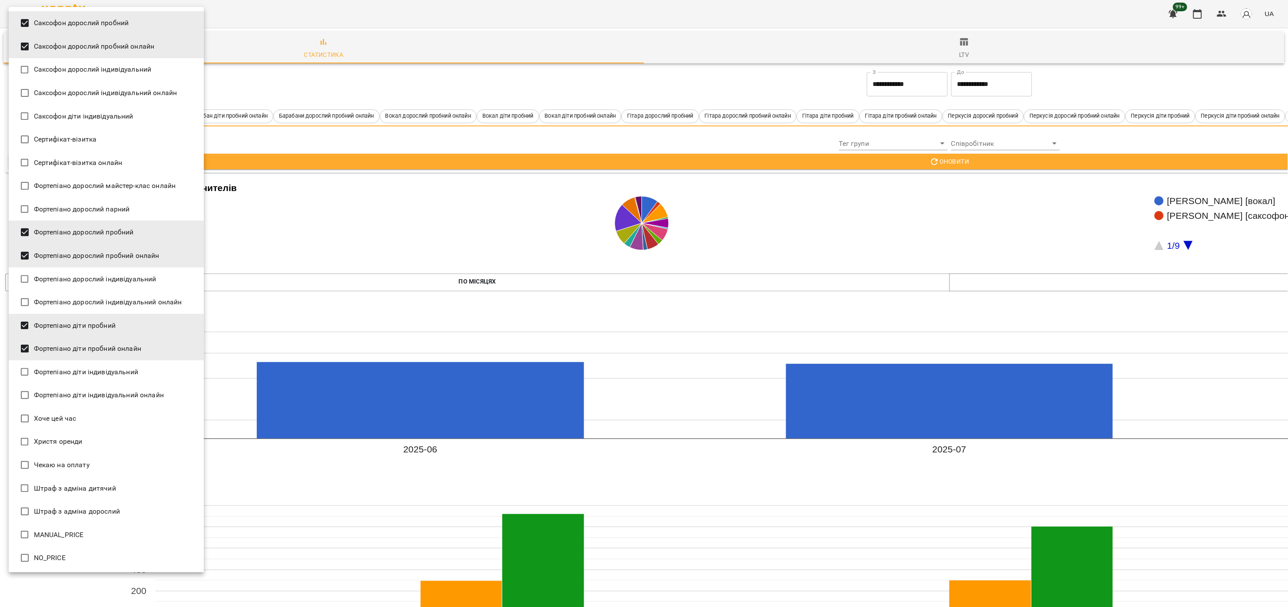
click at [930, 159] on div at bounding box center [644, 303] width 1288 height 607
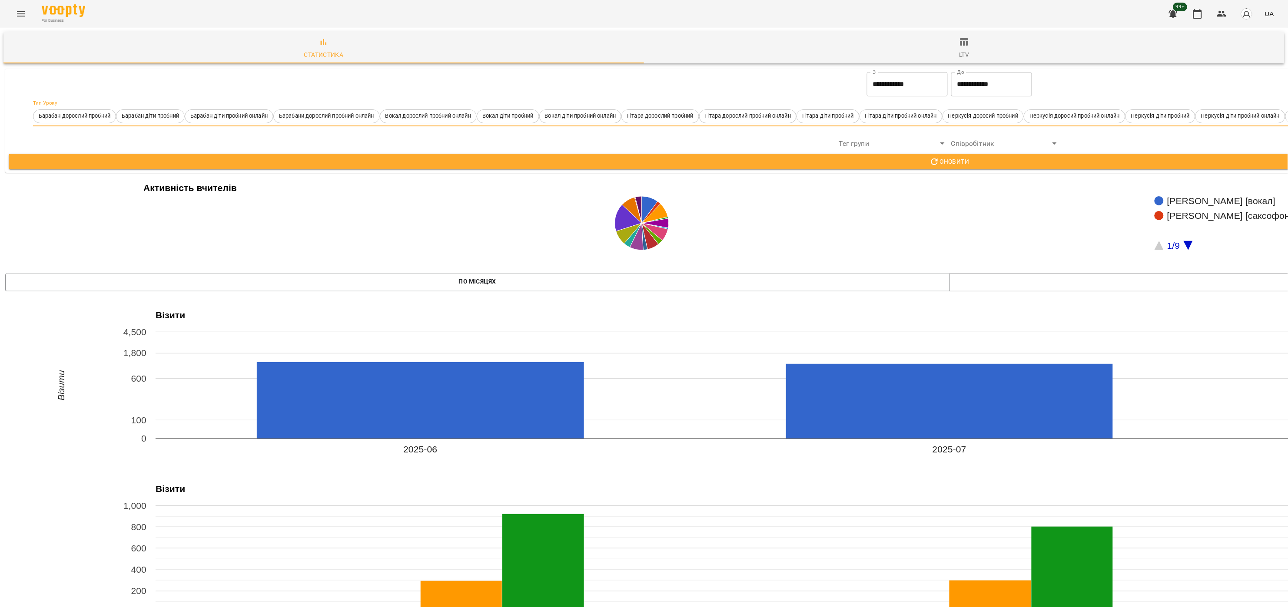
click at [976, 78] on input "**********" at bounding box center [991, 84] width 81 height 24
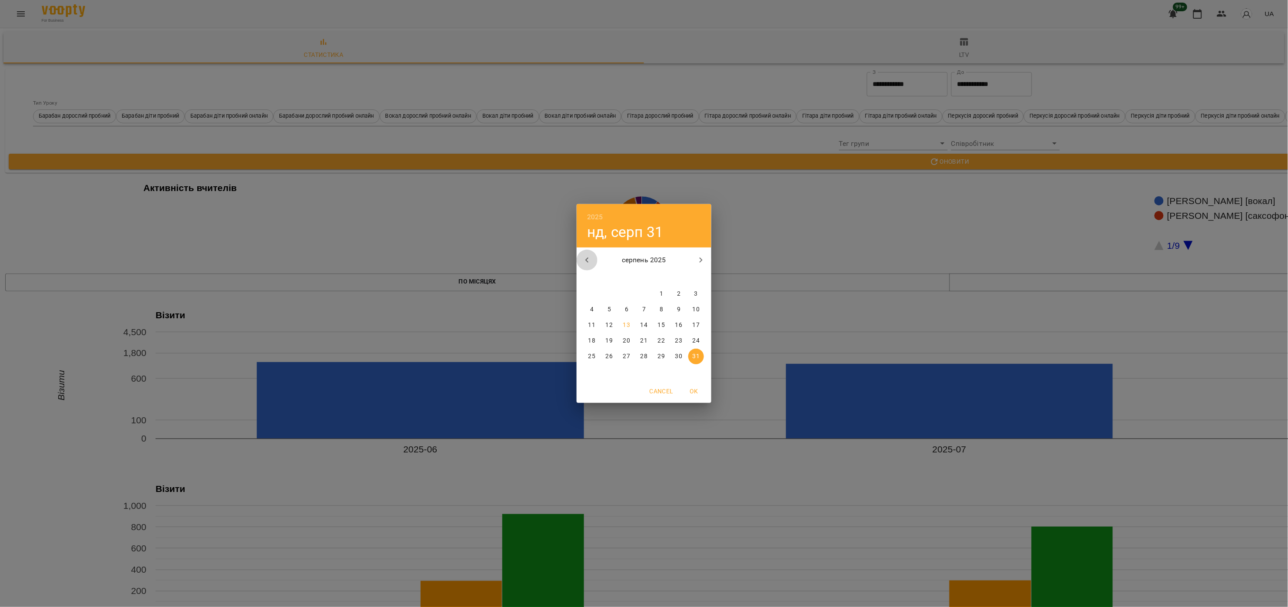
click at [586, 265] on icon "button" at bounding box center [587, 260] width 10 height 10
click at [593, 373] on p "30" at bounding box center [591, 372] width 7 height 9
type input "**********"
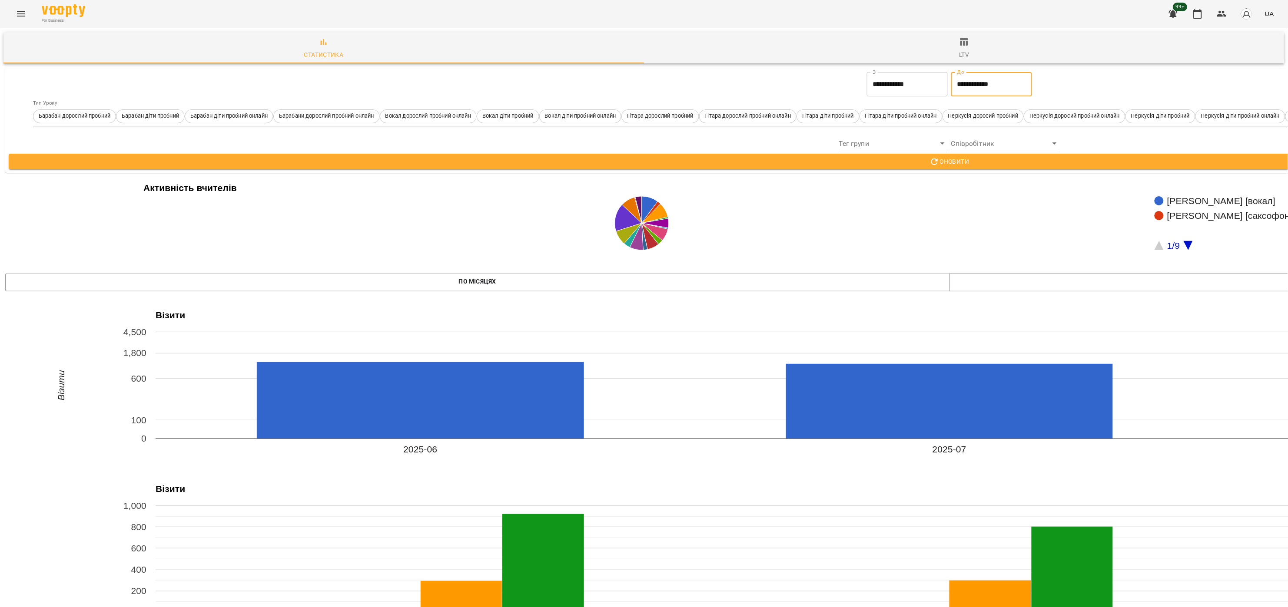
click at [940, 160] on span "Оновити" at bounding box center [949, 161] width 1867 height 10
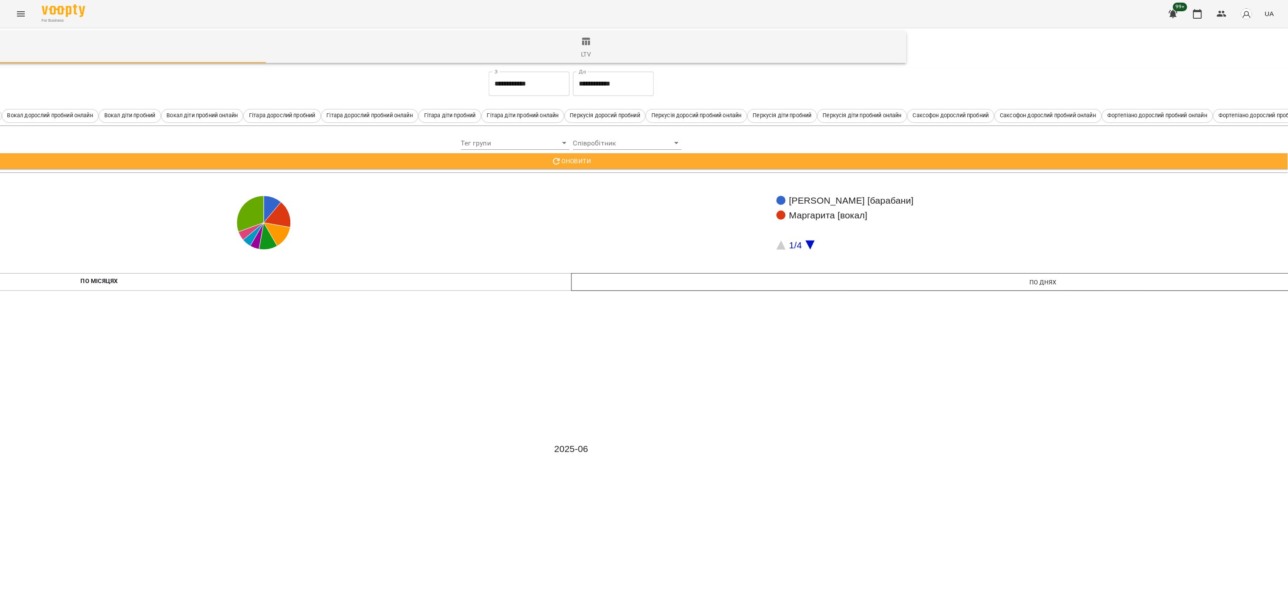
scroll to position [0, 378]
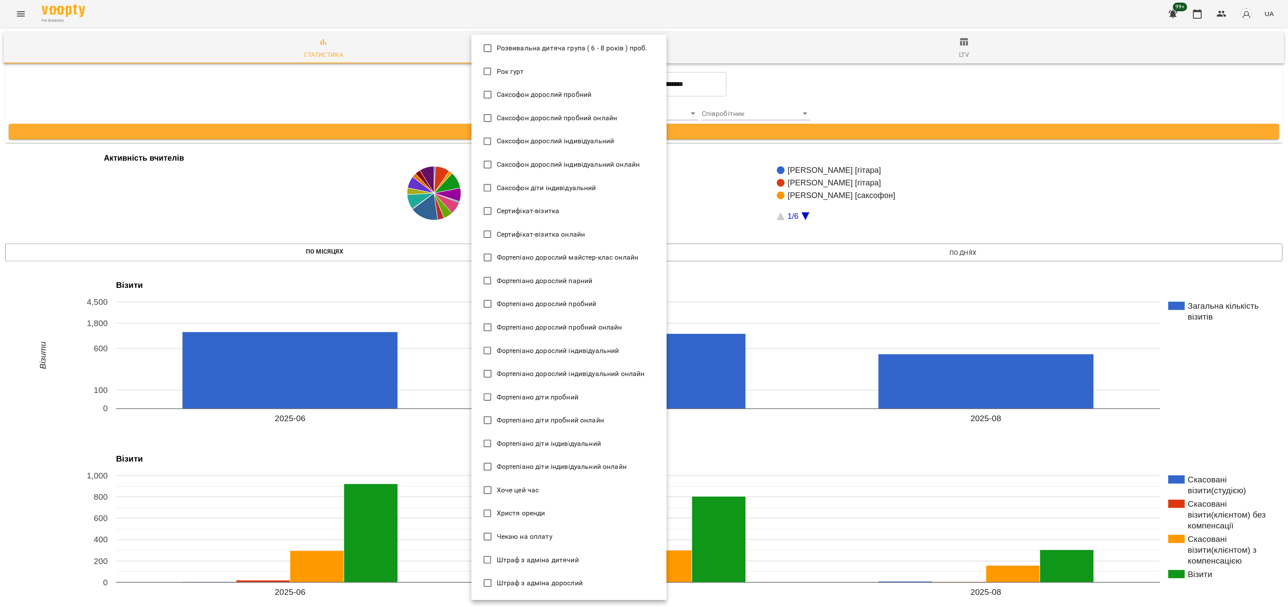
scroll to position [1628, 0]
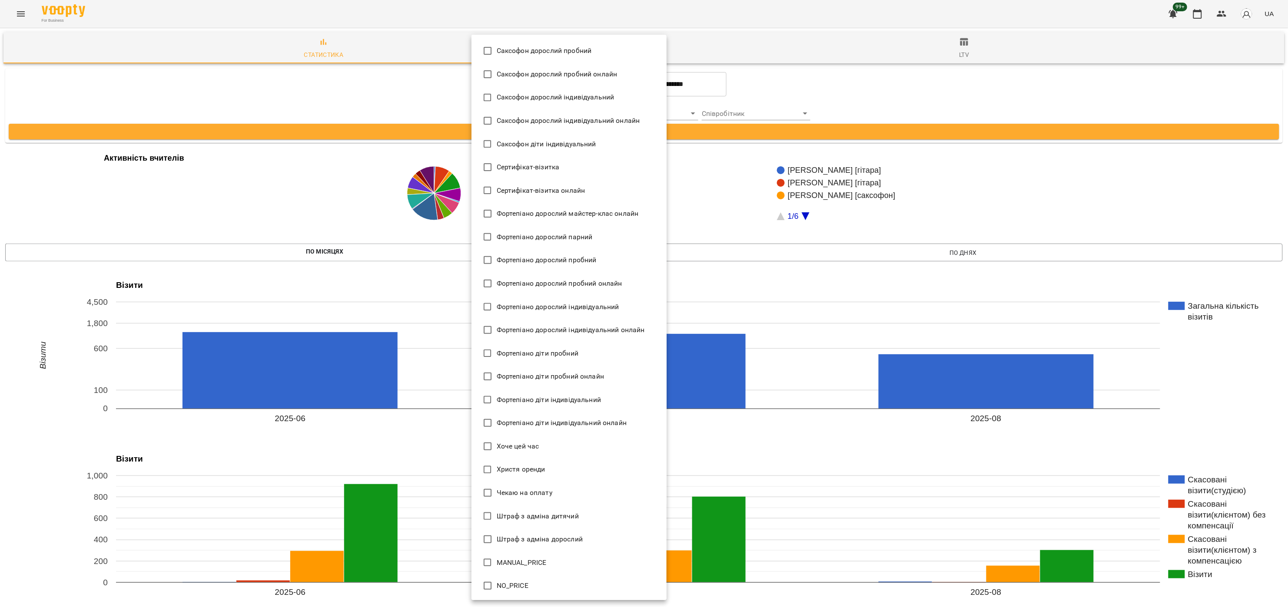
click at [516, 471] on span "Христя оренди" at bounding box center [521, 469] width 49 height 10
type input "**********"
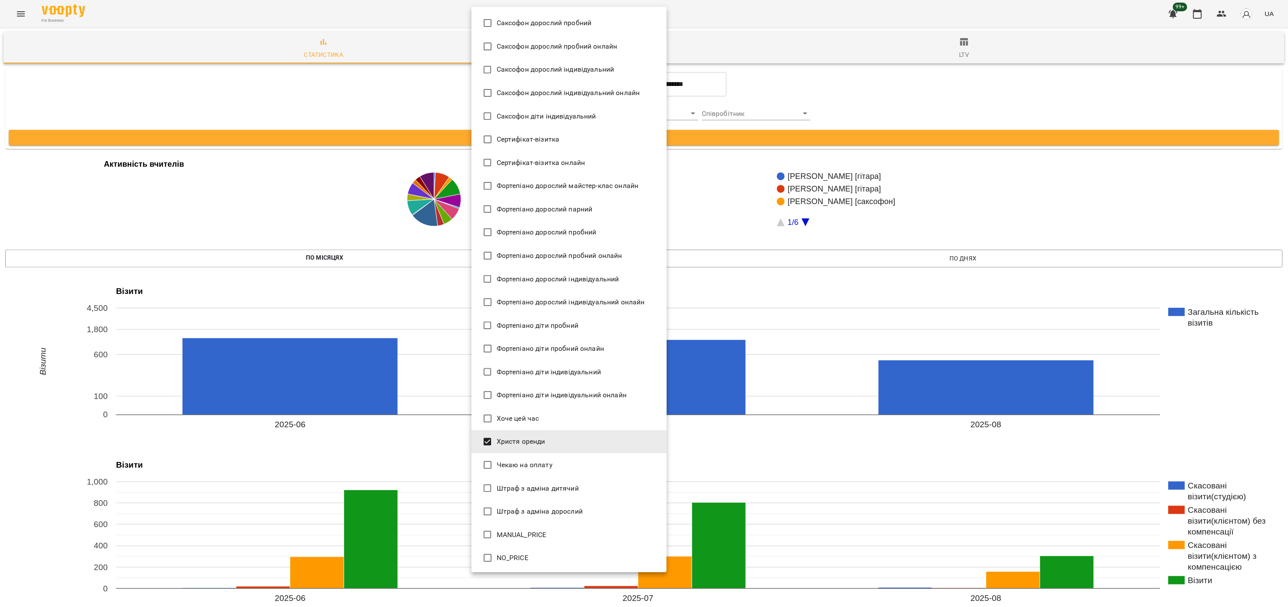
click at [816, 83] on div at bounding box center [644, 303] width 1288 height 607
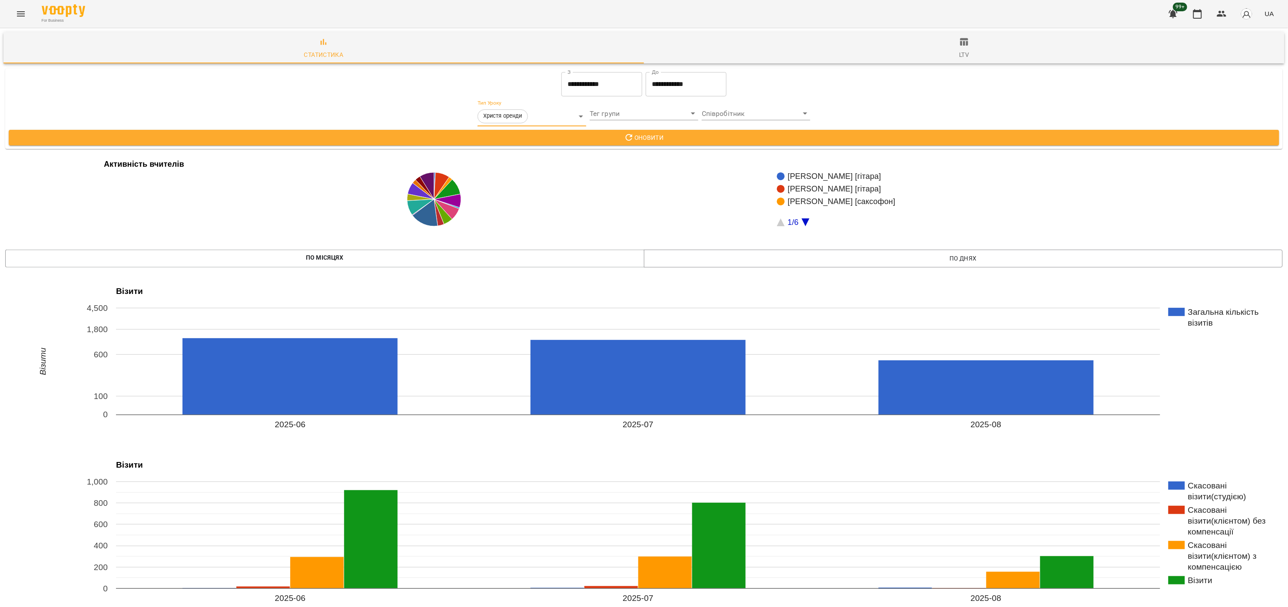
click at [669, 85] on input "**********" at bounding box center [686, 84] width 81 height 24
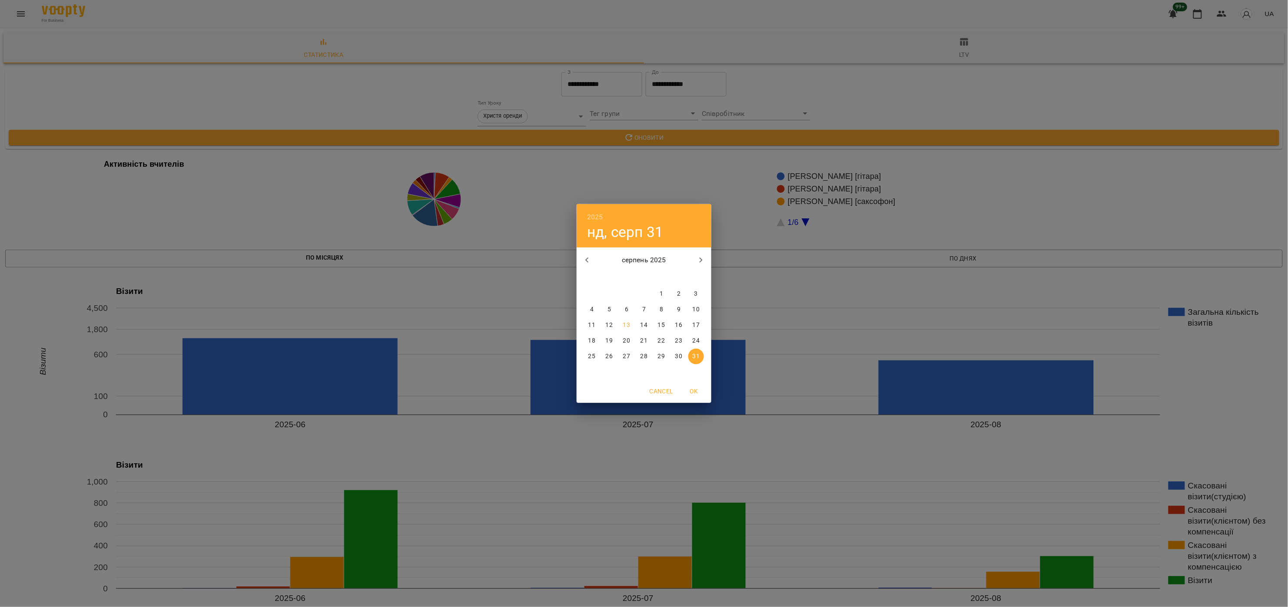
click at [588, 262] on icon "button" at bounding box center [586, 260] width 3 height 5
click at [590, 371] on p "30" at bounding box center [591, 372] width 7 height 9
type input "**********"
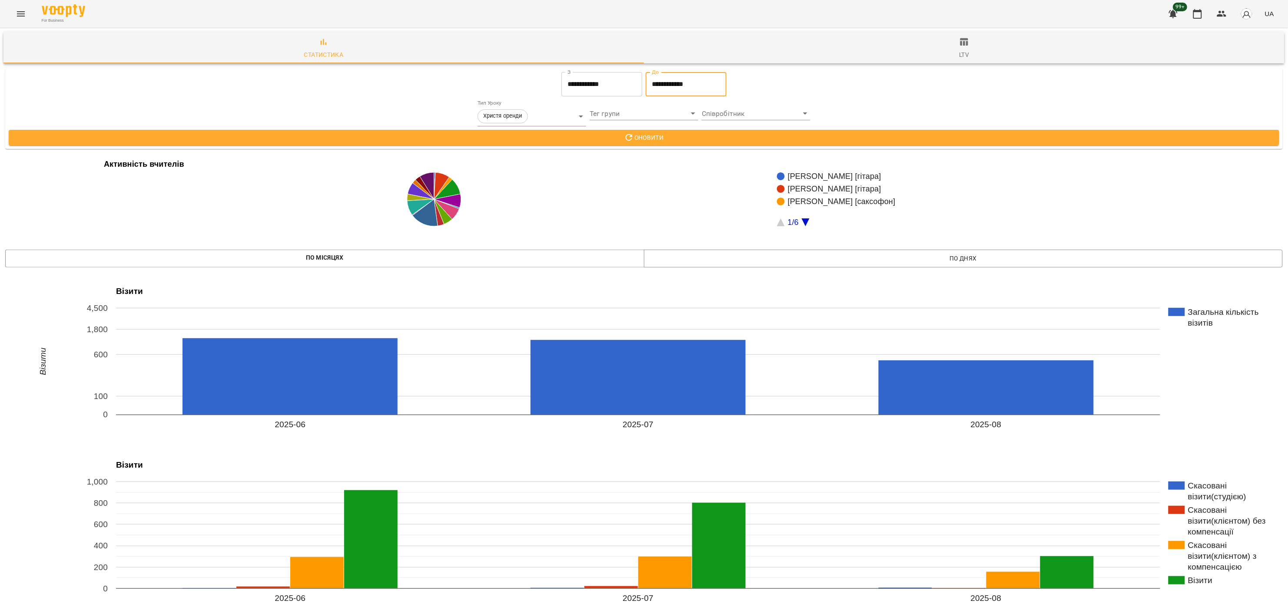
click at [654, 137] on span "Оновити" at bounding box center [644, 138] width 1257 height 10
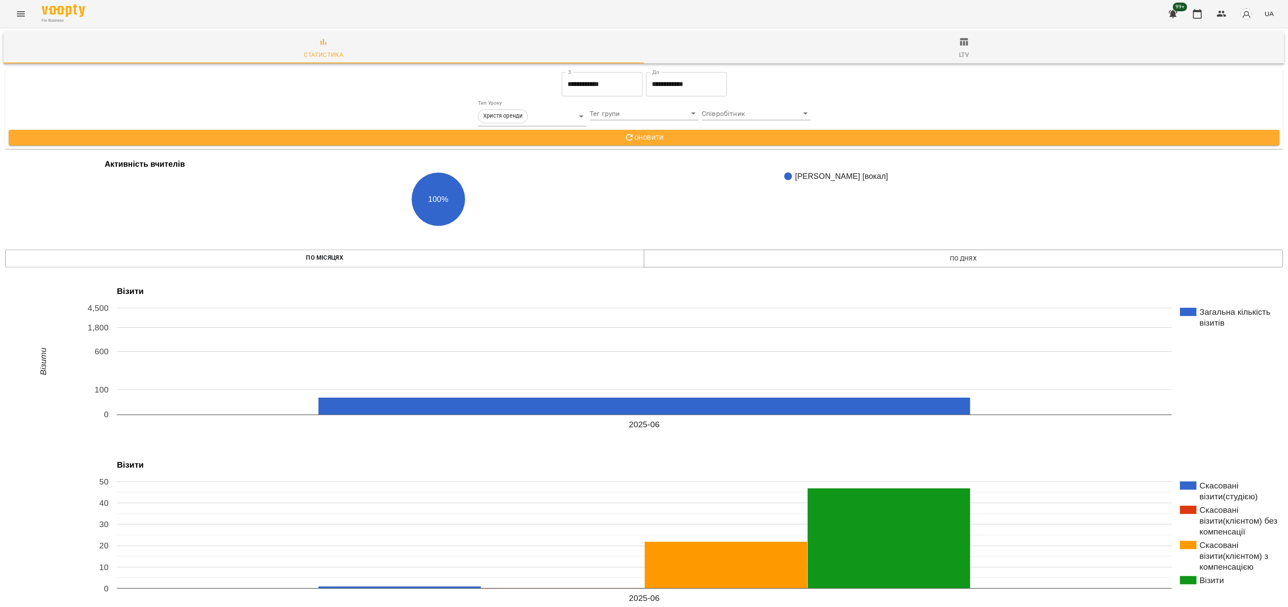
click at [615, 91] on input "**********" at bounding box center [602, 84] width 81 height 24
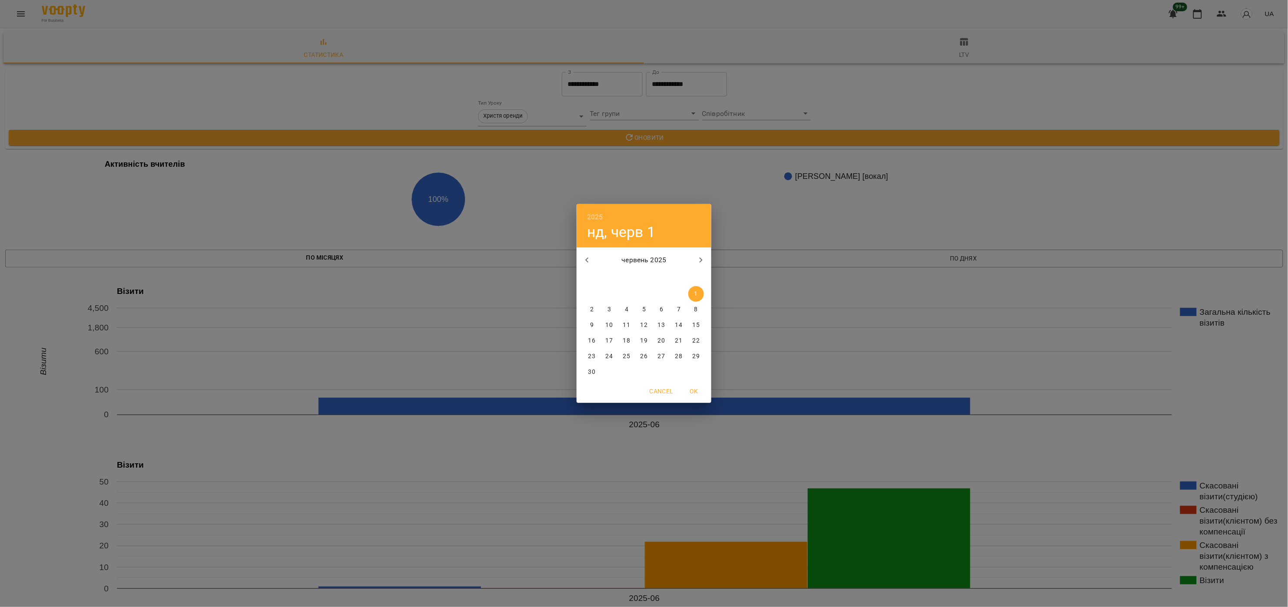
click at [856, 93] on div "2025 нд, черв 1 червень 2025 пн вт ср чт пт сб нд 26 27 28 29 30 31 1 2 3 4 5 6…" at bounding box center [644, 303] width 1288 height 607
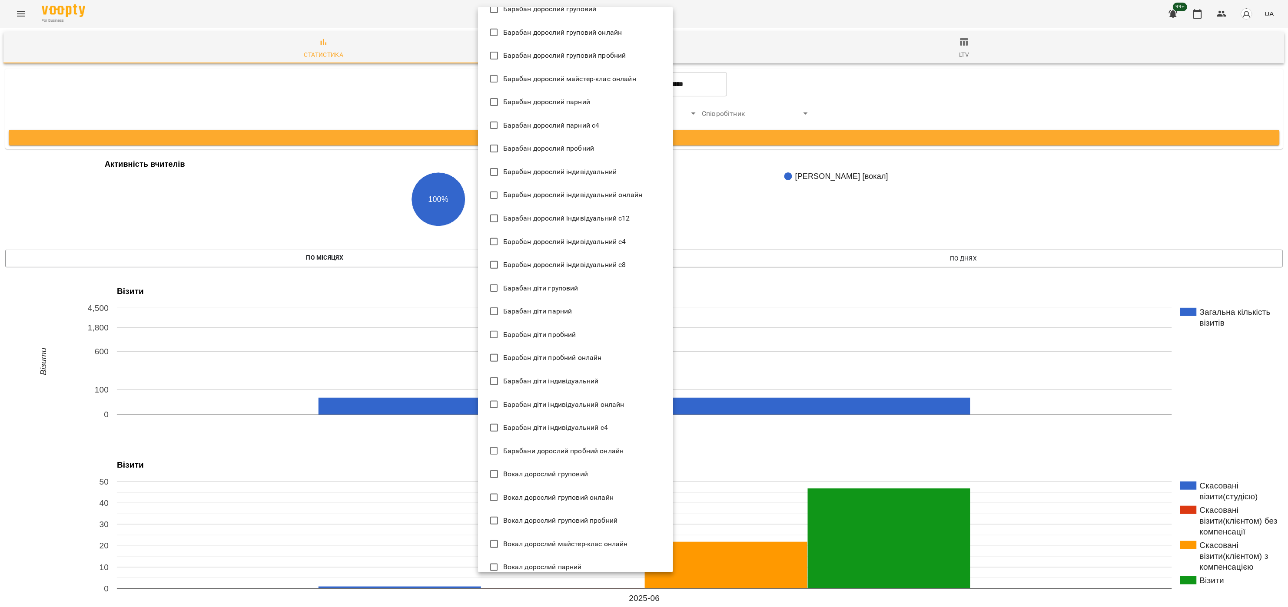
scroll to position [0, 0]
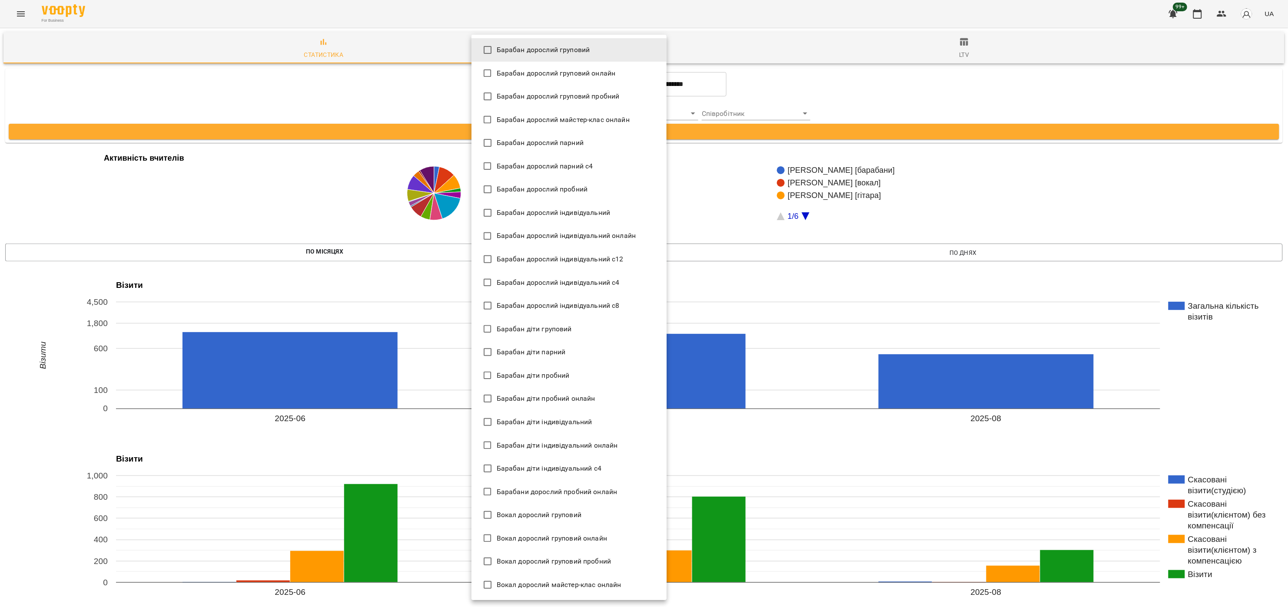
click at [615, 212] on li "Барабан дорослий індивідуальний" at bounding box center [568, 212] width 195 height 23
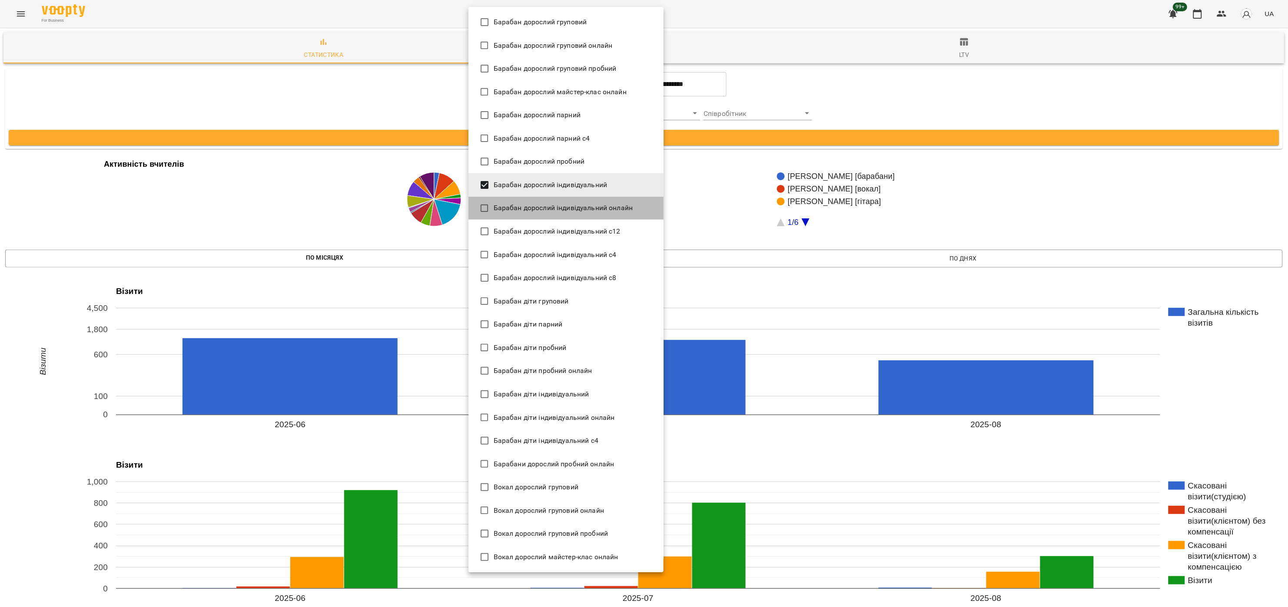
click at [616, 206] on span "Барабан дорослий індивідуальний онлайн" at bounding box center [563, 208] width 139 height 10
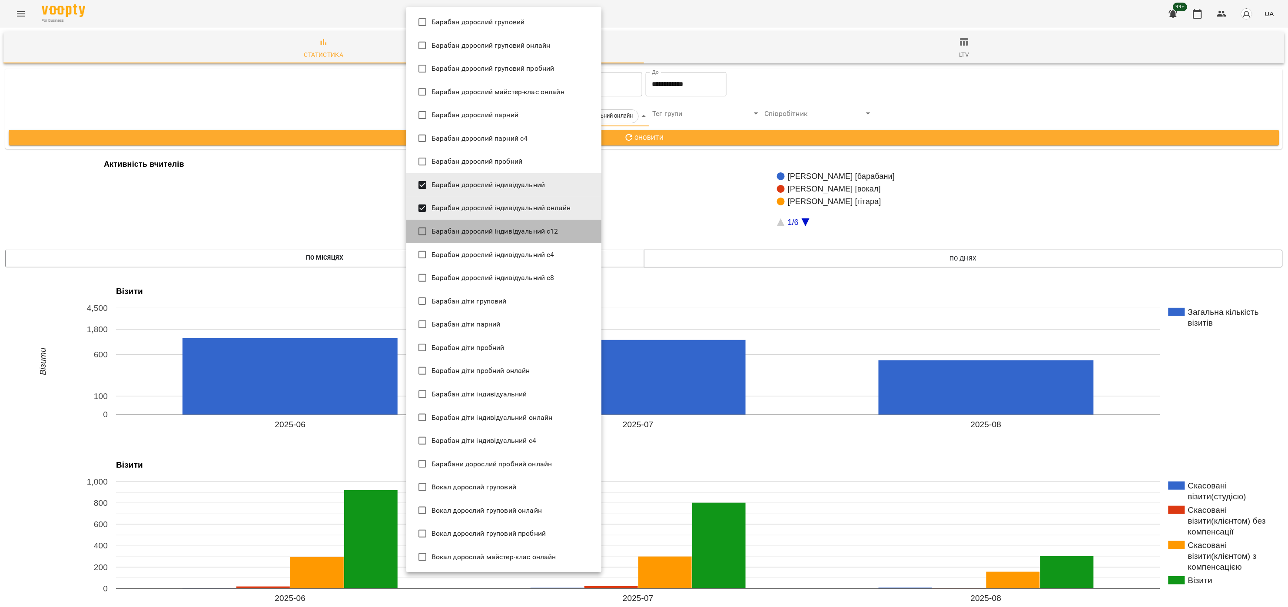
click at [532, 226] on span "Барабан дорослий індивідуальний с12" at bounding box center [494, 231] width 127 height 10
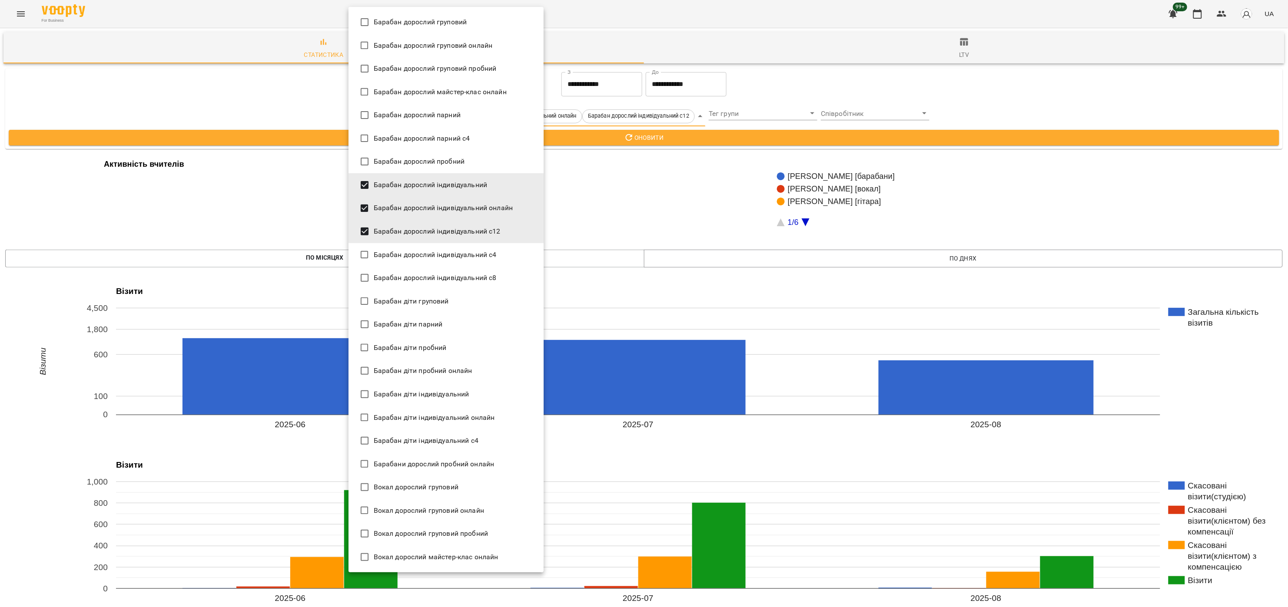
click at [527, 258] on li "Барабан дорослий індивідуальний с4" at bounding box center [445, 254] width 195 height 23
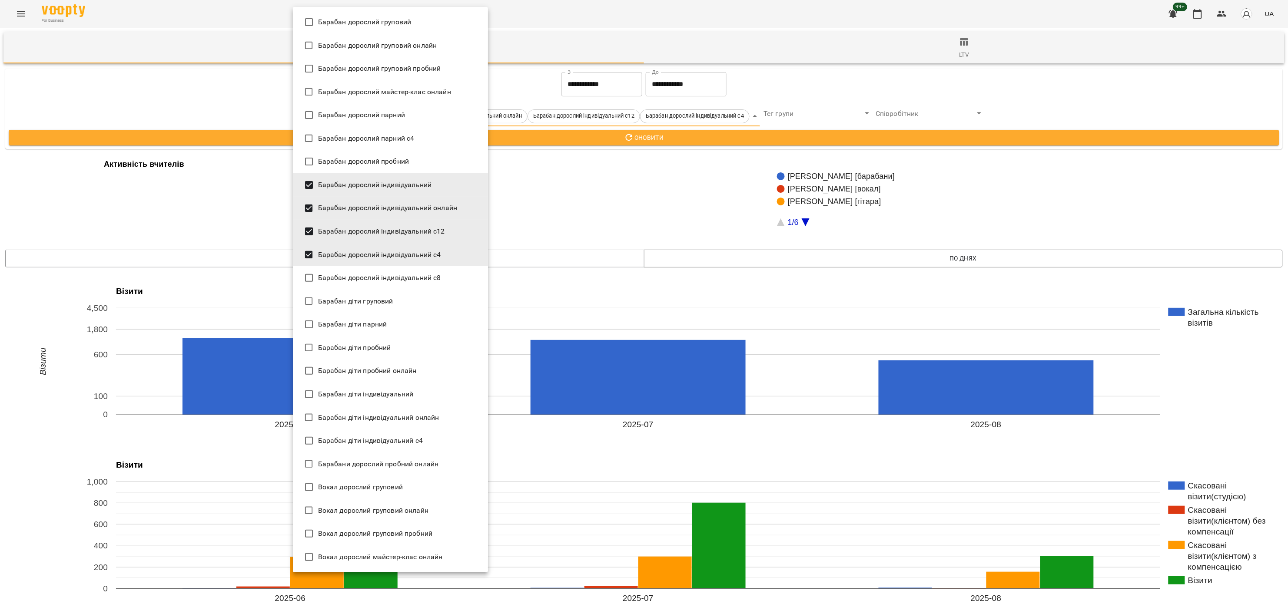
click at [450, 273] on li "Барабан дорослий індивідуальний с8" at bounding box center [390, 277] width 195 height 23
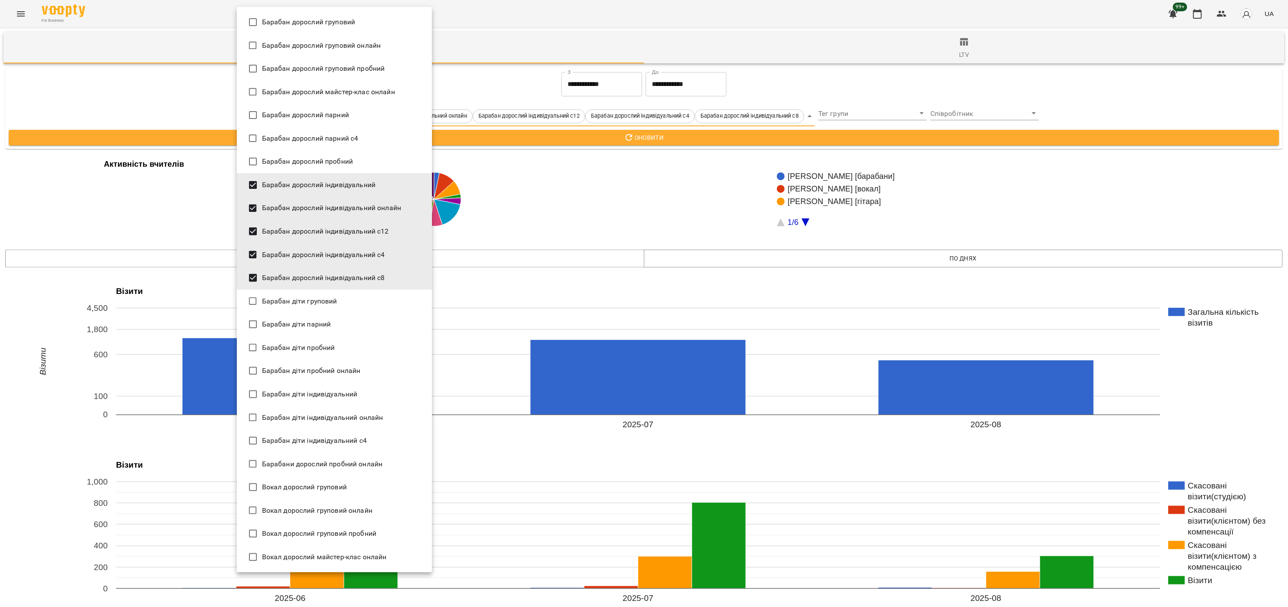
click at [376, 389] on li "Барабан діти індивідуальний" at bounding box center [334, 394] width 195 height 23
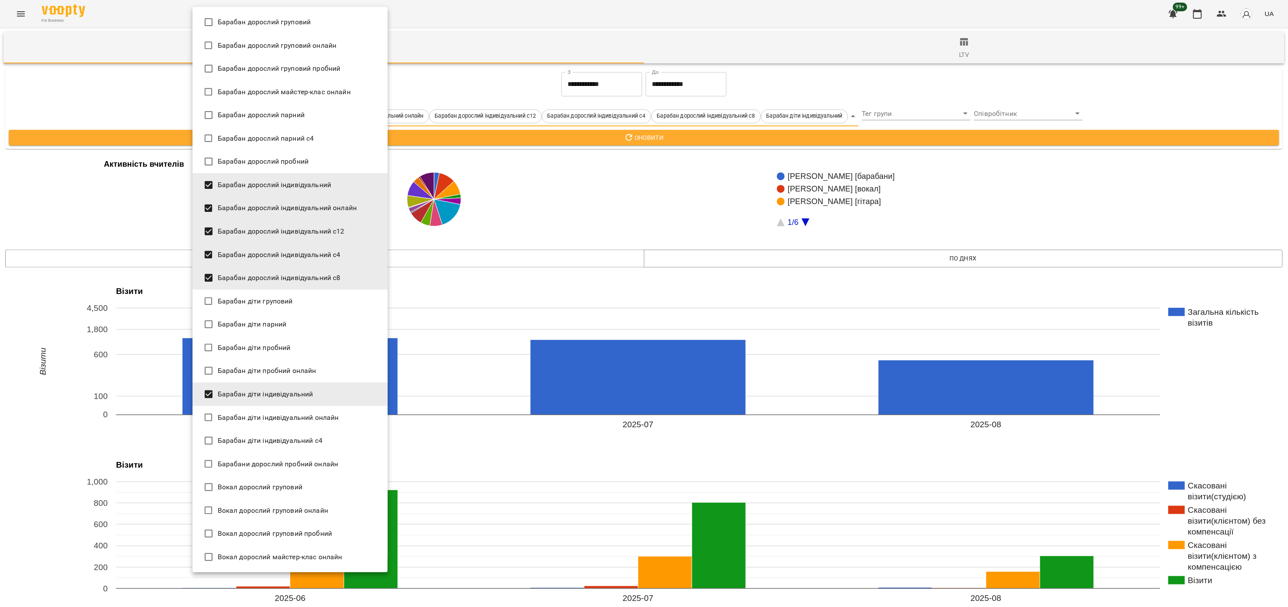
click at [360, 415] on li "Барабан діти індивідуальний онлайн" at bounding box center [289, 417] width 195 height 23
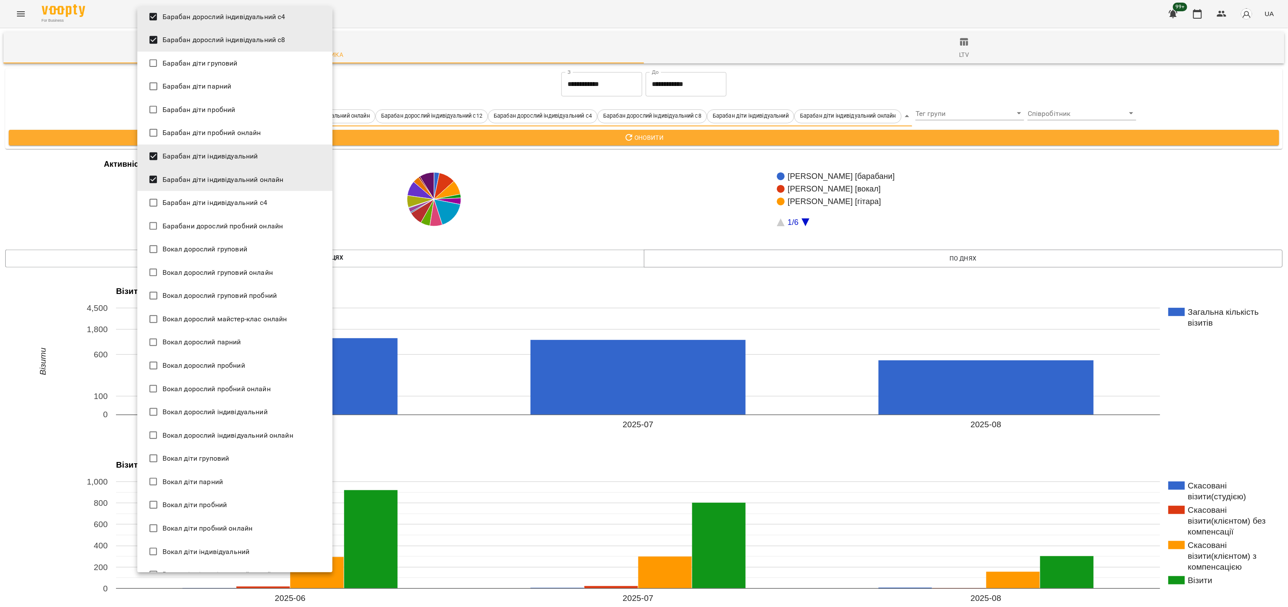
scroll to position [261, 0]
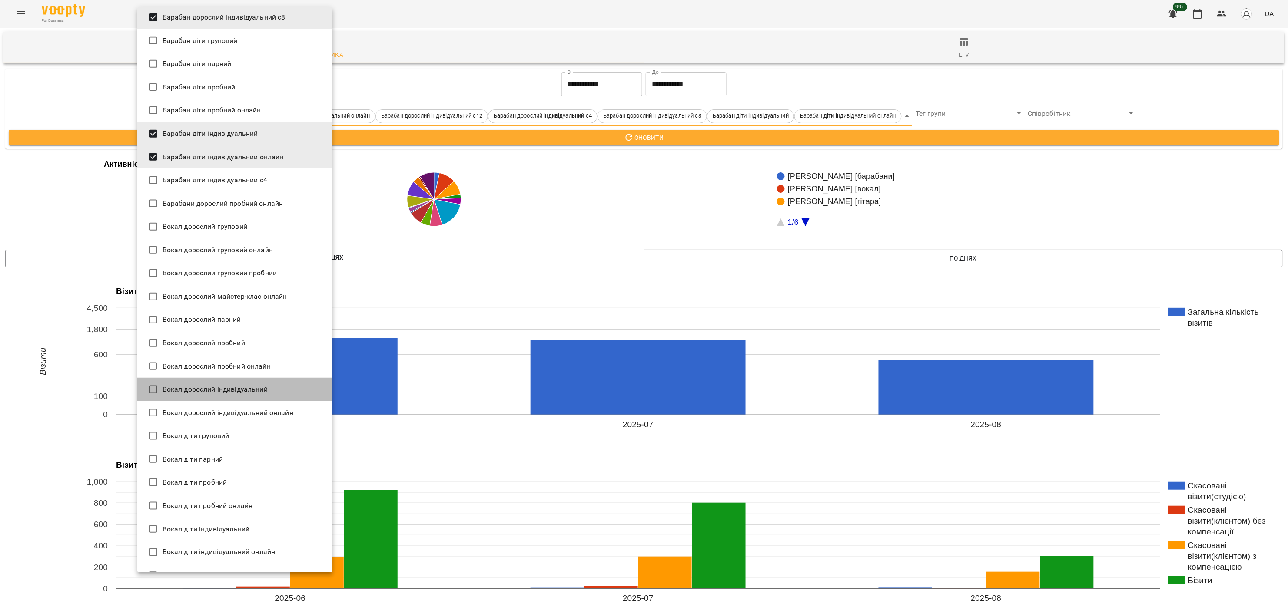
click at [256, 385] on span "Вокал дорослий індивідуальний" at bounding box center [214, 390] width 105 height 10
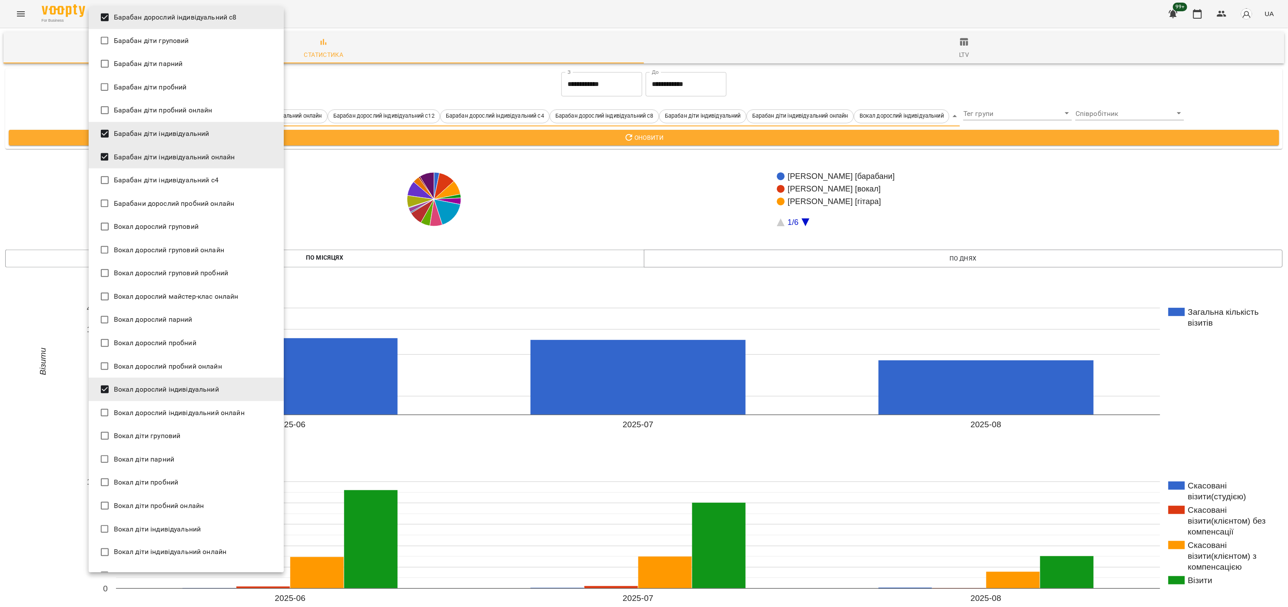
click at [230, 409] on span "Вокал дорослий індивідуальний онлайн" at bounding box center [179, 413] width 131 height 10
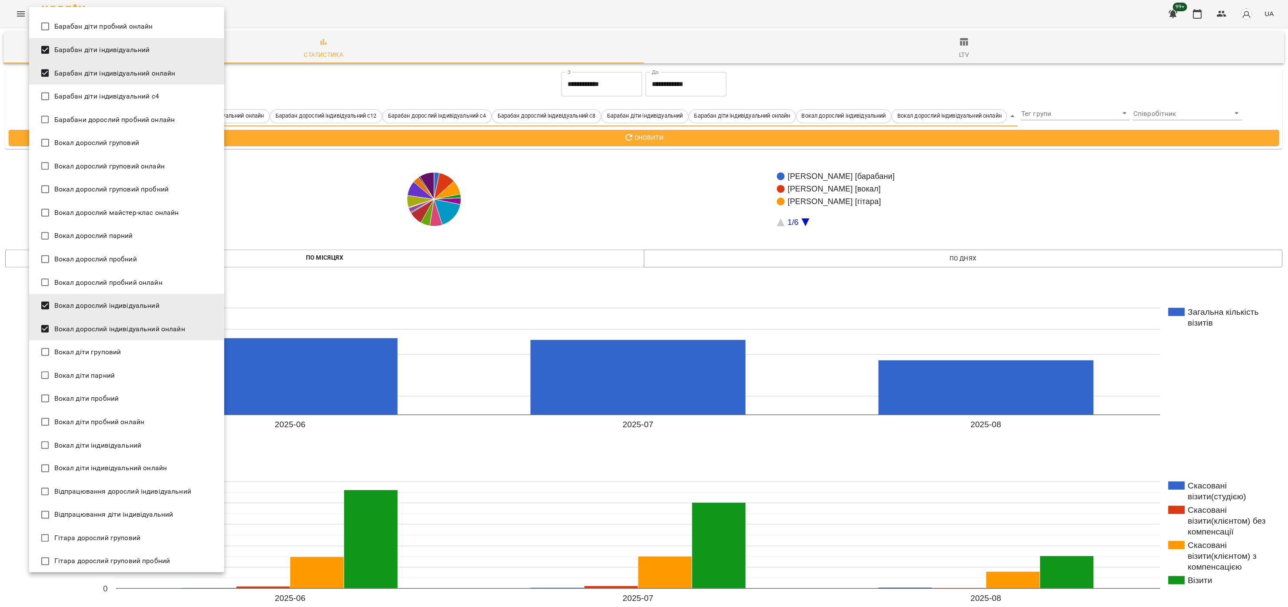
scroll to position [434, 0]
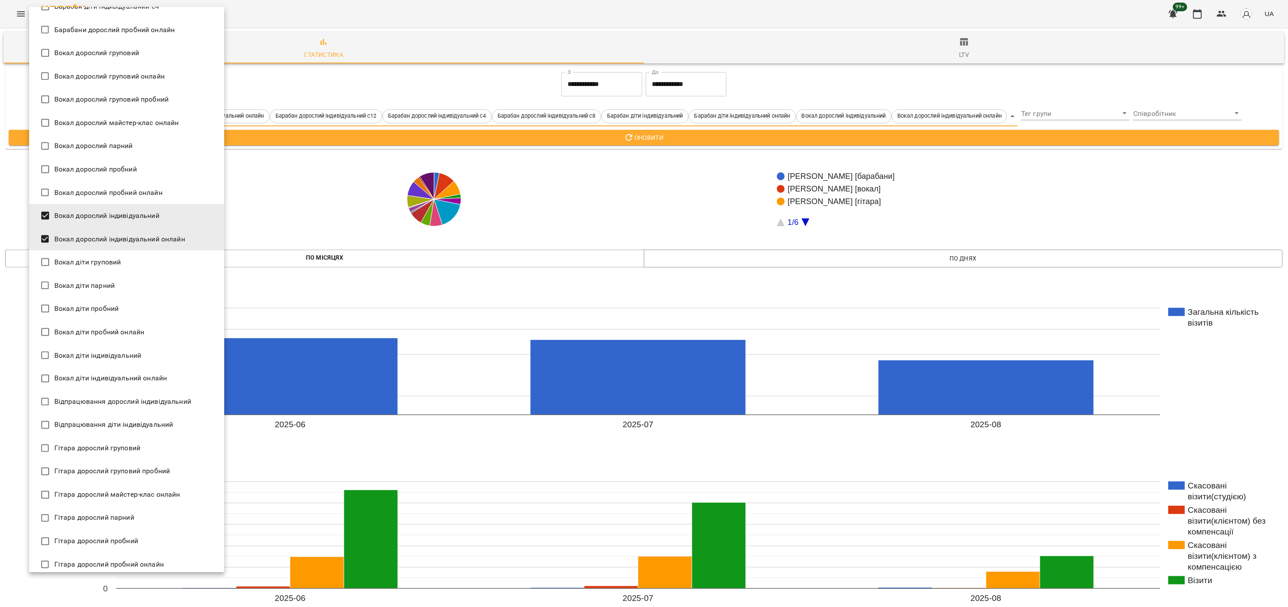
click at [145, 360] on li "Вокал діти індивідуальний" at bounding box center [126, 355] width 195 height 23
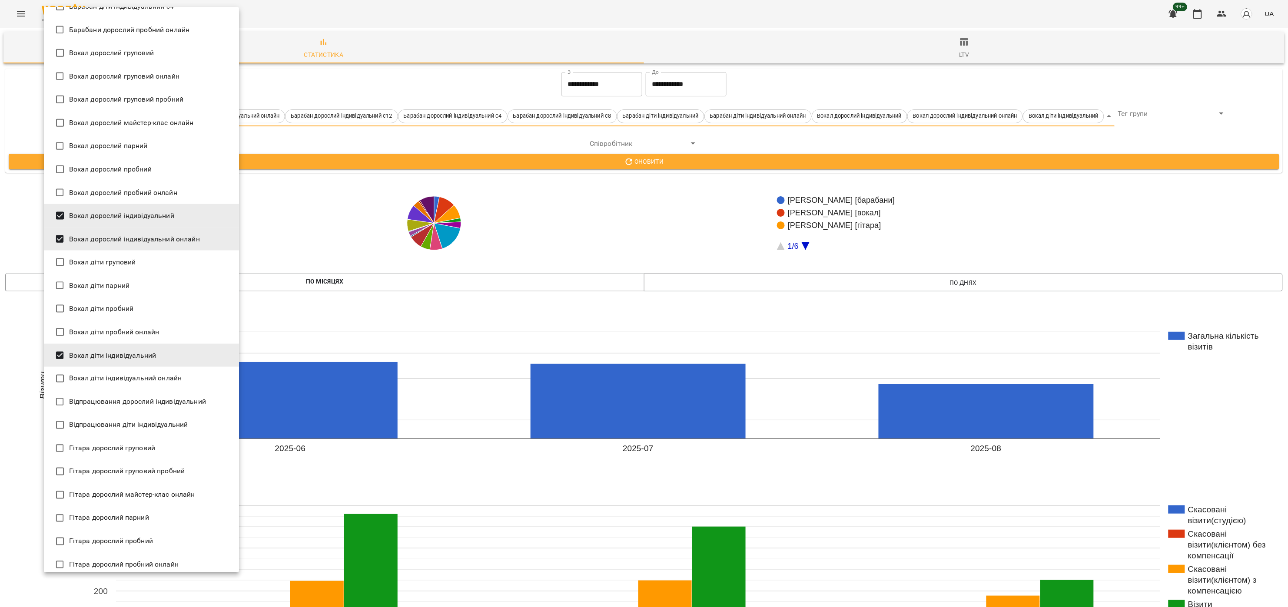
click at [143, 378] on span "Вокал діти індивідуальний онлайн" at bounding box center [125, 379] width 113 height 10
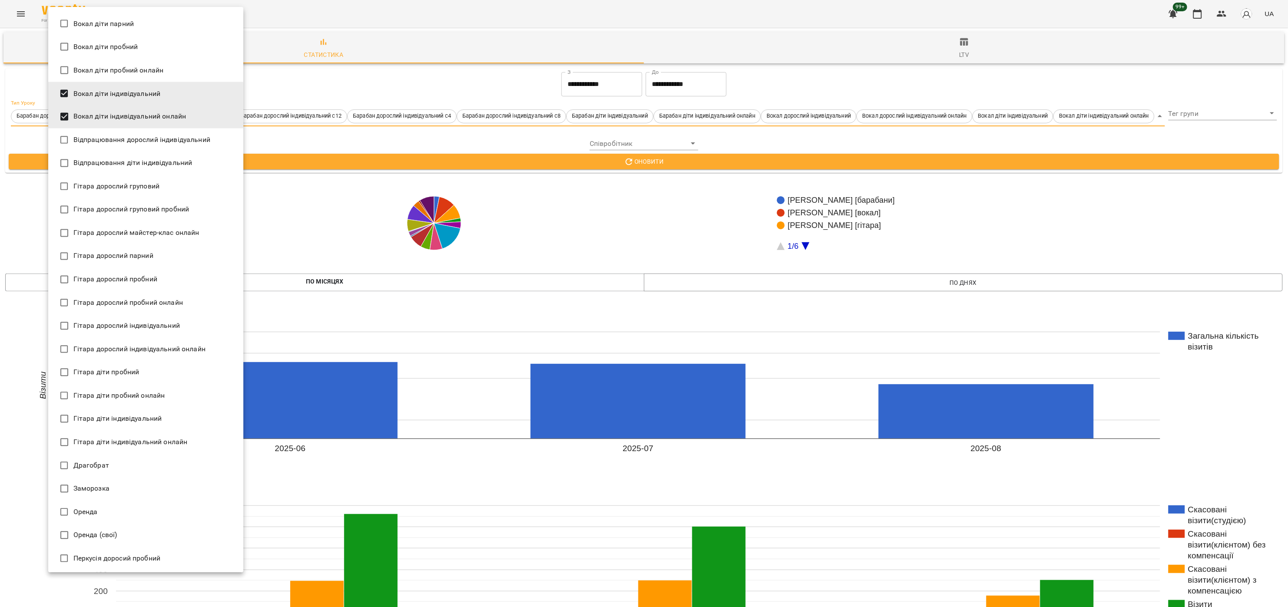
scroll to position [782, 0]
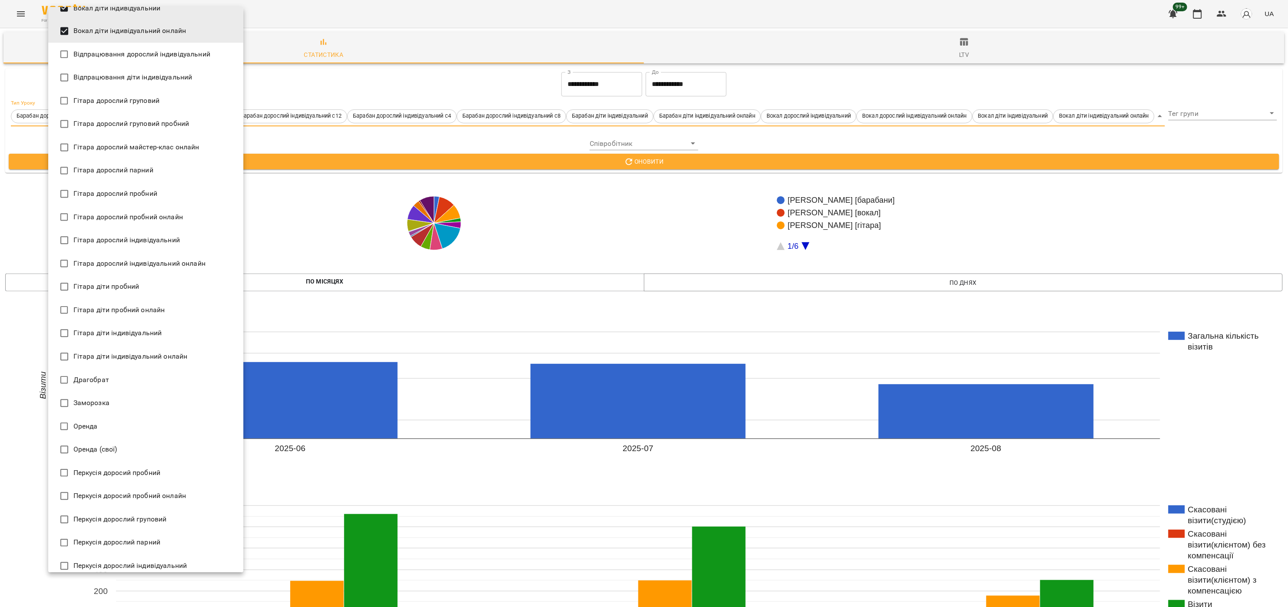
click at [167, 238] on span "Гітара дорослий індивідуальний" at bounding box center [126, 240] width 106 height 10
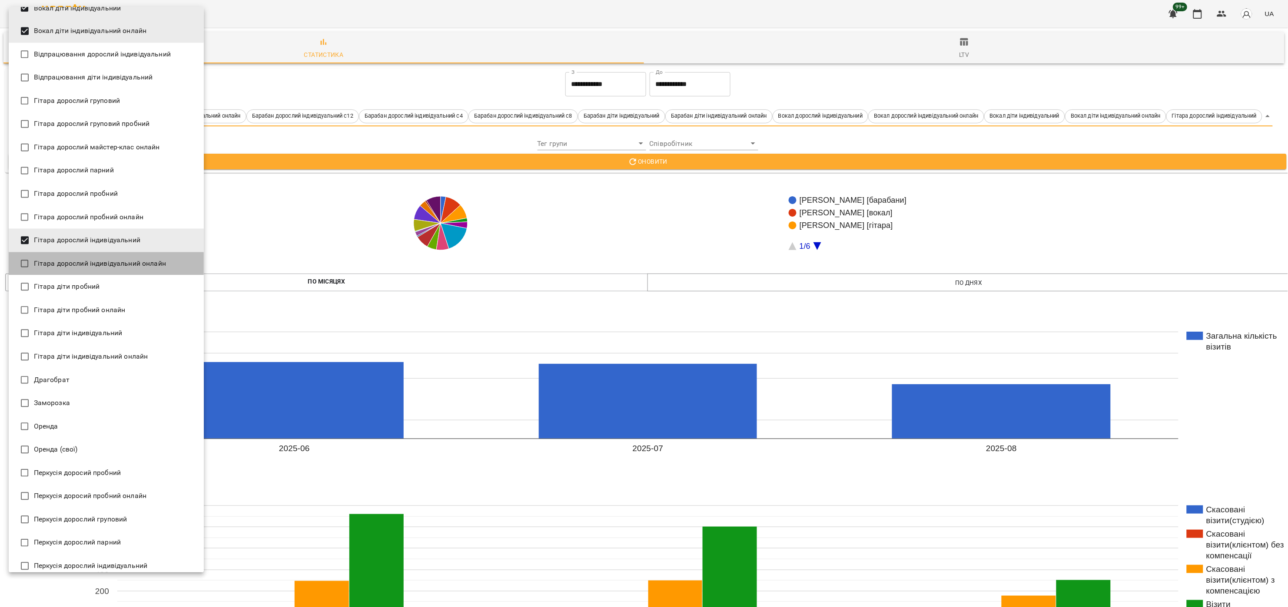
click at [148, 262] on span "Гітара дорослий індивідуальний онлайн" at bounding box center [100, 264] width 132 height 10
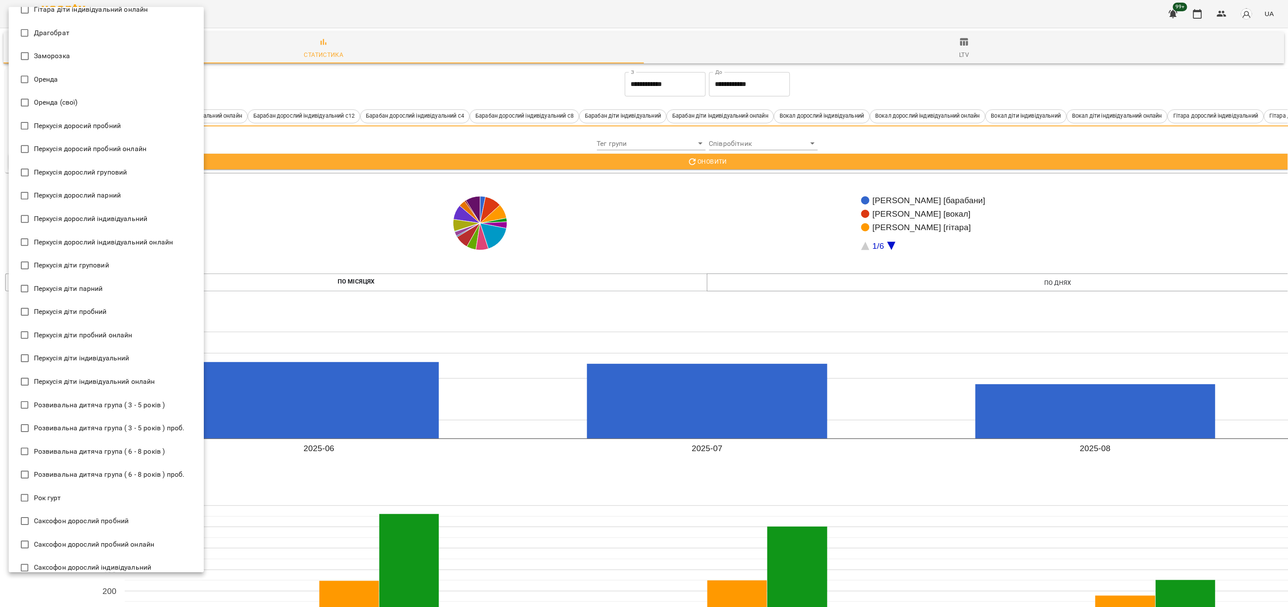
scroll to position [956, 0]
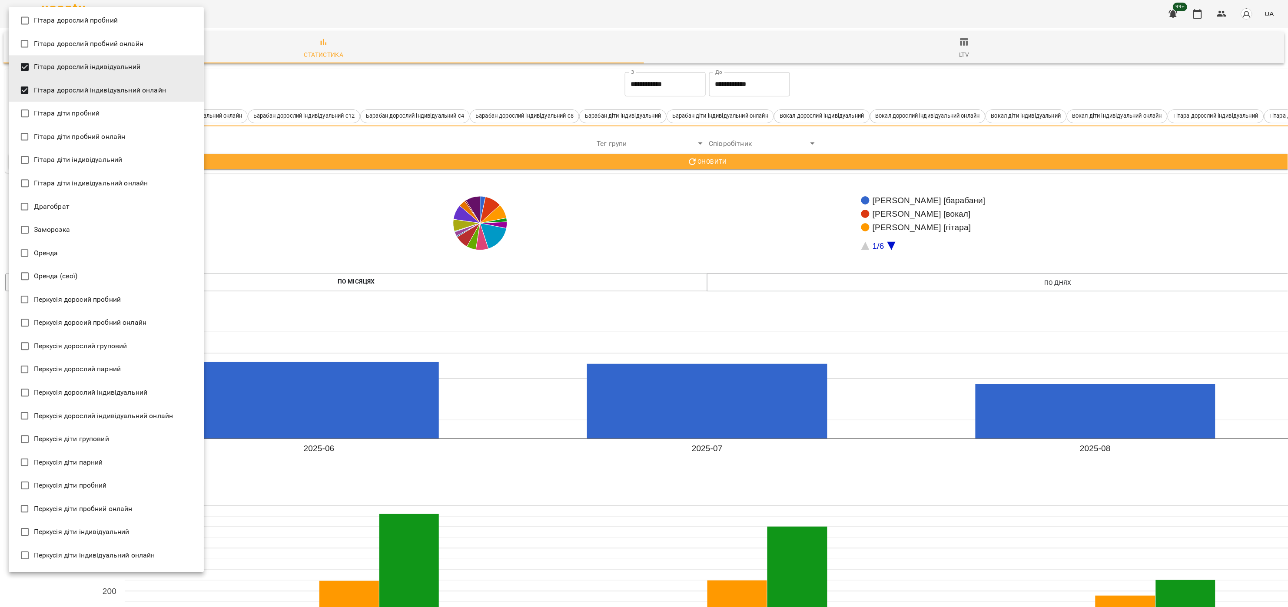
click at [150, 340] on li "Перкусія дорослий груповий" at bounding box center [106, 346] width 195 height 23
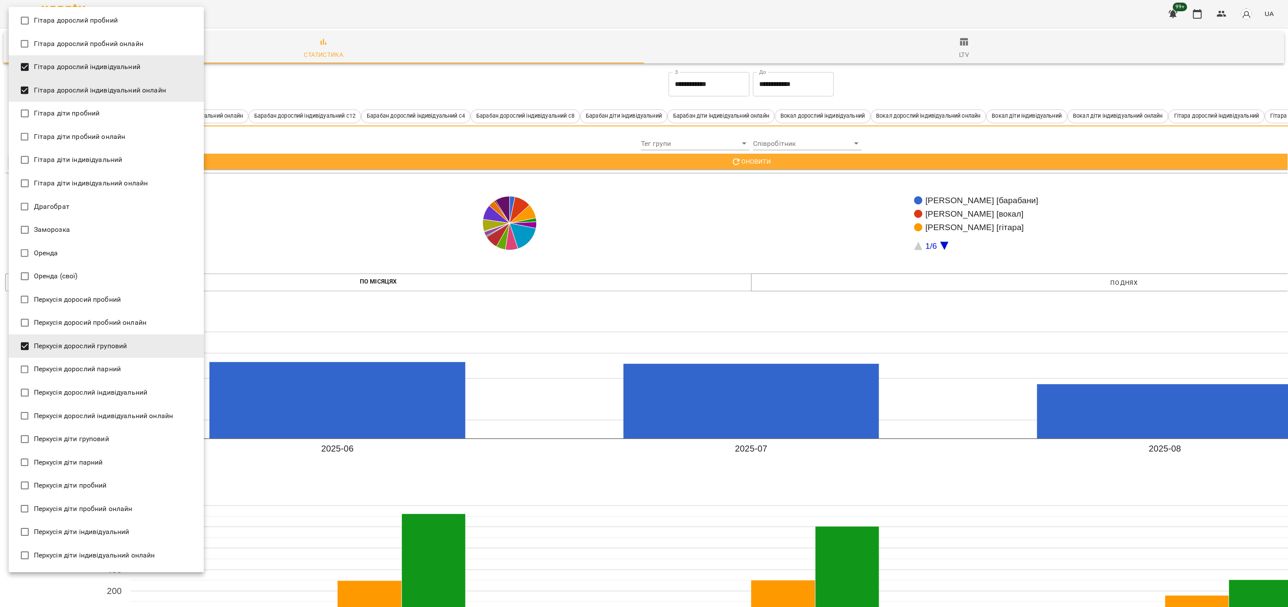
click at [127, 340] on li "Перкусія дорослий груповий" at bounding box center [106, 346] width 195 height 23
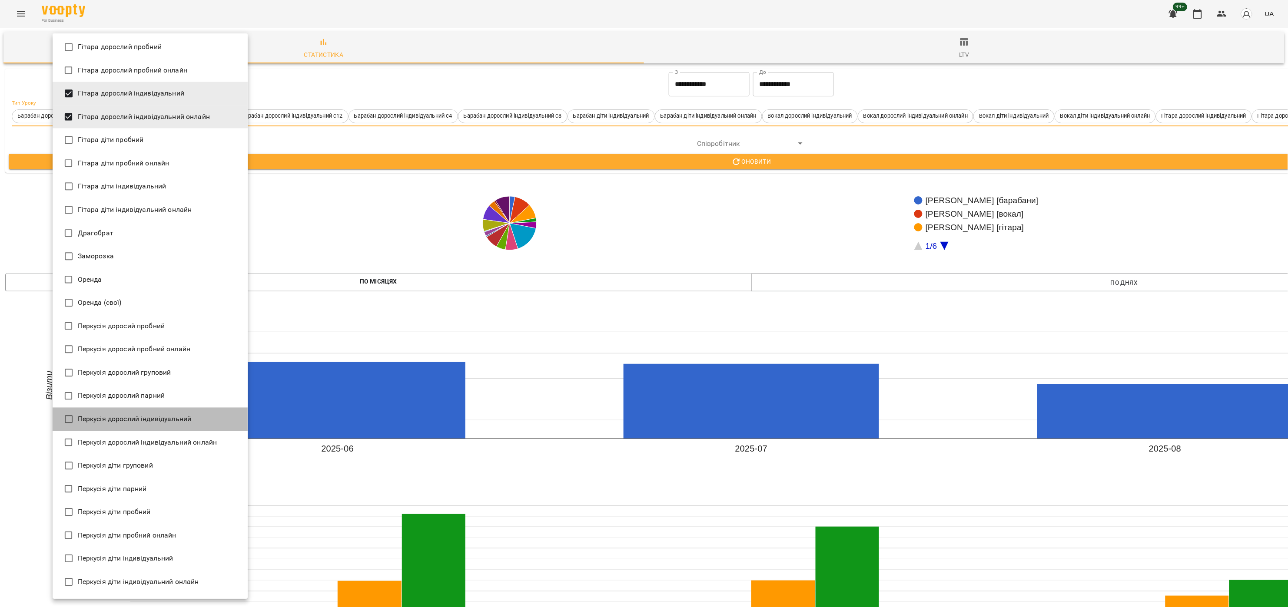
click at [182, 421] on span "Перкусія дорослий індивідуальний" at bounding box center [135, 419] width 114 height 10
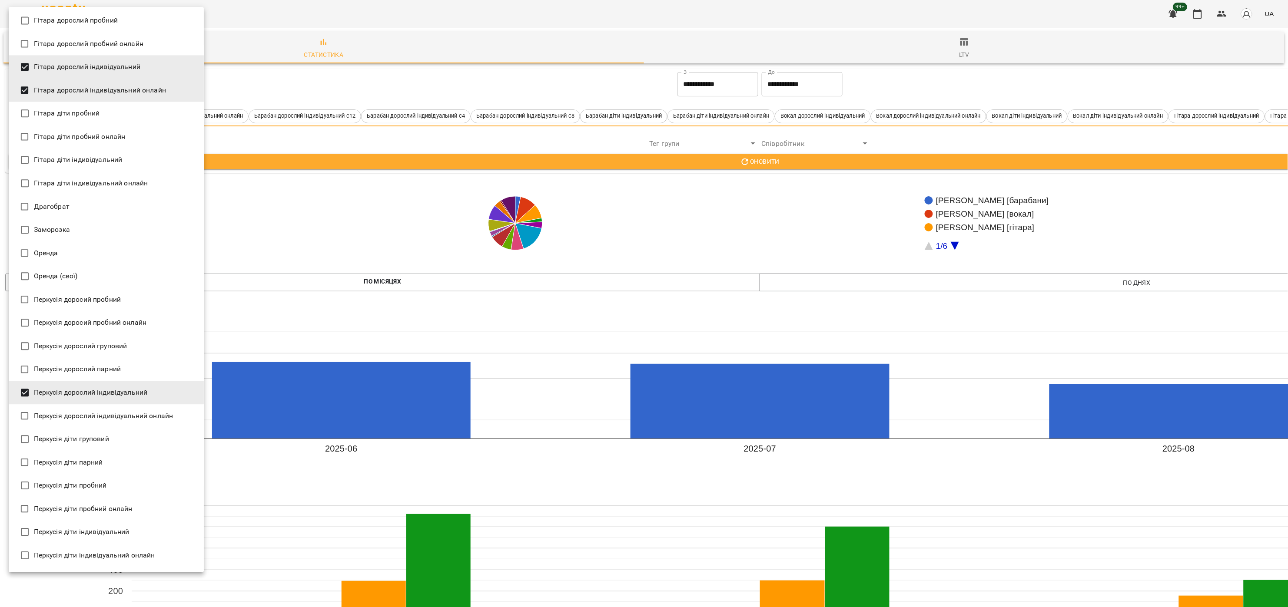
click at [156, 415] on span "Перкусія дорослий індивідуальний онлайн" at bounding box center [103, 416] width 139 height 10
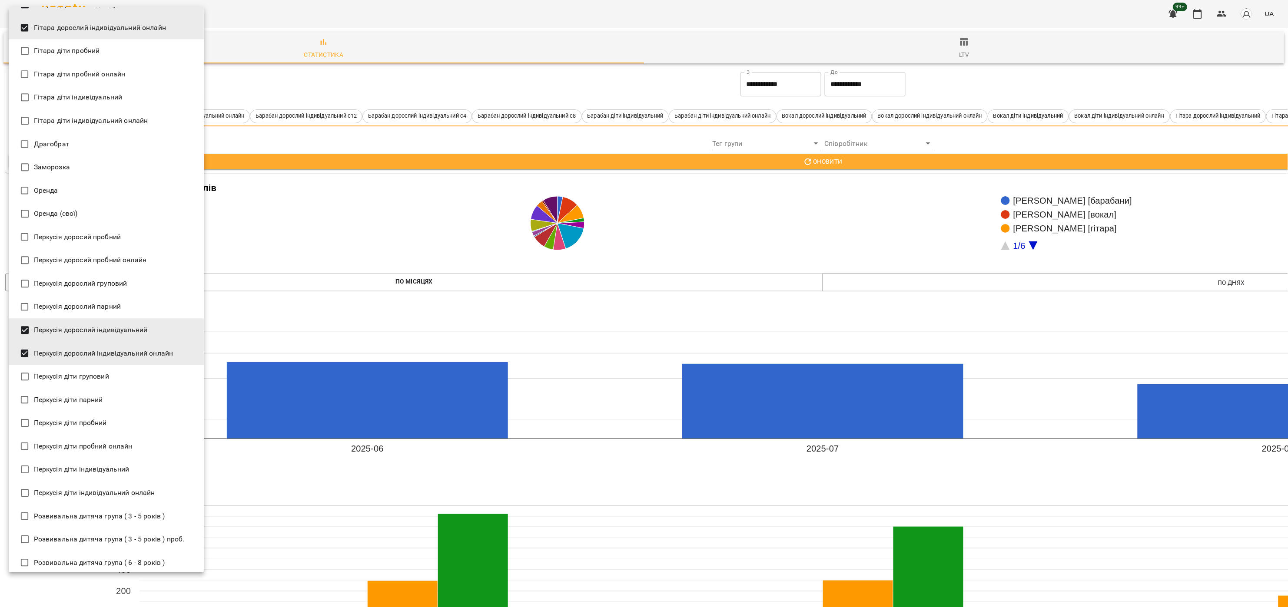
scroll to position [1130, 0]
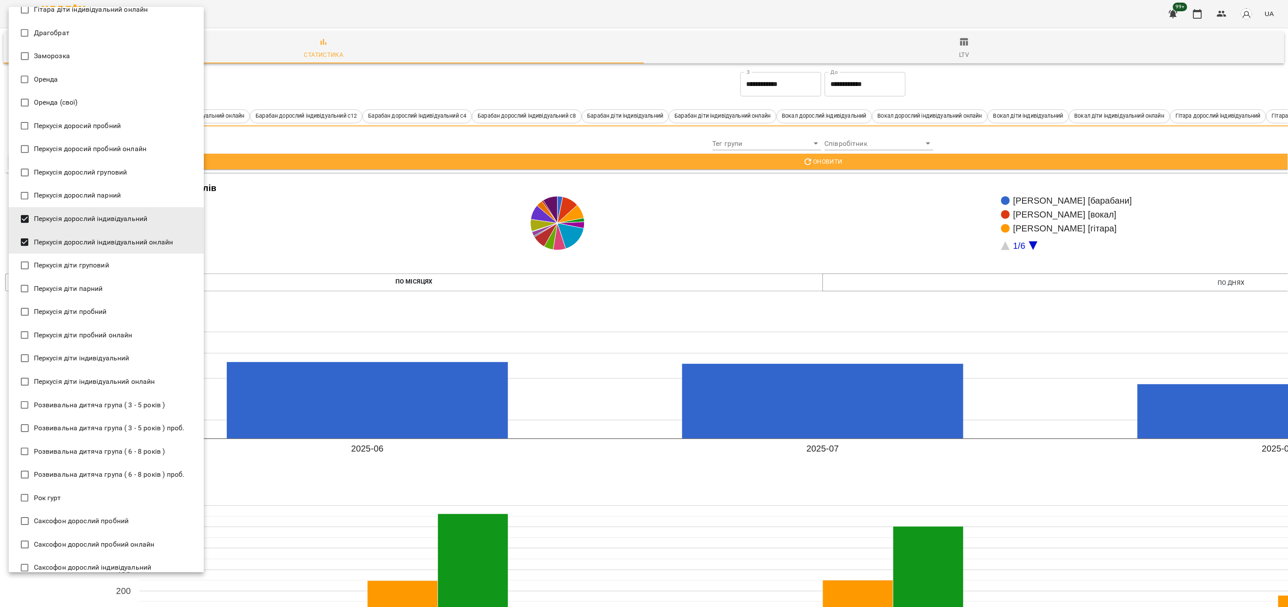
click at [121, 357] on span "Перкусія діти індивідуальний" at bounding box center [82, 358] width 96 height 10
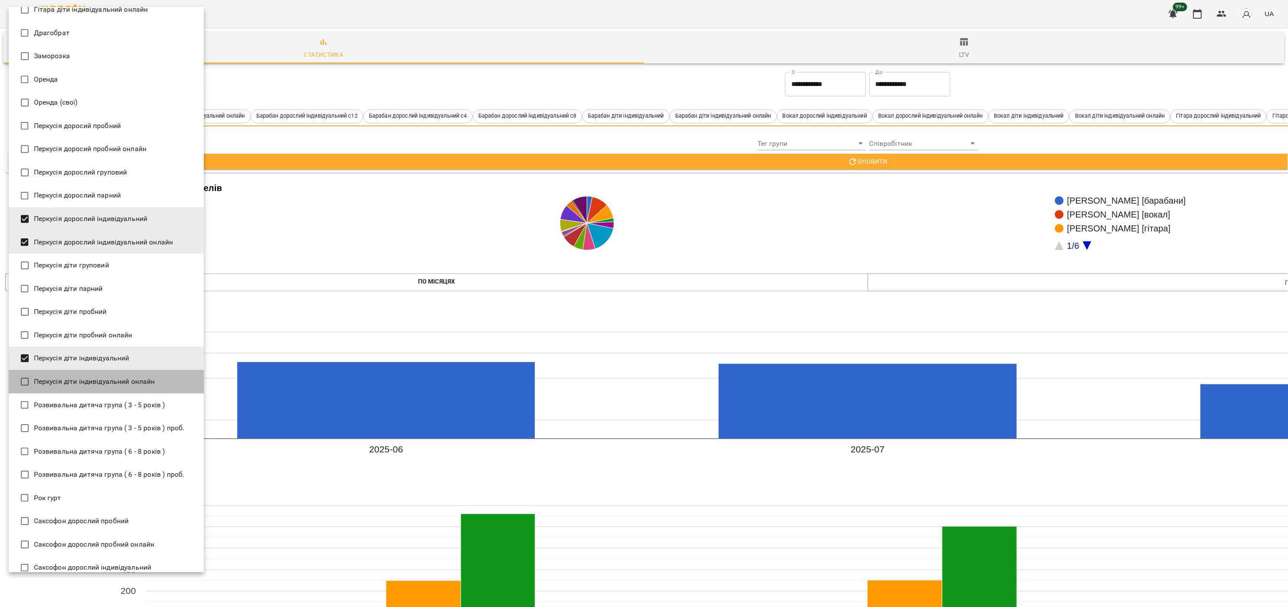
click at [119, 380] on span "Перкусія діти індивідуальний онлайн" at bounding box center [94, 382] width 121 height 10
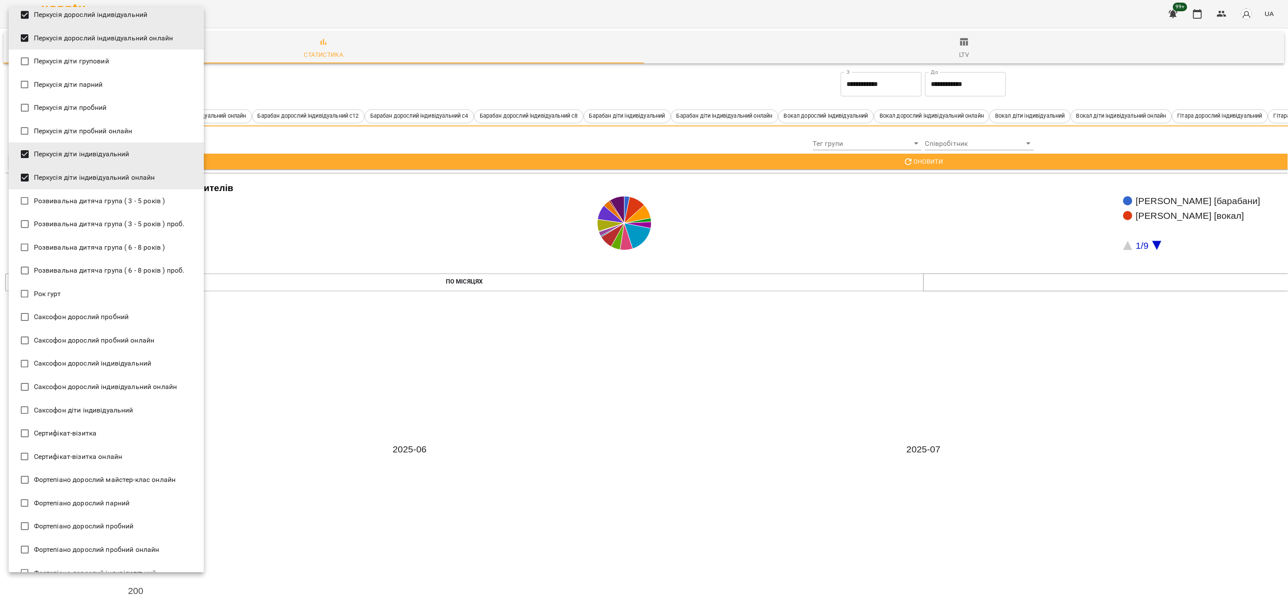
scroll to position [1390, 0]
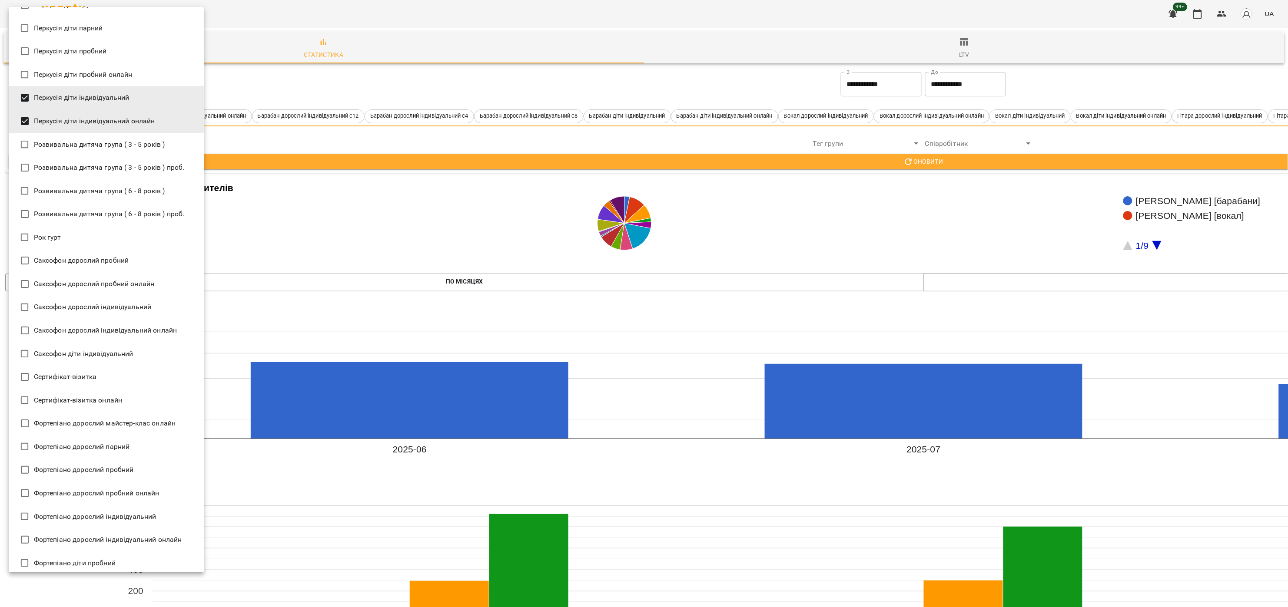
click at [142, 306] on span "Саксофон дорослий індивідуальний" at bounding box center [93, 307] width 118 height 10
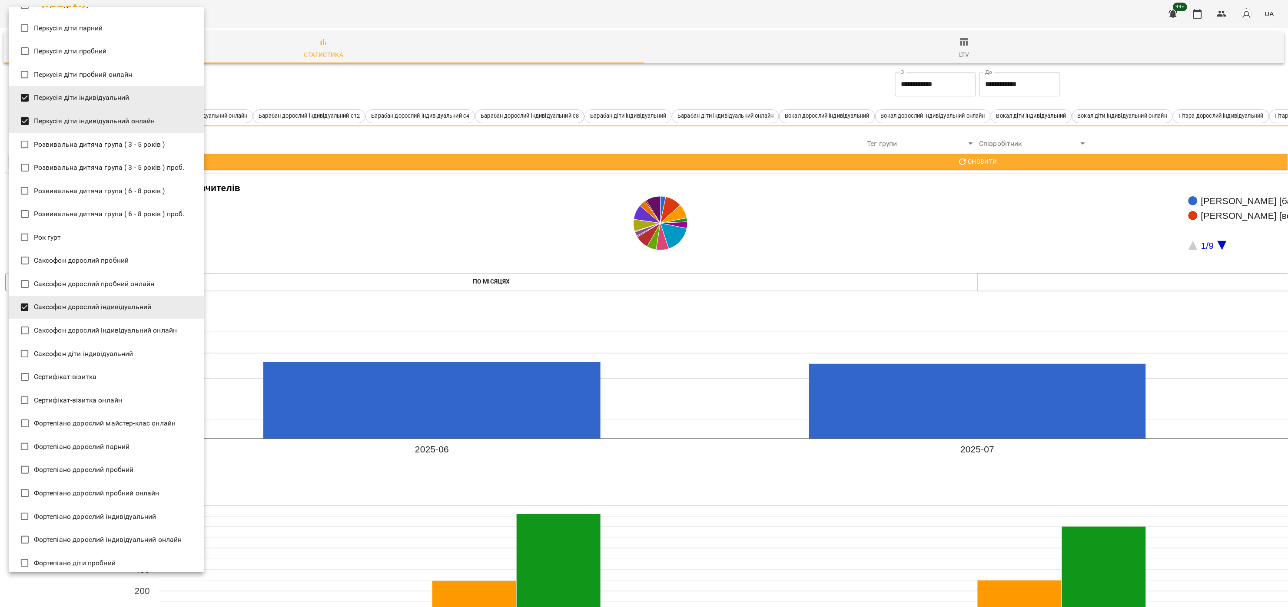
click at [129, 328] on span "Саксофон дорослий індивідуальний онлайн" at bounding box center [105, 330] width 143 height 10
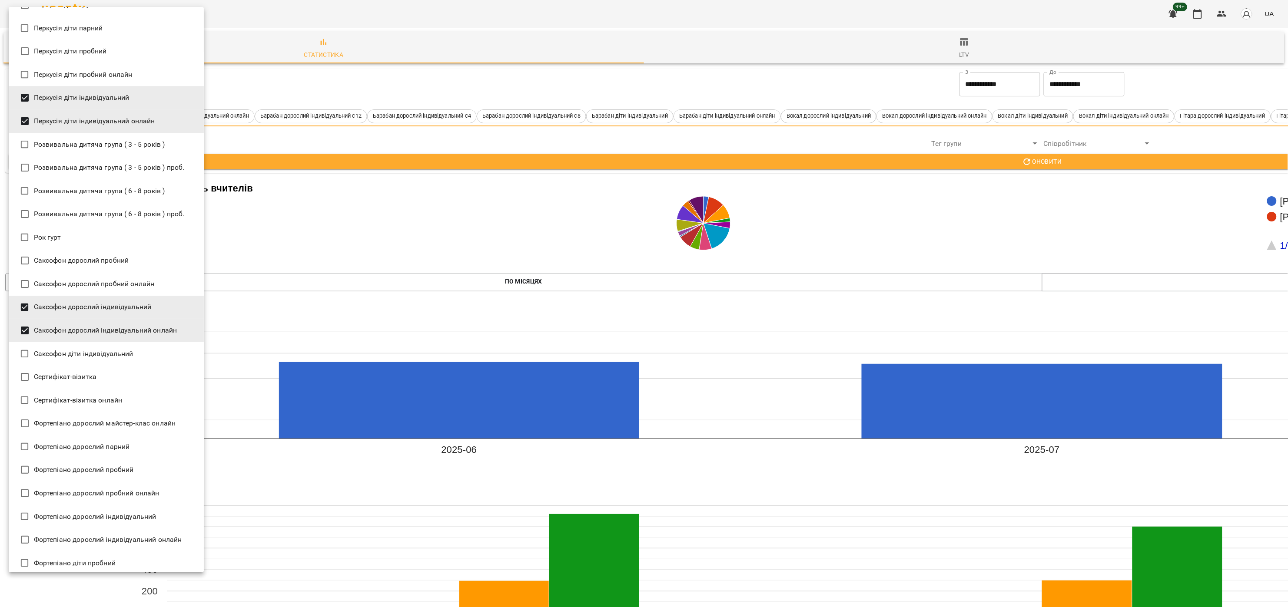
click at [119, 342] on li "Саксофон діти індивідуальний" at bounding box center [106, 353] width 195 height 23
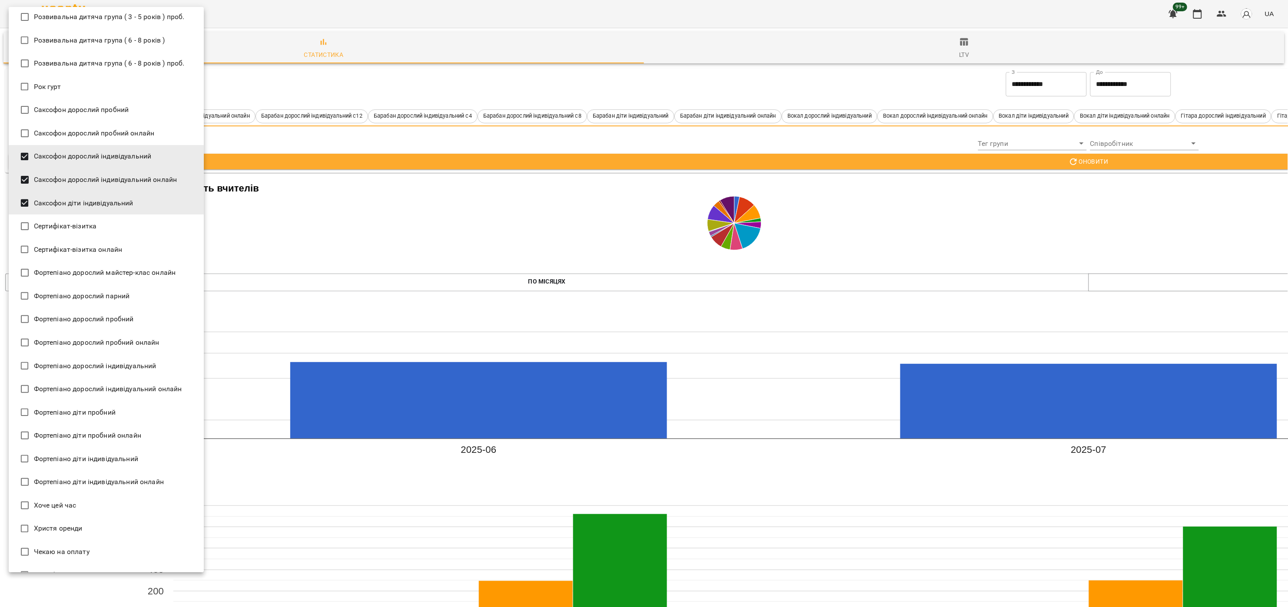
scroll to position [1564, 0]
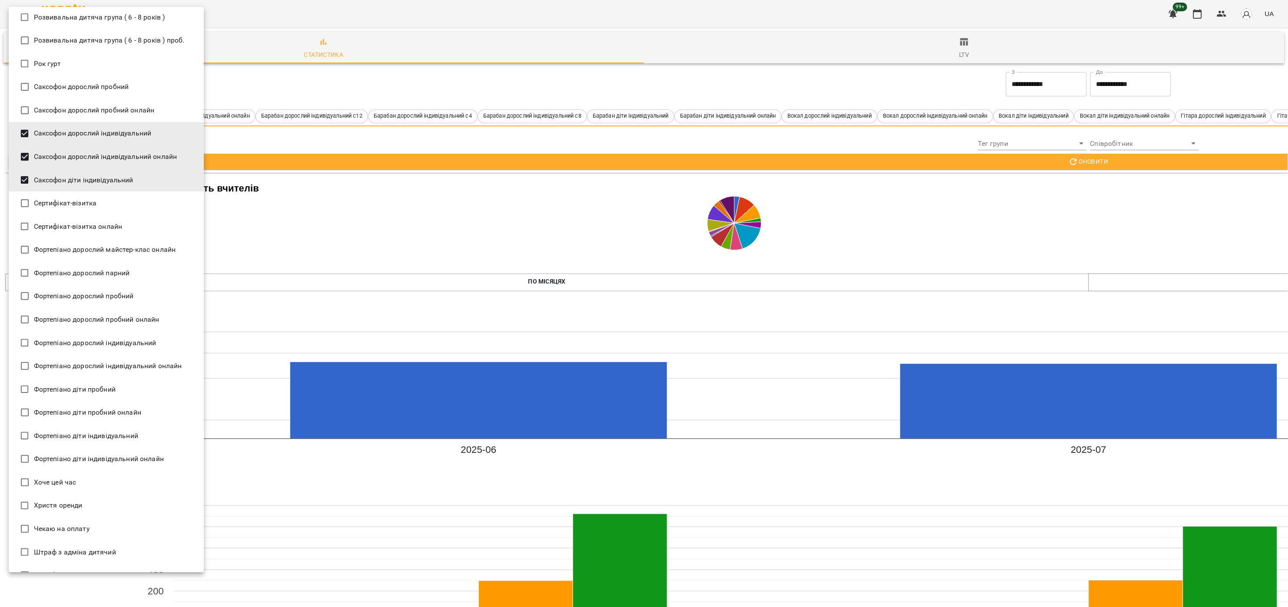
click at [133, 341] on span "Фортепіано дорослий індивідуальний" at bounding box center [95, 343] width 123 height 10
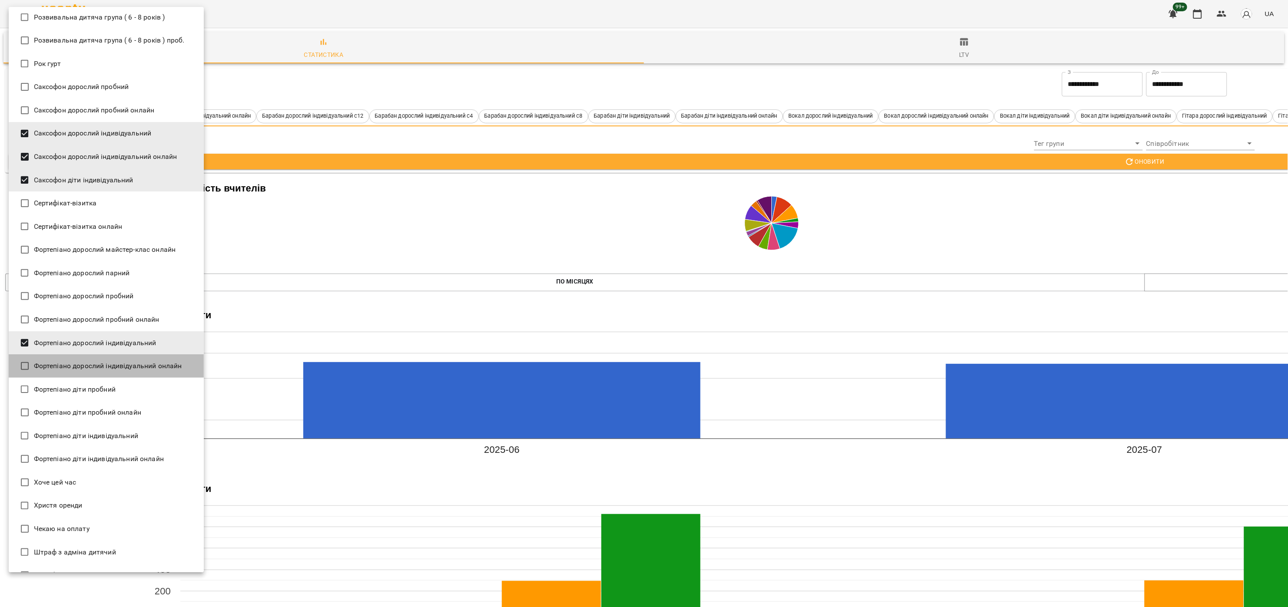
click at [126, 368] on span "Фортепіано дорослий індивідуальний онлайн" at bounding box center [108, 366] width 148 height 10
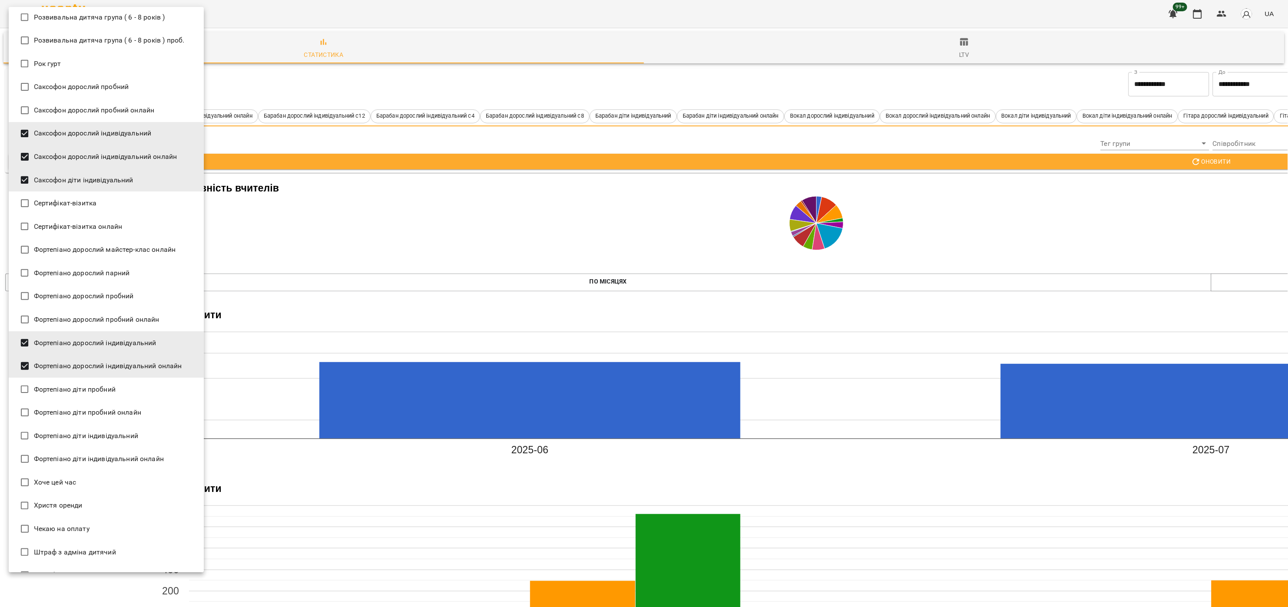
scroll to position [1628, 0]
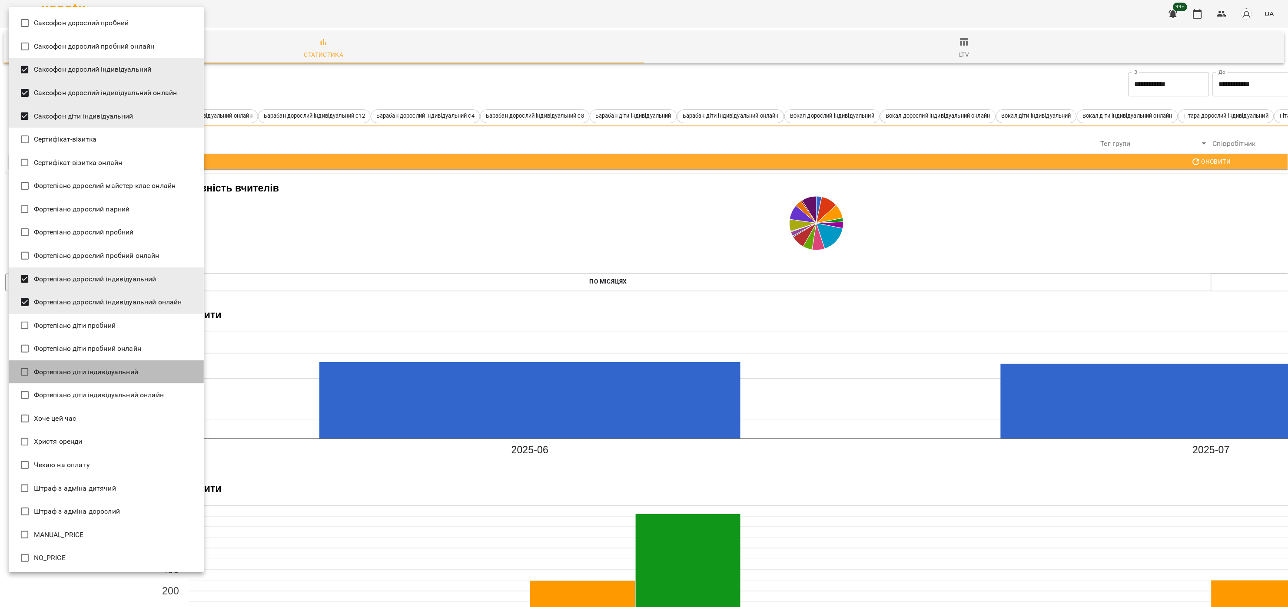
click at [129, 363] on li "Фортепіано діти індивідуальний" at bounding box center [106, 372] width 195 height 23
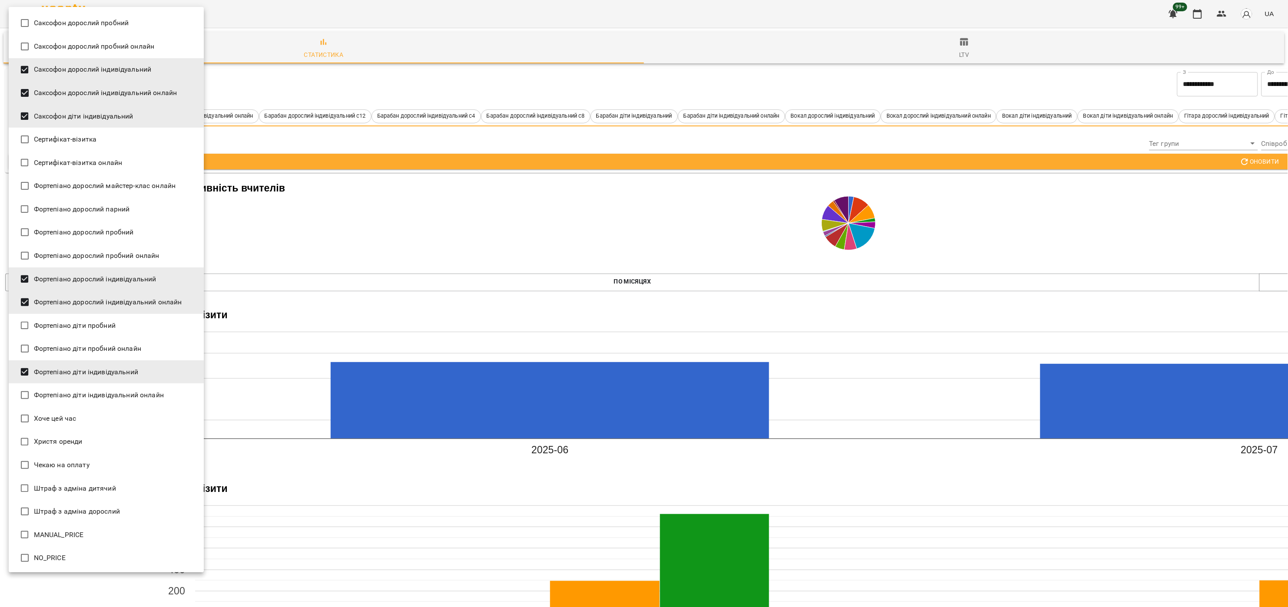
click at [139, 393] on span "Фортепіано діти індивідуальний онлайн" at bounding box center [99, 395] width 130 height 10
type input "**********"
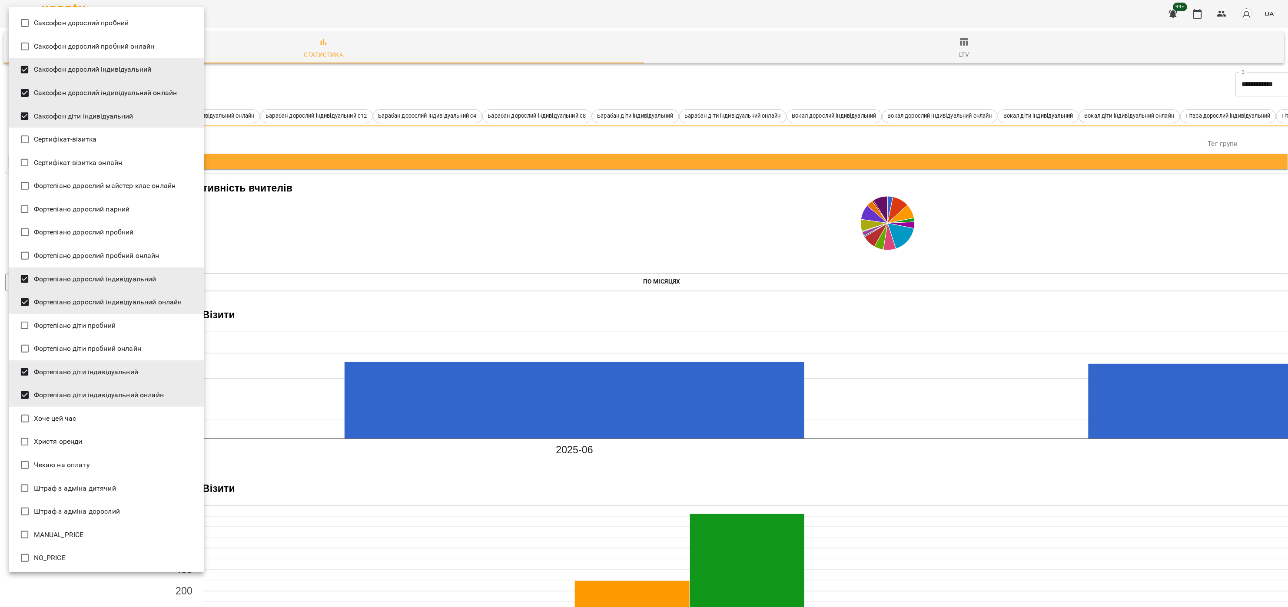
drag, startPoint x: 588, startPoint y: 605, endPoint x: 668, endPoint y: 600, distance: 80.1
click at [686, 603] on div at bounding box center [644, 303] width 1288 height 607
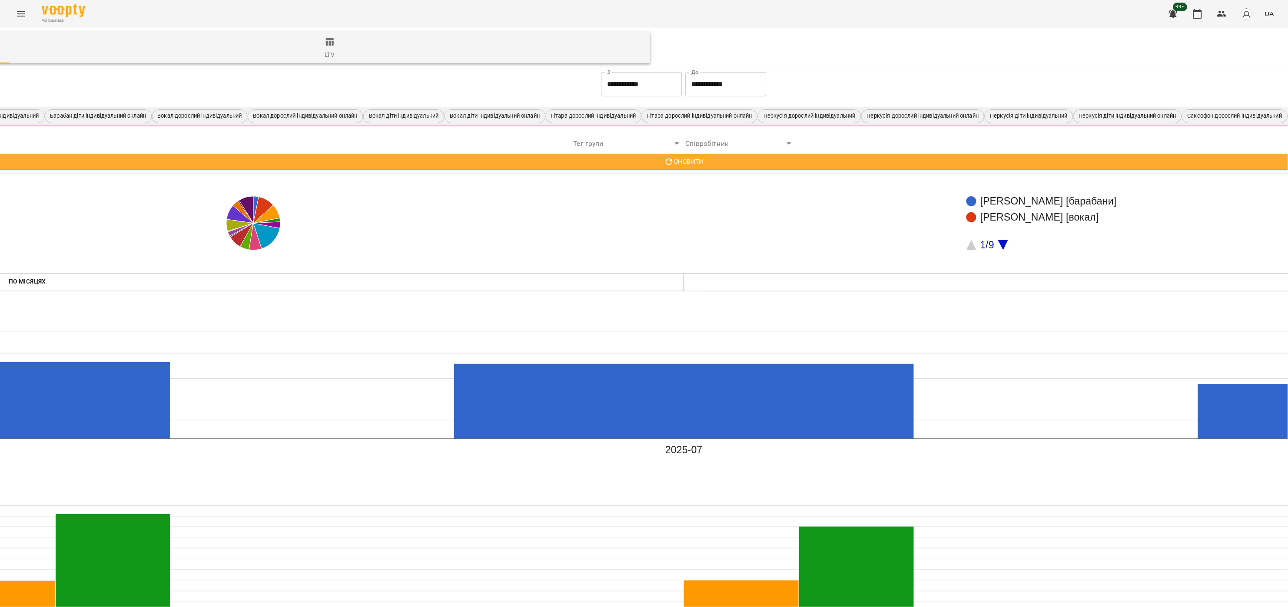
scroll to position [0, 604]
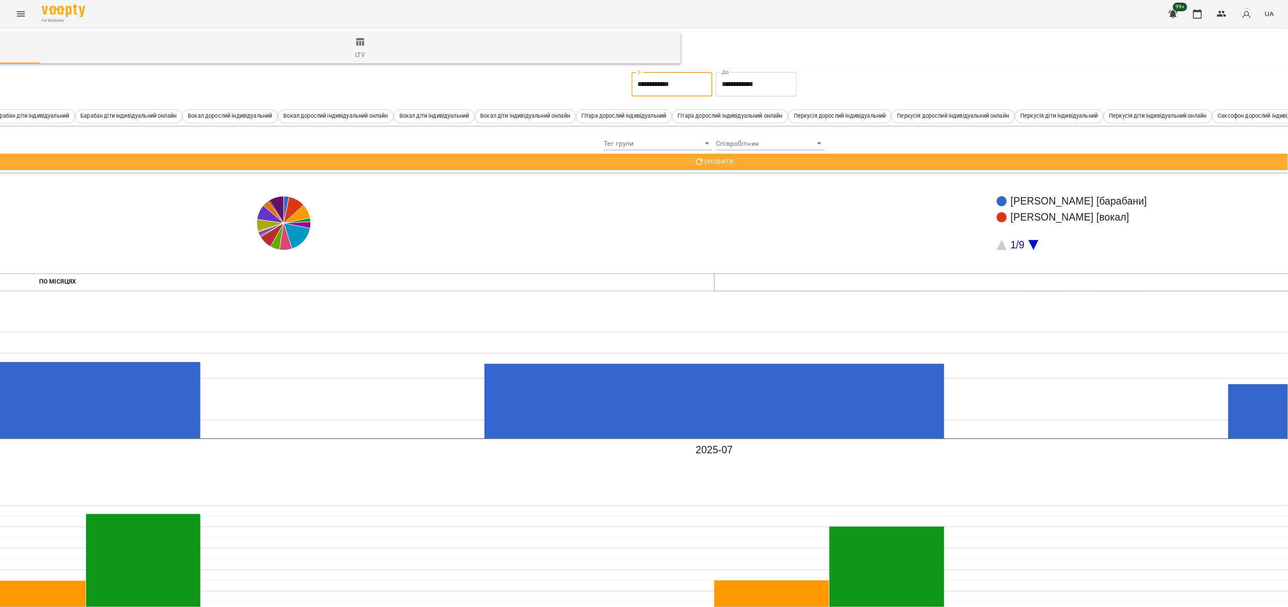
click at [667, 87] on input "**********" at bounding box center [672, 84] width 81 height 24
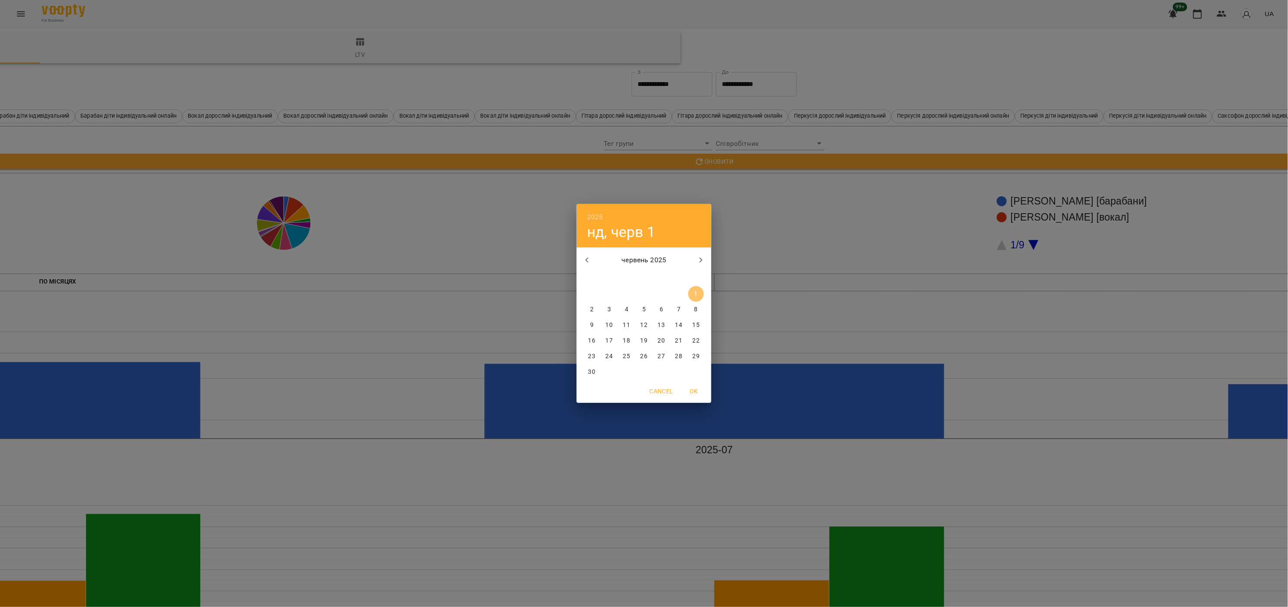
click at [700, 293] on span "1" at bounding box center [696, 294] width 16 height 9
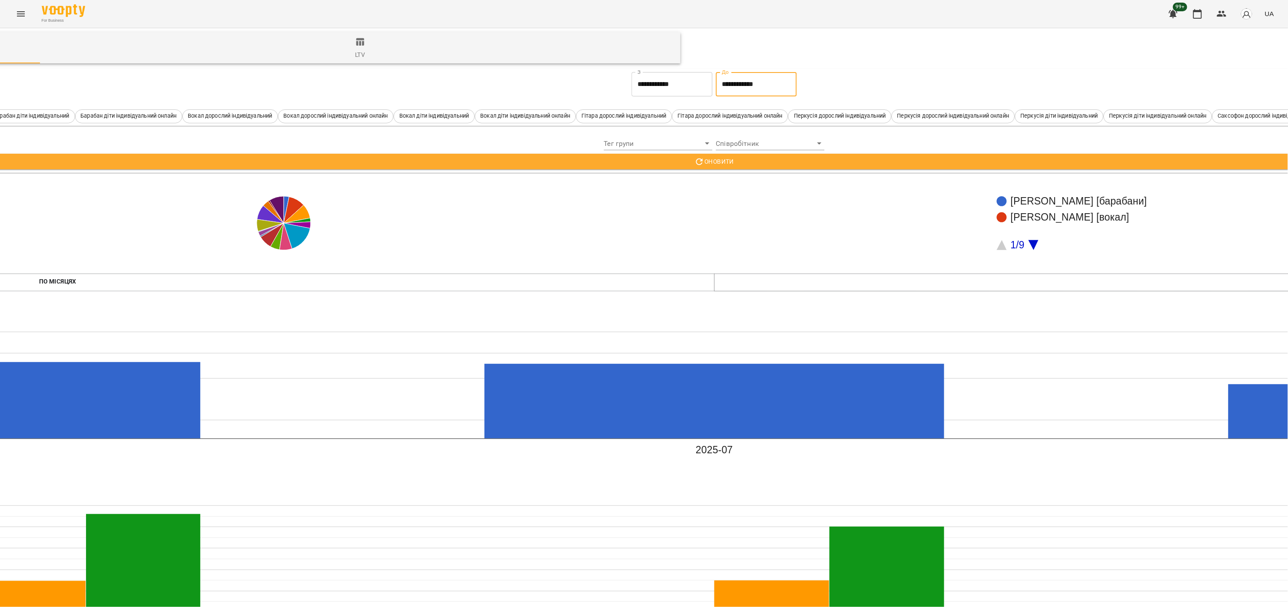
click at [741, 92] on input "**********" at bounding box center [756, 84] width 81 height 24
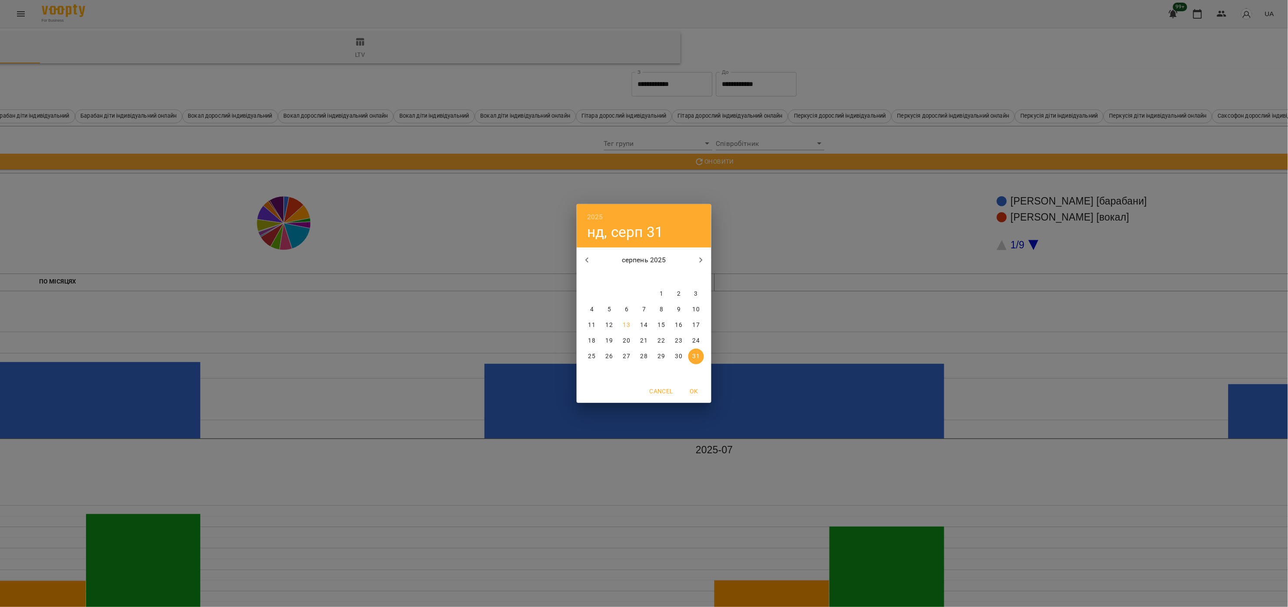
drag, startPoint x: 597, startPoint y: 254, endPoint x: 590, endPoint y: 259, distance: 8.1
click at [597, 254] on div "серпень 2025" at bounding box center [644, 260] width 135 height 21
click at [586, 261] on icon "button" at bounding box center [587, 260] width 10 height 10
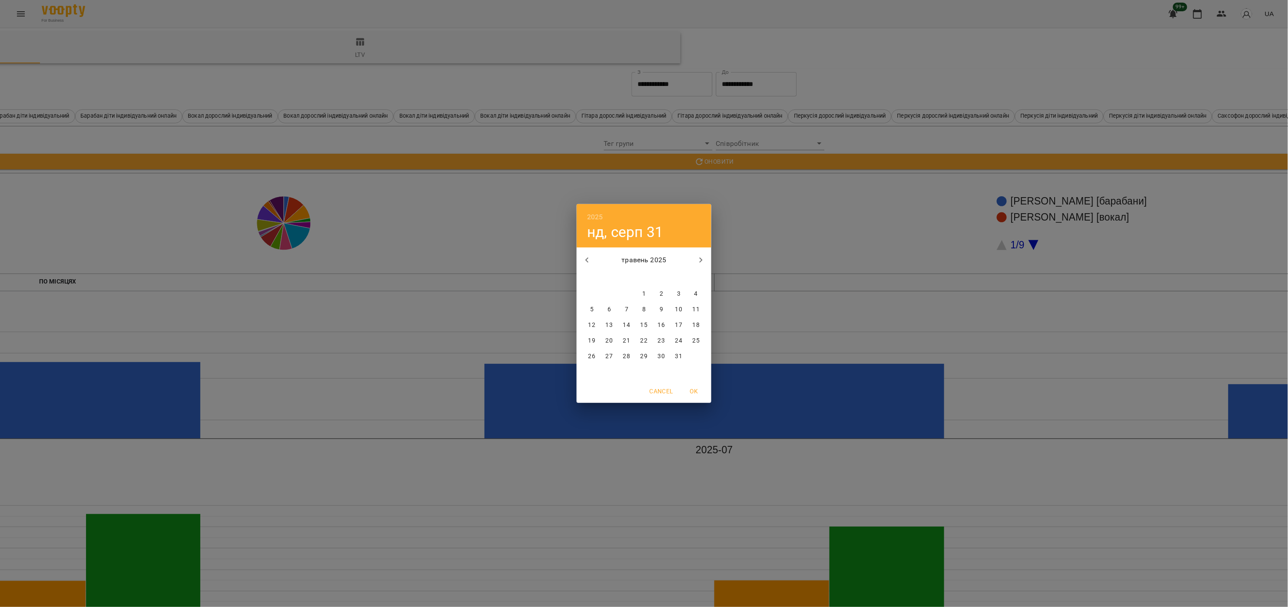
click at [705, 266] on button "button" at bounding box center [700, 260] width 21 height 21
click at [597, 371] on span "30" at bounding box center [592, 372] width 16 height 9
type input "**********"
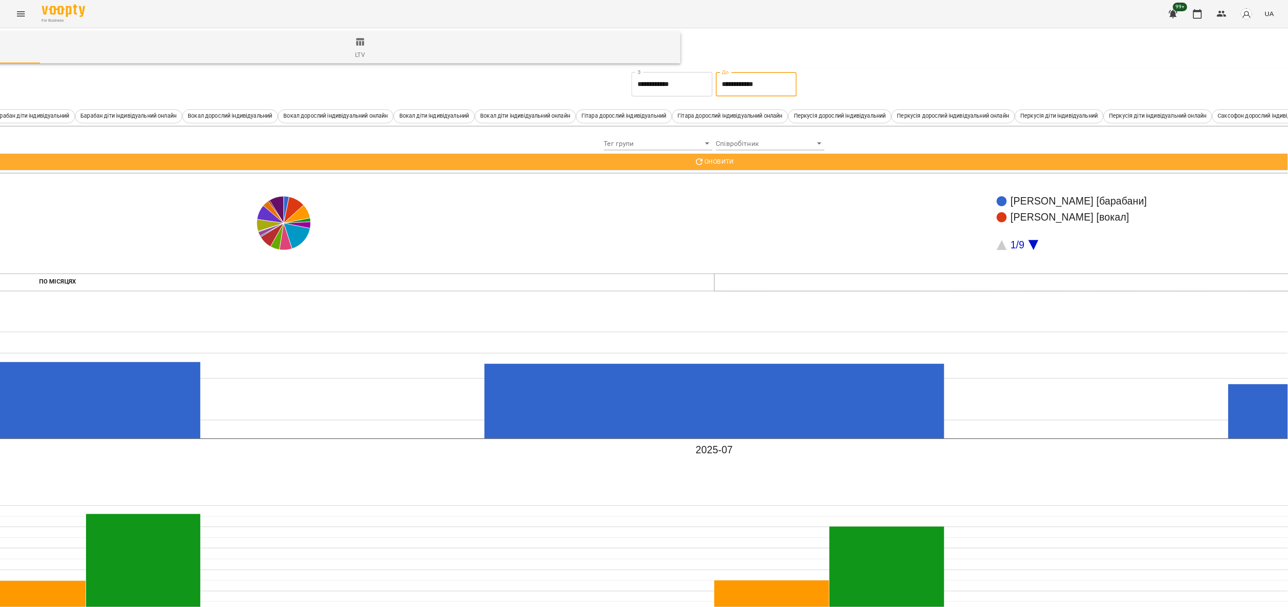
click at [777, 165] on span "Оновити" at bounding box center [714, 161] width 2605 height 10
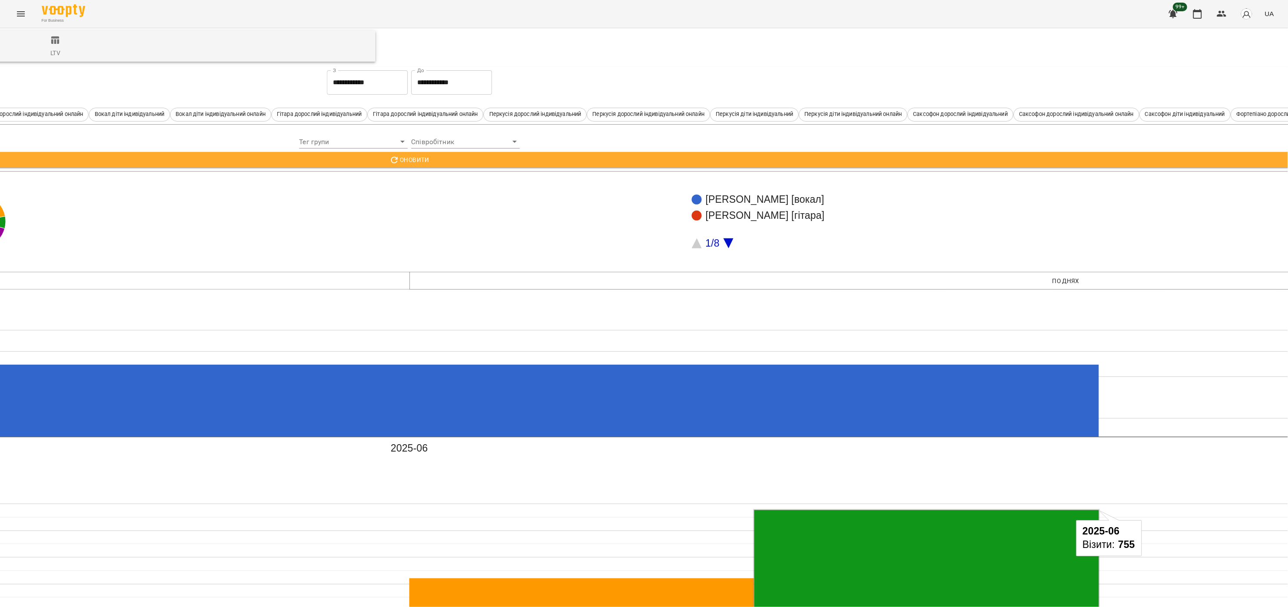
scroll to position [0, 909]
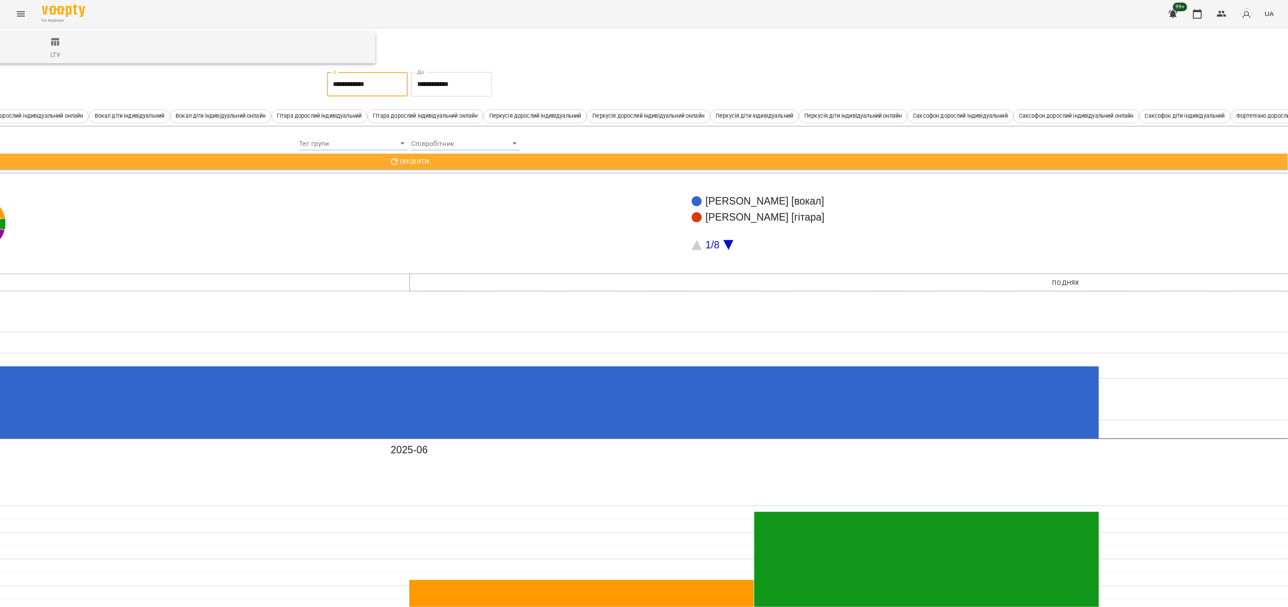
click at [371, 84] on input "**********" at bounding box center [367, 84] width 81 height 24
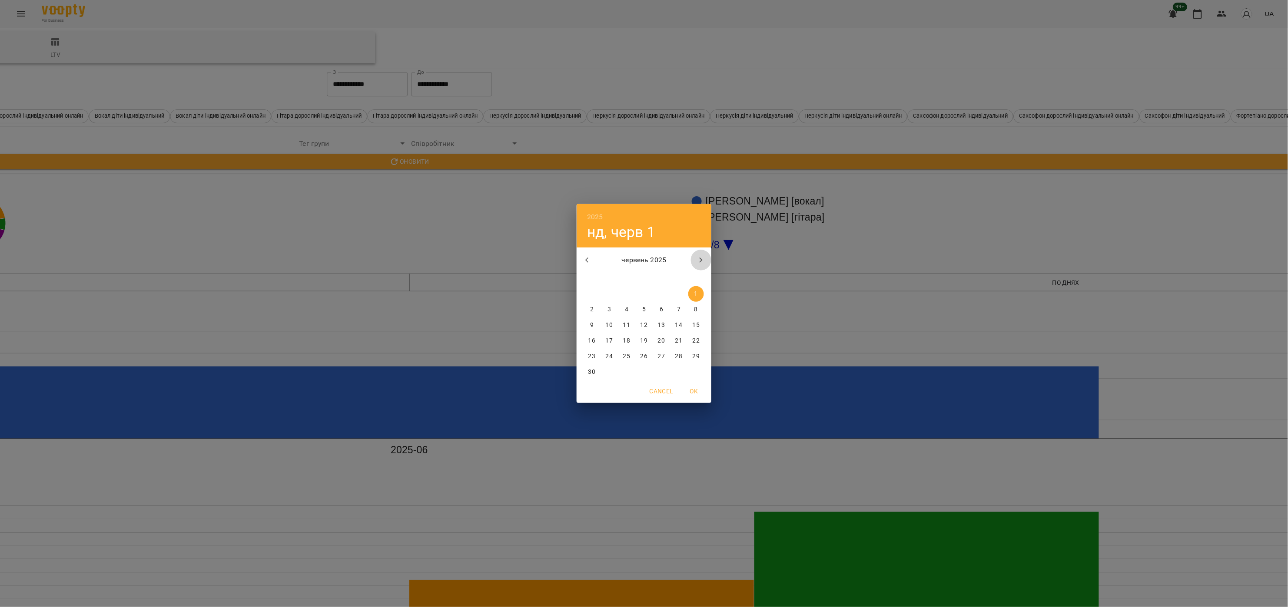
click at [702, 261] on icon "button" at bounding box center [701, 260] width 3 height 5
click at [698, 260] on icon "button" at bounding box center [701, 260] width 10 height 10
click at [660, 291] on p "1" at bounding box center [661, 294] width 3 height 9
type input "**********"
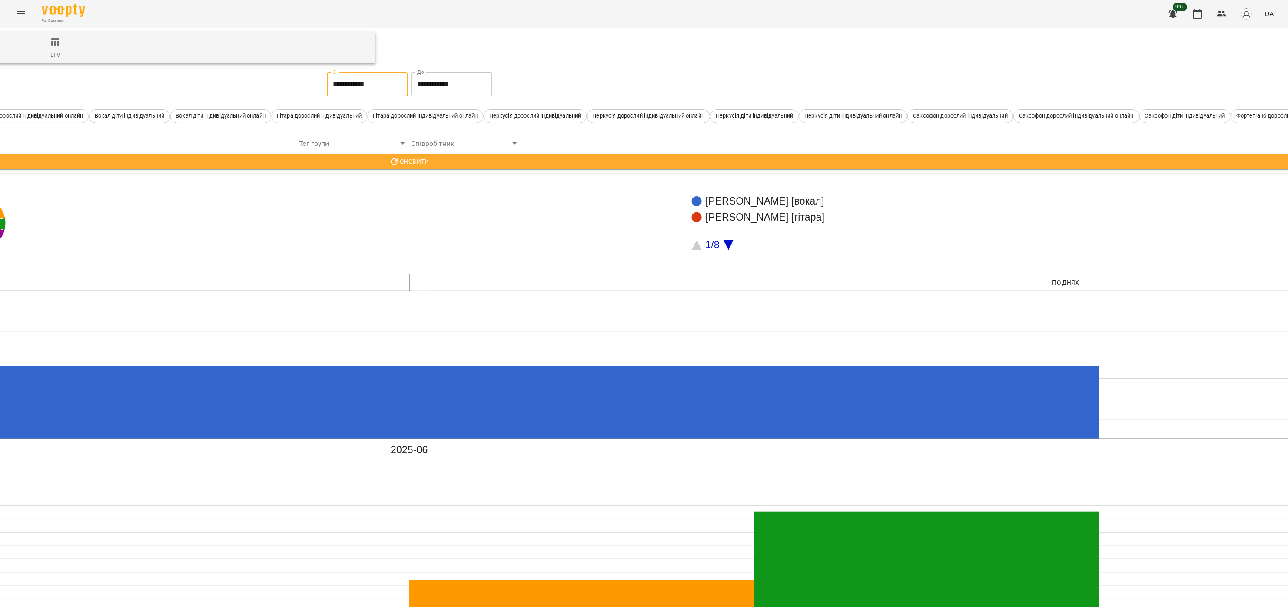
click at [467, 74] on input "**********" at bounding box center [451, 84] width 81 height 24
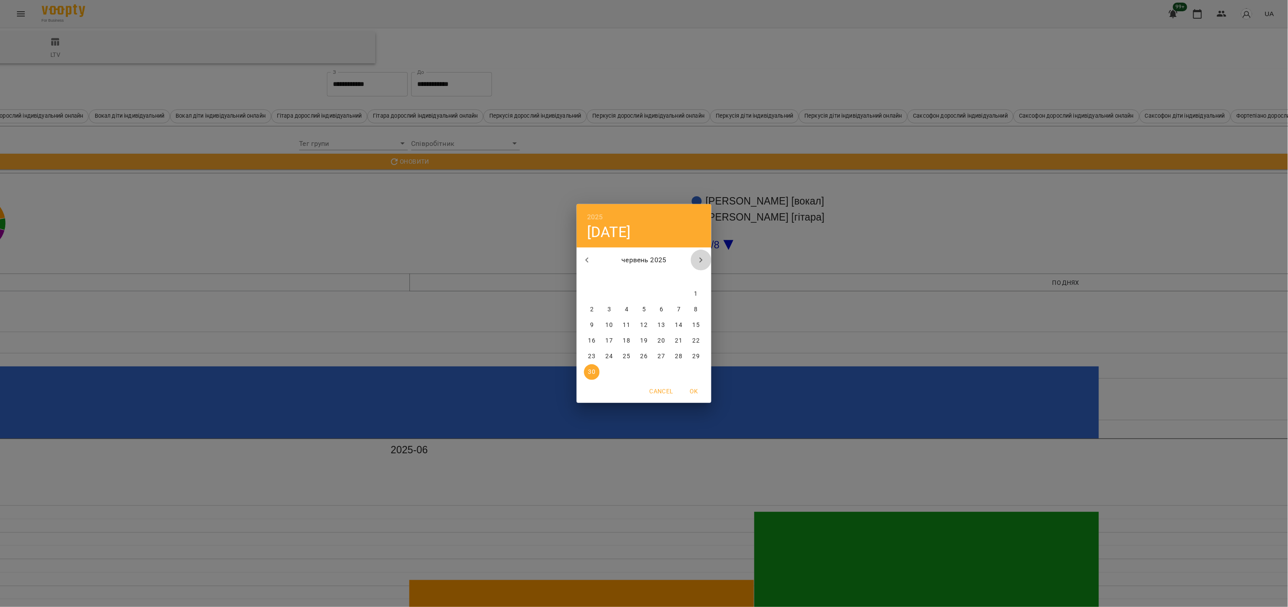
click at [700, 260] on icon "button" at bounding box center [701, 260] width 10 height 10
click at [630, 323] on p "13" at bounding box center [626, 325] width 7 height 9
type input "**********"
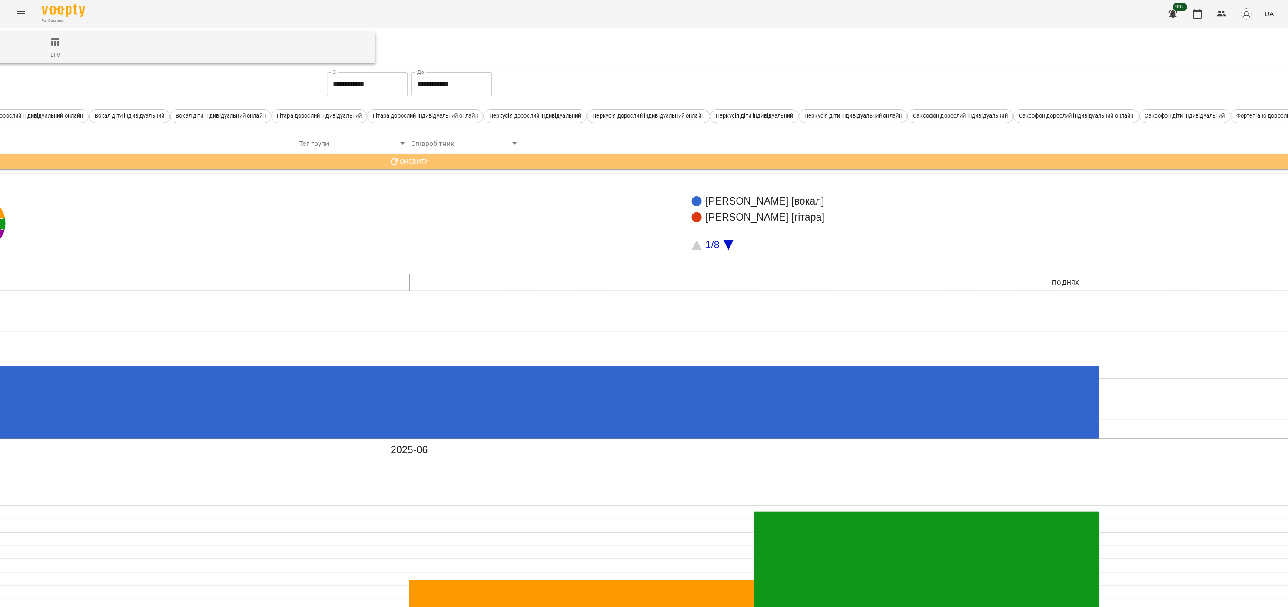
click at [618, 158] on span "Оновити" at bounding box center [409, 161] width 2605 height 10
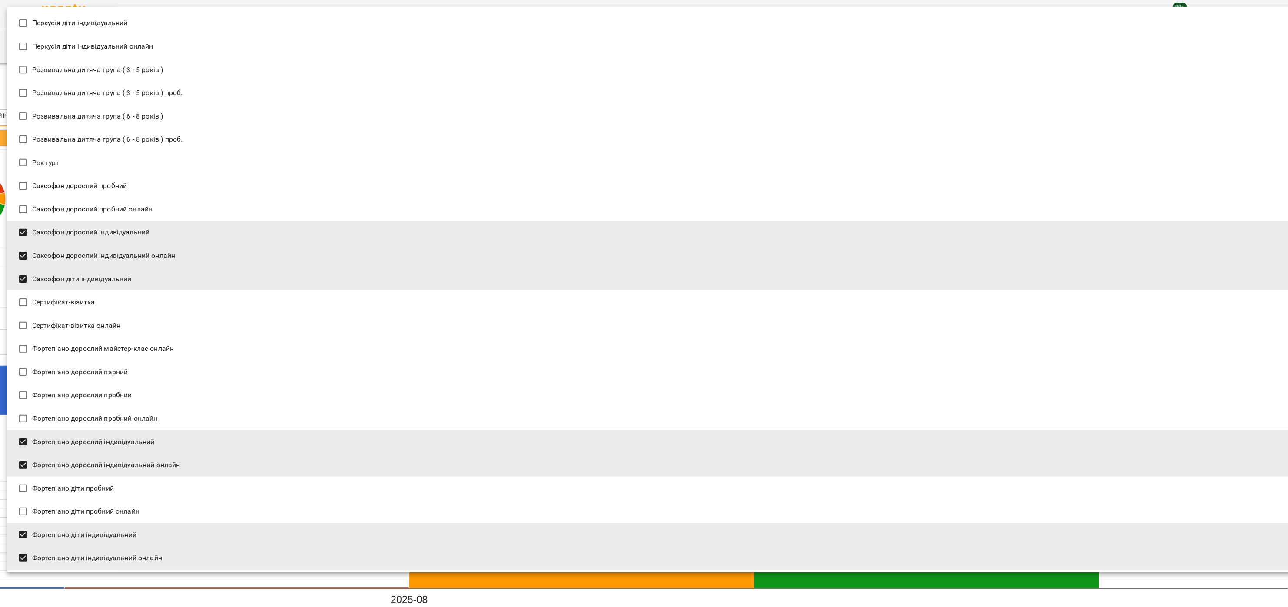
scroll to position [1628, 0]
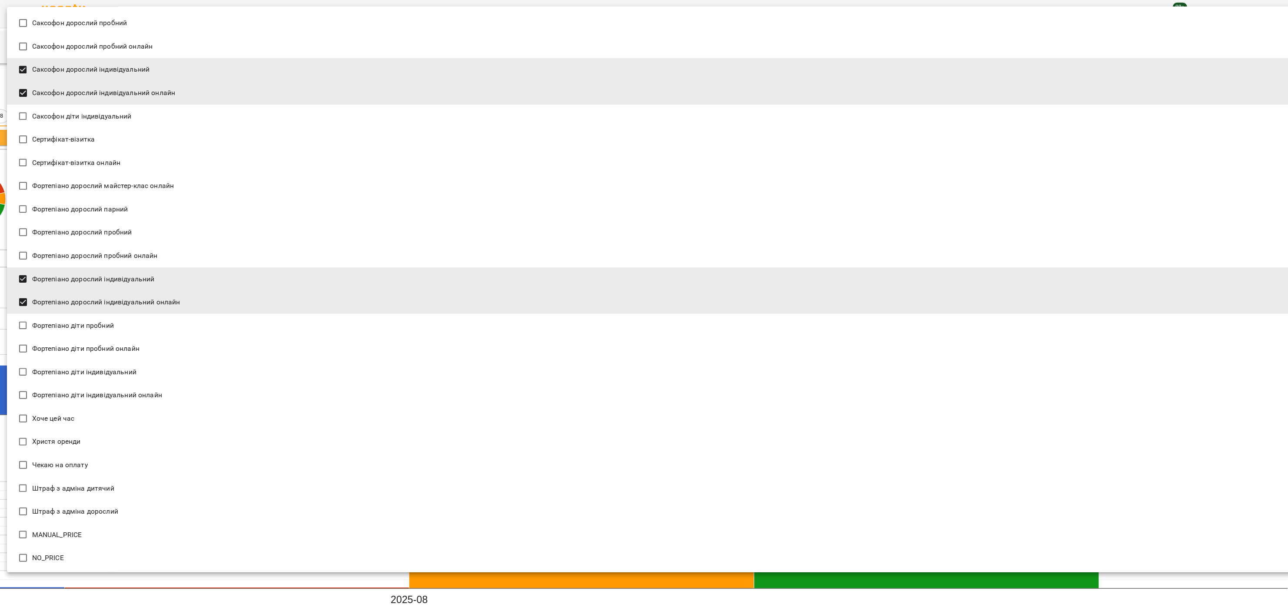
click at [1203, 579] on div at bounding box center [644, 303] width 1288 height 607
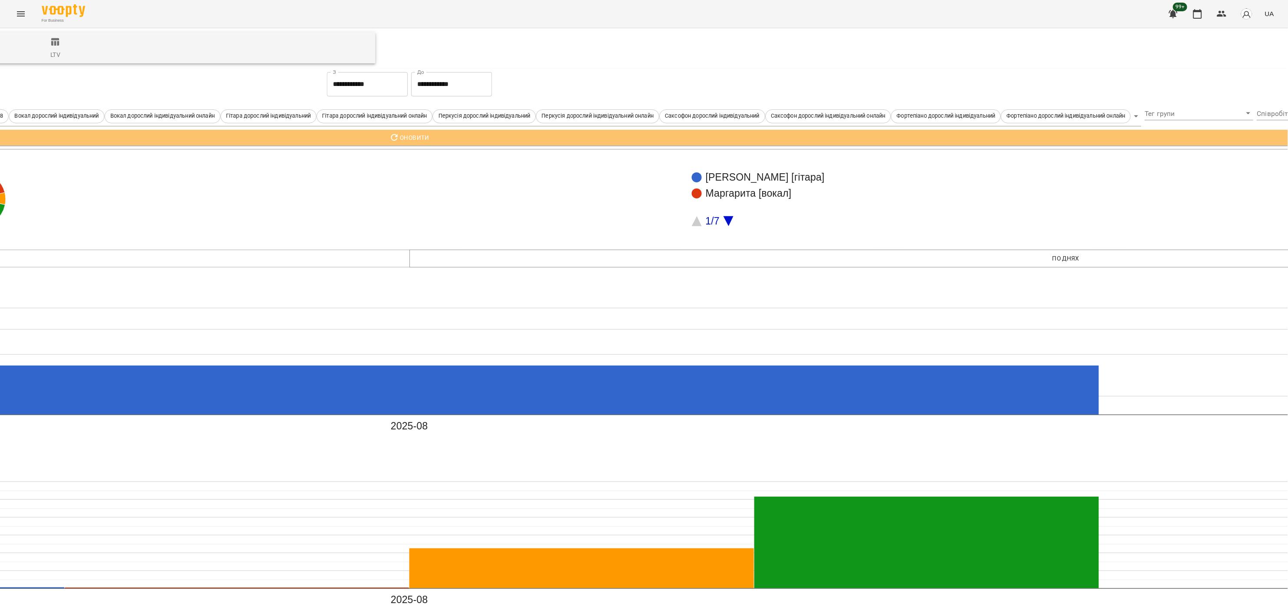
click at [544, 139] on span "Оновити" at bounding box center [409, 138] width 2605 height 10
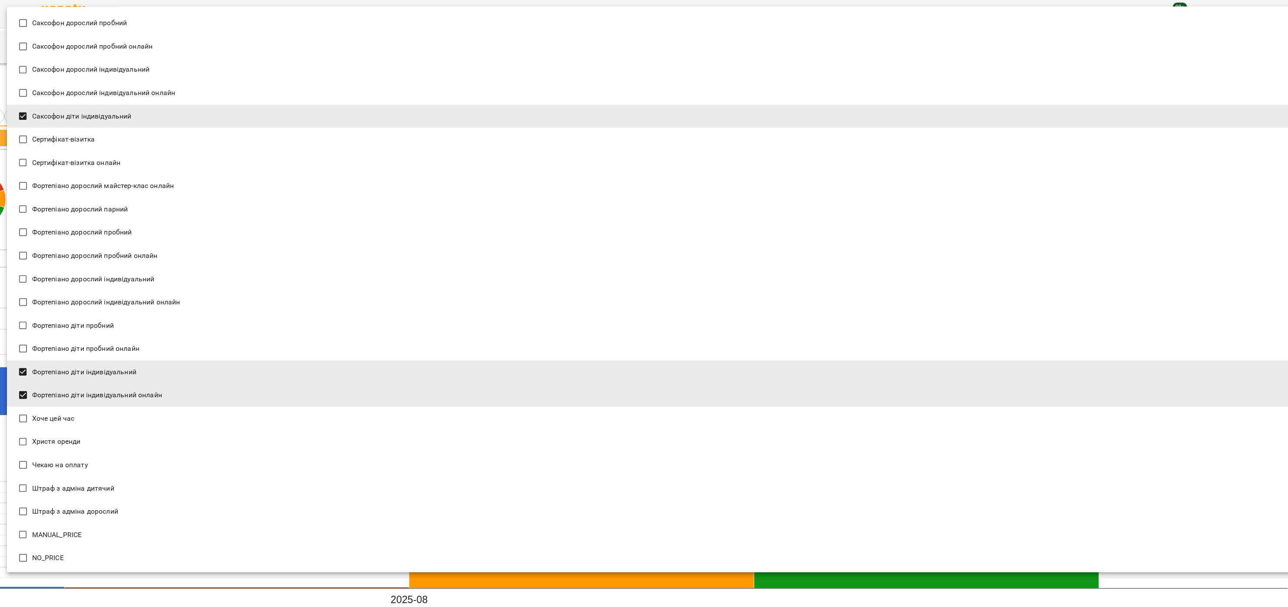
click at [1219, 582] on div at bounding box center [644, 303] width 1288 height 607
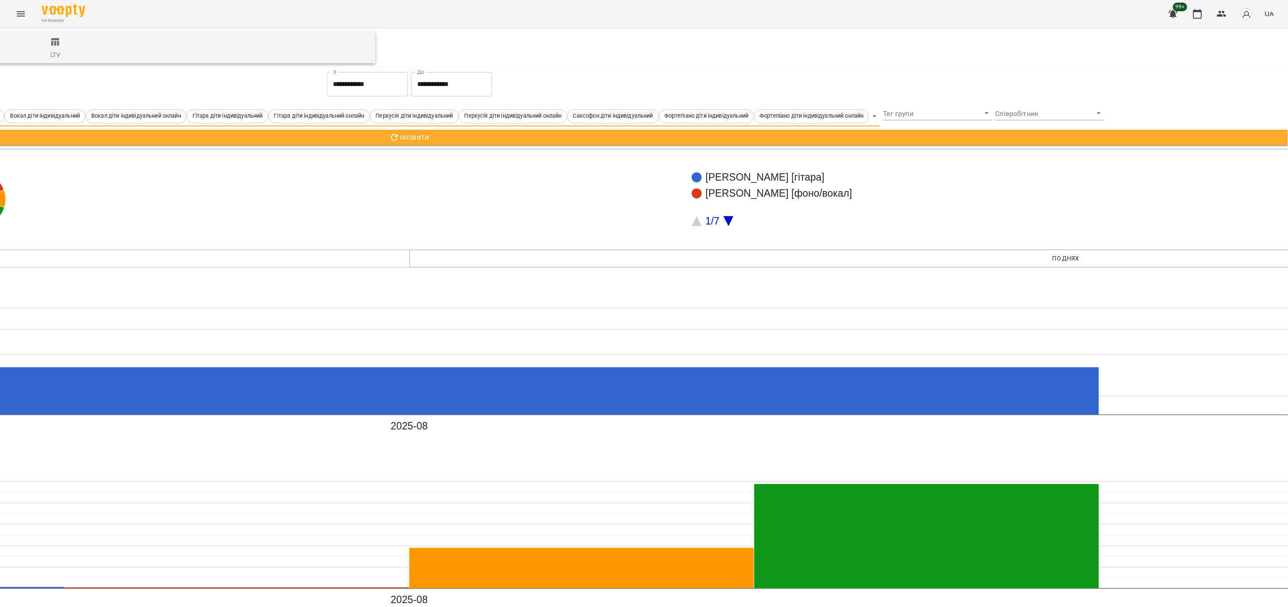
click at [775, 136] on span "Оновити" at bounding box center [409, 138] width 2605 height 10
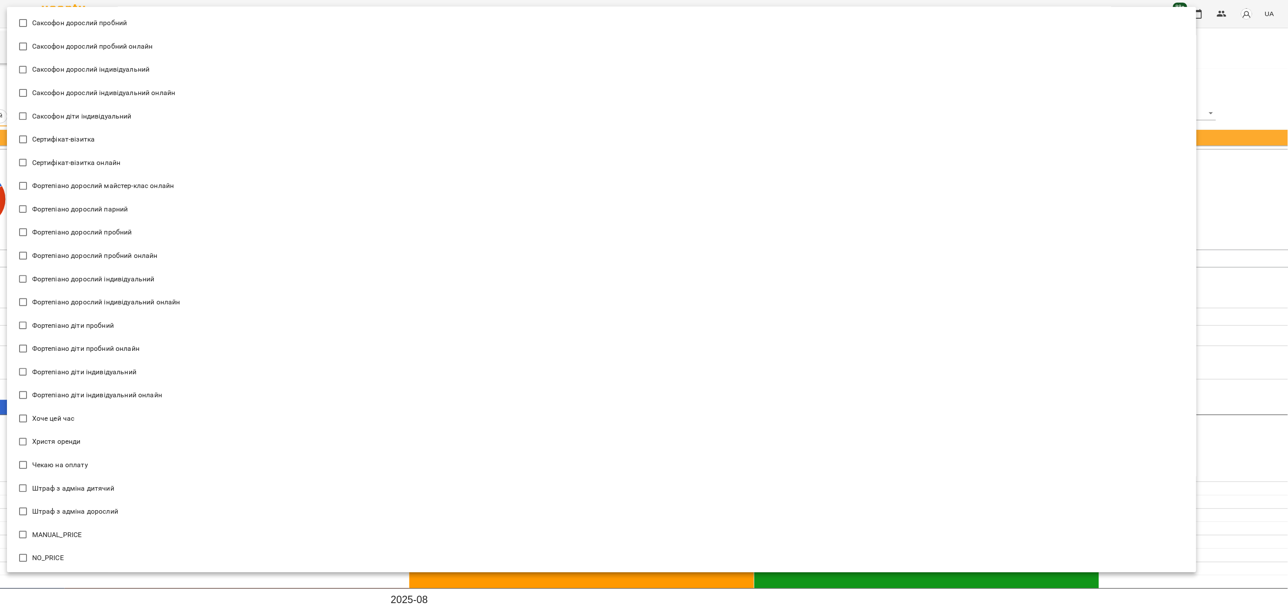
scroll to position [1314, 0]
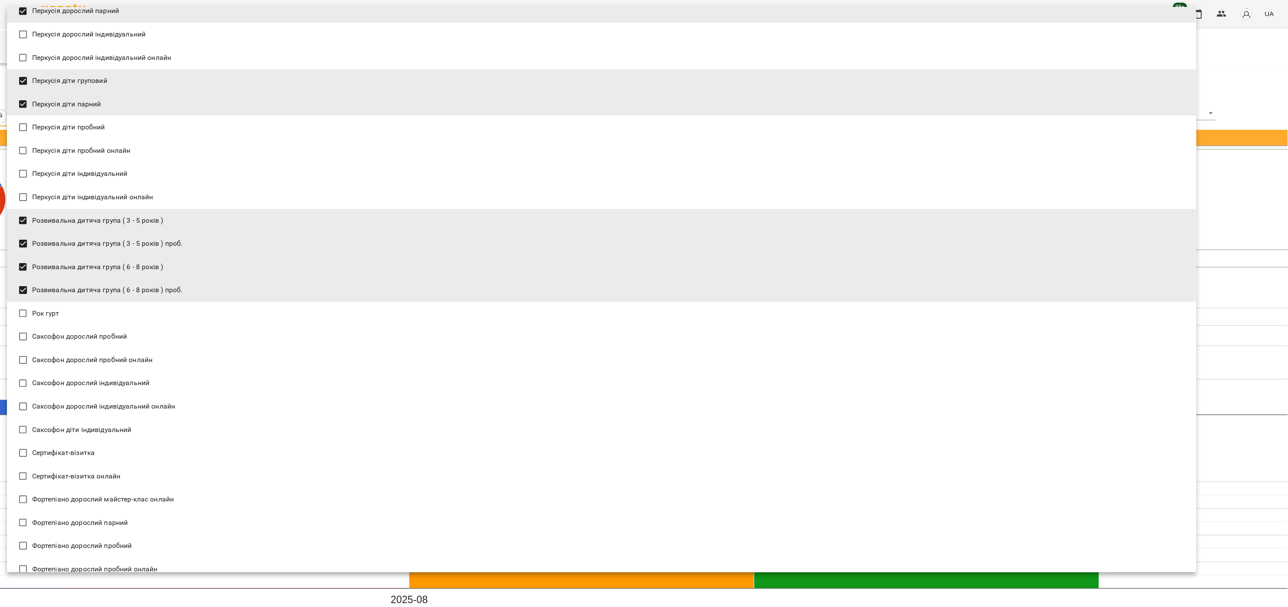
click at [1244, 577] on div at bounding box center [644, 303] width 1288 height 607
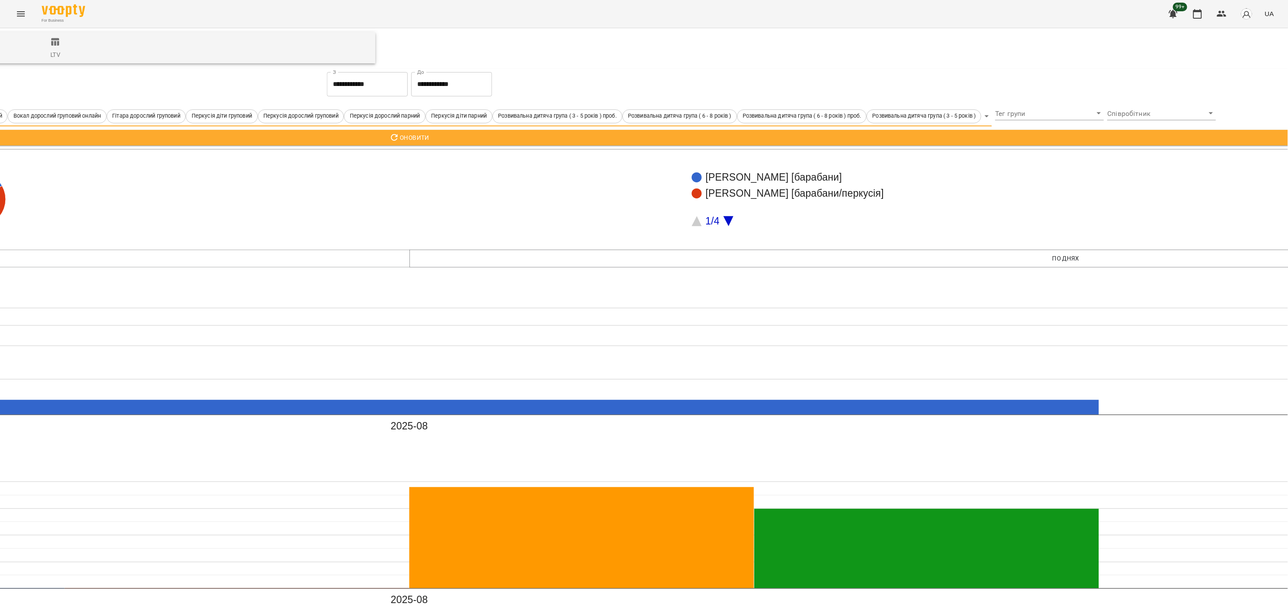
click at [682, 136] on span "Оновити" at bounding box center [409, 138] width 2605 height 10
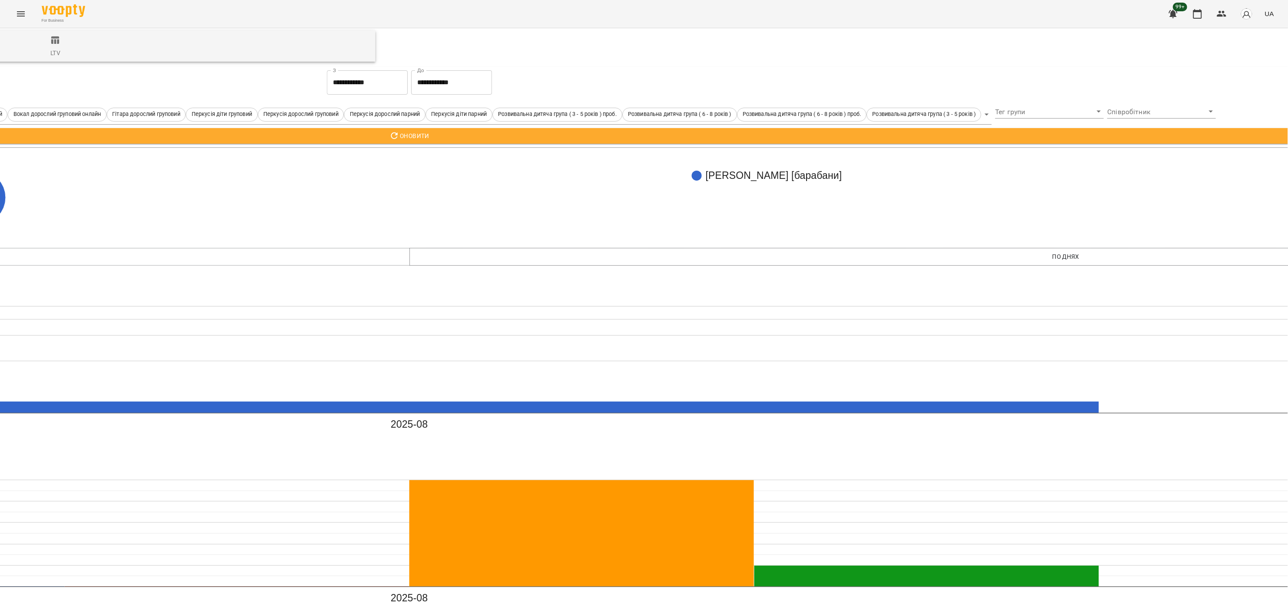
scroll to position [0, 909]
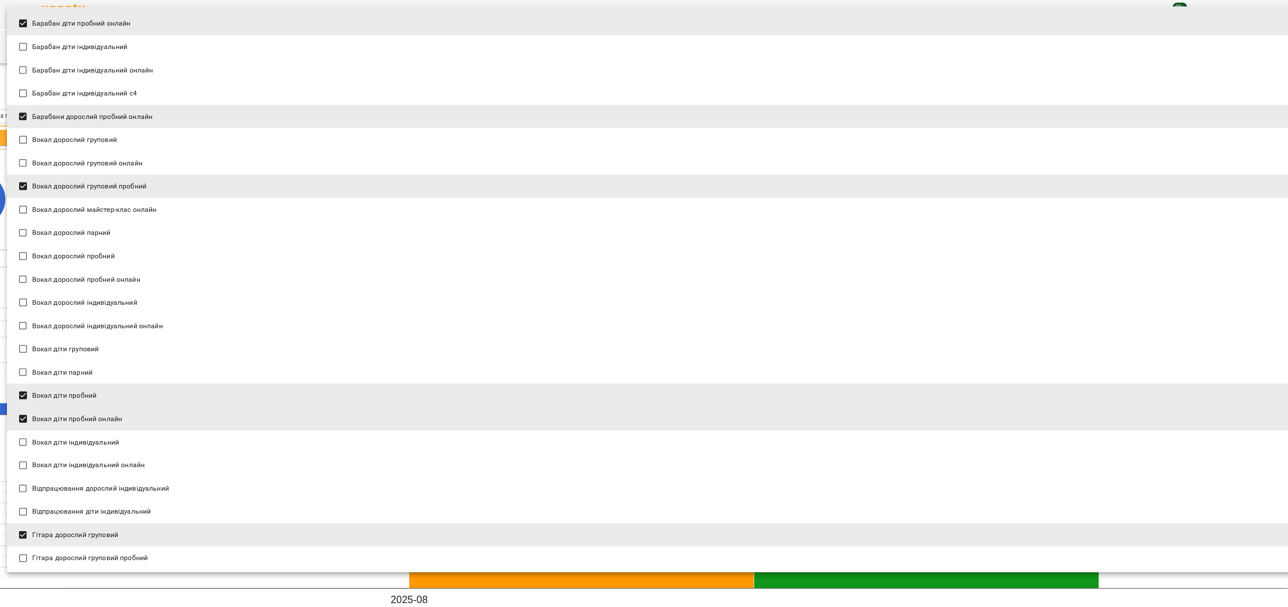
scroll to position [521, 0]
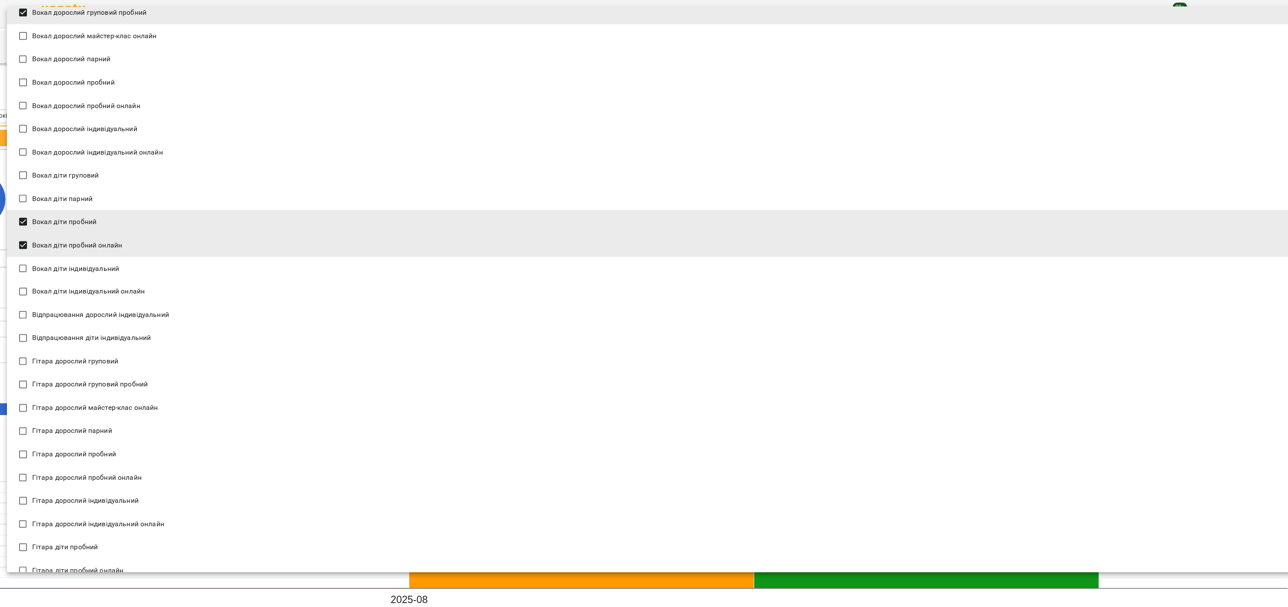
click at [88, 386] on span "Гітара дорослий груповий пробний" at bounding box center [90, 385] width 116 height 10
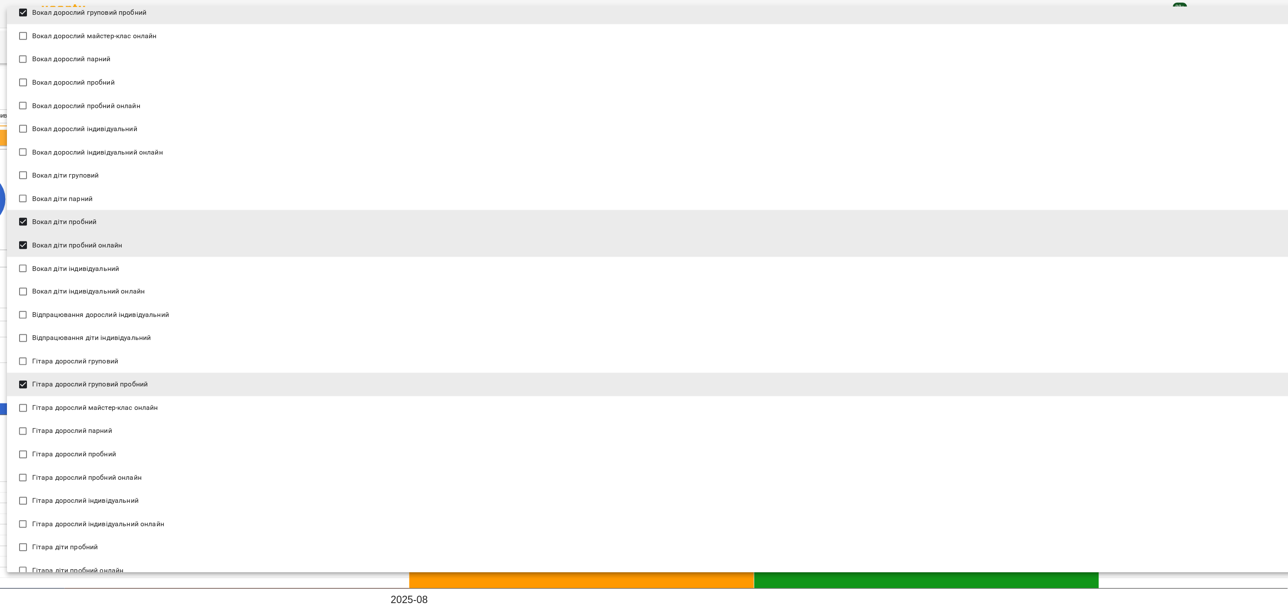
click at [105, 457] on span "Гітара дорослий пробний" at bounding box center [74, 455] width 84 height 10
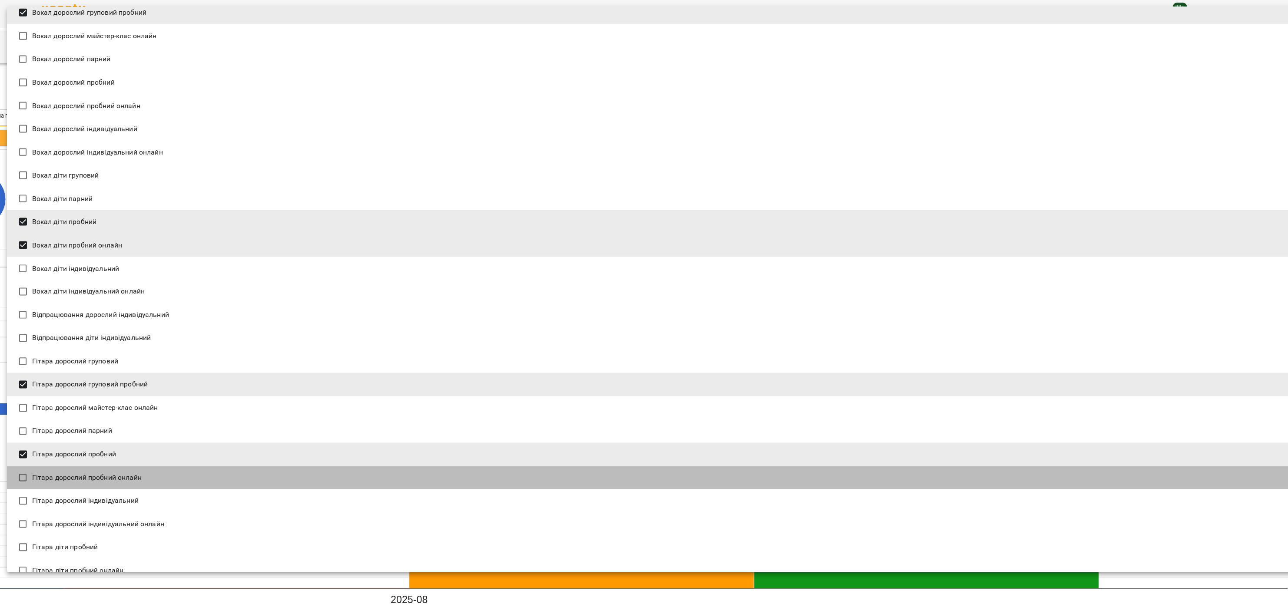
click at [125, 481] on span "Гітара дорослий пробний онлайн" at bounding box center [86, 478] width 109 height 10
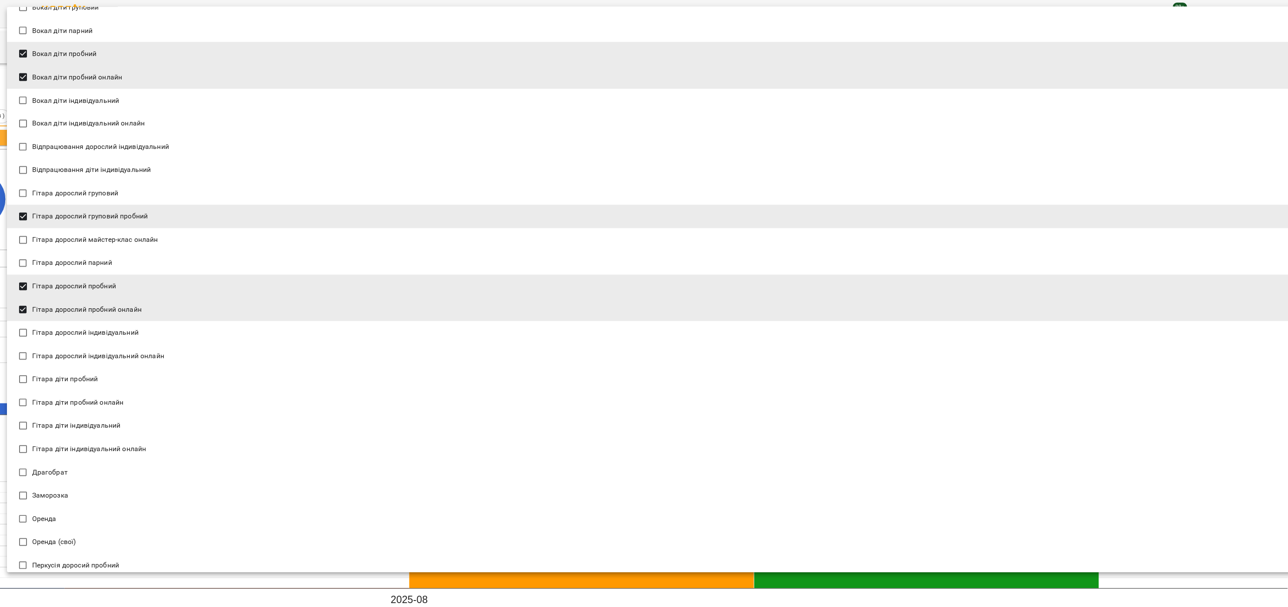
scroll to position [695, 0]
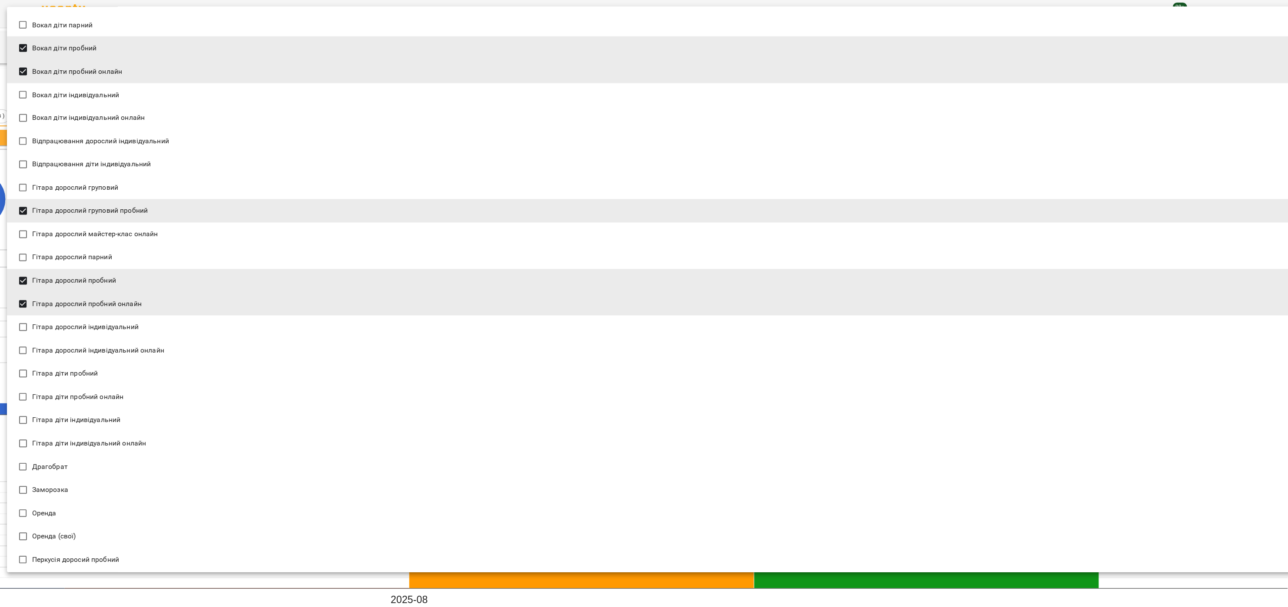
click at [78, 376] on span "Гітара діти пробний" at bounding box center [65, 374] width 66 height 10
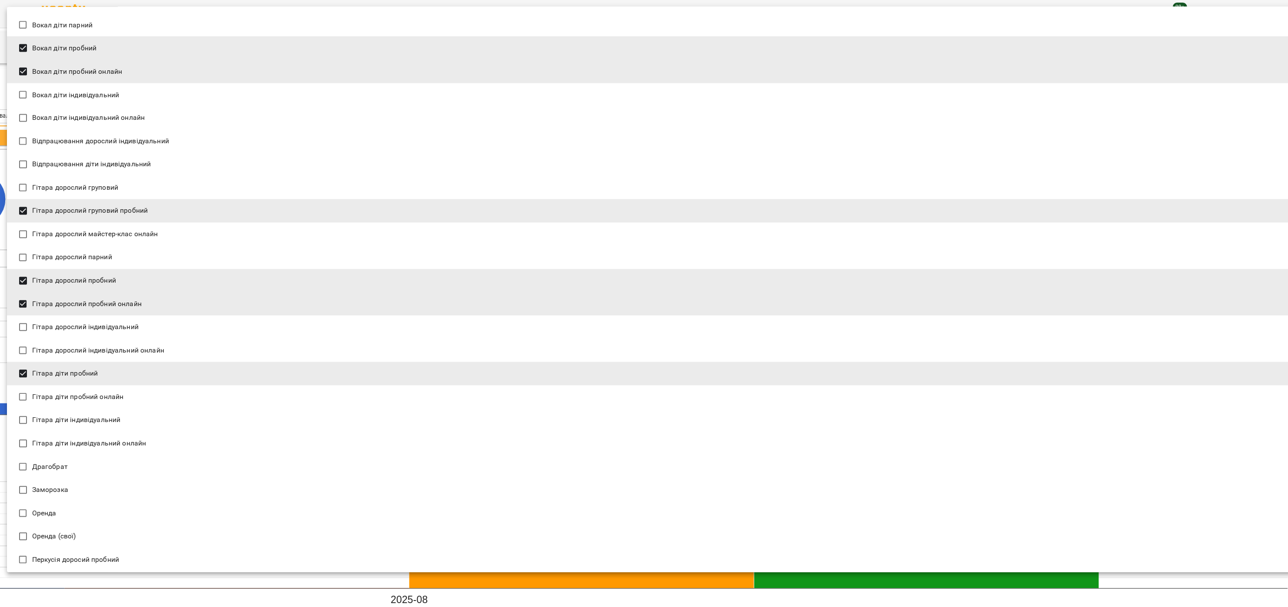
click at [73, 395] on span "Гітара діти пробний онлайн" at bounding box center [78, 397] width 92 height 10
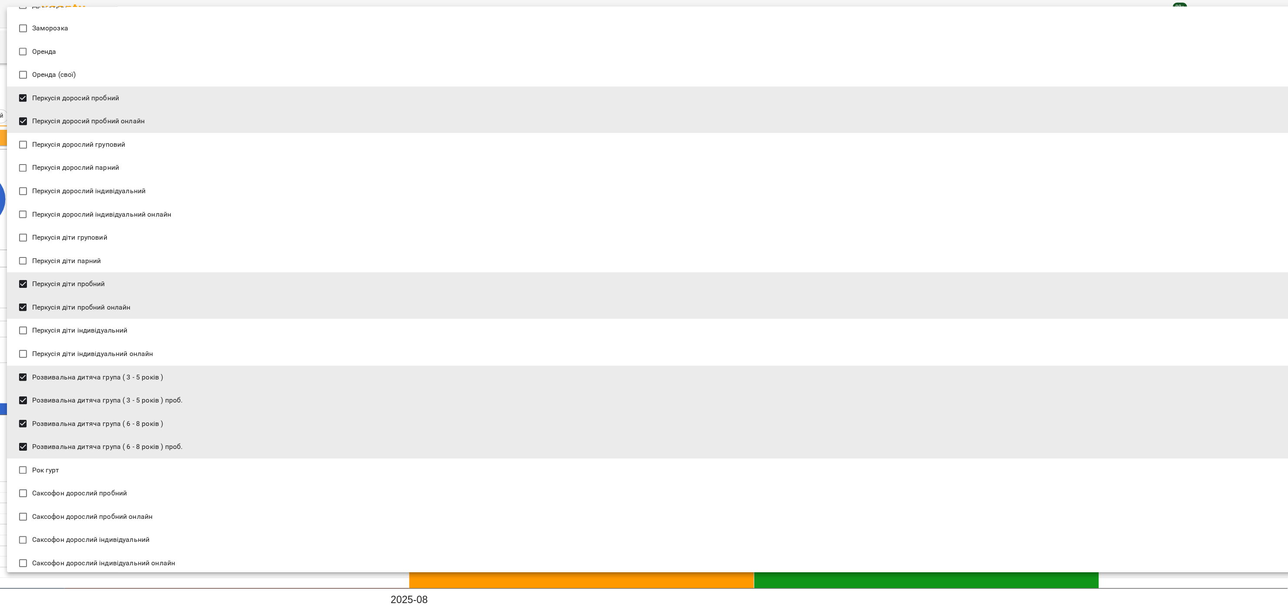
scroll to position [1217, 0]
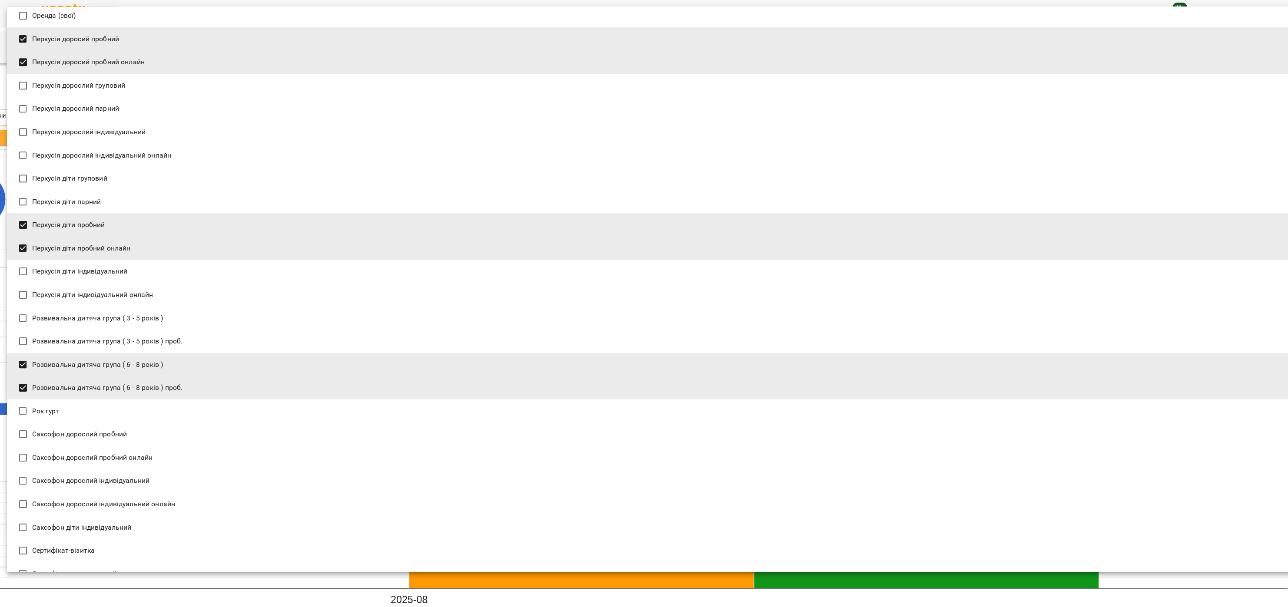
click at [23, 356] on span at bounding box center [23, 365] width 18 height 18
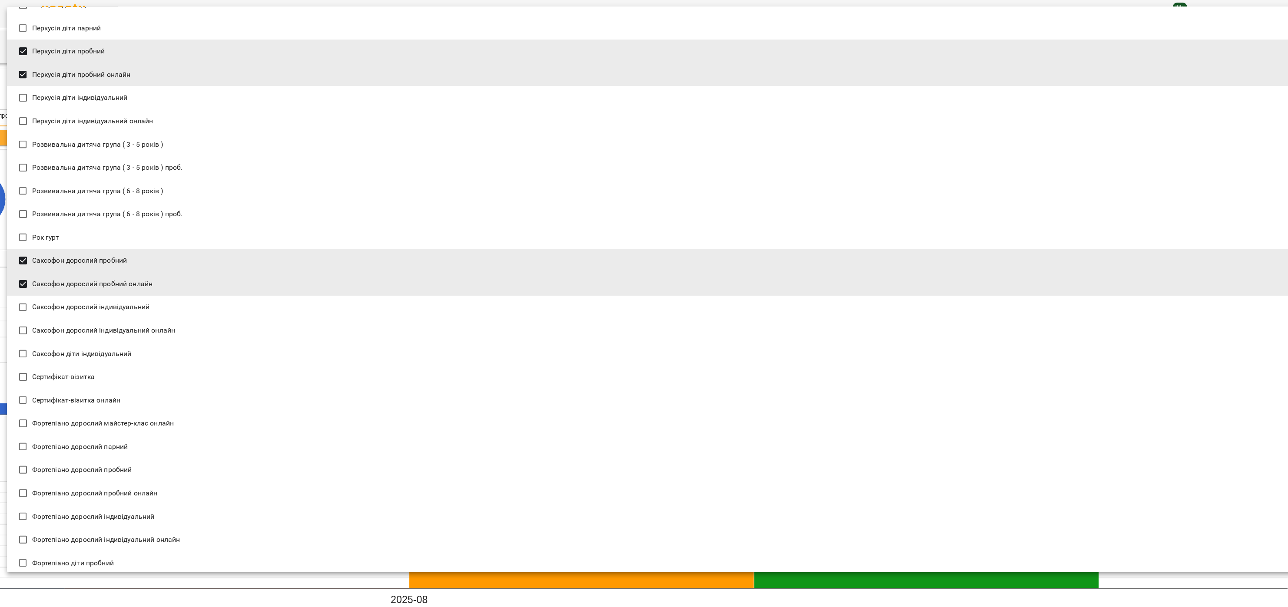
scroll to position [1564, 0]
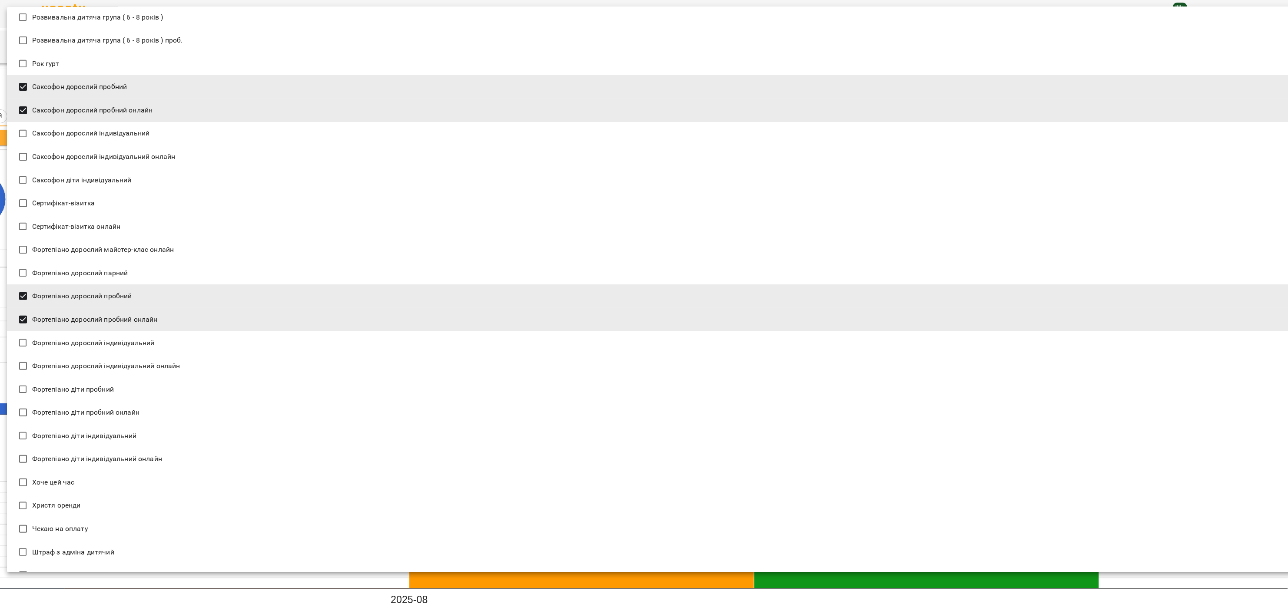
click at [48, 386] on span "Фортепіано діти пробний" at bounding box center [73, 390] width 82 height 10
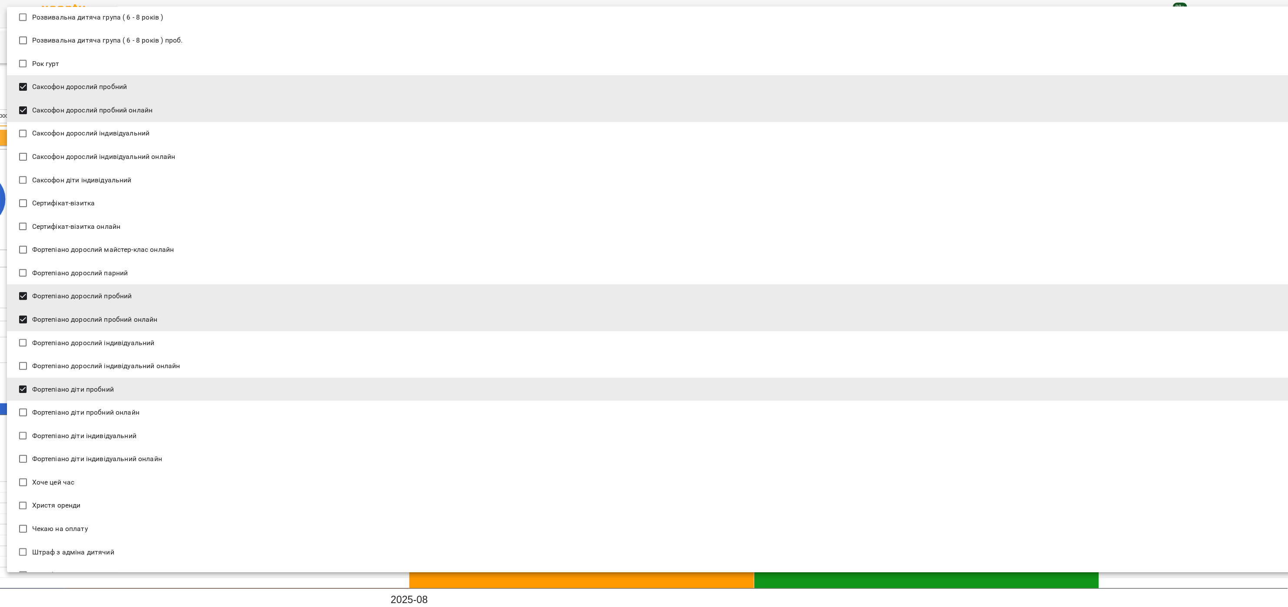
click at [47, 411] on span "Фортепіано діти пробний онлайн" at bounding box center [85, 413] width 107 height 10
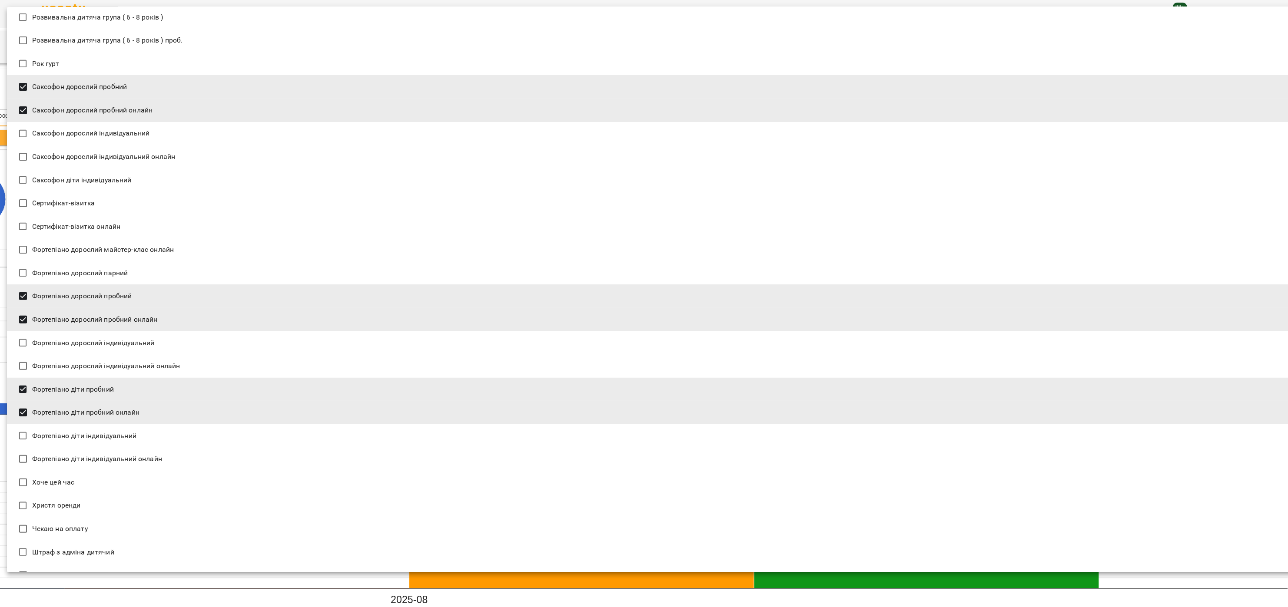
type input "**********"
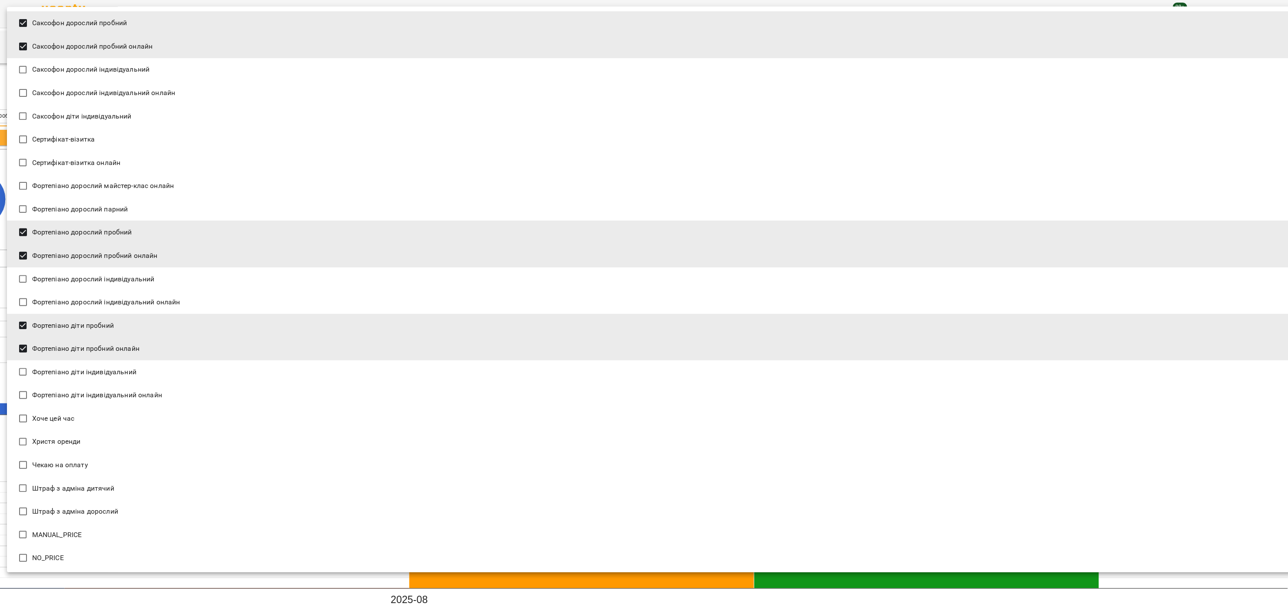
click at [1122, 576] on div at bounding box center [644, 303] width 1288 height 607
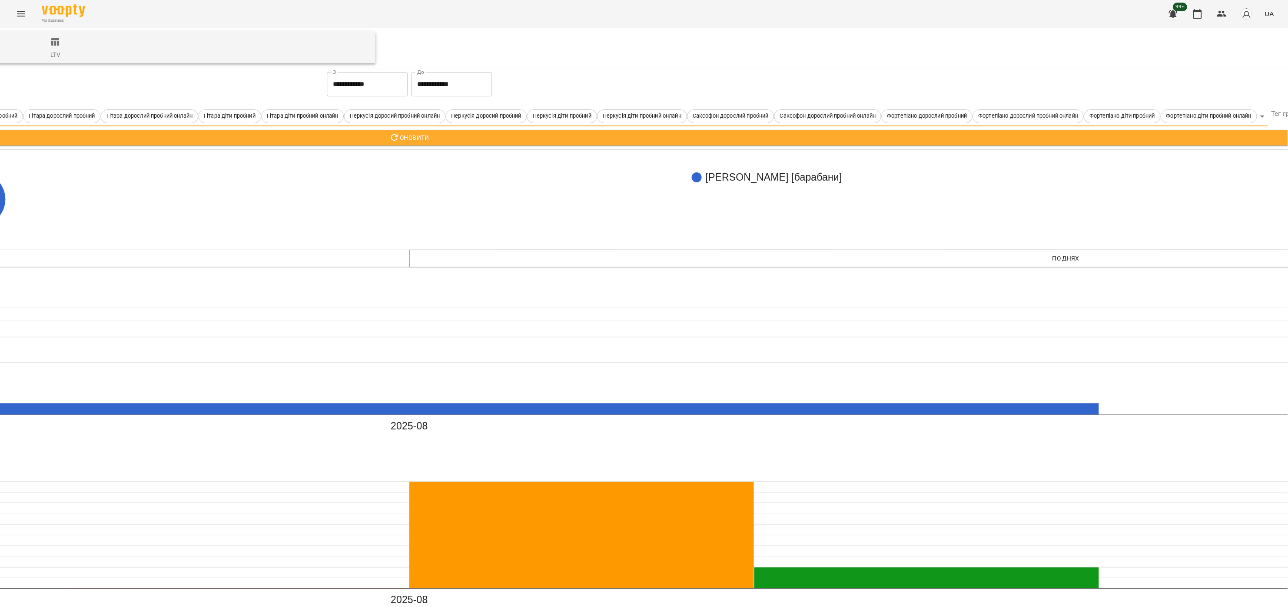
click at [779, 143] on span "Оновити" at bounding box center [409, 138] width 2605 height 10
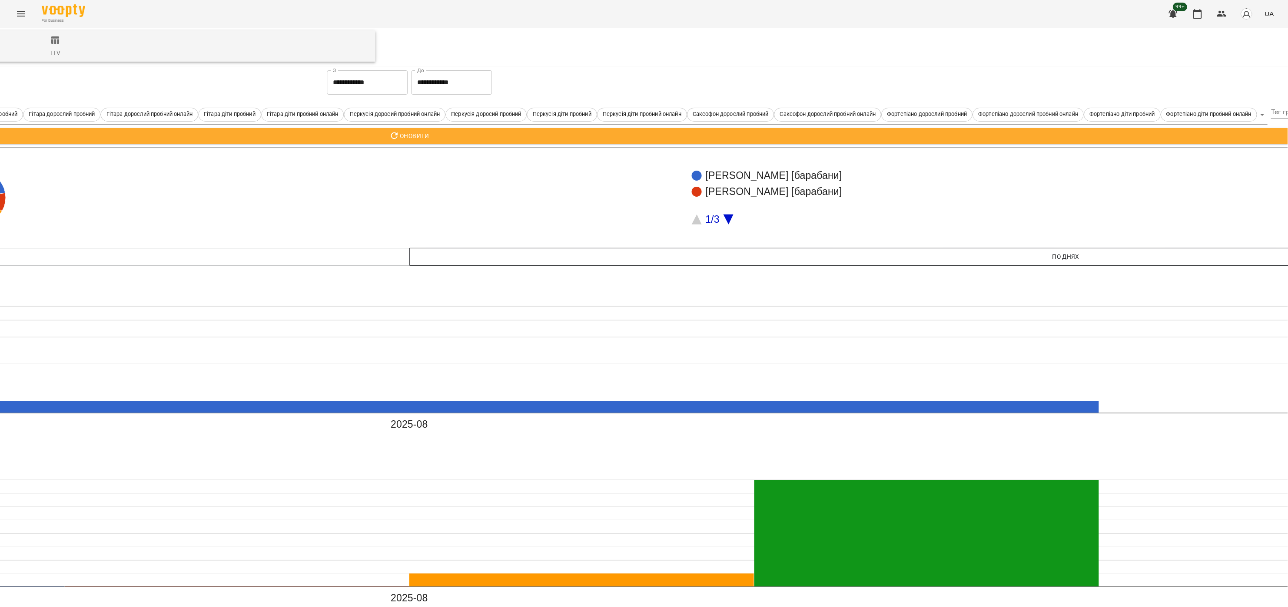
scroll to position [0, 909]
